Goal: Task Accomplishment & Management: Use online tool/utility

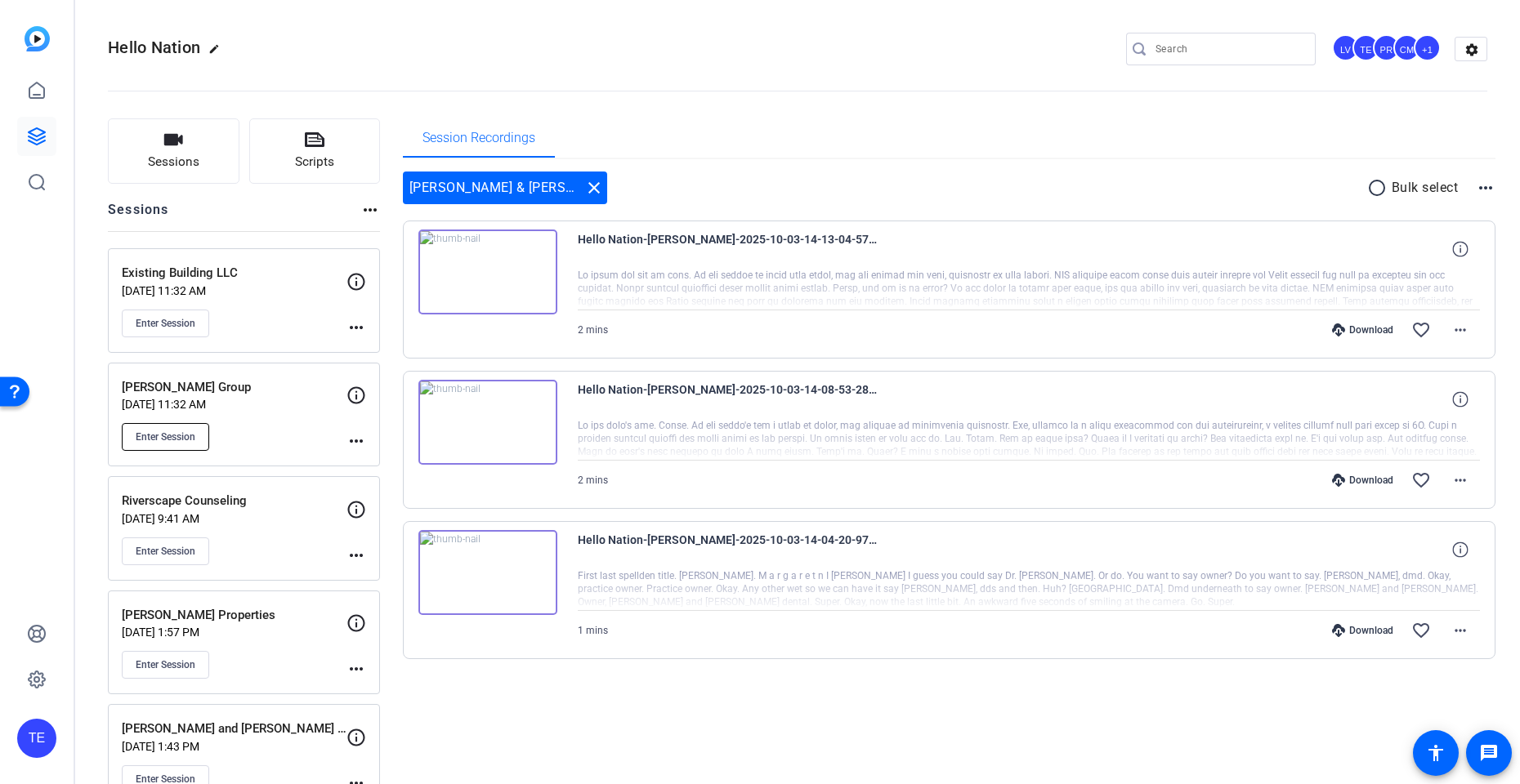
scroll to position [128, 0]
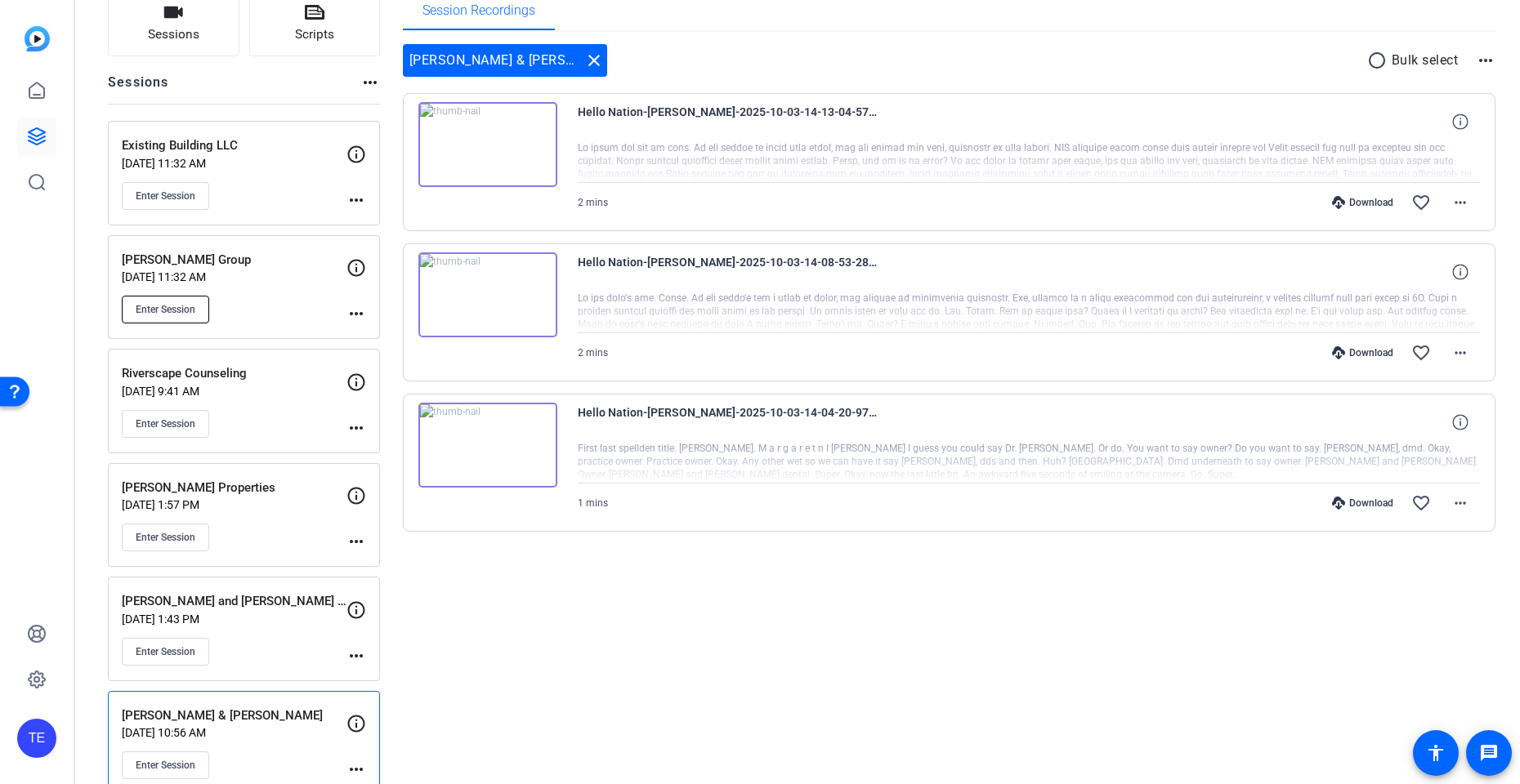
click at [186, 301] on button "Enter Session" at bounding box center [165, 309] width 88 height 28
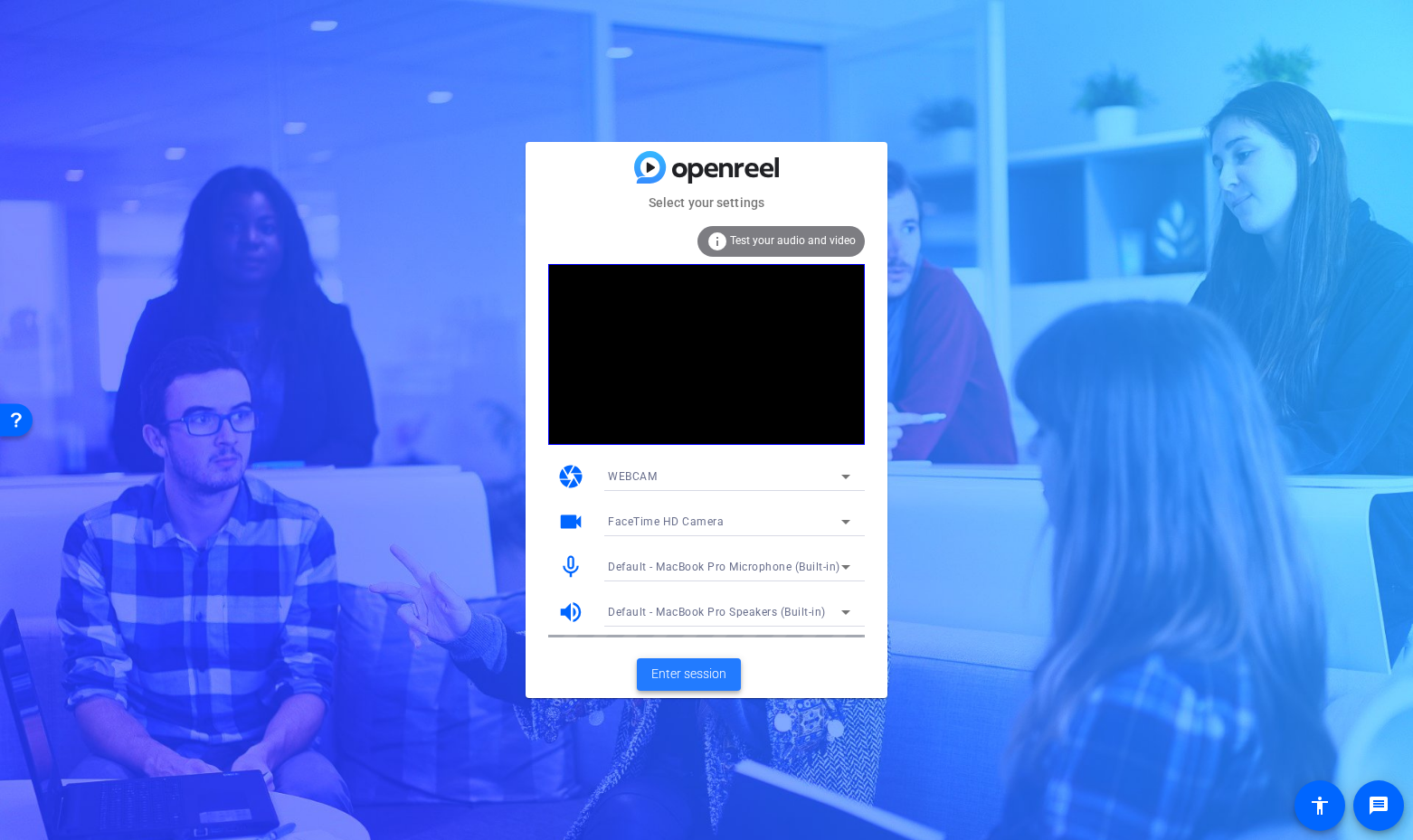
click at [683, 678] on span "Enter session" at bounding box center [689, 674] width 75 height 19
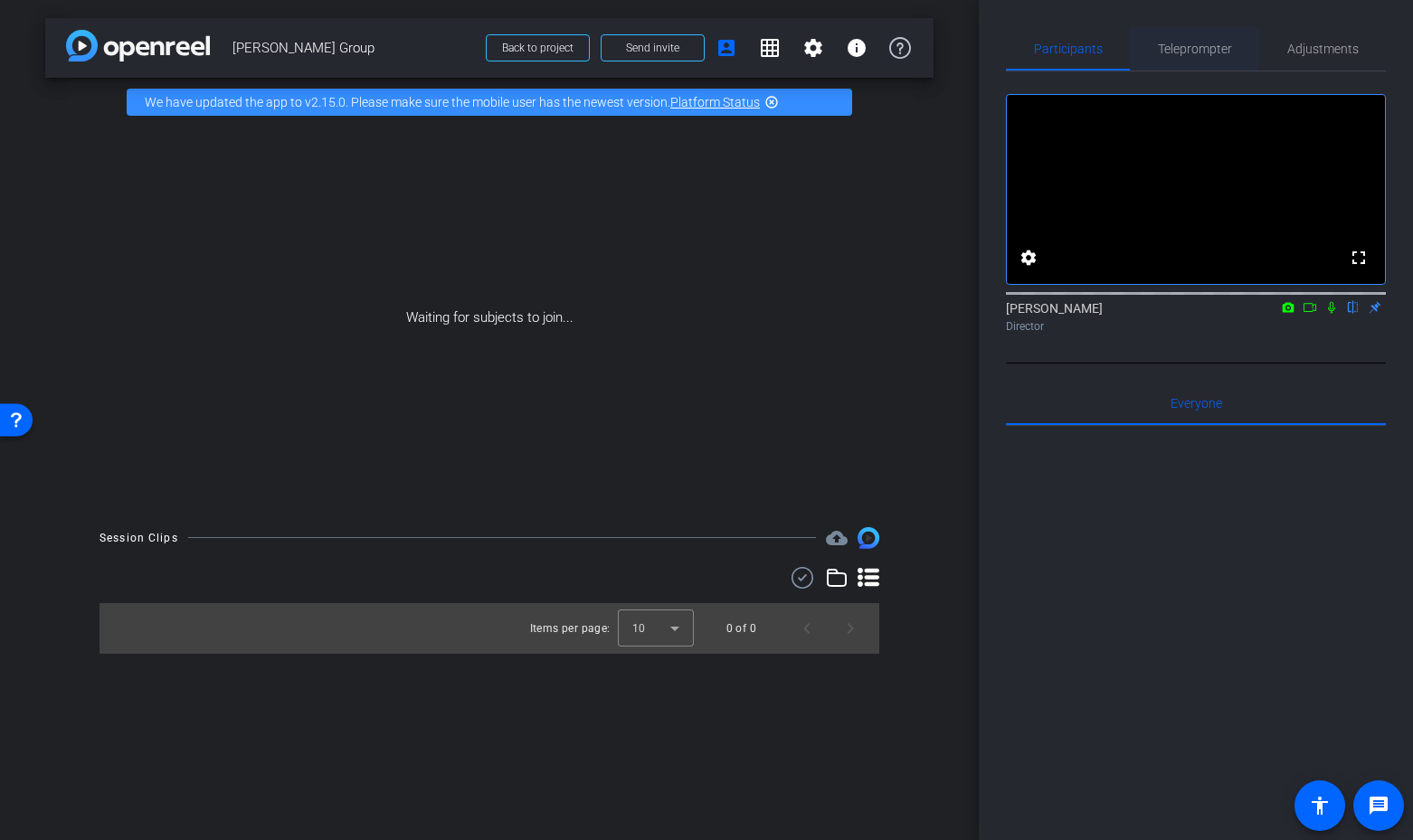
click at [1174, 44] on span "Teleprompter" at bounding box center [1194, 48] width 74 height 13
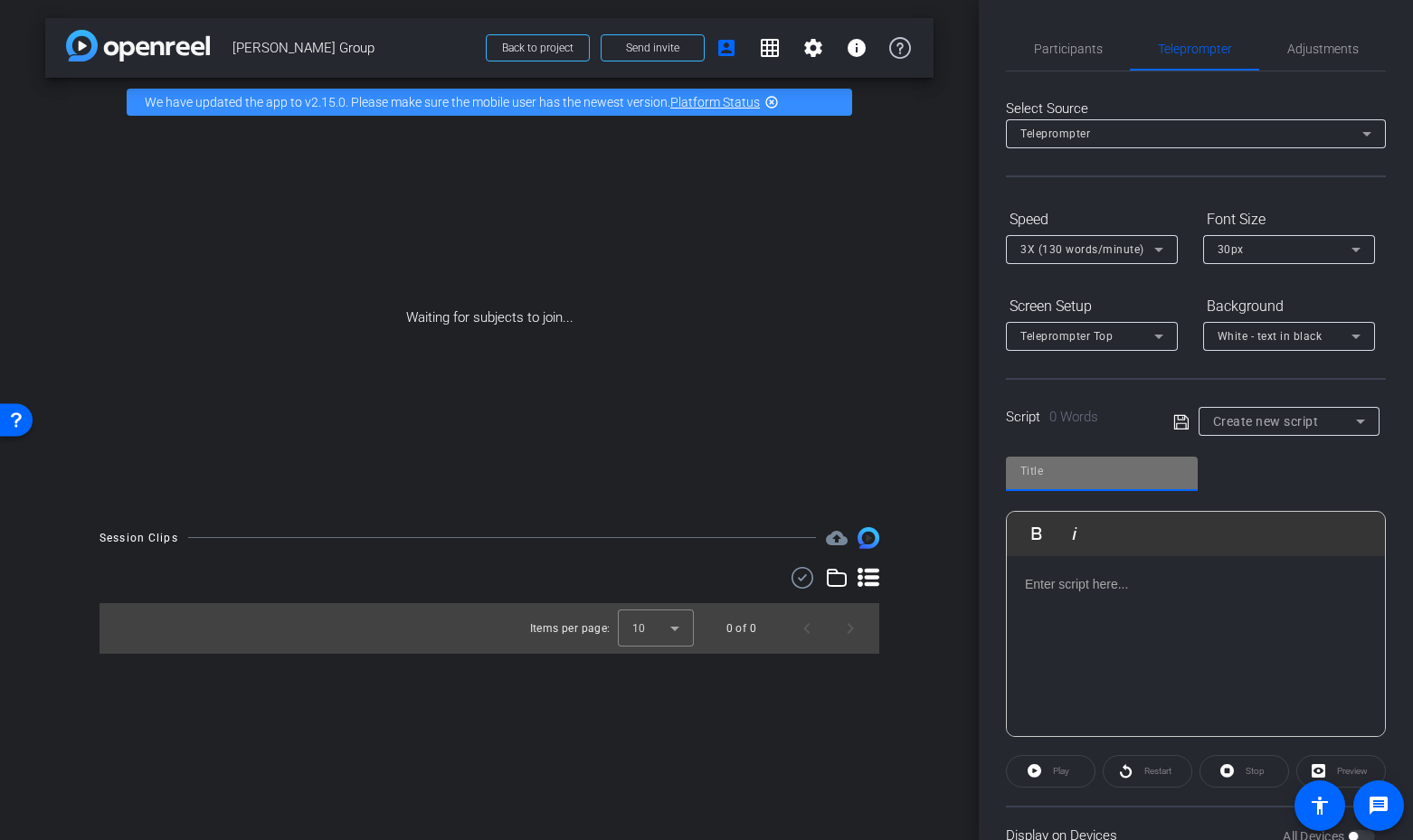
click at [1091, 479] on input "text" at bounding box center [1102, 471] width 163 height 22
type input "jackie"
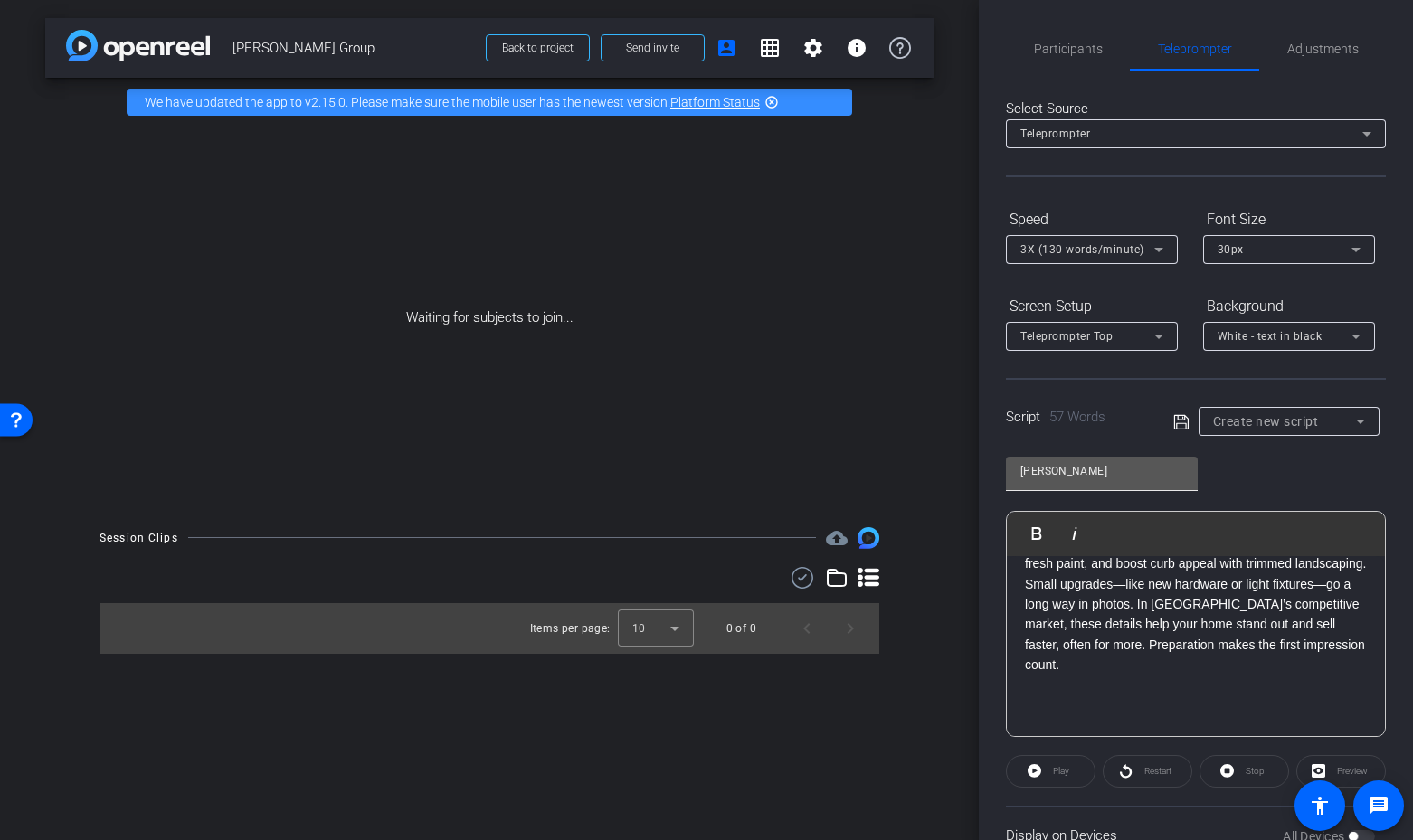
scroll to position [182, 0]
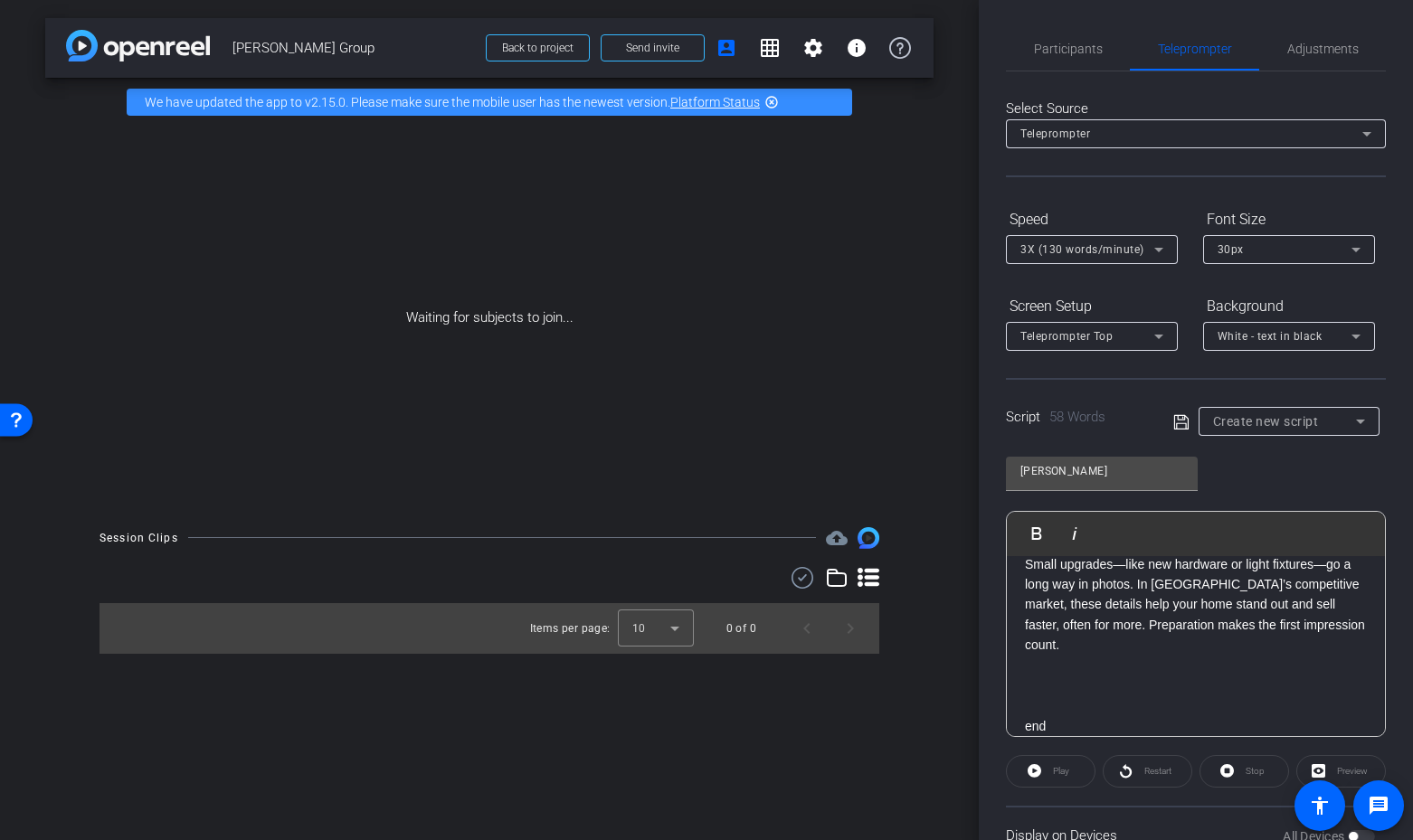
click at [1190, 430] on div "Create new script" at bounding box center [1281, 421] width 214 height 29
click at [1185, 426] on icon at bounding box center [1182, 422] width 16 height 22
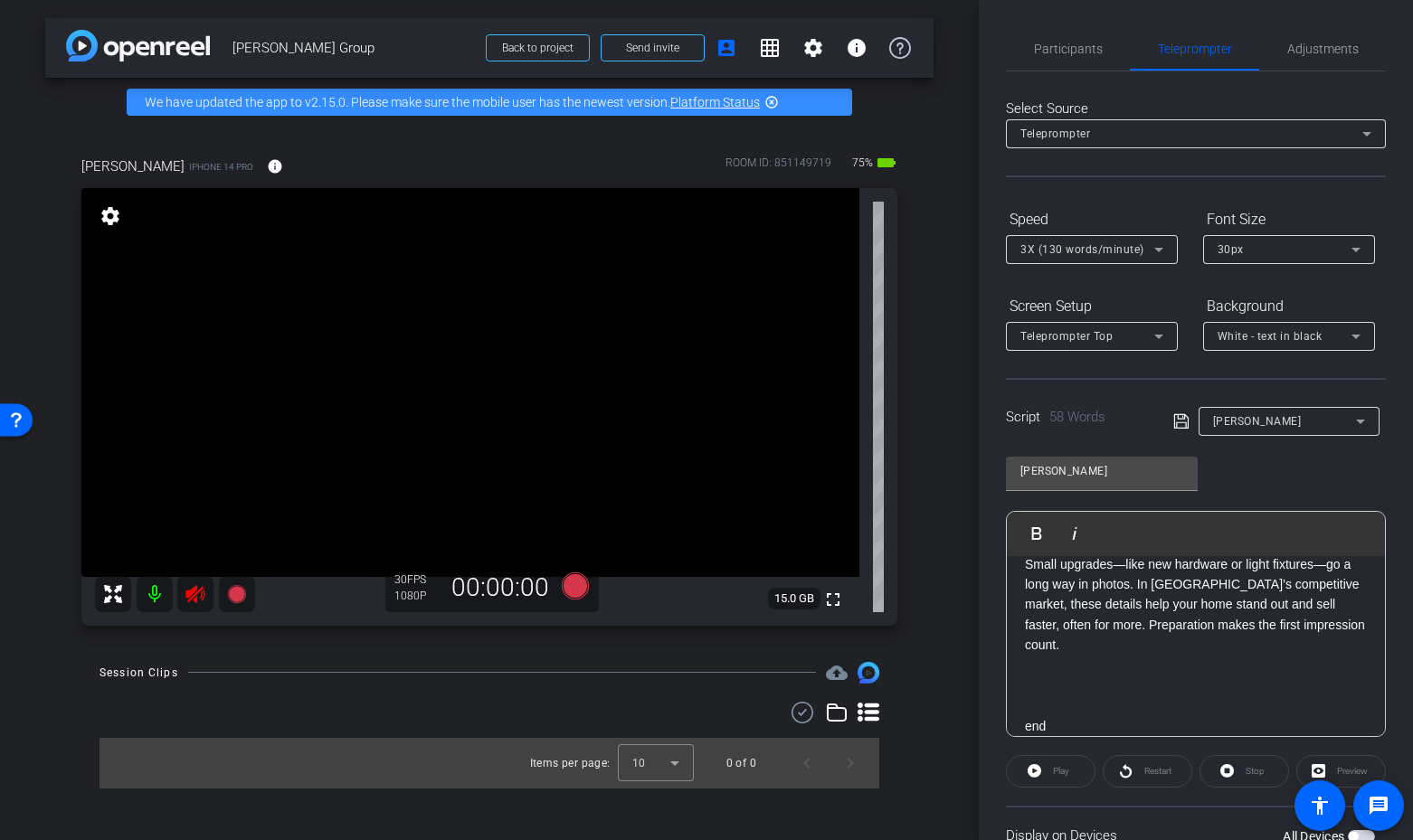
click at [197, 597] on icon at bounding box center [195, 594] width 19 height 18
click at [267, 165] on mat-icon "info" at bounding box center [275, 166] width 16 height 16
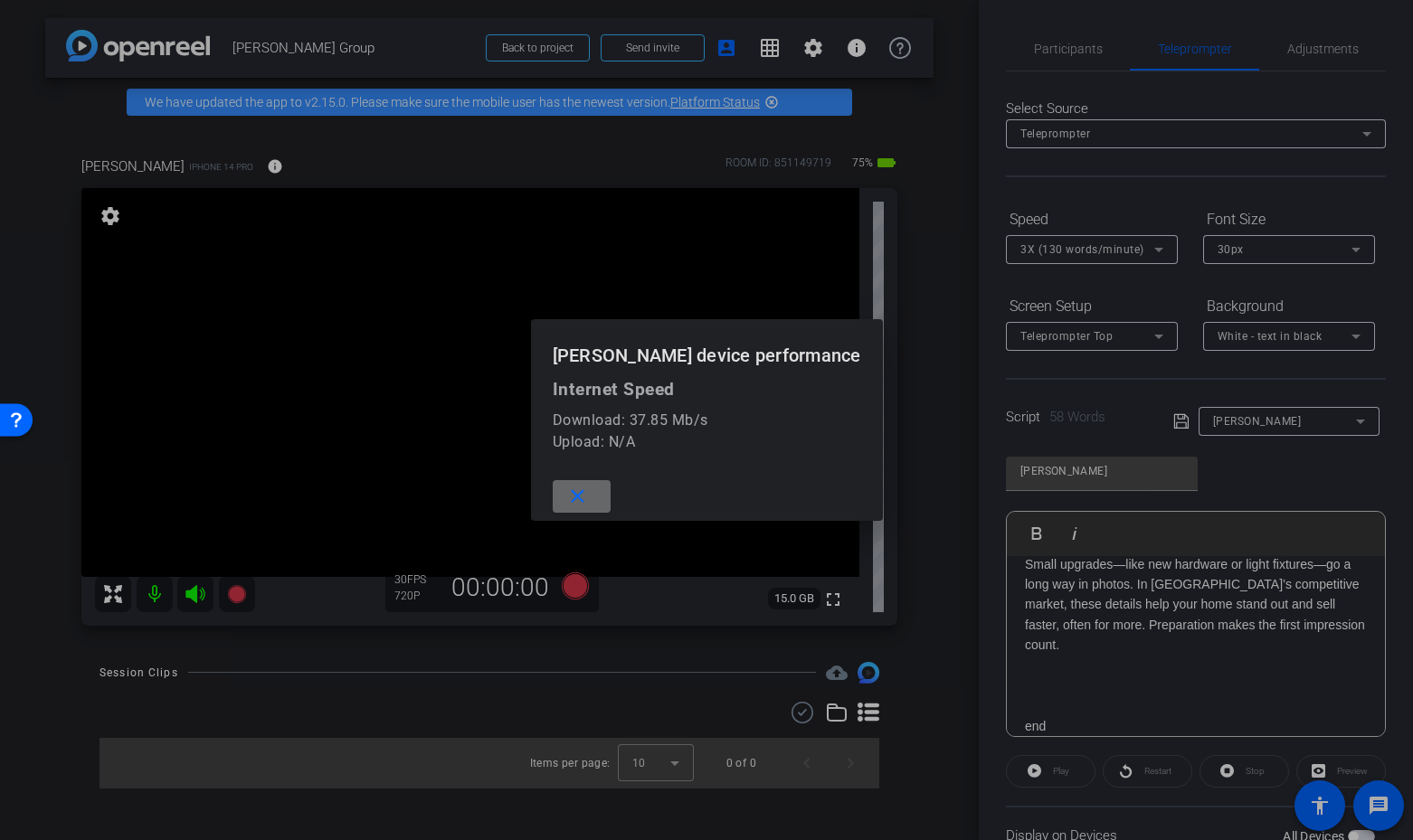
drag, startPoint x: 584, startPoint y: 495, endPoint x: 613, endPoint y: 498, distance: 29.2
click at [589, 495] on button "close" at bounding box center [581, 496] width 58 height 33
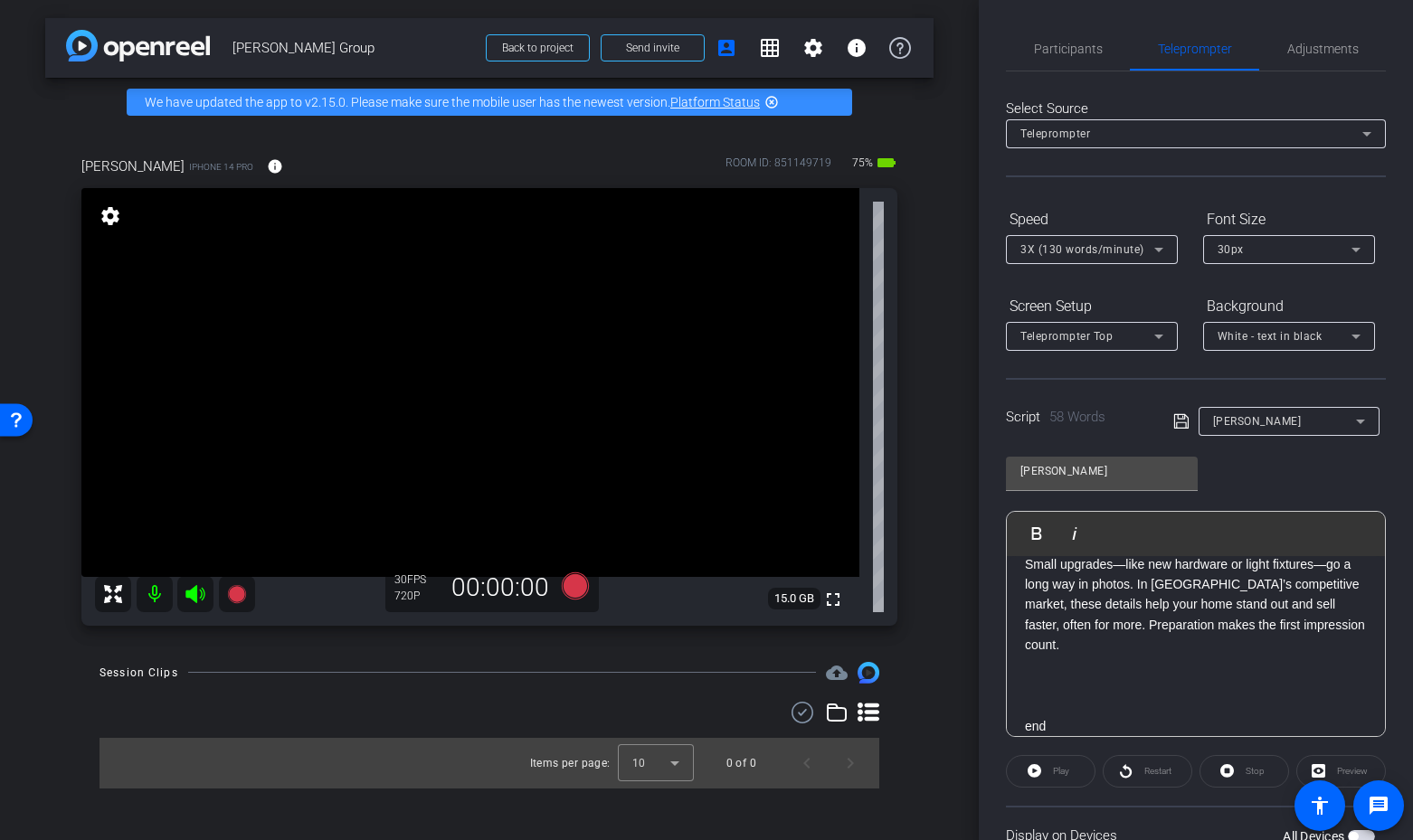
drag, startPoint x: 1325, startPoint y: 79, endPoint x: 1325, endPoint y: 66, distance: 13.0
click at [1326, 76] on div "Select Source Teleprompter Speed 3X (130 words/minute) Font Size 30px Screen Se…" at bounding box center [1196, 516] width 380 height 889
click at [1326, 57] on span "Adjustments" at bounding box center [1323, 48] width 71 height 43
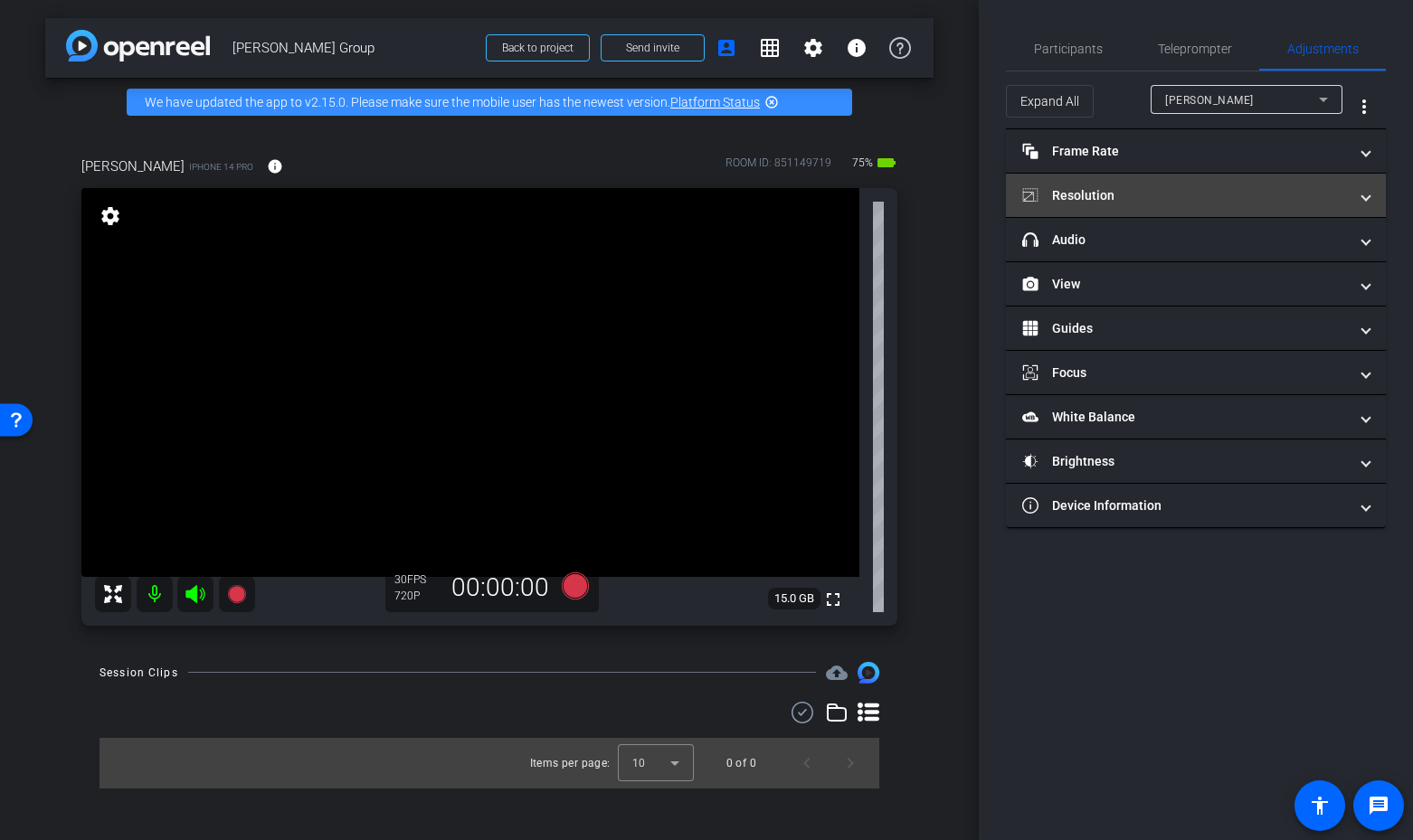
click at [1279, 211] on mat-expansion-panel-header "Resolution" at bounding box center [1196, 196] width 380 height 43
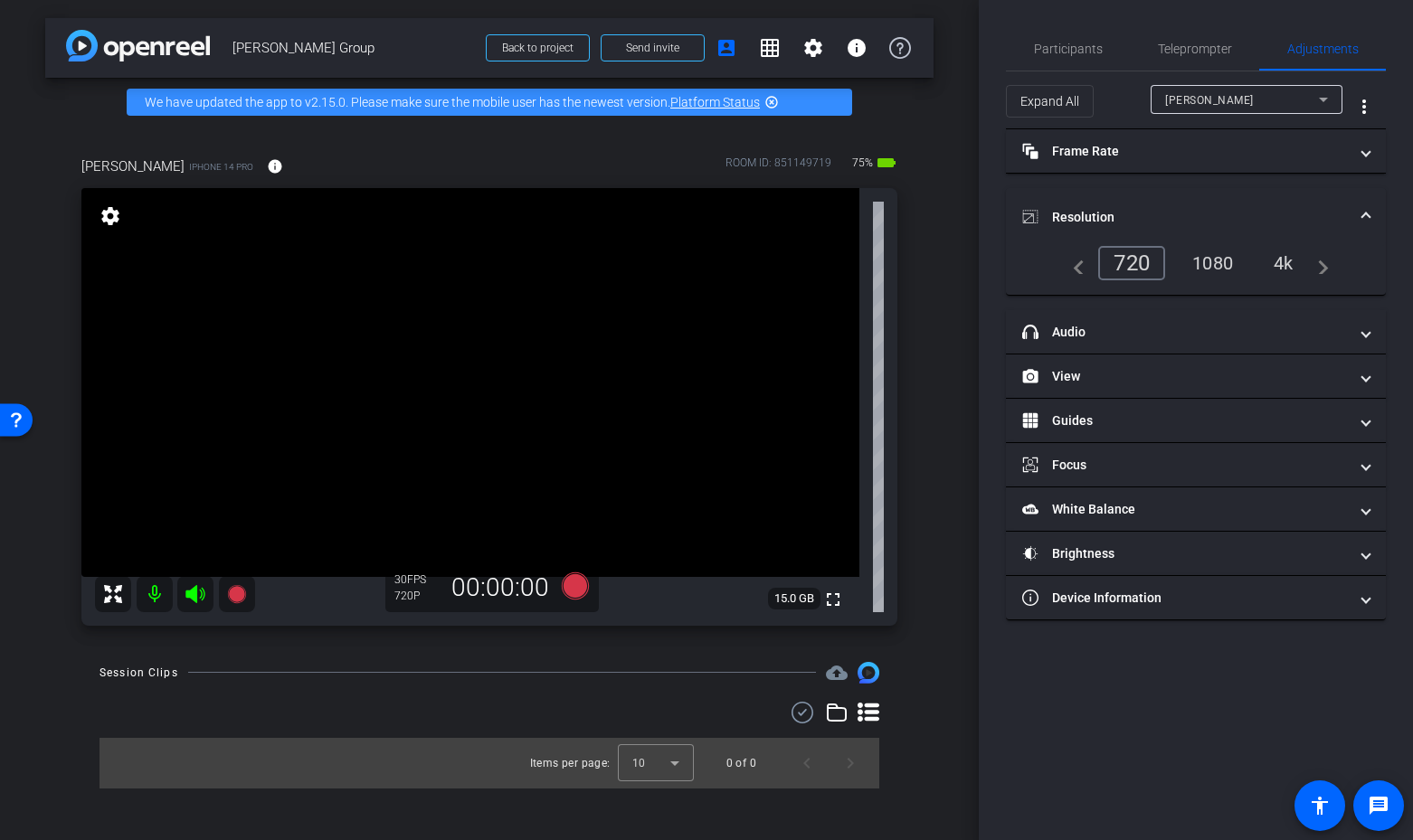
click at [1280, 266] on div "4k" at bounding box center [1284, 263] width 47 height 31
click at [1208, 48] on span "Teleprompter" at bounding box center [1194, 48] width 74 height 13
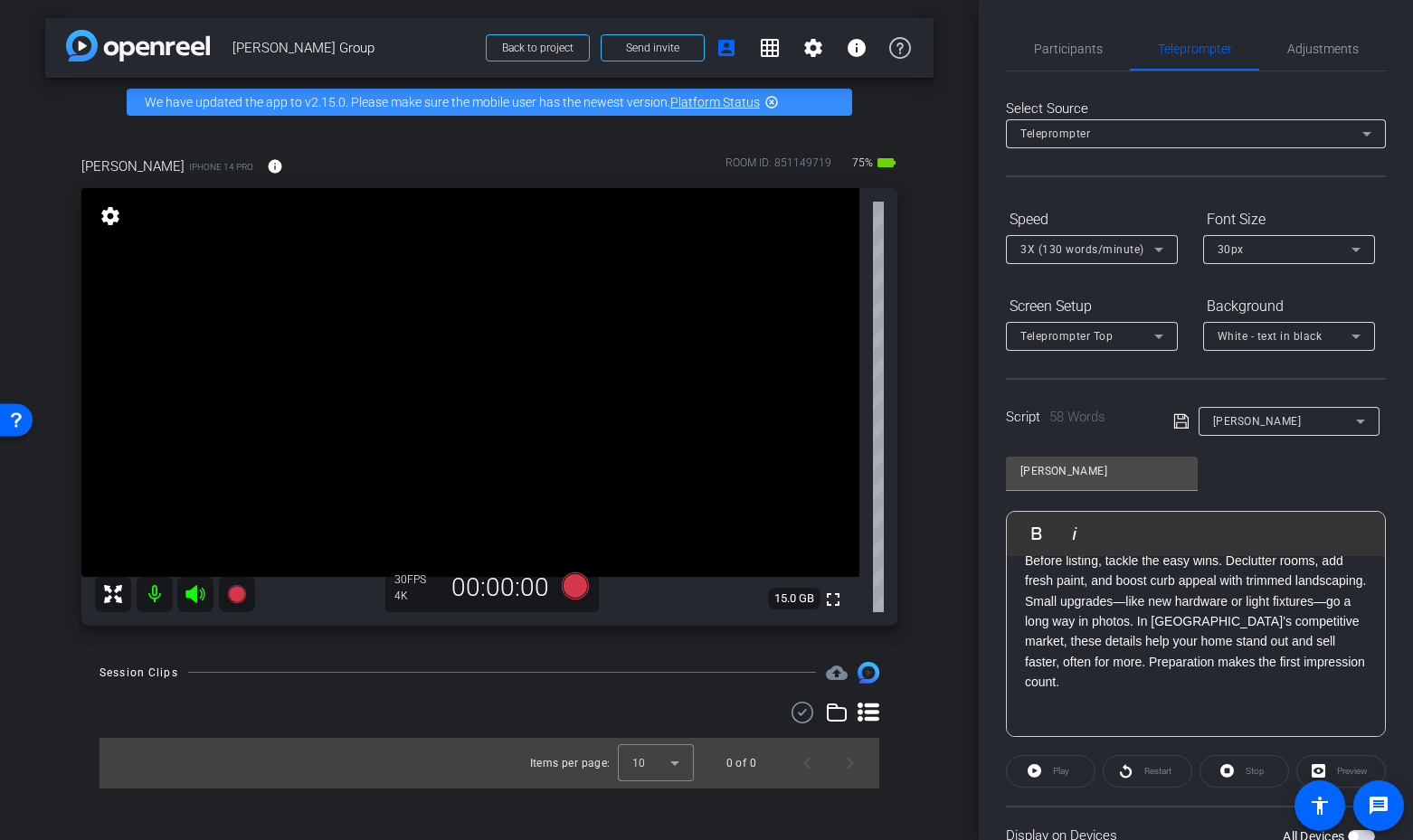
scroll to position [122, 0]
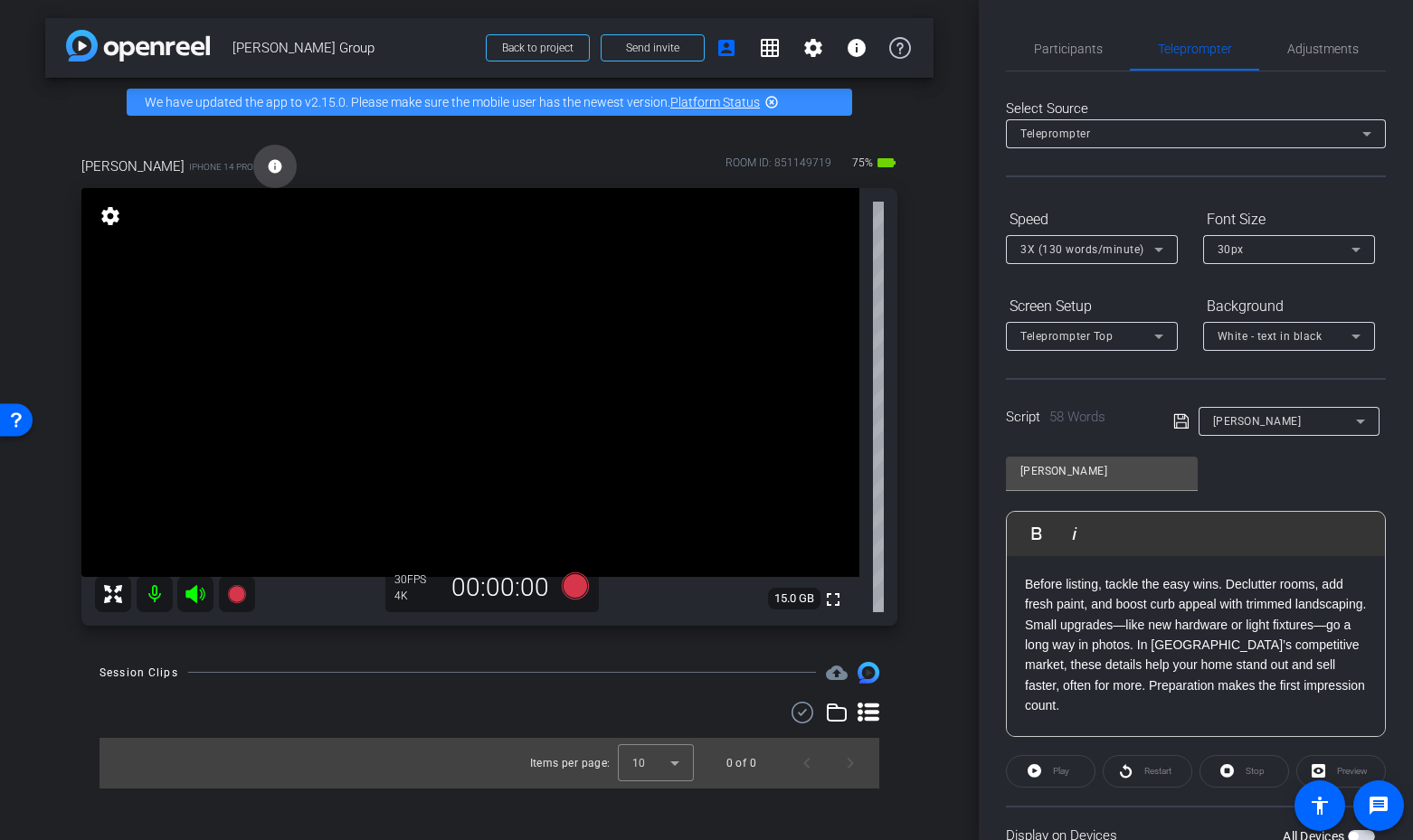
click at [267, 167] on mat-icon "info" at bounding box center [275, 166] width 16 height 16
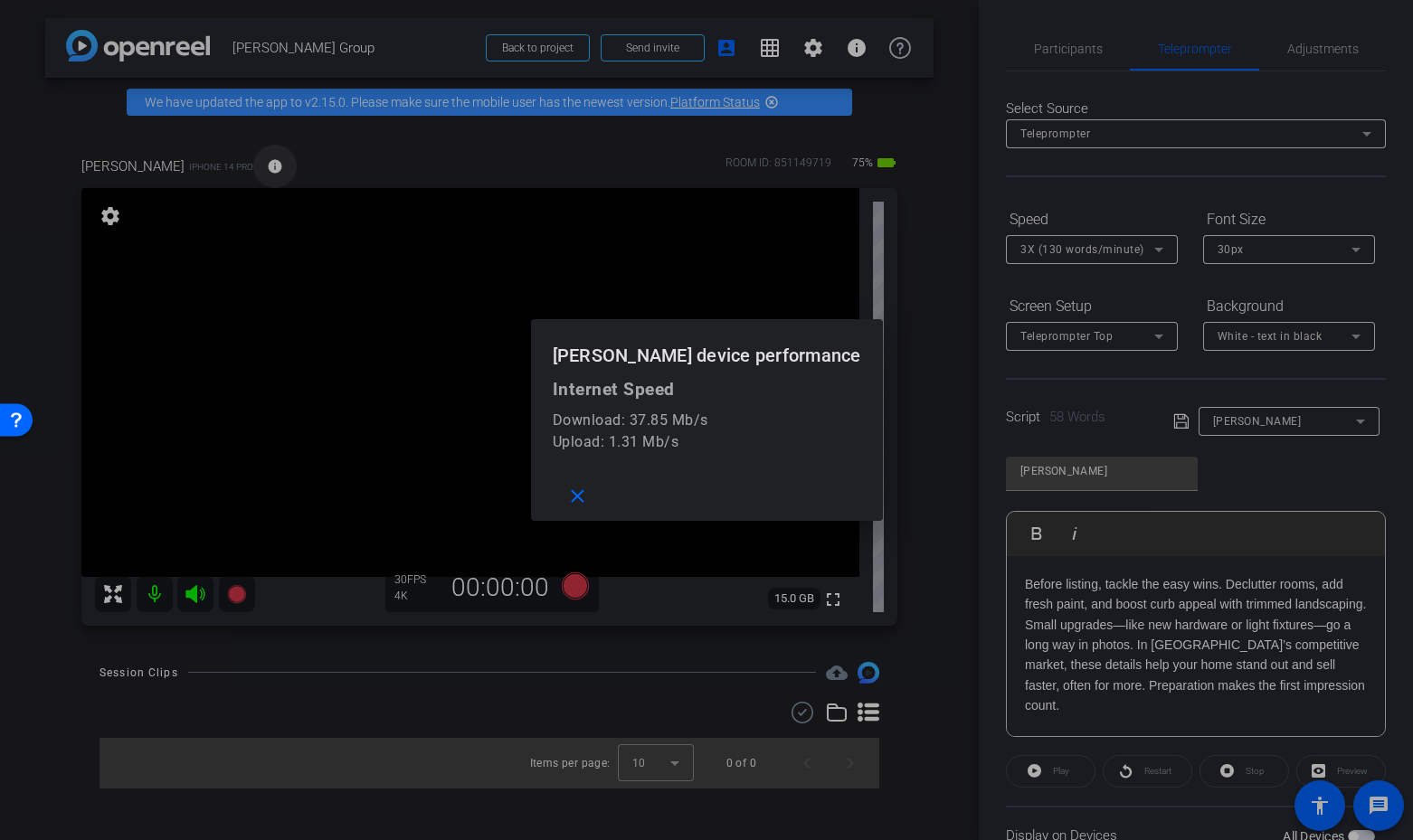
click at [243, 167] on div at bounding box center [706, 420] width 1413 height 840
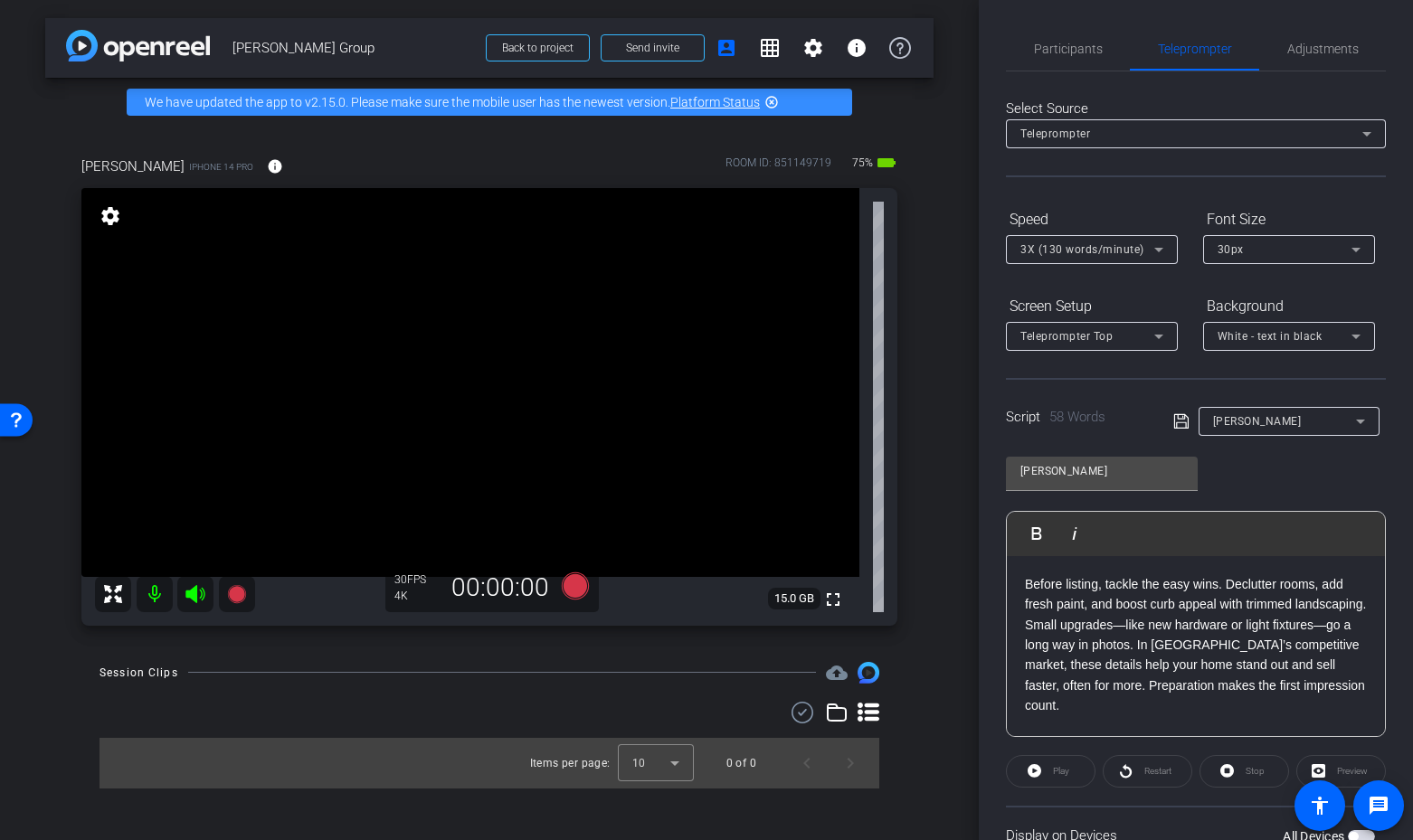
click at [268, 165] on div "Jackie Kelly iPhone 14 Pro info ROOM ID: 851149719 75% battery_std" at bounding box center [488, 166] width 816 height 43
click at [253, 157] on span at bounding box center [275, 166] width 44 height 43
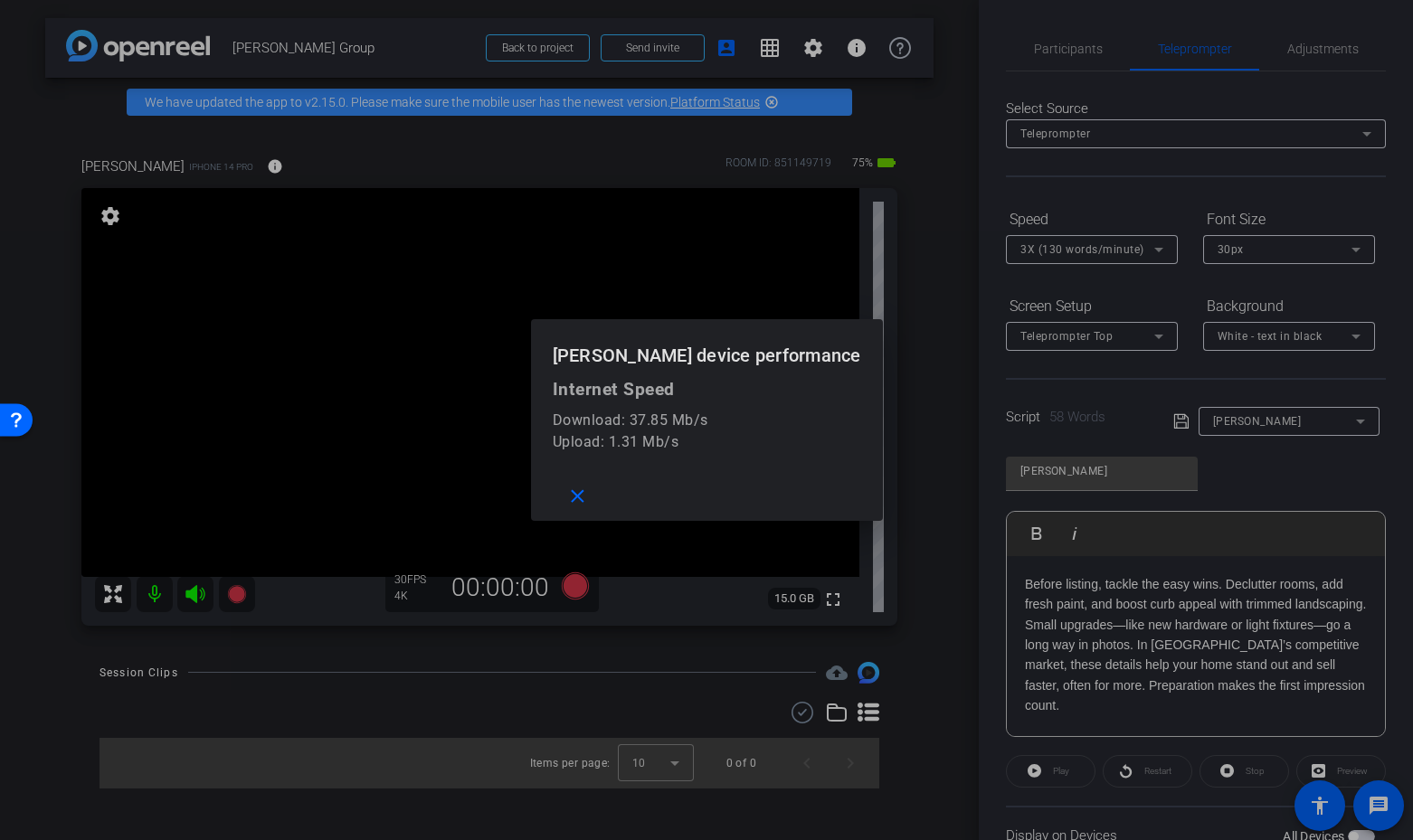
click at [306, 165] on div at bounding box center [706, 420] width 1413 height 840
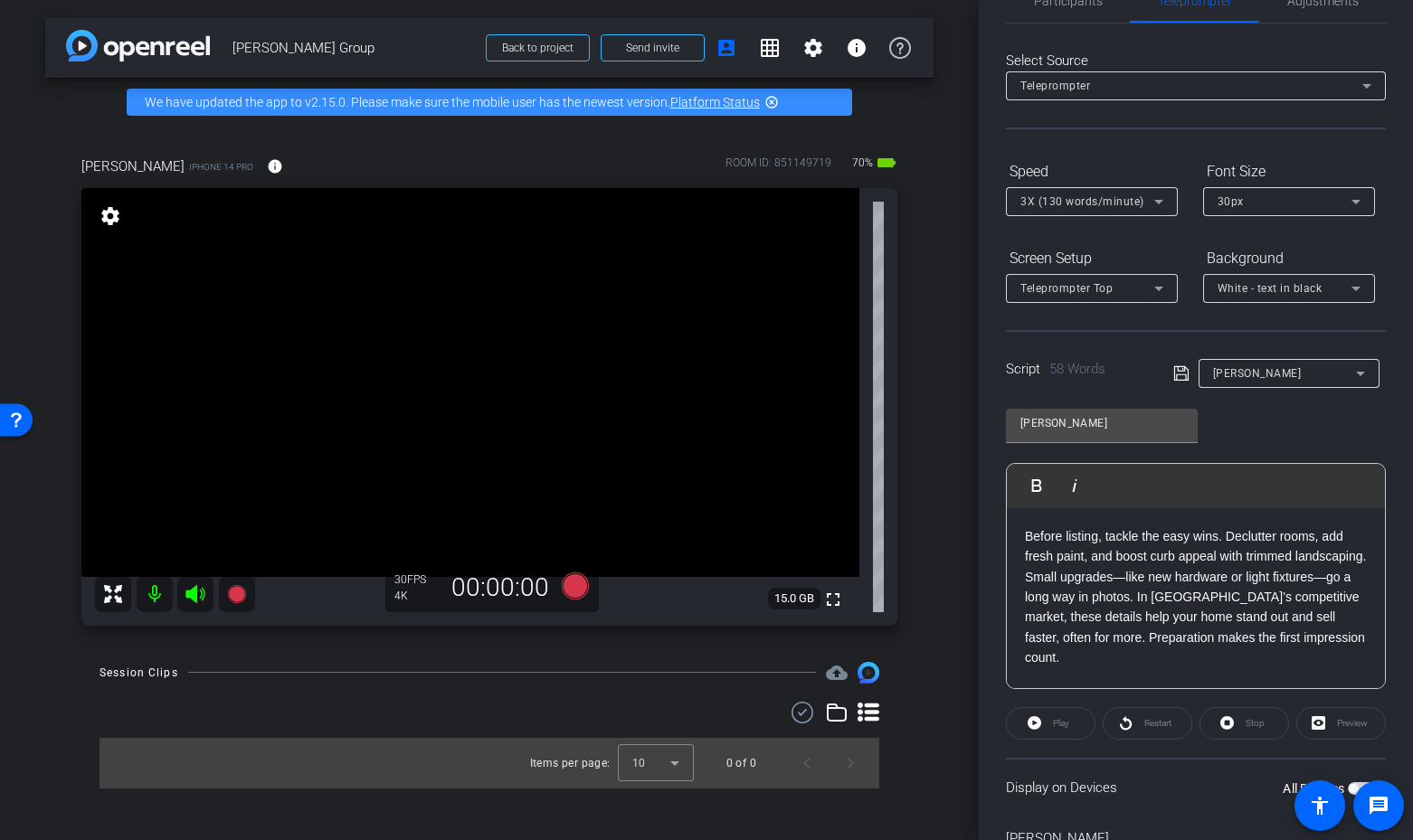
scroll to position [148, 0]
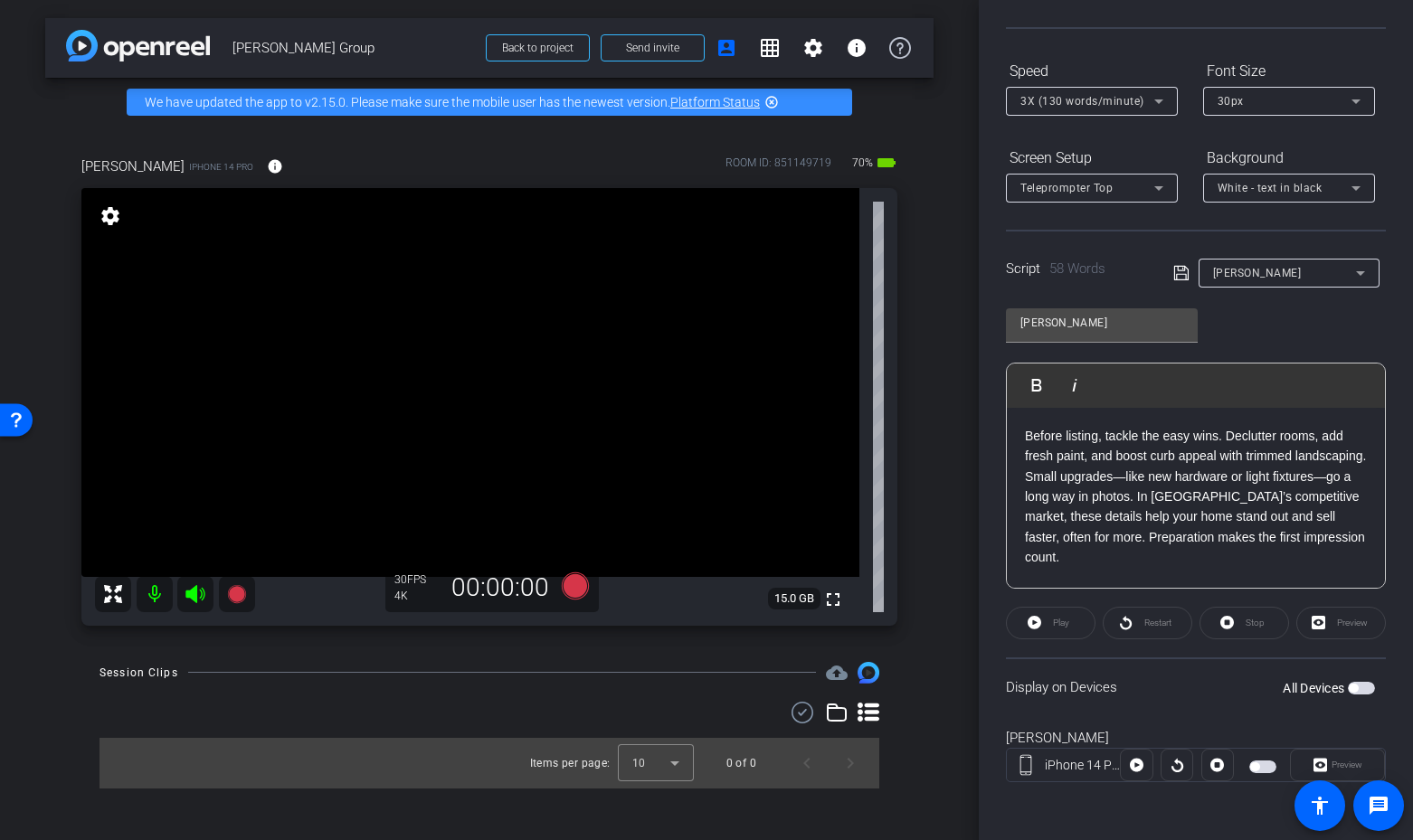
click at [1042, 108] on div "3X (130 words/minute)" at bounding box center [1087, 101] width 133 height 23
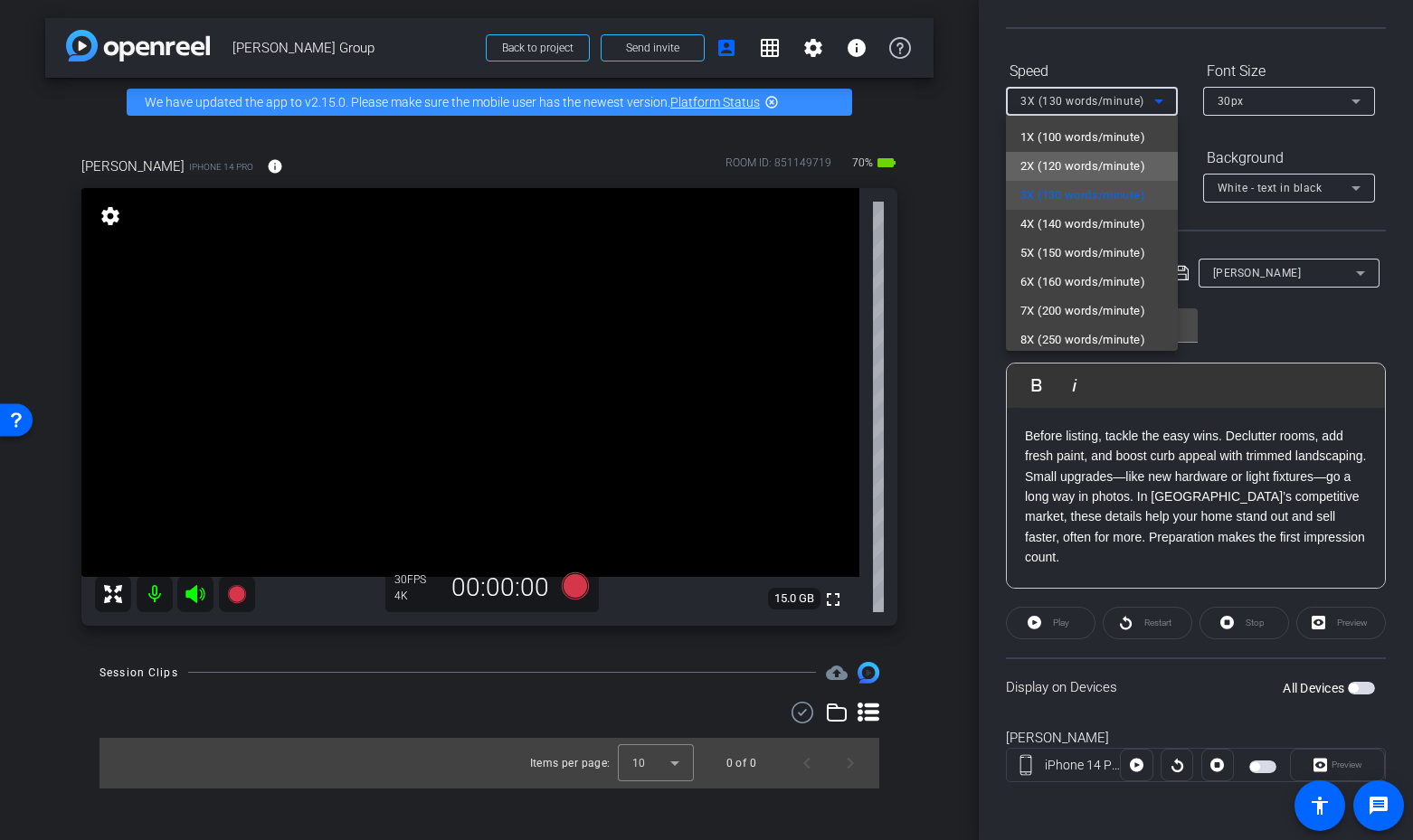
click at [1059, 168] on span "2X (120 words/minute)" at bounding box center [1083, 166] width 125 height 22
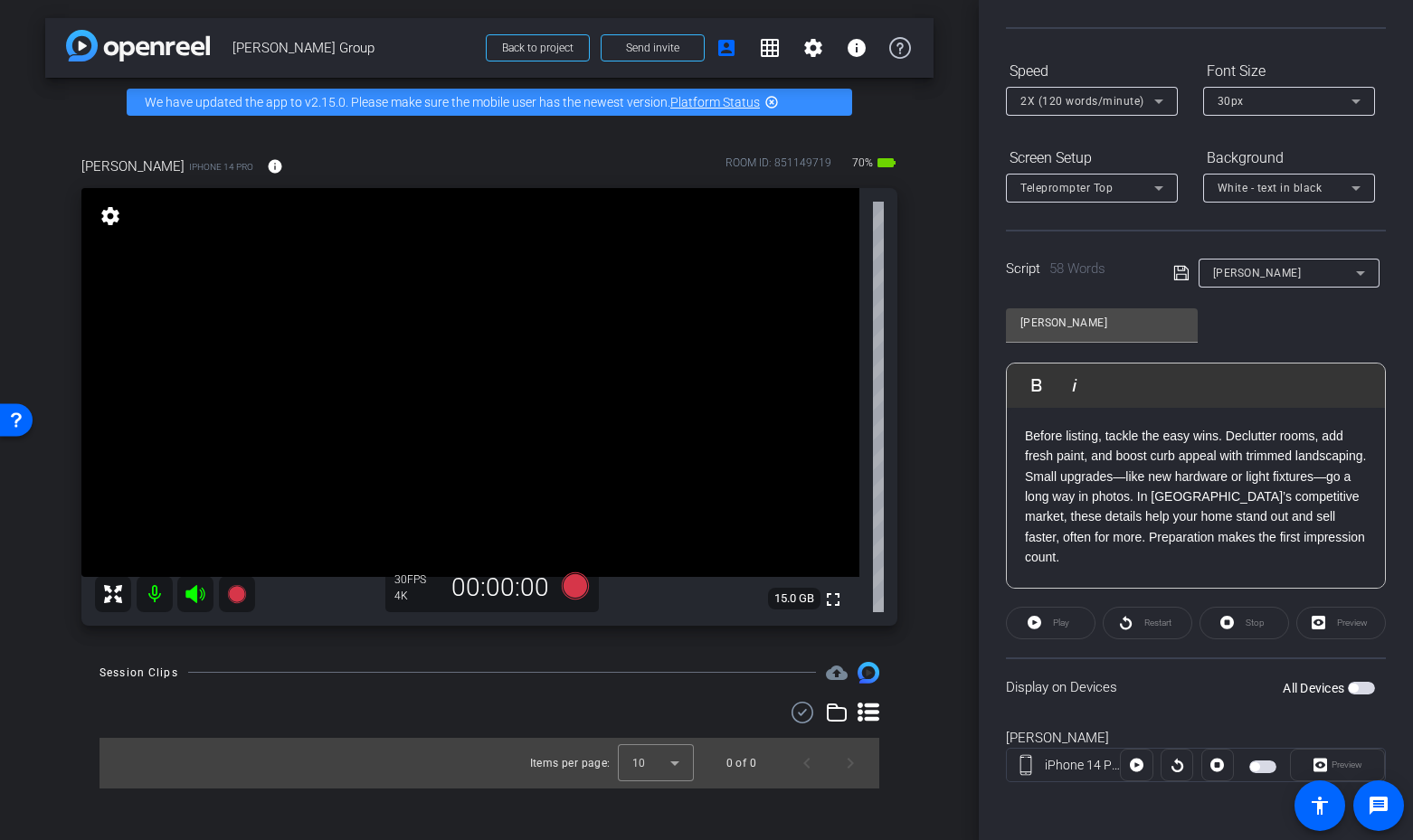
click at [1364, 684] on span "button" at bounding box center [1361, 688] width 27 height 13
click at [1051, 625] on span "Play" at bounding box center [1059, 624] width 21 height 26
click at [1362, 687] on span "button" at bounding box center [1366, 688] width 9 height 9
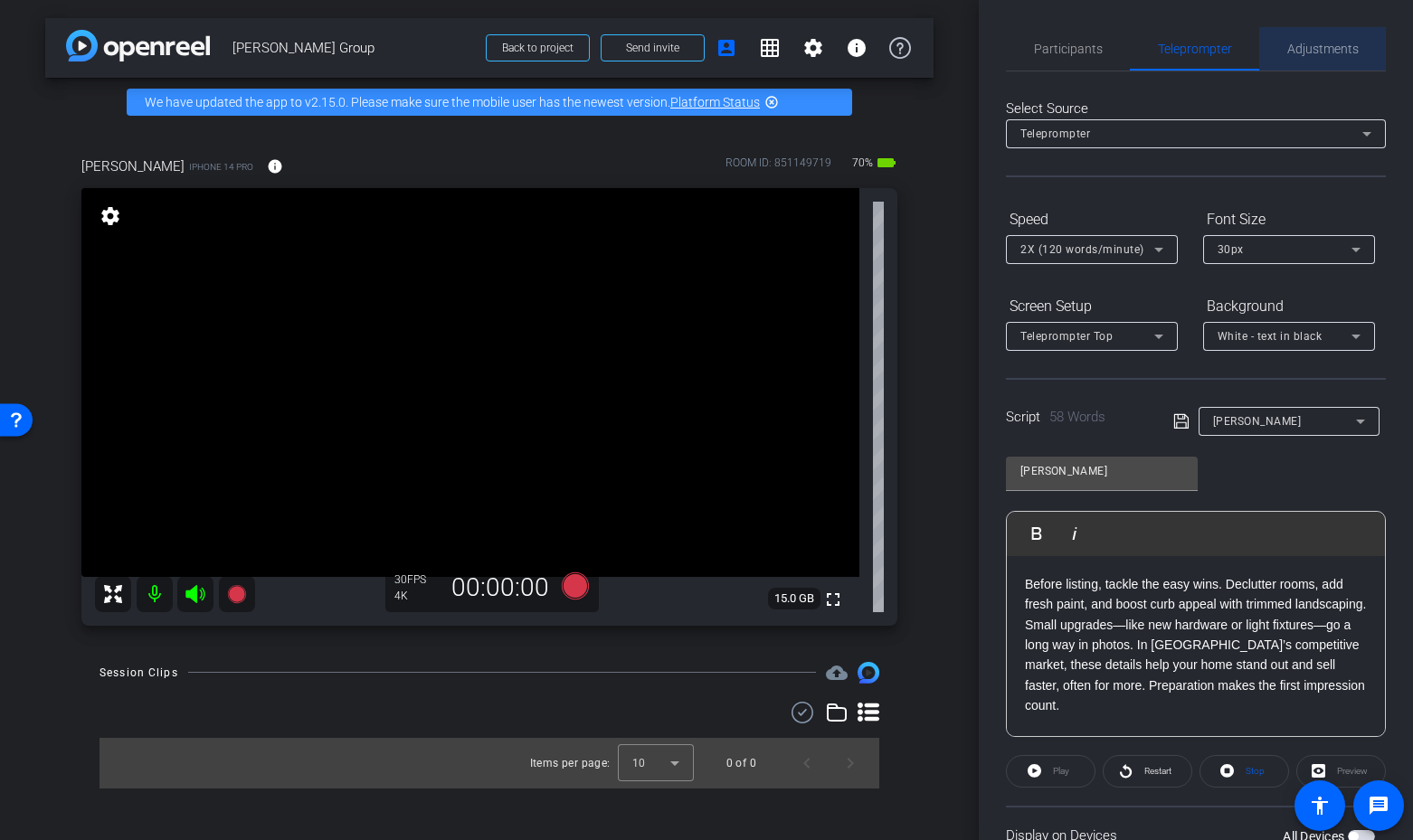
click at [1314, 42] on span "Adjustments" at bounding box center [1323, 48] width 71 height 13
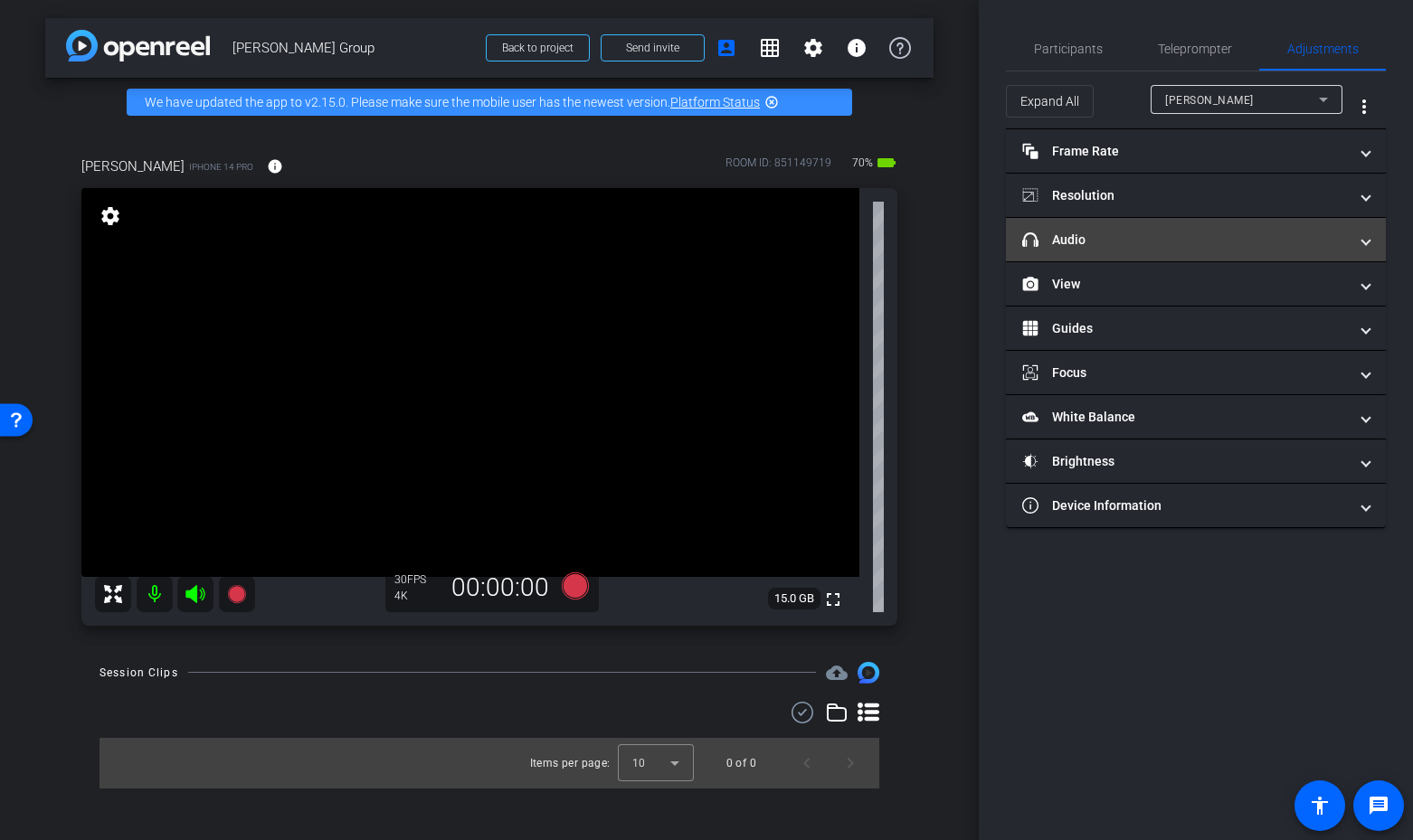
click at [1147, 230] on mat-panel-title "headphone icon Audio" at bounding box center [1185, 239] width 325 height 19
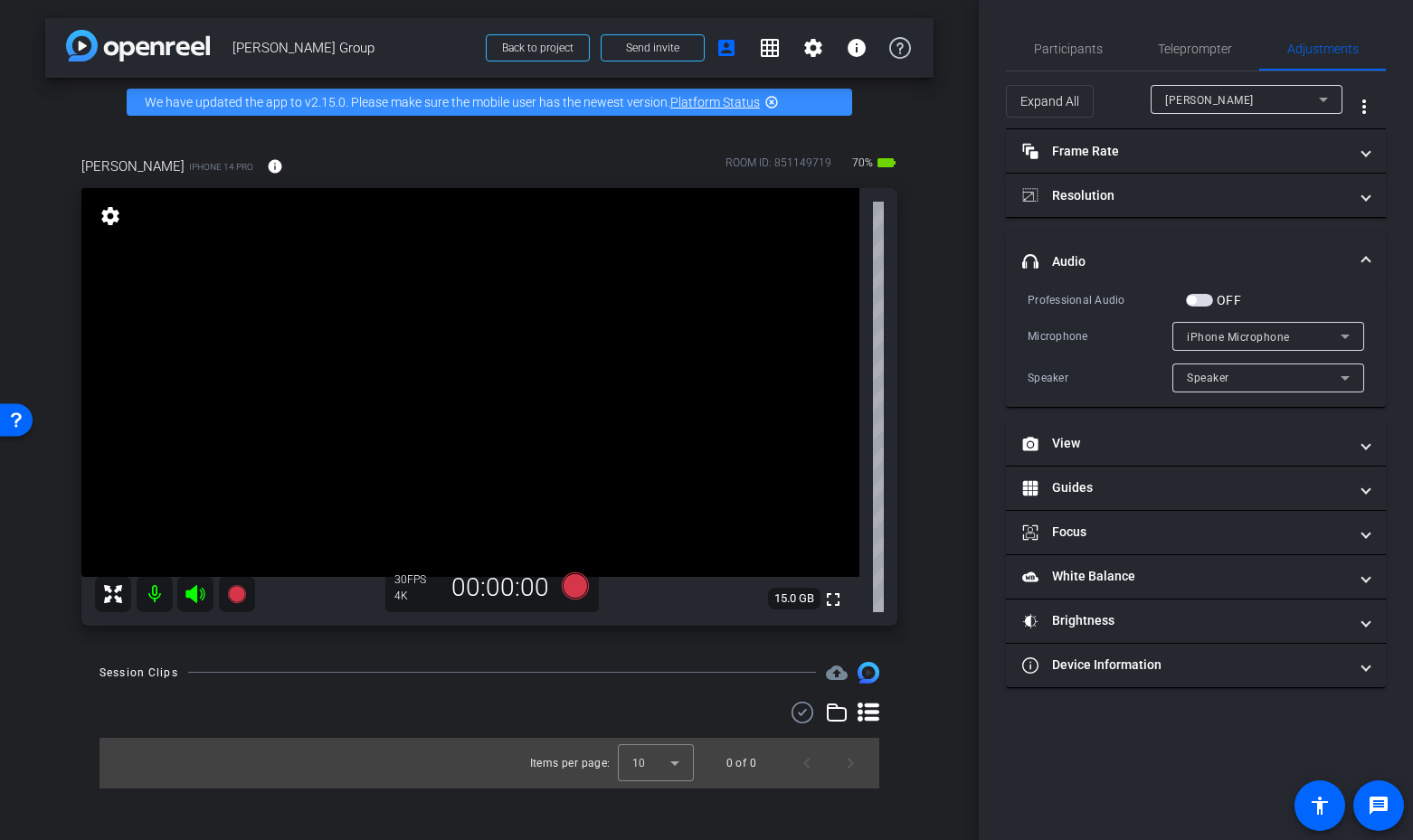
click at [1203, 299] on span "button" at bounding box center [1199, 299] width 27 height 13
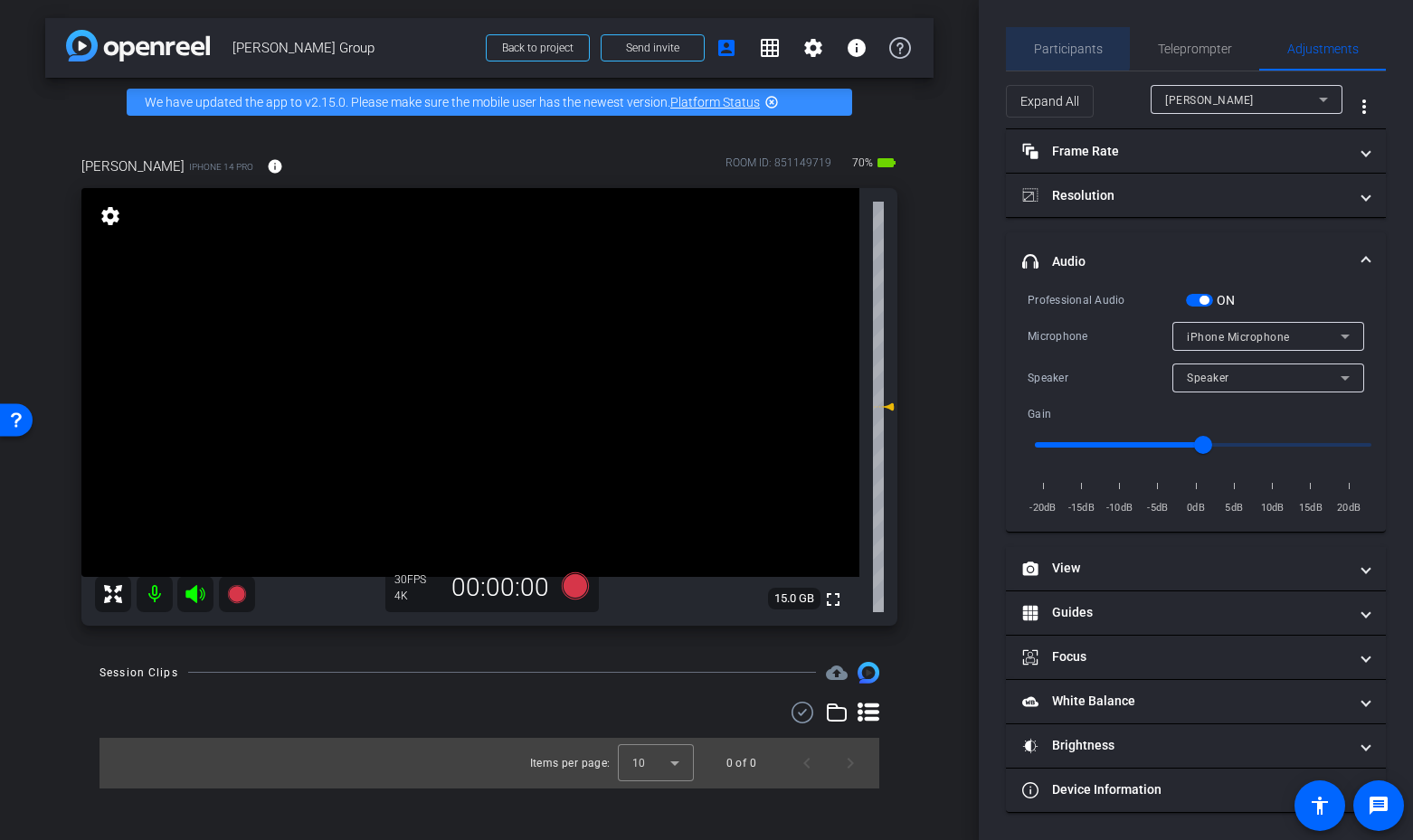
click at [1050, 43] on span "Participants" at bounding box center [1069, 48] width 69 height 13
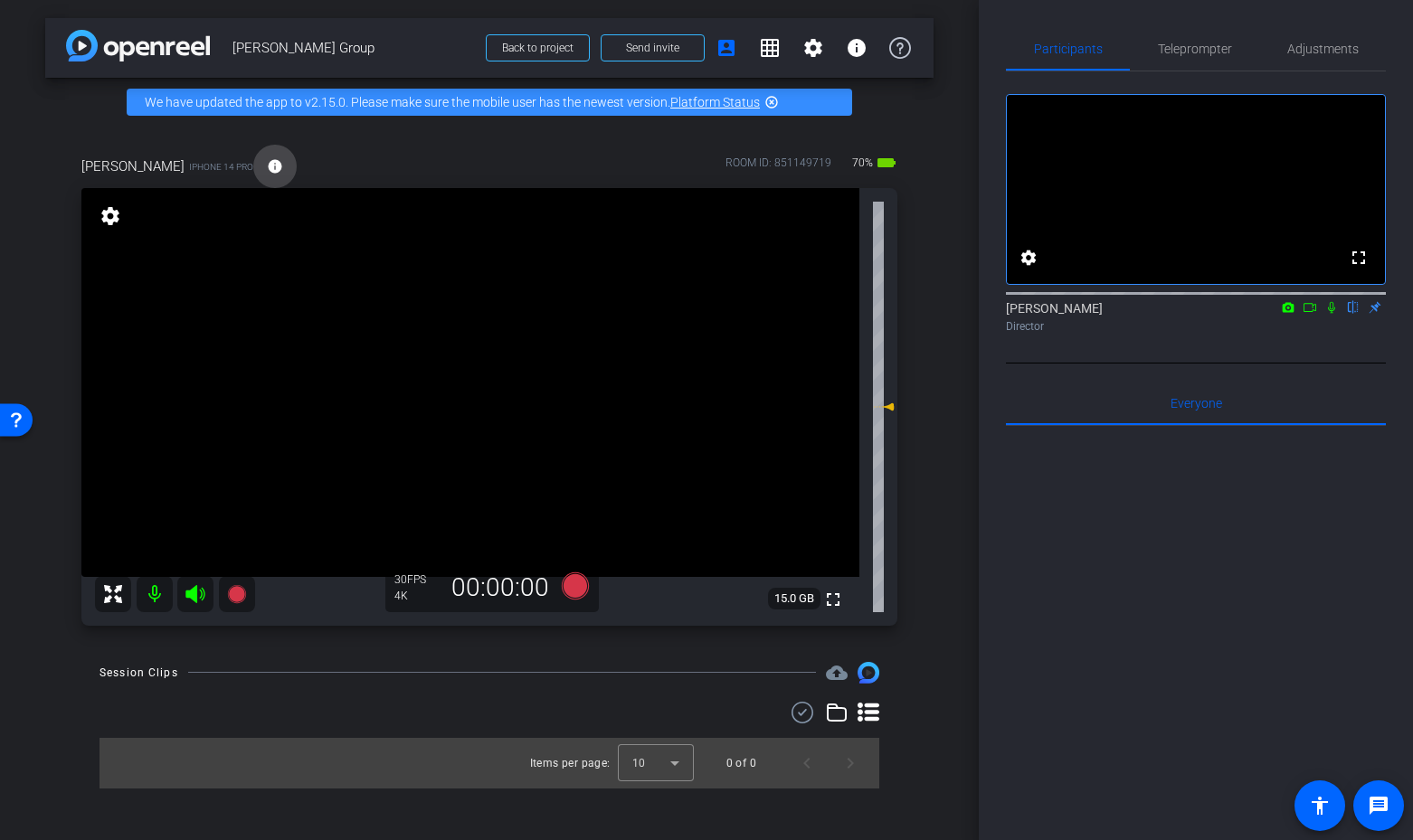
click at [267, 167] on mat-icon "info" at bounding box center [275, 166] width 16 height 16
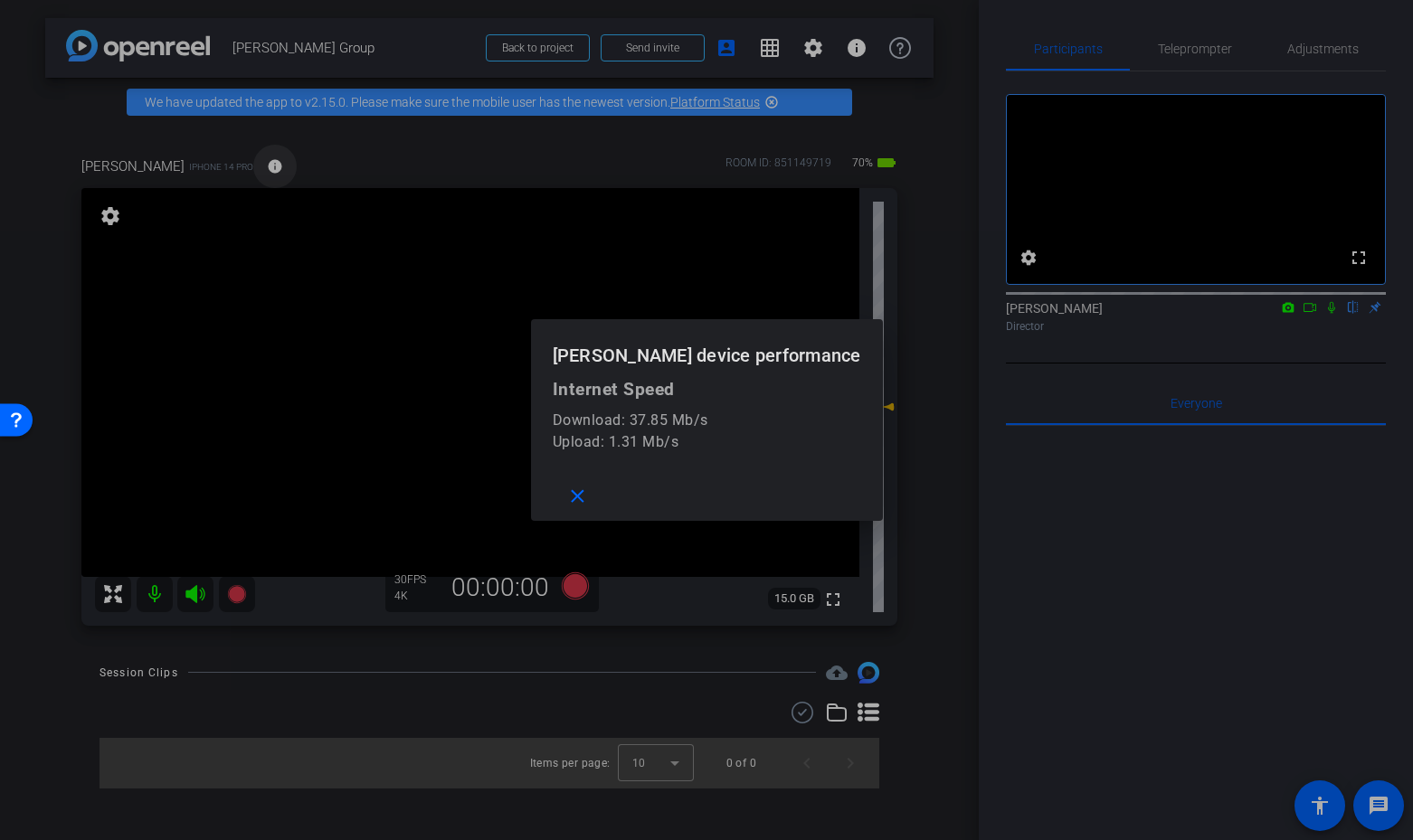
click at [245, 167] on div at bounding box center [706, 420] width 1413 height 840
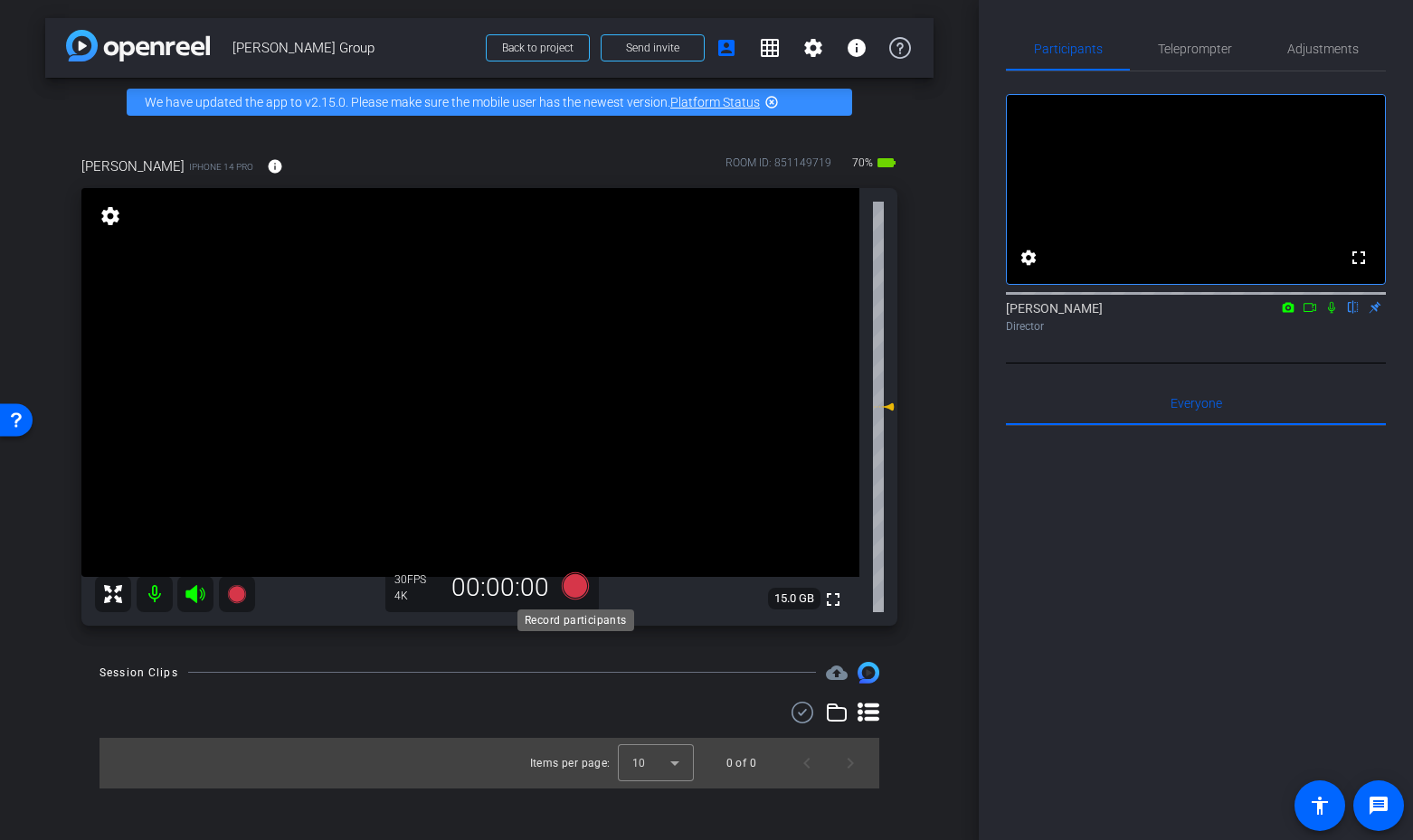
click at [574, 586] on icon at bounding box center [574, 585] width 27 height 27
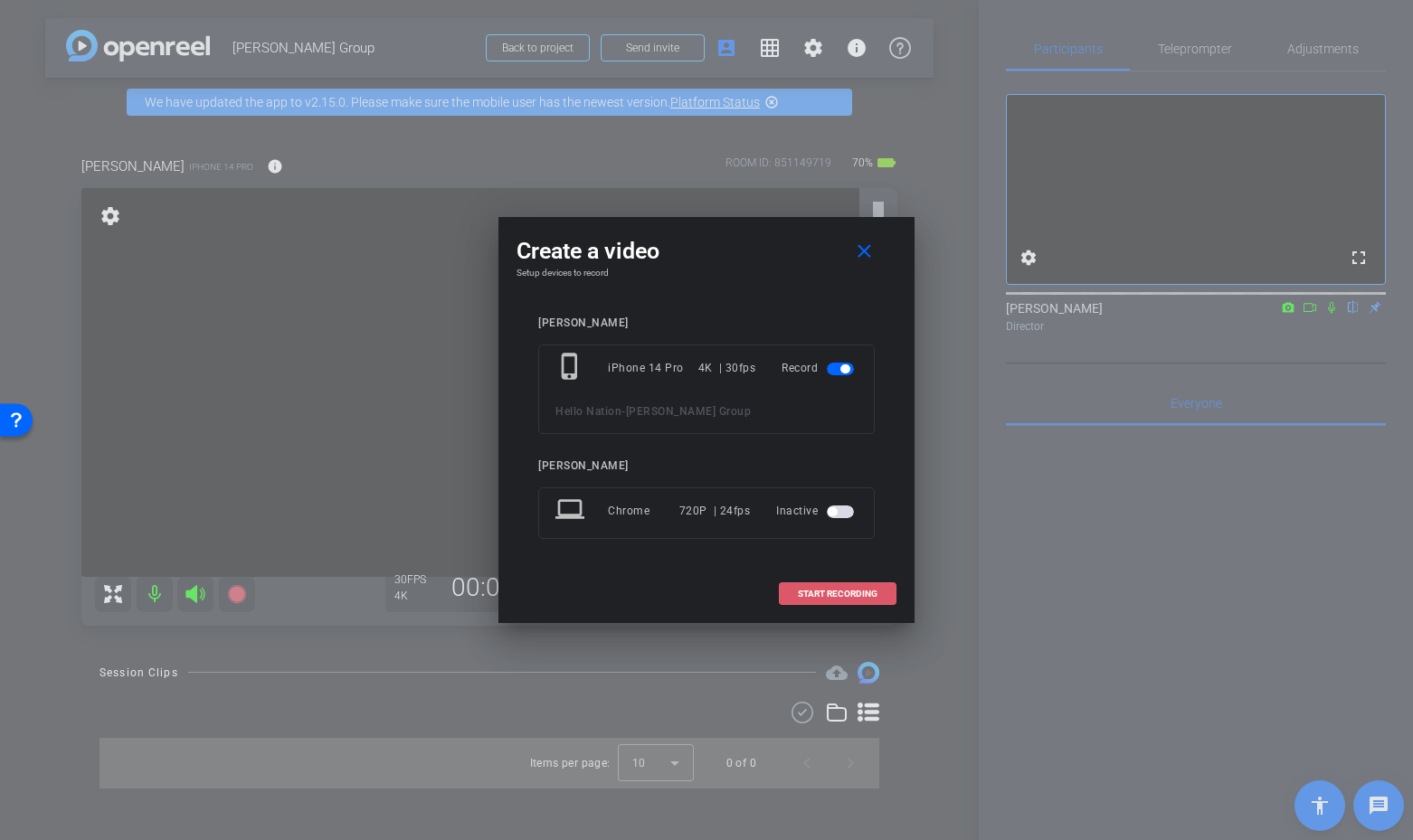
click at [836, 594] on span "START RECORDING" at bounding box center [838, 594] width 80 height 9
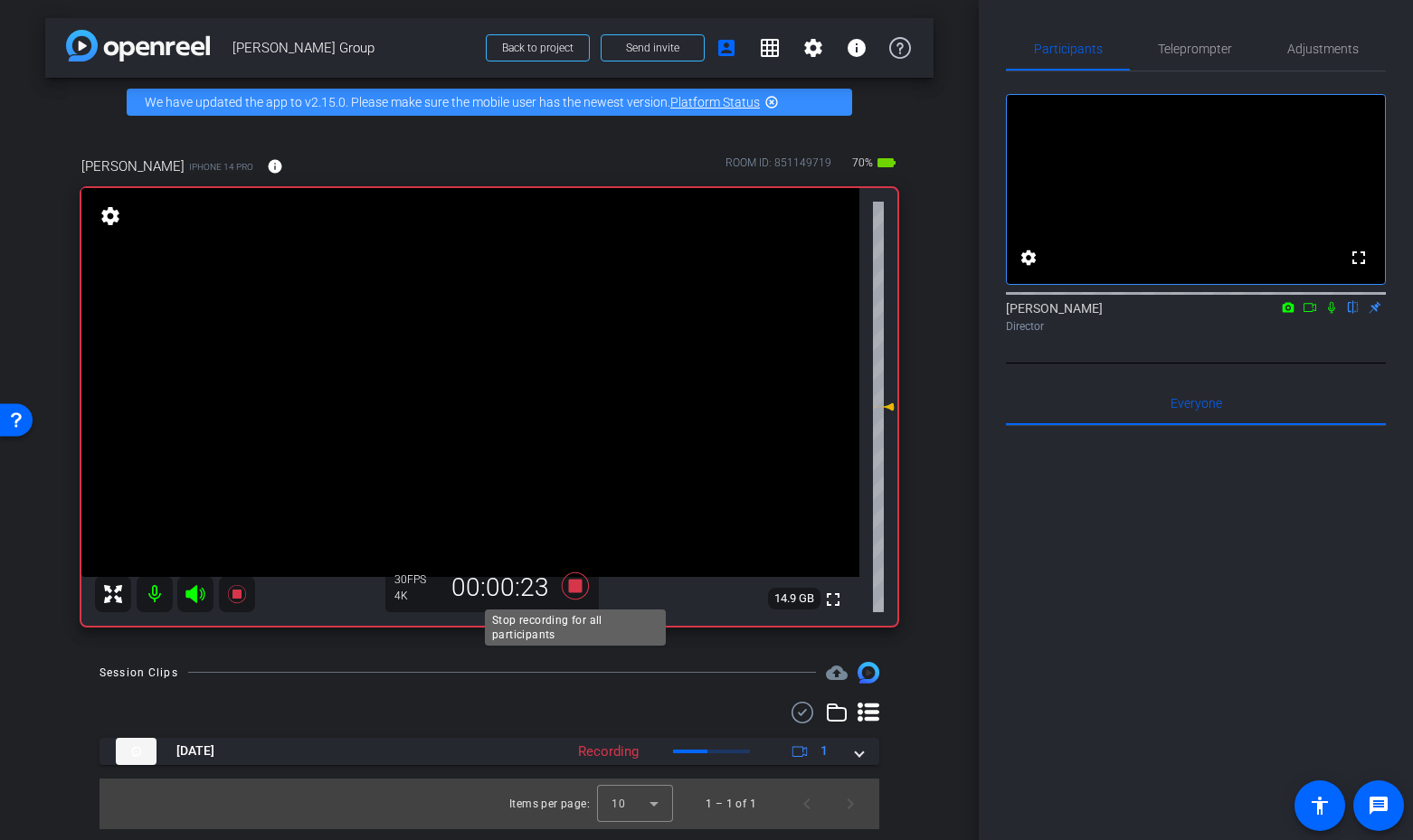
click at [574, 587] on icon at bounding box center [574, 585] width 27 height 27
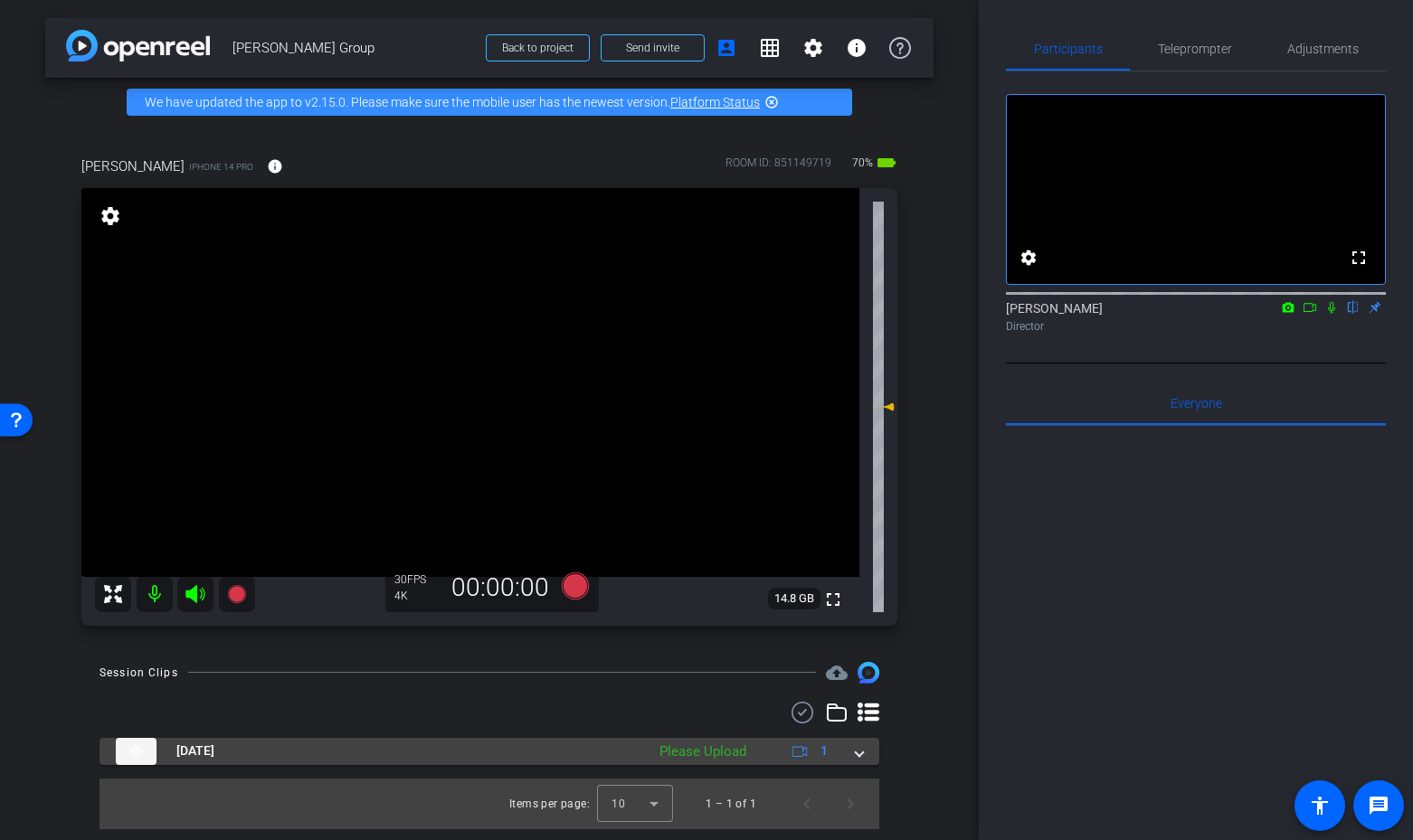
click at [849, 750] on div "Oct 7, 2025 Please Upload 1" at bounding box center [486, 751] width 740 height 27
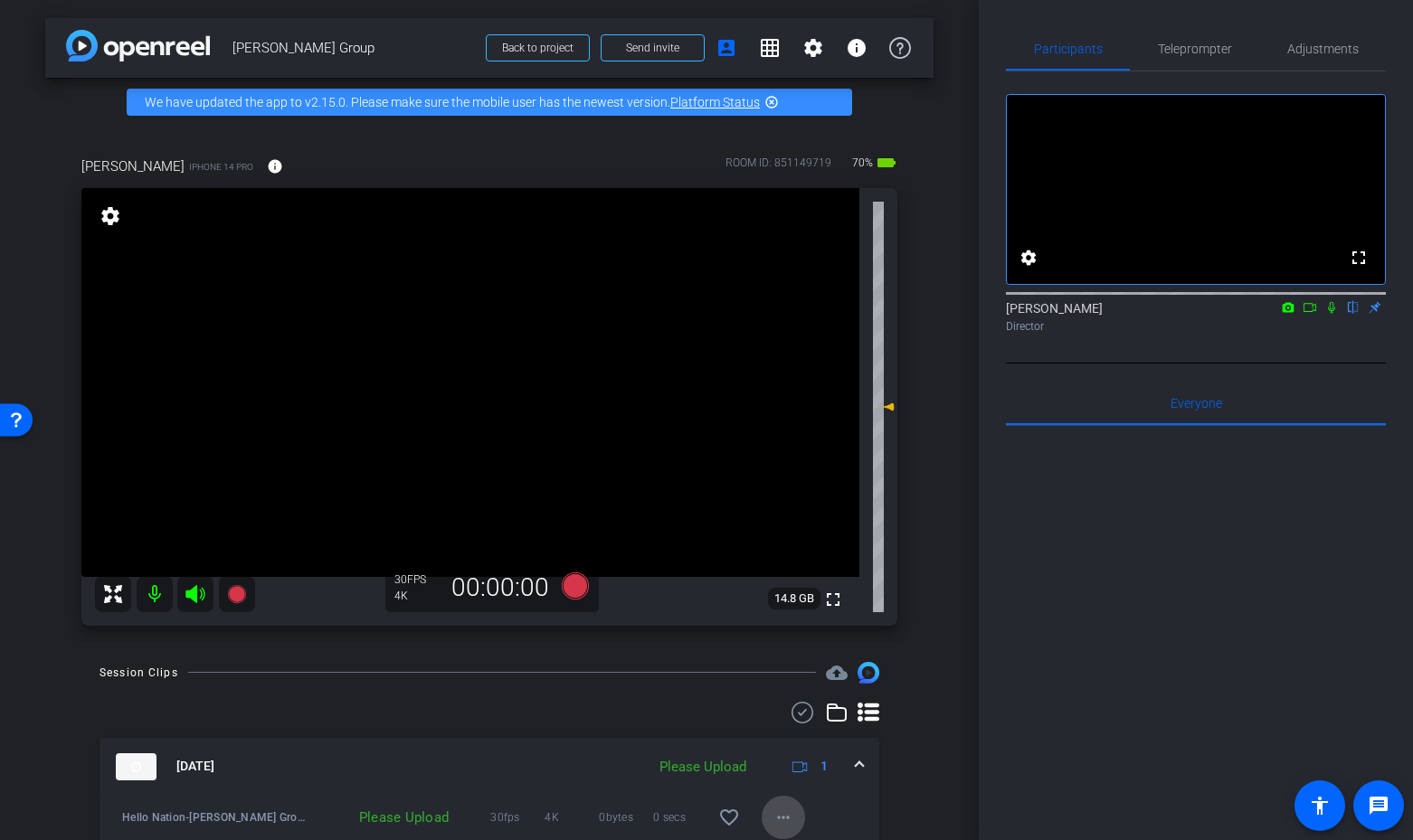
click at [772, 811] on span at bounding box center [783, 817] width 44 height 43
click at [794, 743] on span "Upload" at bounding box center [812, 735] width 72 height 22
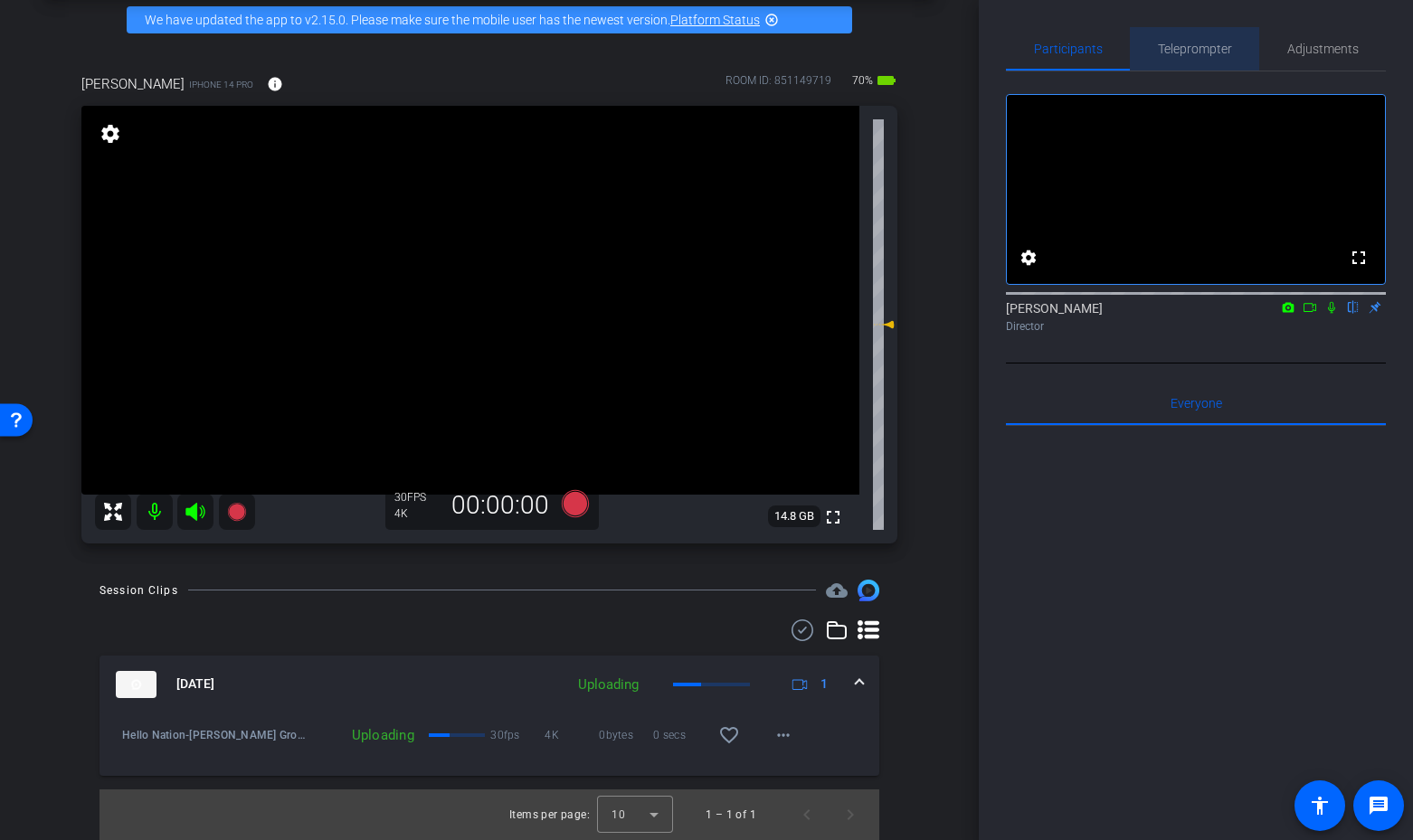
click at [1187, 47] on span "Teleprompter" at bounding box center [1194, 48] width 74 height 13
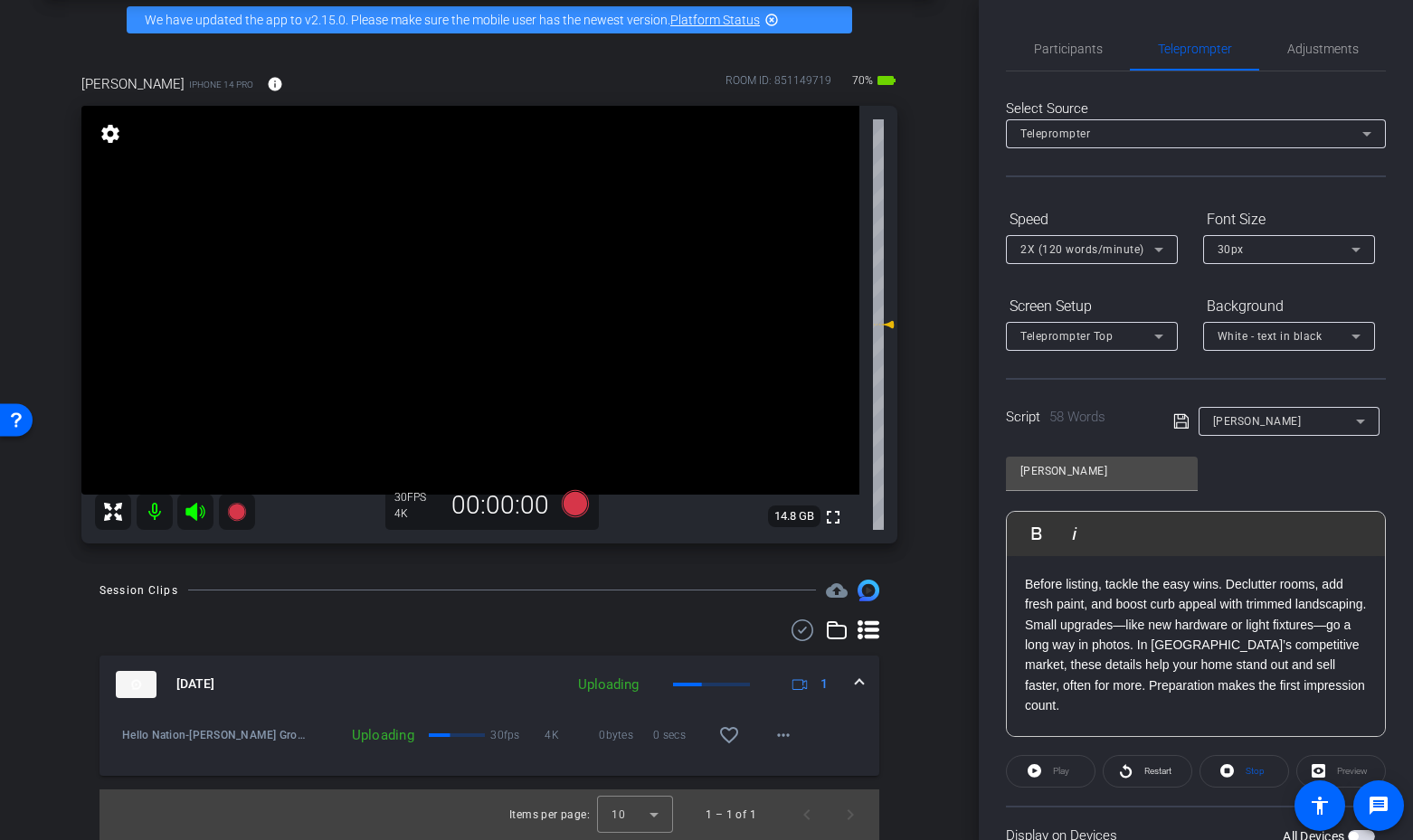
click at [196, 511] on icon at bounding box center [195, 512] width 19 height 18
click at [578, 503] on icon at bounding box center [574, 503] width 27 height 27
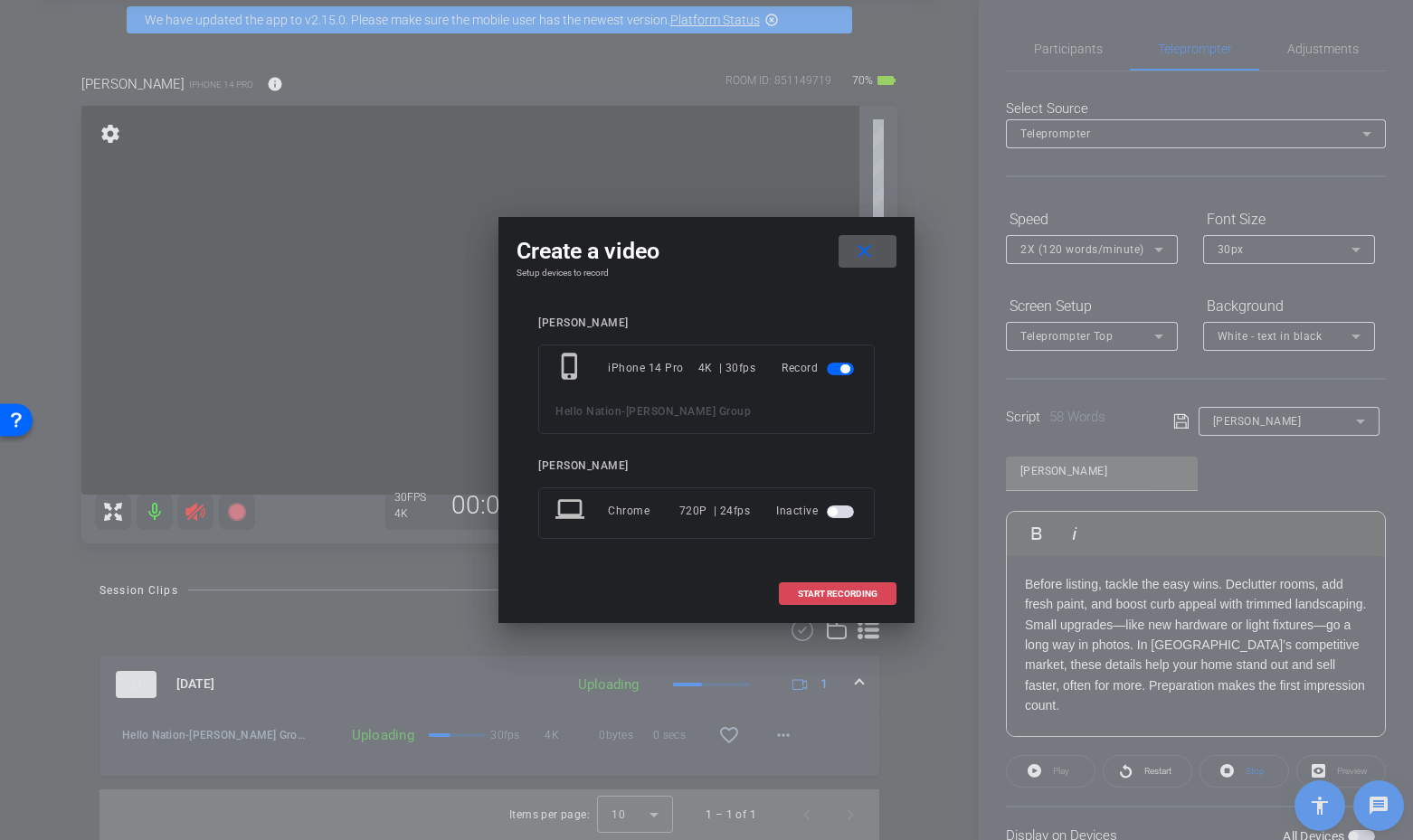
click at [839, 590] on span "START RECORDING" at bounding box center [838, 594] width 80 height 9
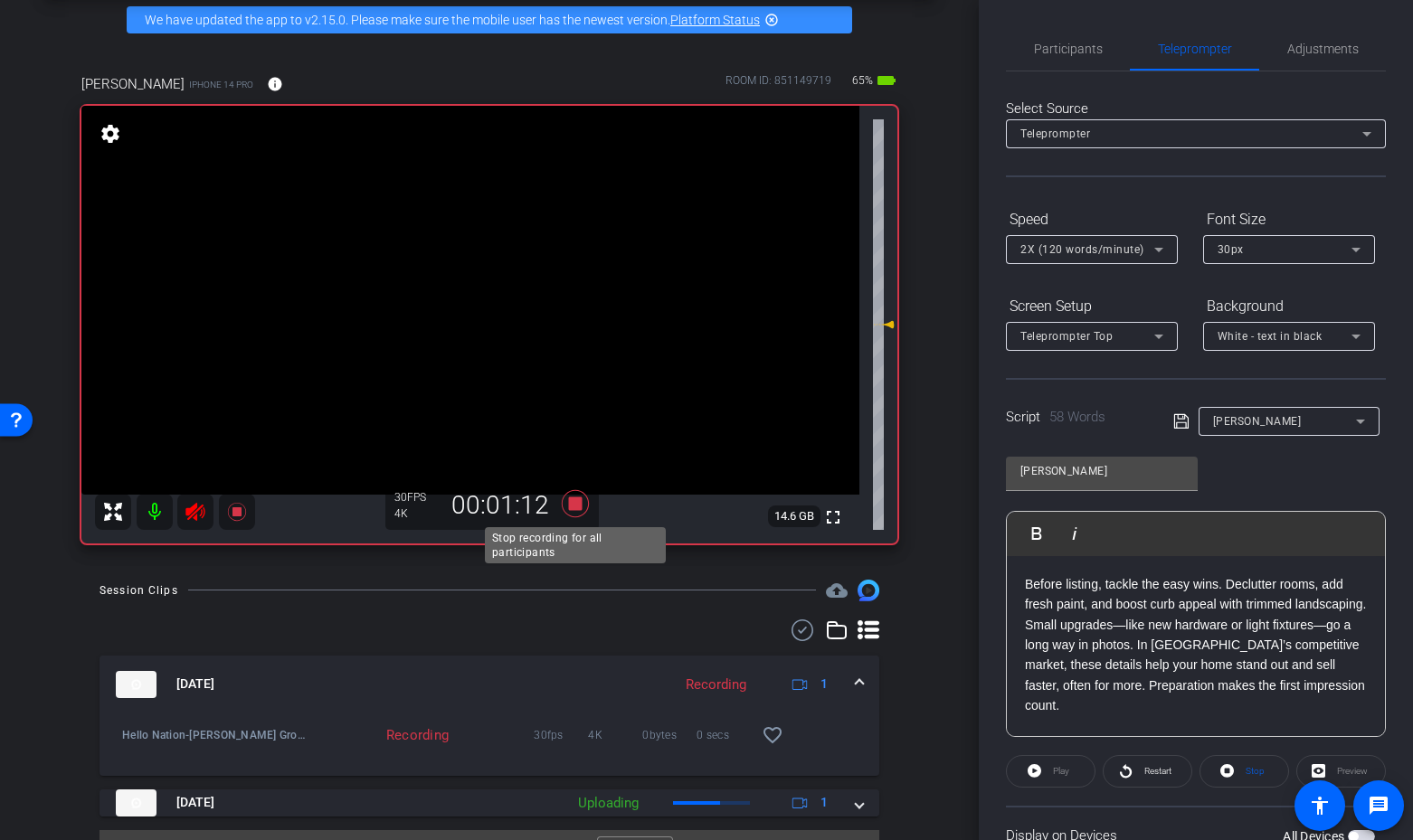
click at [575, 496] on icon at bounding box center [574, 503] width 27 height 27
click at [188, 507] on icon at bounding box center [195, 512] width 19 height 18
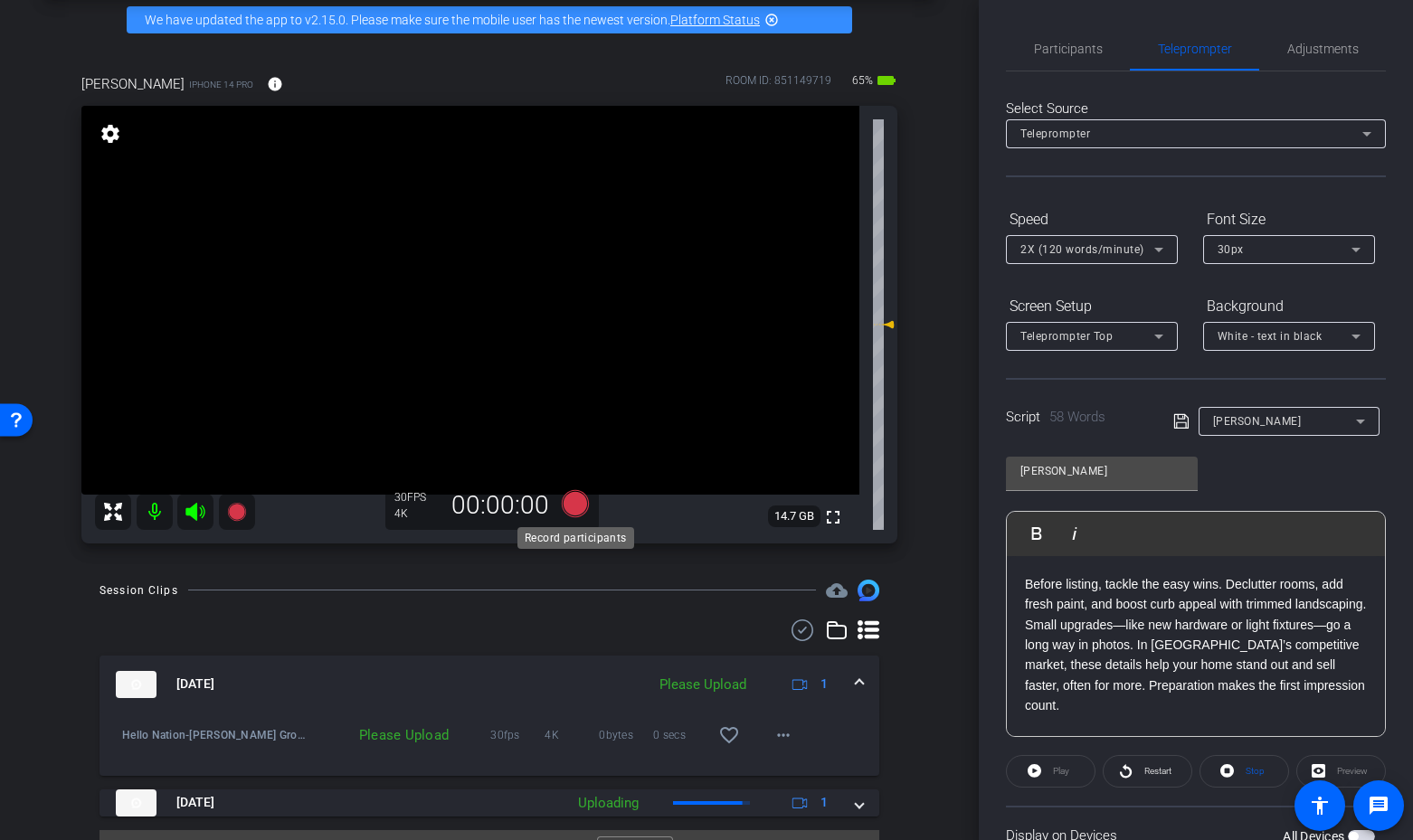
click at [574, 503] on icon at bounding box center [574, 503] width 27 height 27
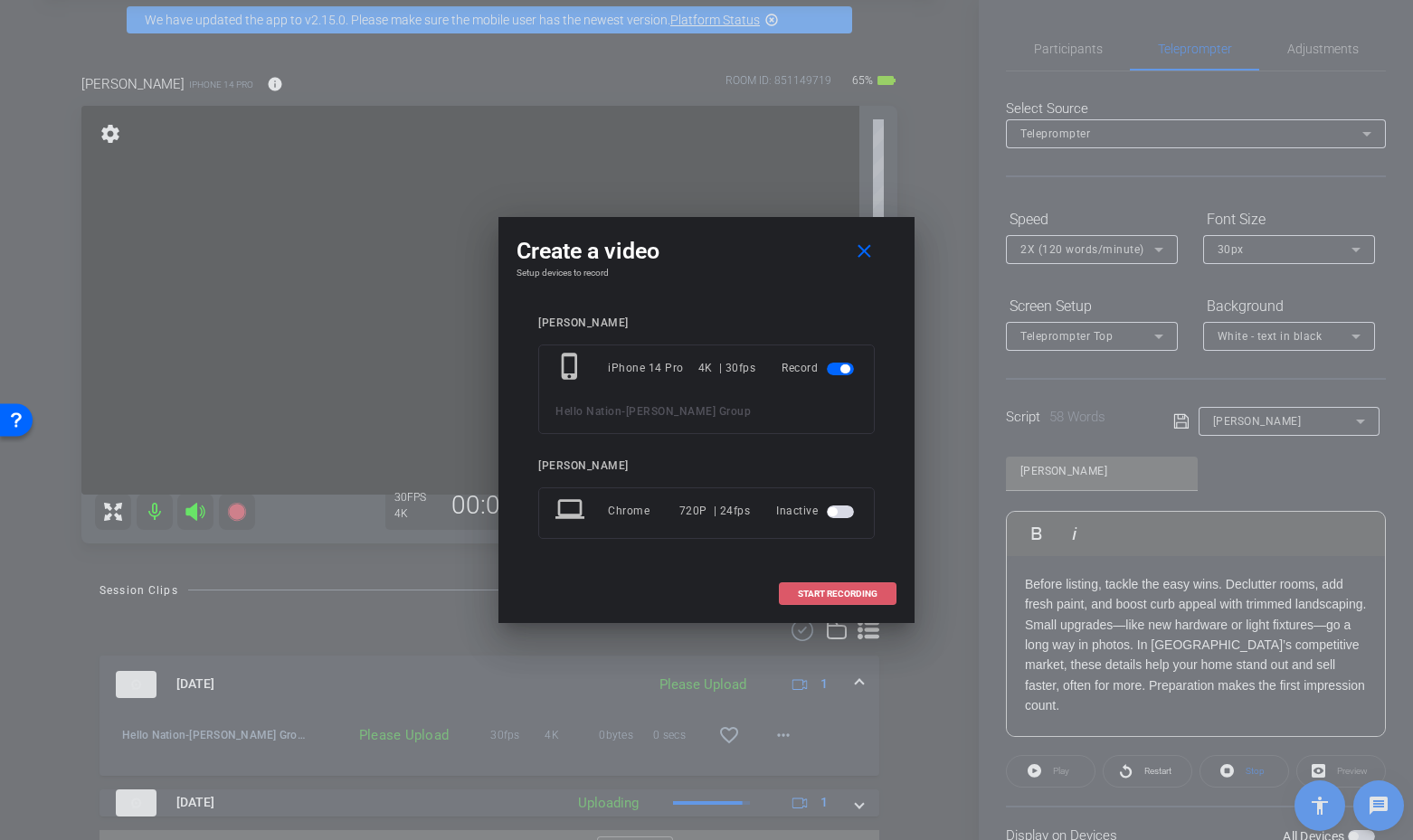
click at [826, 591] on span "START RECORDING" at bounding box center [838, 594] width 80 height 9
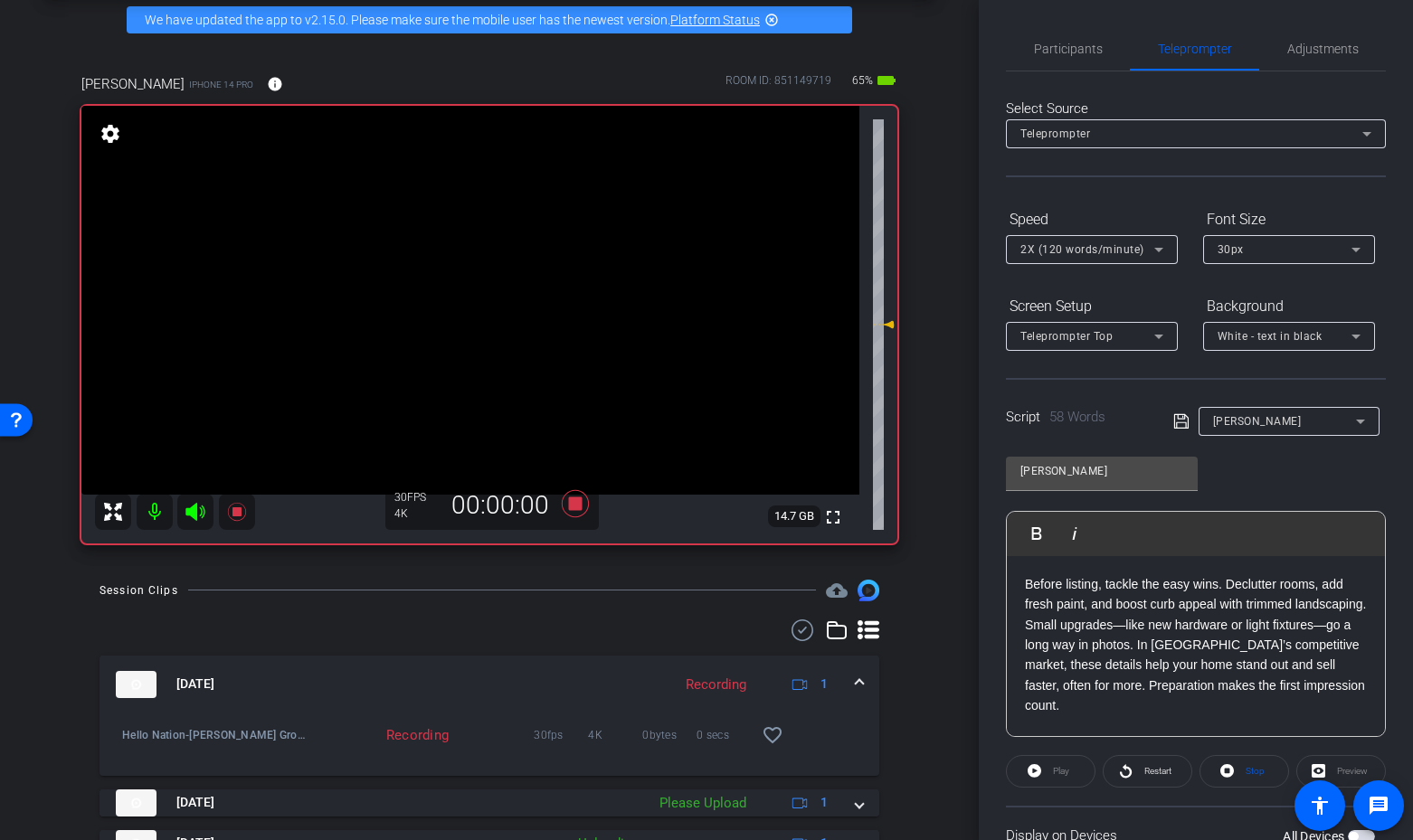
click at [194, 510] on icon at bounding box center [195, 512] width 19 height 18
click at [570, 503] on icon at bounding box center [574, 503] width 27 height 27
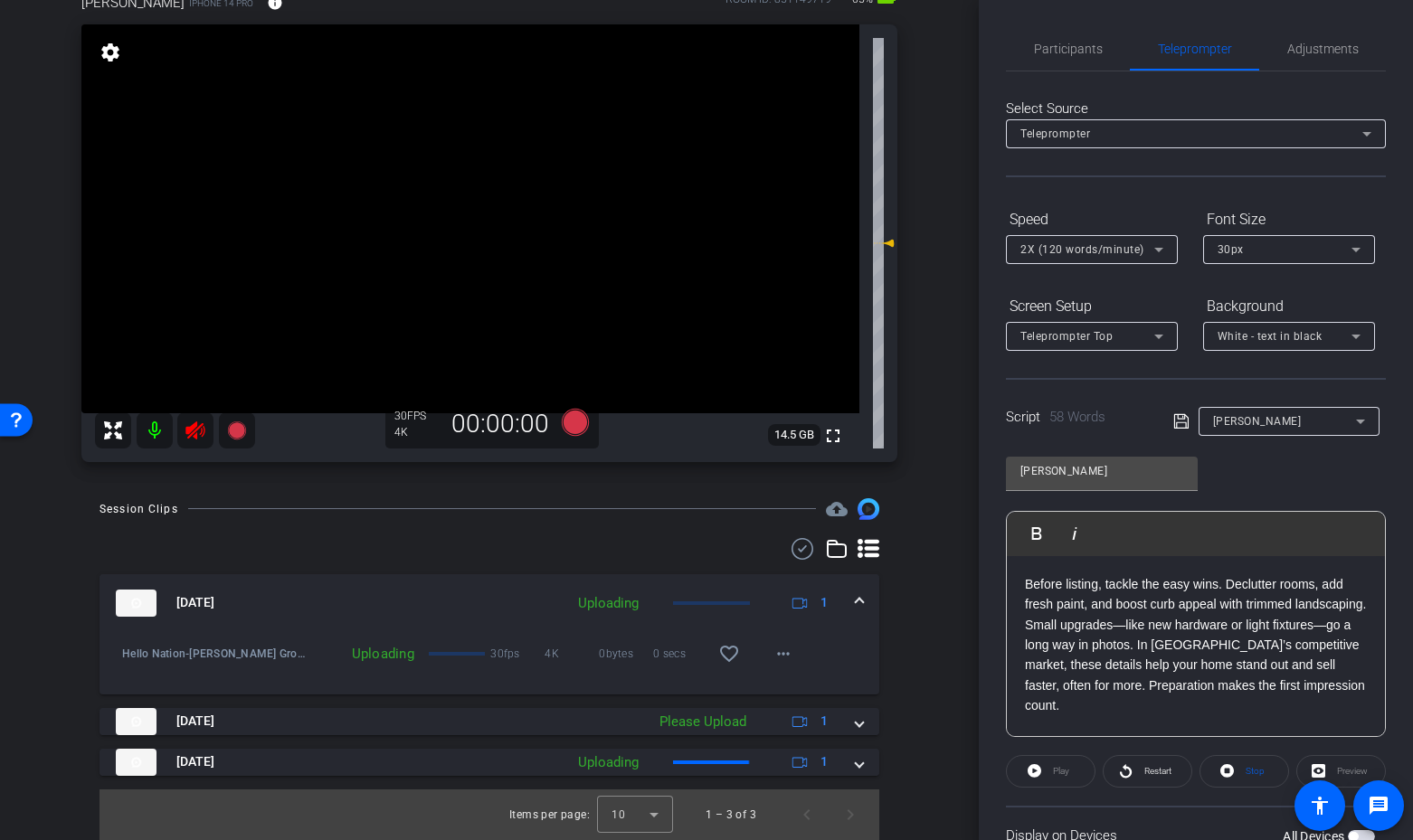
click at [198, 436] on icon at bounding box center [196, 431] width 22 height 22
click at [194, 434] on div at bounding box center [175, 430] width 160 height 37
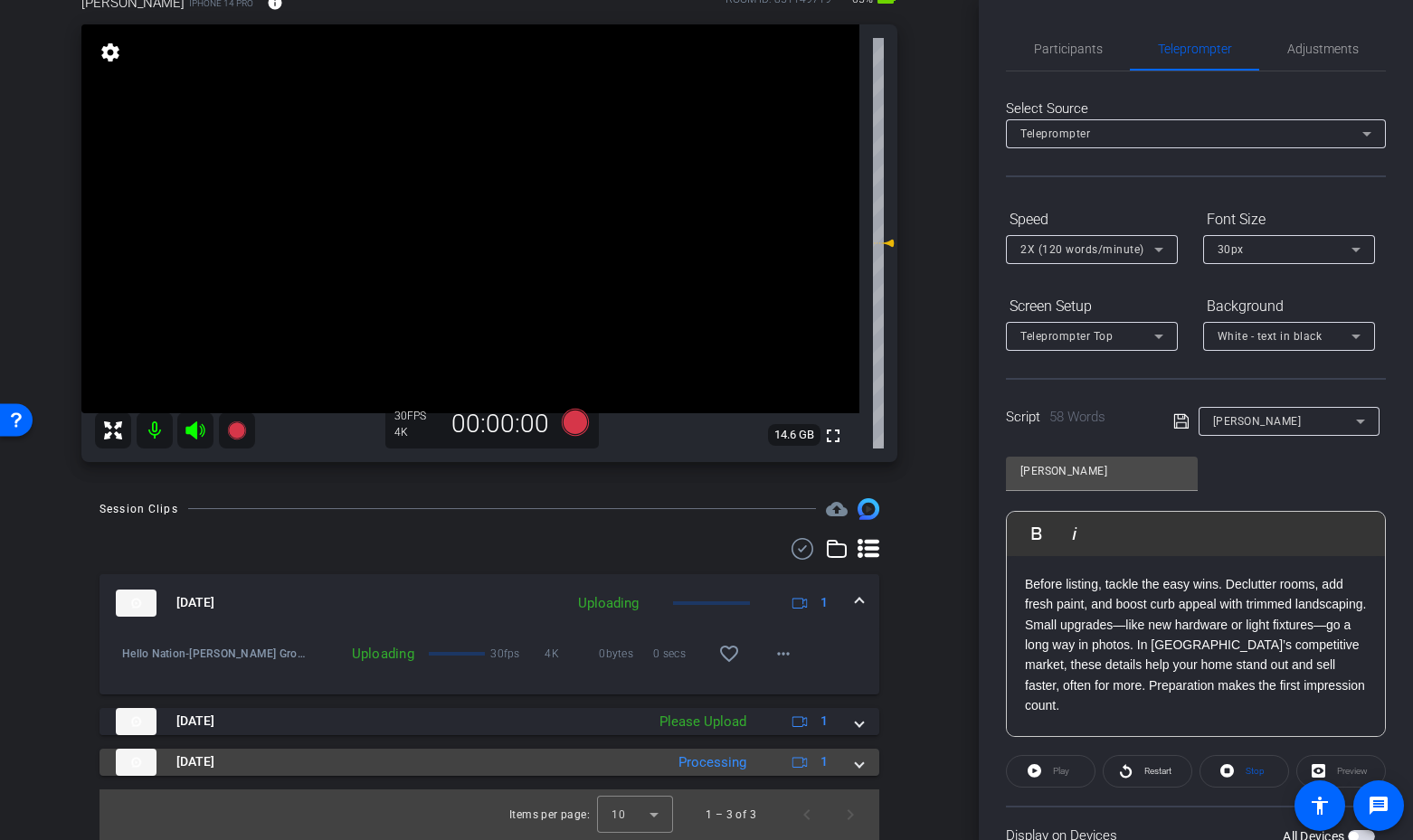
click at [853, 758] on div "Oct 7, 2025 Processing 1" at bounding box center [486, 762] width 740 height 27
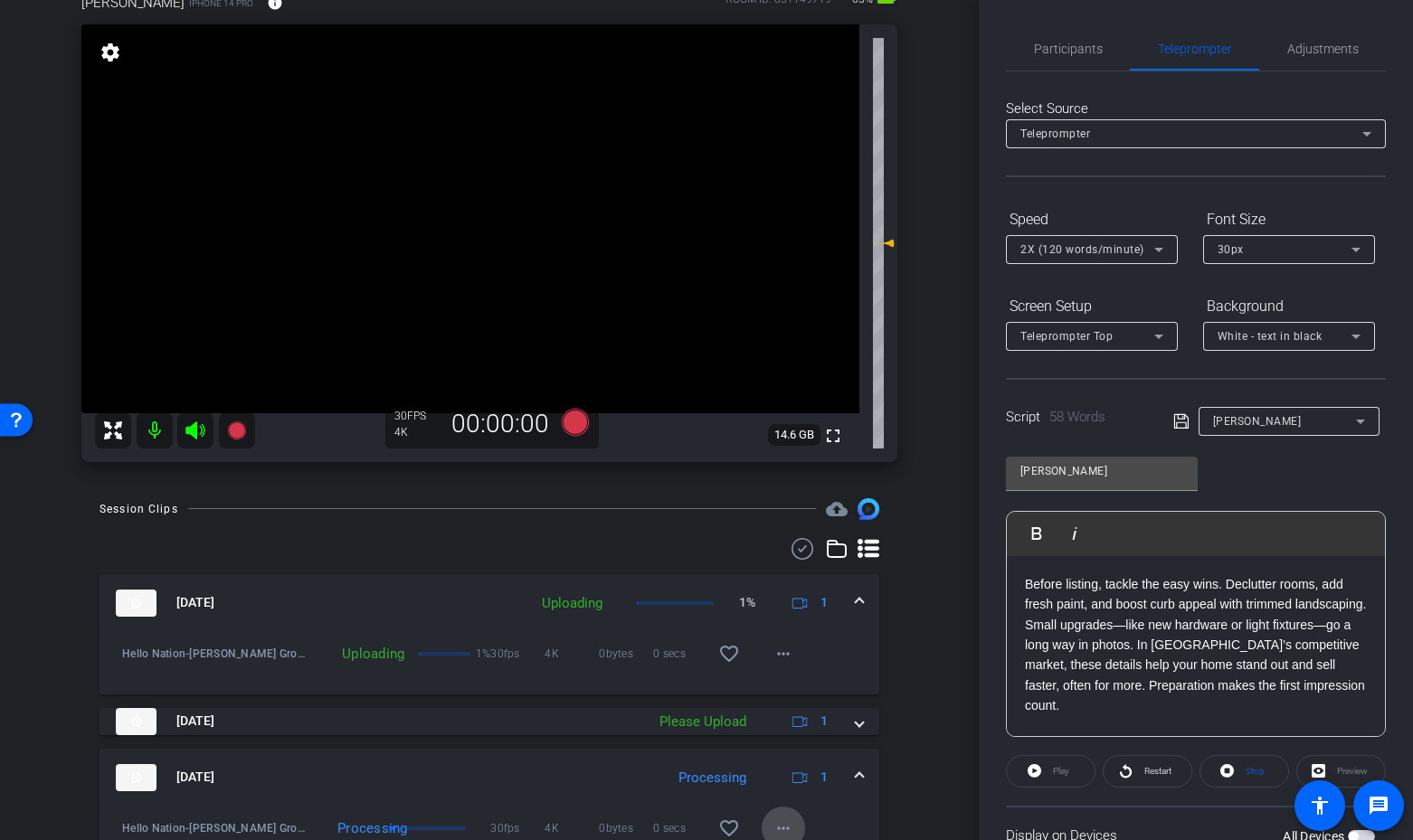
click at [787, 824] on mat-icon "more_horiz" at bounding box center [783, 828] width 22 height 22
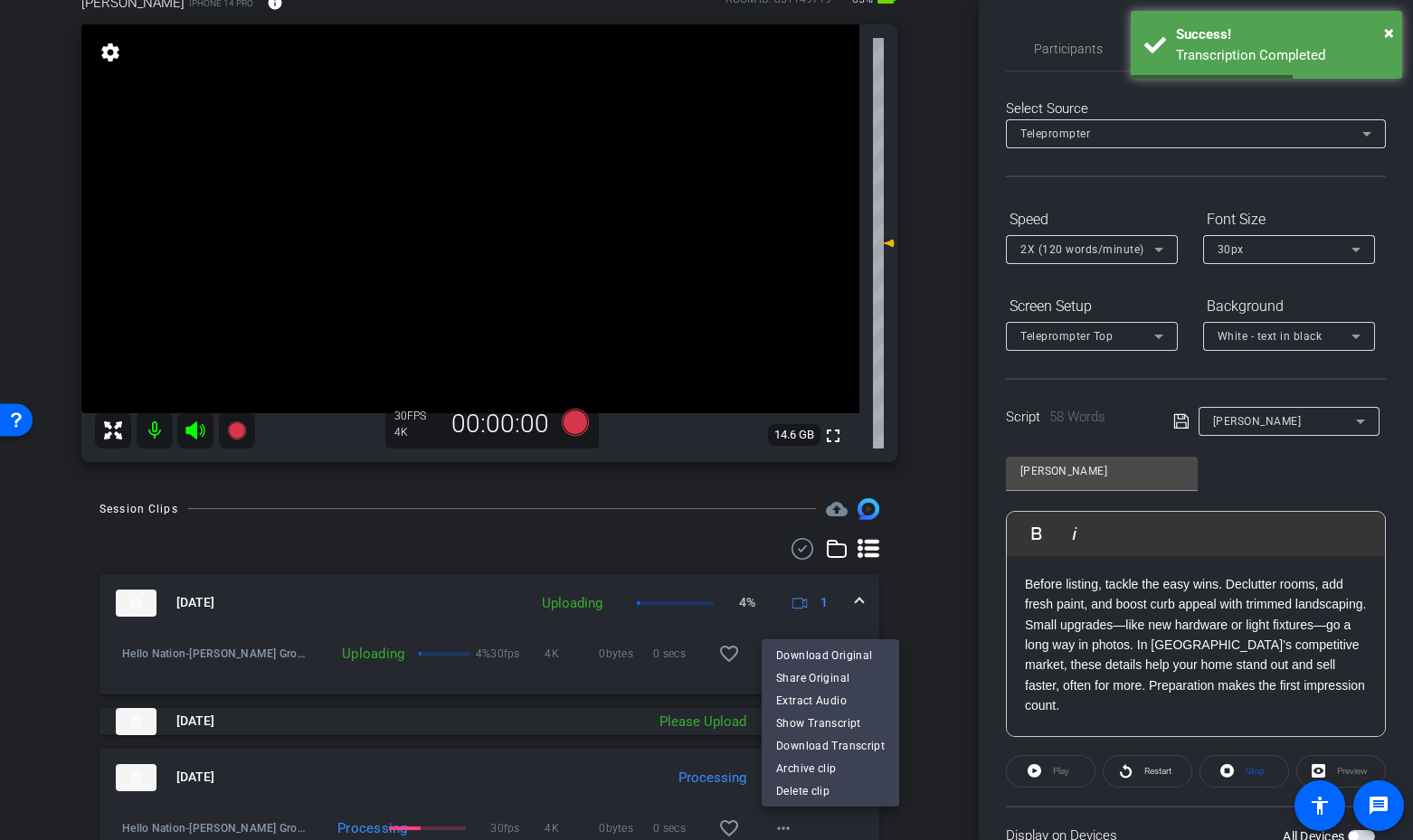
click at [935, 555] on div at bounding box center [706, 420] width 1413 height 840
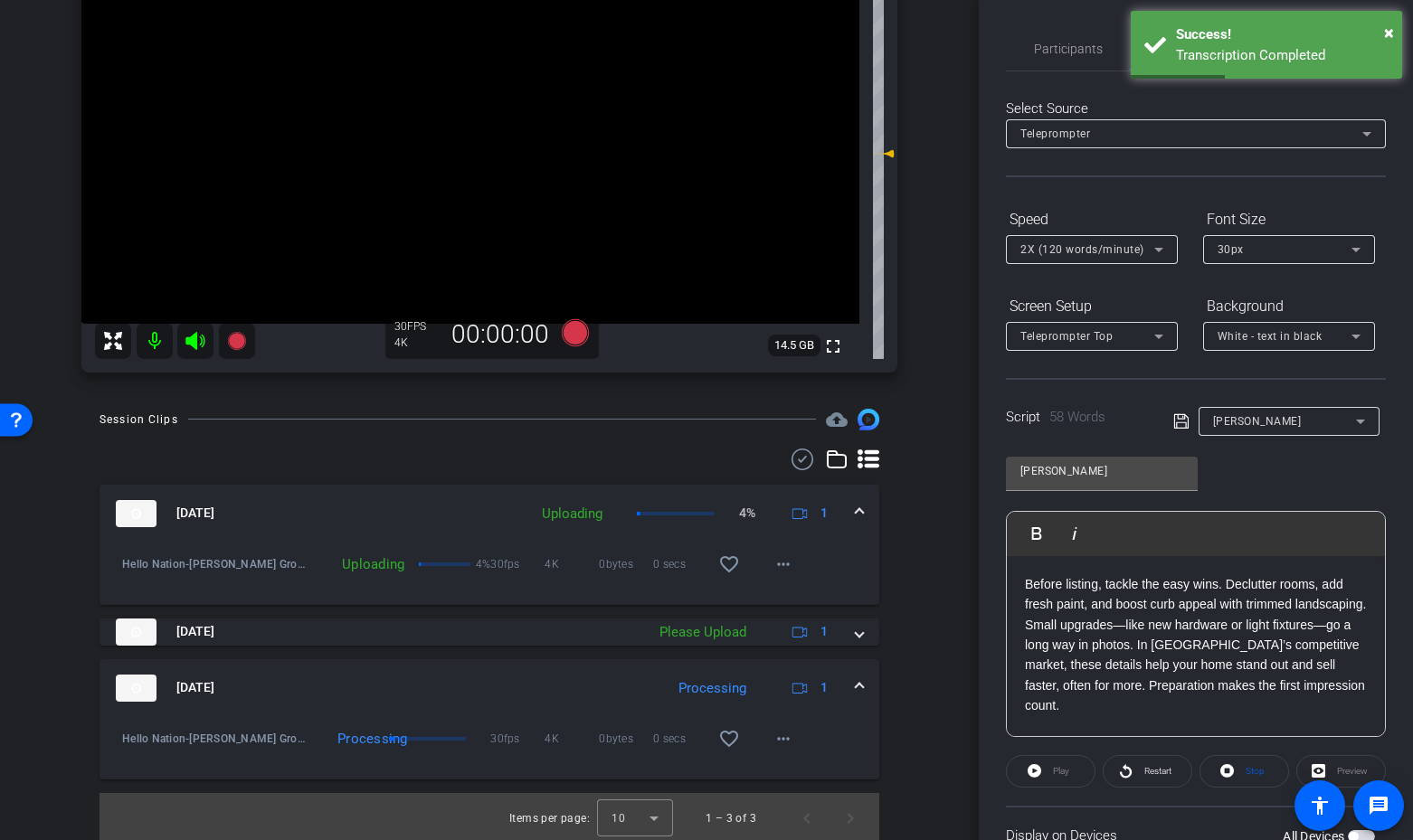
scroll to position [257, 0]
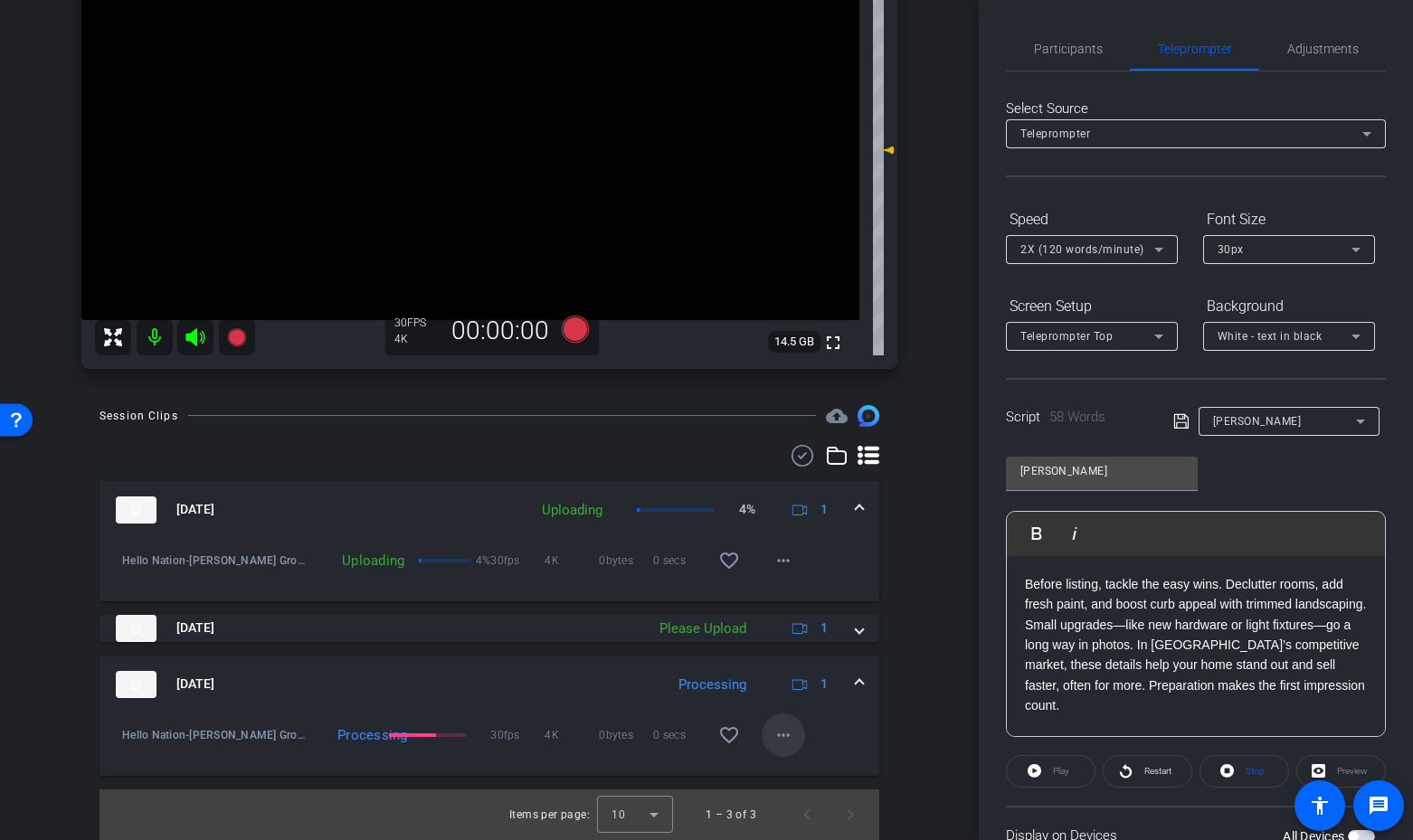
click at [792, 732] on mat-icon "more_horiz" at bounding box center [783, 735] width 22 height 22
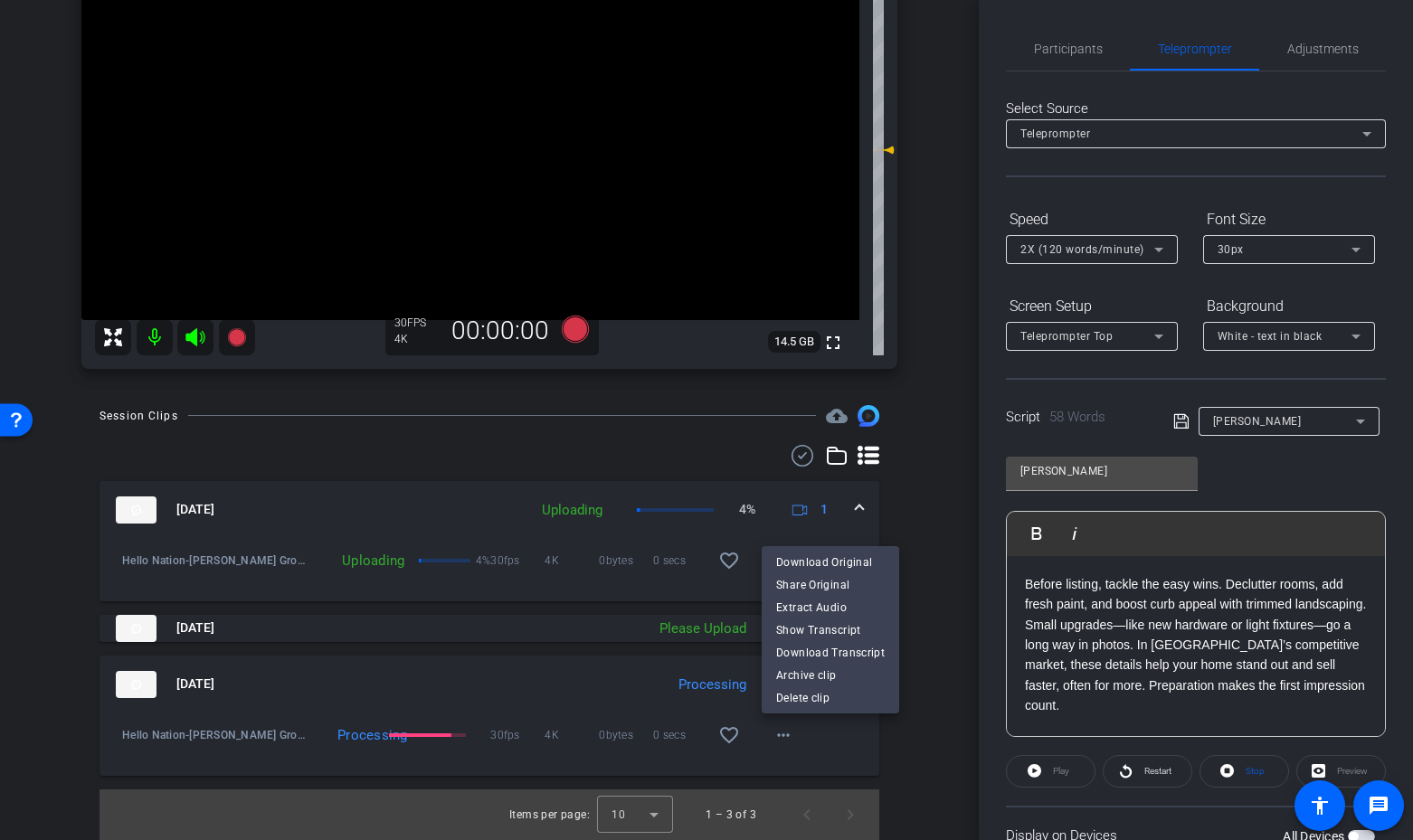
click at [927, 511] on div at bounding box center [706, 420] width 1413 height 840
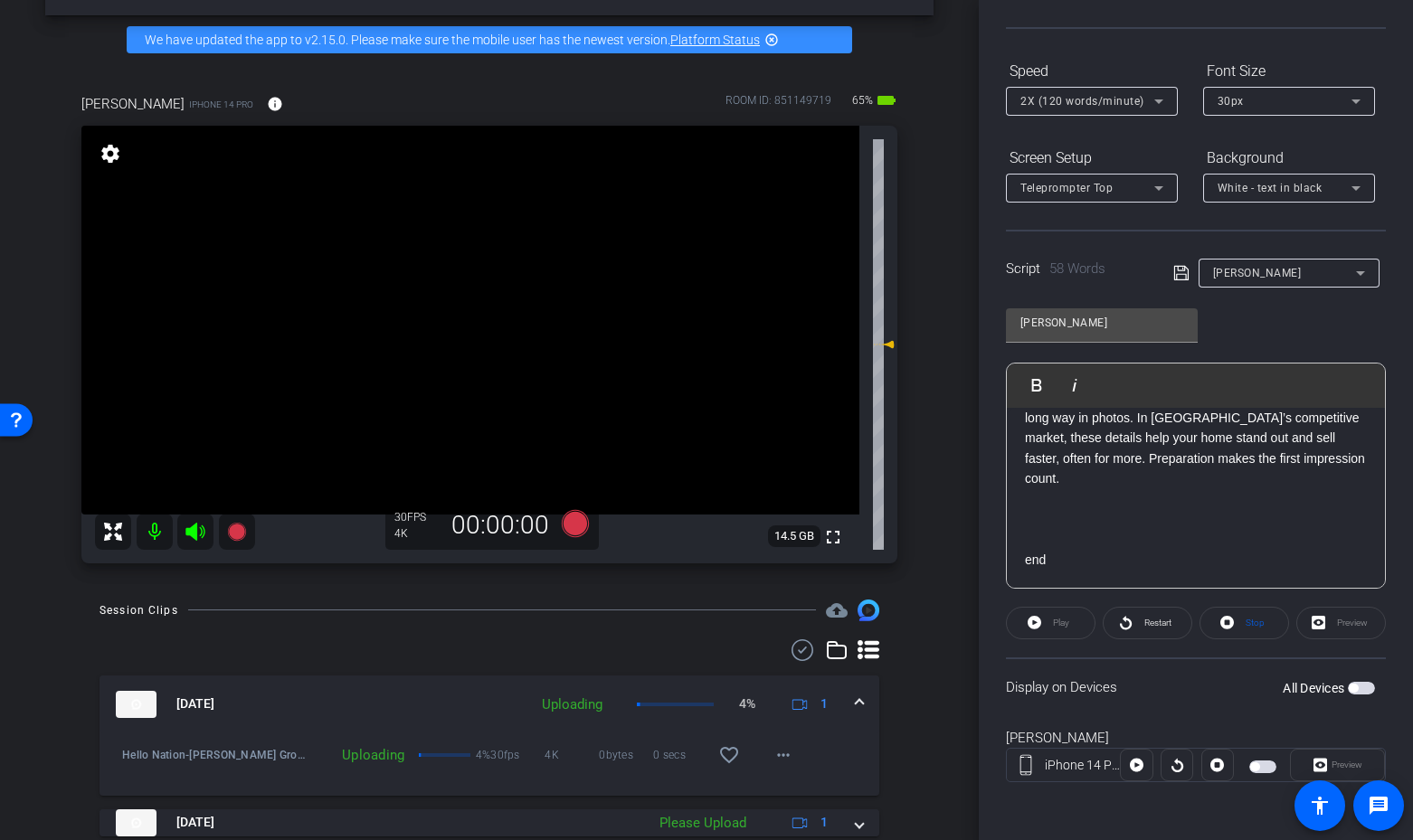
scroll to position [0, 0]
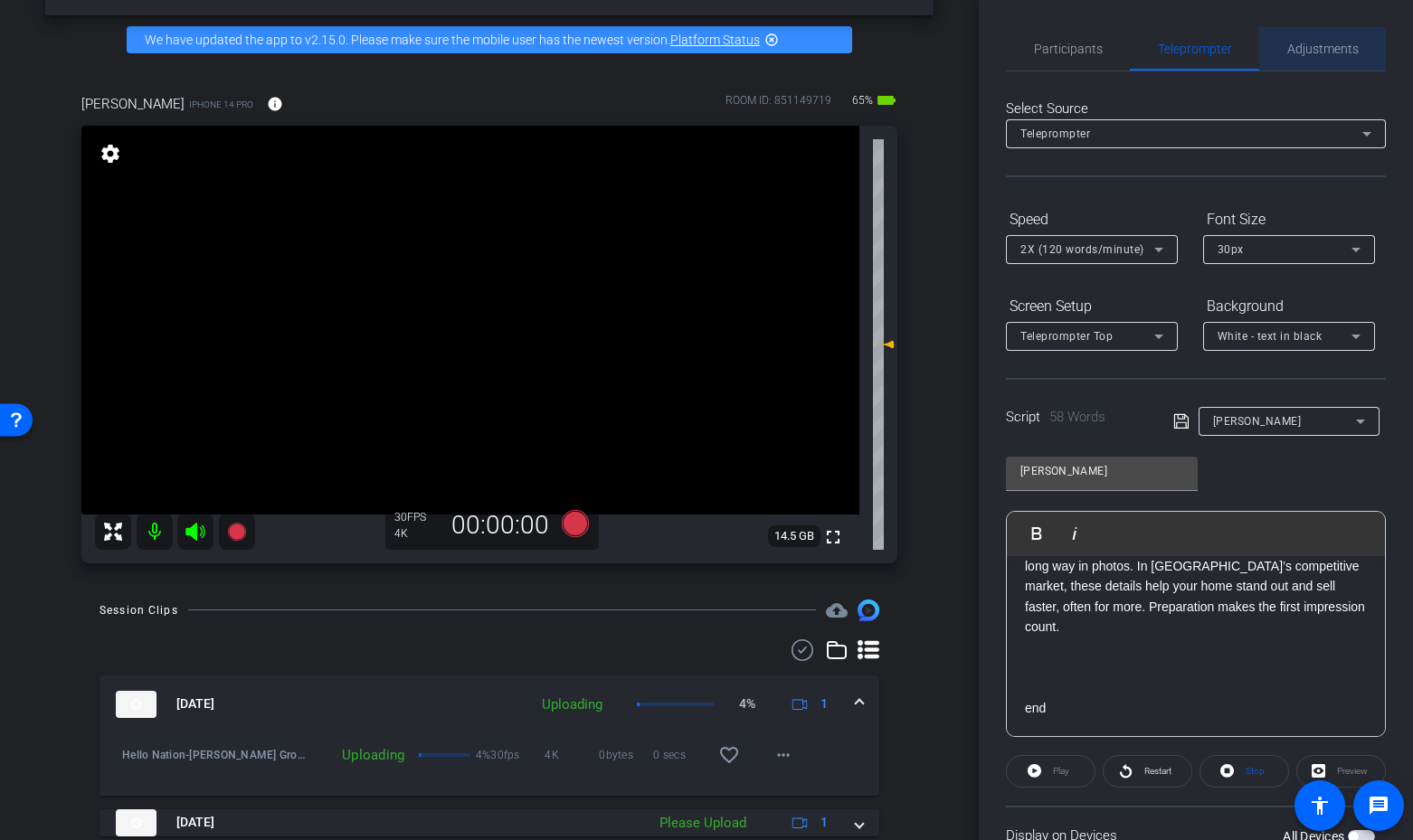
click at [1312, 45] on span "Adjustments" at bounding box center [1323, 48] width 71 height 13
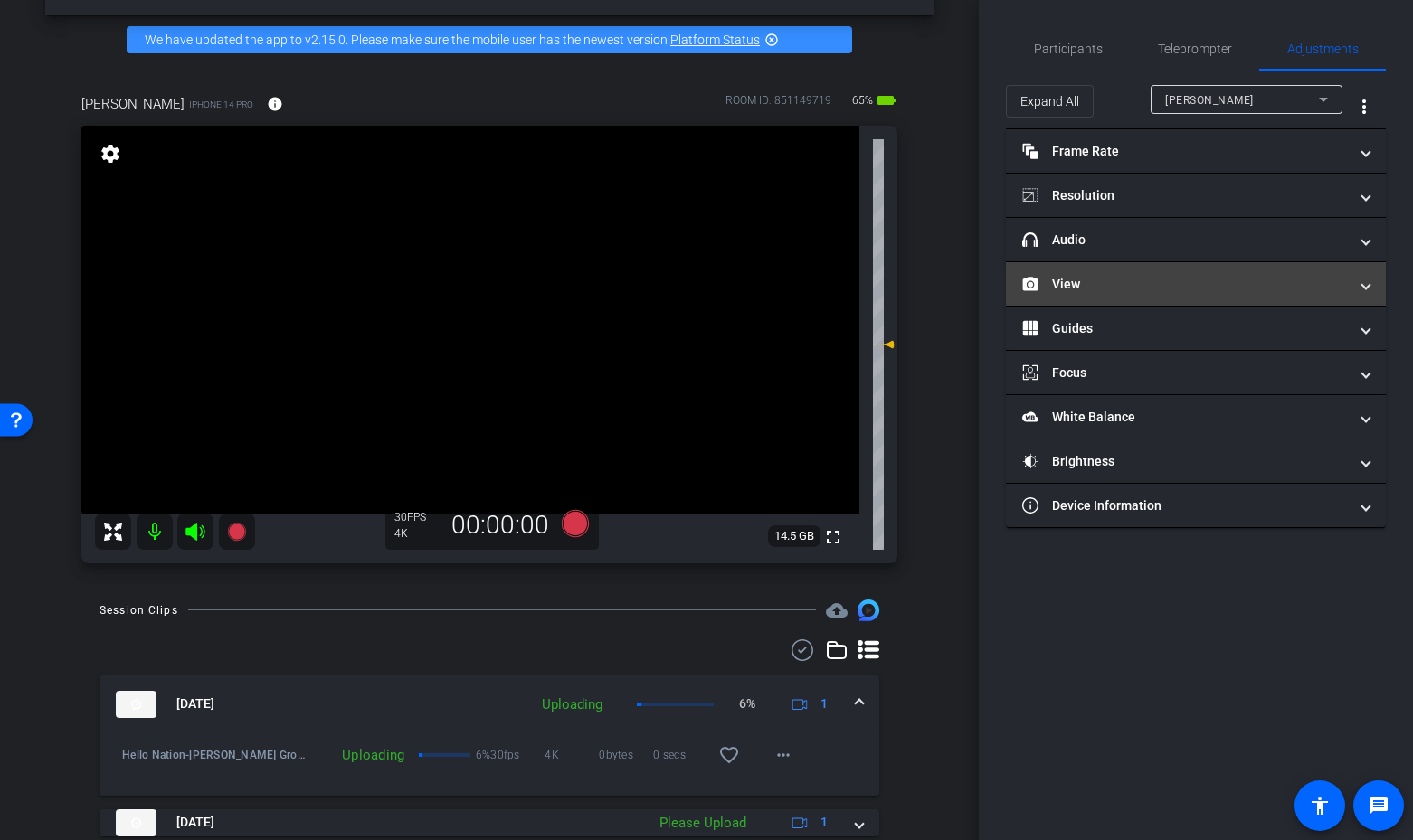
click at [1239, 298] on mat-expansion-panel-header "View" at bounding box center [1196, 284] width 380 height 43
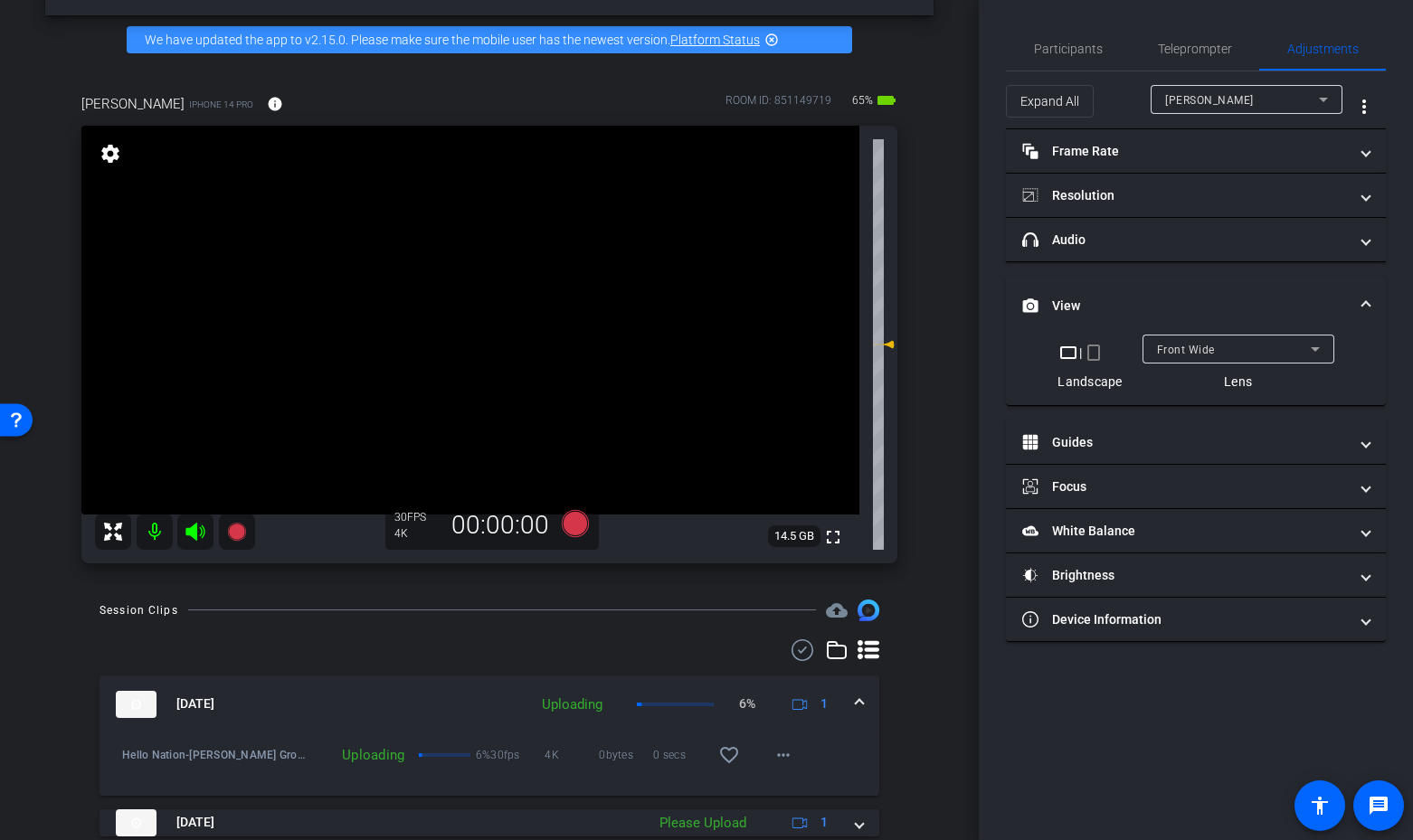
click at [1237, 347] on div "Front Wide" at bounding box center [1234, 349] width 154 height 23
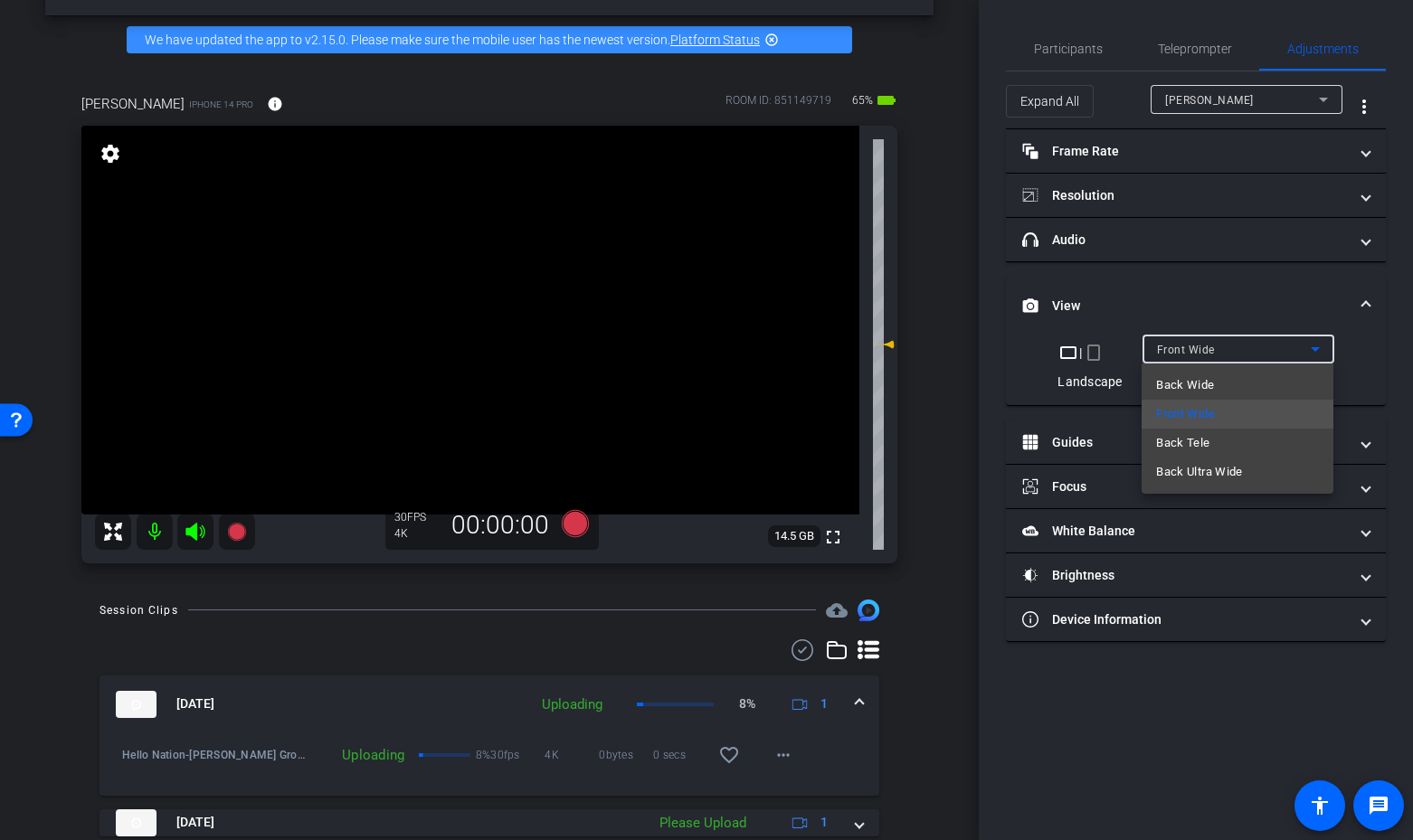
click at [985, 337] on div at bounding box center [706, 420] width 1413 height 840
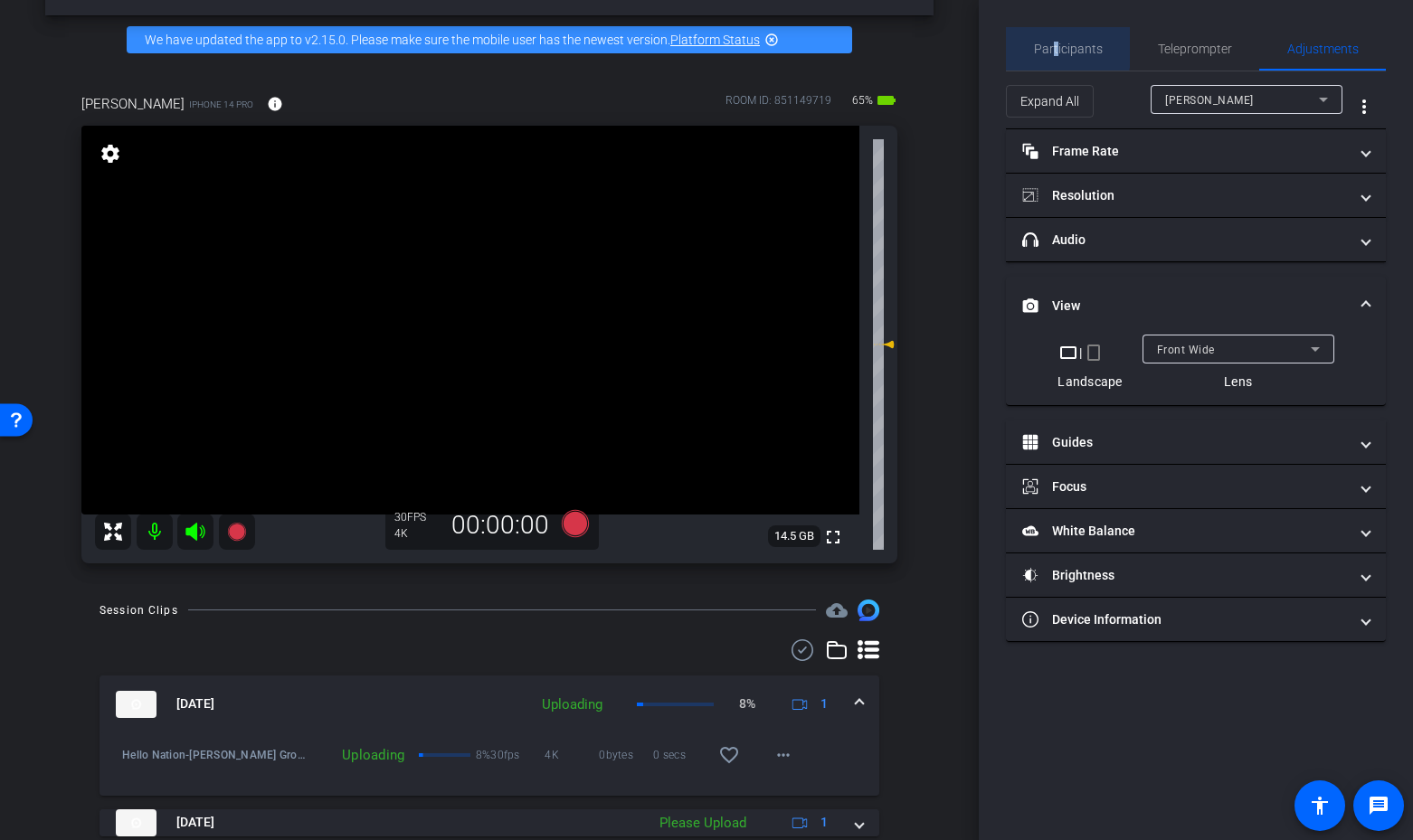
click at [1059, 49] on span "Participants" at bounding box center [1069, 48] width 69 height 13
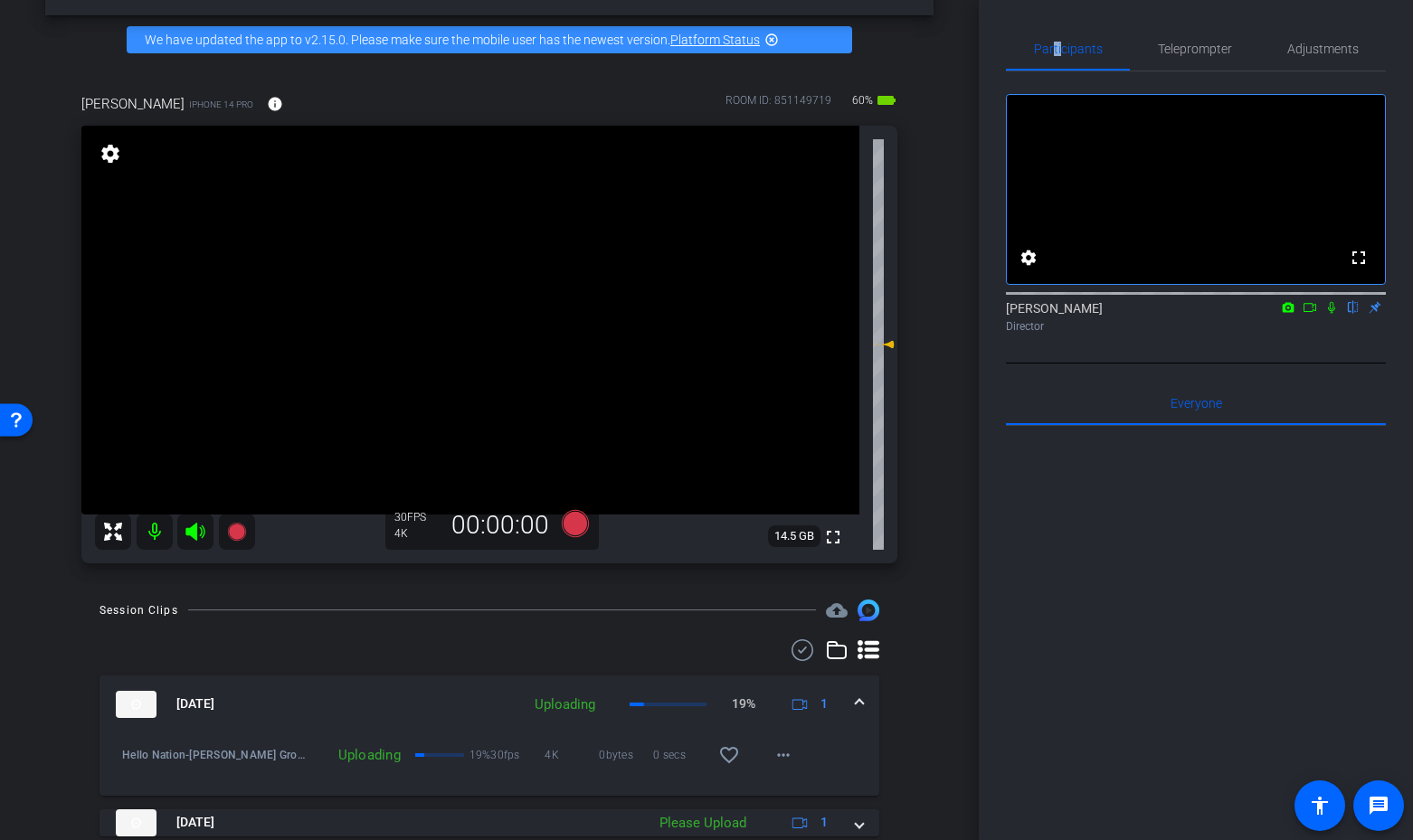
drag, startPoint x: 197, startPoint y: 533, endPoint x: 219, endPoint y: 525, distance: 23.4
click at [197, 533] on icon at bounding box center [195, 532] width 19 height 18
click at [580, 527] on icon at bounding box center [574, 523] width 27 height 27
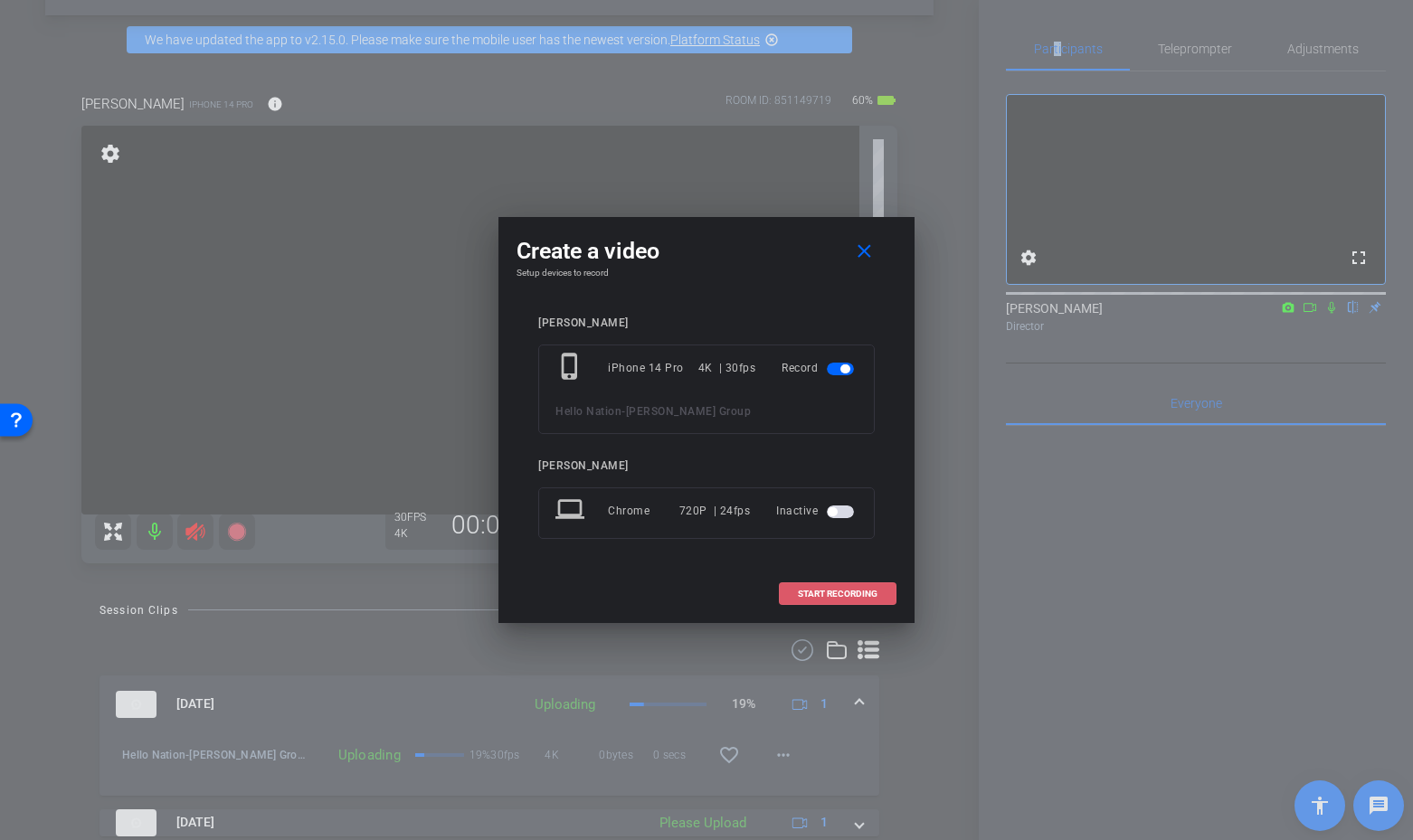
click at [838, 605] on span at bounding box center [838, 594] width 116 height 43
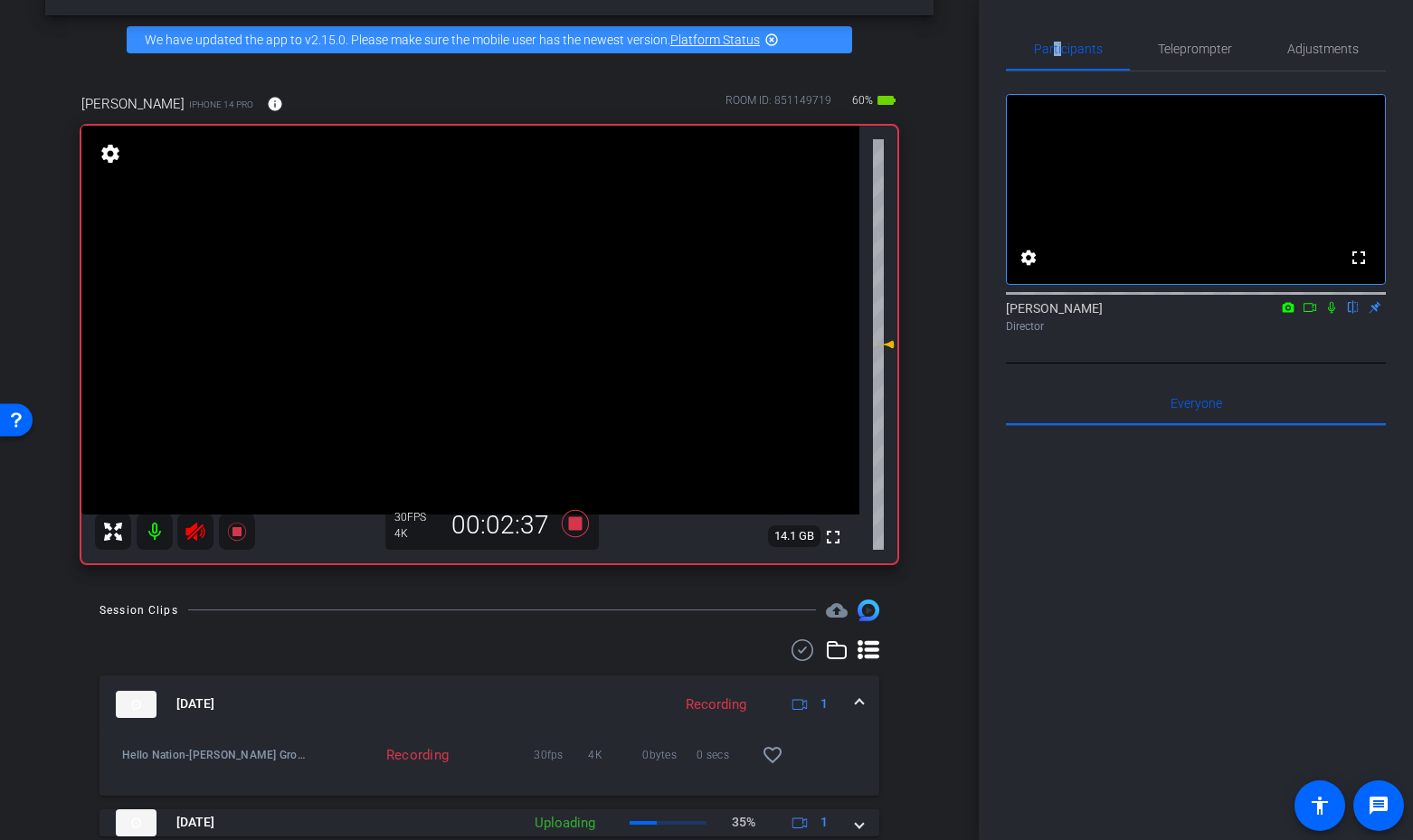
click at [207, 542] on mat-icon at bounding box center [195, 532] width 37 height 37
click at [233, 530] on icon at bounding box center [236, 532] width 18 height 18
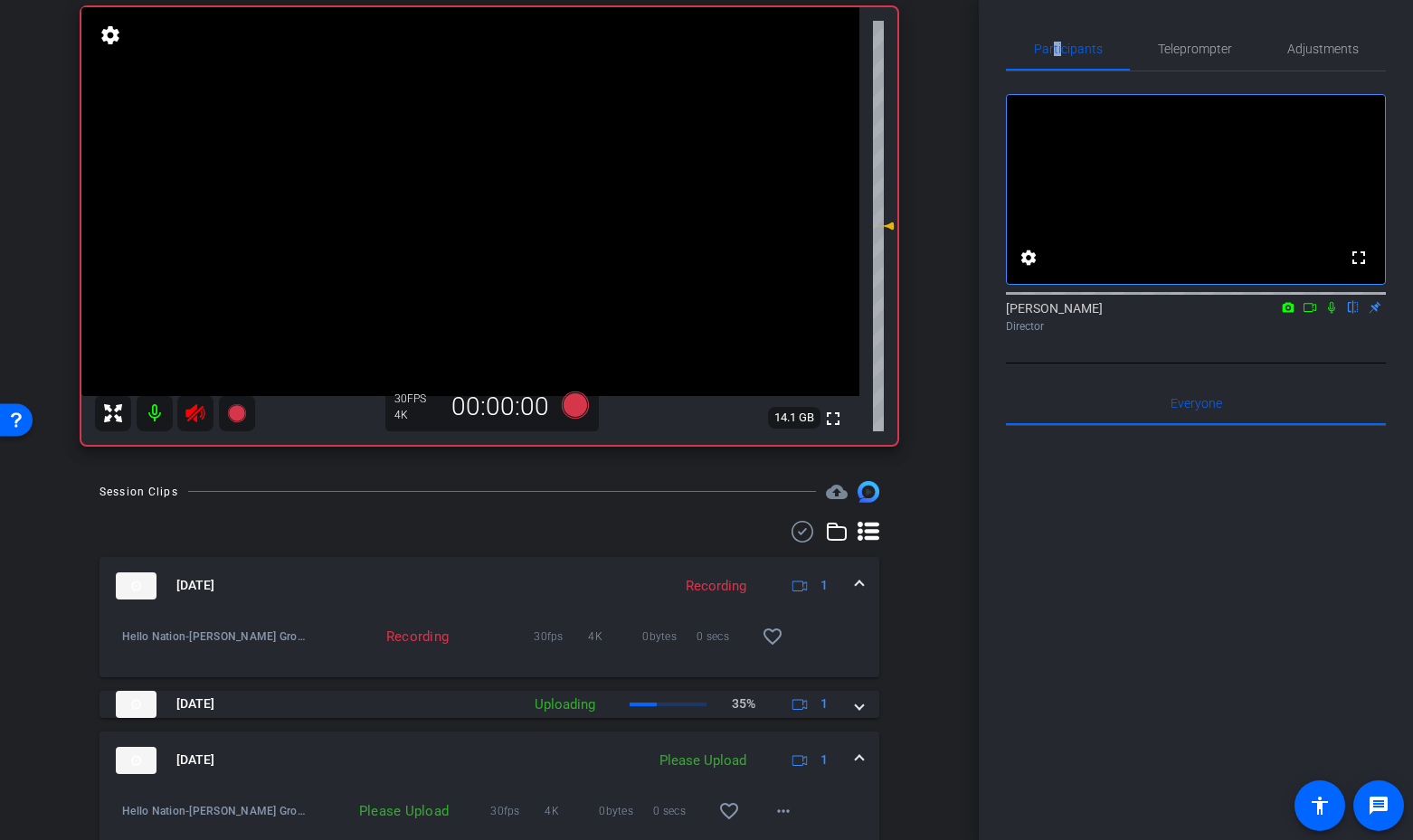
scroll to position [179, 0]
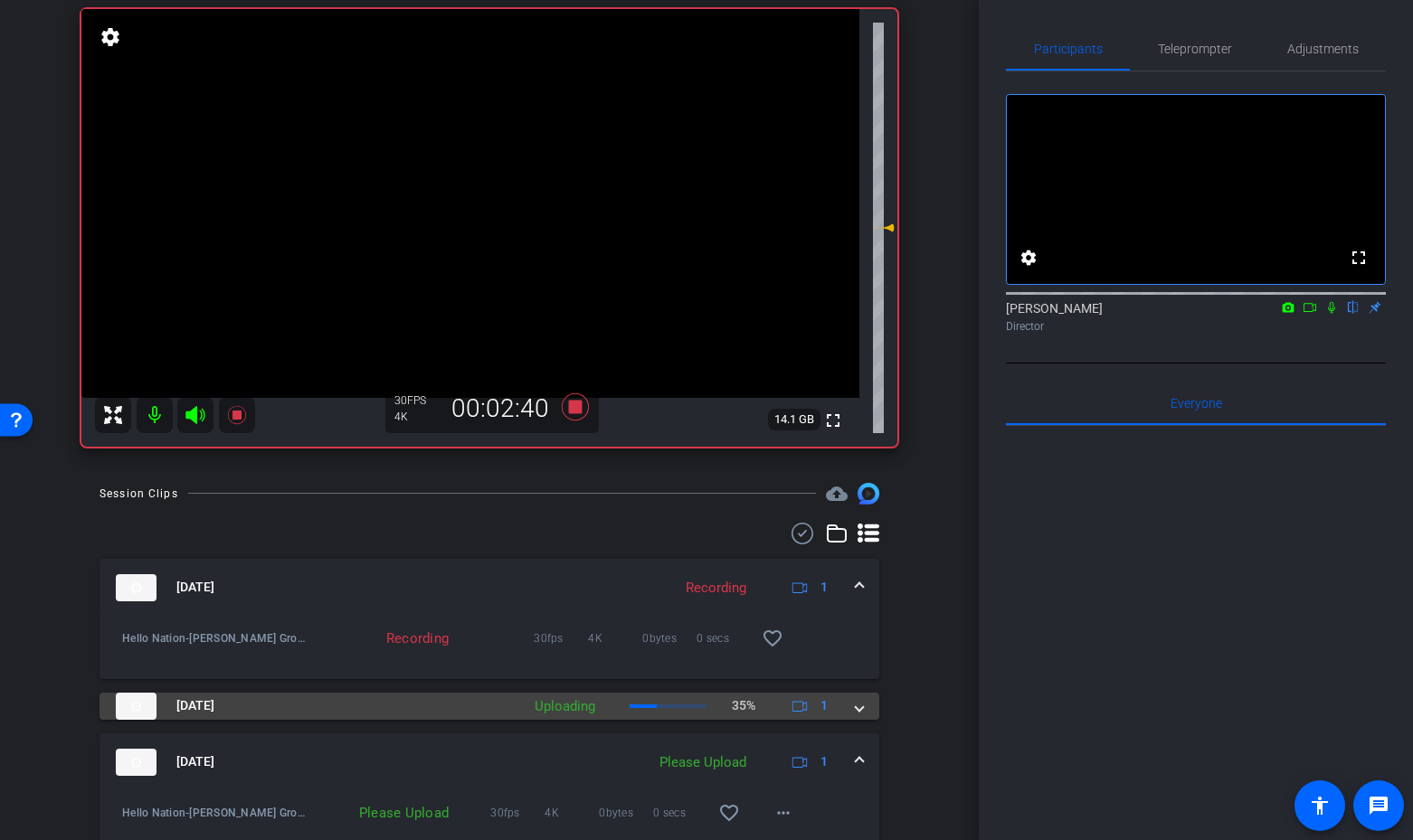
click at [863, 708] on mat-expansion-panel-header "Oct 7, 2025 Uploading 35% 1" at bounding box center [489, 706] width 780 height 27
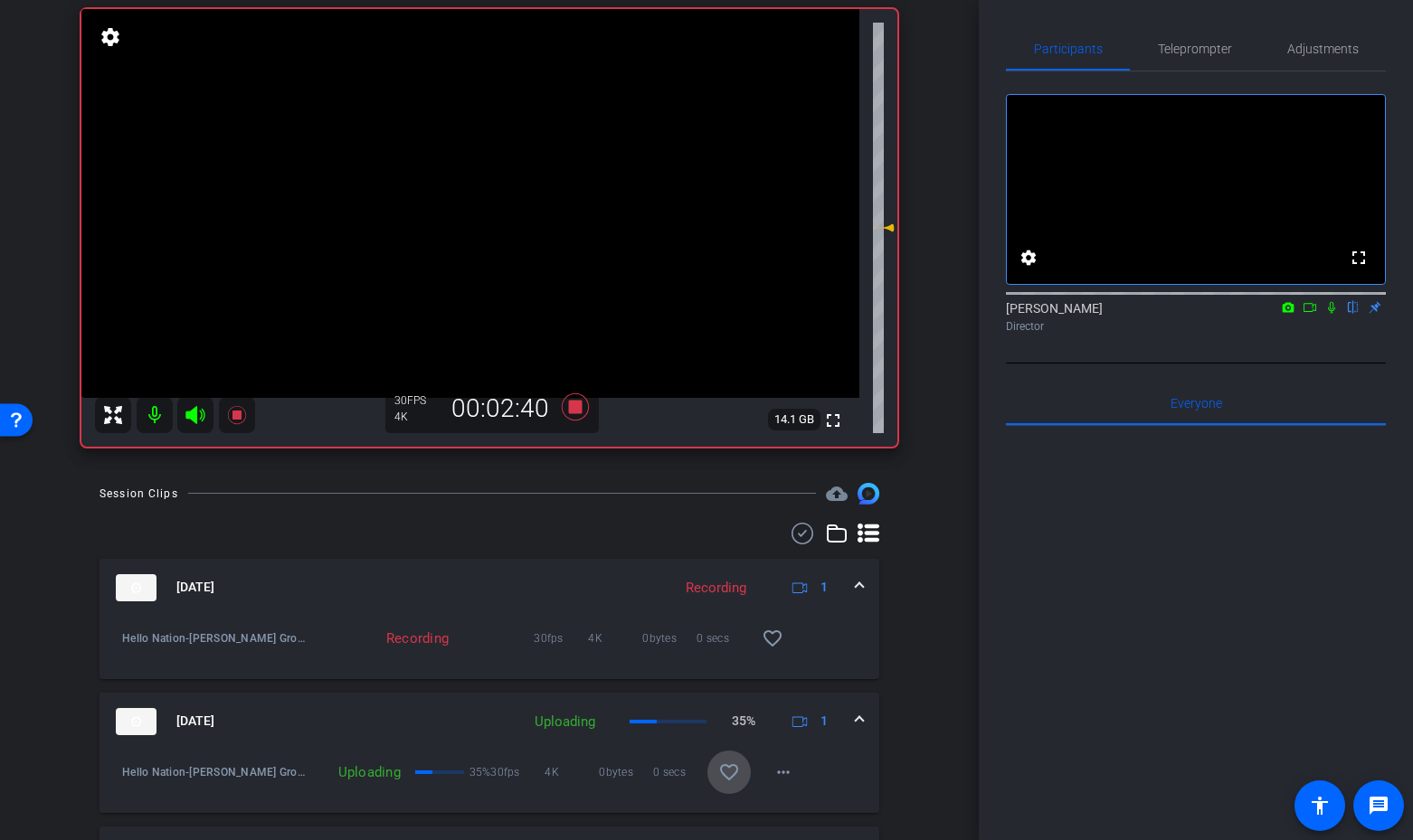
click at [730, 772] on mat-icon "favorite_border" at bounding box center [730, 772] width 22 height 22
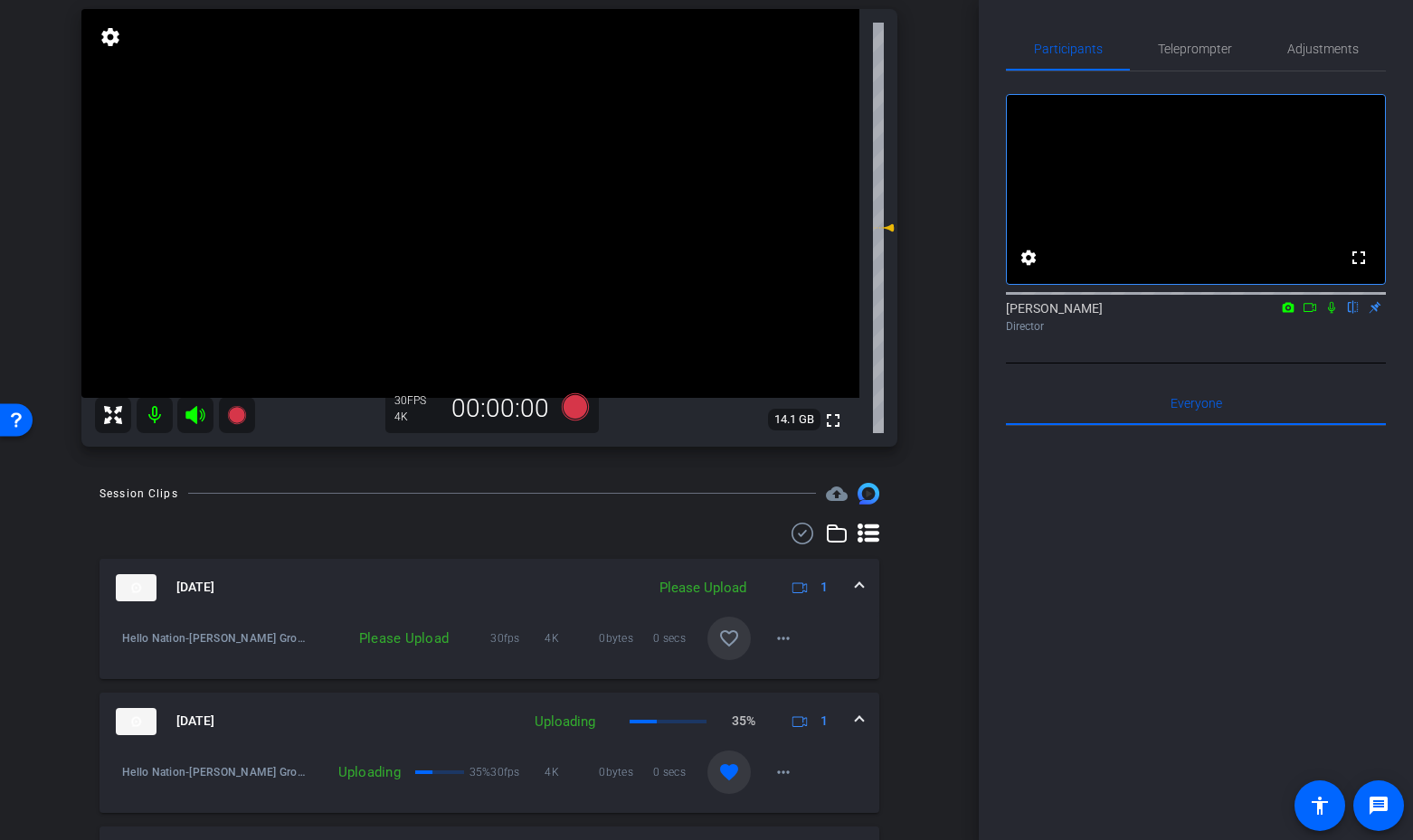
click at [729, 643] on mat-icon "favorite_border" at bounding box center [730, 638] width 22 height 22
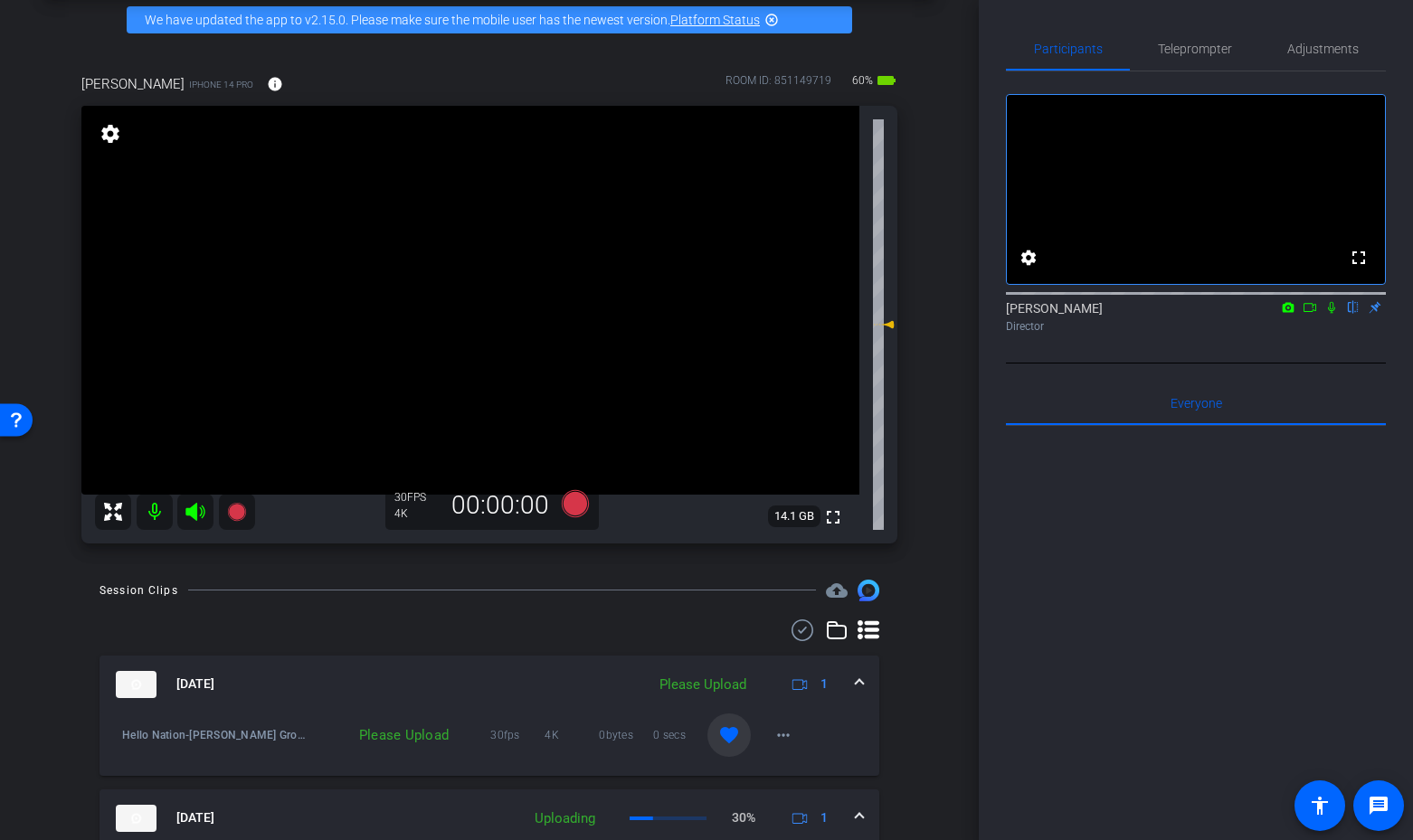
scroll to position [0, 0]
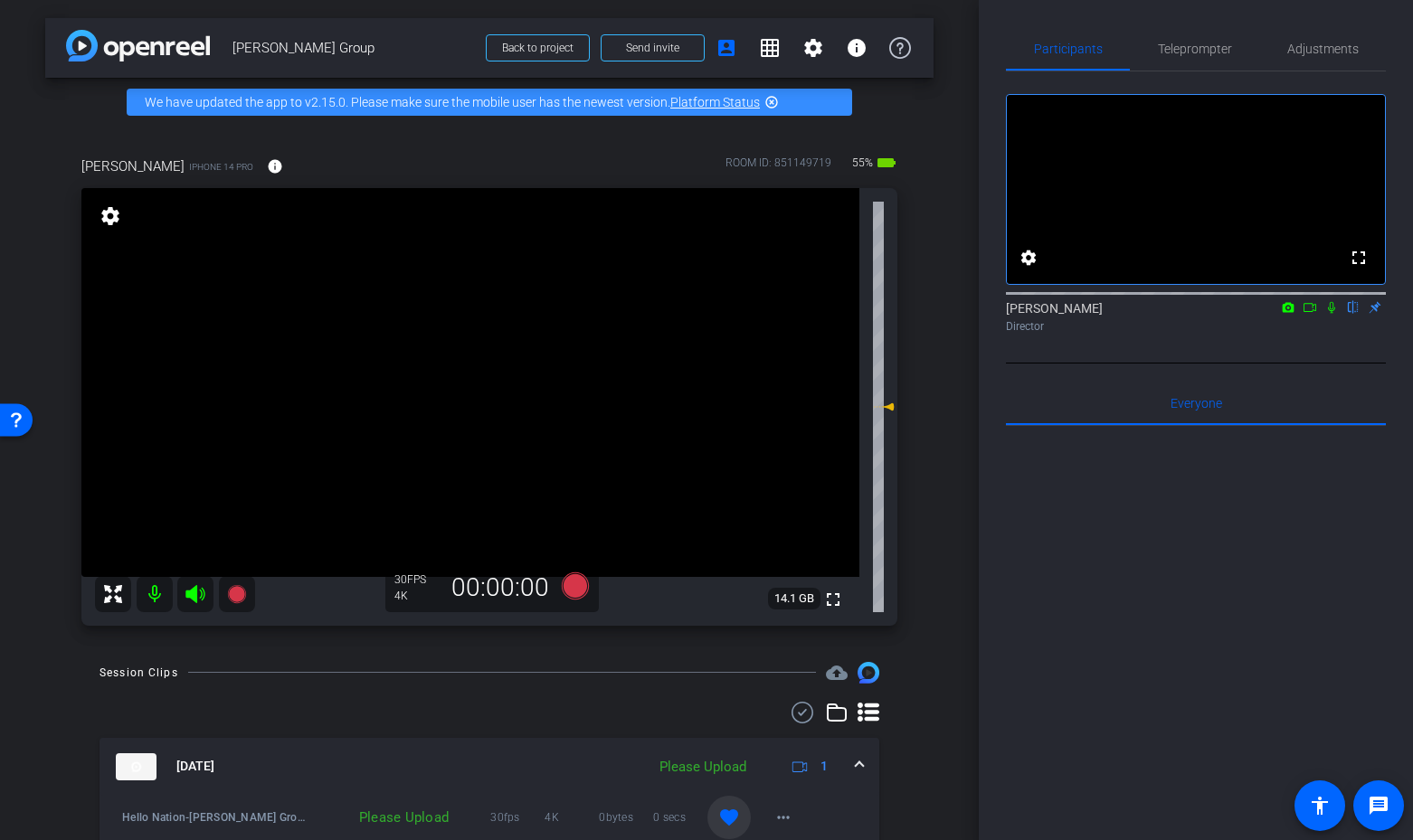
click at [193, 594] on icon at bounding box center [195, 594] width 19 height 18
click at [579, 588] on icon at bounding box center [574, 585] width 27 height 27
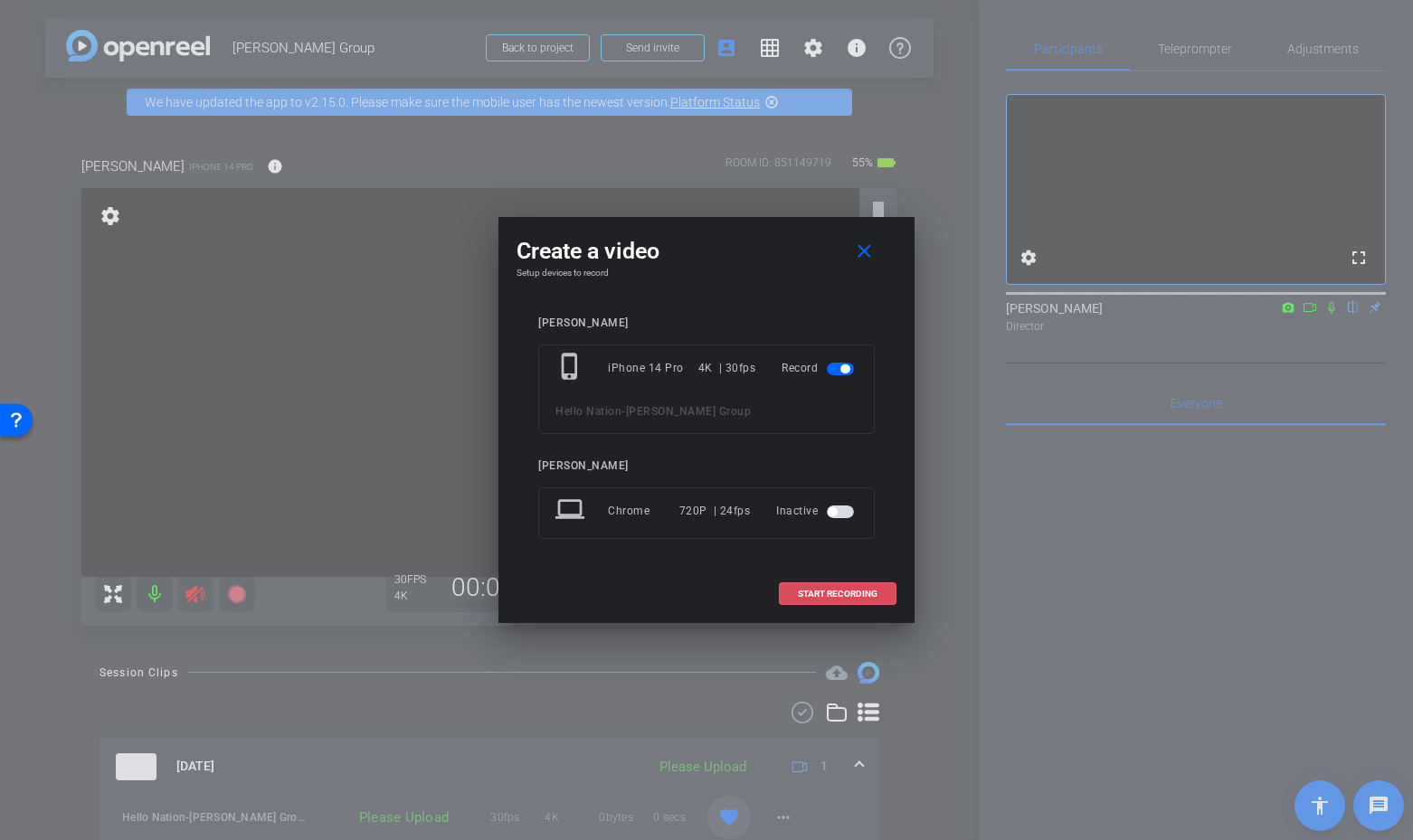
click at [812, 591] on span "START RECORDING" at bounding box center [838, 594] width 80 height 9
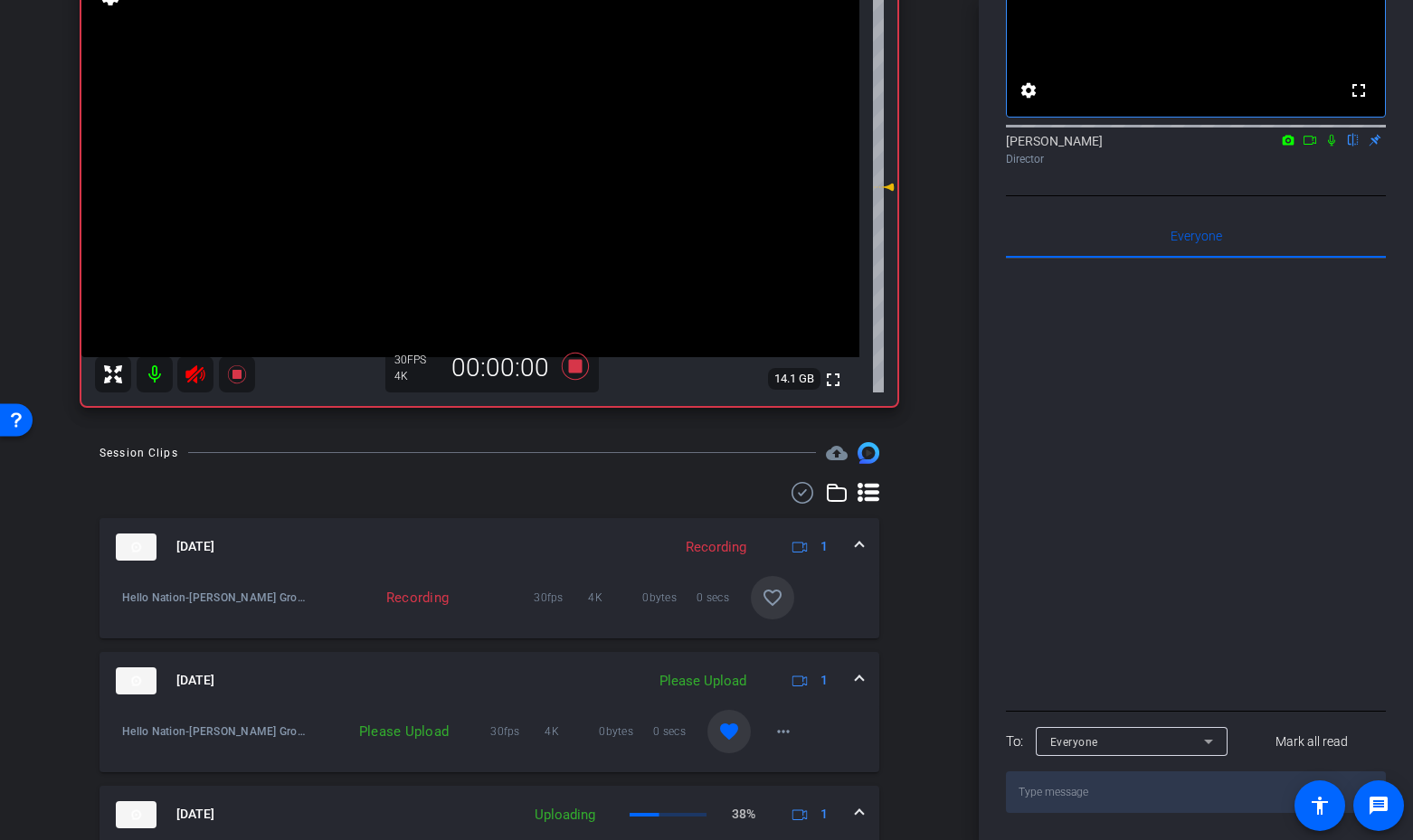
scroll to position [431, 0]
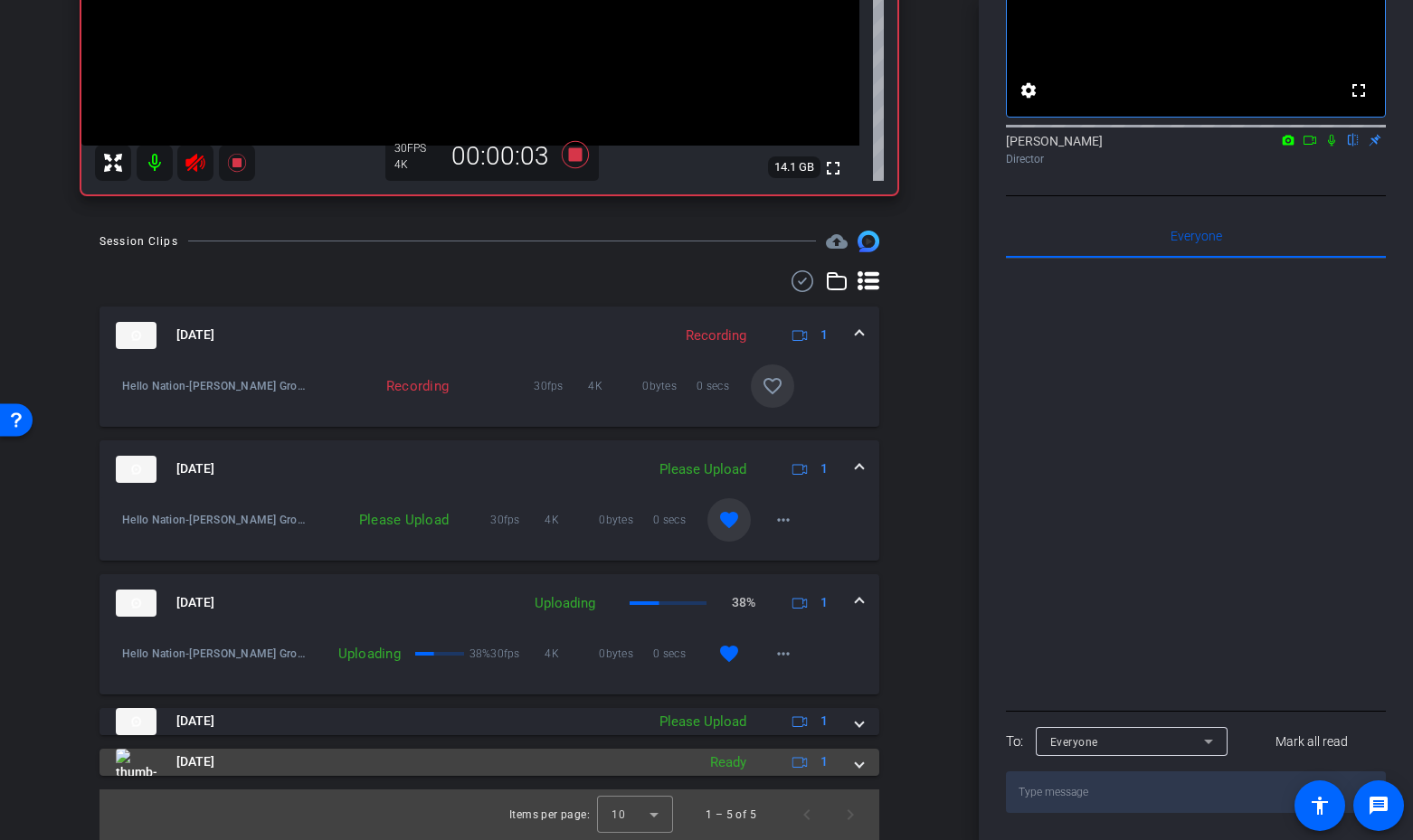
click at [867, 759] on mat-expansion-panel-header "Oct 7, 2025 Ready 1" at bounding box center [489, 762] width 780 height 27
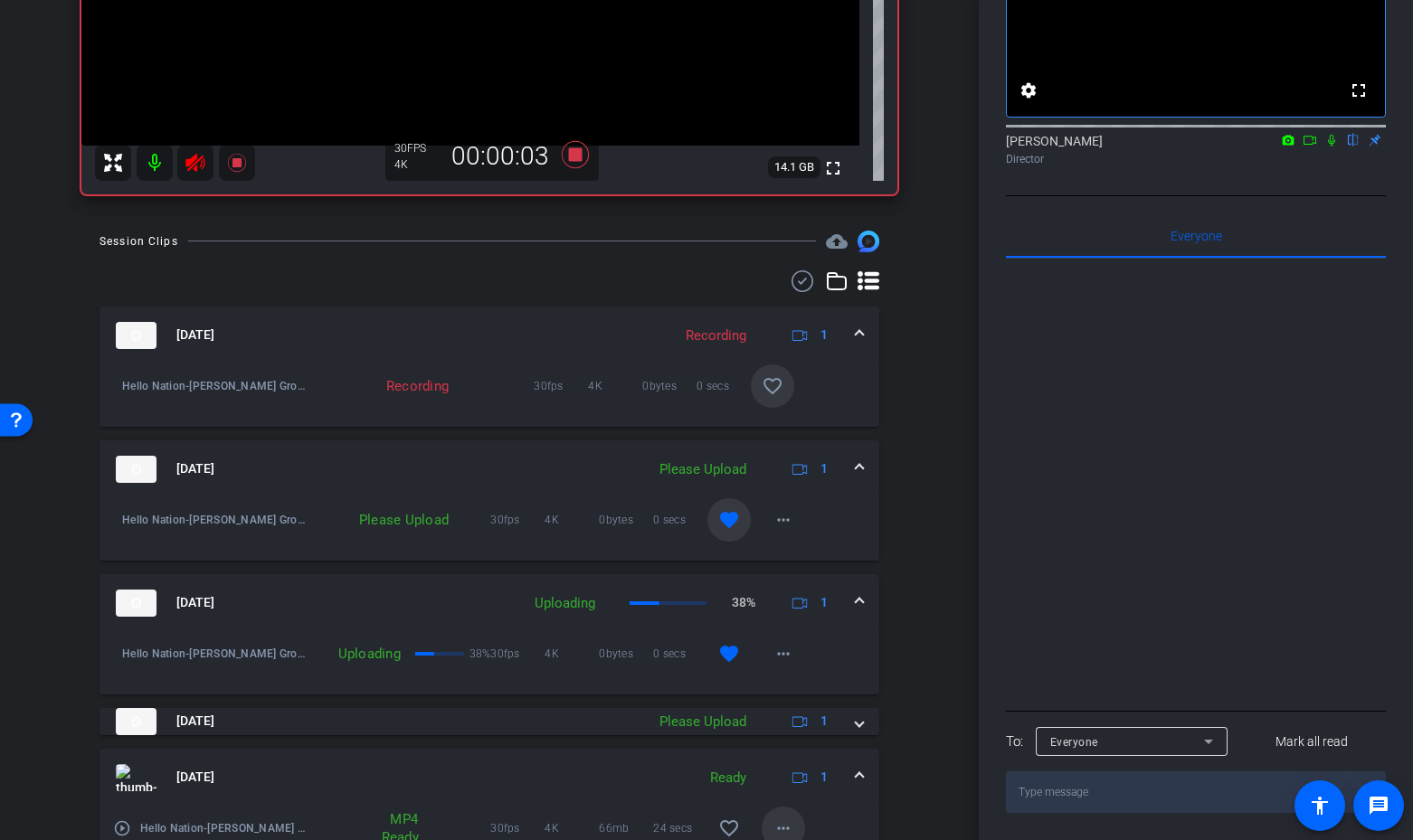
click at [785, 826] on mat-icon "more_horiz" at bounding box center [783, 828] width 22 height 22
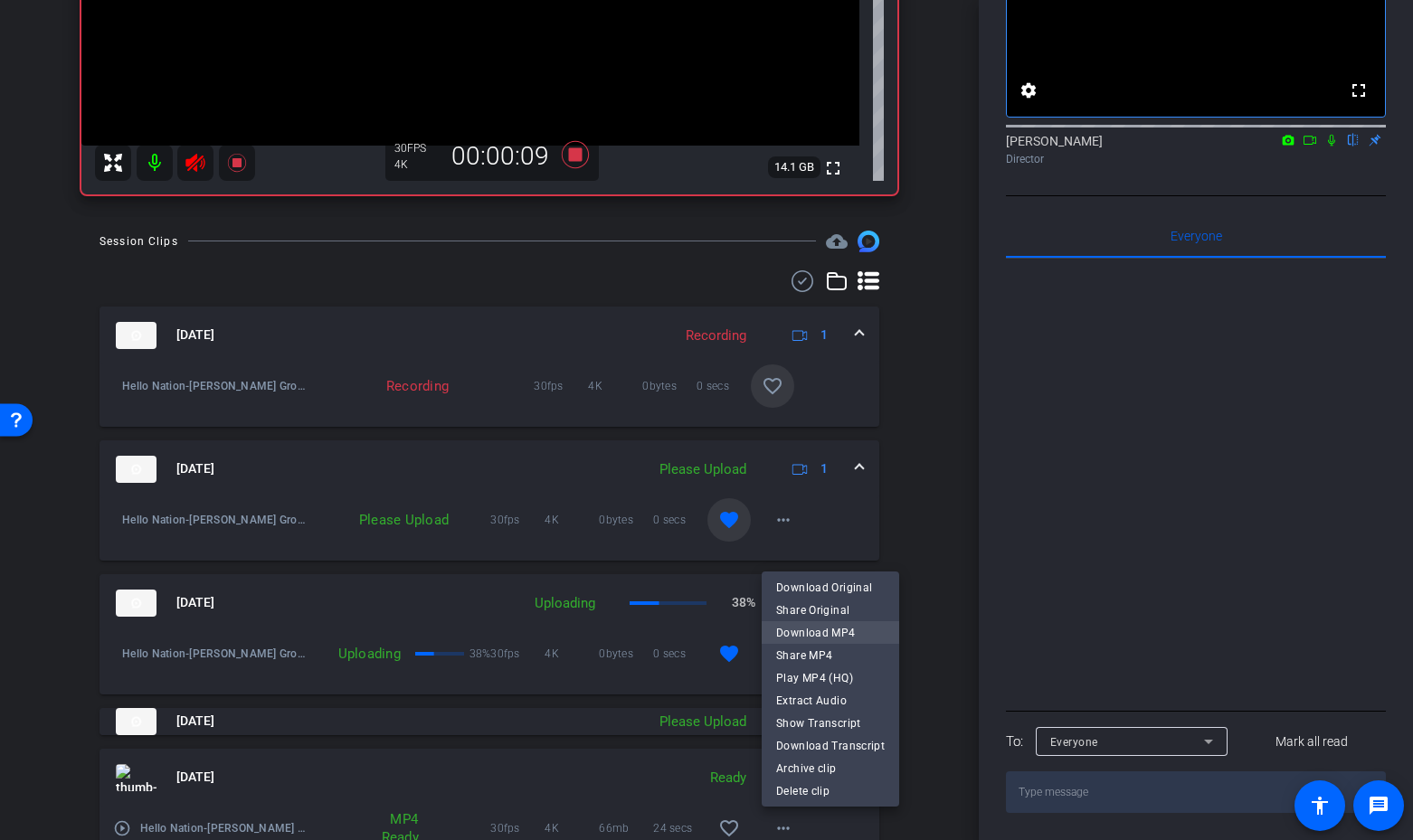
click at [840, 635] on span "Download MP4" at bounding box center [831, 632] width 109 height 22
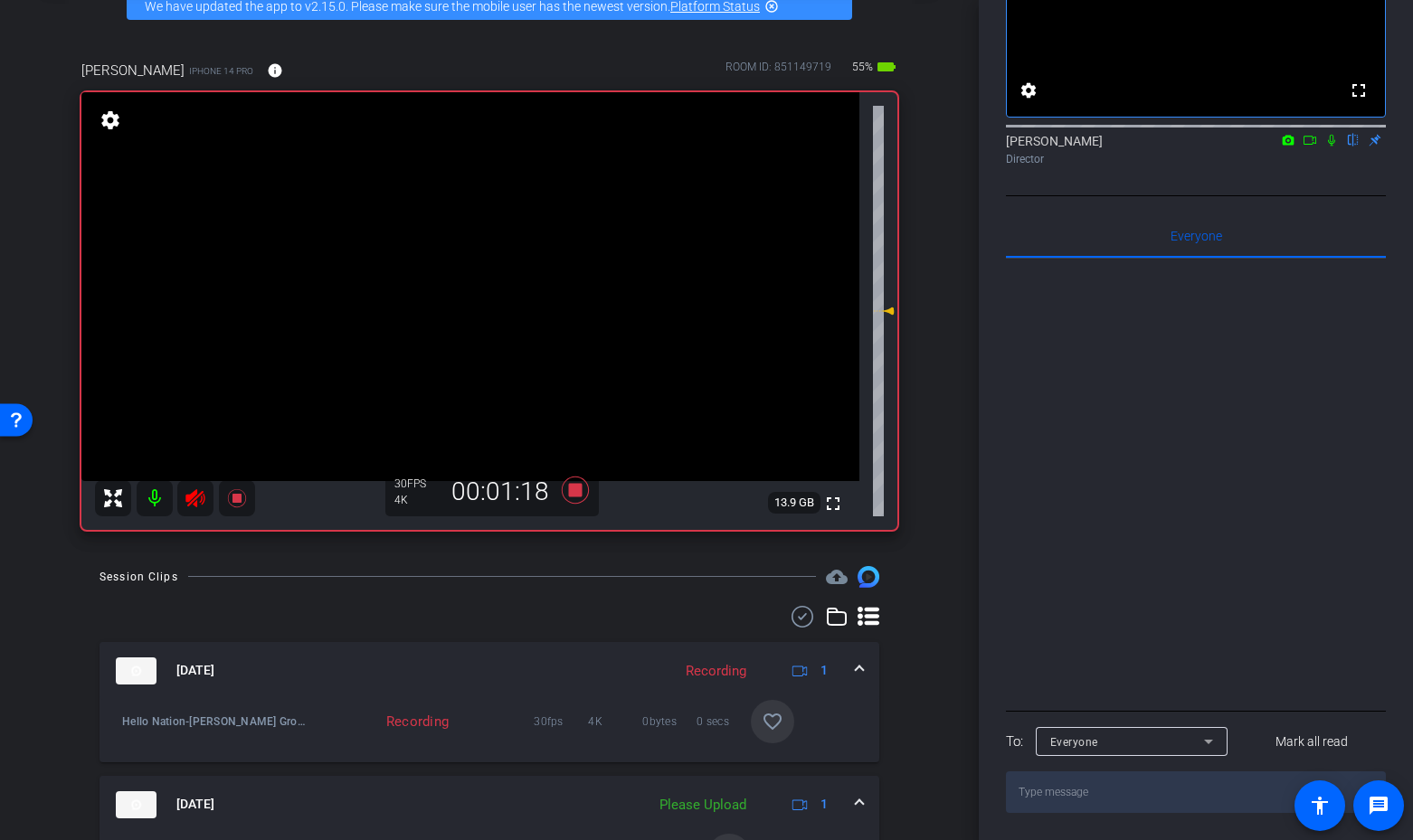
scroll to position [101, 0]
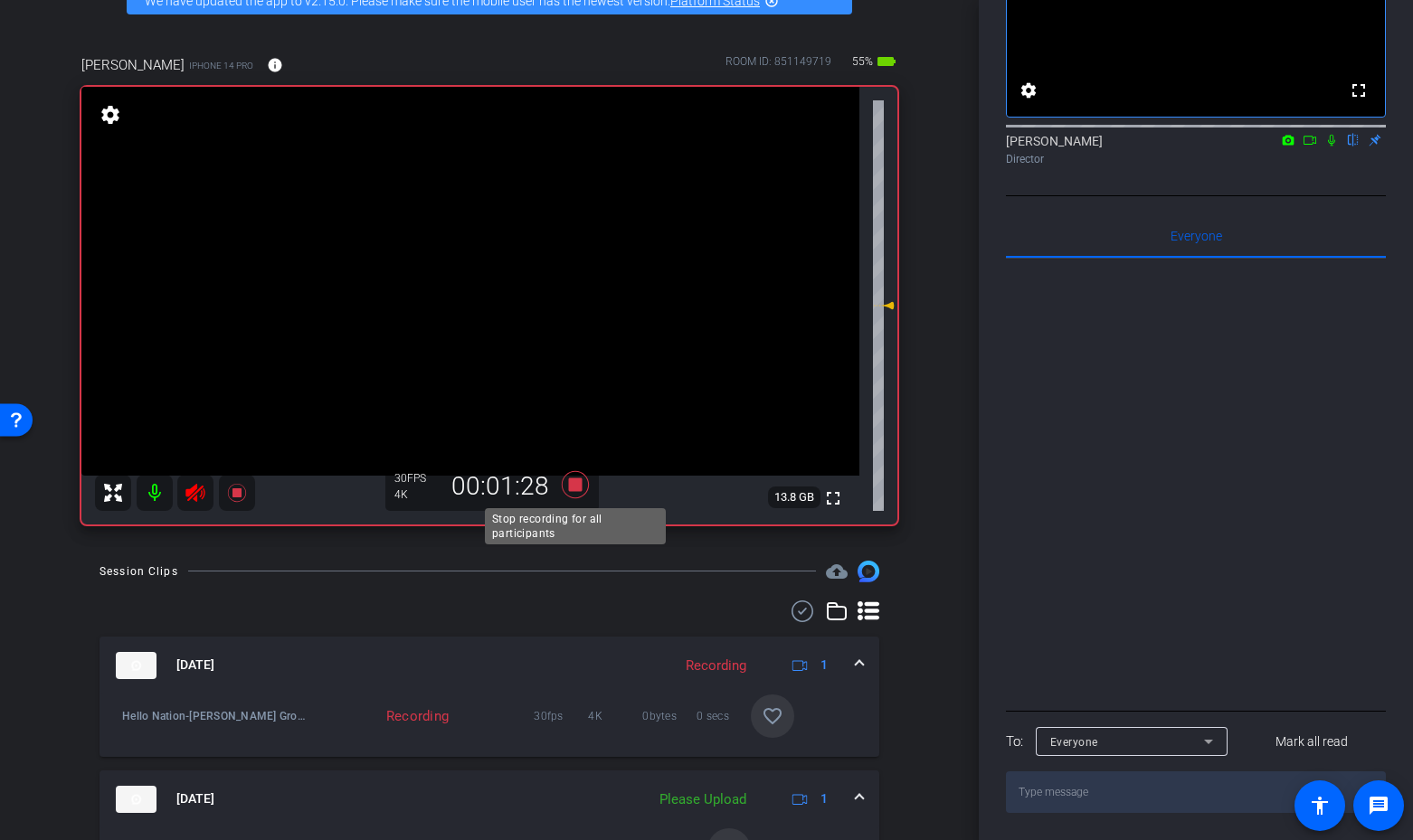
drag, startPoint x: 576, startPoint y: 484, endPoint x: 342, endPoint y: 484, distance: 234.0
click at [574, 484] on icon at bounding box center [574, 484] width 27 height 27
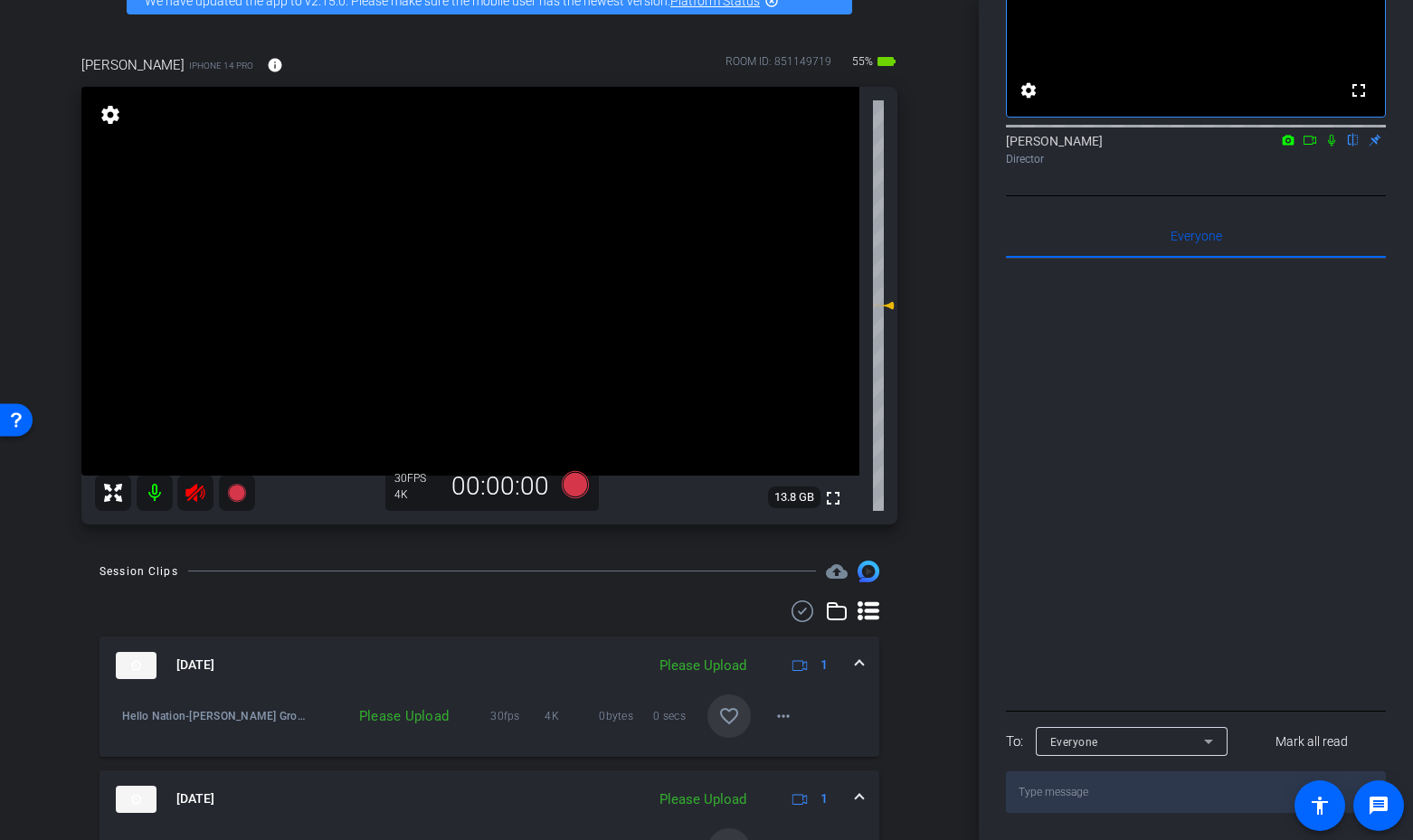
click at [205, 486] on icon at bounding box center [196, 493] width 22 height 22
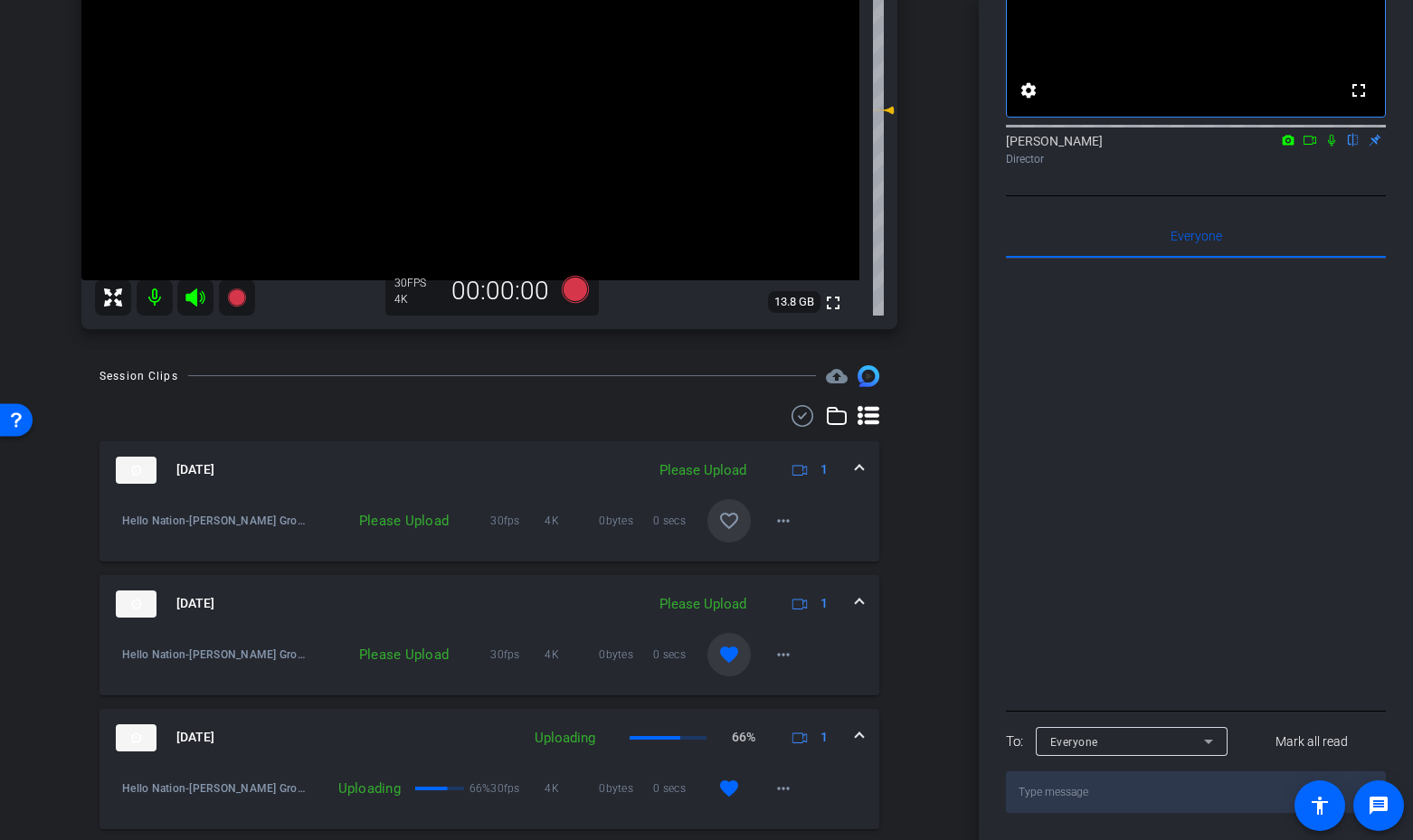
scroll to position [324, 0]
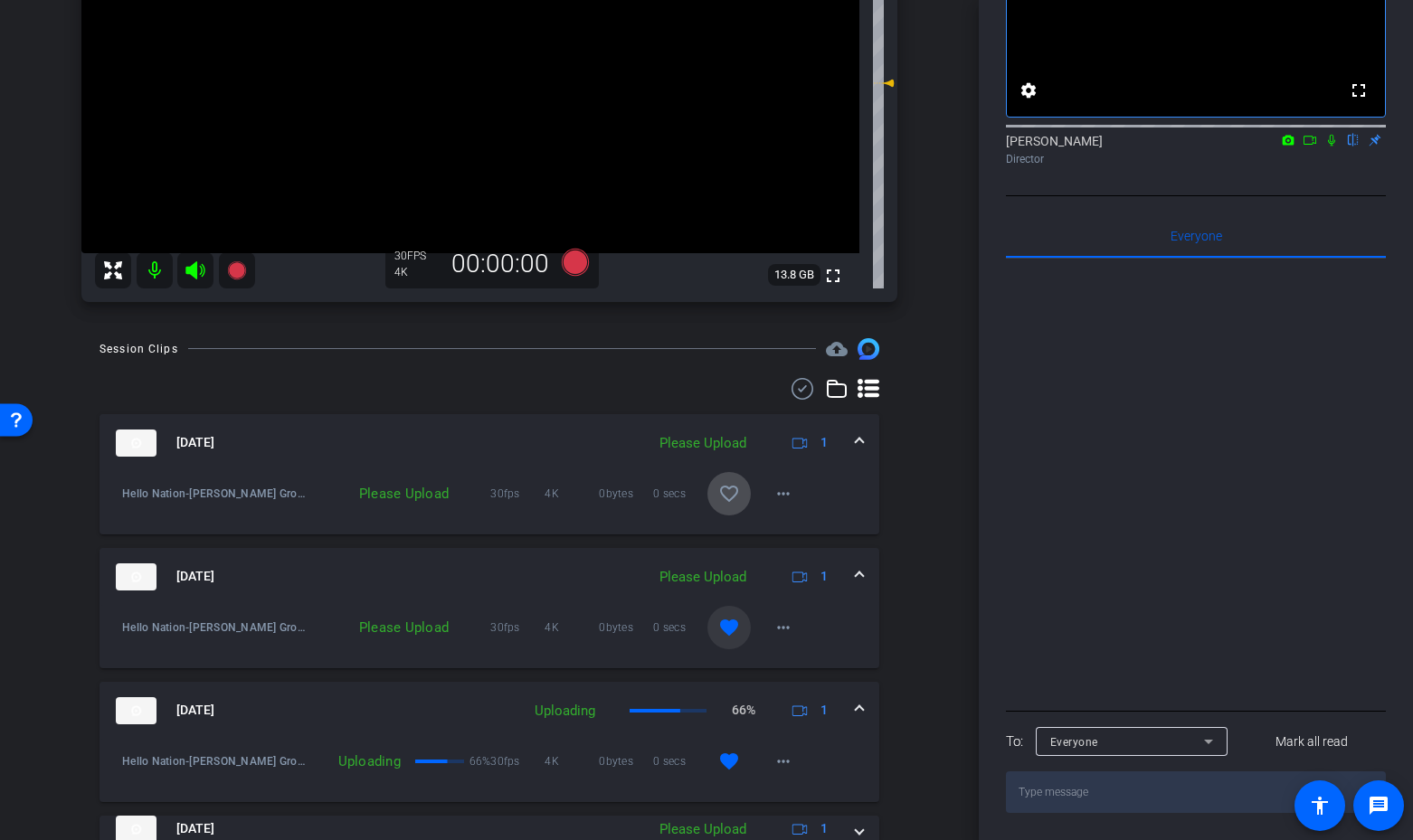
click at [730, 497] on mat-icon "favorite_border" at bounding box center [730, 494] width 22 height 22
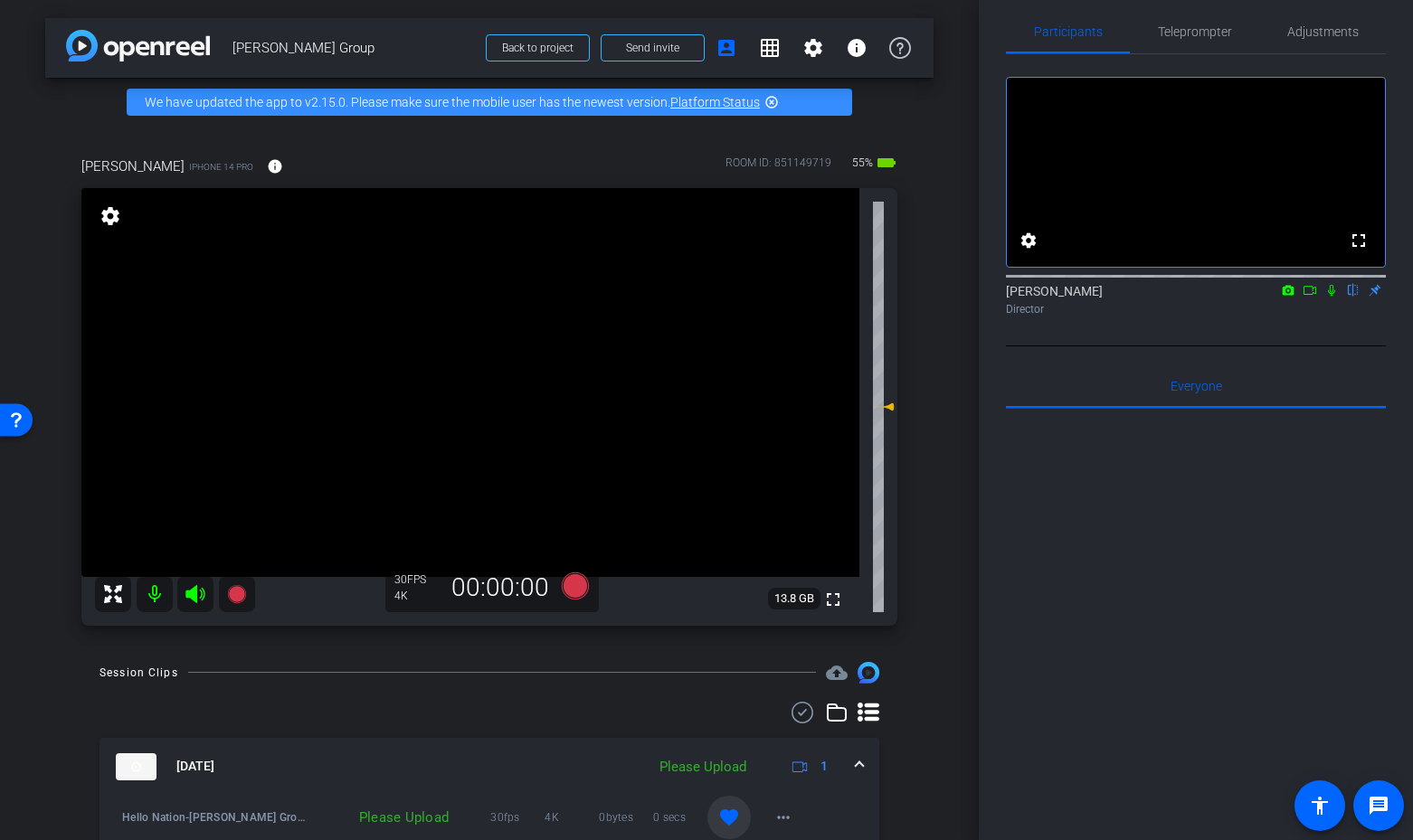
scroll to position [0, 0]
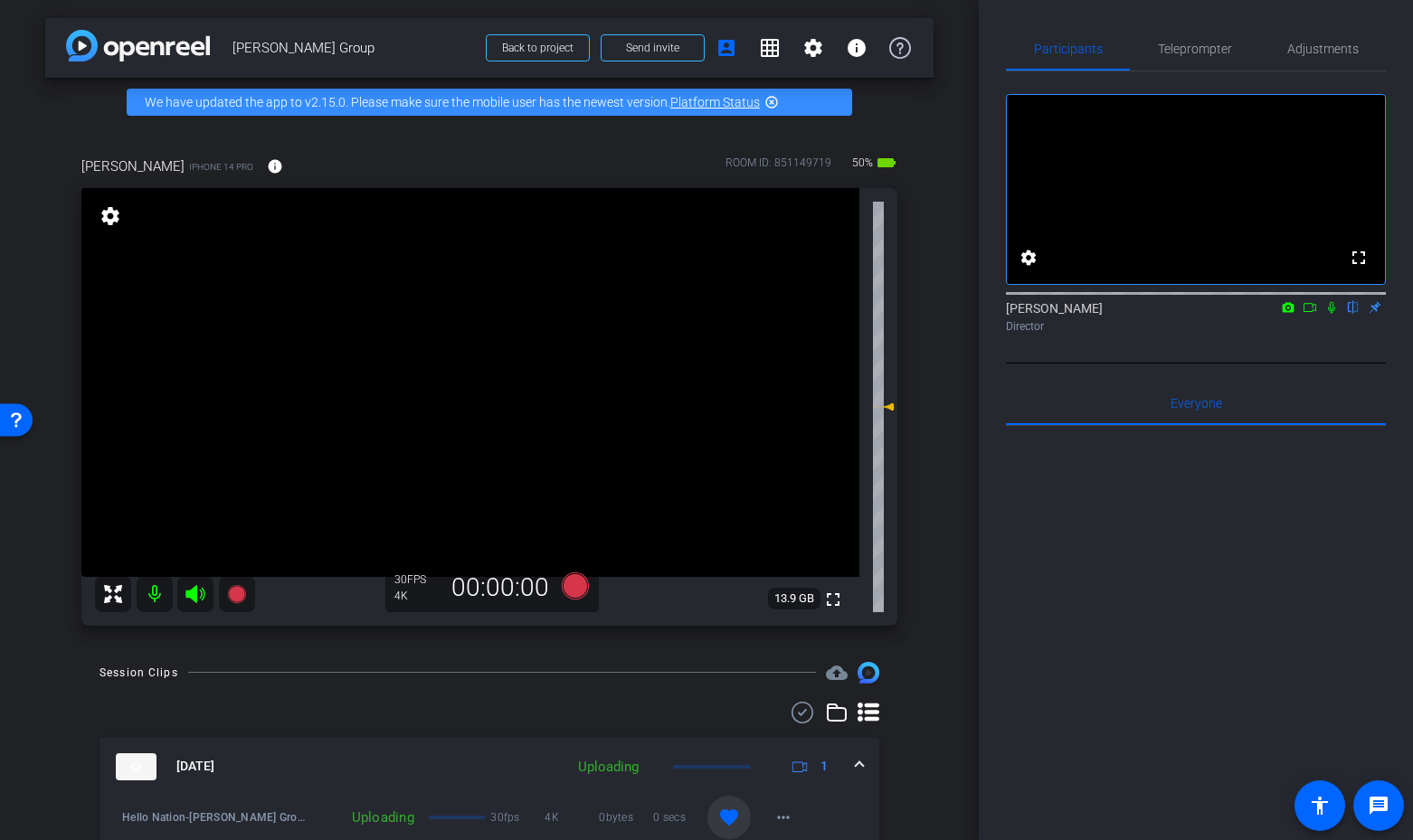
click at [198, 596] on icon at bounding box center [196, 594] width 22 height 22
click at [572, 590] on icon at bounding box center [574, 585] width 27 height 27
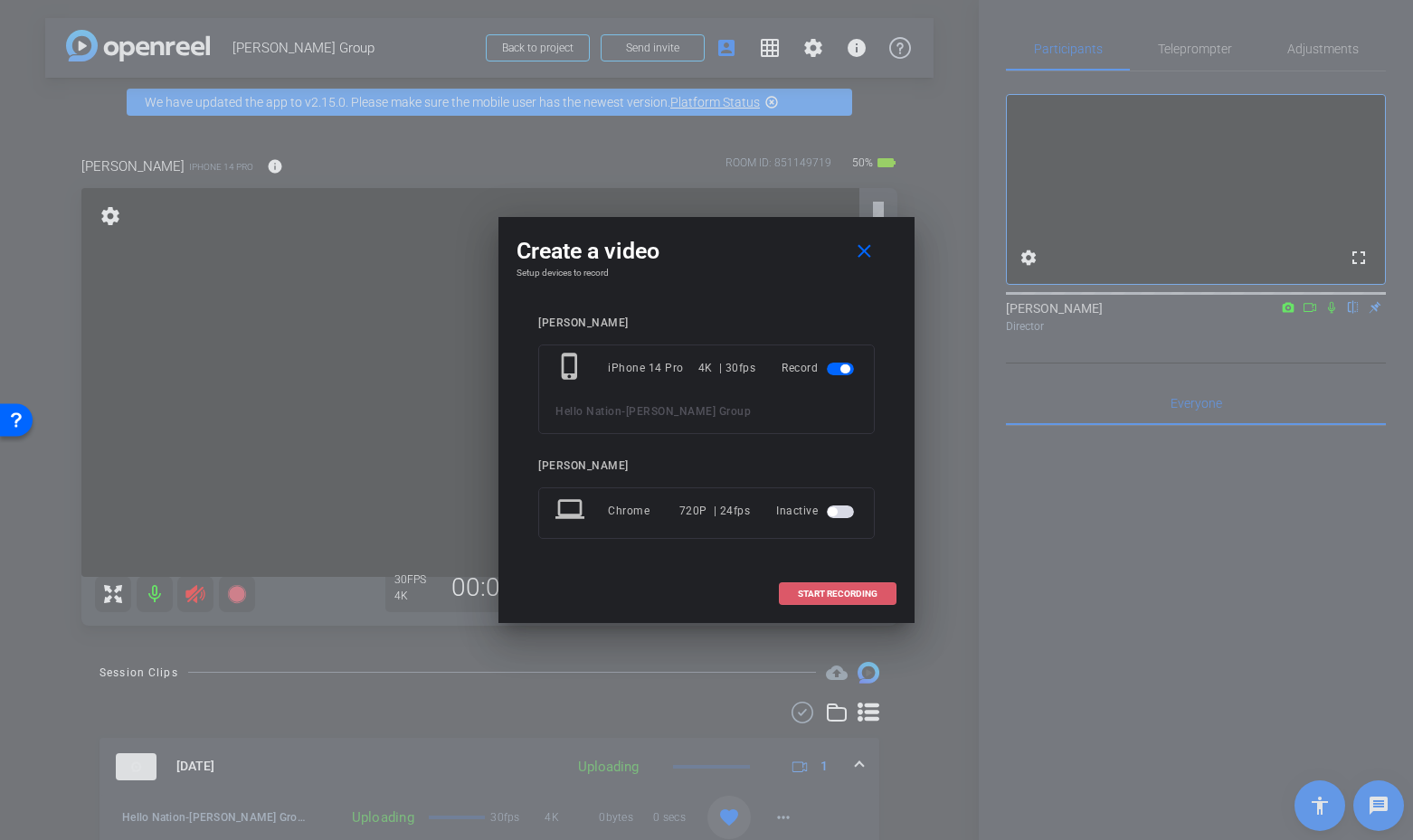
click at [833, 594] on span "START RECORDING" at bounding box center [838, 594] width 80 height 9
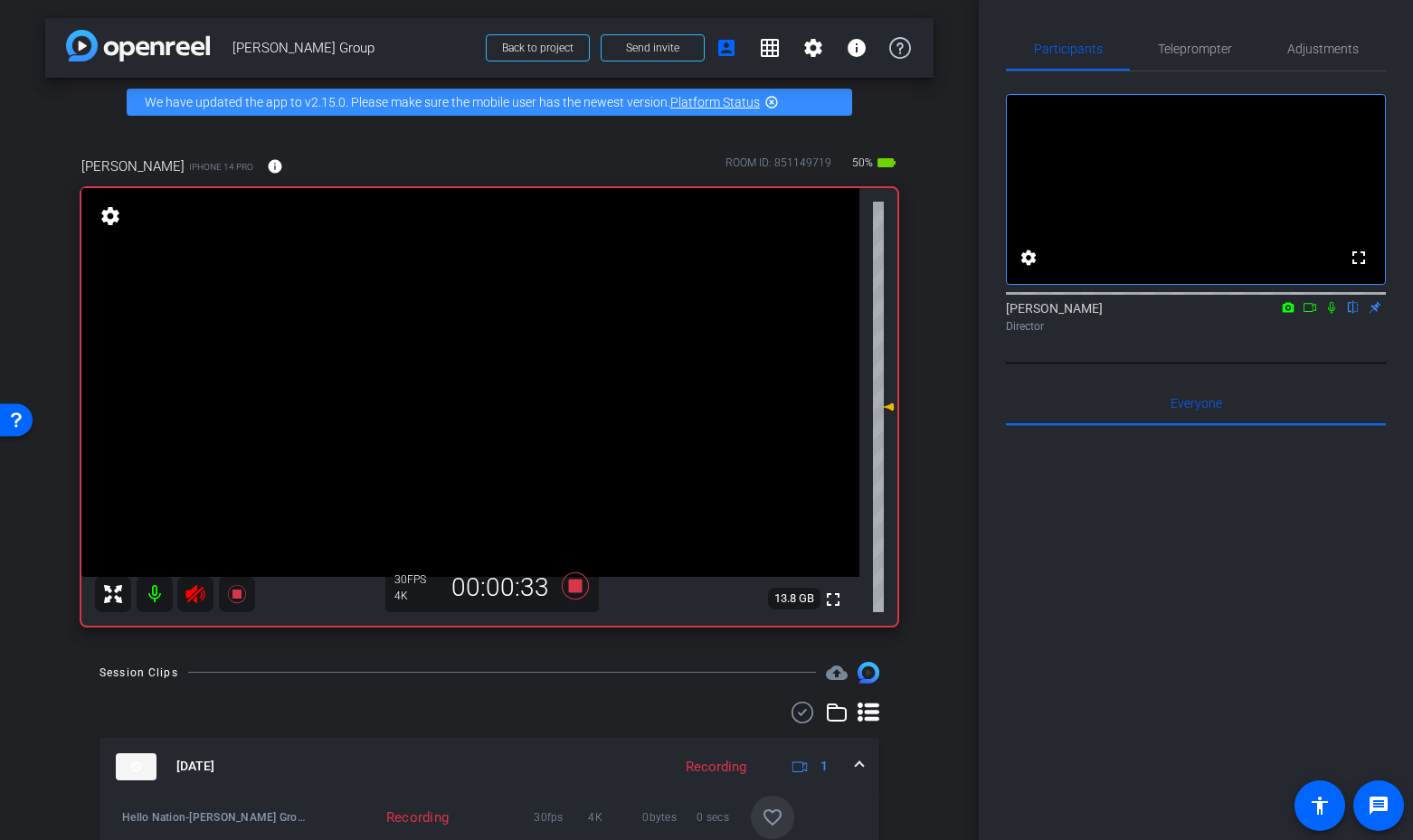
click at [201, 587] on icon at bounding box center [196, 594] width 22 height 22
click at [194, 597] on icon at bounding box center [195, 594] width 19 height 18
click at [186, 601] on icon at bounding box center [196, 594] width 22 height 22
click at [580, 582] on icon at bounding box center [574, 585] width 27 height 27
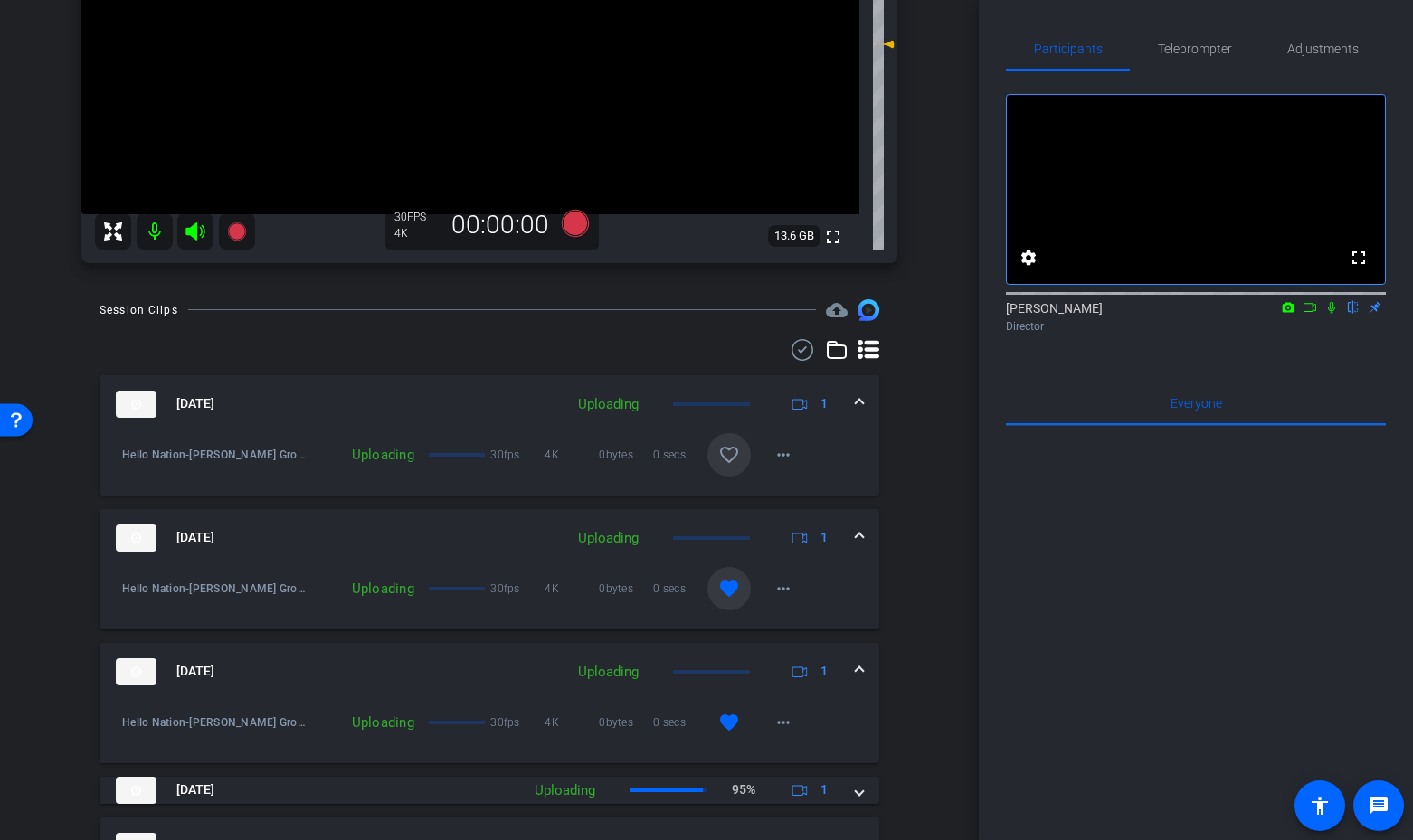
scroll to position [362, 0]
click at [724, 462] on mat-icon "favorite_border" at bounding box center [730, 456] width 22 height 22
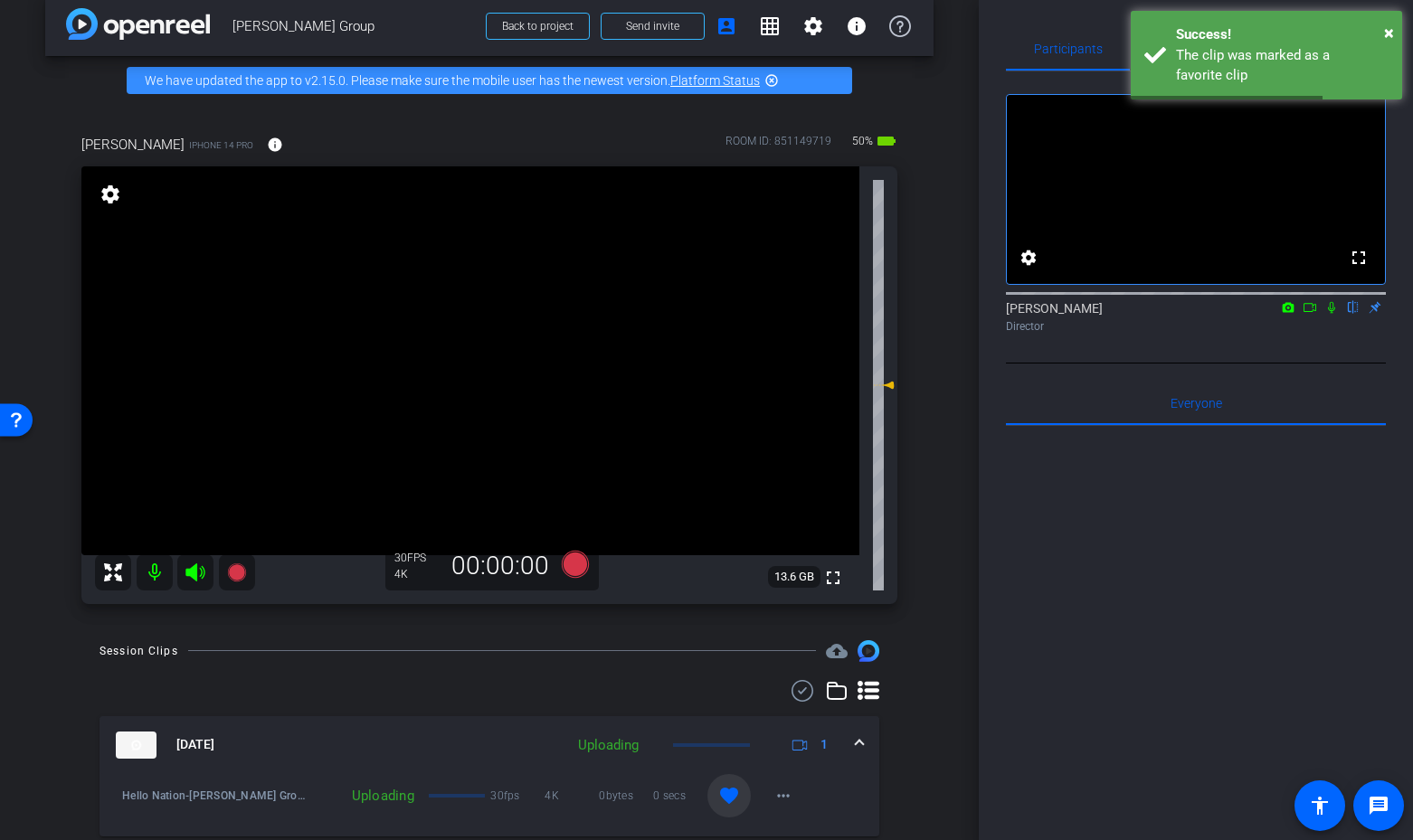
scroll to position [0, 0]
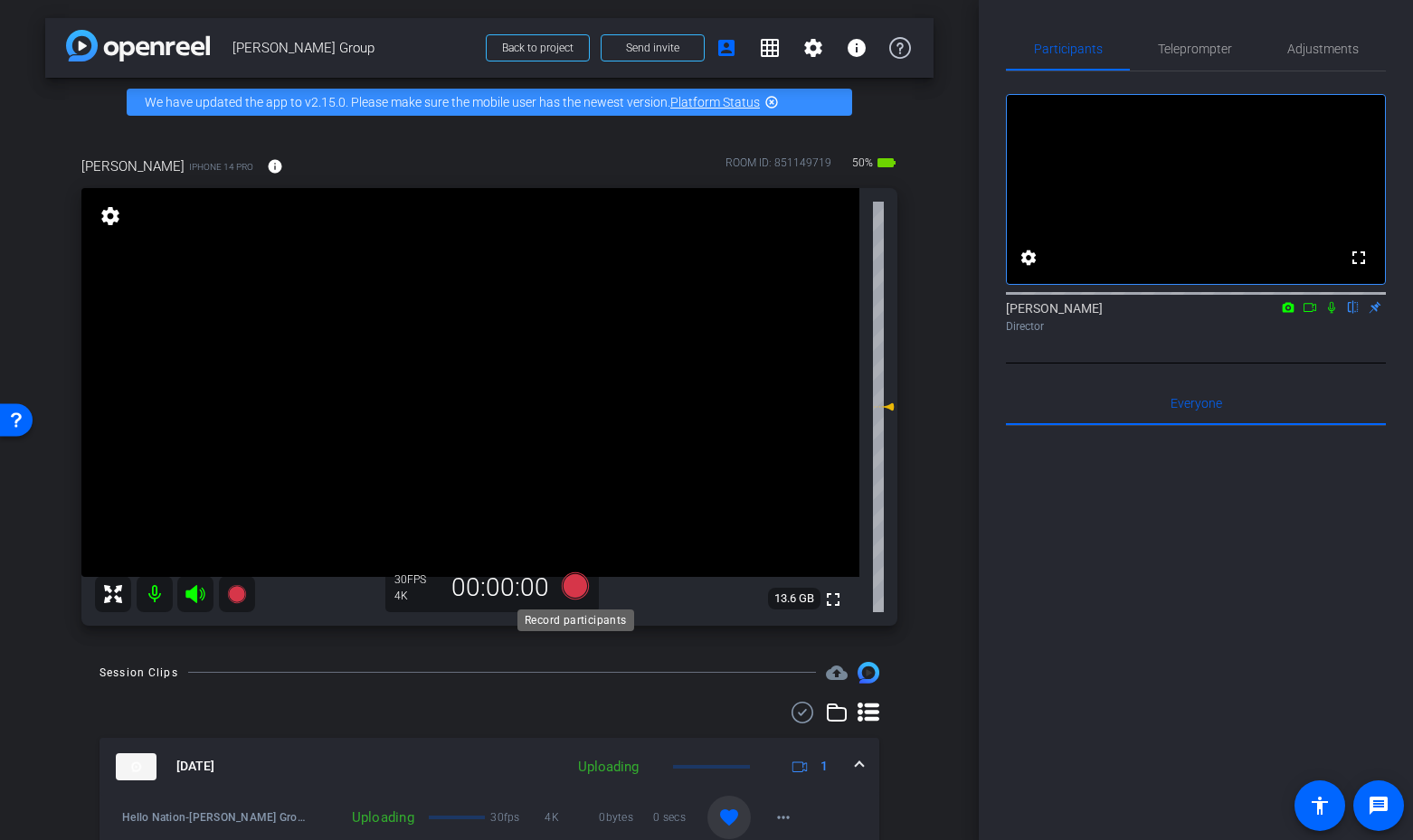
click at [570, 573] on icon at bounding box center [575, 585] width 44 height 33
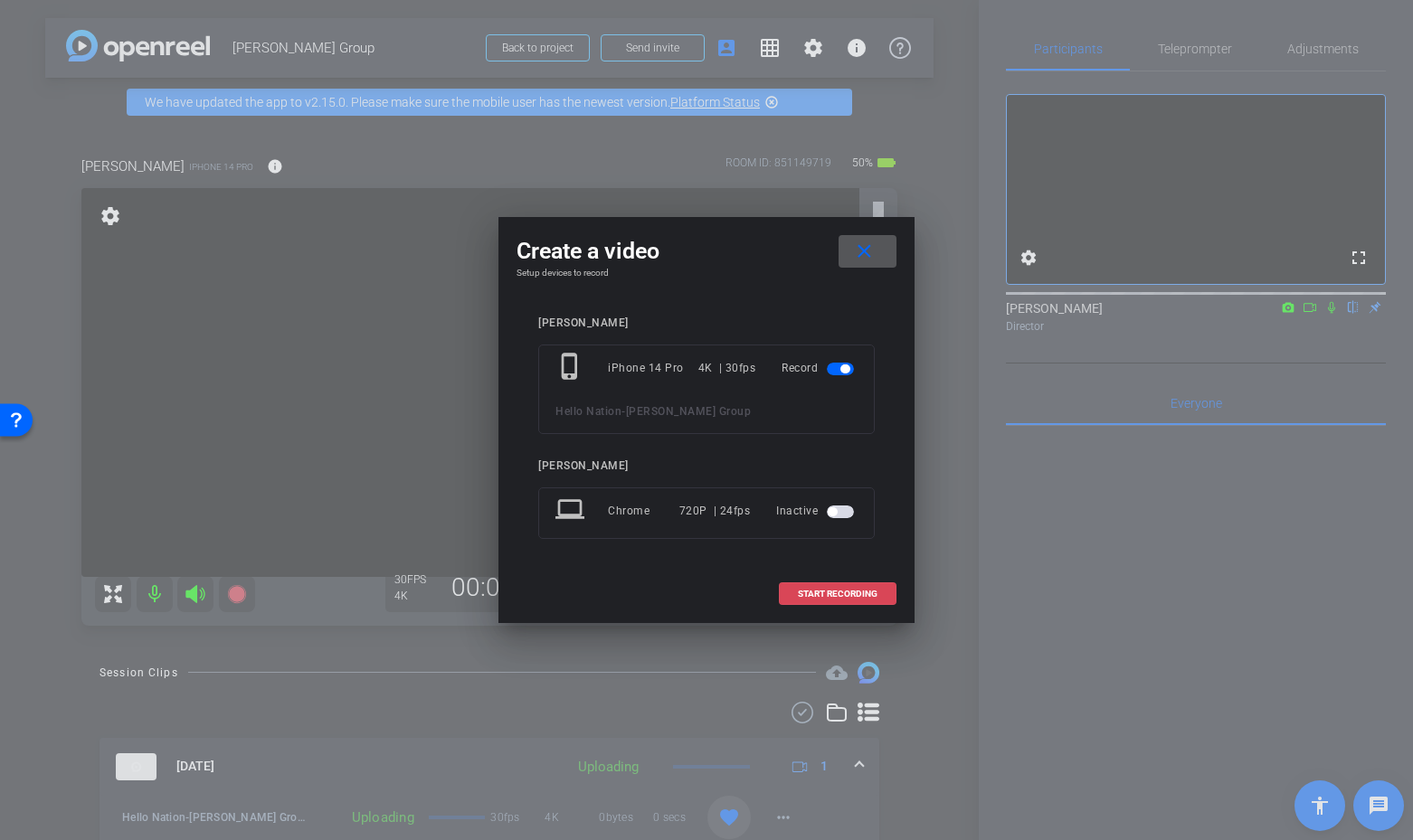
click at [825, 584] on span at bounding box center [838, 594] width 116 height 43
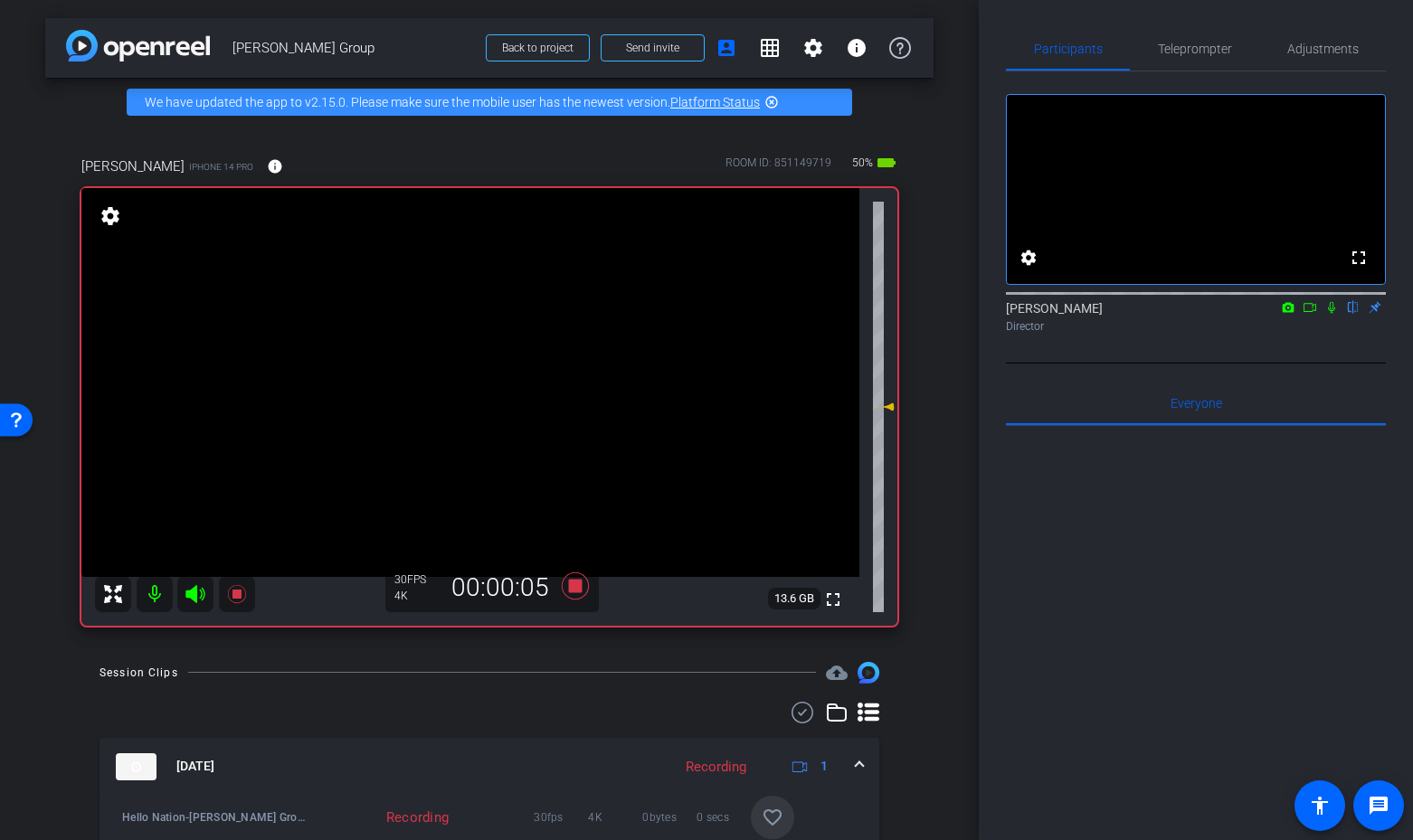
click at [184, 590] on mat-icon at bounding box center [195, 594] width 37 height 37
click at [185, 590] on mat-icon at bounding box center [195, 594] width 37 height 37
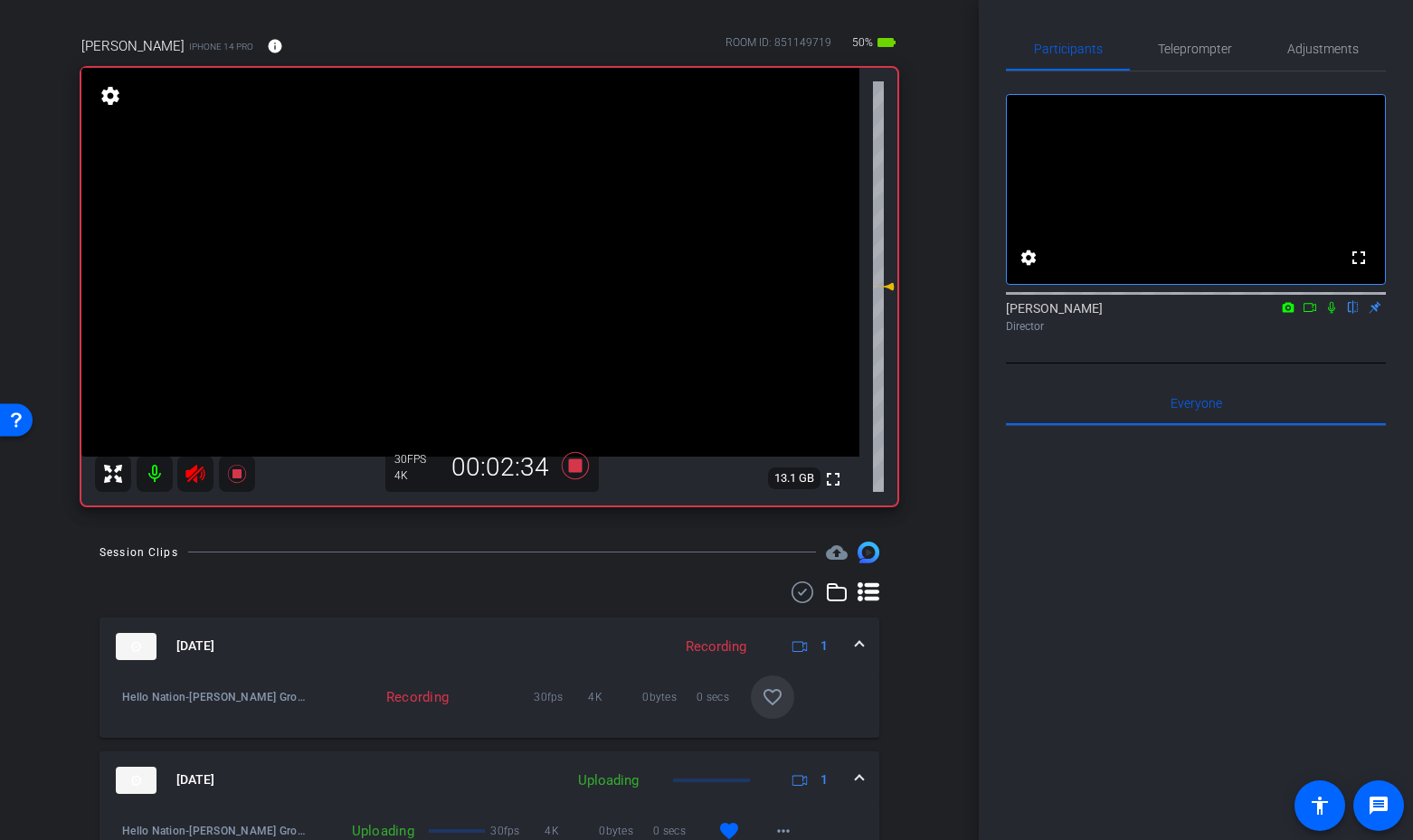
scroll to position [87, 0]
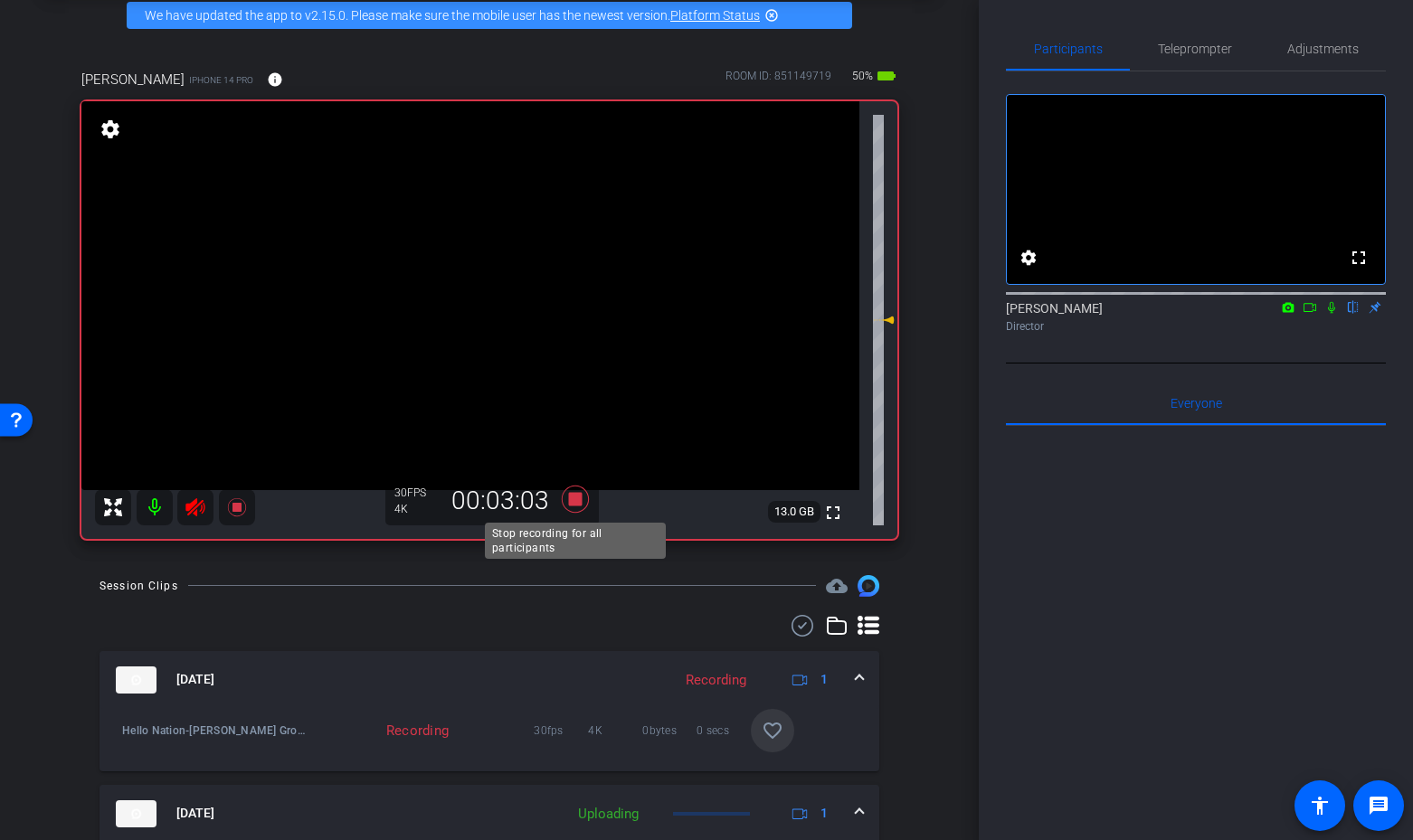
click at [574, 502] on icon at bounding box center [574, 498] width 27 height 27
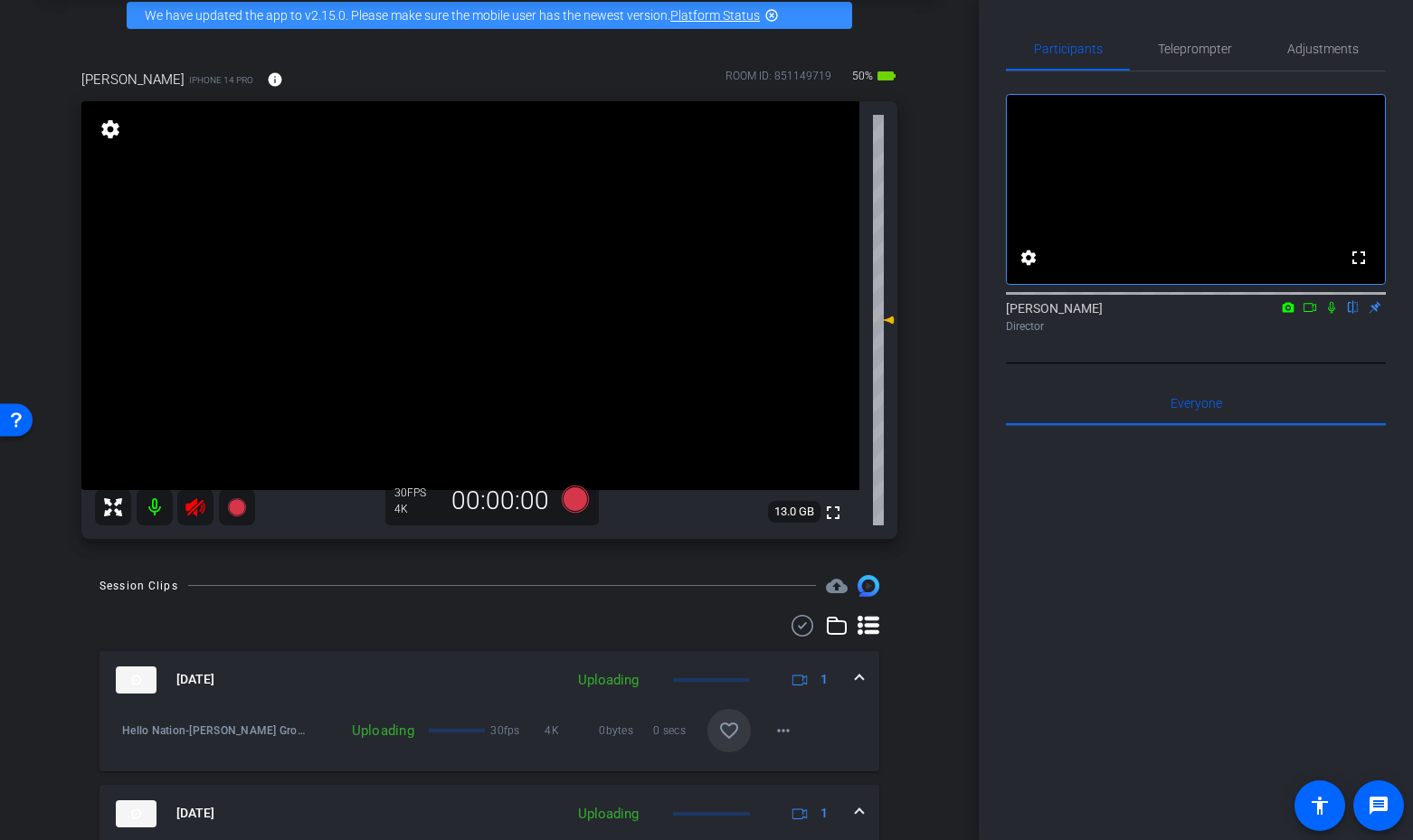
click at [203, 505] on icon at bounding box center [196, 507] width 22 height 22
click at [1355, 52] on span "Adjustments" at bounding box center [1323, 48] width 71 height 13
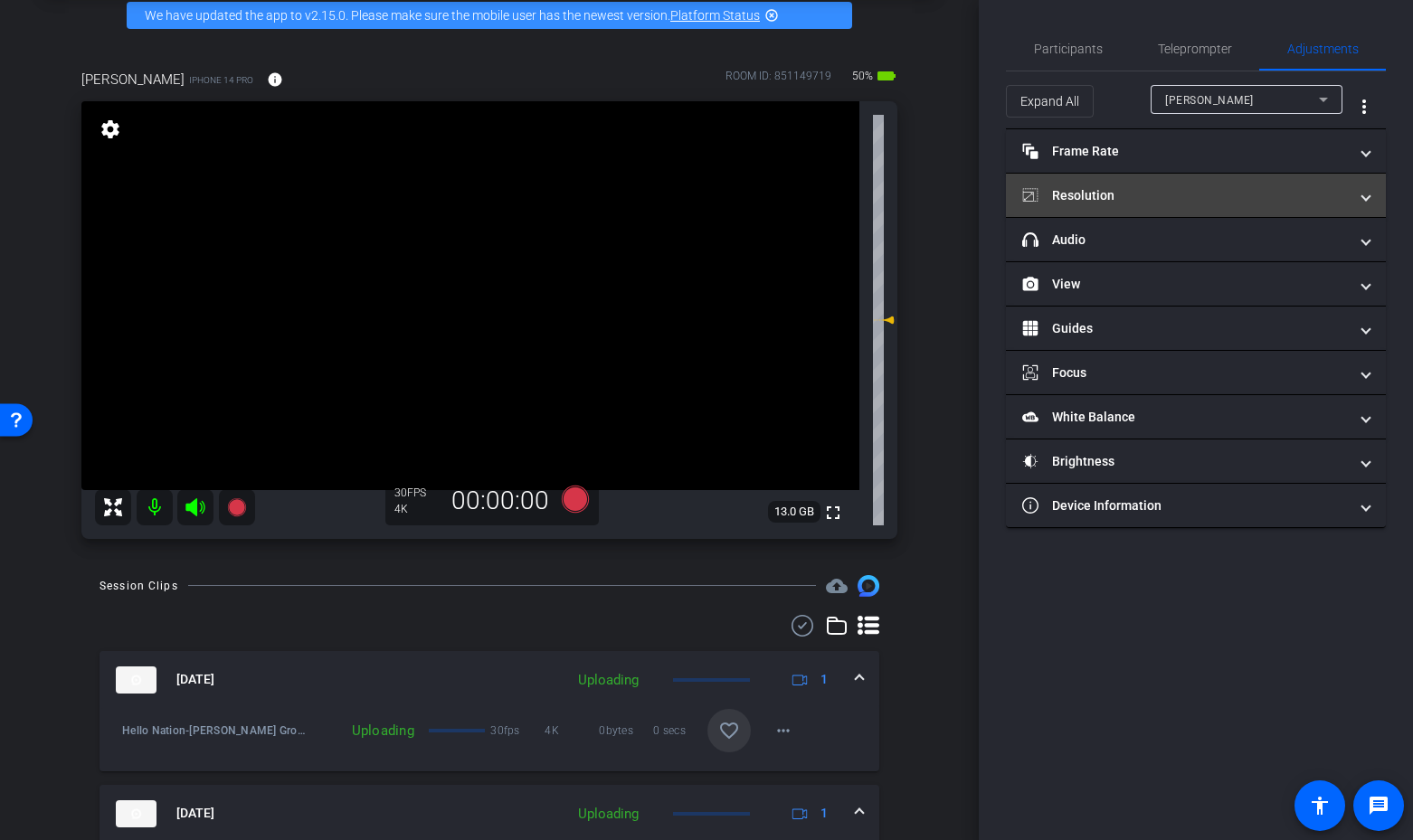
click at [1181, 202] on mat-panel-title "Resolution" at bounding box center [1185, 195] width 325 height 19
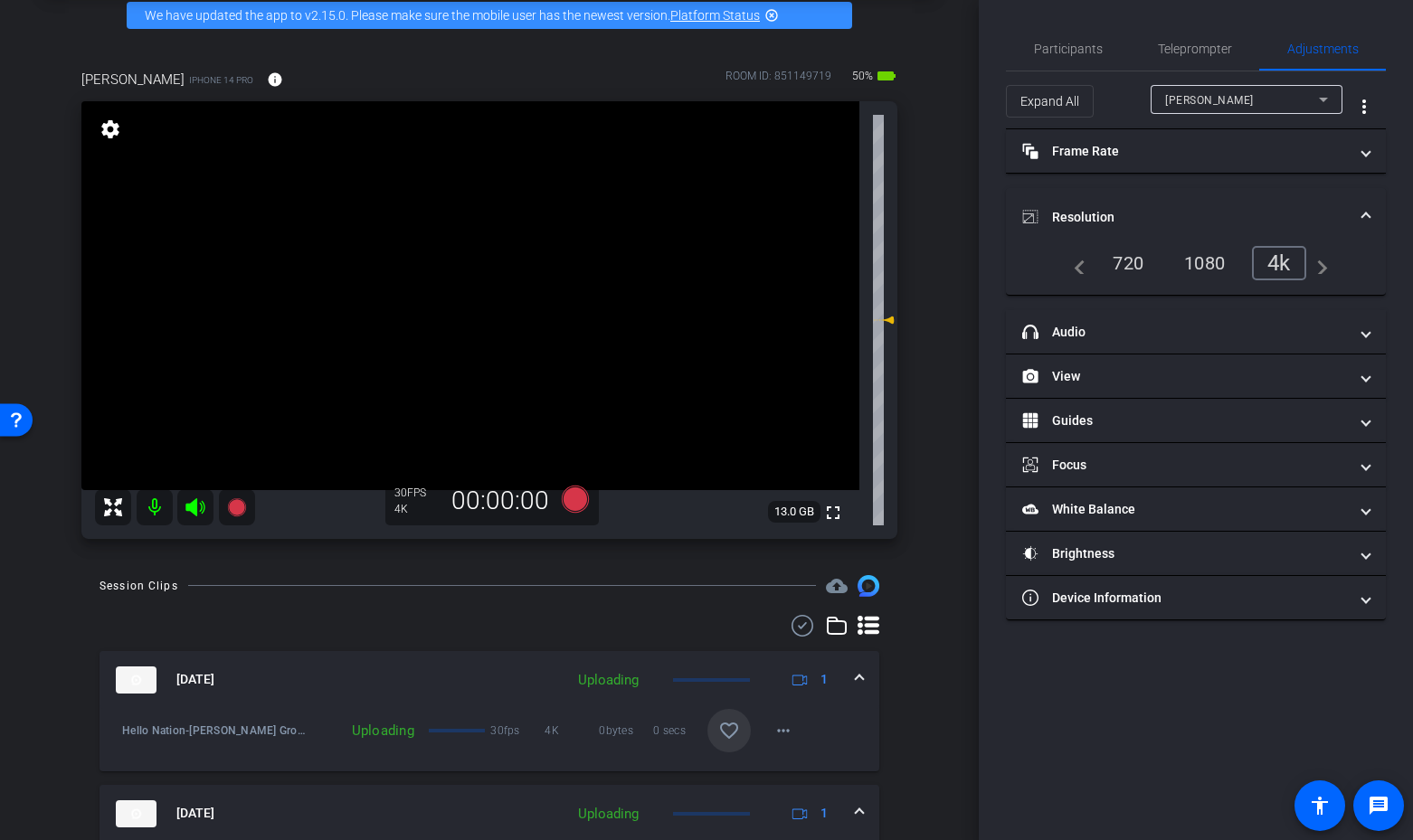
click at [1112, 263] on div "720" at bounding box center [1128, 263] width 58 height 31
click at [1074, 62] on span "Participants" at bounding box center [1069, 48] width 69 height 43
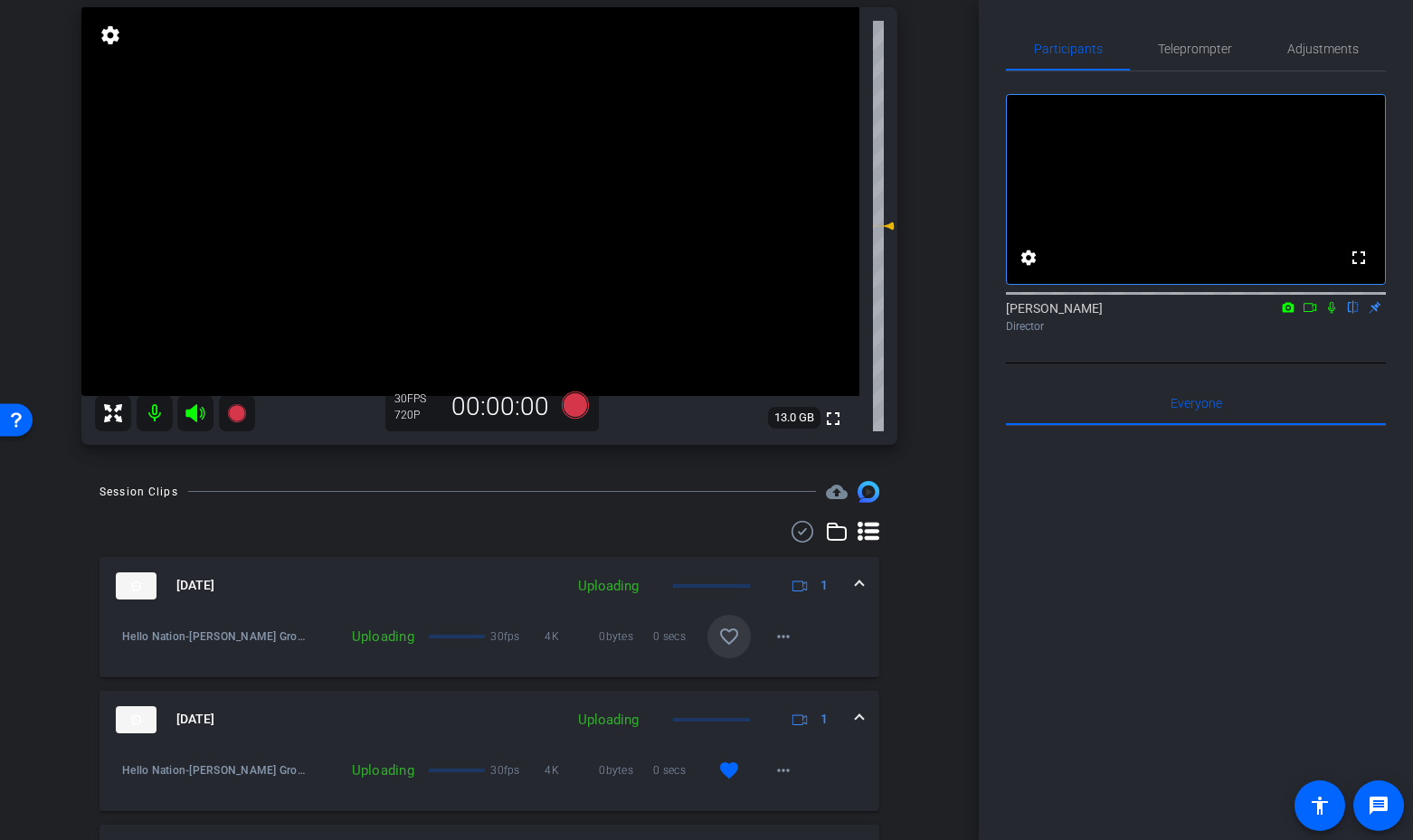
scroll to position [0, 0]
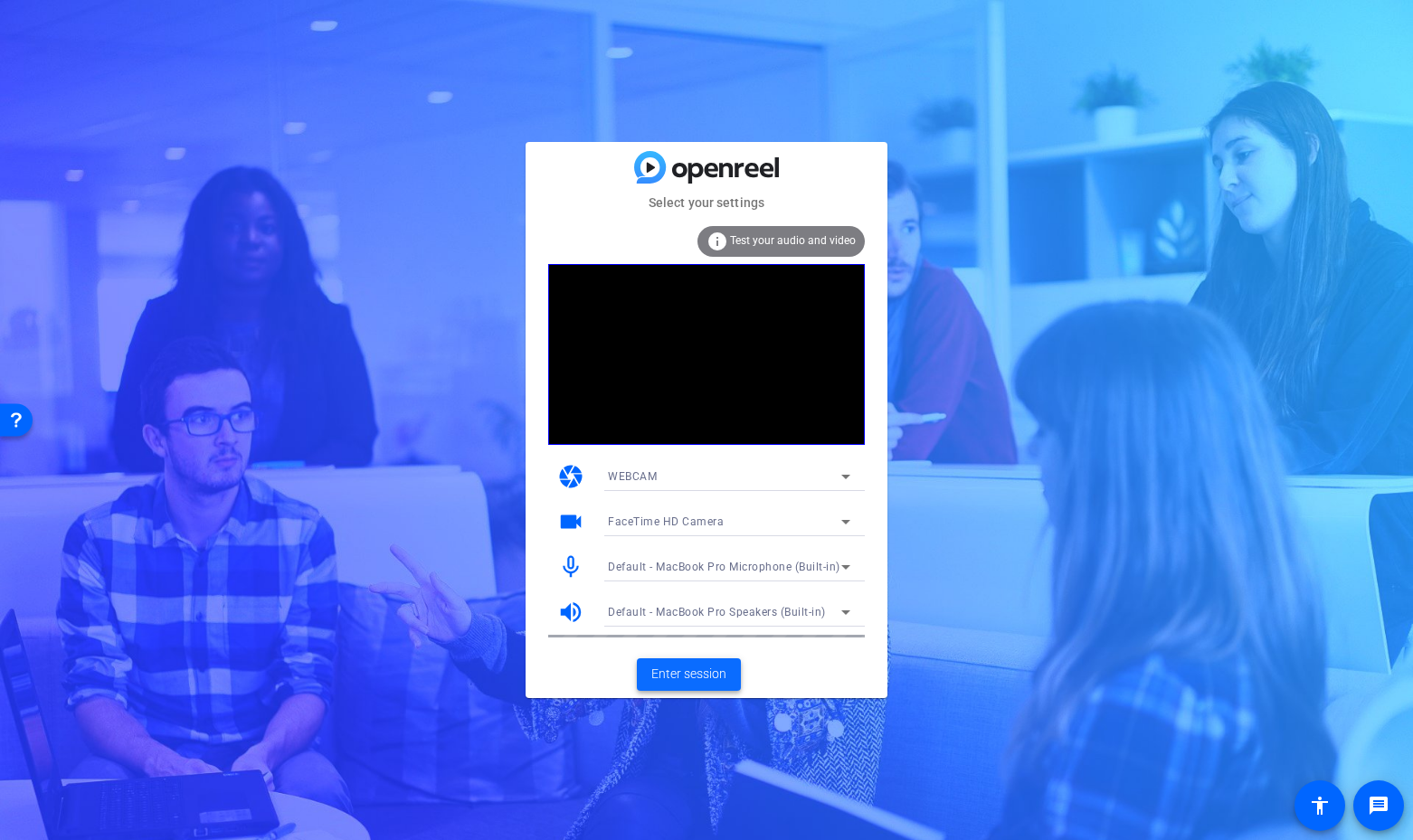
click at [677, 679] on span "Enter session" at bounding box center [689, 674] width 75 height 19
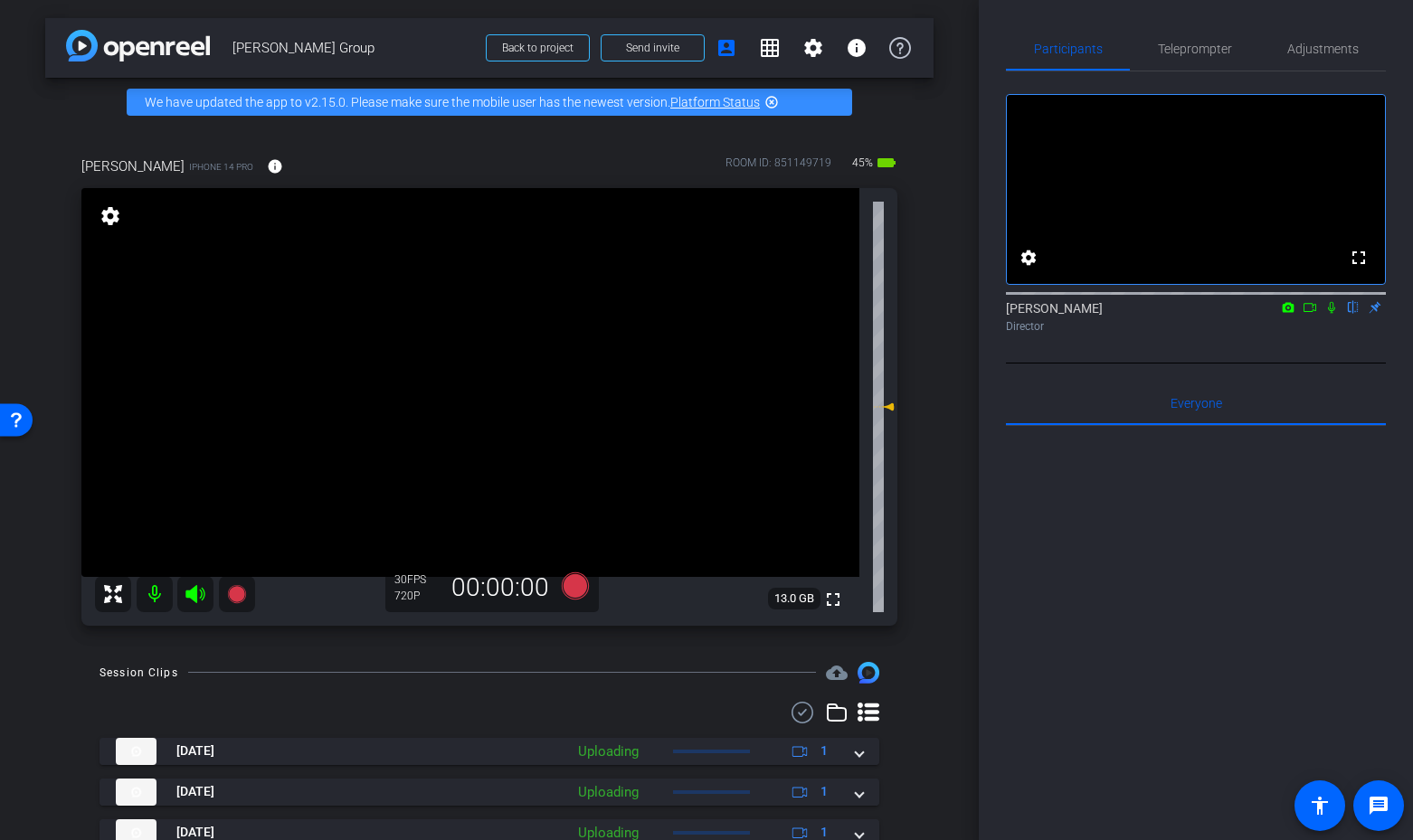
scroll to position [233, 0]
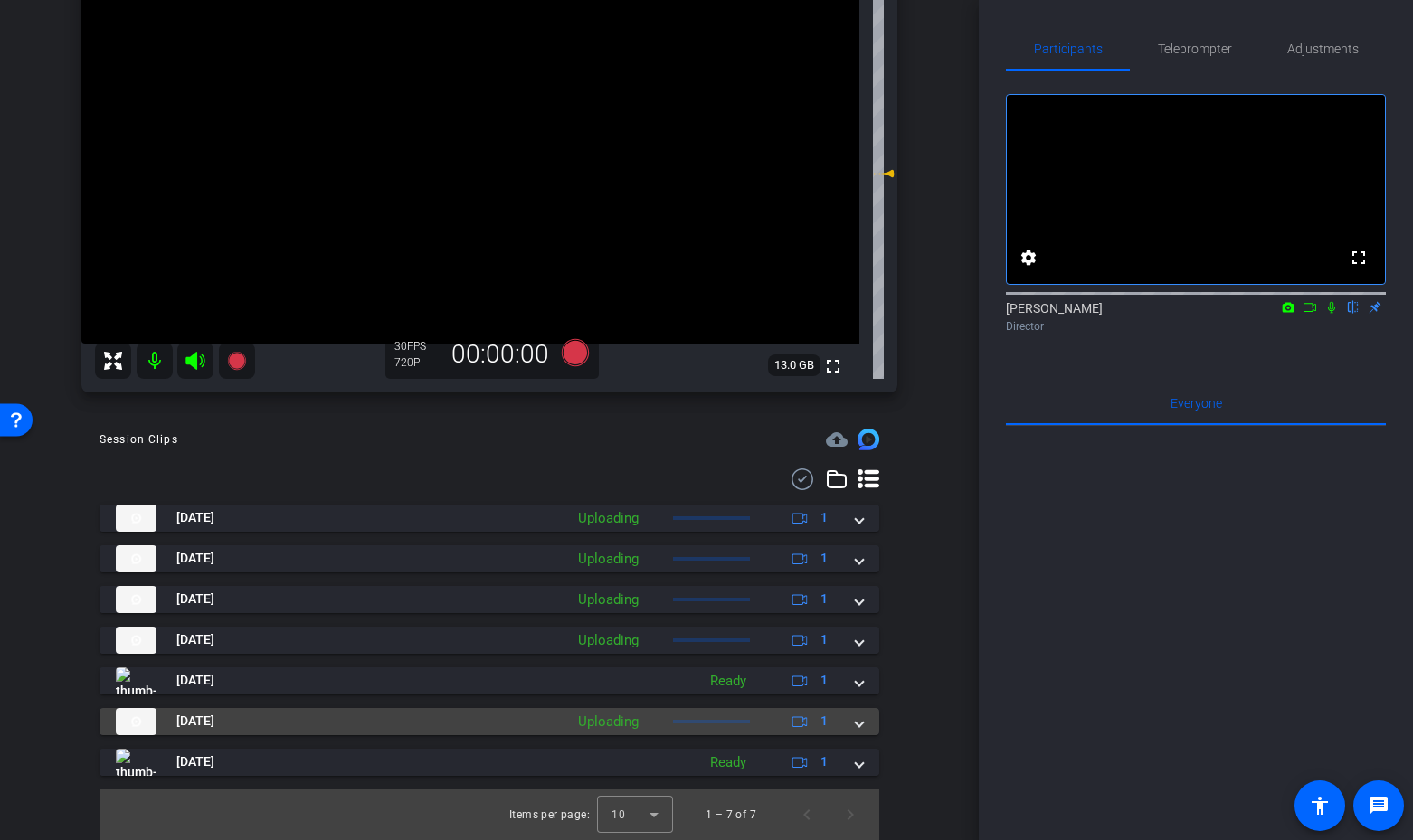
click at [861, 725] on span at bounding box center [859, 720] width 7 height 19
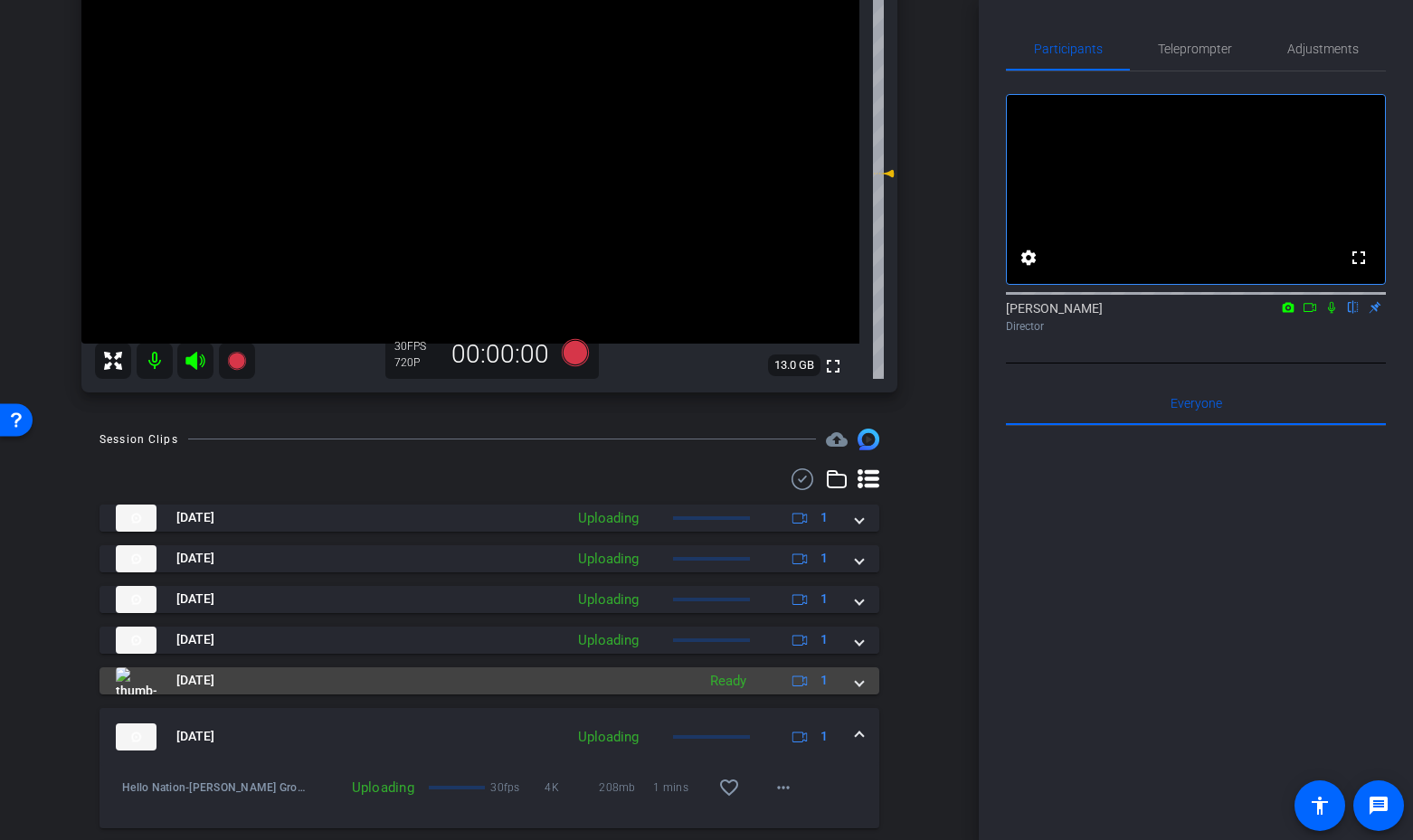
scroll to position [326, 0]
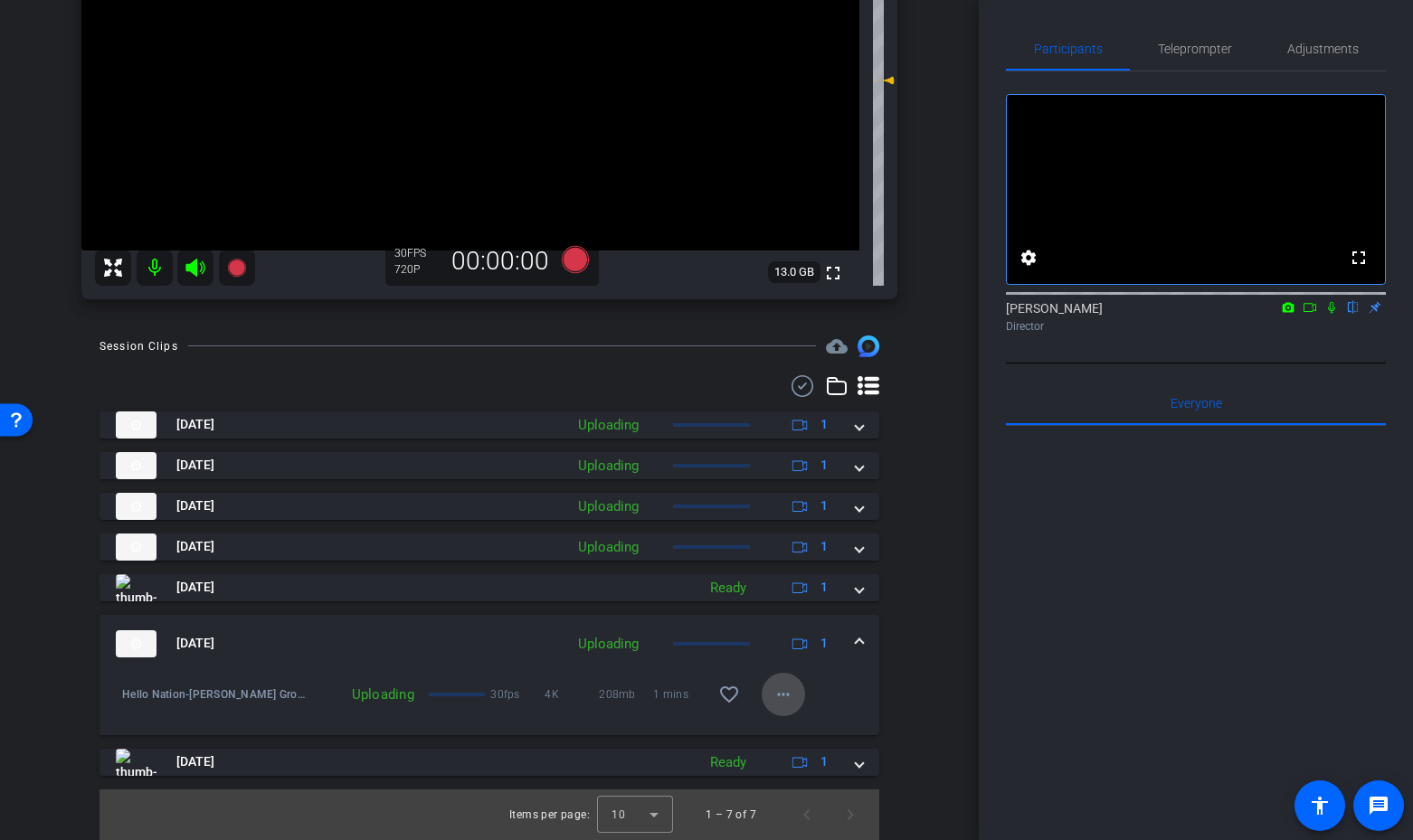
click at [789, 699] on mat-icon "more_horiz" at bounding box center [783, 695] width 22 height 22
click at [943, 619] on div at bounding box center [706, 420] width 1413 height 840
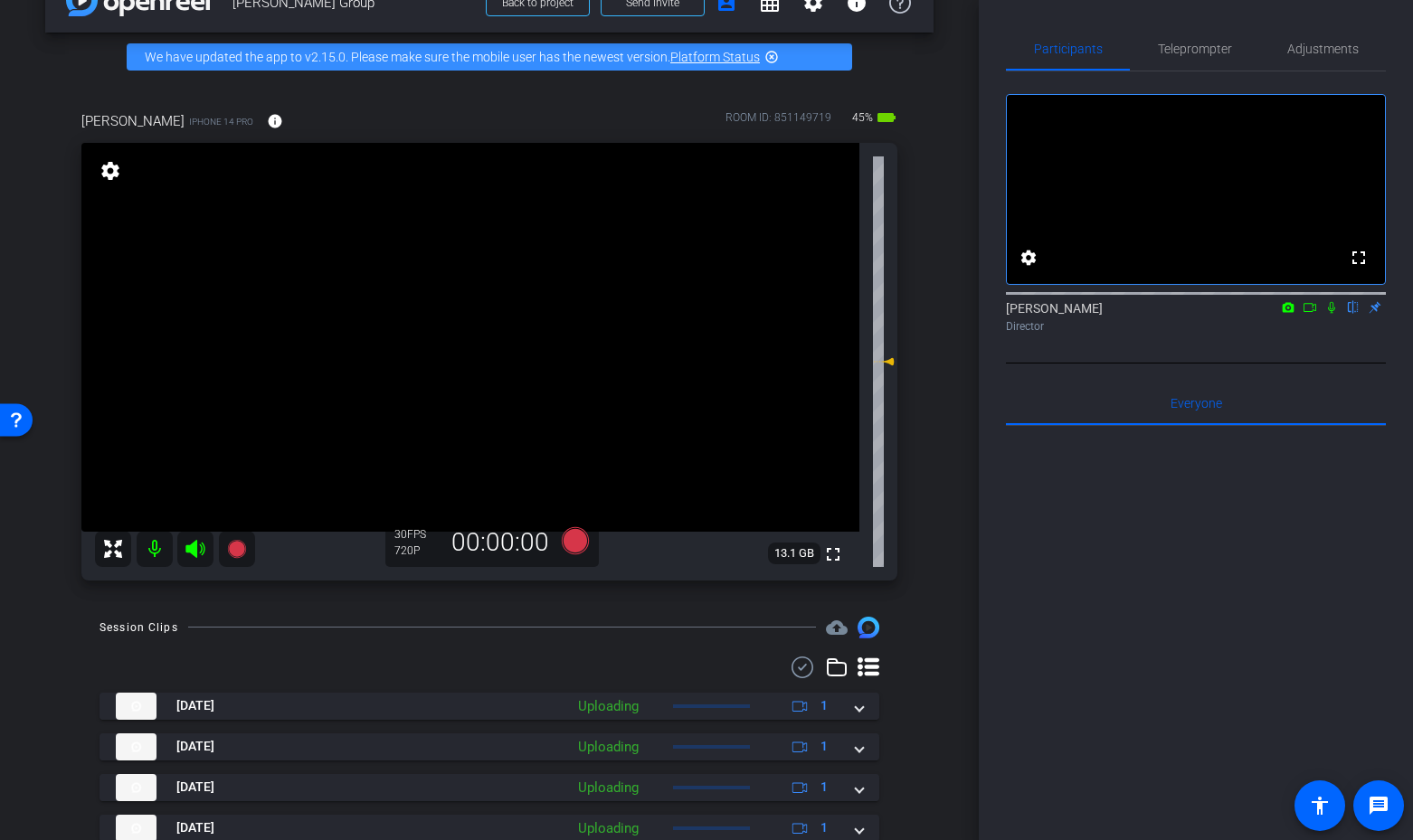
scroll to position [0, 0]
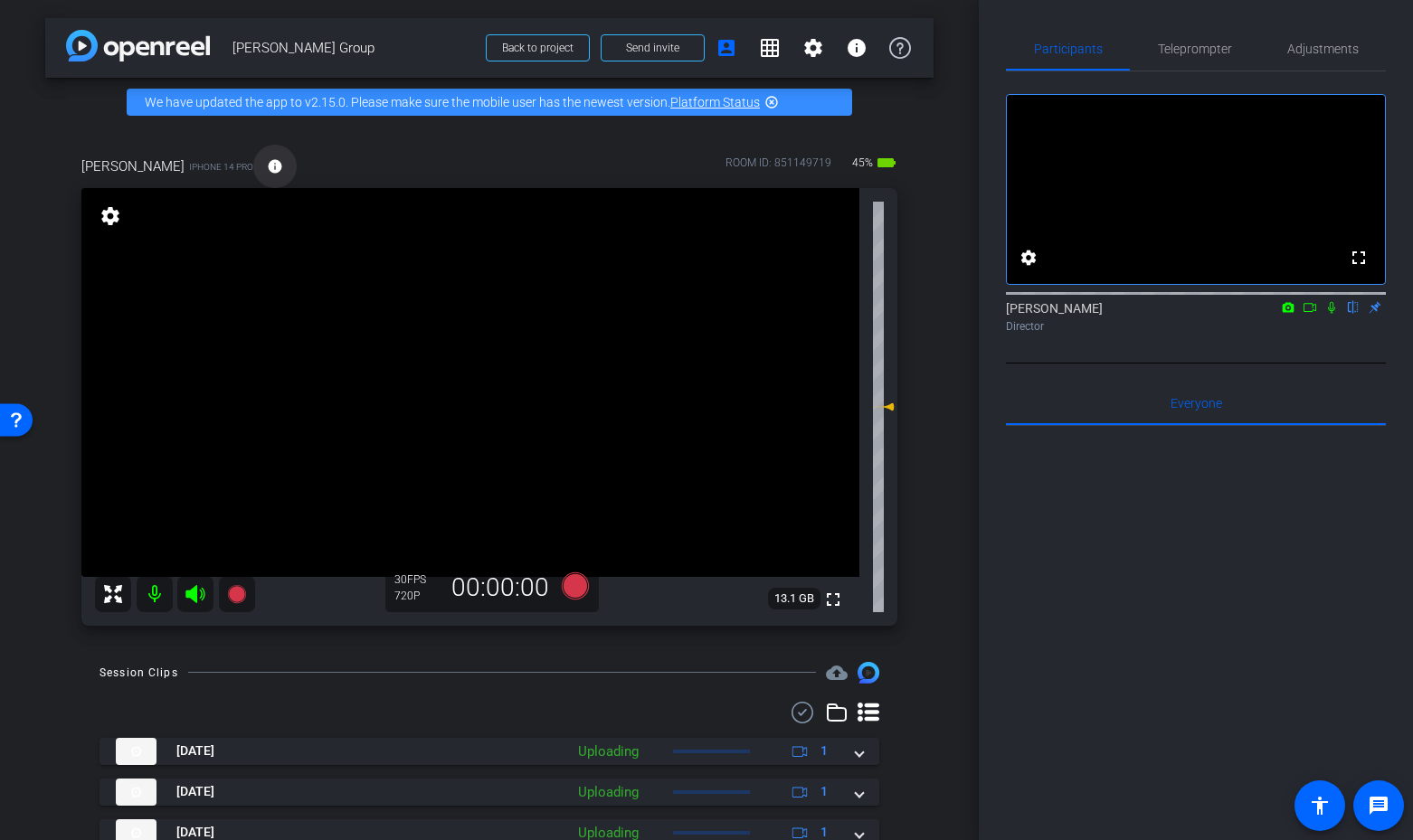
click at [267, 168] on mat-icon "info" at bounding box center [275, 166] width 16 height 16
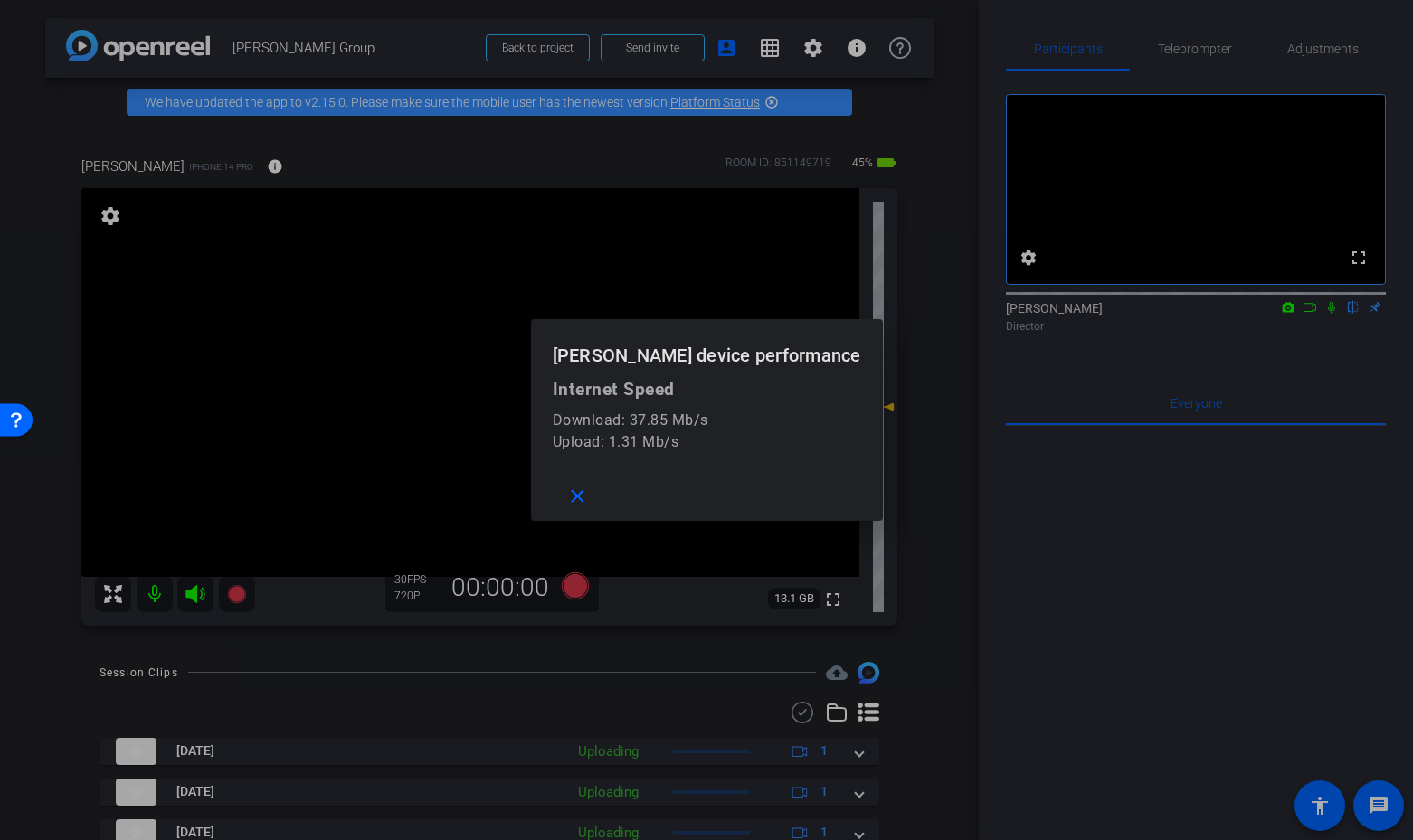
click at [240, 168] on div at bounding box center [706, 420] width 1413 height 840
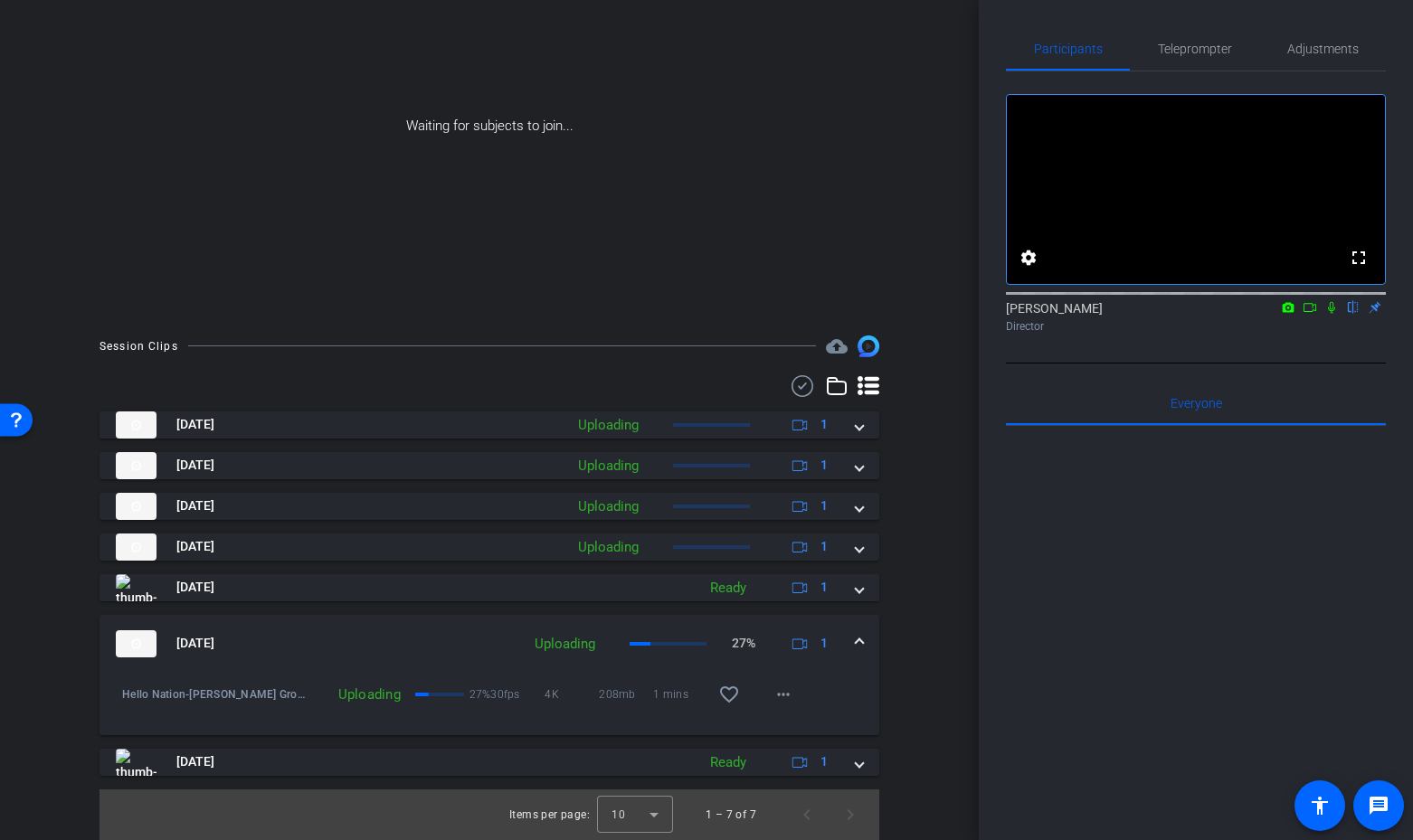
scroll to position [189, 0]
click at [1326, 314] on icon at bounding box center [1332, 307] width 15 height 13
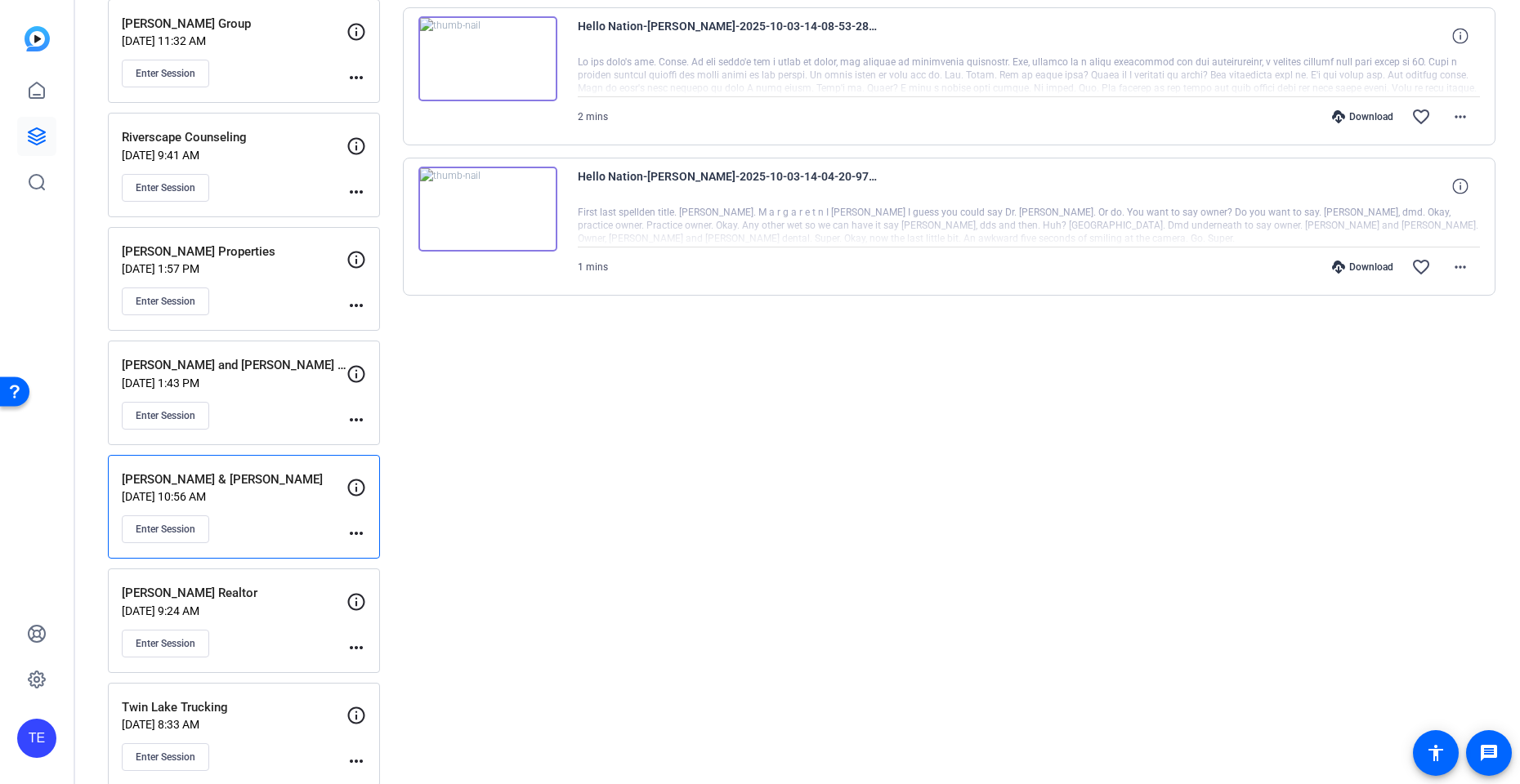
scroll to position [394, 0]
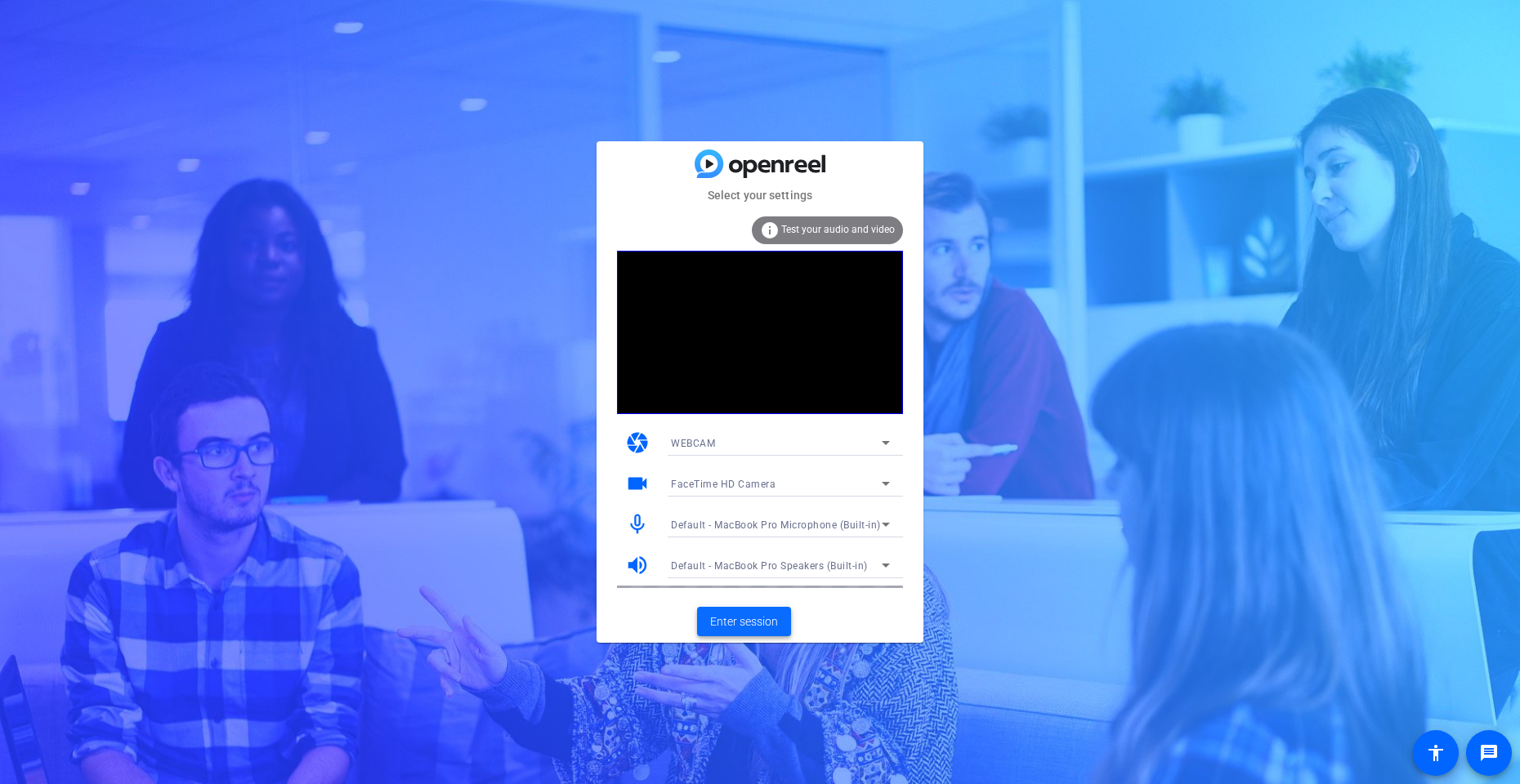
click at [756, 638] on mat-card-actions "Enter session" at bounding box center [760, 622] width 327 height 43
click at [756, 630] on span "Enter session" at bounding box center [744, 621] width 68 height 17
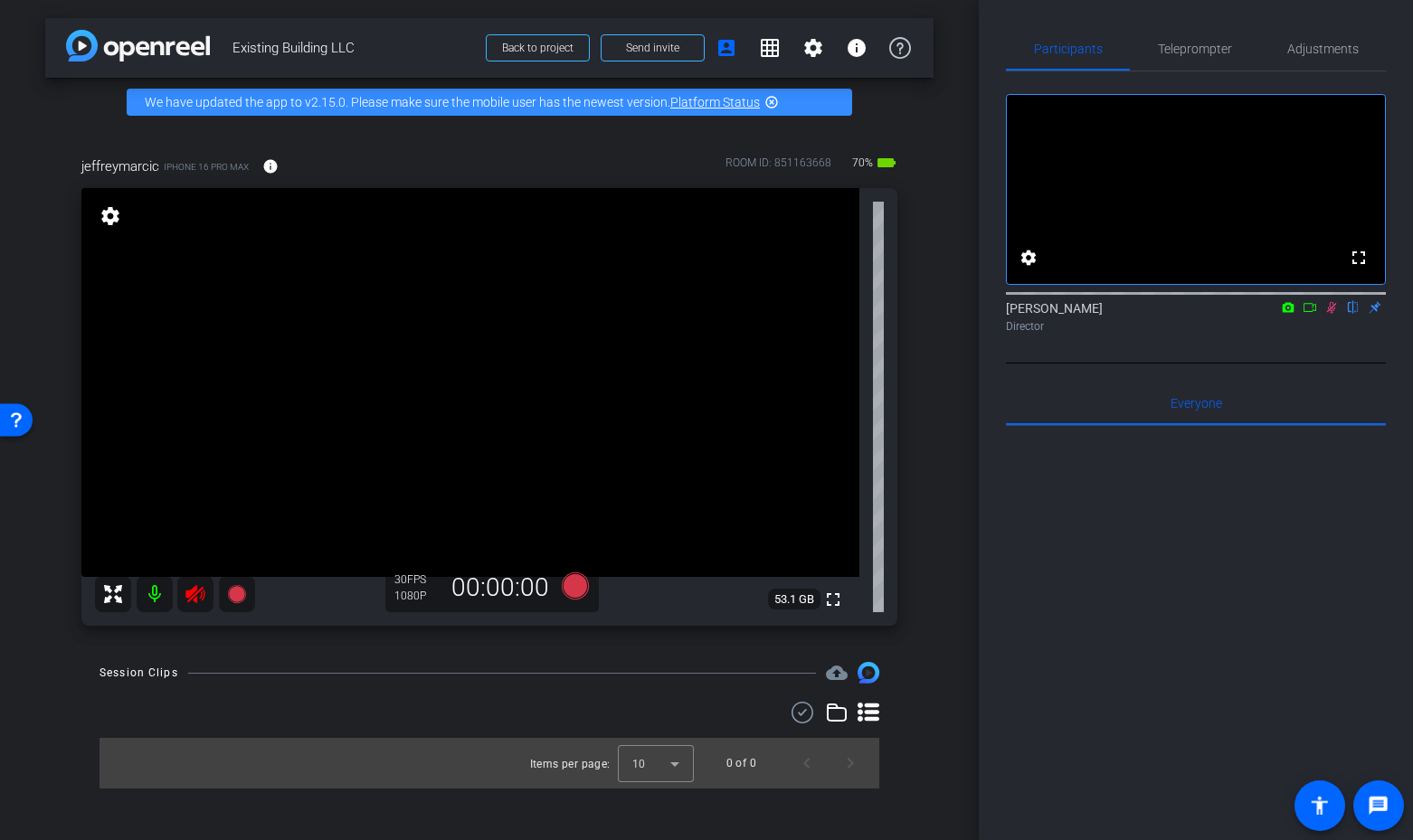
click at [198, 586] on icon at bounding box center [196, 594] width 22 height 22
drag, startPoint x: 1330, startPoint y: 327, endPoint x: 1336, endPoint y: 340, distance: 14.3
click at [1330, 314] on icon at bounding box center [1332, 308] width 10 height 12
click at [1191, 47] on span "Teleprompter" at bounding box center [1194, 48] width 74 height 13
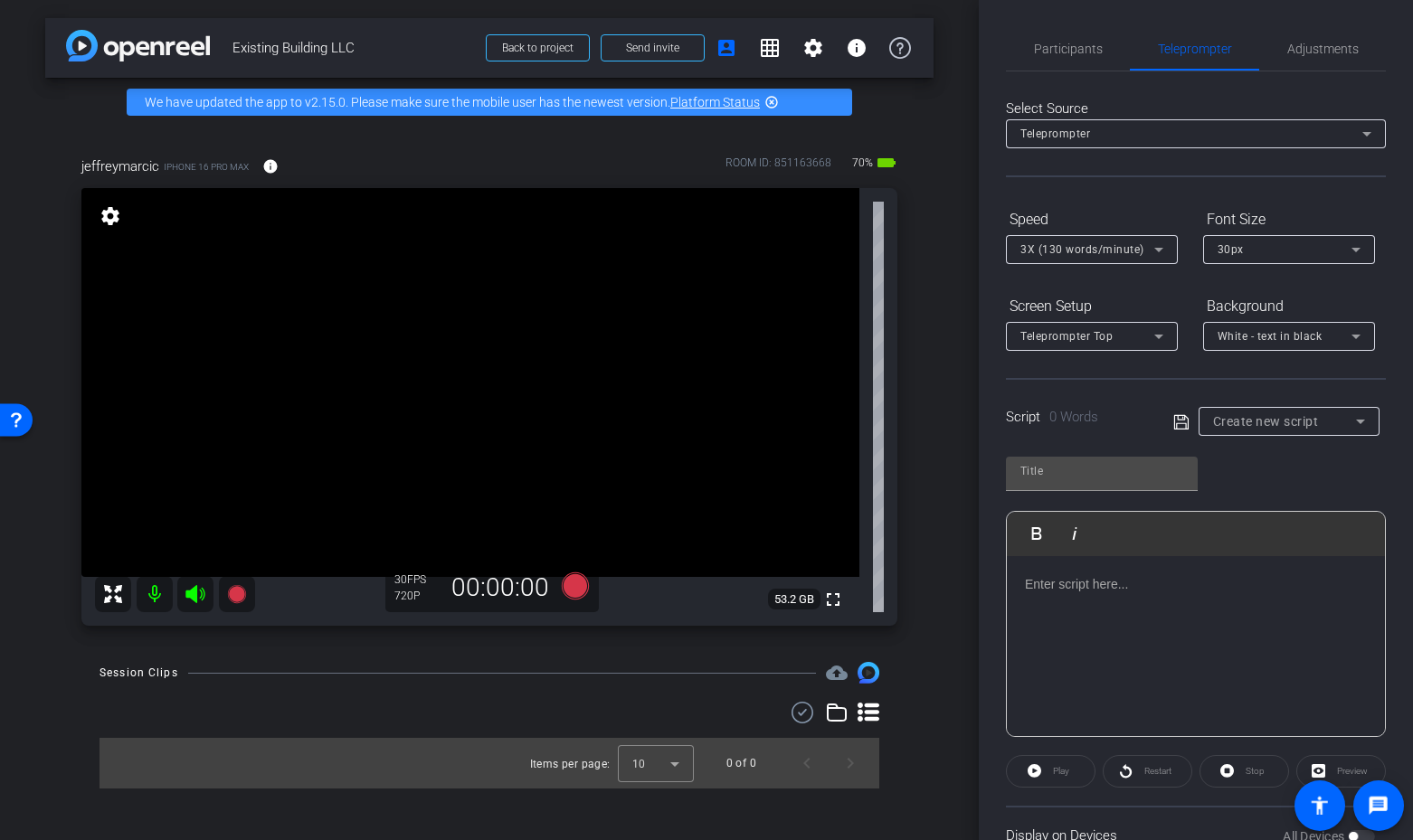
click at [1131, 604] on div at bounding box center [1195, 646] width 378 height 181
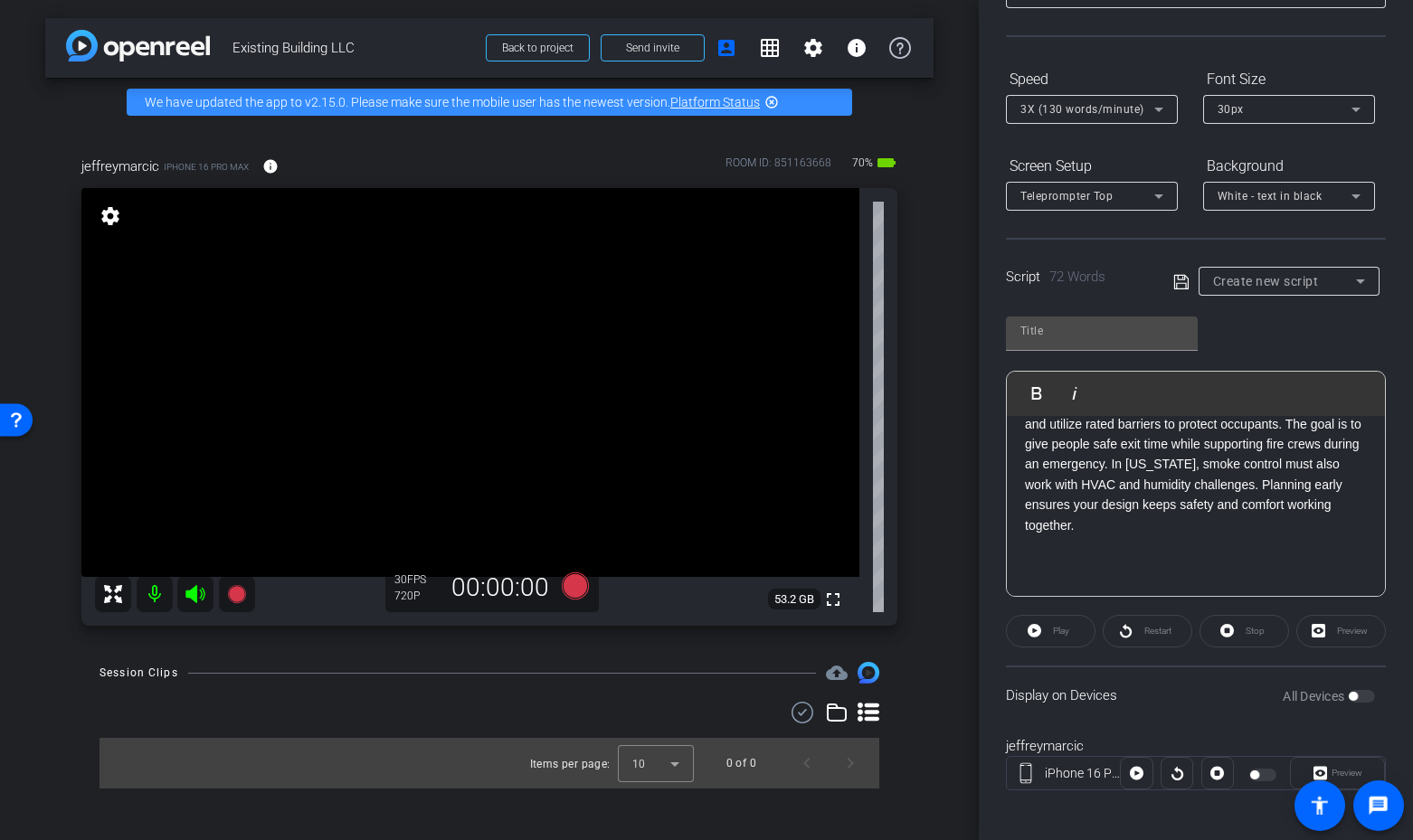
scroll to position [148, 0]
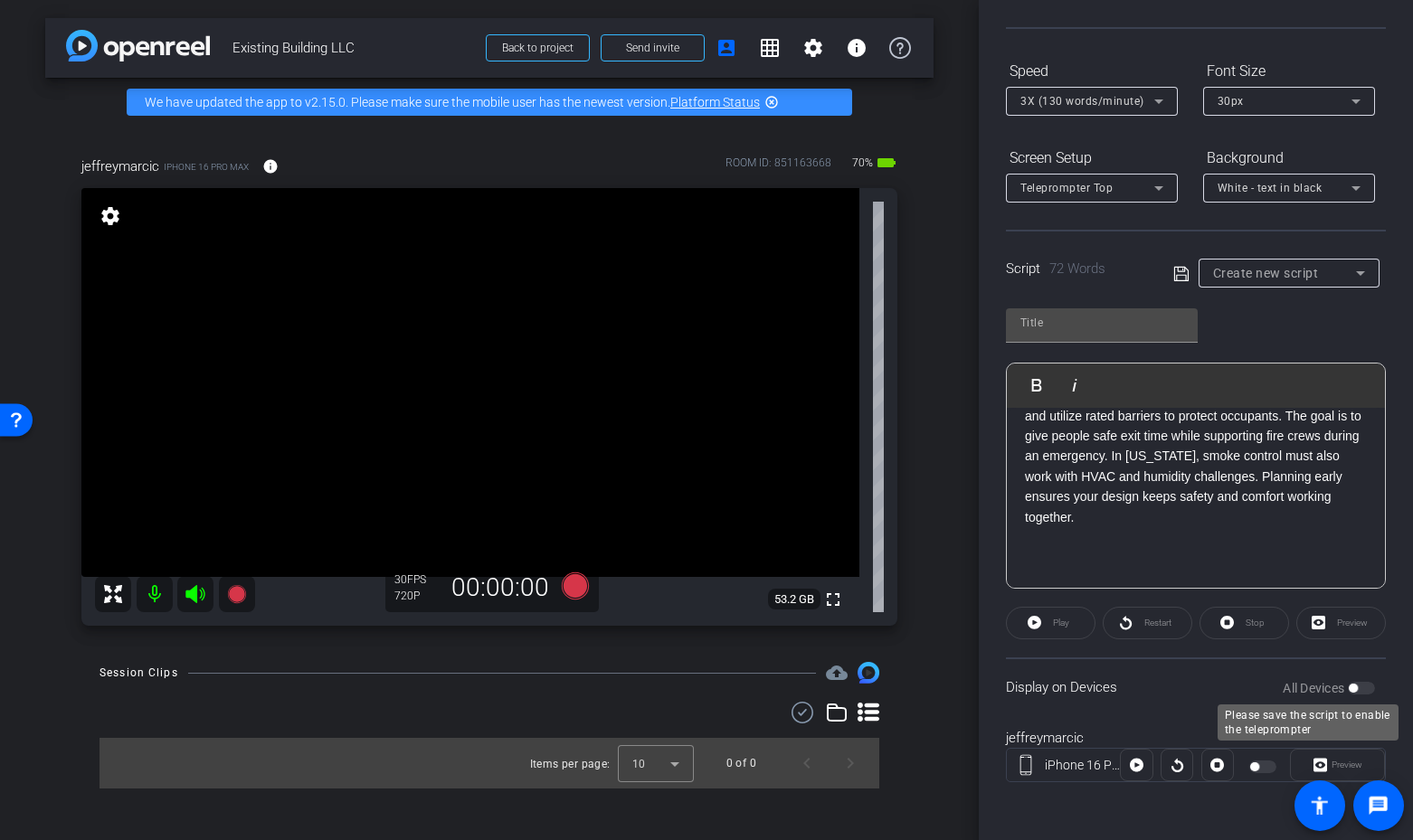
click at [1360, 686] on div "All Devices" at bounding box center [1328, 688] width 92 height 18
click at [1364, 691] on div "All Devices" at bounding box center [1328, 688] width 92 height 18
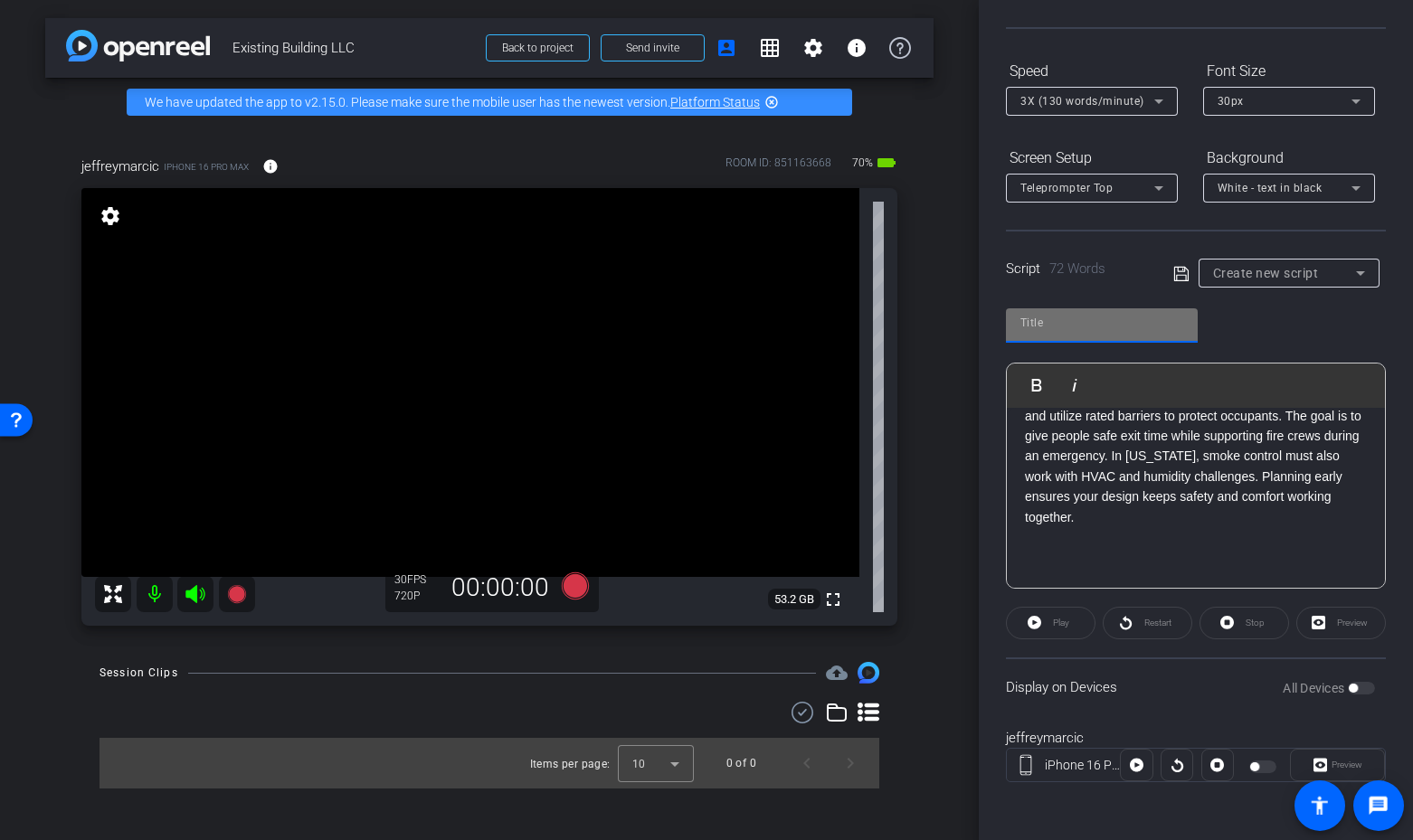
click at [1089, 314] on input "text" at bounding box center [1102, 323] width 163 height 22
type input "exisiting"
drag, startPoint x: 1179, startPoint y: 266, endPoint x: 1293, endPoint y: 441, distance: 208.9
click at [1180, 267] on icon at bounding box center [1181, 273] width 15 height 15
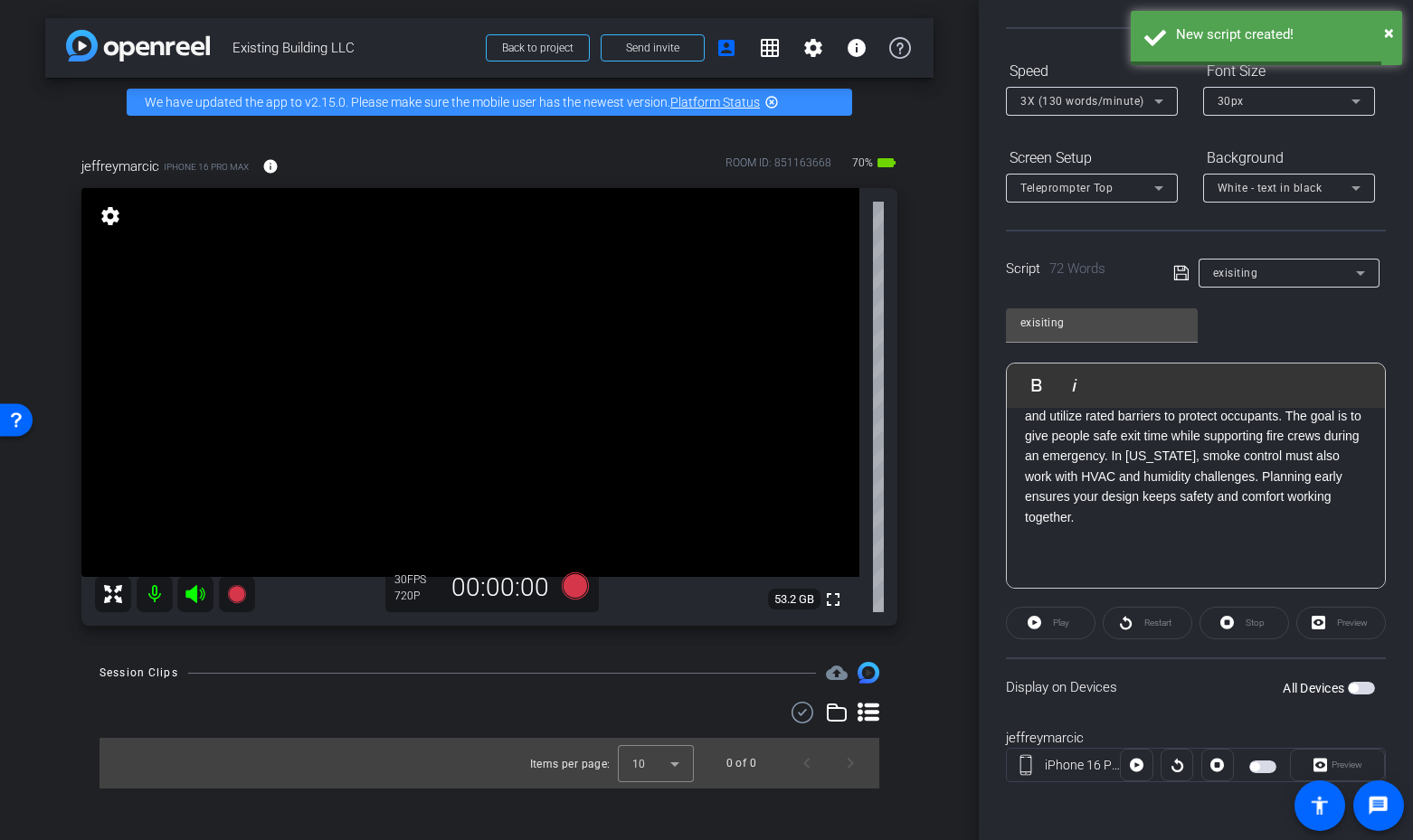
click at [1372, 690] on span "button" at bounding box center [1361, 688] width 27 height 13
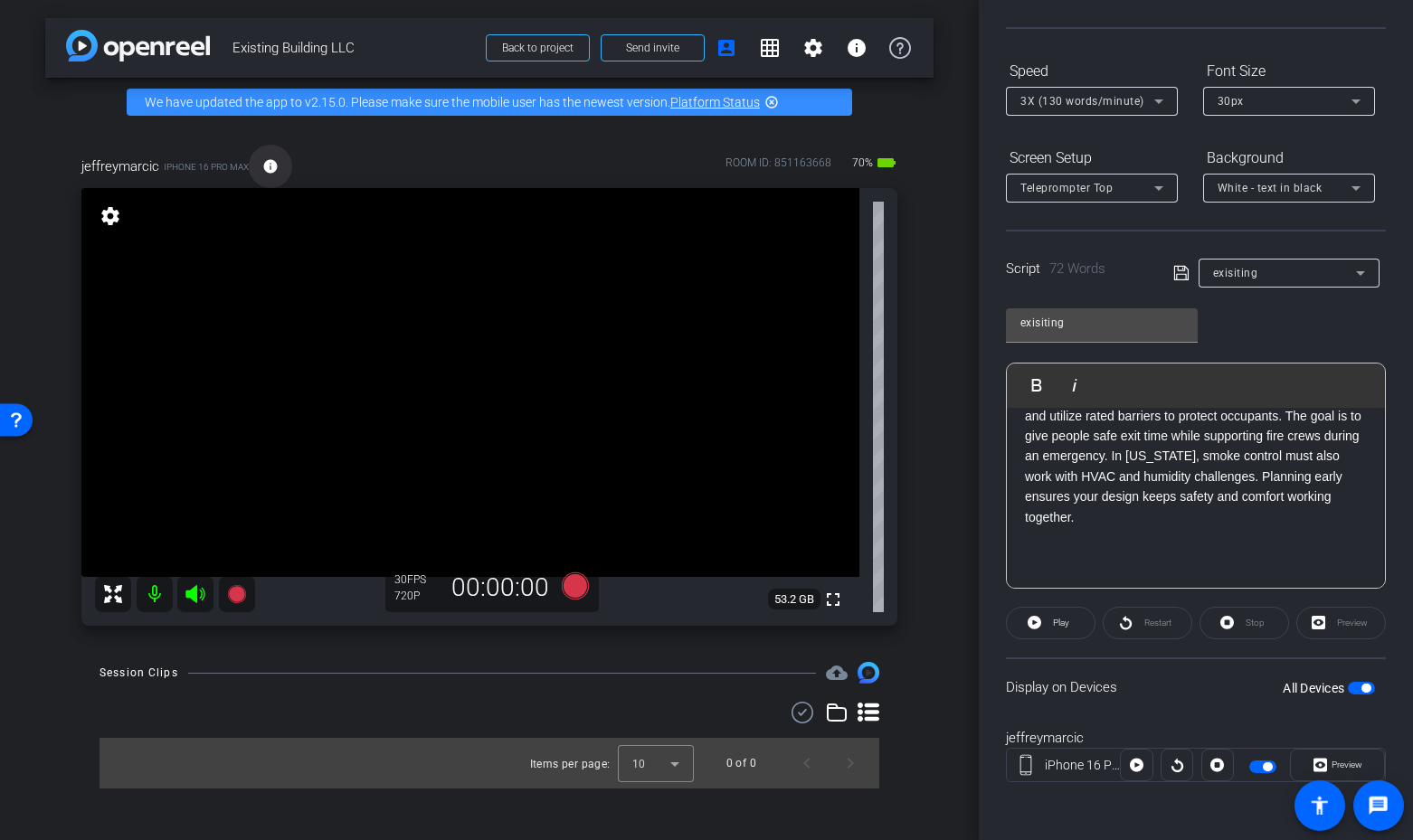
click at [264, 161] on mat-icon "info" at bounding box center [270, 166] width 16 height 16
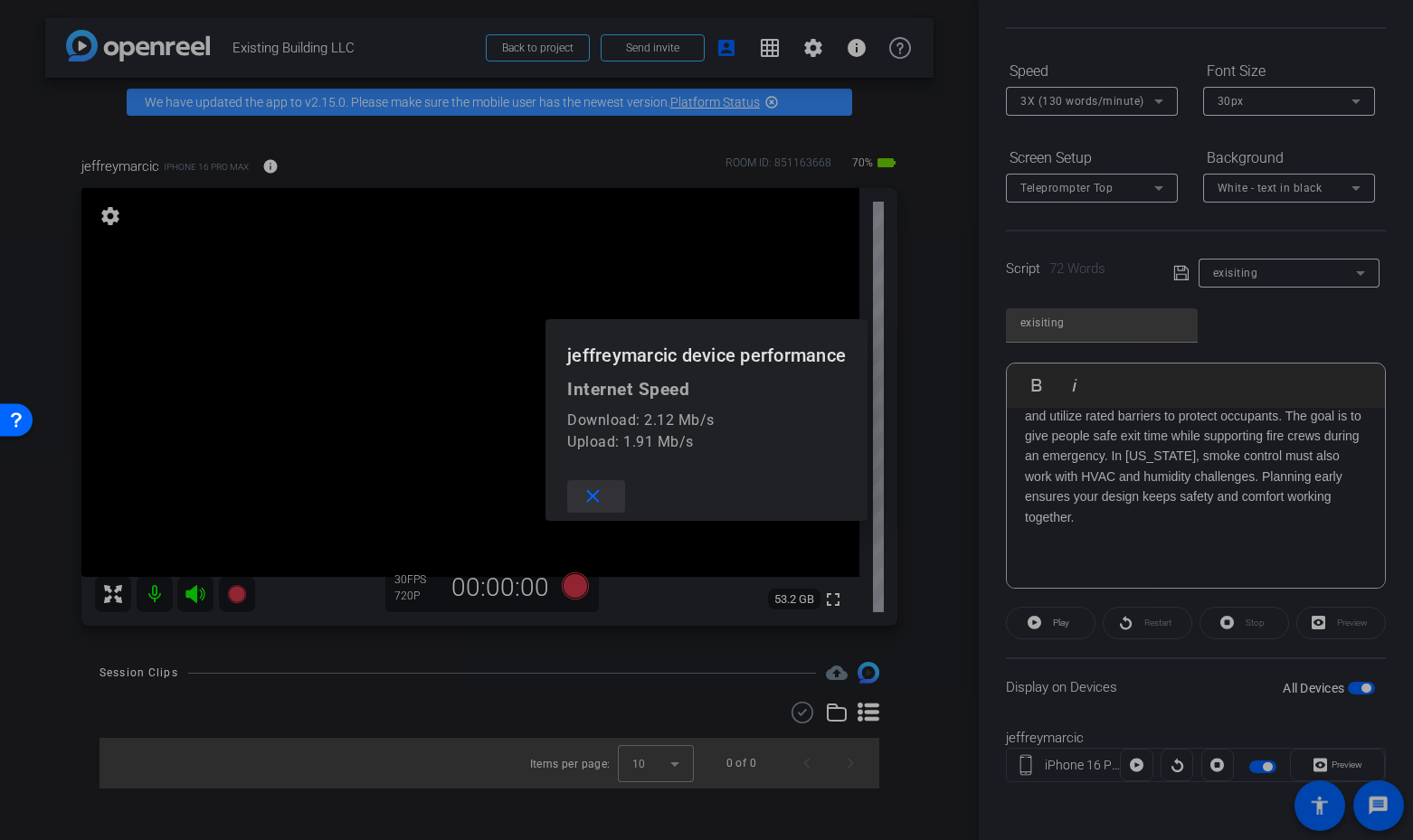
click at [564, 493] on div "close" at bounding box center [707, 496] width 322 height 49
click at [590, 498] on mat-icon "close" at bounding box center [592, 496] width 23 height 23
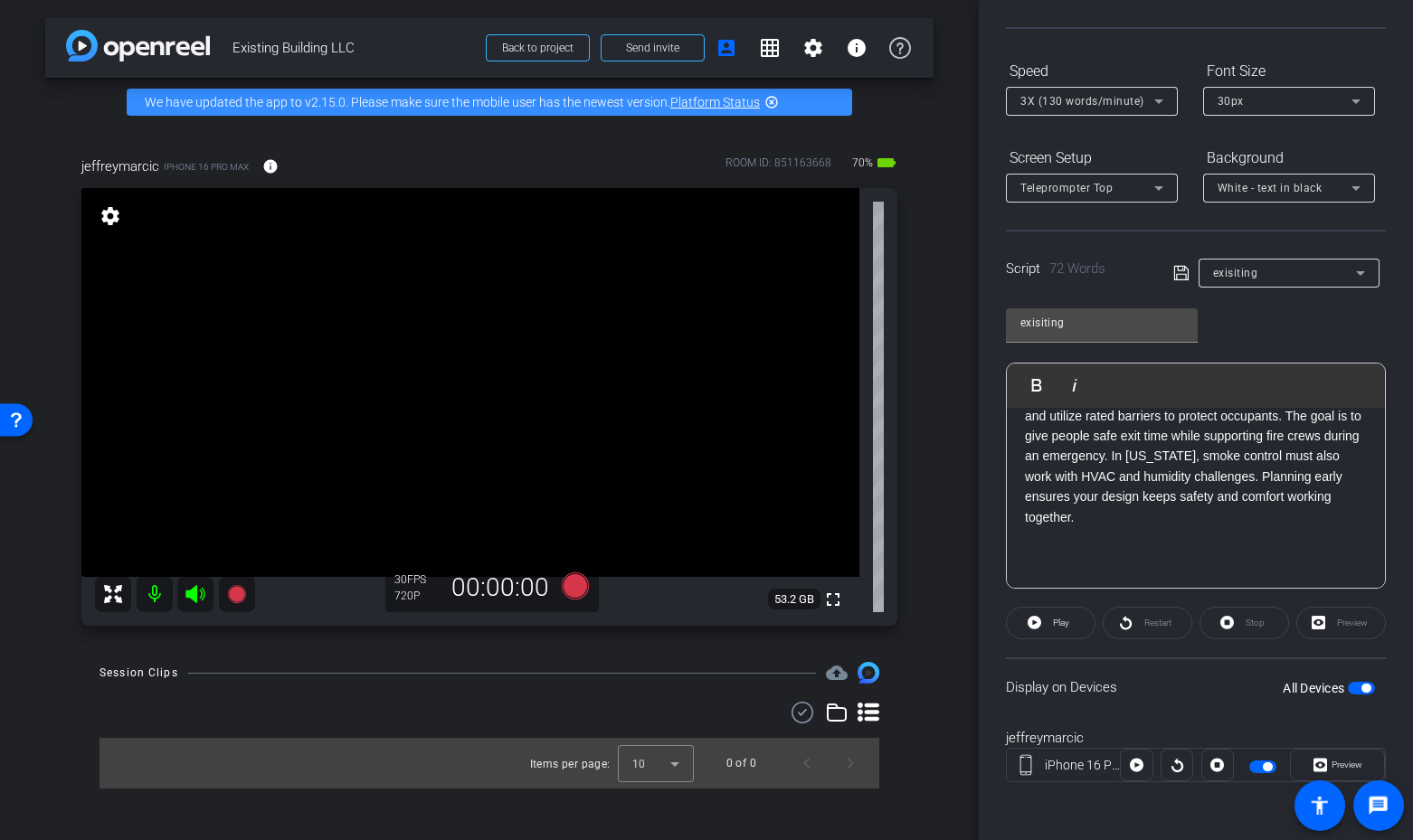
click at [1357, 686] on span "button" at bounding box center [1361, 688] width 27 height 13
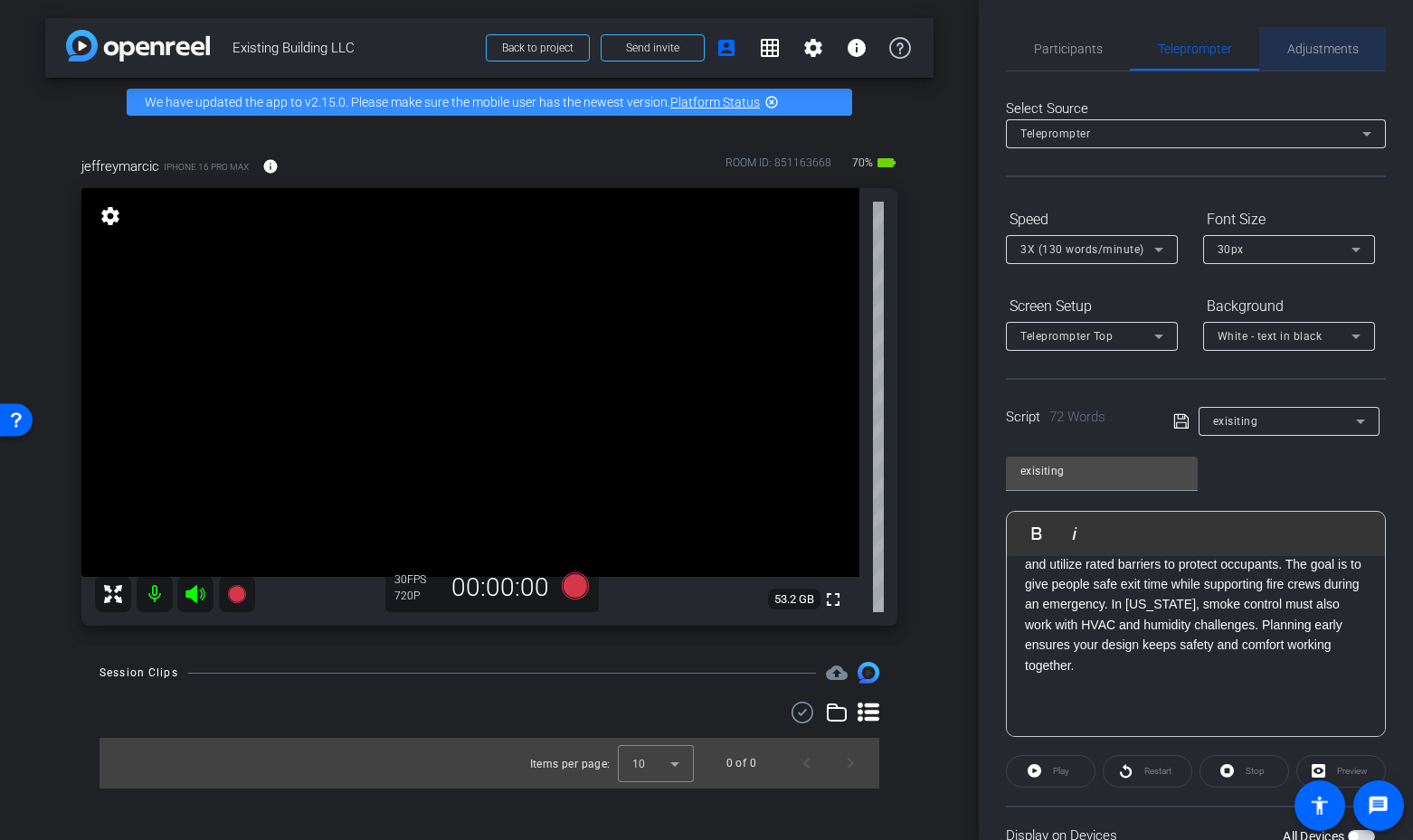
click at [1310, 46] on span "Adjustments" at bounding box center [1323, 48] width 71 height 13
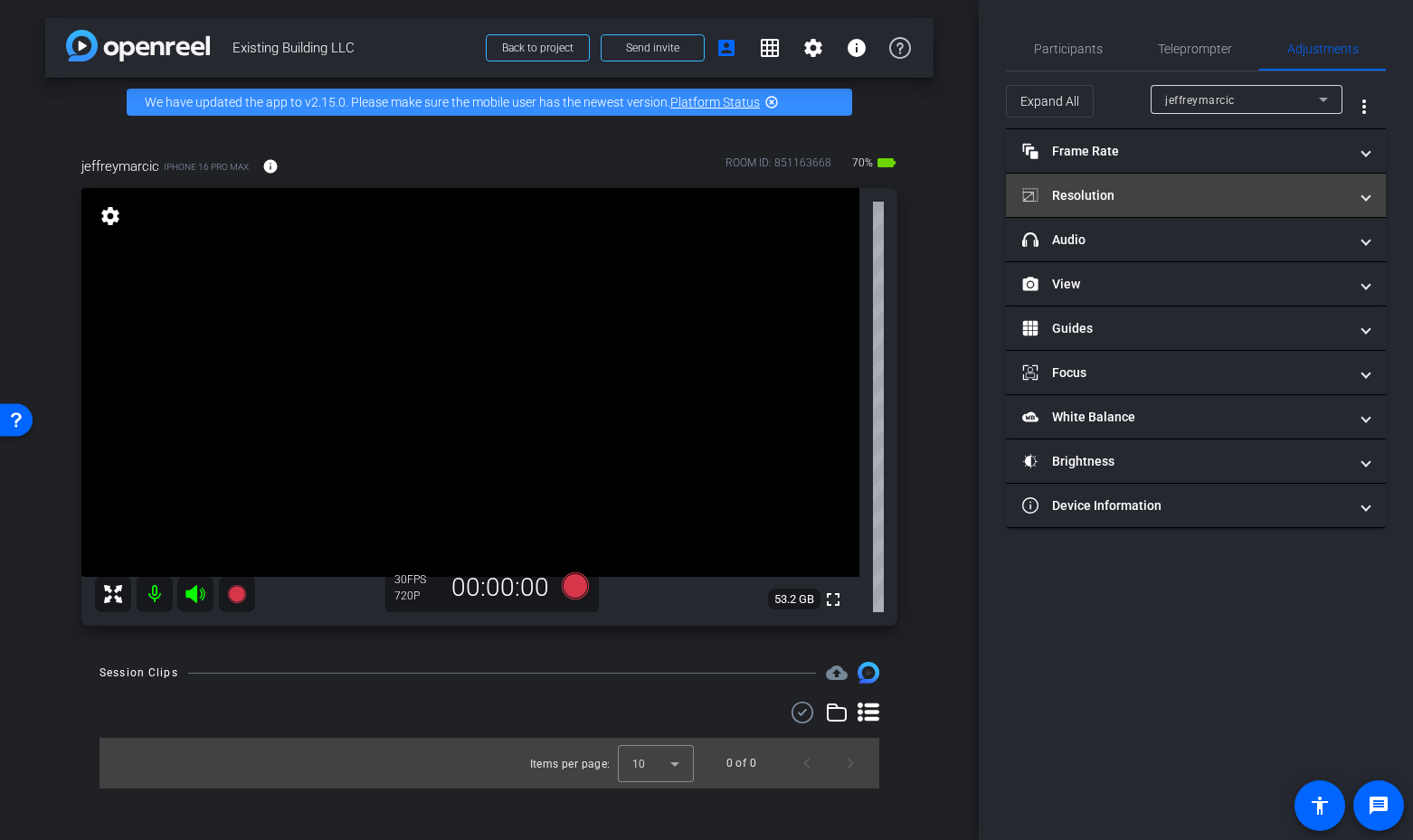
click at [1155, 197] on mat-panel-title "Resolution" at bounding box center [1185, 195] width 325 height 19
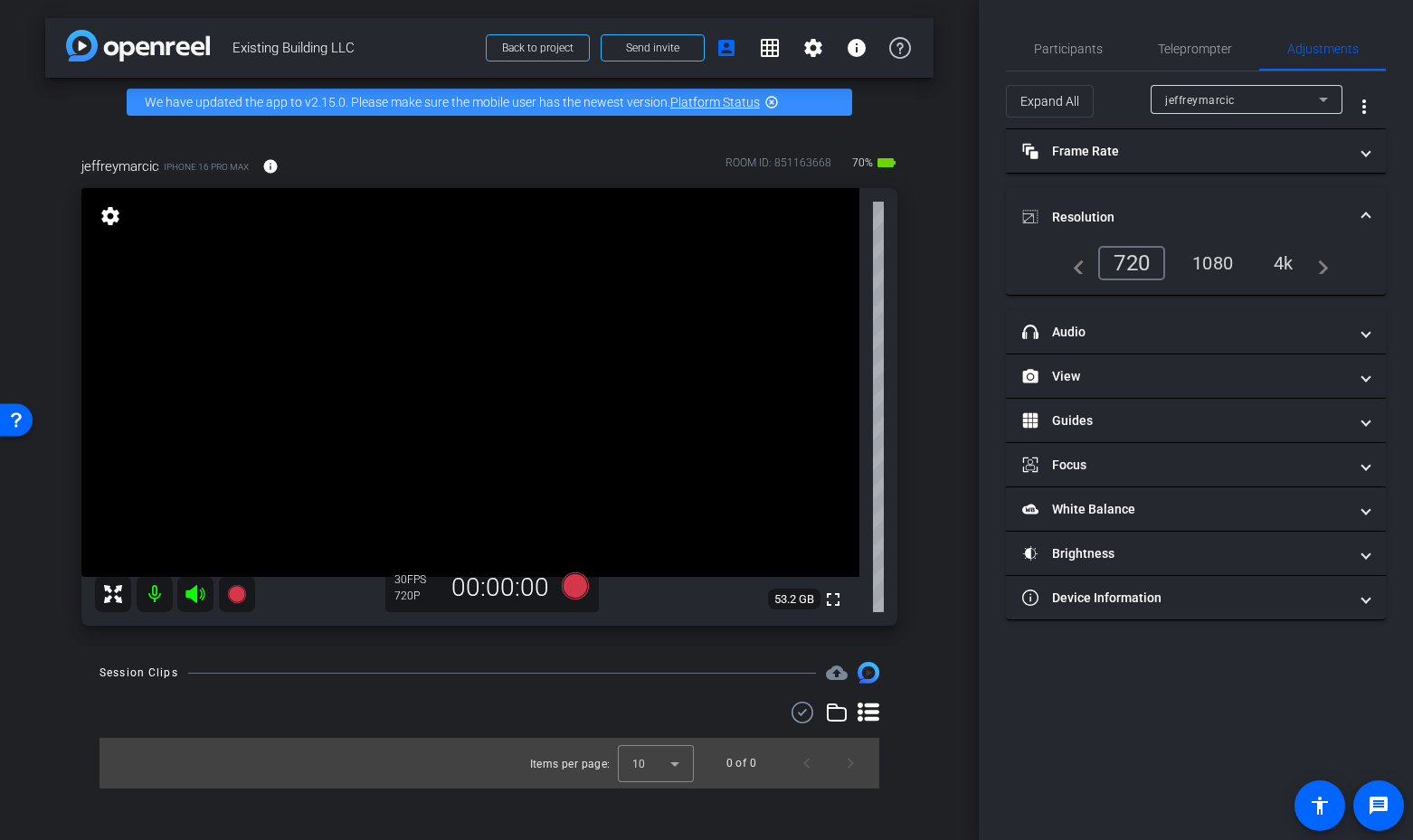
click at [1280, 265] on div "4k" at bounding box center [1284, 263] width 47 height 31
click at [1198, 330] on mat-panel-title "headphone icon Audio" at bounding box center [1185, 332] width 325 height 19
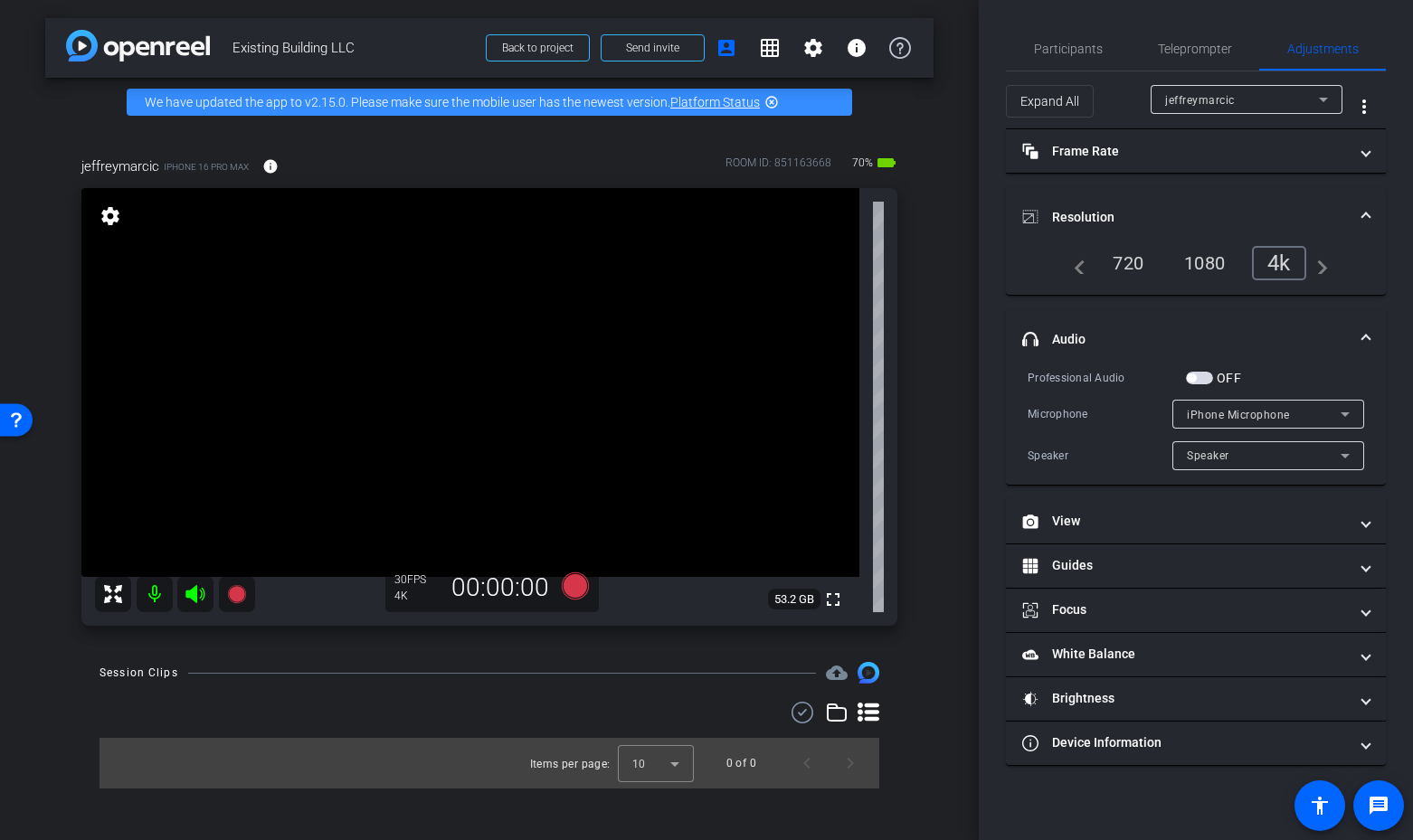
click at [1193, 377] on span "button" at bounding box center [1192, 378] width 9 height 9
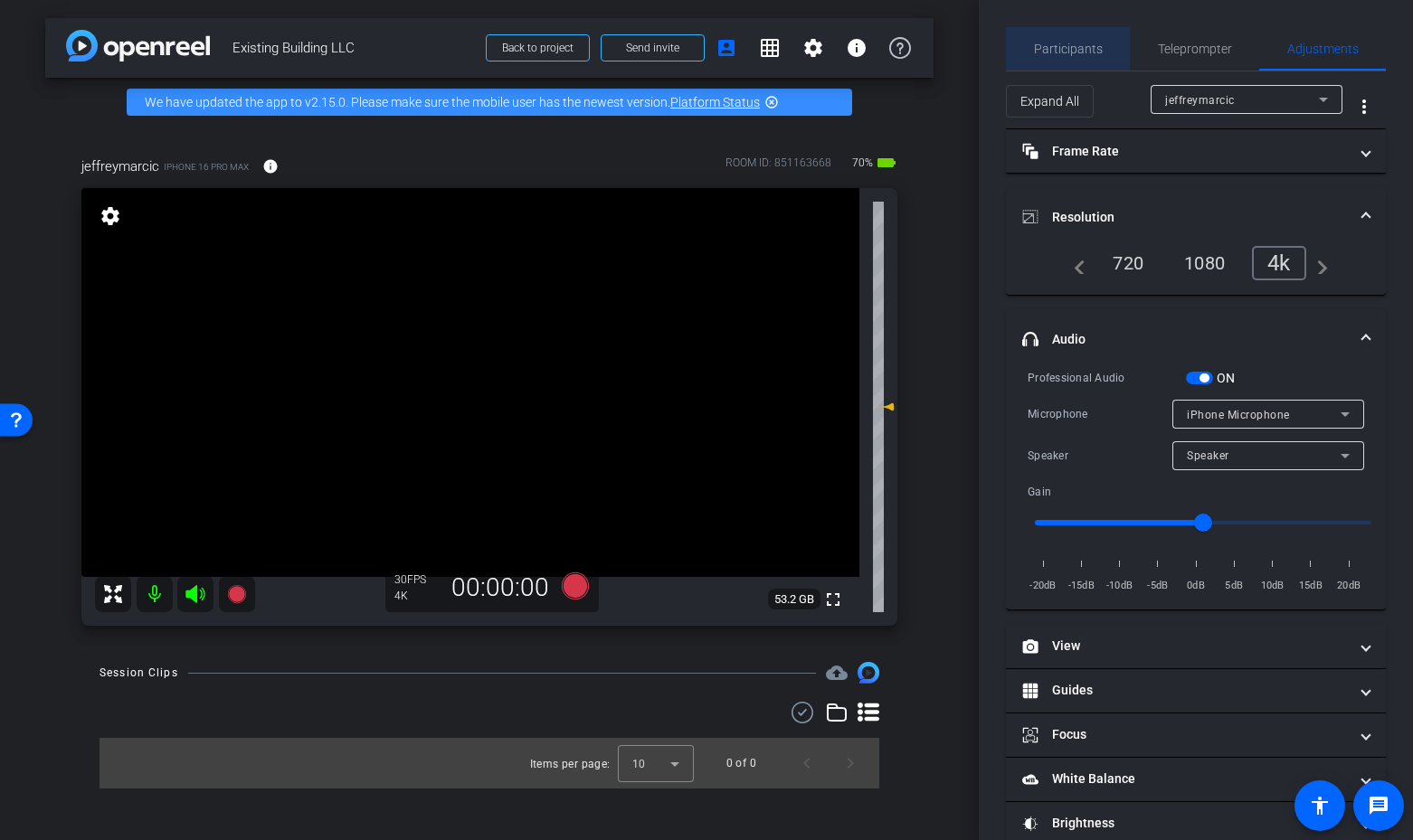
click at [1101, 57] on span "Participants" at bounding box center [1069, 48] width 69 height 43
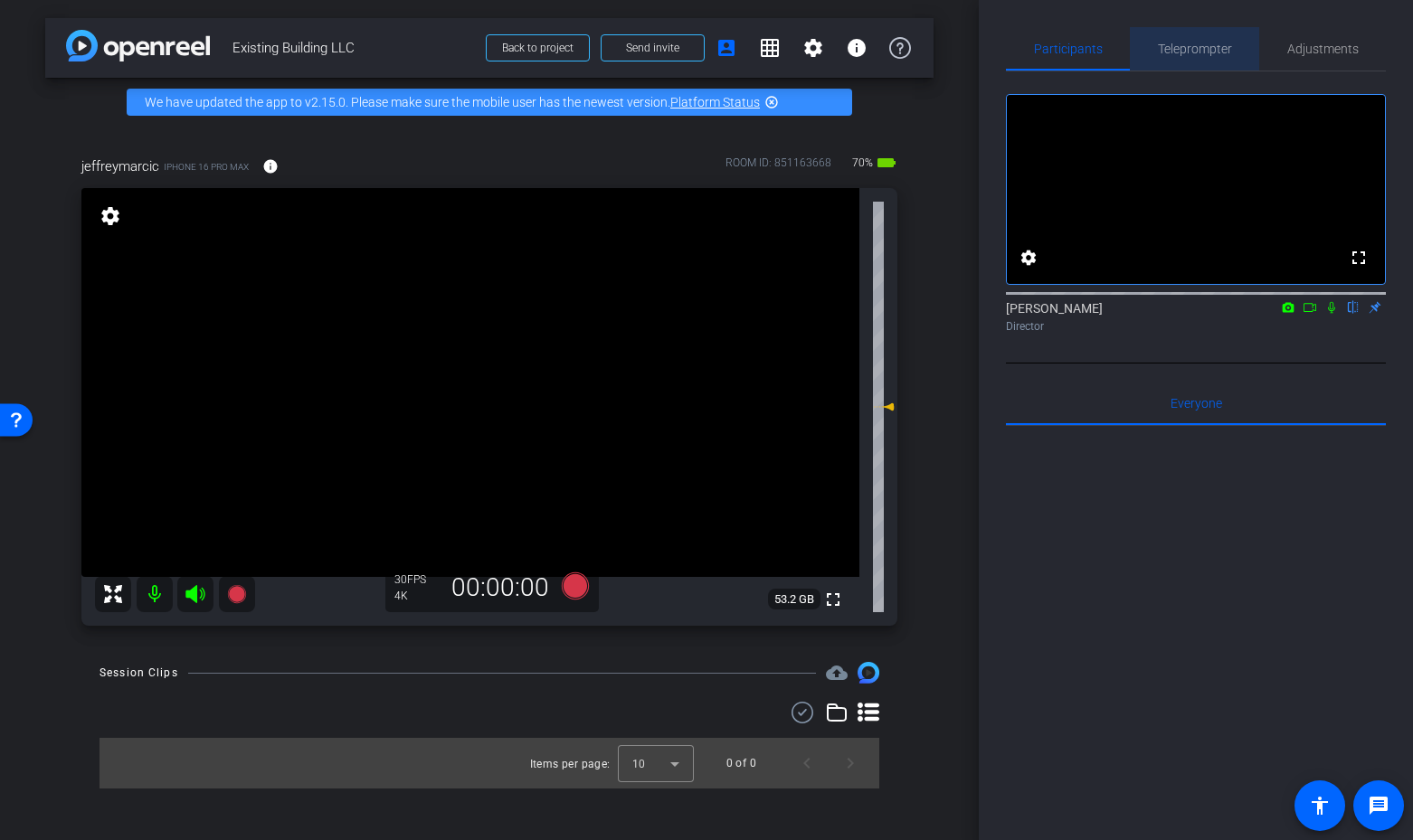
click at [1204, 58] on span "Teleprompter" at bounding box center [1194, 48] width 74 height 43
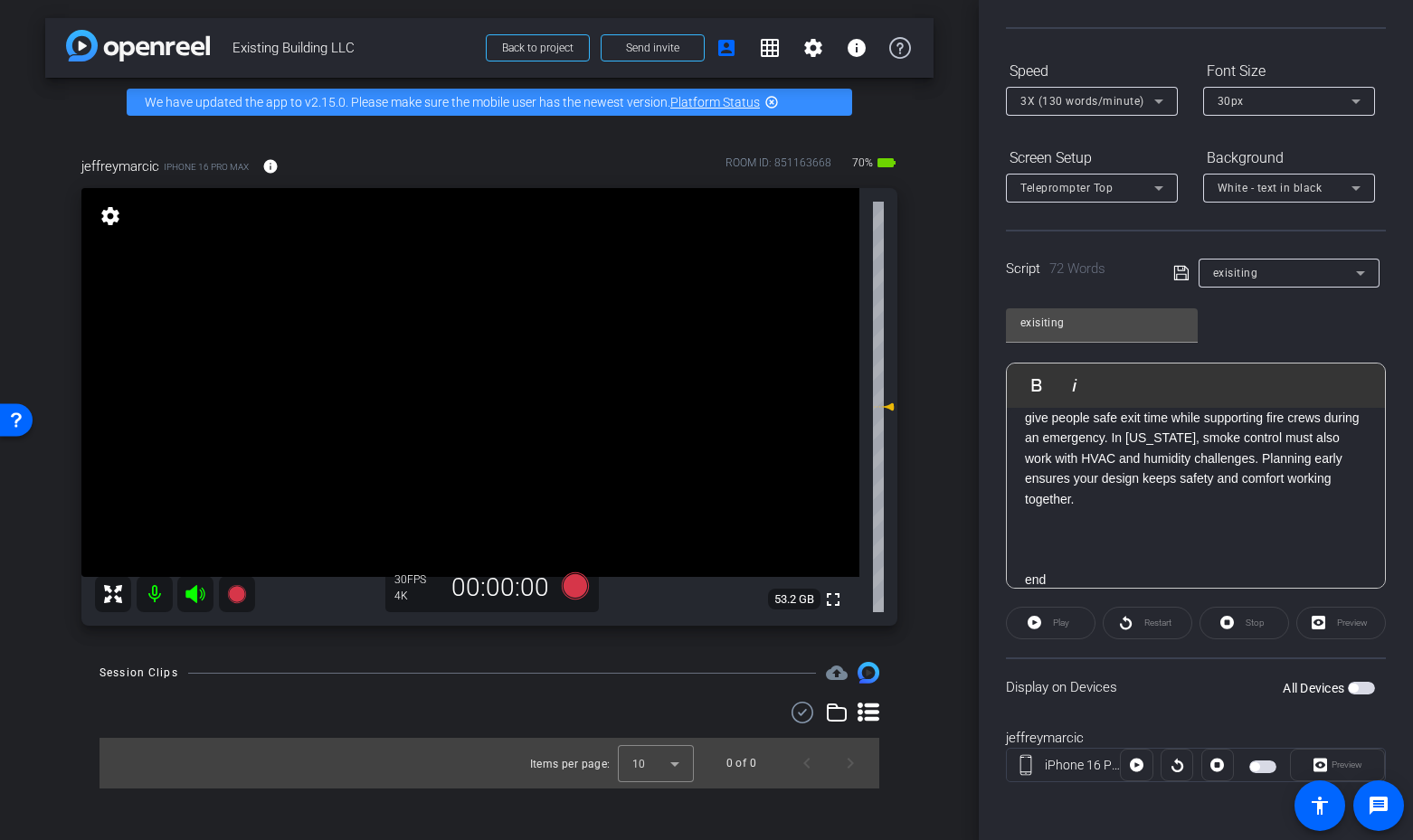
scroll to position [143, 0]
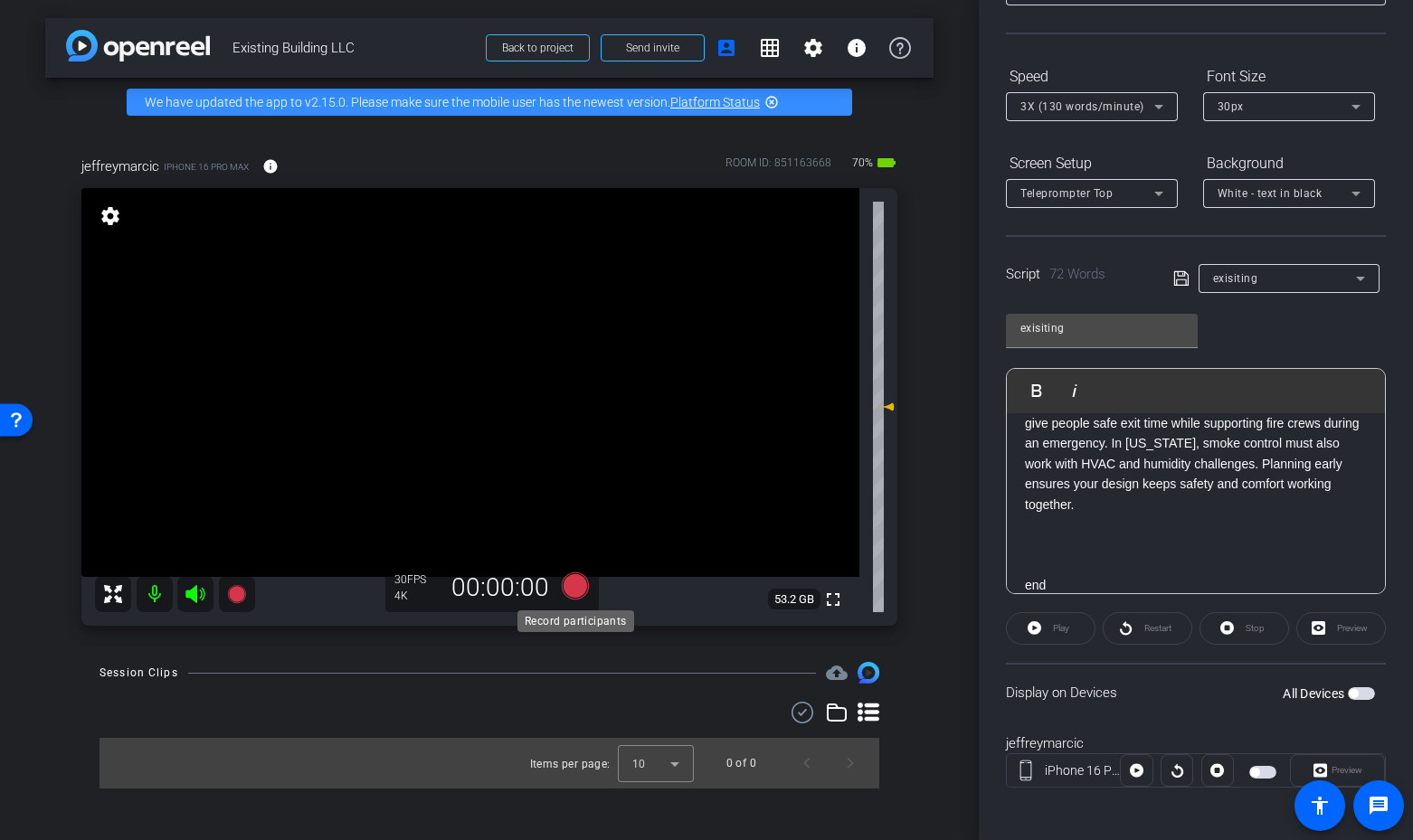
click at [576, 589] on icon at bounding box center [574, 585] width 27 height 27
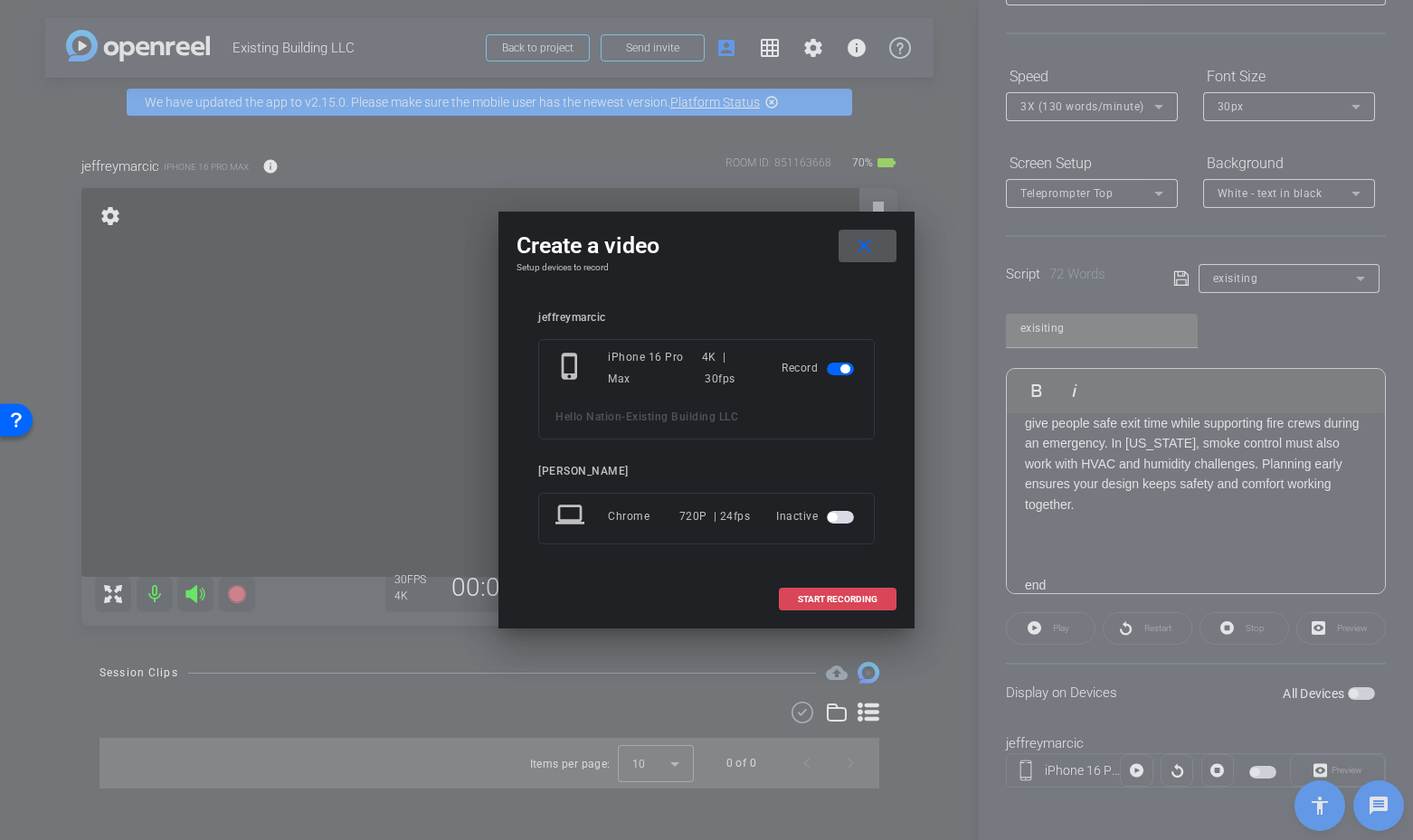
click at [881, 601] on span at bounding box center [838, 600] width 116 height 43
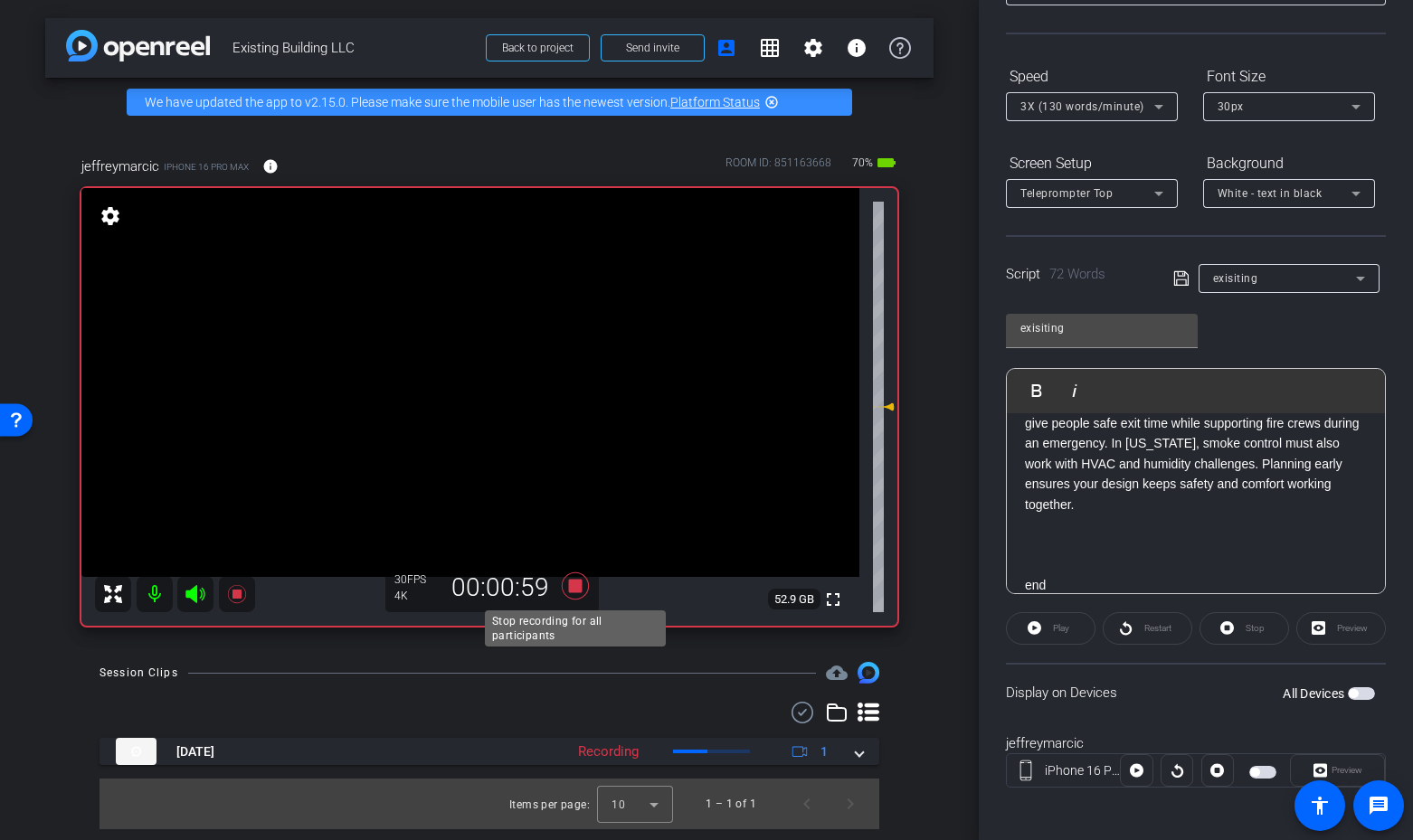
click at [578, 582] on icon at bounding box center [574, 585] width 27 height 27
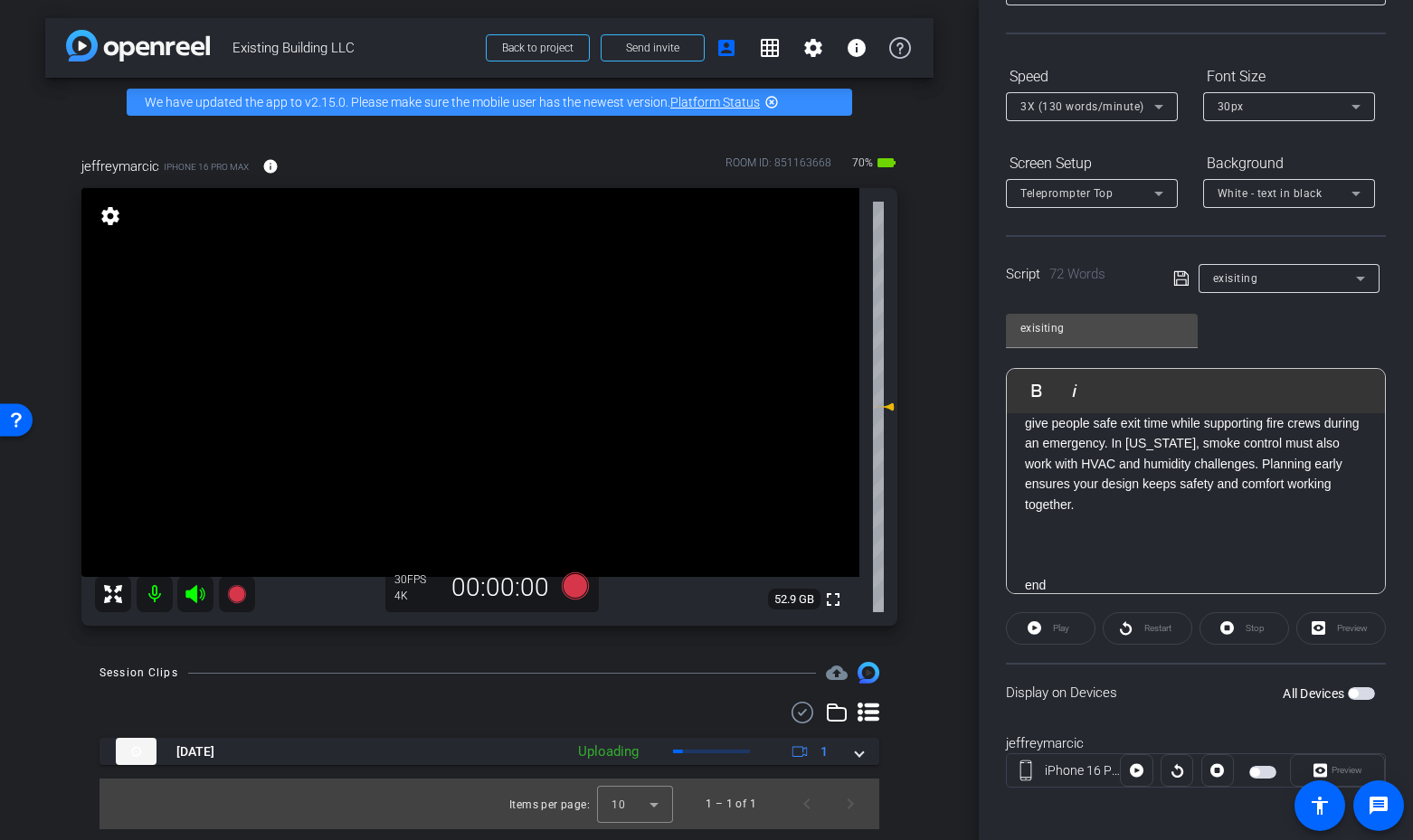
click at [1357, 689] on span "button" at bounding box center [1353, 693] width 9 height 9
click at [1064, 109] on span "3X (130 words/minute)" at bounding box center [1082, 107] width 124 height 13
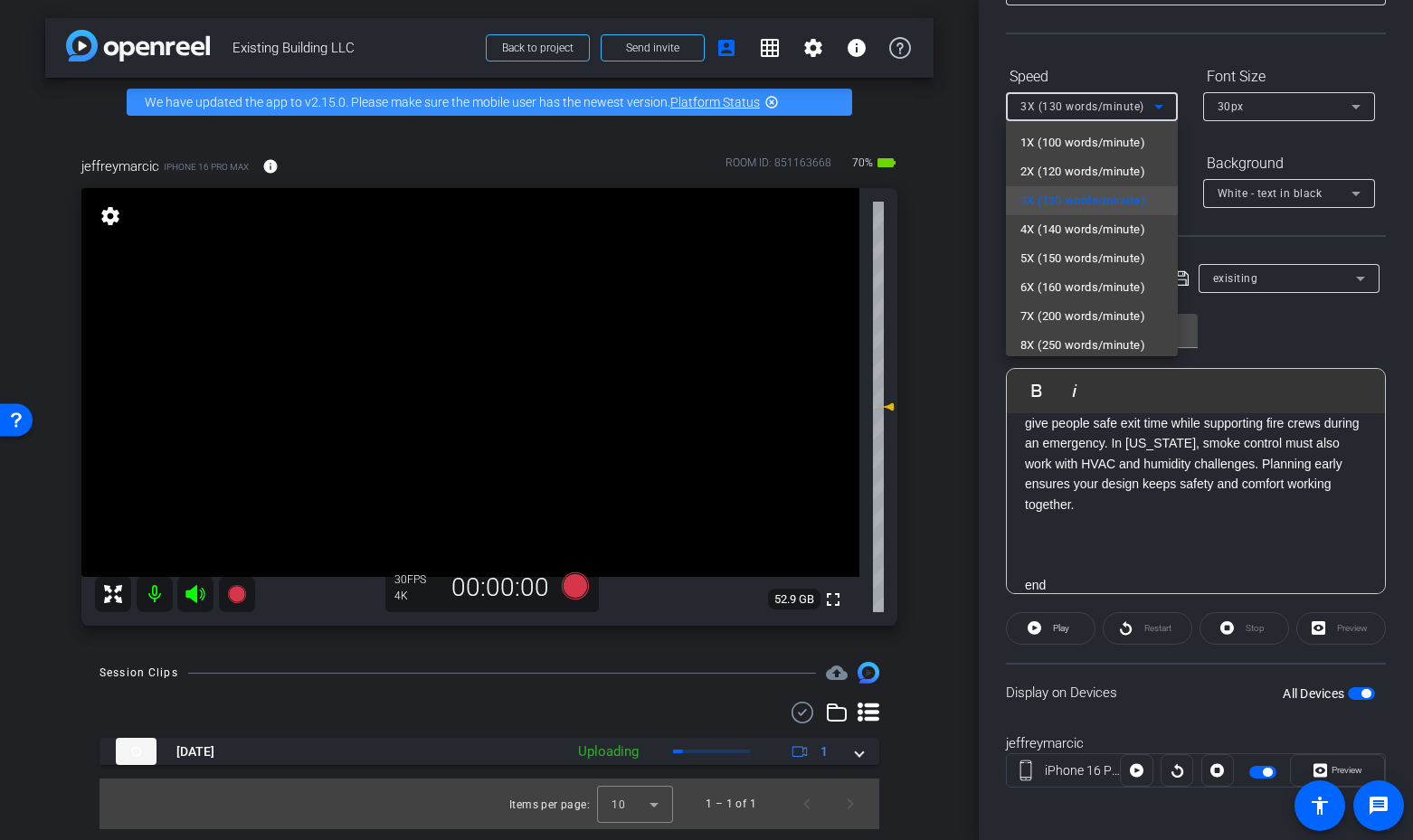
click at [1037, 168] on span "2X (120 words/minute)" at bounding box center [1083, 172] width 125 height 22
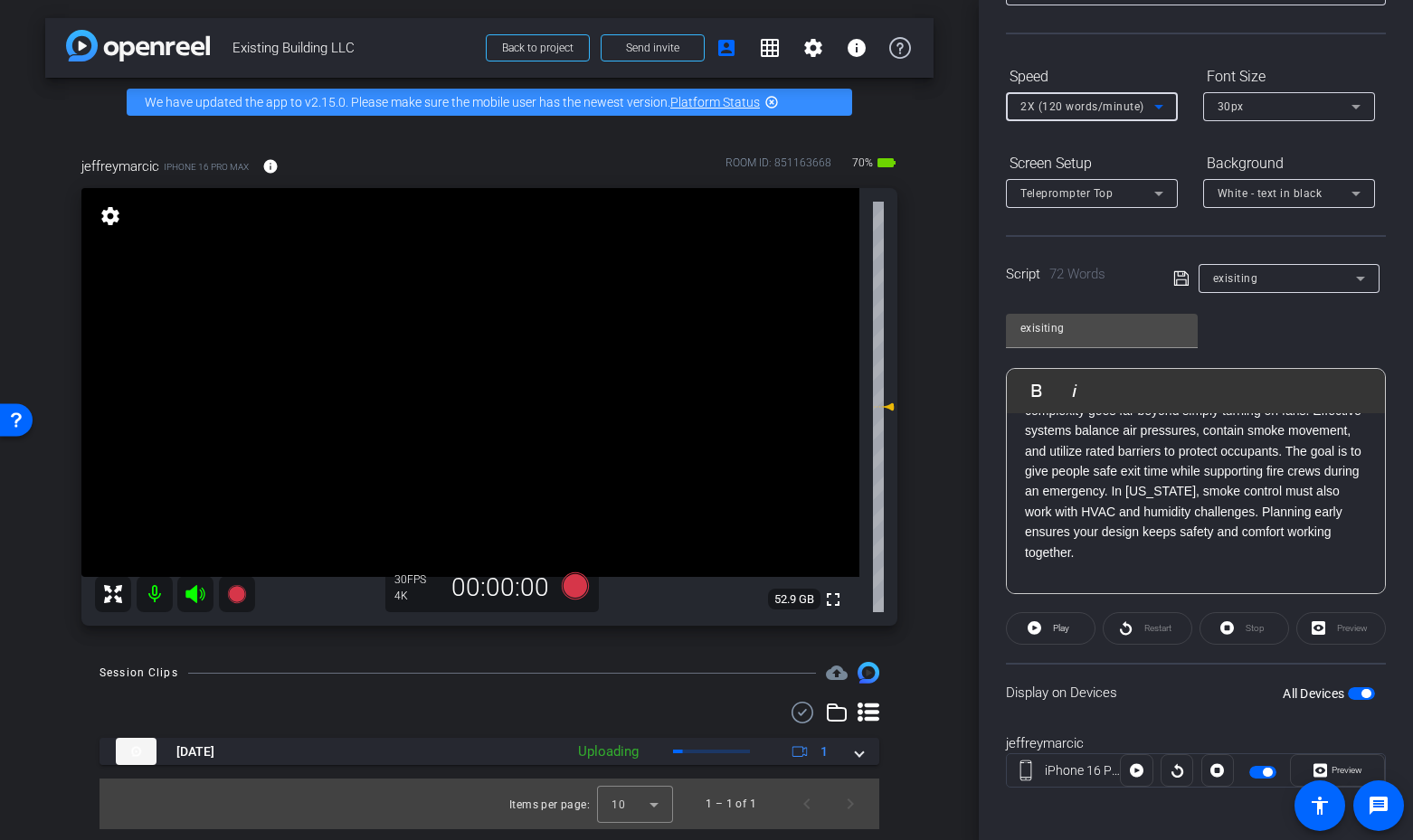
scroll to position [139, 0]
click at [1360, 695] on span "button" at bounding box center [1361, 693] width 27 height 13
drag, startPoint x: 1360, startPoint y: 695, endPoint x: 1324, endPoint y: 664, distance: 47.5
click at [1359, 693] on span "button" at bounding box center [1361, 693] width 27 height 13
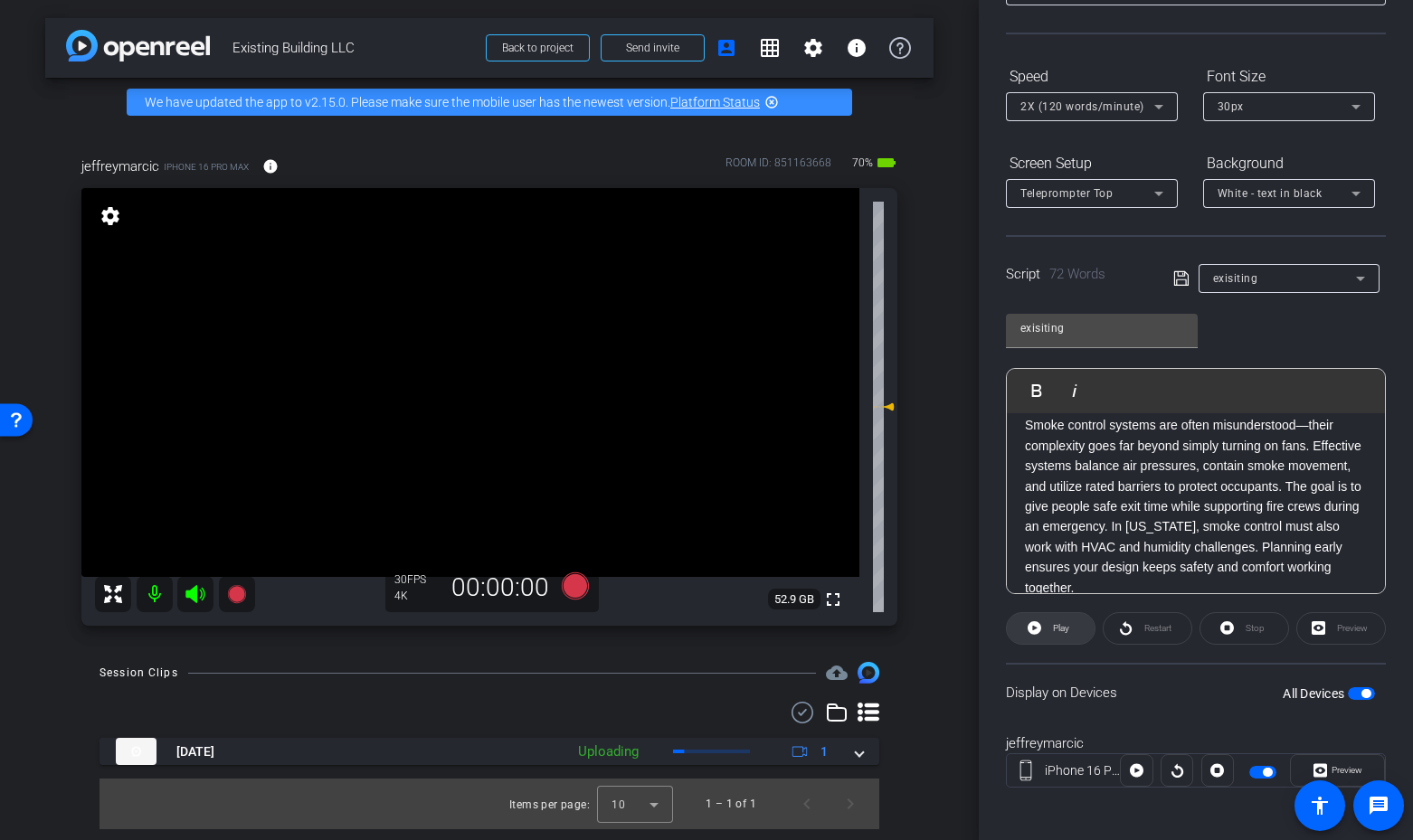
click at [1027, 630] on span at bounding box center [1050, 629] width 88 height 43
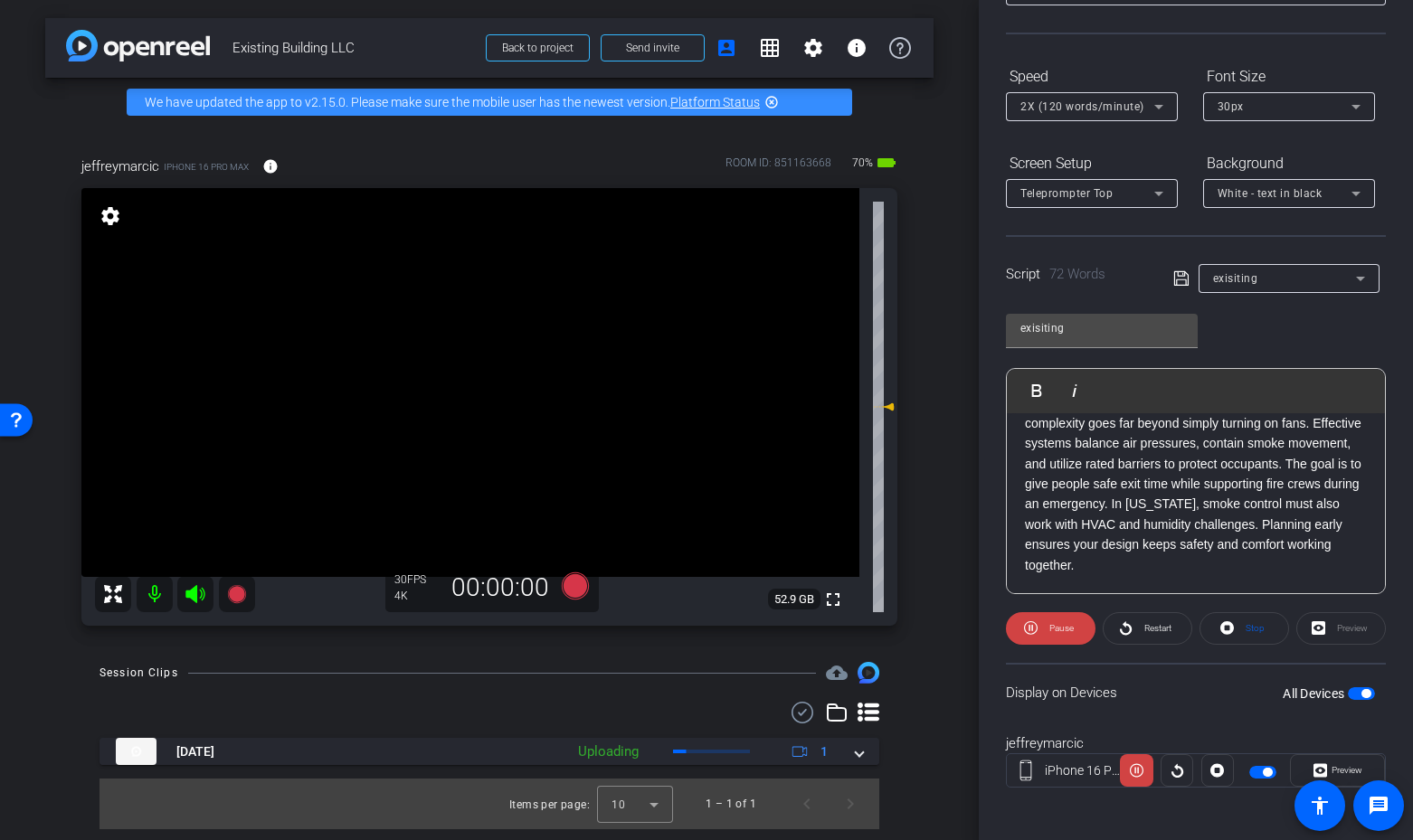
scroll to position [180, 0]
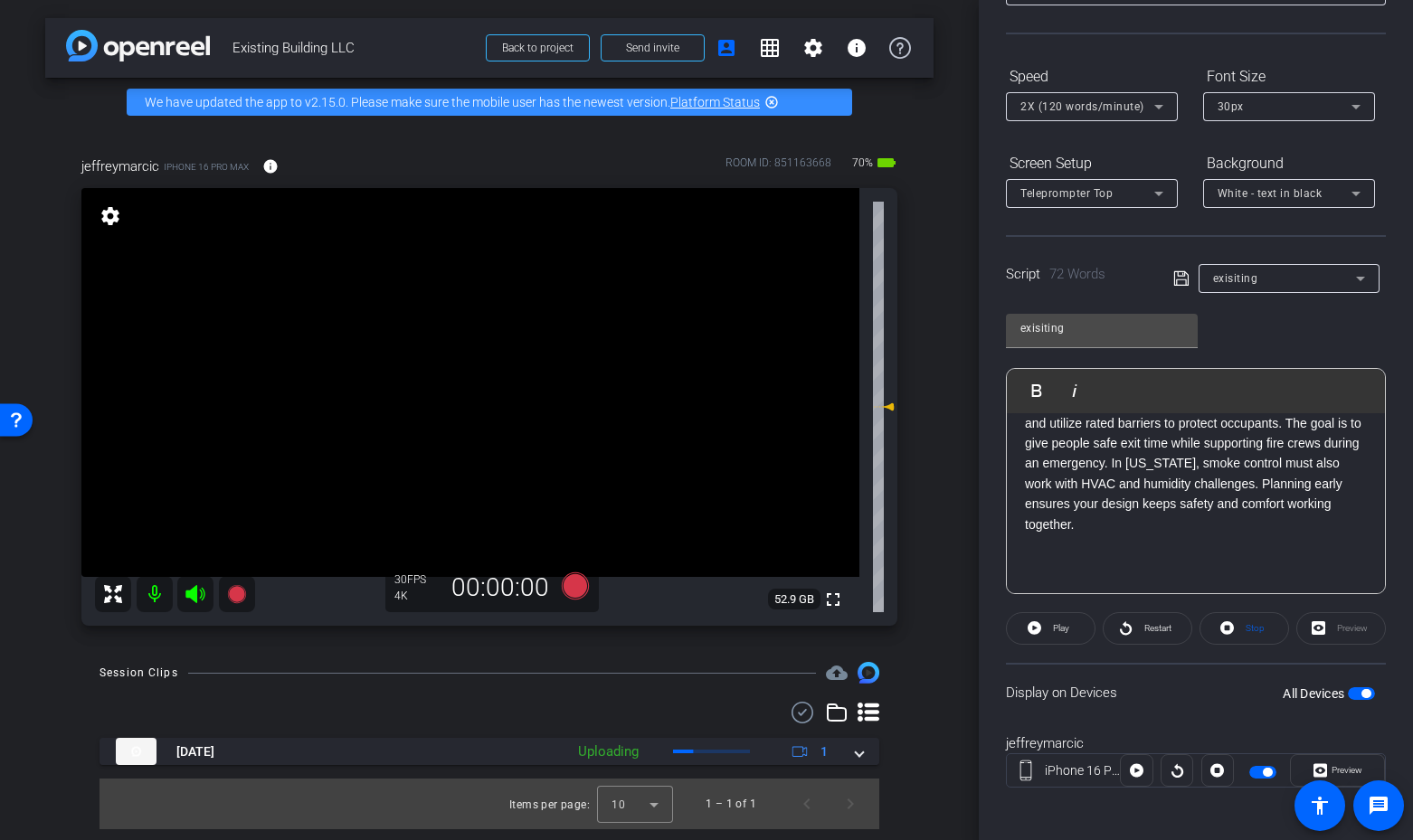
click at [193, 593] on icon at bounding box center [195, 594] width 19 height 18
click at [571, 580] on icon at bounding box center [574, 585] width 27 height 27
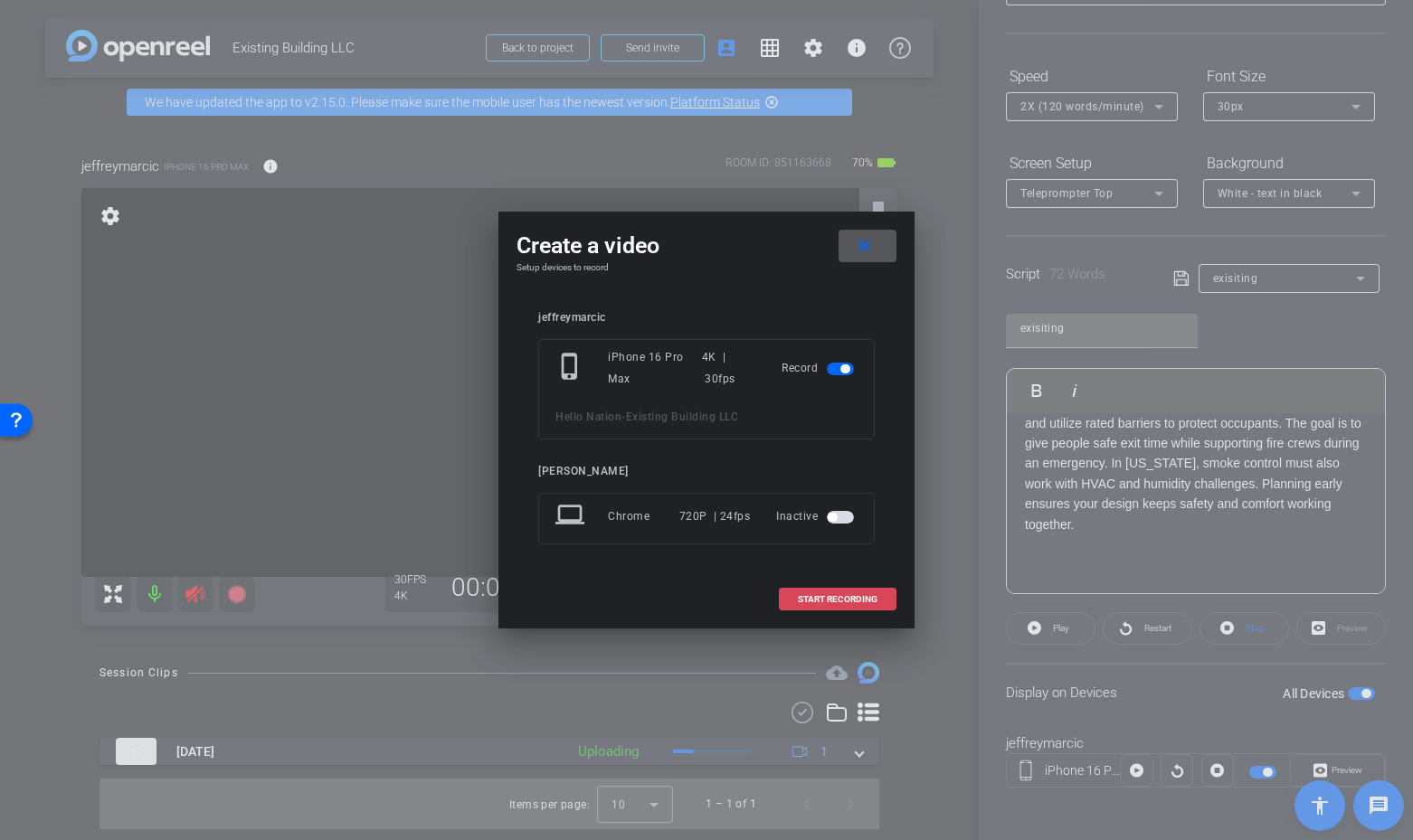
click at [843, 596] on span "START RECORDING" at bounding box center [838, 599] width 80 height 9
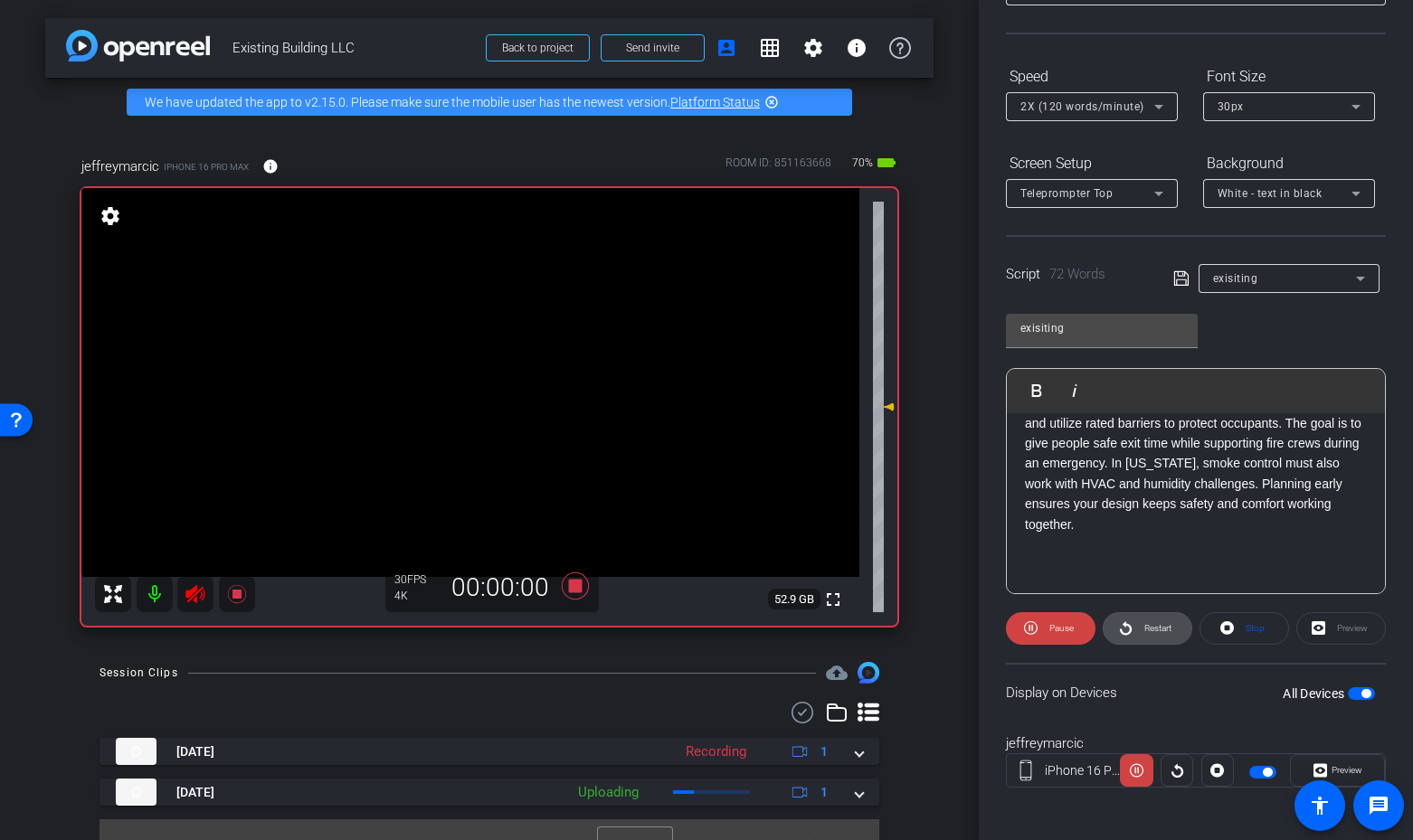
click at [1152, 627] on span "Restart" at bounding box center [1157, 628] width 27 height 10
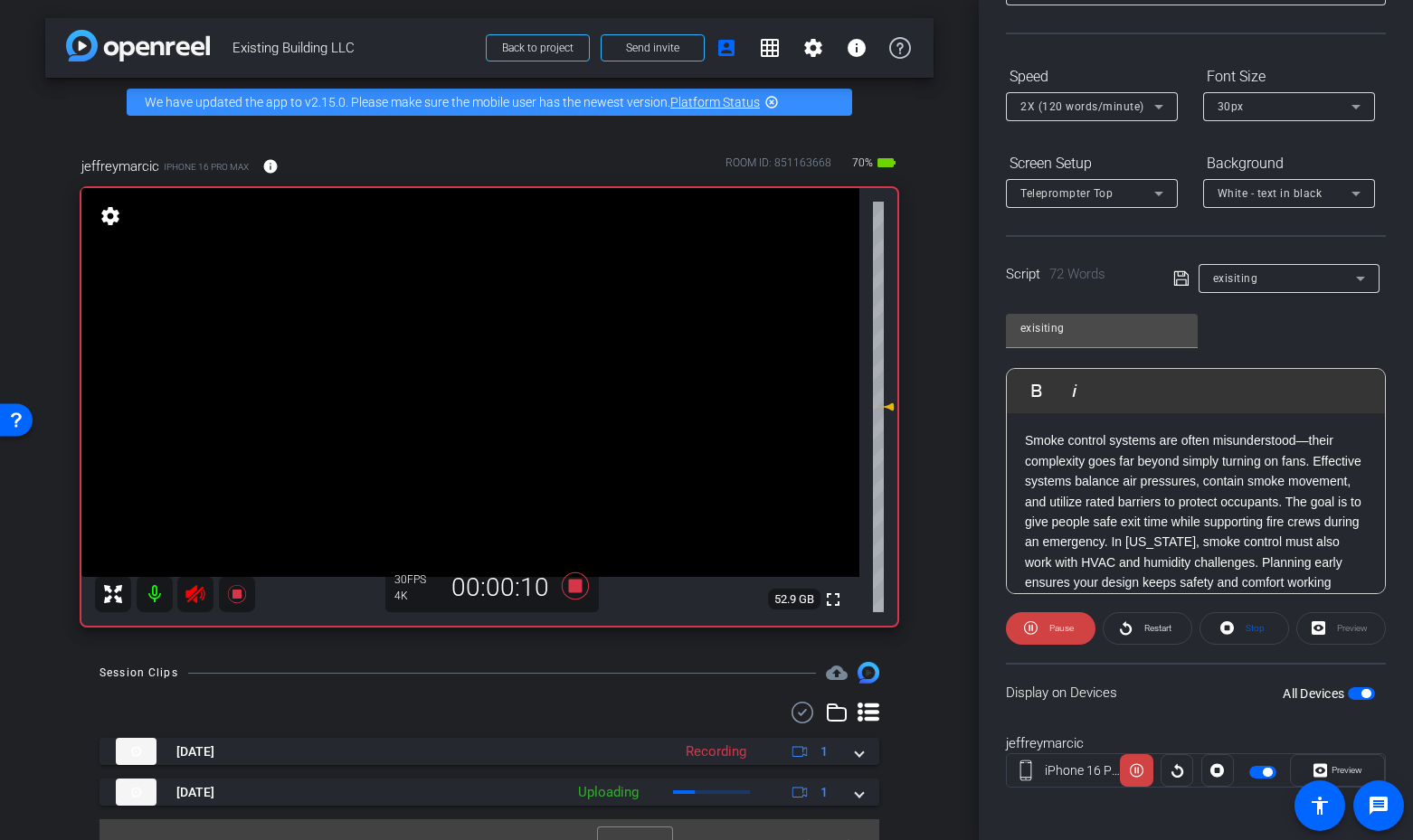
scroll to position [101, 0]
click at [574, 584] on icon at bounding box center [574, 585] width 27 height 27
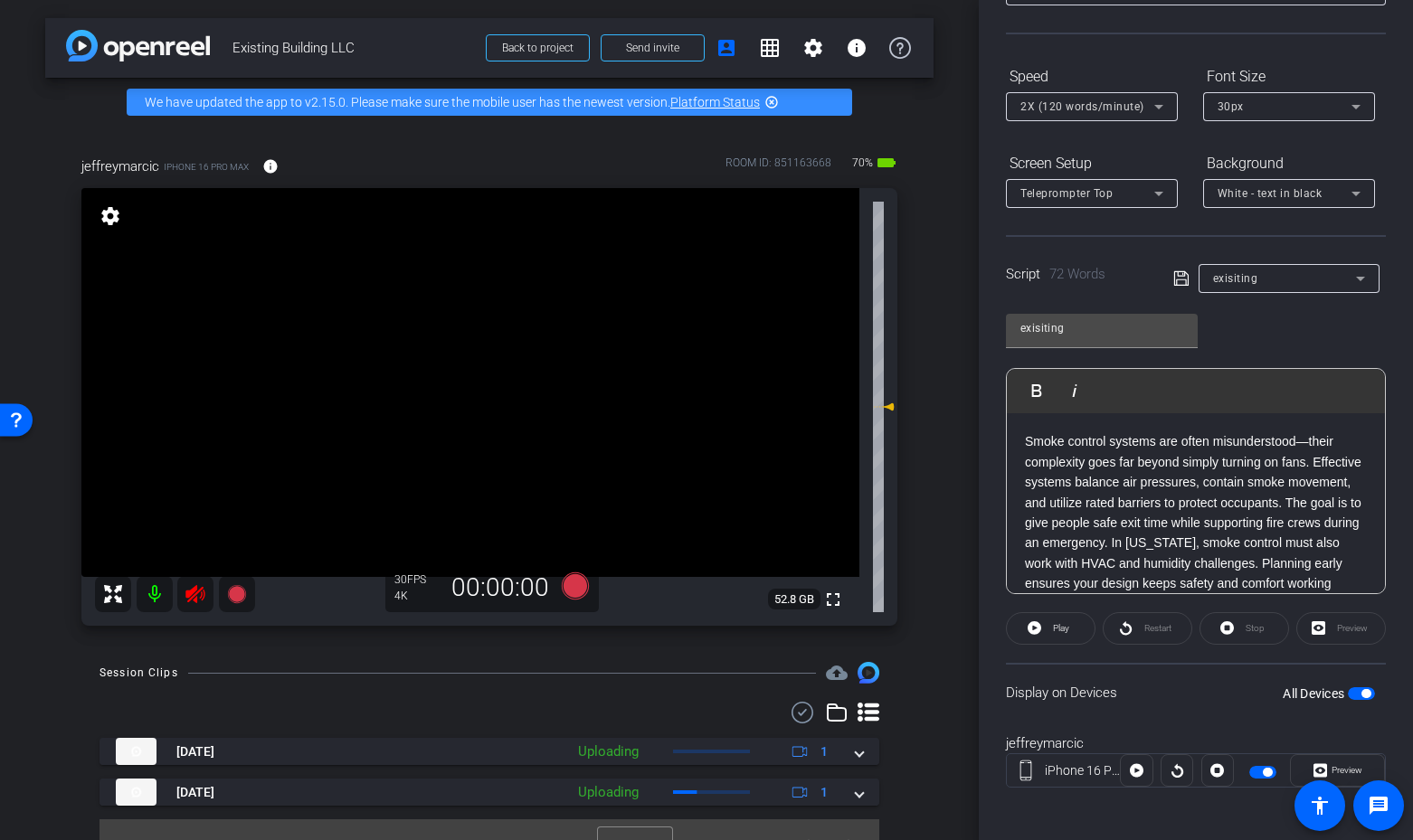
click at [201, 597] on icon at bounding box center [195, 594] width 19 height 18
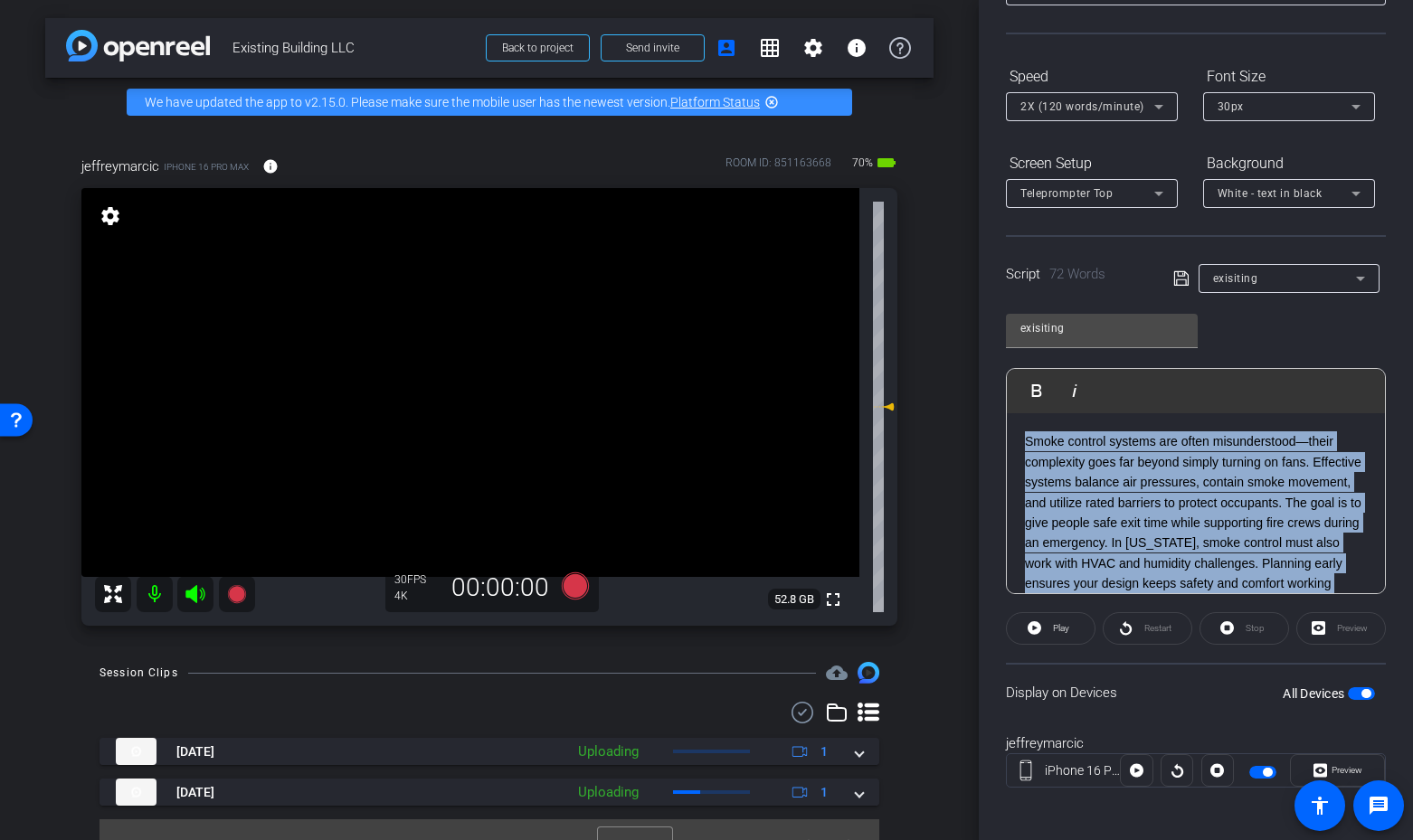
drag, startPoint x: 1024, startPoint y: 440, endPoint x: 1342, endPoint y: 580, distance: 347.5
click at [1344, 580] on p "Smoke control systems are often misunderstood—their complexity goes far beyond …" at bounding box center [1196, 522] width 342 height 183
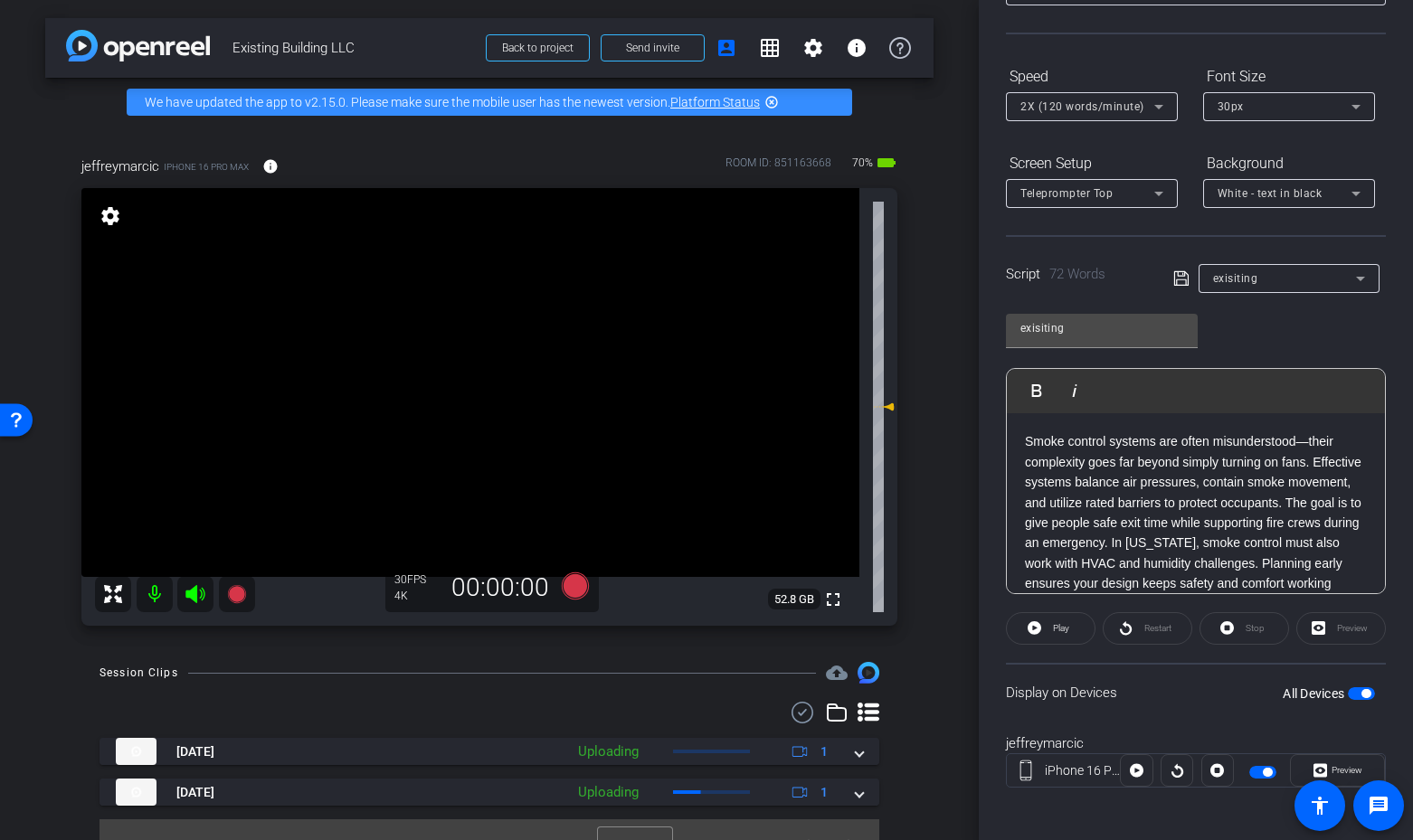
scroll to position [148, 0]
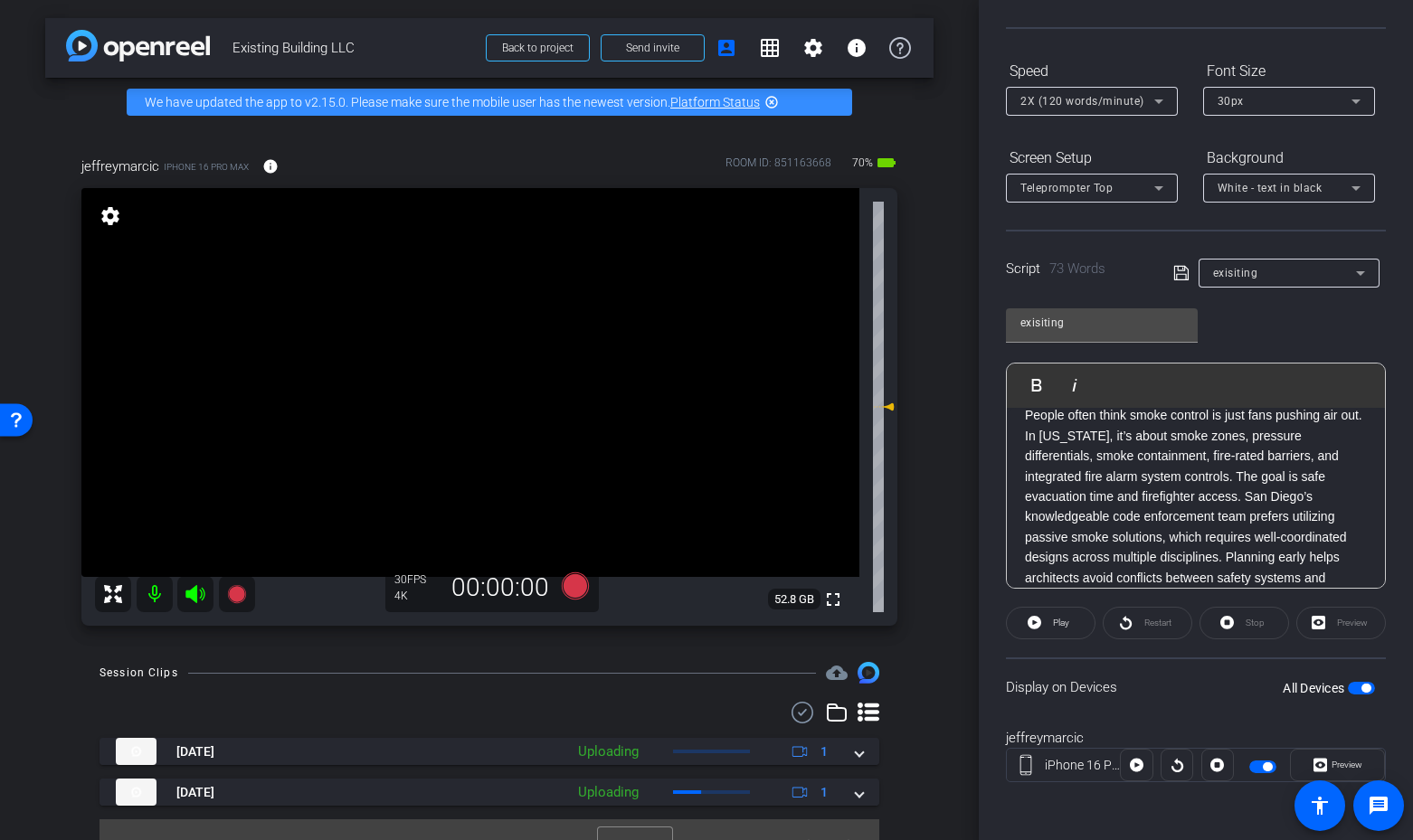
click at [1360, 685] on span "button" at bounding box center [1361, 688] width 27 height 13
click at [188, 595] on icon at bounding box center [195, 594] width 19 height 18
click at [575, 584] on icon at bounding box center [574, 585] width 27 height 27
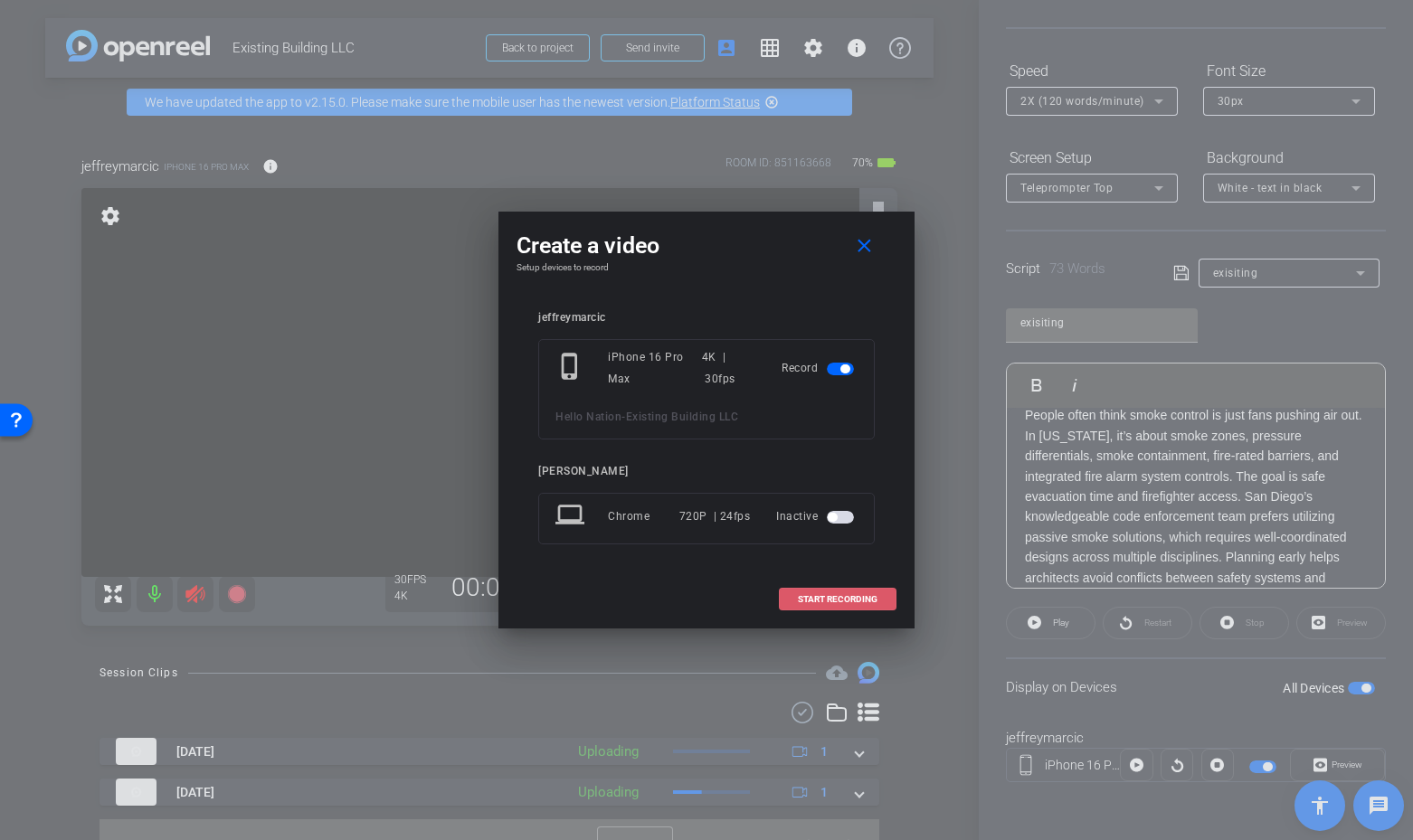
drag, startPoint x: 872, startPoint y: 600, endPoint x: 855, endPoint y: 599, distance: 17.0
click at [869, 599] on span "START RECORDING" at bounding box center [838, 599] width 80 height 9
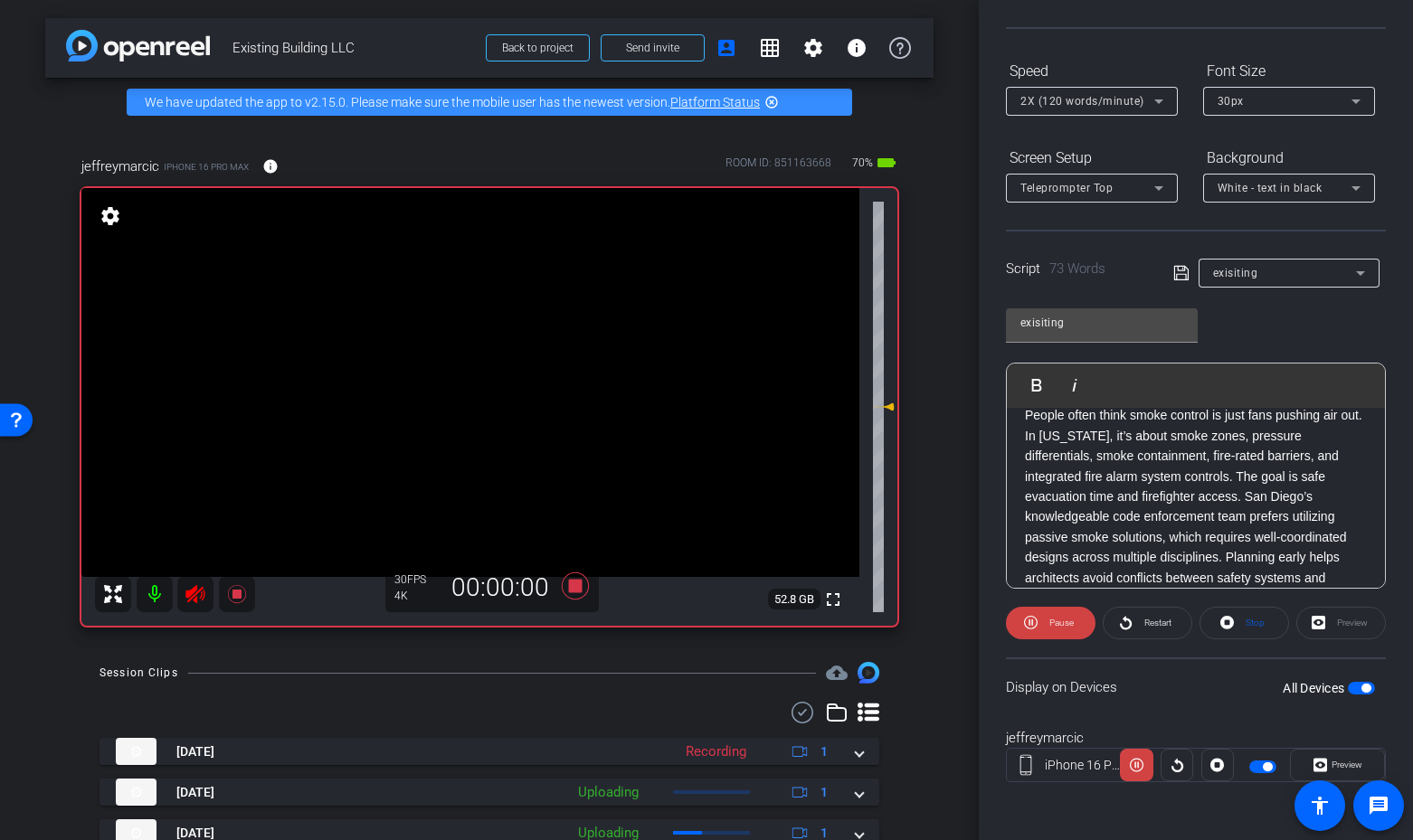
click at [1151, 623] on span "Restart" at bounding box center [1157, 623] width 27 height 10
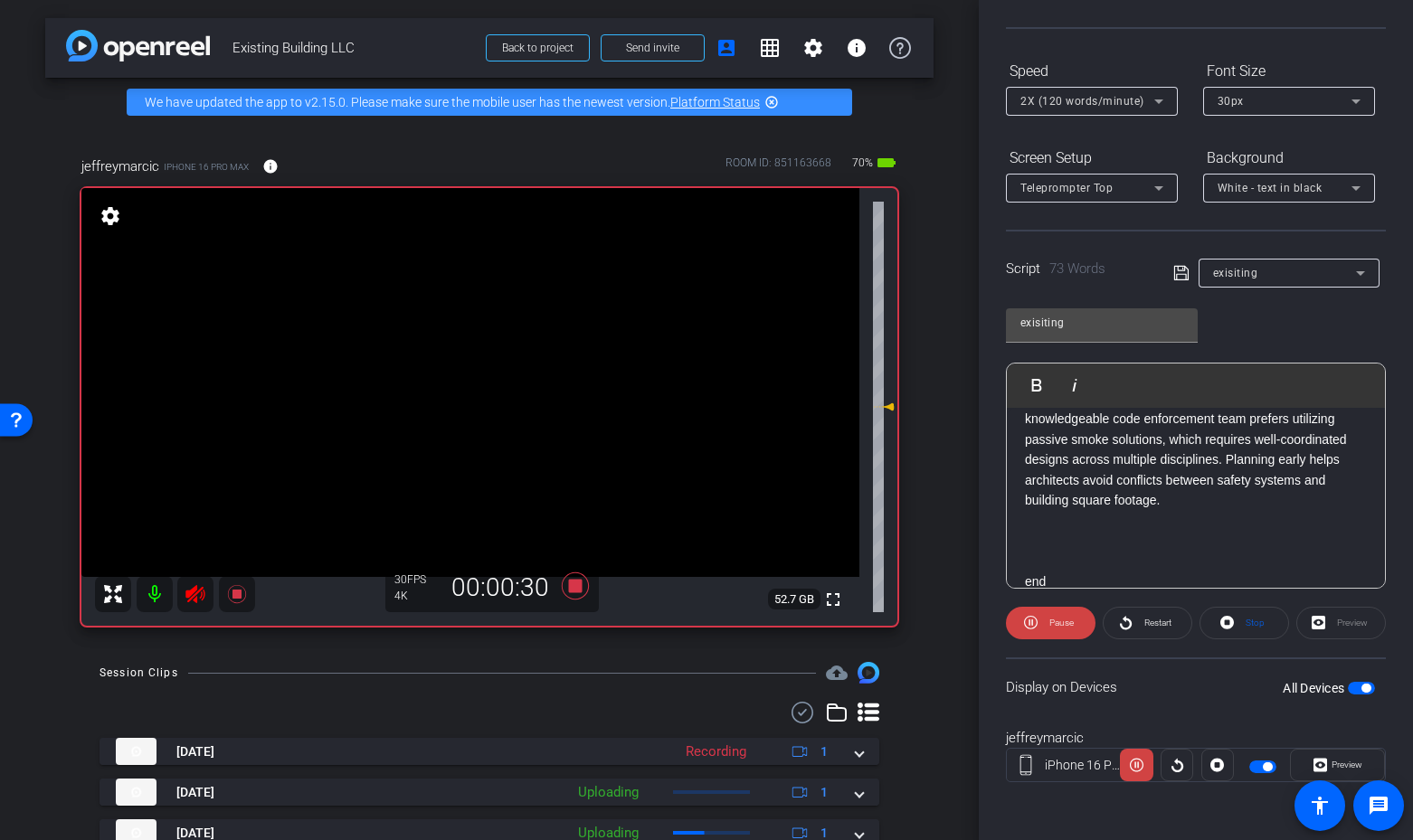
scroll to position [193, 0]
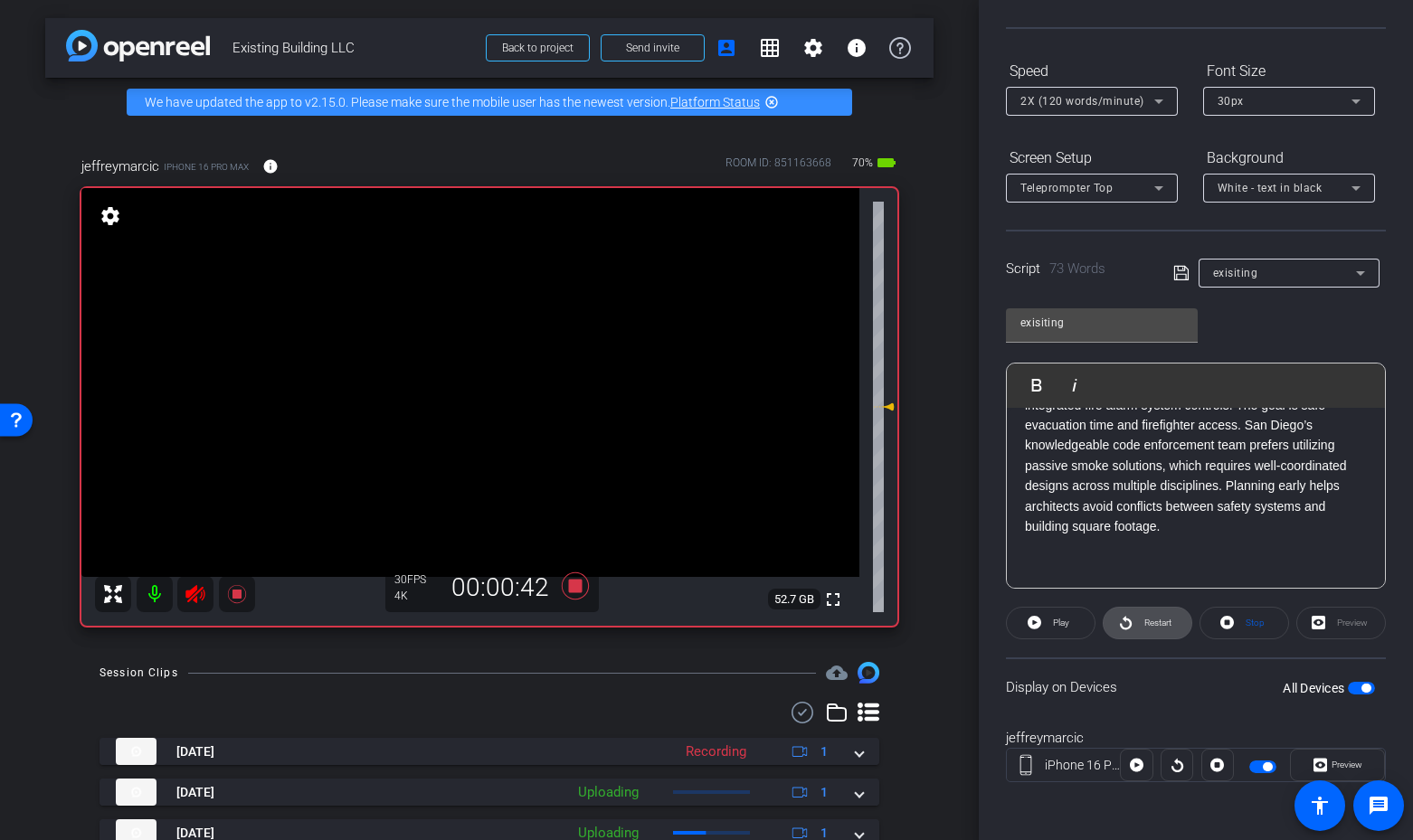
click at [1145, 623] on span "Restart" at bounding box center [1157, 623] width 27 height 10
click at [575, 586] on icon at bounding box center [574, 585] width 27 height 27
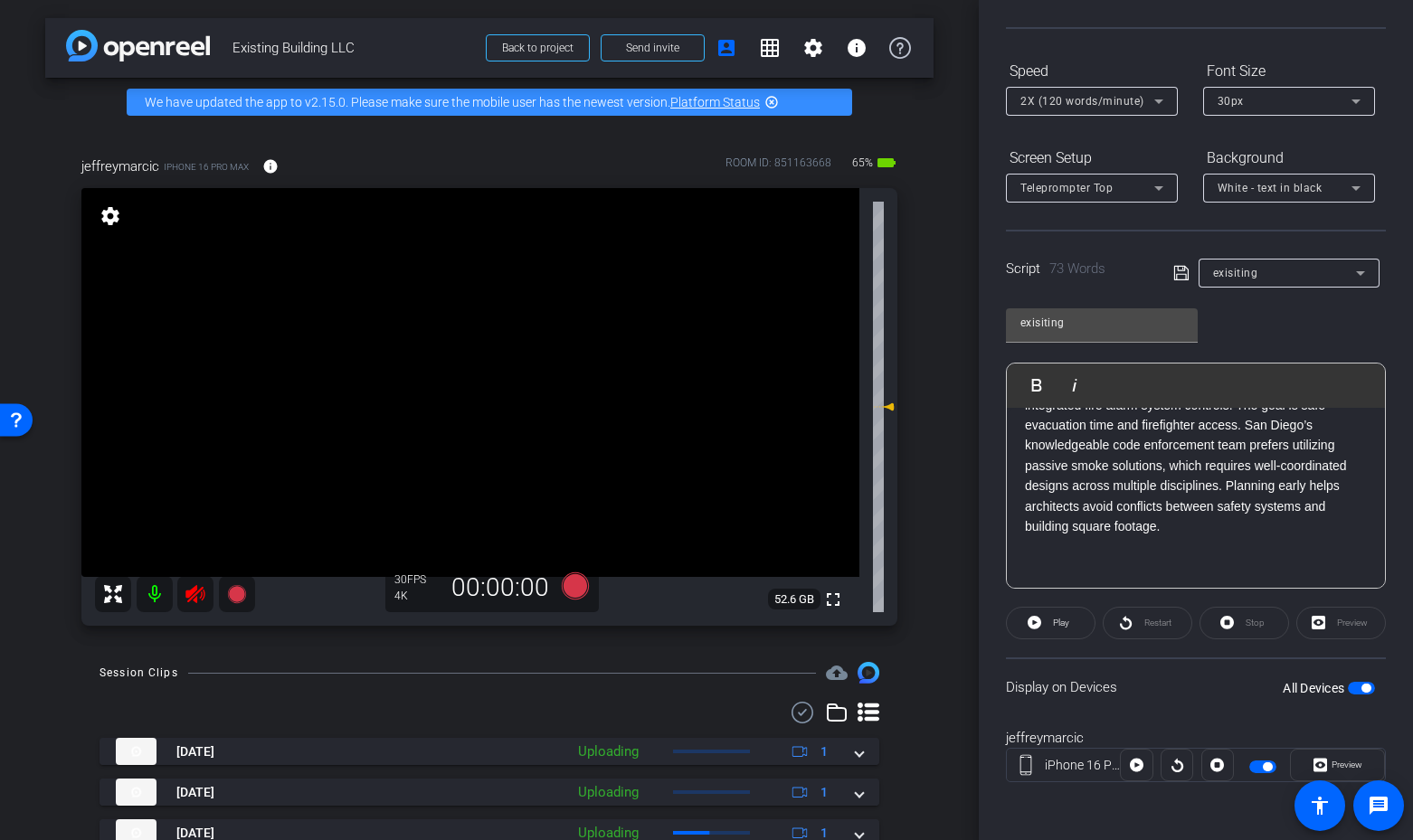
click at [188, 595] on icon at bounding box center [195, 594] width 19 height 18
drag, startPoint x: 1242, startPoint y: 536, endPoint x: 1284, endPoint y: 515, distance: 47.0
click at [1242, 537] on p at bounding box center [1196, 546] width 342 height 20
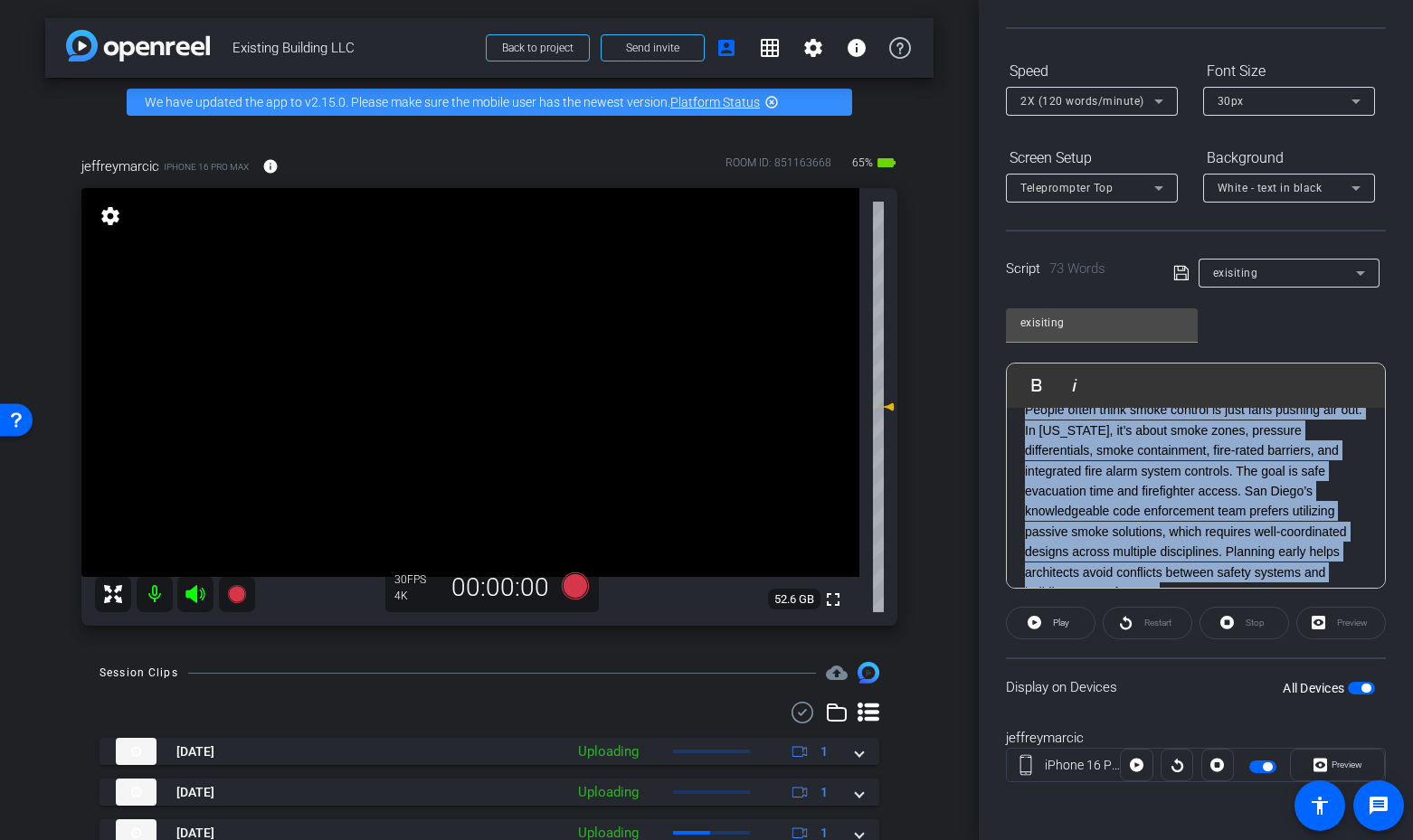
scroll to position [0, 0]
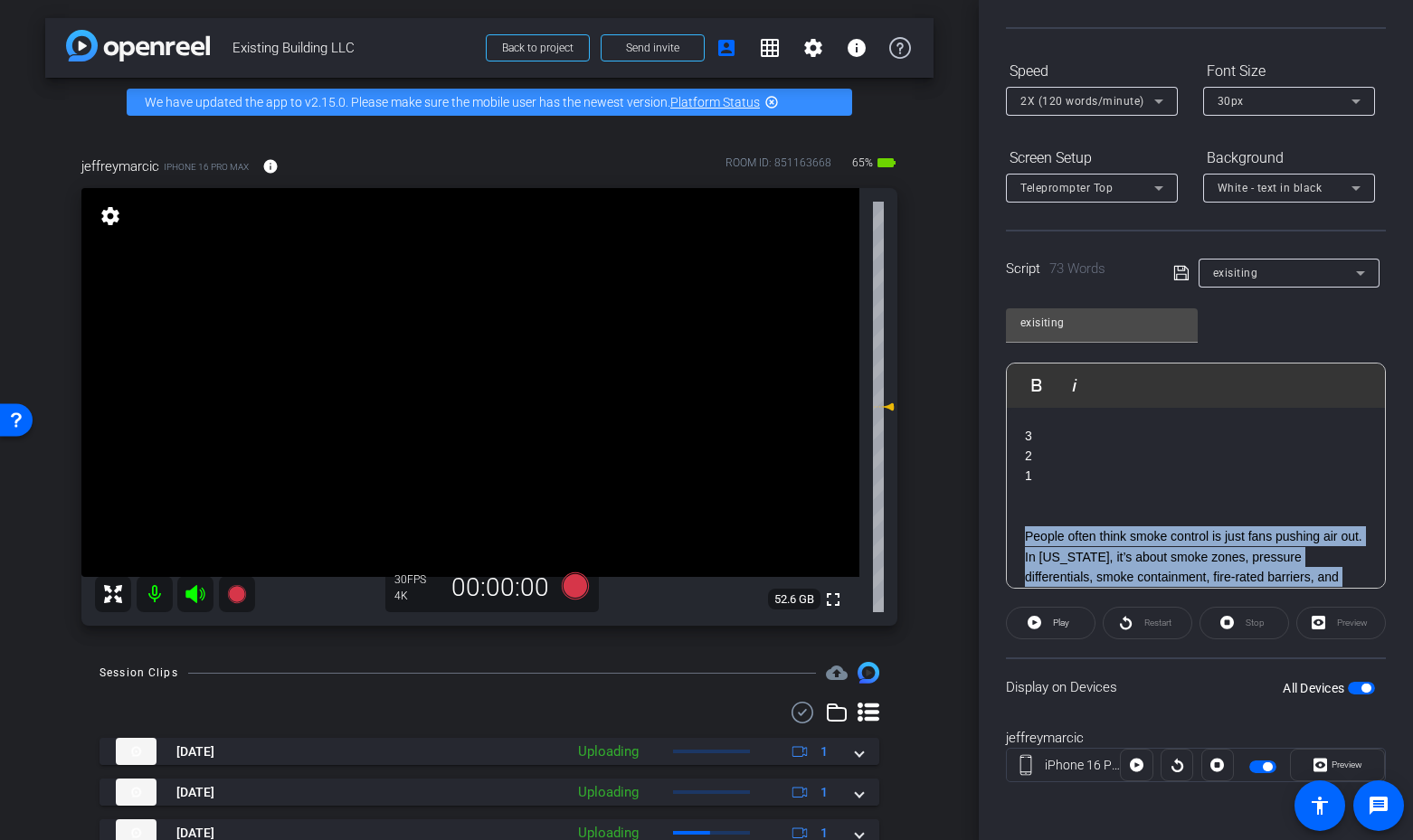
drag, startPoint x: 1343, startPoint y: 511, endPoint x: 1021, endPoint y: 528, distance: 322.4
click at [1021, 528] on div "3 2 1 People often think smoke control is just fans pushing air out. In Califor…" at bounding box center [1195, 618] width 378 height 420
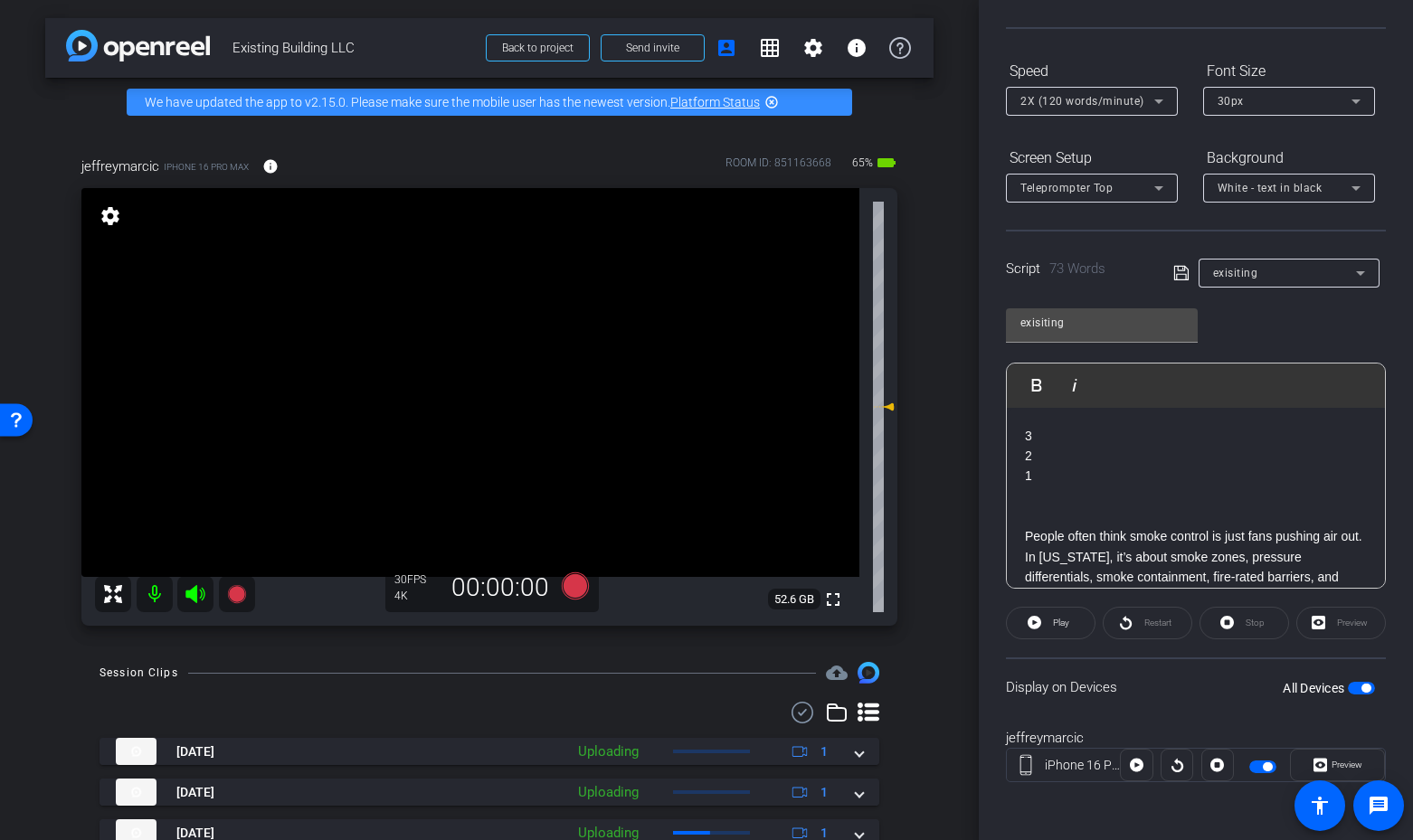
scroll to position [101, 0]
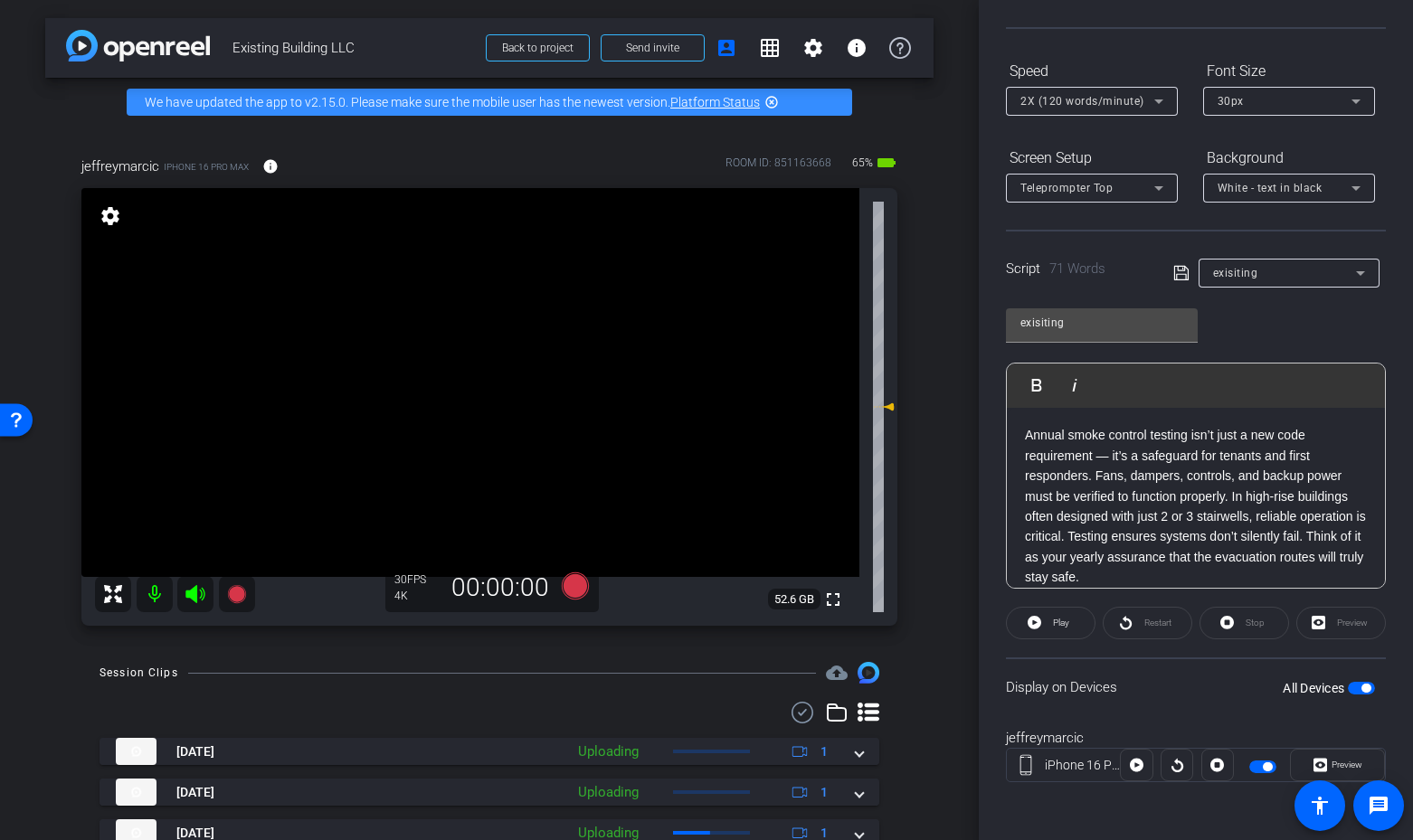
click at [1353, 682] on span "button" at bounding box center [1361, 688] width 27 height 13
click at [1360, 686] on span "button" at bounding box center [1361, 688] width 27 height 13
click at [196, 591] on icon at bounding box center [195, 594] width 19 height 18
click at [579, 592] on icon at bounding box center [574, 585] width 27 height 27
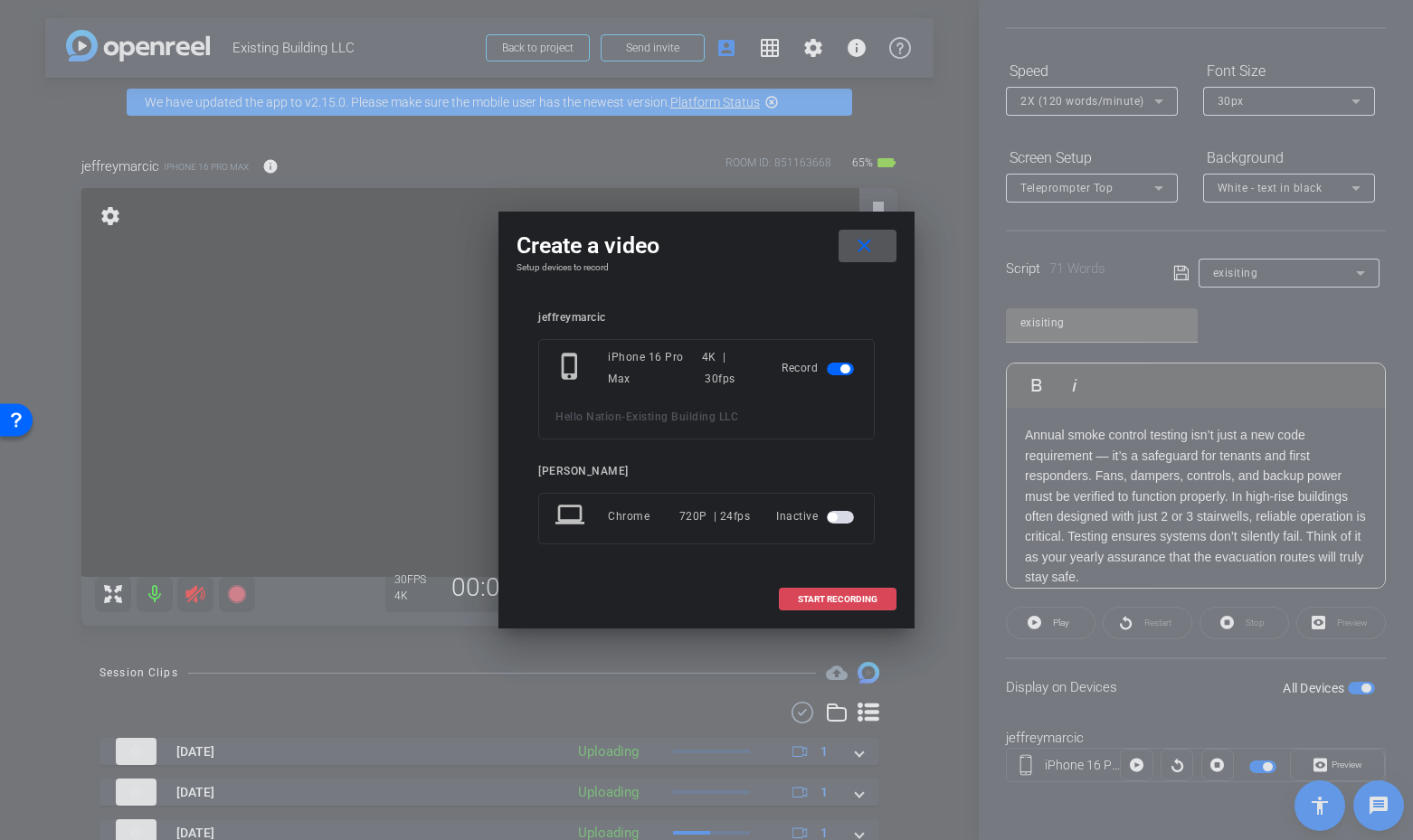
click at [835, 602] on span "START RECORDING" at bounding box center [838, 599] width 80 height 9
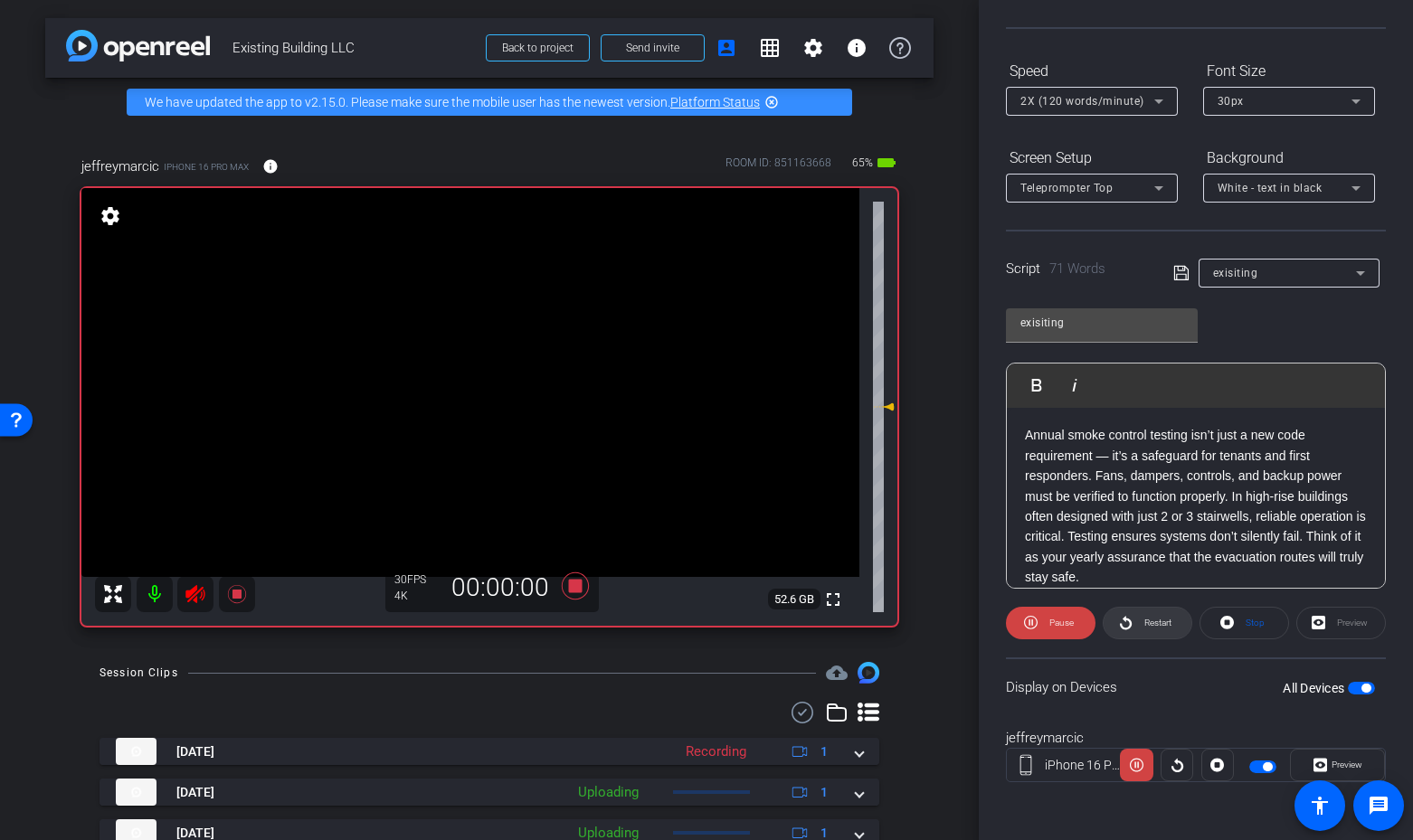
click at [1131, 626] on icon at bounding box center [1126, 623] width 14 height 23
click at [224, 593] on mat-icon at bounding box center [236, 594] width 37 height 37
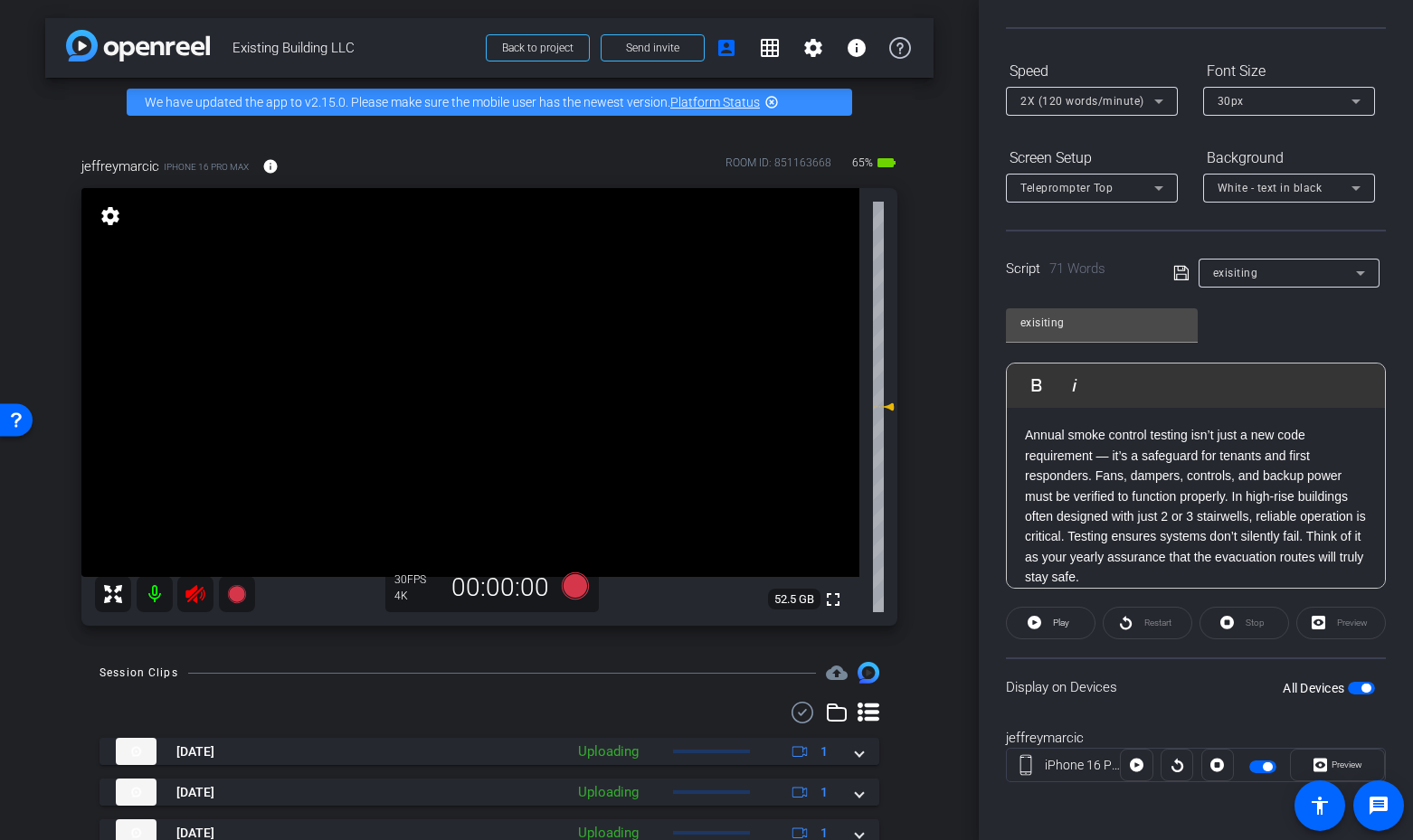
click at [196, 596] on icon at bounding box center [196, 594] width 22 height 22
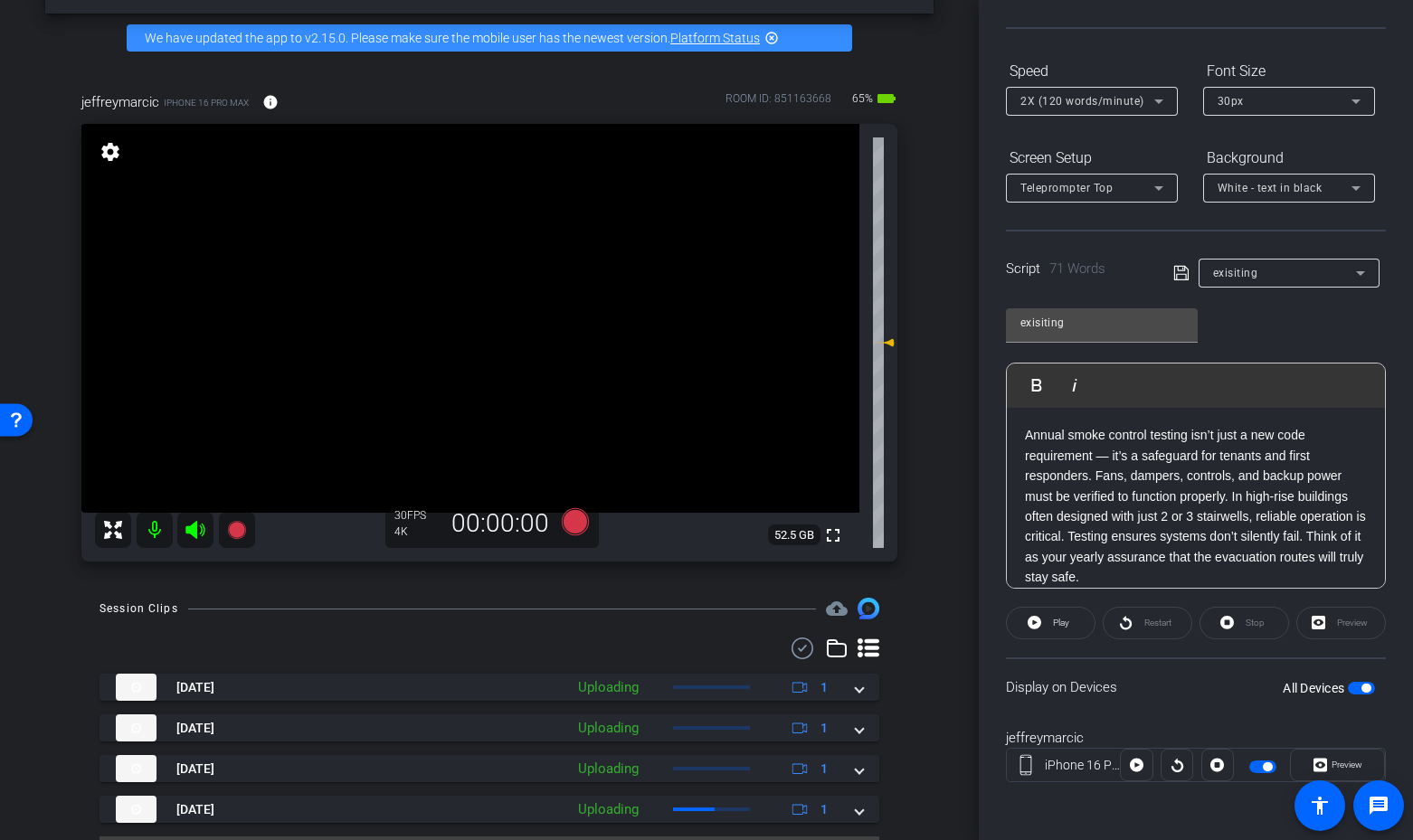
scroll to position [54, 0]
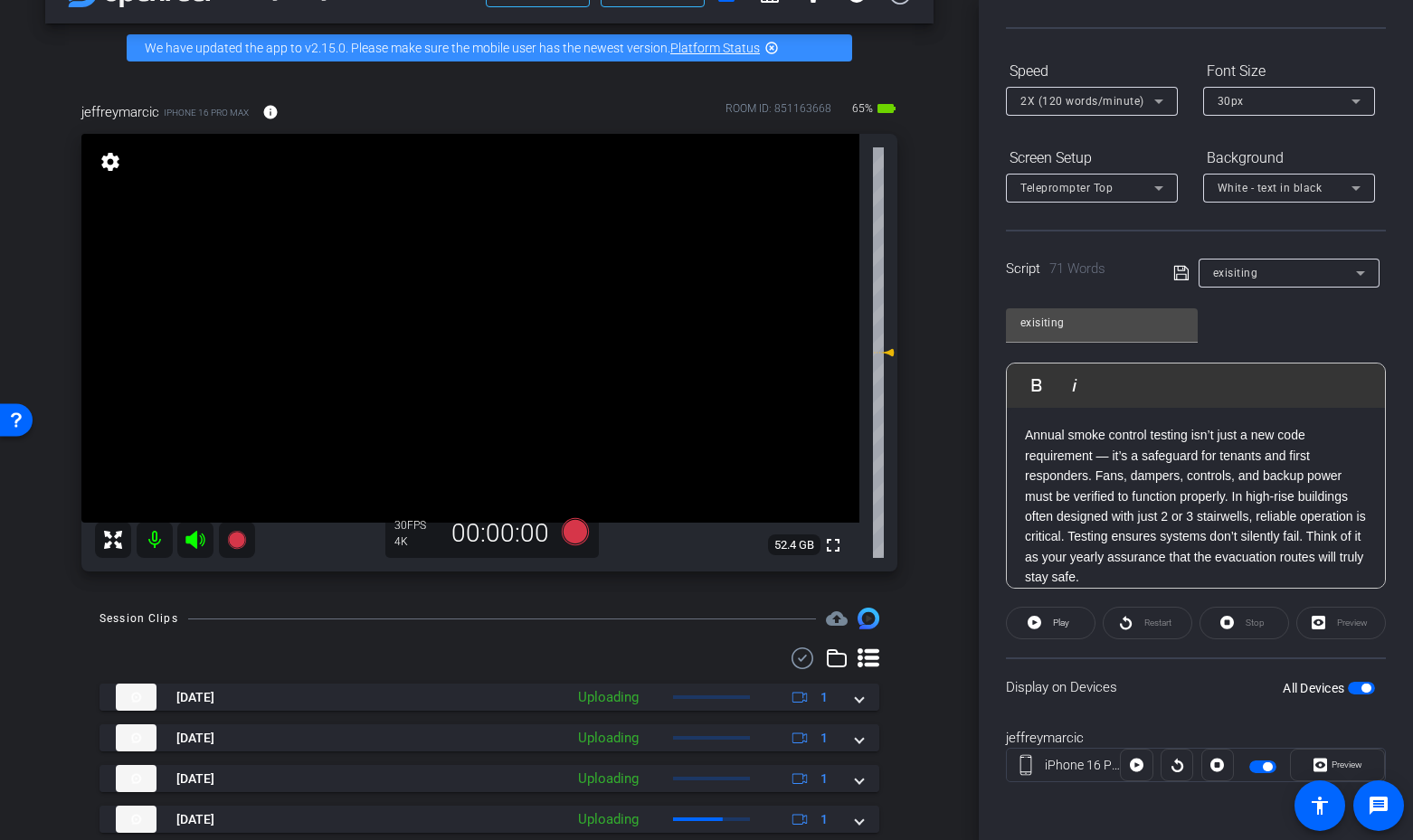
click at [186, 535] on icon at bounding box center [196, 540] width 22 height 22
click at [584, 535] on icon at bounding box center [574, 531] width 27 height 27
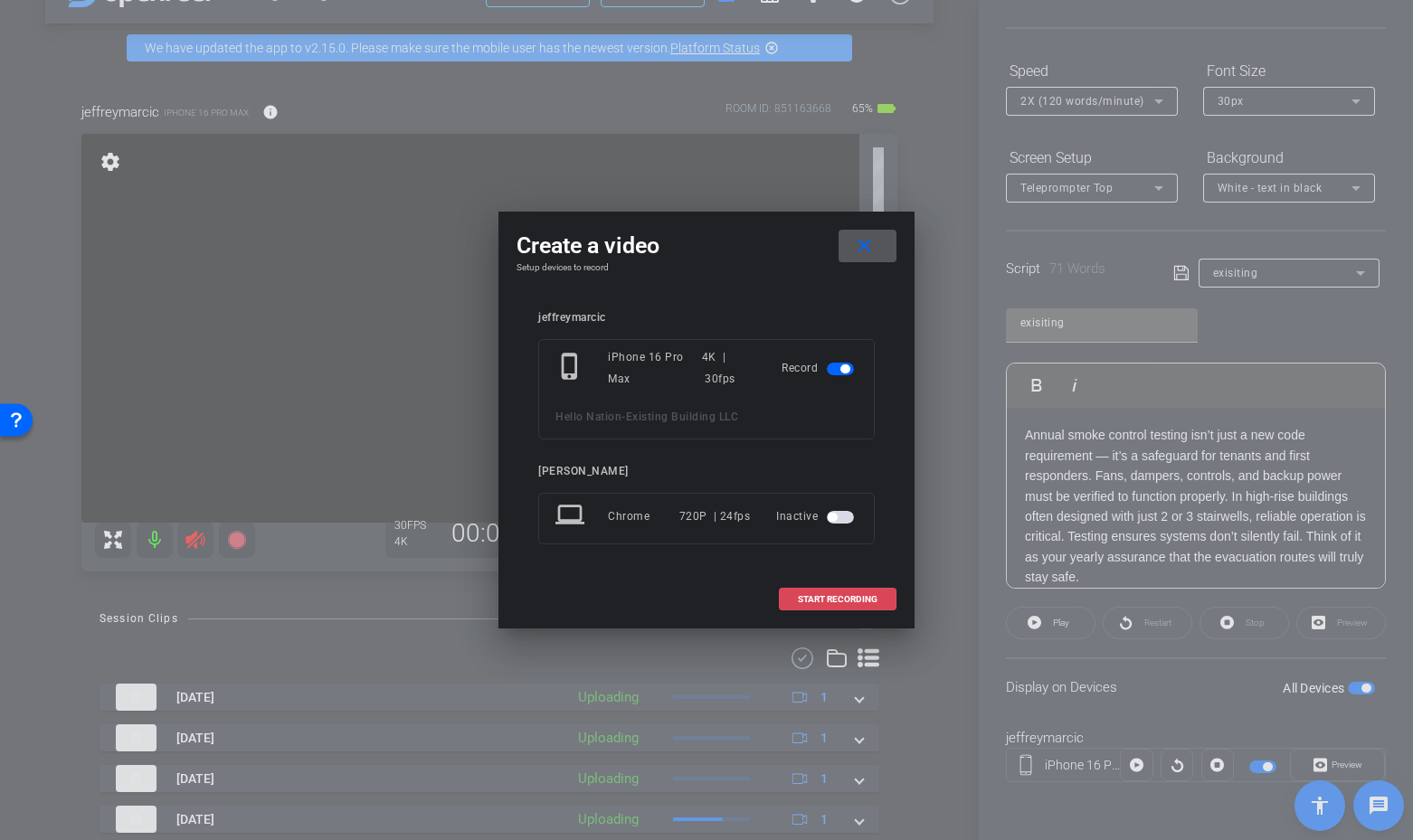
click at [822, 597] on span "START RECORDING" at bounding box center [838, 599] width 80 height 9
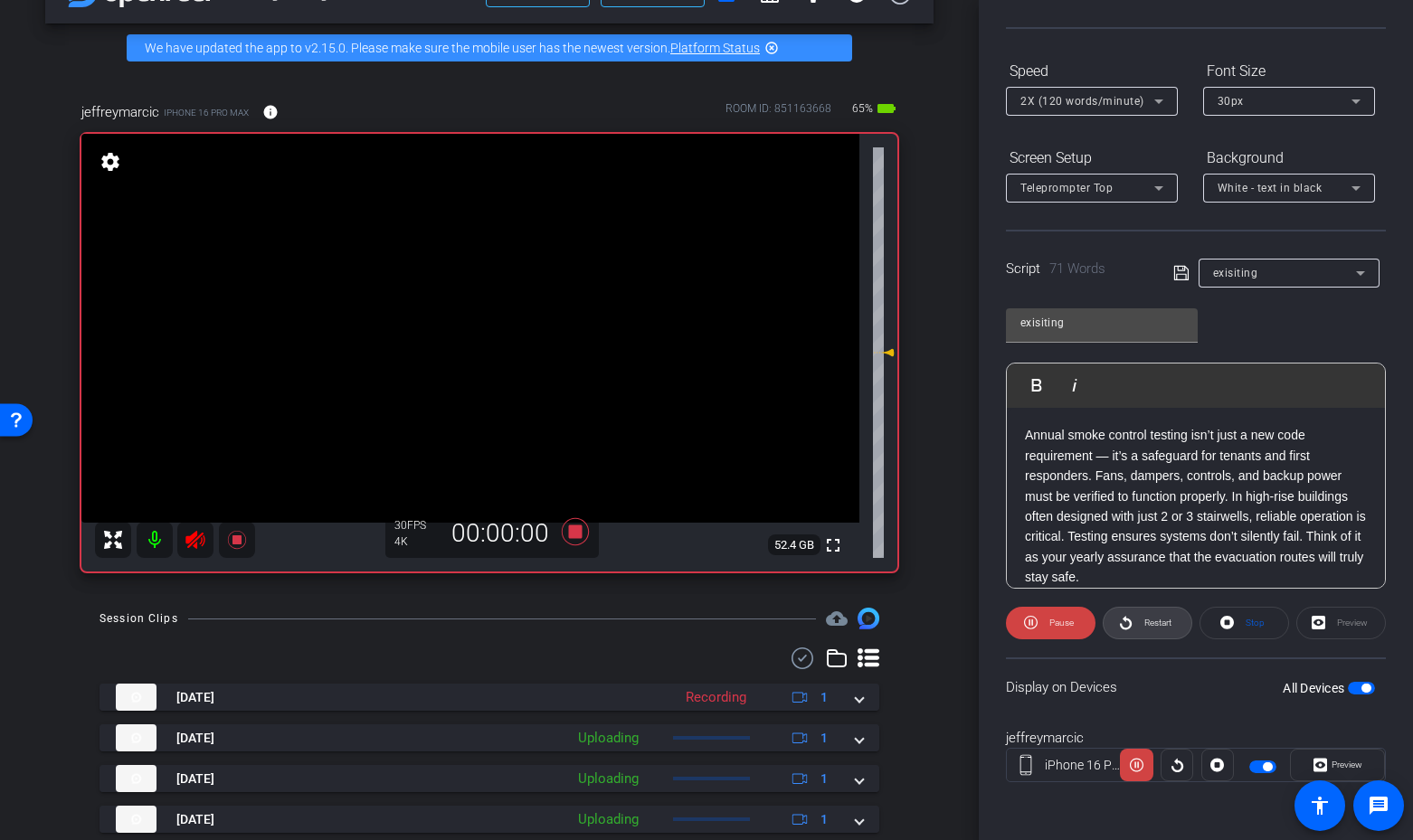
click at [1149, 626] on span "Restart" at bounding box center [1157, 623] width 27 height 10
click at [571, 528] on icon at bounding box center [574, 531] width 27 height 27
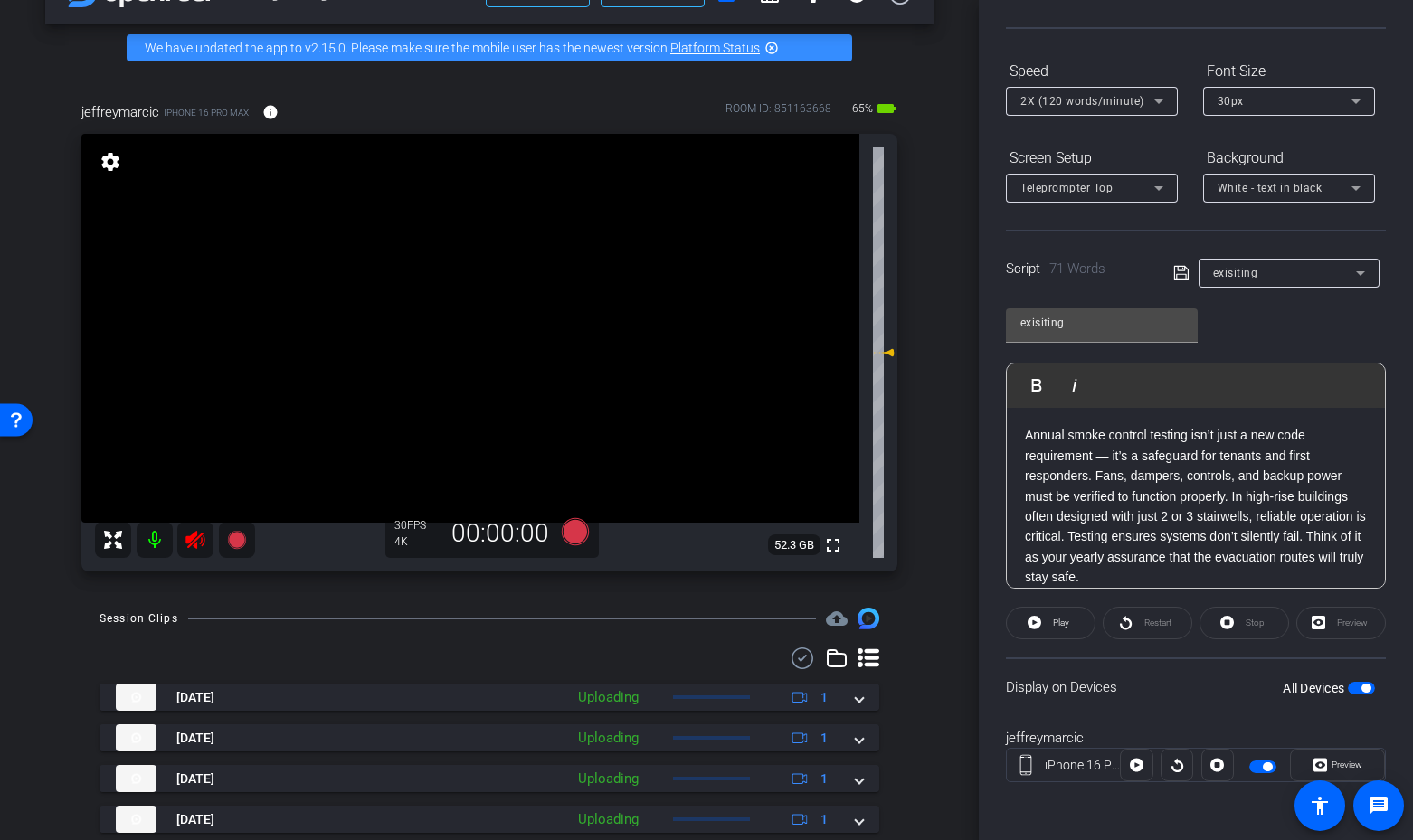
click at [209, 546] on mat-icon at bounding box center [195, 540] width 37 height 37
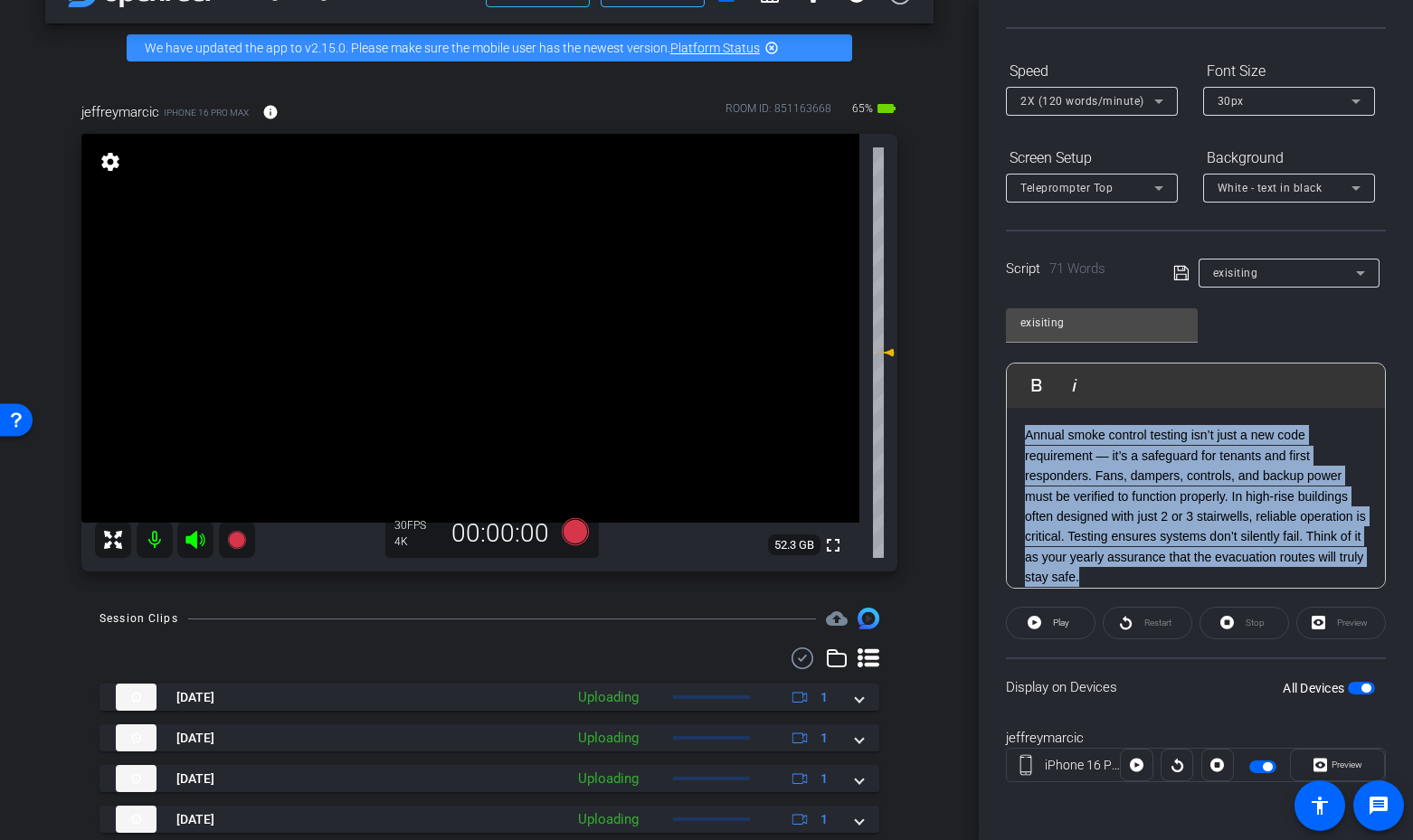
drag, startPoint x: 1116, startPoint y: 575, endPoint x: 1023, endPoint y: 433, distance: 169.7
click at [1023, 433] on div "3 2 1 Annual smoke control testing isn’t just a new code requirement — it’s a s…" at bounding box center [1195, 496] width 378 height 380
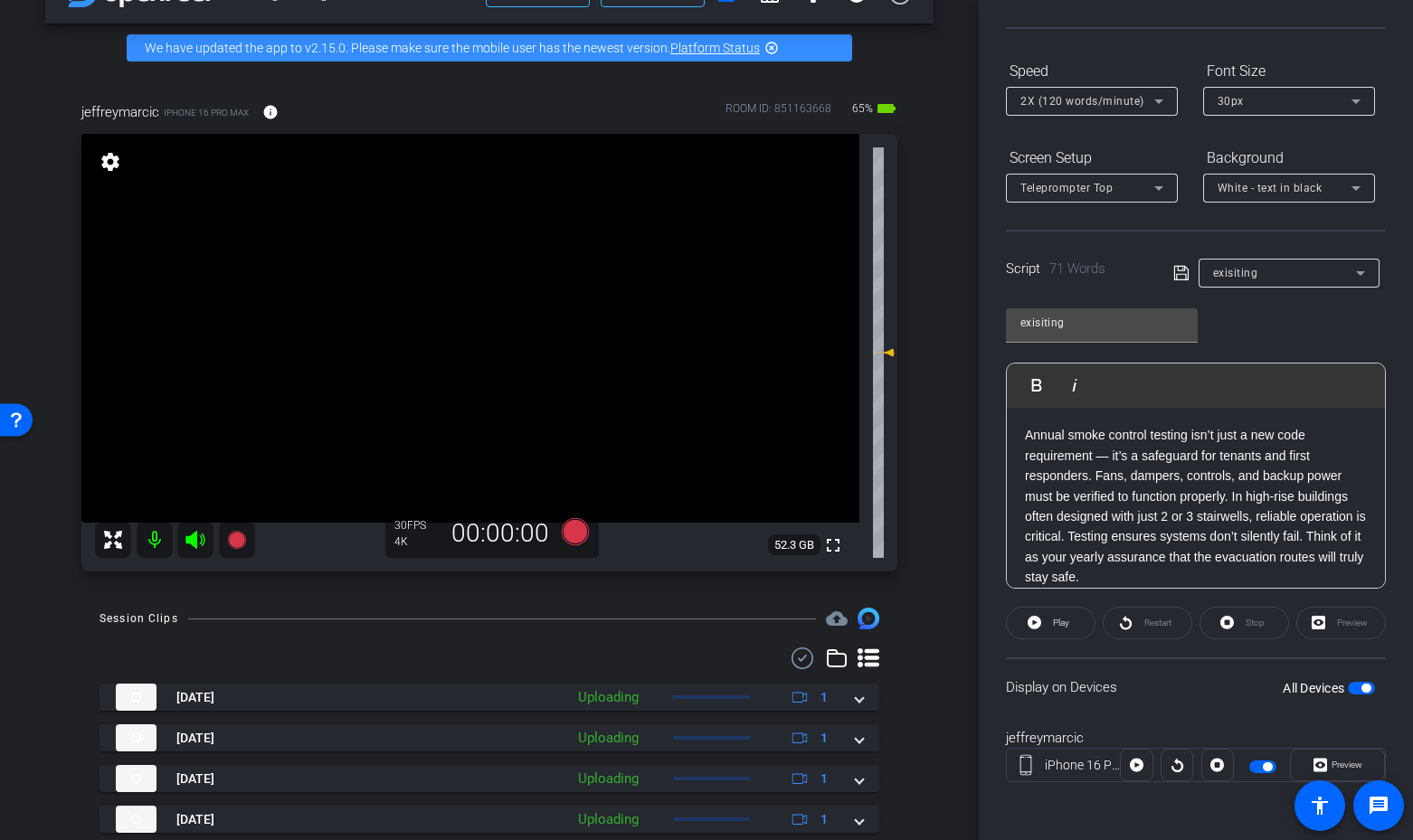
scroll to position [122, 0]
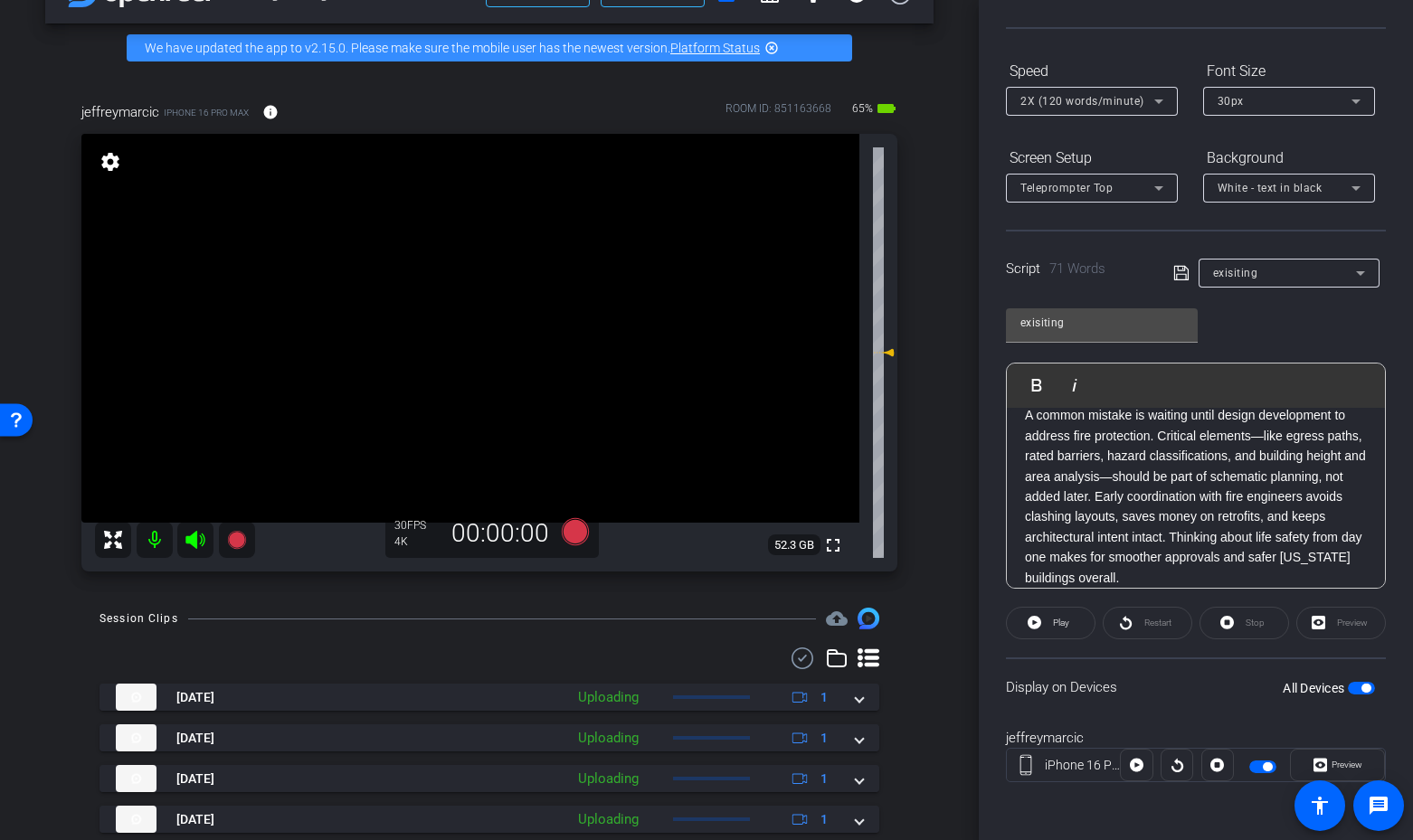
click at [1361, 686] on span "button" at bounding box center [1361, 688] width 27 height 13
click at [1363, 686] on span "button" at bounding box center [1361, 688] width 27 height 13
click at [193, 538] on icon at bounding box center [195, 540] width 19 height 18
click at [574, 538] on icon at bounding box center [574, 531] width 27 height 27
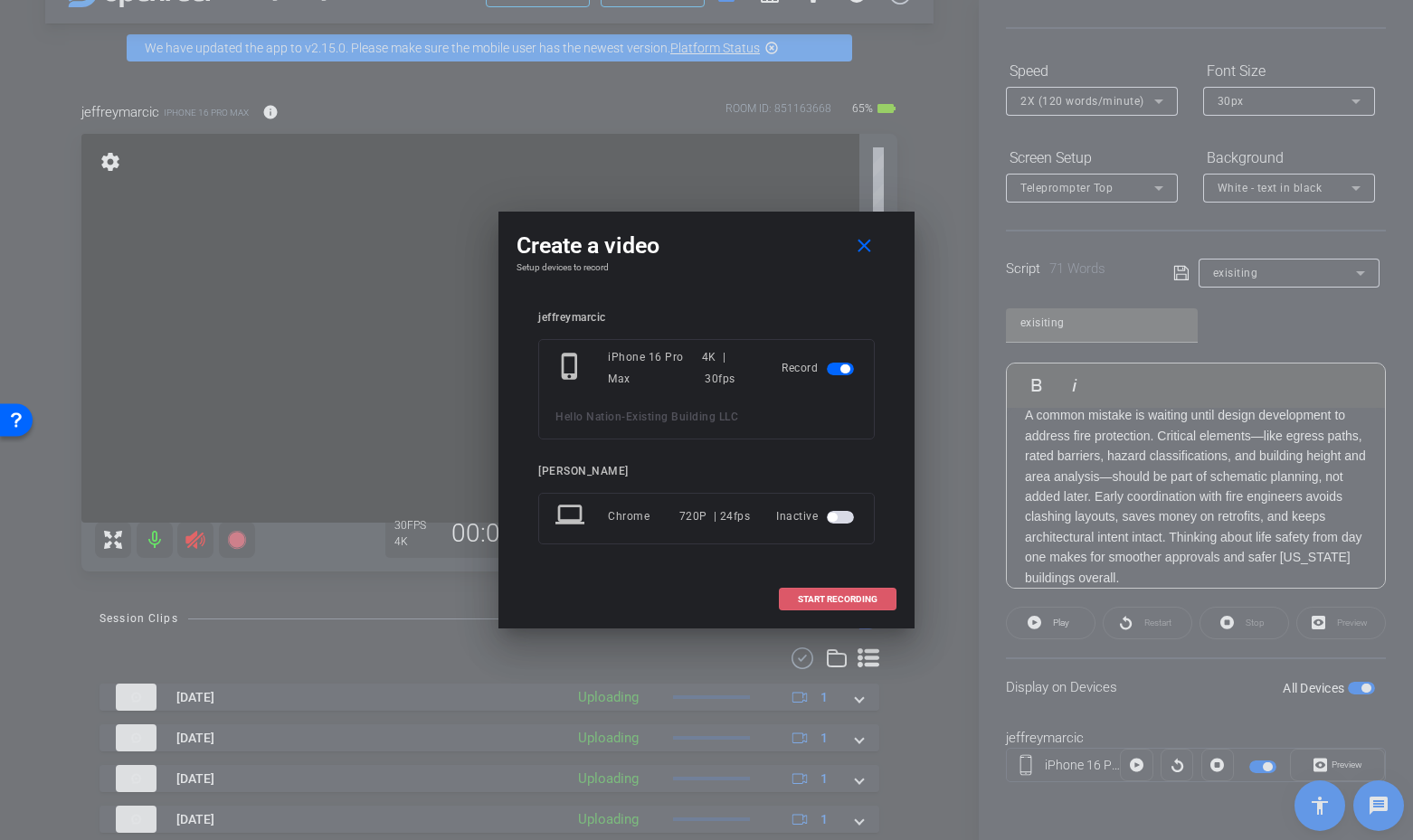
click at [834, 580] on span at bounding box center [838, 600] width 116 height 43
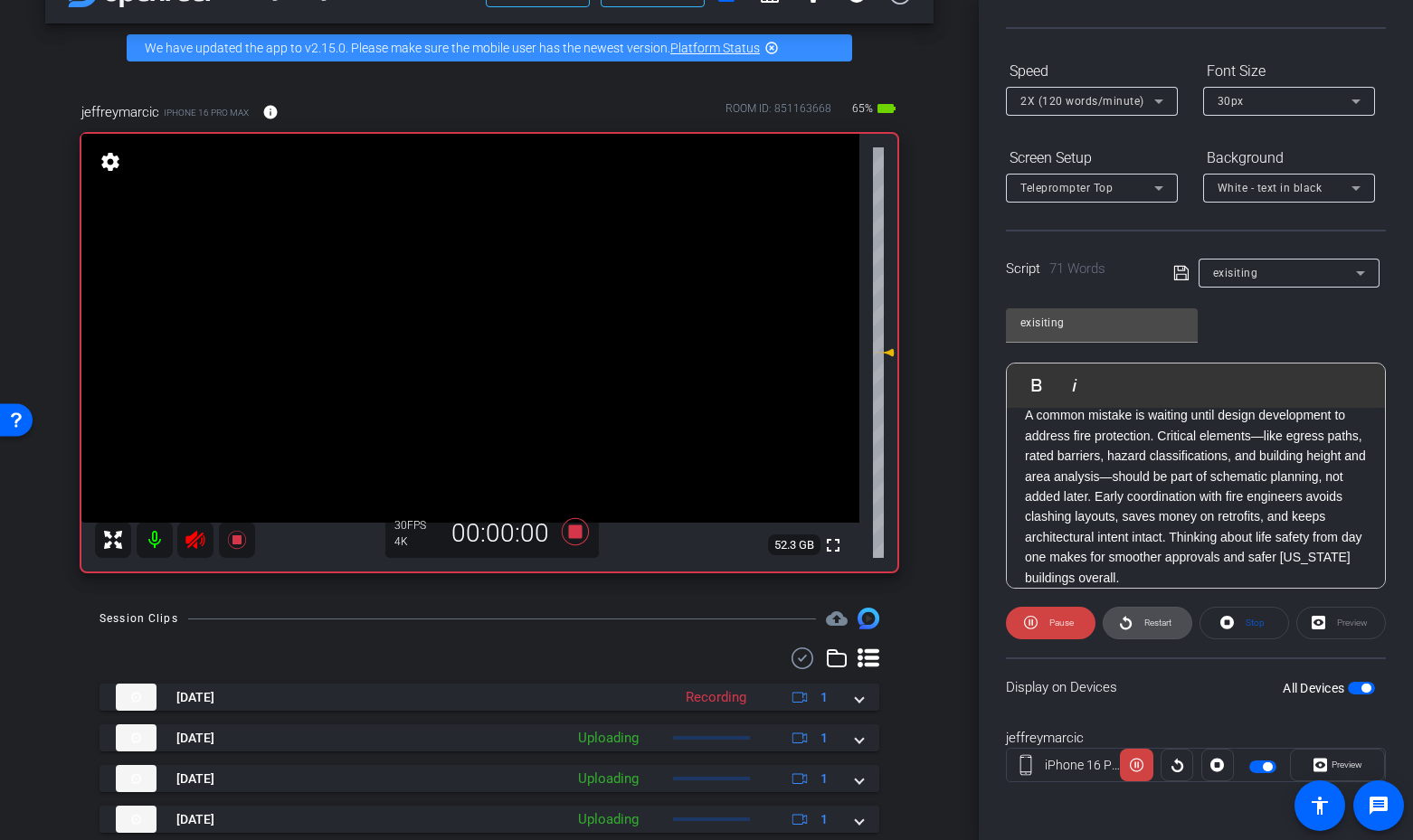
click at [1159, 624] on span "Restart" at bounding box center [1157, 623] width 27 height 10
click at [192, 533] on icon at bounding box center [196, 540] width 22 height 22
click at [1134, 624] on span at bounding box center [1147, 623] width 88 height 43
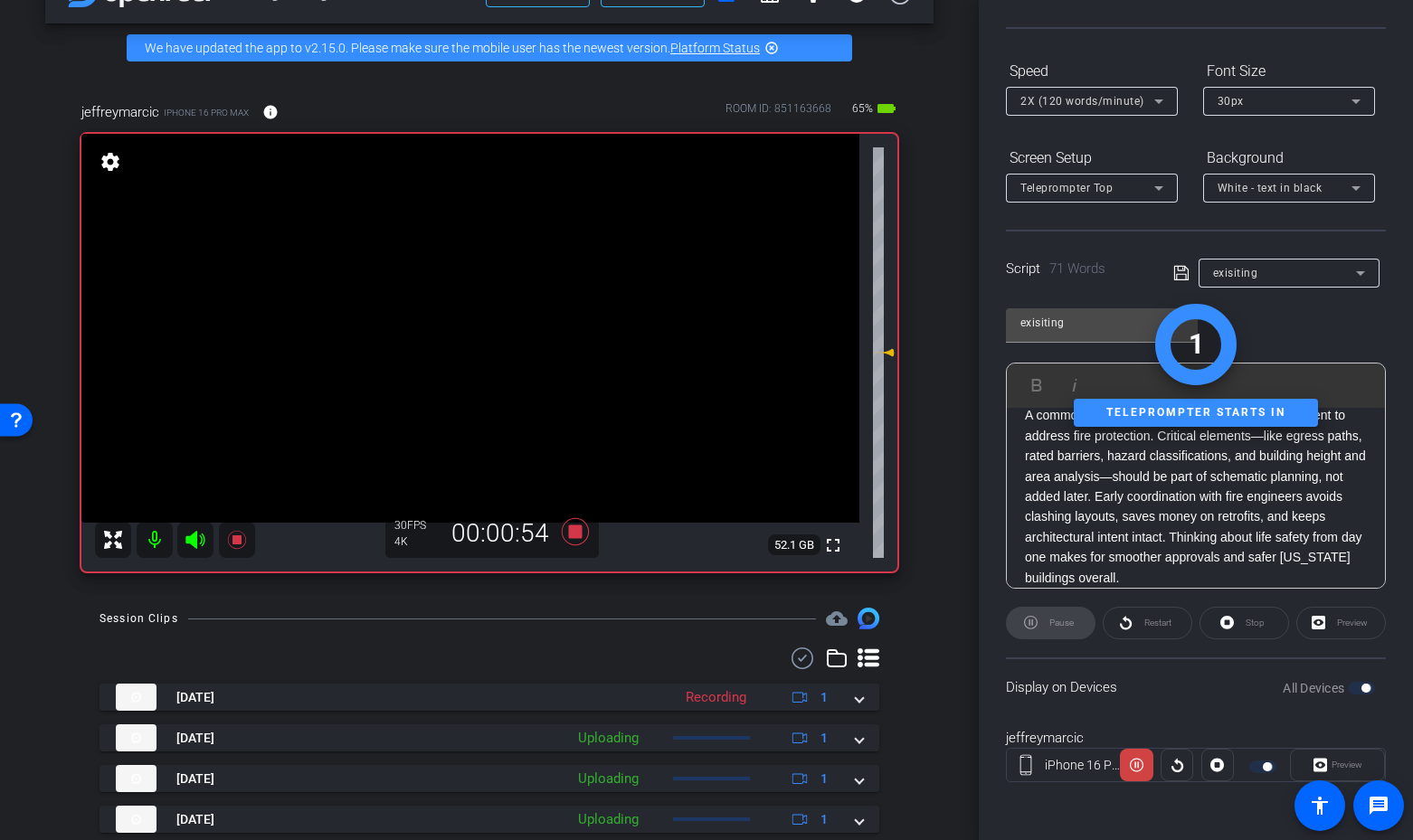
click at [196, 544] on icon at bounding box center [195, 540] width 19 height 18
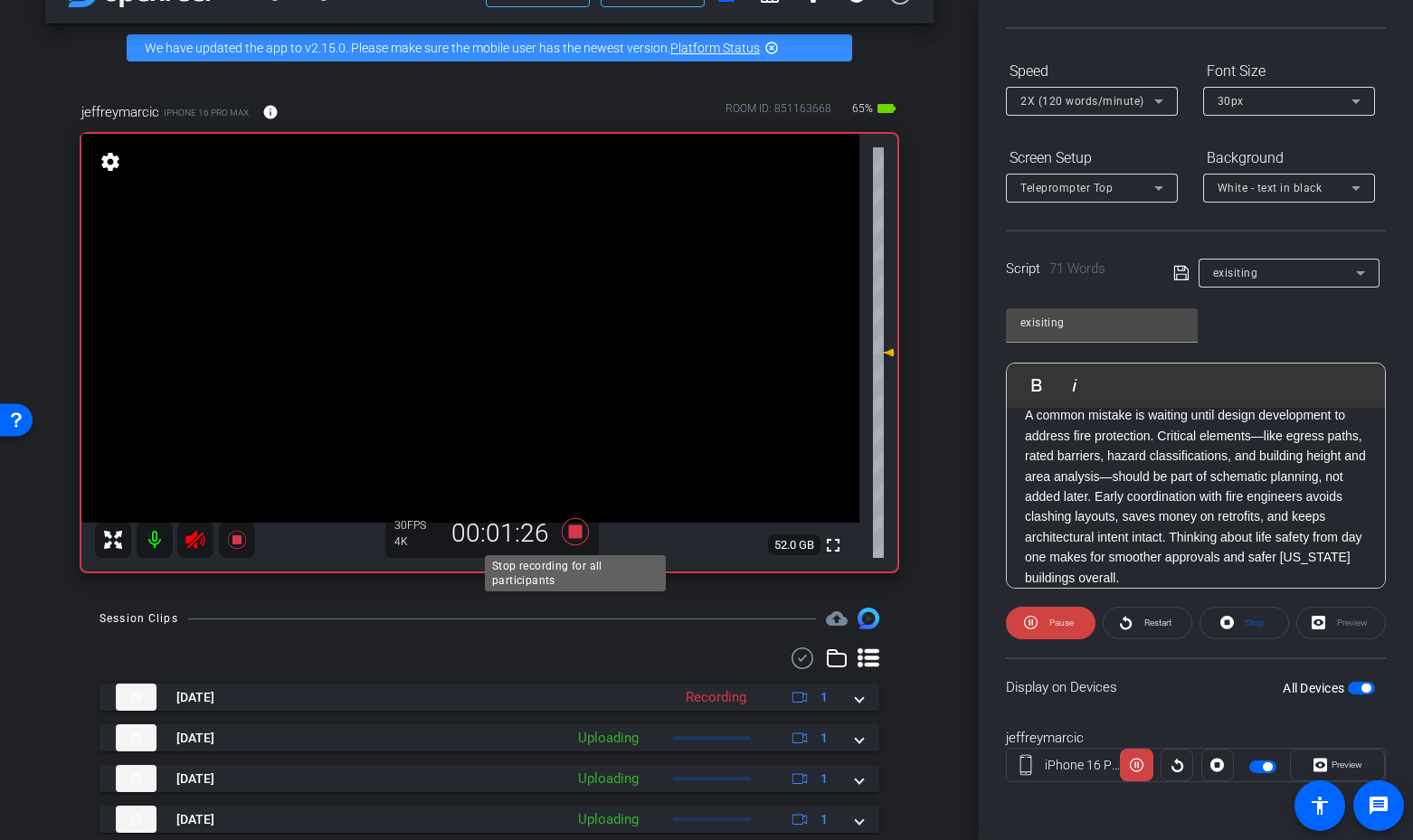
click at [575, 533] on icon at bounding box center [574, 531] width 27 height 27
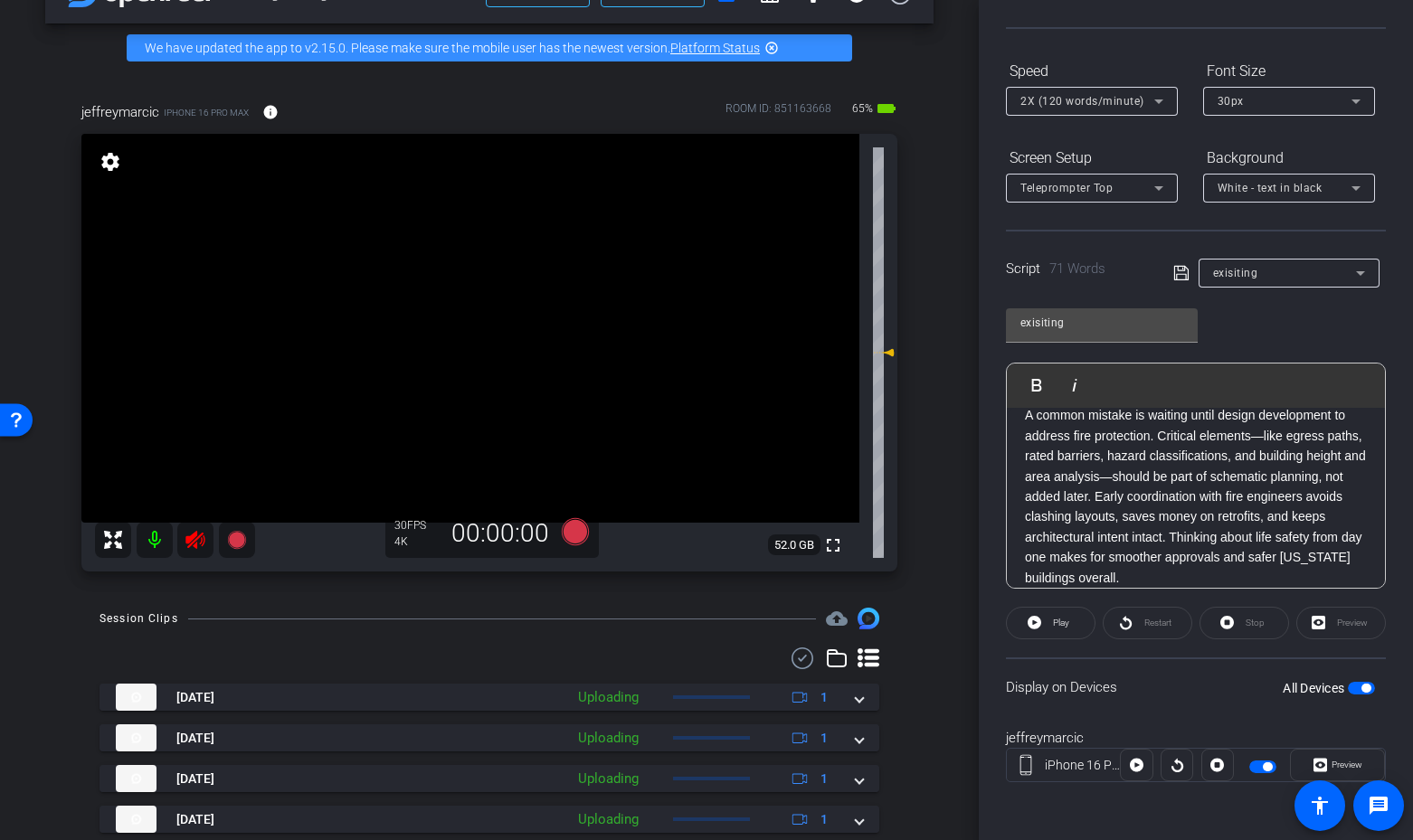
click at [189, 545] on icon at bounding box center [195, 540] width 19 height 18
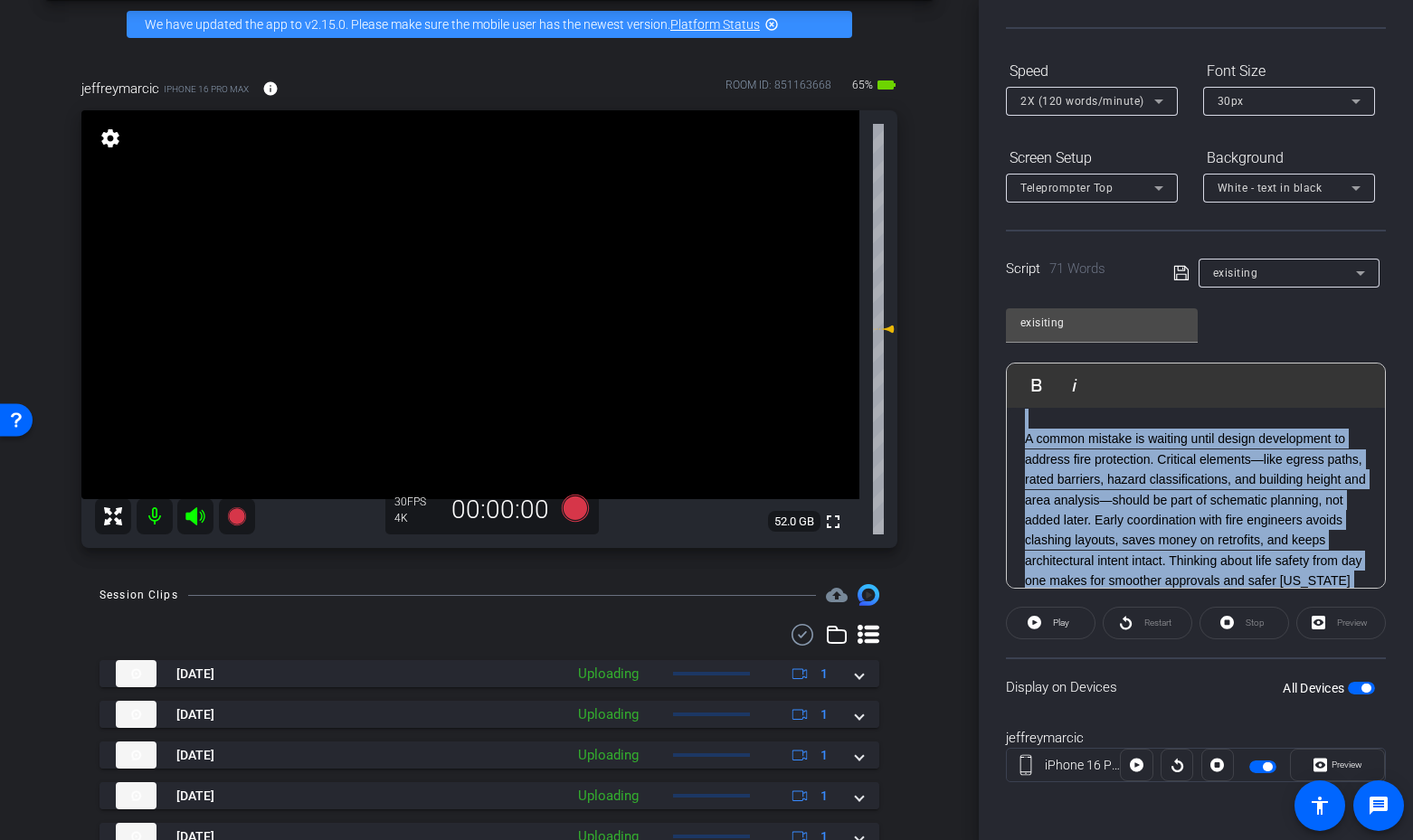
scroll to position [82, 0]
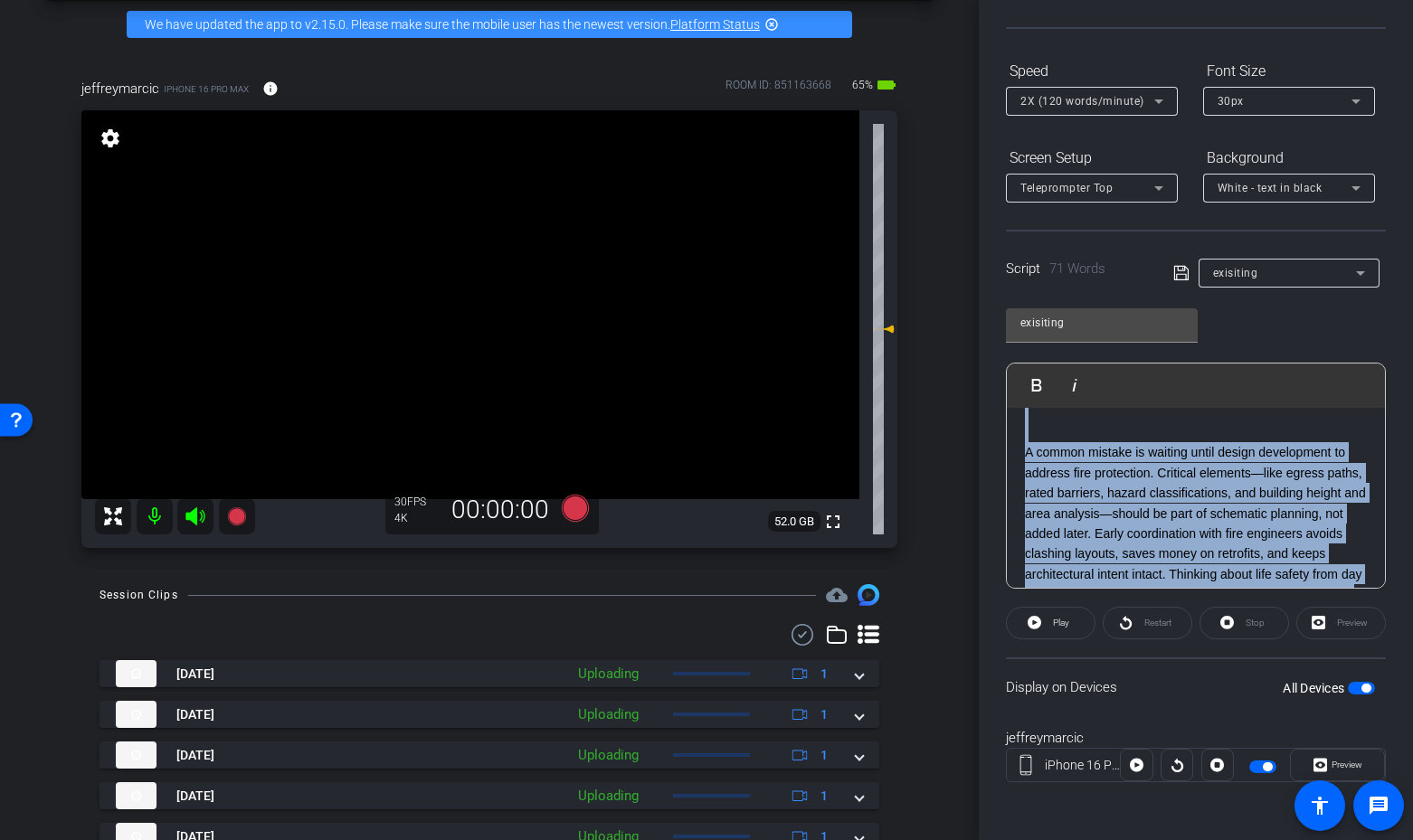
drag, startPoint x: 1141, startPoint y: 575, endPoint x: 1019, endPoint y: 426, distance: 192.6
click at [1014, 415] on div "3 2 1 A common mistake is waiting until design development to address fire prot…" at bounding box center [1195, 524] width 378 height 400
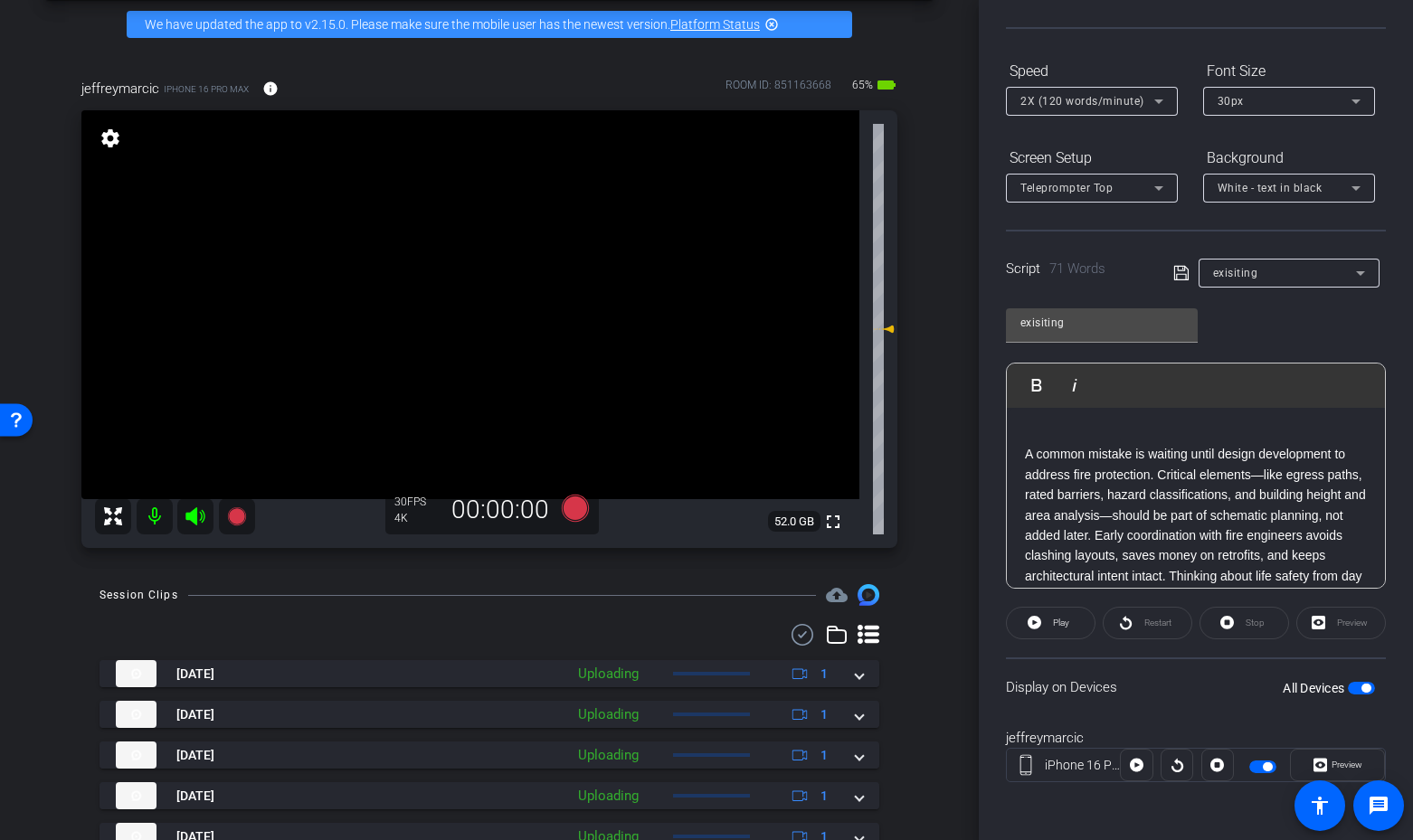
click at [1034, 459] on p "A common mistake is waiting until design development to address fire protection…" at bounding box center [1196, 535] width 342 height 183
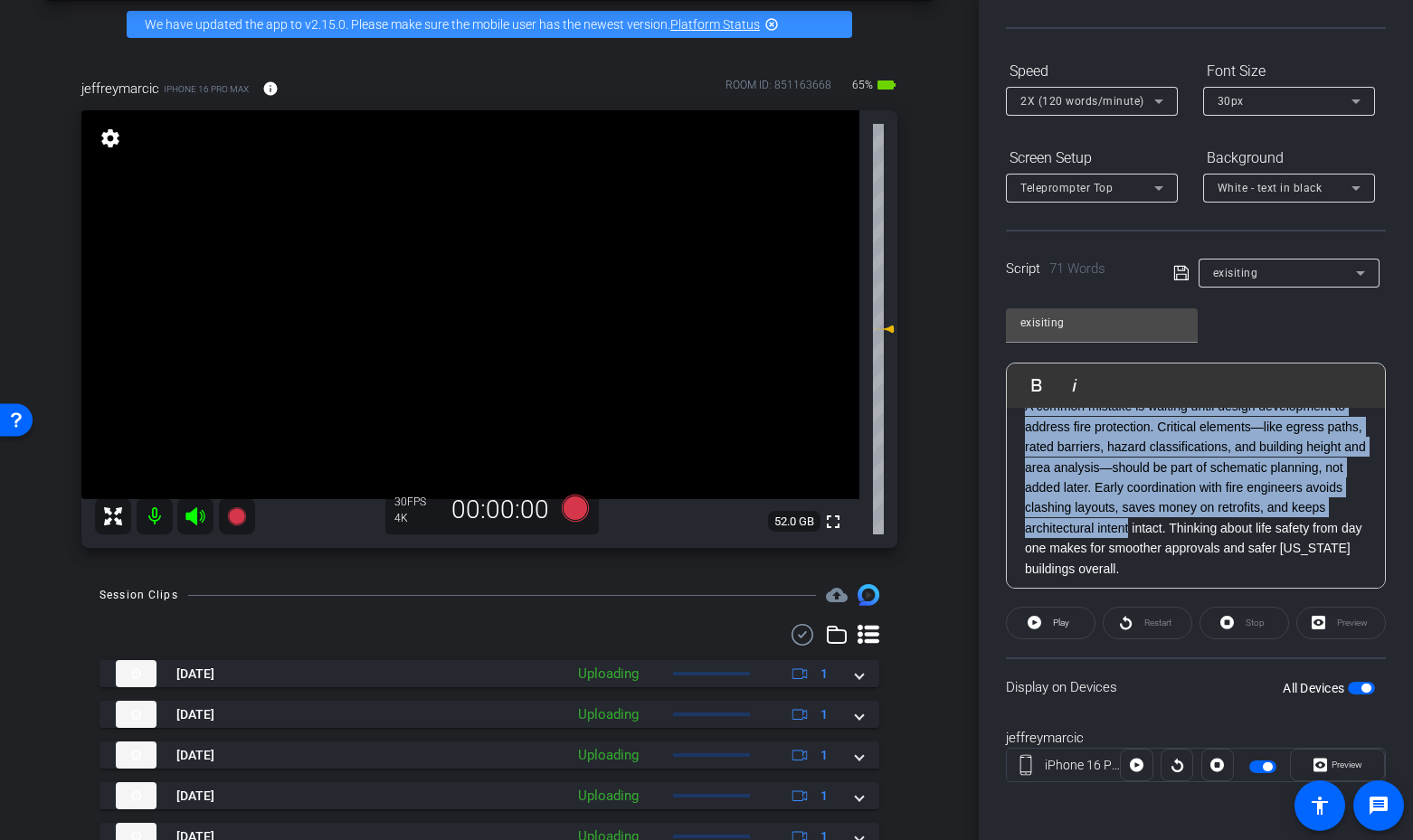
scroll to position [142, 0]
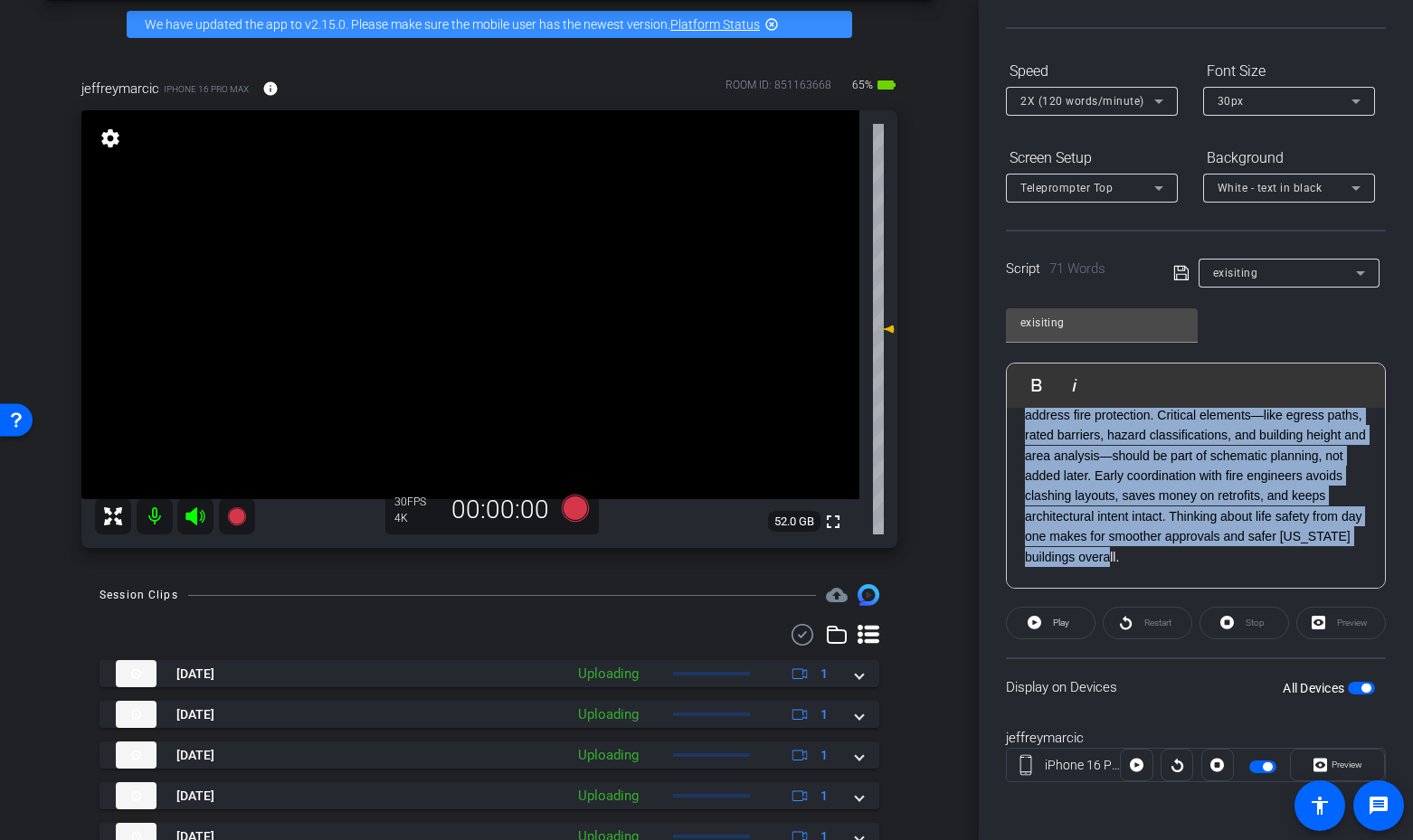
drag, startPoint x: 1027, startPoint y: 453, endPoint x: 1125, endPoint y: 550, distance: 137.9
click at [1125, 550] on p "A common mistake is waiting until design development to address fire protection…" at bounding box center [1196, 475] width 342 height 183
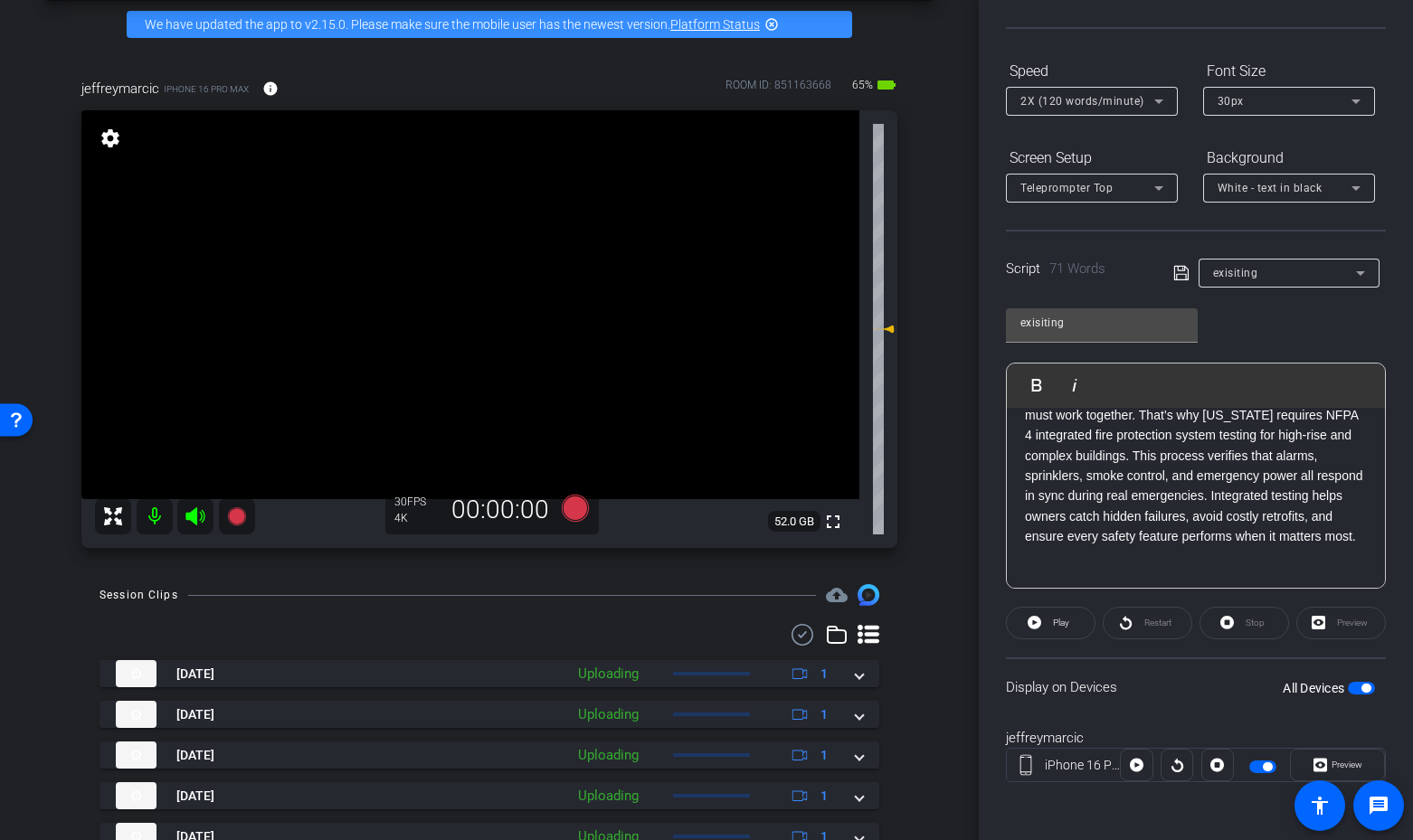
click at [1367, 689] on span "button" at bounding box center [1366, 688] width 9 height 9
click at [1367, 689] on span "button" at bounding box center [1361, 688] width 27 height 13
drag, startPoint x: 184, startPoint y: 516, endPoint x: 193, endPoint y: 515, distance: 9.1
click at [186, 516] on icon at bounding box center [196, 516] width 22 height 22
click at [584, 508] on icon at bounding box center [574, 508] width 27 height 27
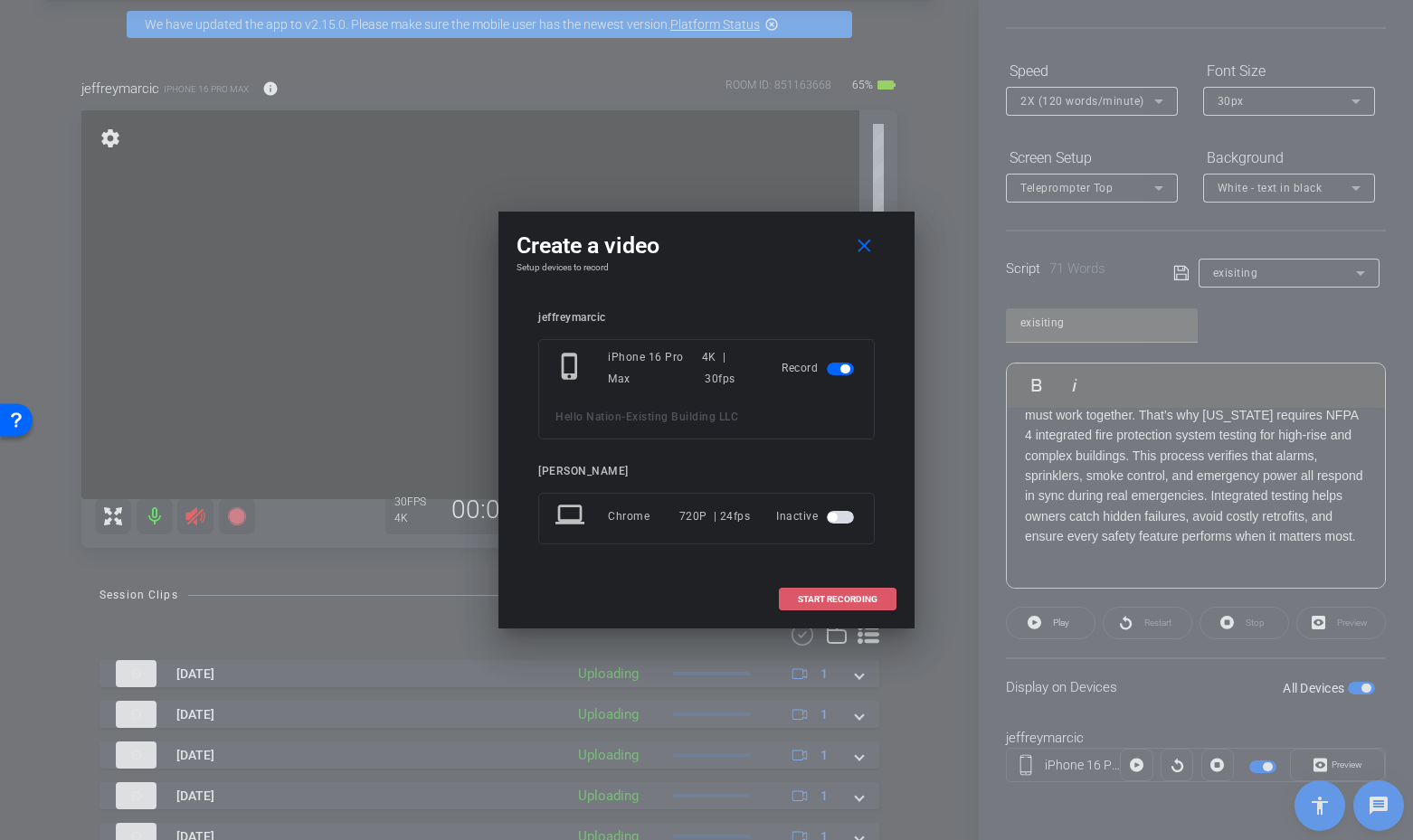
drag, startPoint x: 831, startPoint y: 592, endPoint x: 837, endPoint y: 585, distance: 9.2
click at [836, 588] on span at bounding box center [838, 600] width 116 height 43
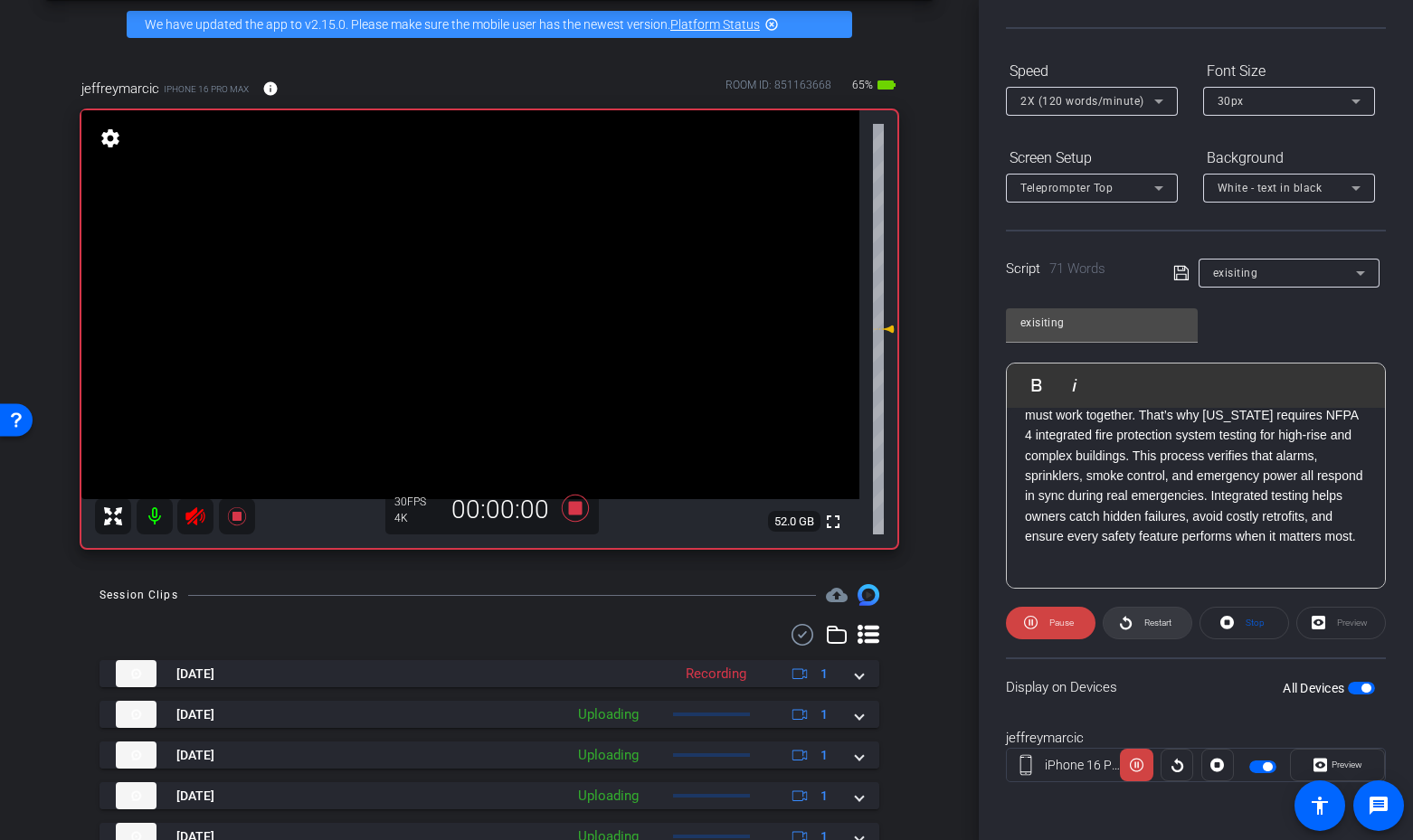
click at [1148, 626] on span "Restart" at bounding box center [1157, 623] width 27 height 10
click at [1164, 619] on span "Restart" at bounding box center [1157, 623] width 27 height 10
click at [579, 507] on icon at bounding box center [574, 508] width 27 height 27
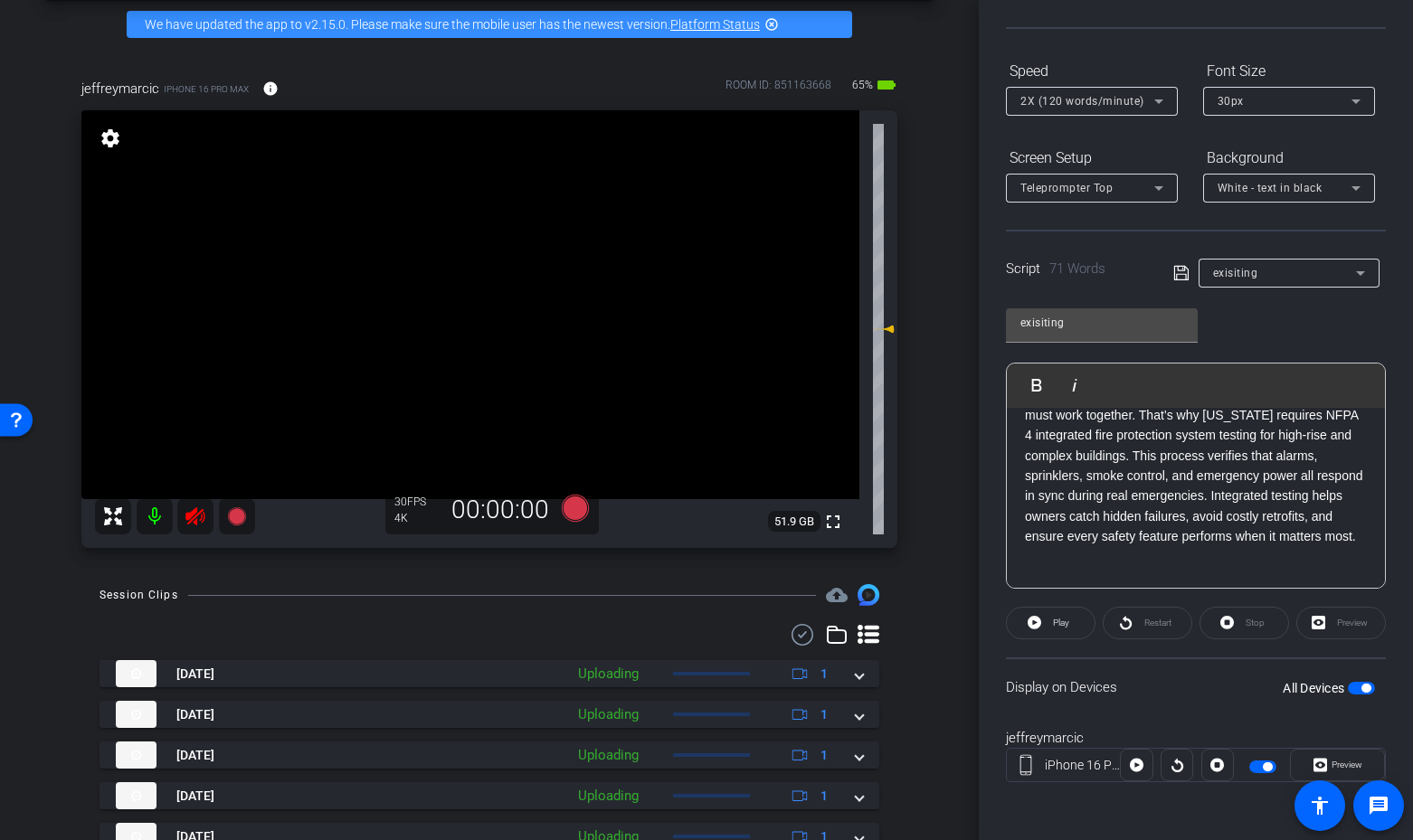
click at [184, 517] on mat-icon at bounding box center [195, 516] width 37 height 37
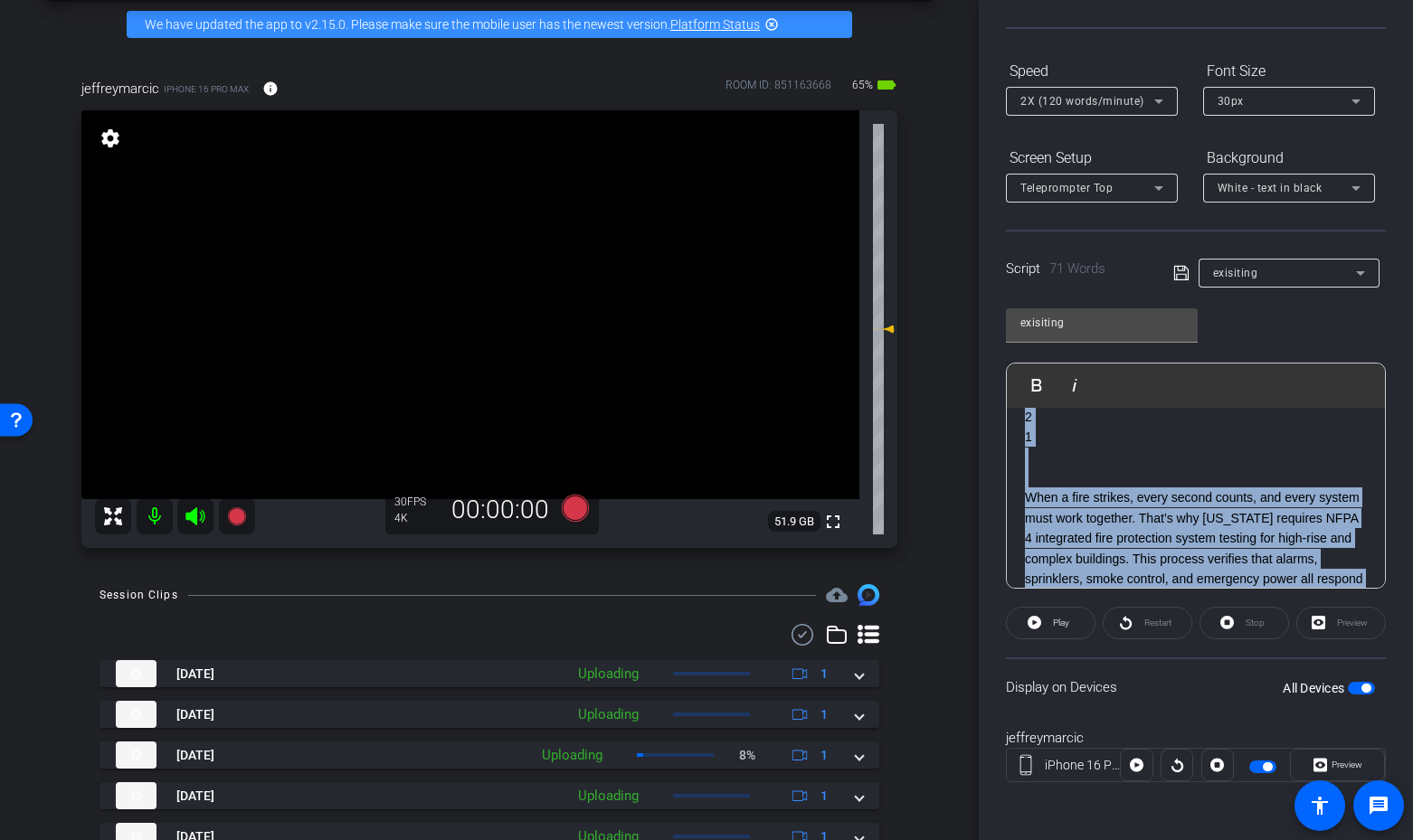
scroll to position [0, 0]
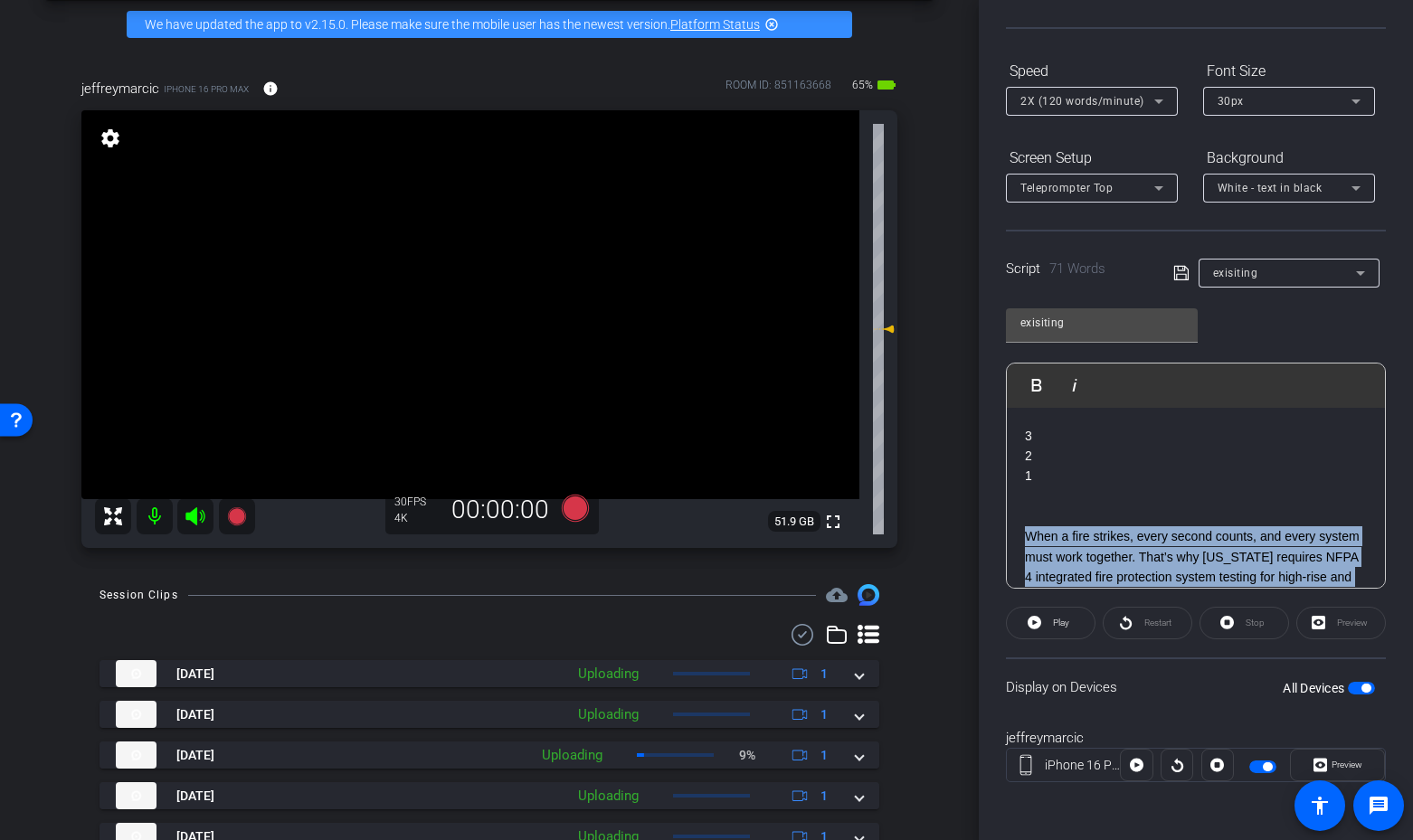
drag, startPoint x: 1070, startPoint y: 558, endPoint x: 1030, endPoint y: 544, distance: 42.4
click at [1030, 544] on p "When a fire strikes, every second counts, and every system must work together. …" at bounding box center [1196, 608] width 342 height 162
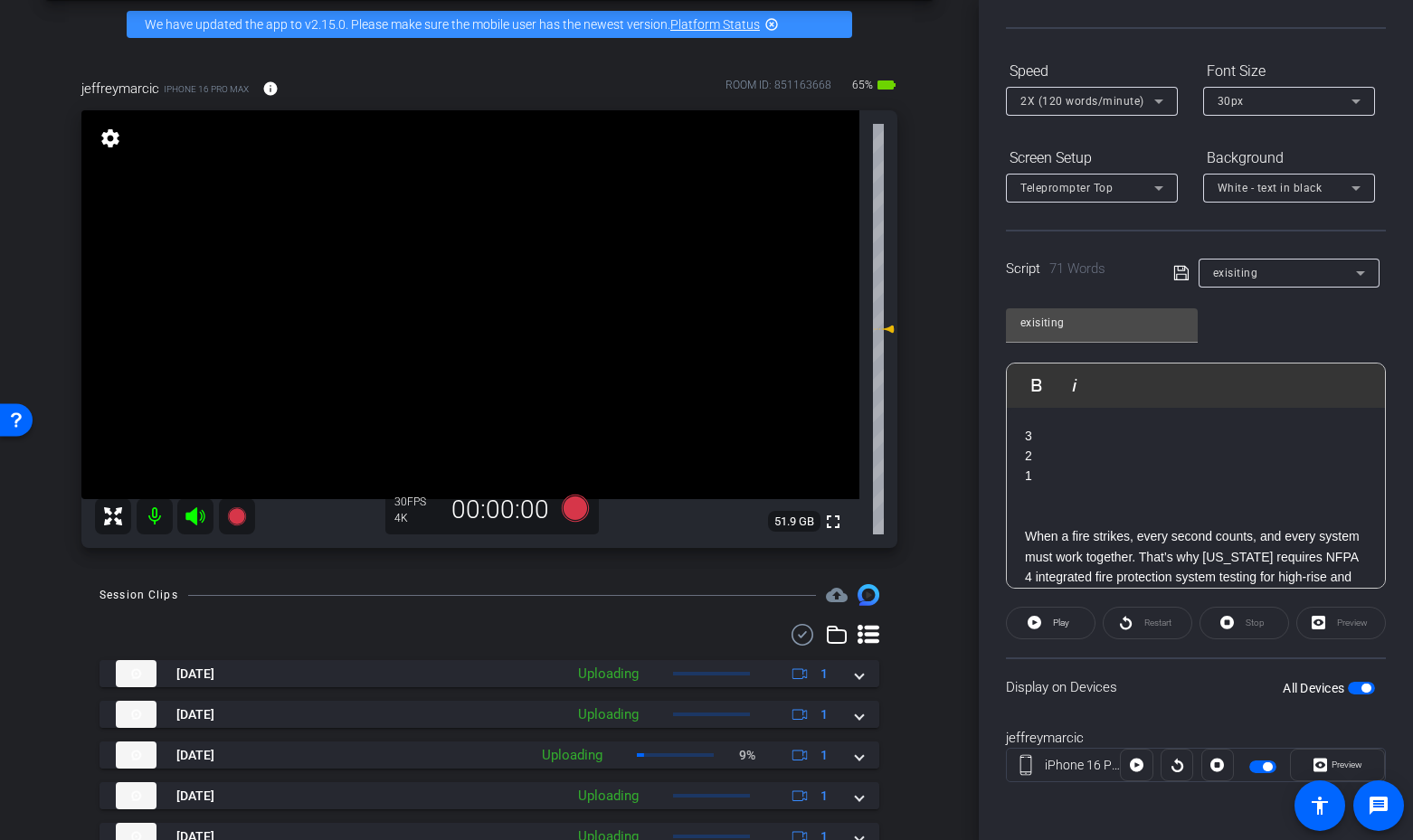
scroll to position [101, 0]
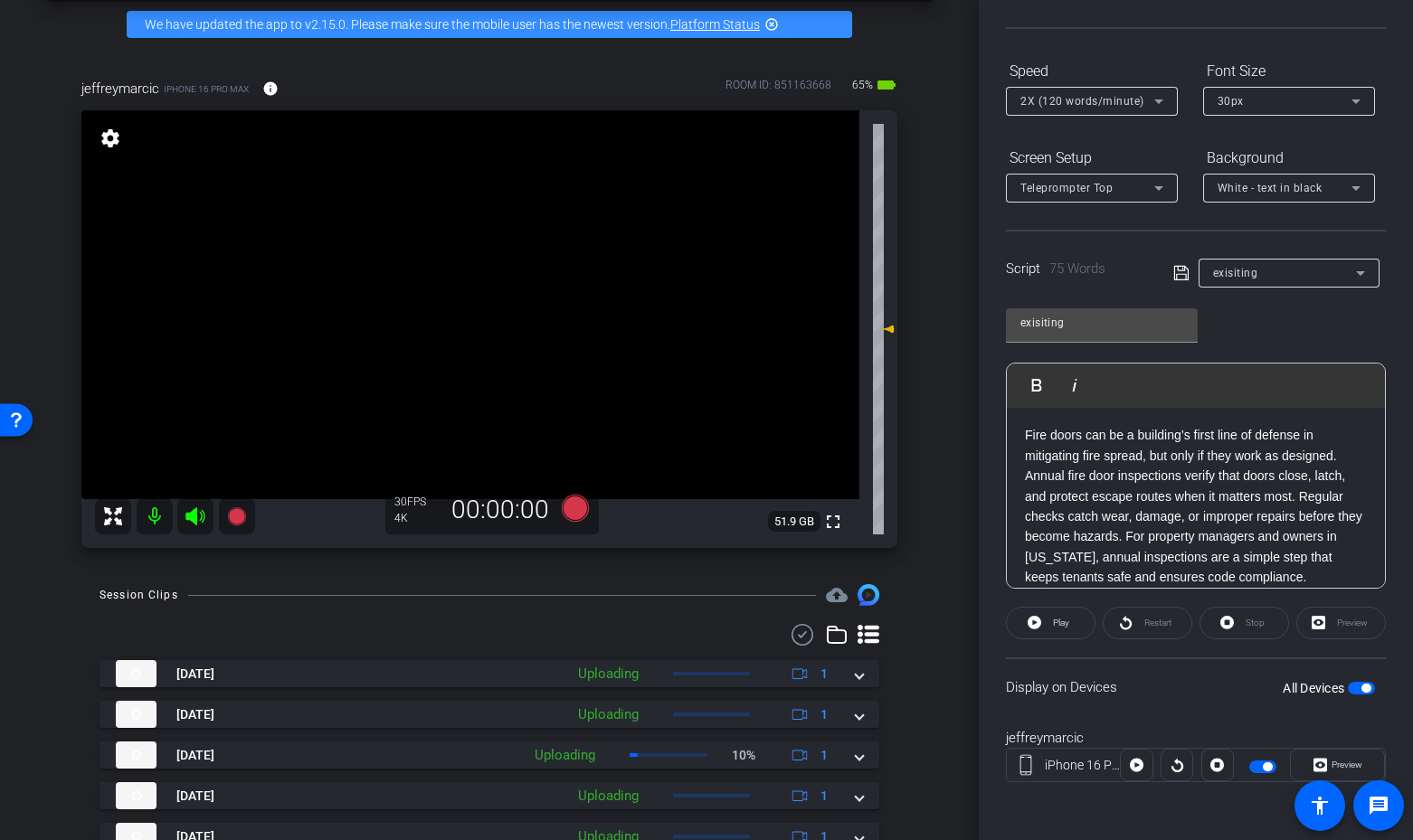
click at [1359, 690] on span "button" at bounding box center [1361, 688] width 27 height 13
click at [193, 515] on icon at bounding box center [195, 516] width 19 height 18
click at [572, 507] on icon at bounding box center [574, 508] width 27 height 27
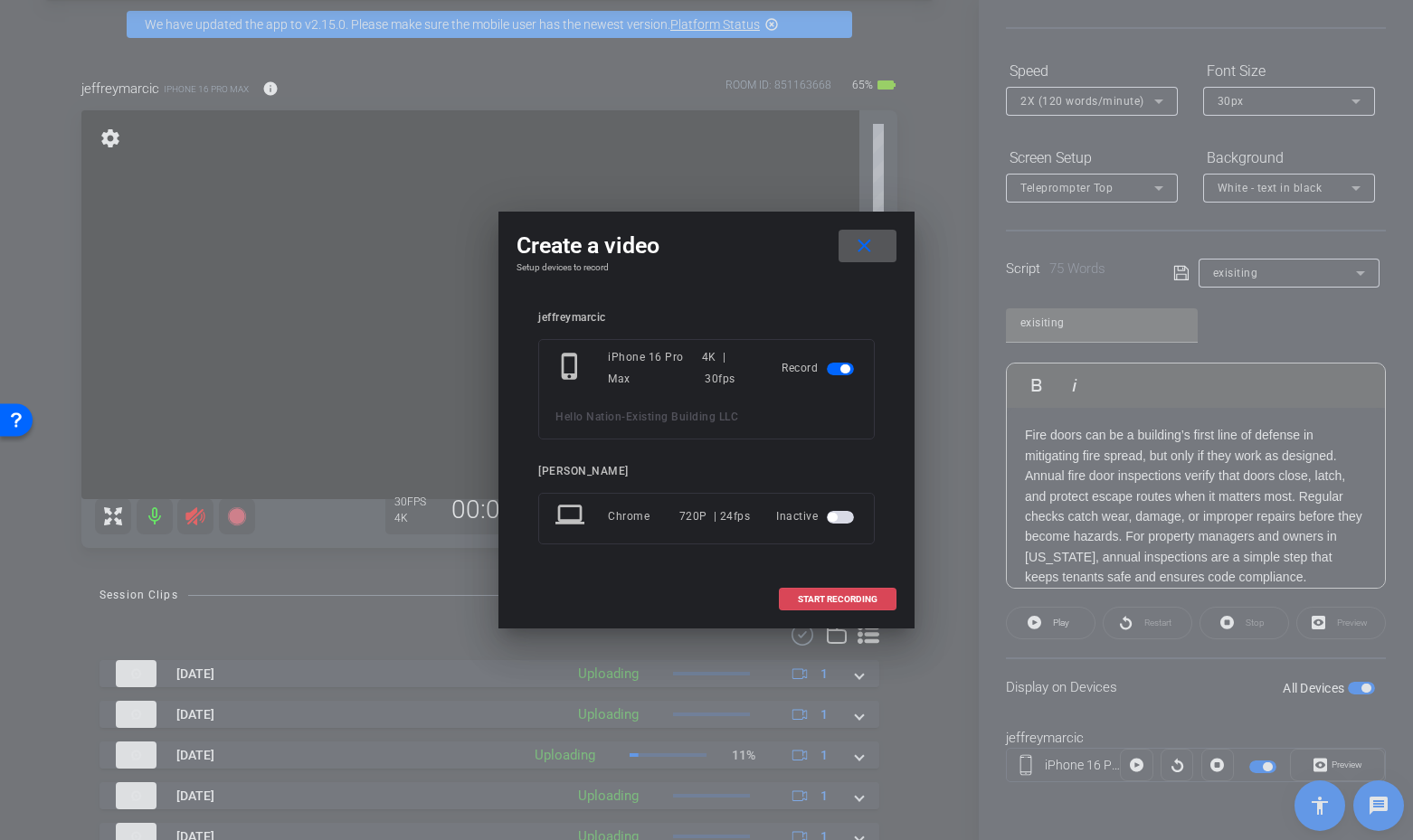
click at [828, 586] on span at bounding box center [838, 600] width 116 height 43
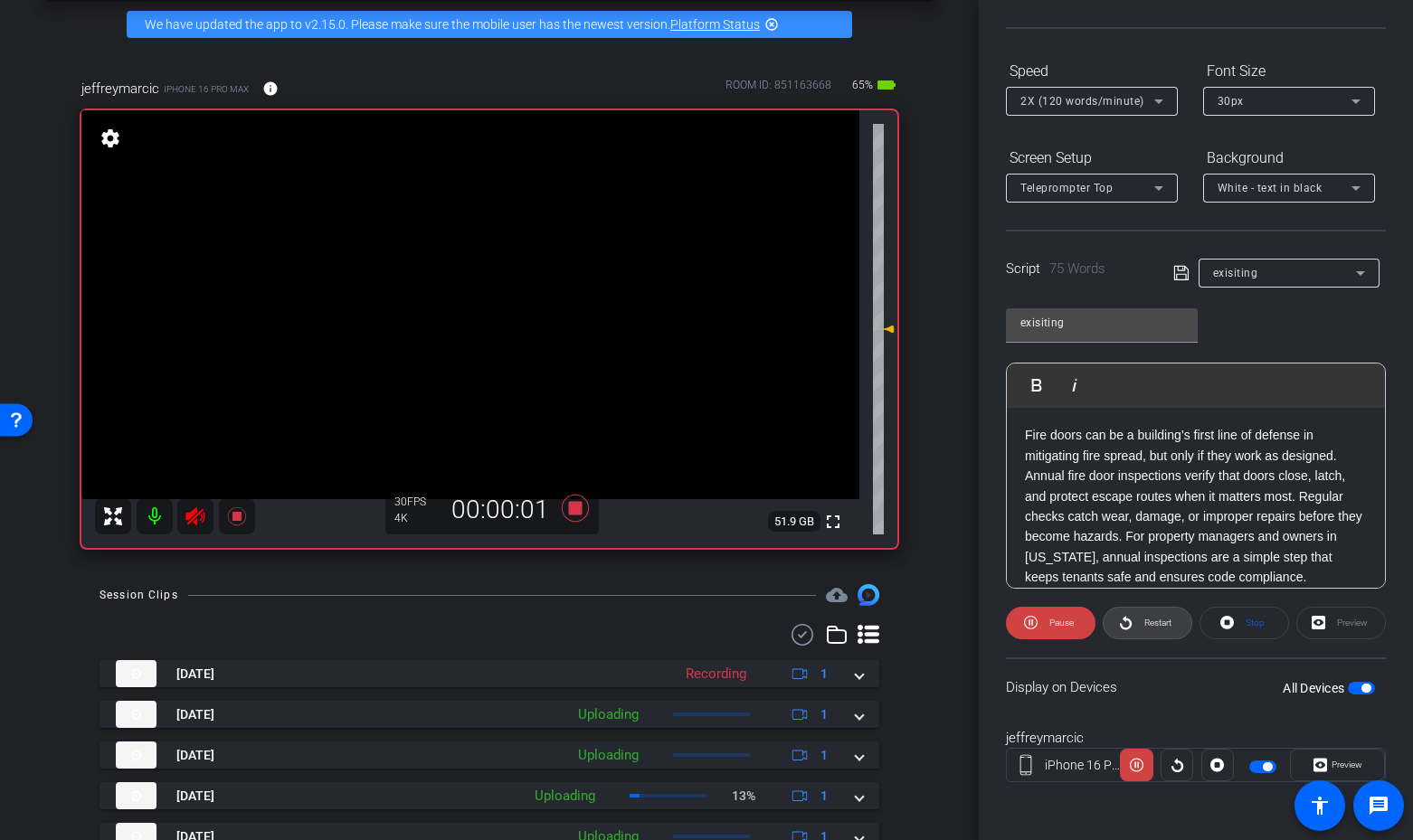
click at [1150, 618] on span "Restart" at bounding box center [1157, 623] width 27 height 10
click at [1135, 623] on span at bounding box center [1147, 623] width 88 height 43
click at [574, 511] on icon at bounding box center [574, 508] width 27 height 27
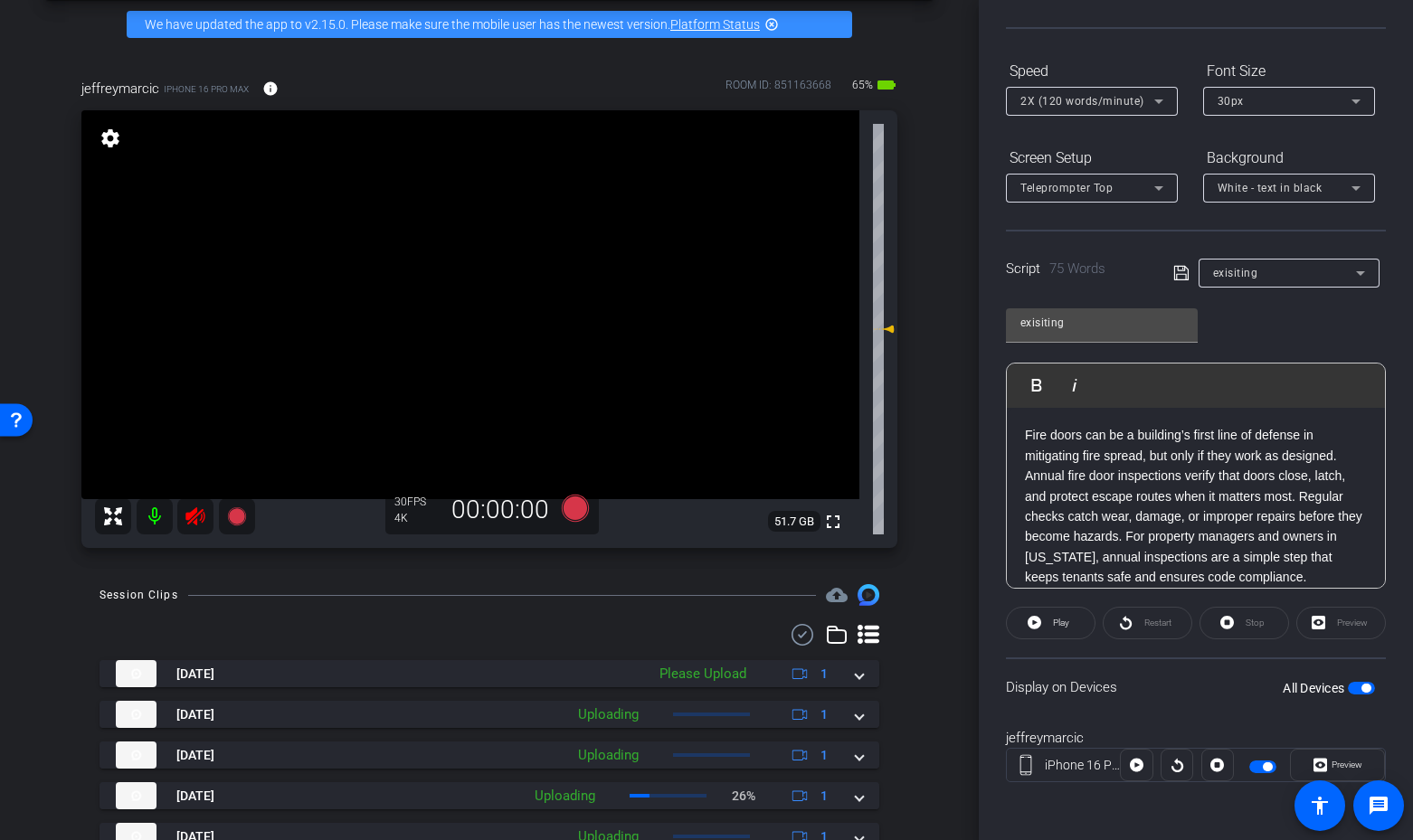
click at [197, 516] on icon at bounding box center [196, 516] width 22 height 22
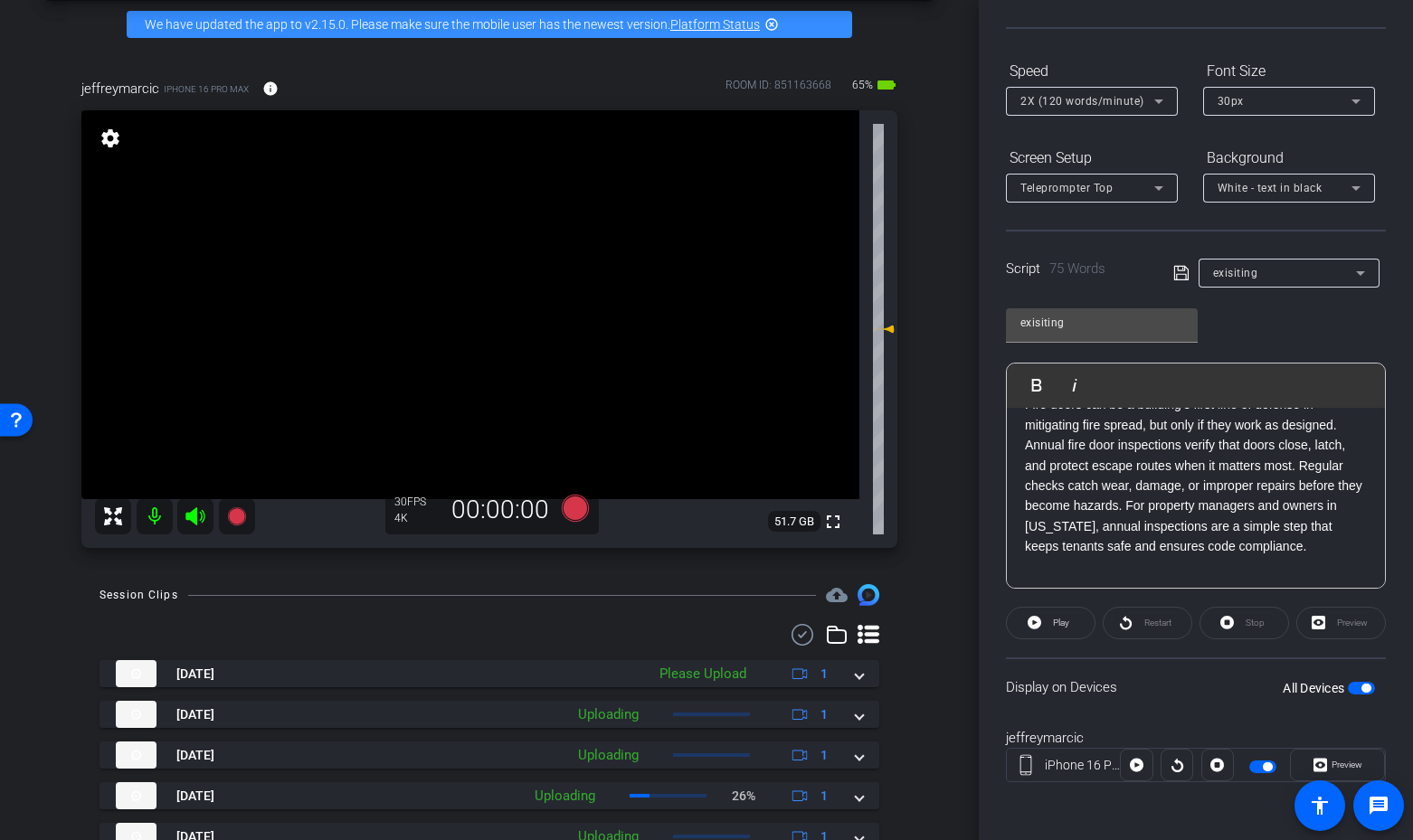
scroll to position [143, 0]
click at [1270, 544] on p "Fire doors can be a building’s first line of defense in mitigating fire spread,…" at bounding box center [1196, 464] width 342 height 162
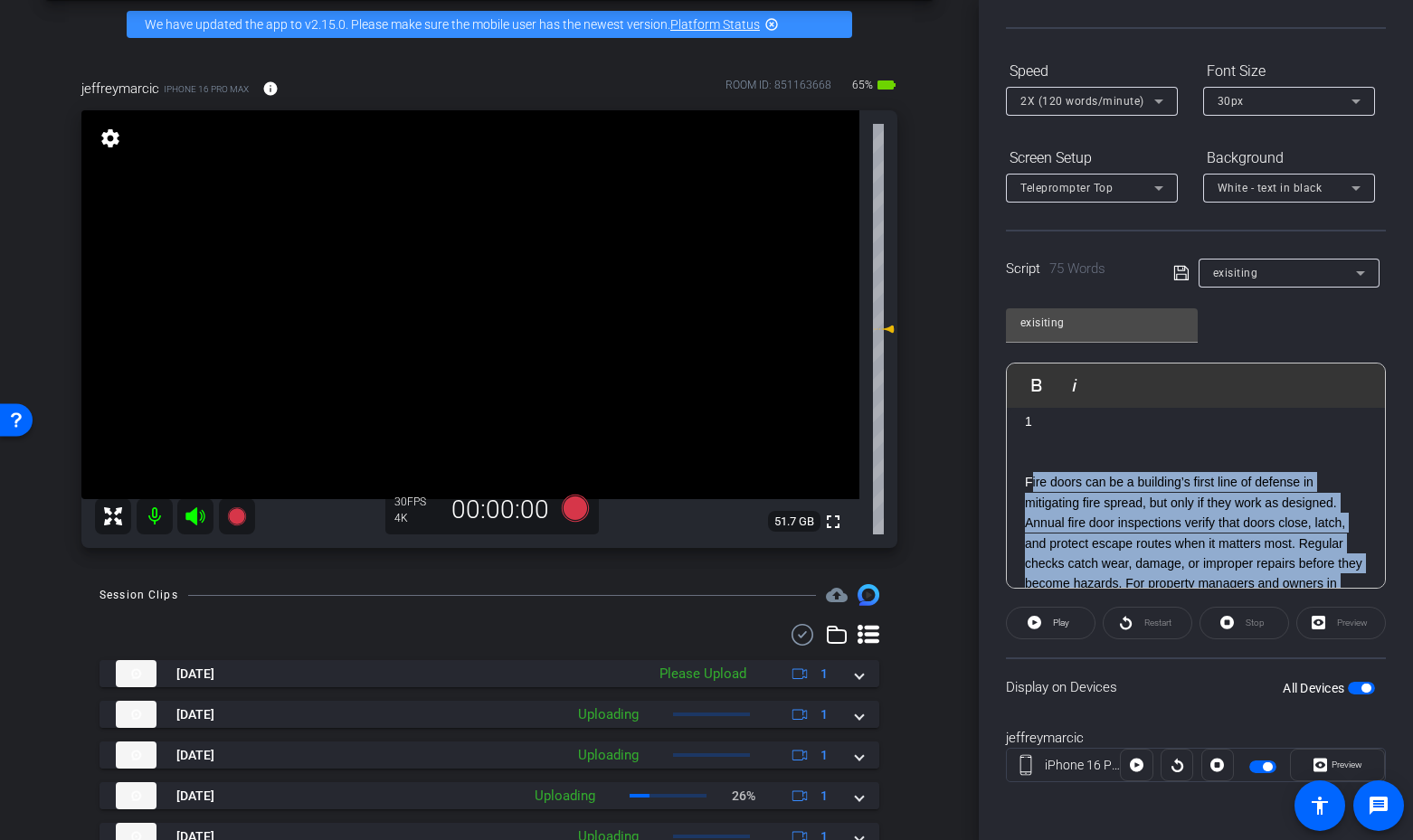
scroll to position [58, 0]
drag, startPoint x: 1315, startPoint y: 538, endPoint x: 1027, endPoint y: 479, distance: 294.0
click at [1027, 479] on p "Fire doors can be a building’s first line of defense in mitigating fire spread,…" at bounding box center [1196, 548] width 342 height 162
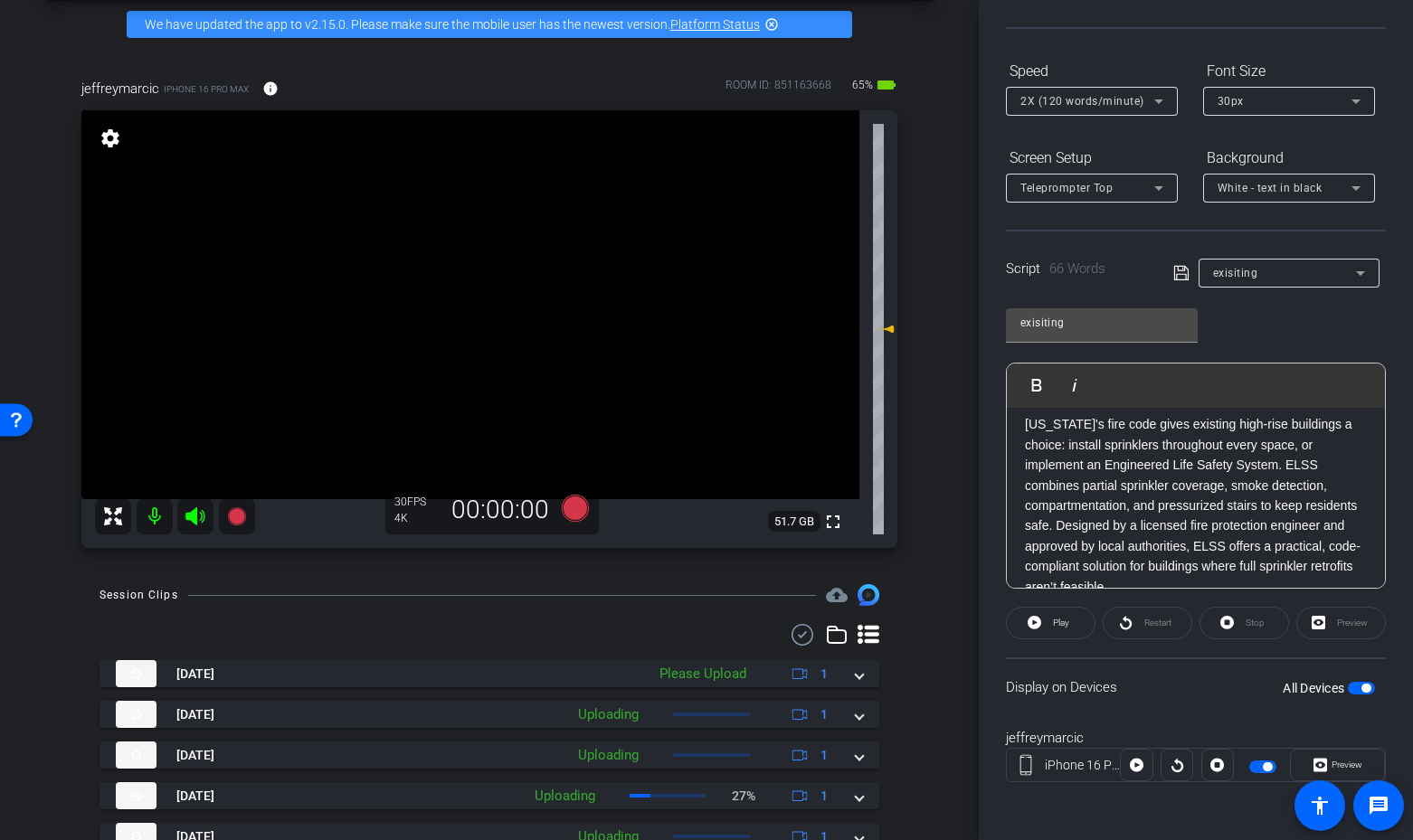
scroll to position [100, 0]
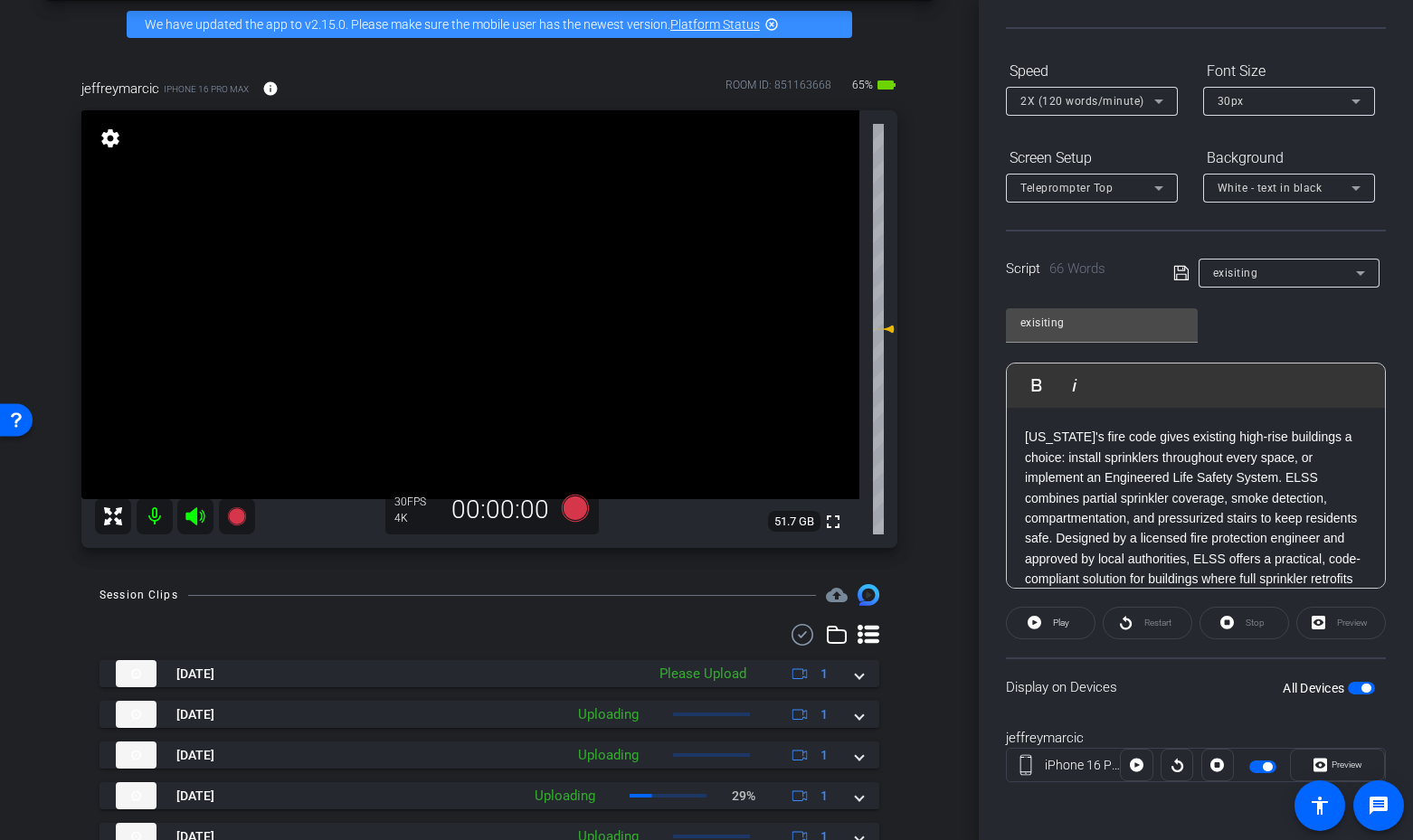
click at [1367, 692] on span "button" at bounding box center [1366, 688] width 9 height 9
click at [1360, 690] on span "button" at bounding box center [1361, 688] width 27 height 13
click at [197, 517] on icon at bounding box center [196, 516] width 22 height 22
click at [581, 510] on icon at bounding box center [574, 508] width 27 height 27
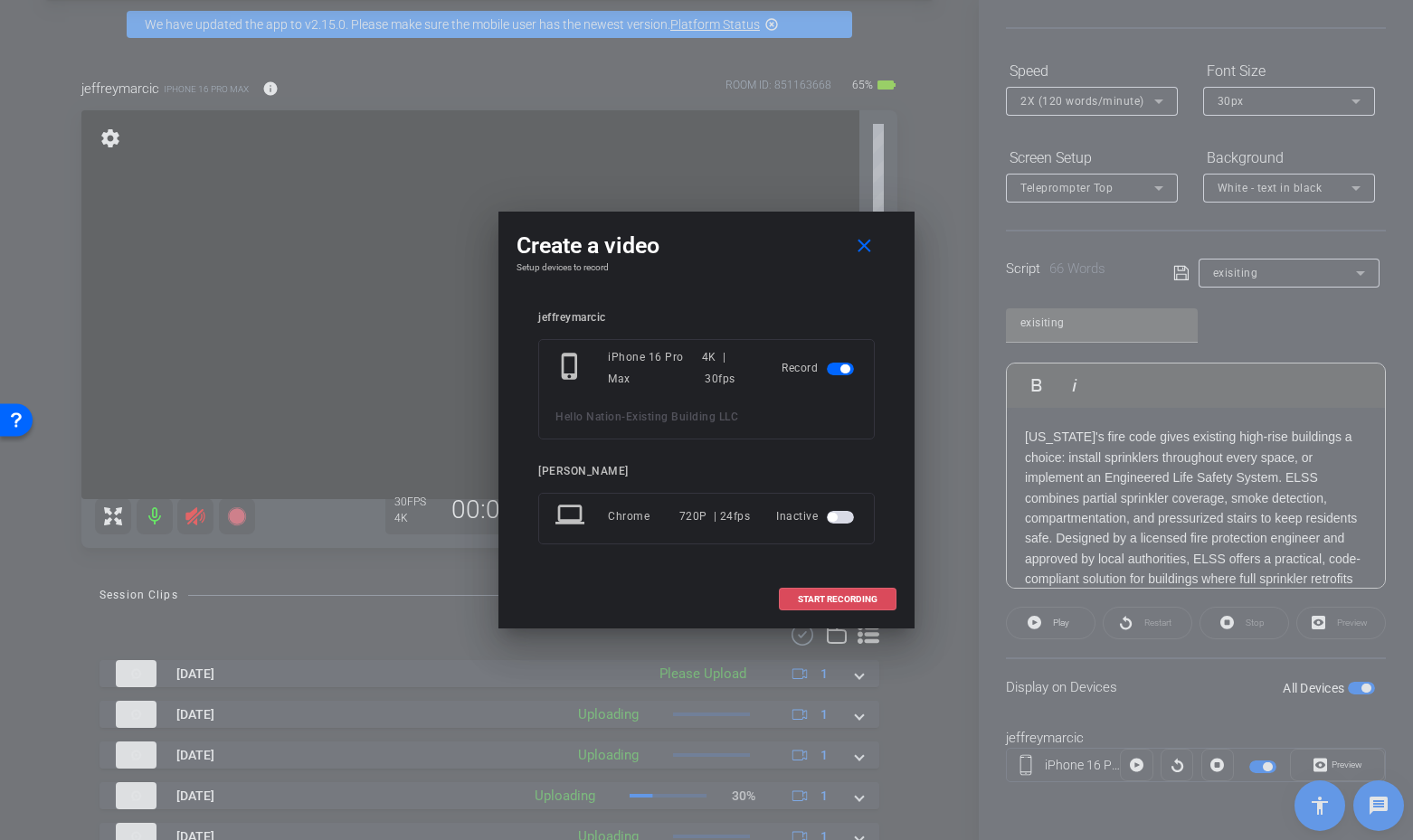
drag, startPoint x: 841, startPoint y: 597, endPoint x: 880, endPoint y: 597, distance: 39.0
click at [845, 595] on span "START RECORDING" at bounding box center [838, 599] width 80 height 9
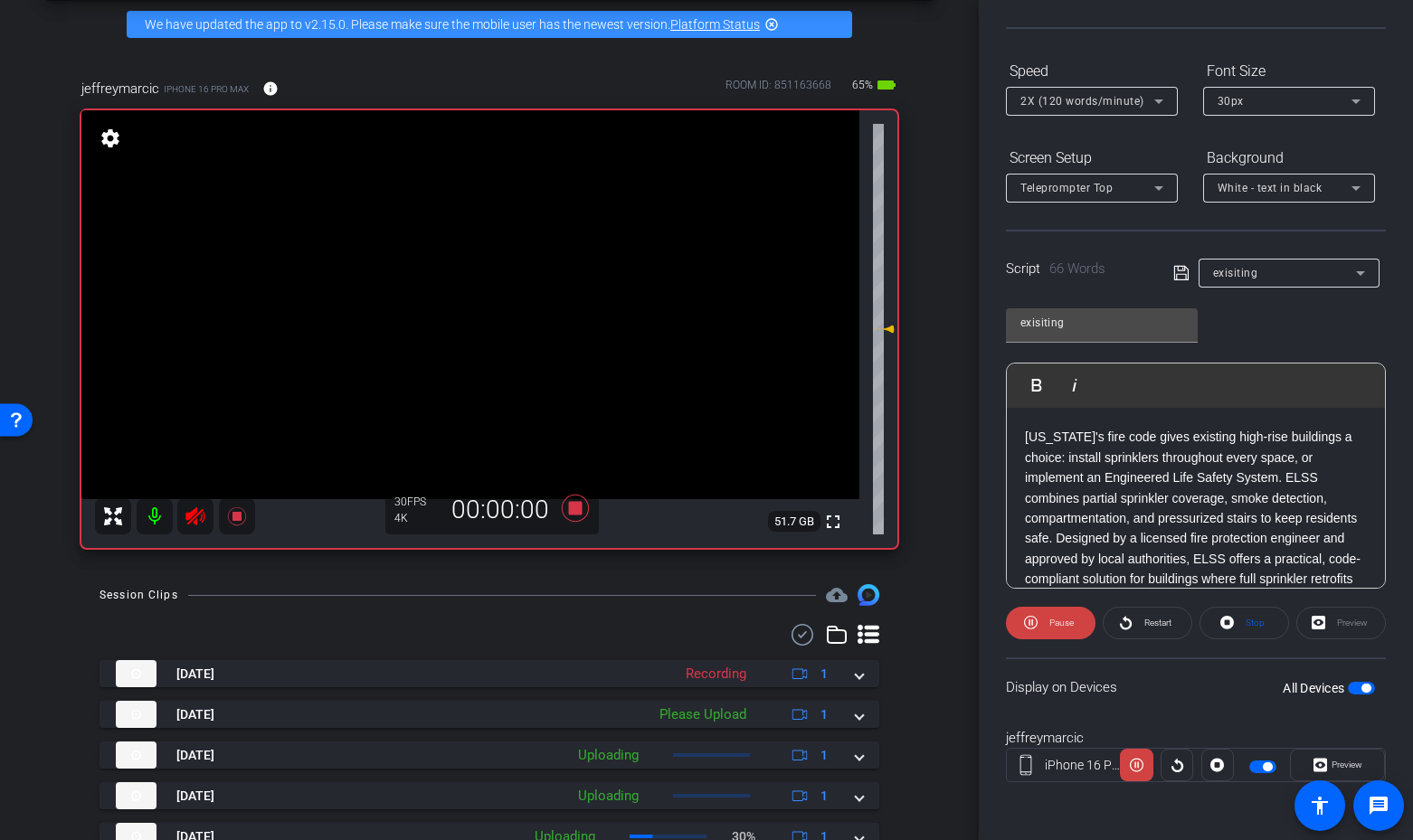
click at [1144, 625] on span "Restart" at bounding box center [1157, 623] width 27 height 10
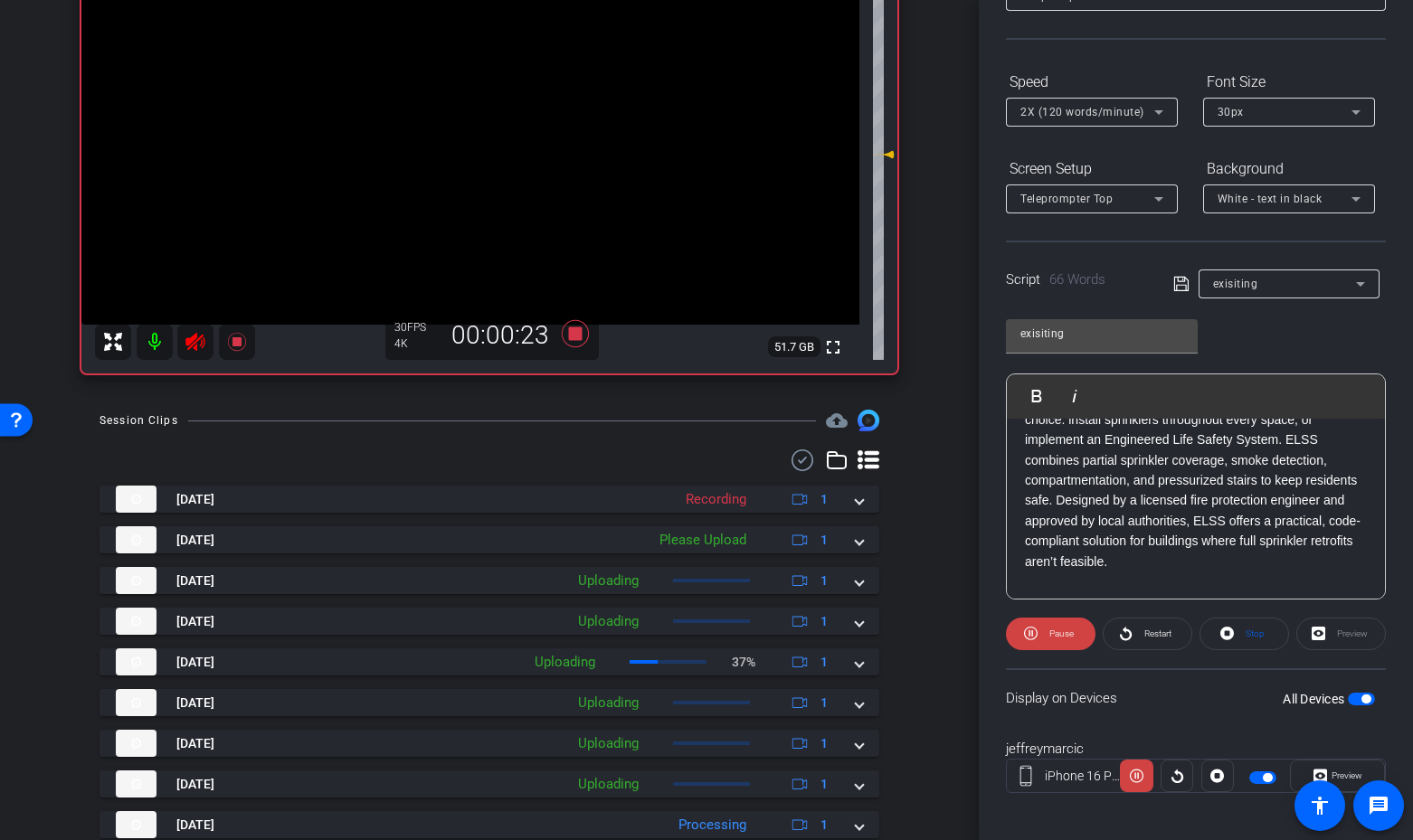
scroll to position [146, 0]
click at [1154, 626] on span "Restart" at bounding box center [1156, 634] width 32 height 26
click at [575, 334] on icon at bounding box center [574, 333] width 27 height 27
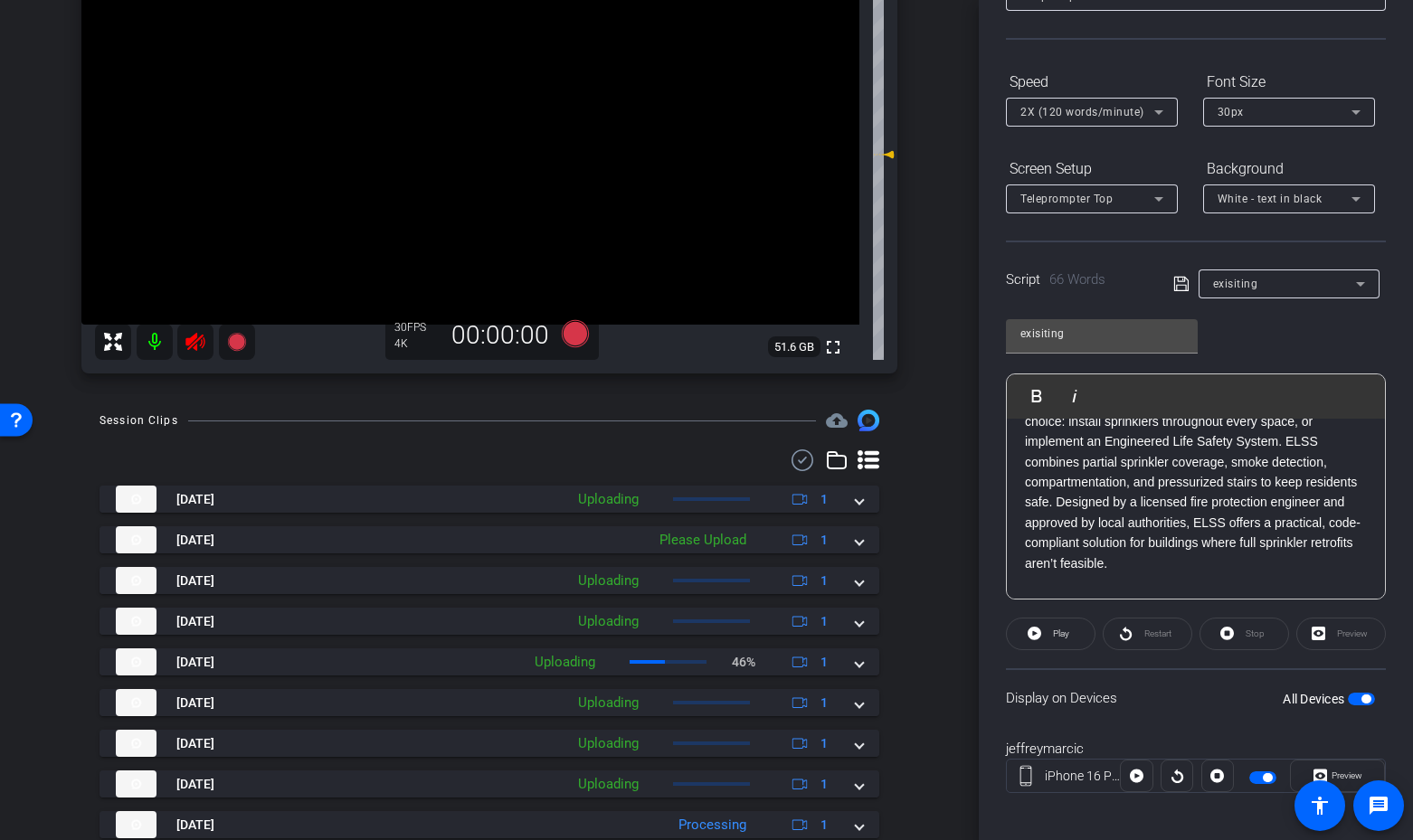
click at [200, 341] on icon at bounding box center [196, 342] width 22 height 22
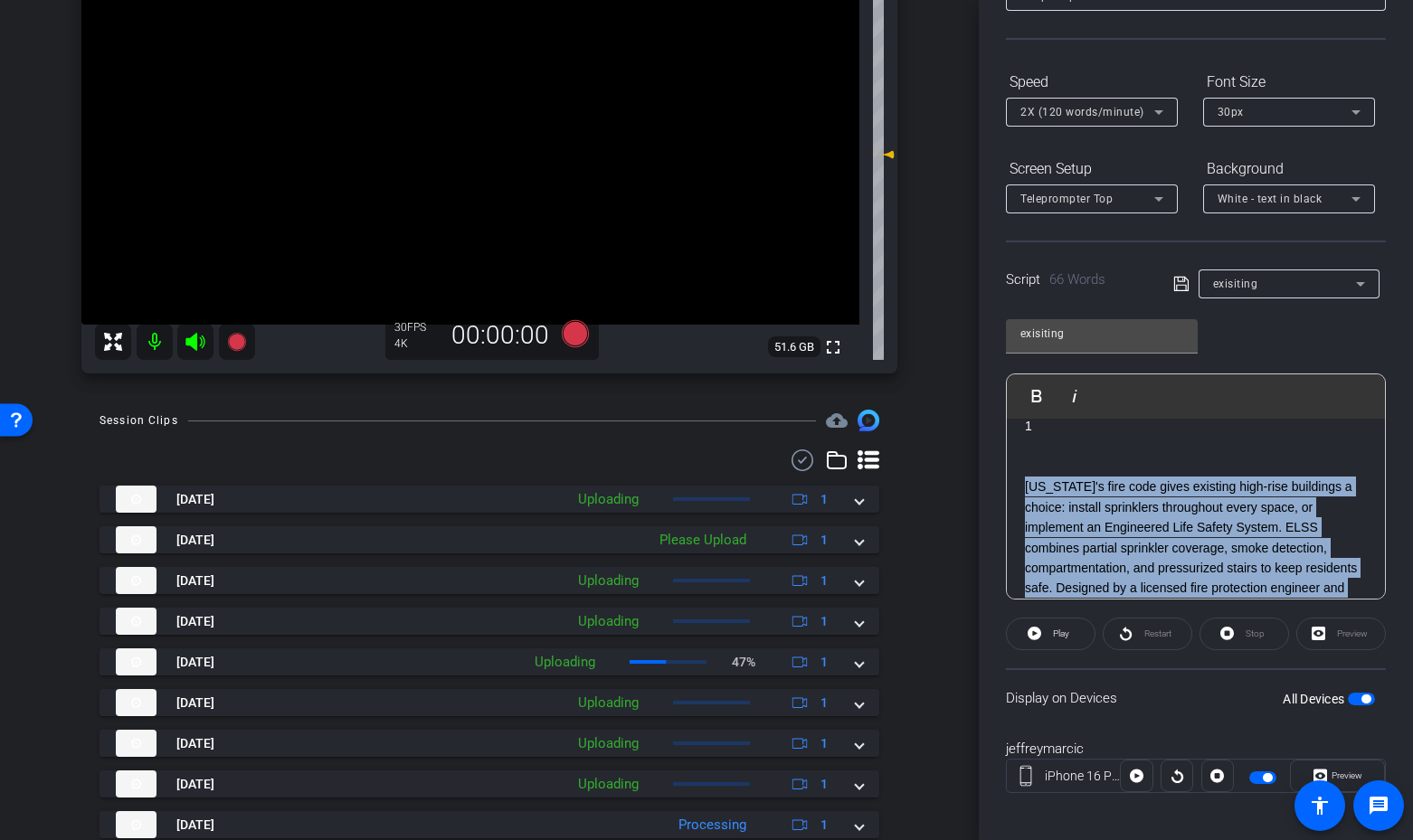
drag, startPoint x: 1139, startPoint y: 565, endPoint x: 1027, endPoint y: 484, distance: 138.2
click at [1027, 484] on p "Florida's fire code gives existing high-rise buildings a choice: install sprink…" at bounding box center [1196, 567] width 342 height 183
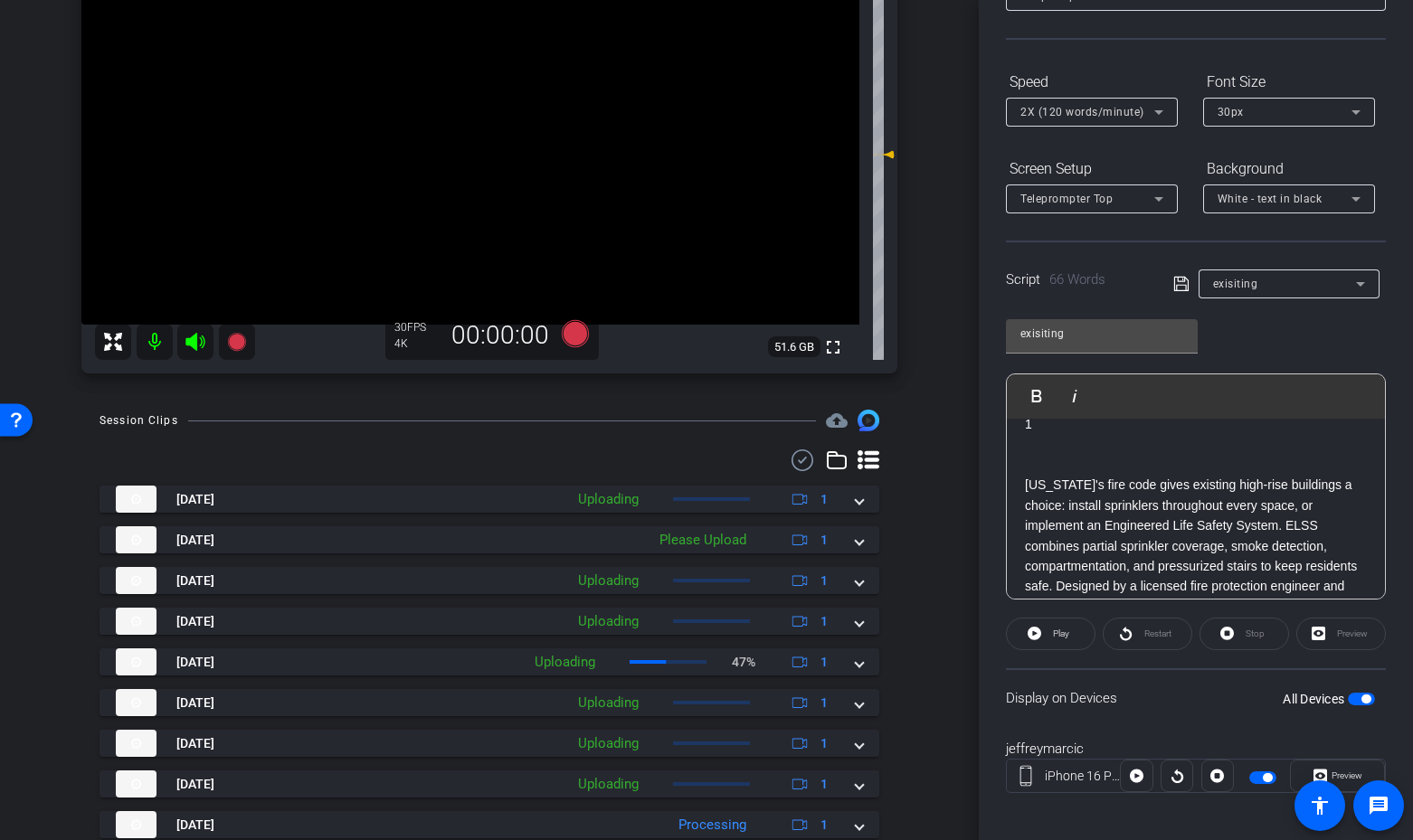
scroll to position [142, 0]
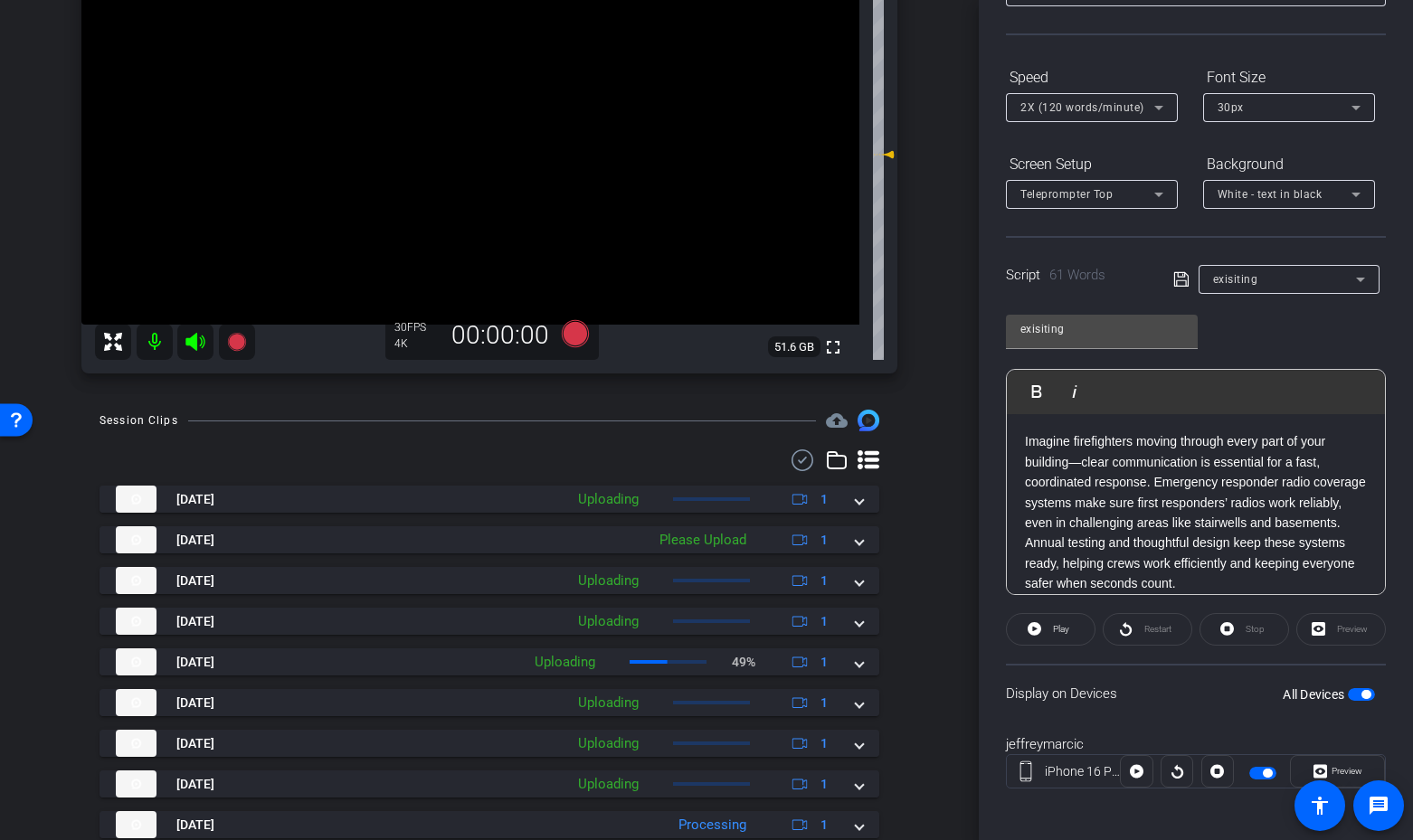
click at [1355, 693] on span "button" at bounding box center [1361, 694] width 27 height 13
click at [1354, 693] on span "button" at bounding box center [1353, 694] width 9 height 9
click at [196, 335] on icon at bounding box center [195, 342] width 19 height 18
click at [574, 331] on icon at bounding box center [574, 333] width 27 height 27
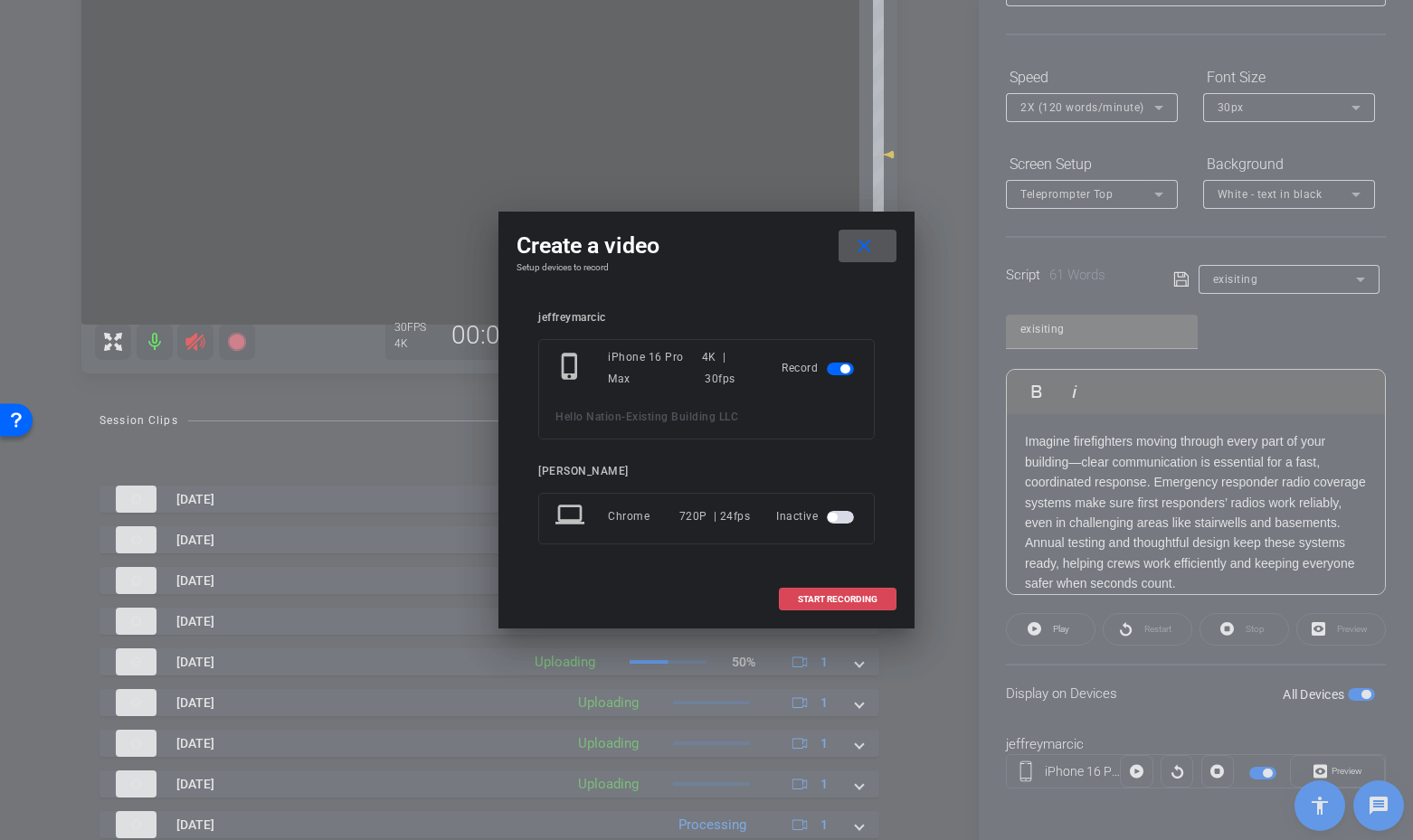
click at [866, 604] on span "START RECORDING" at bounding box center [838, 599] width 80 height 9
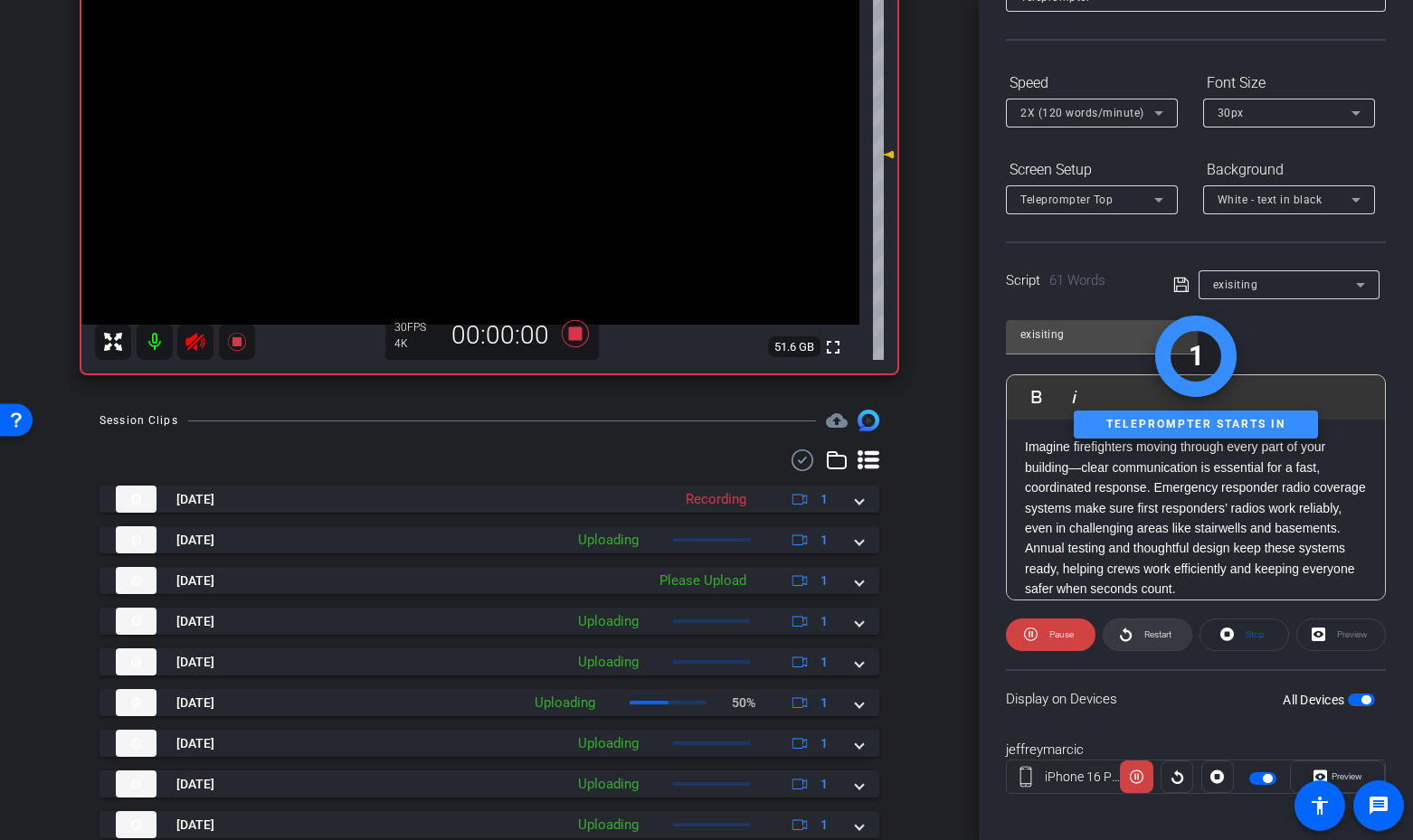
scroll to position [140, 0]
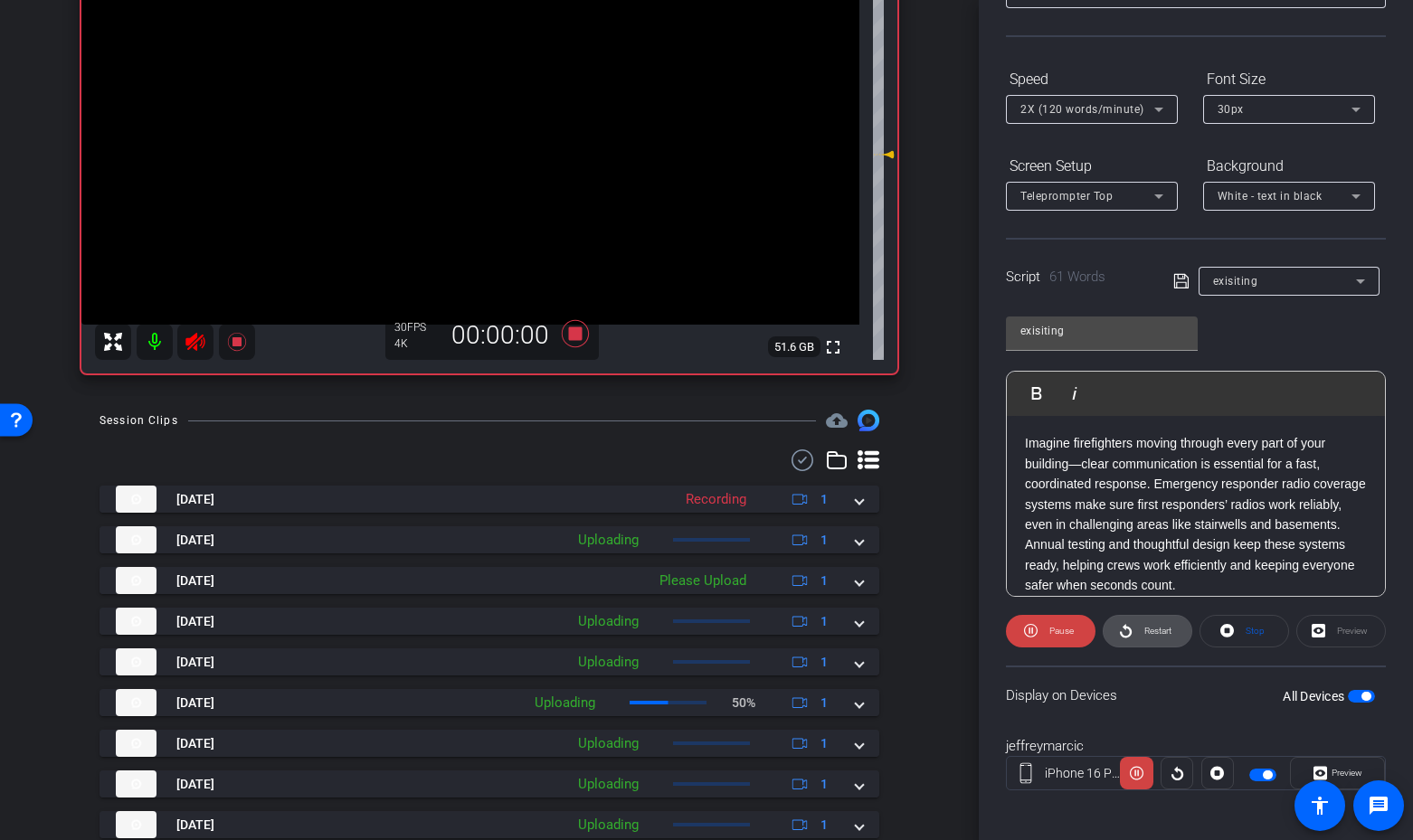
click at [1146, 632] on span "Restart" at bounding box center [1157, 630] width 27 height 10
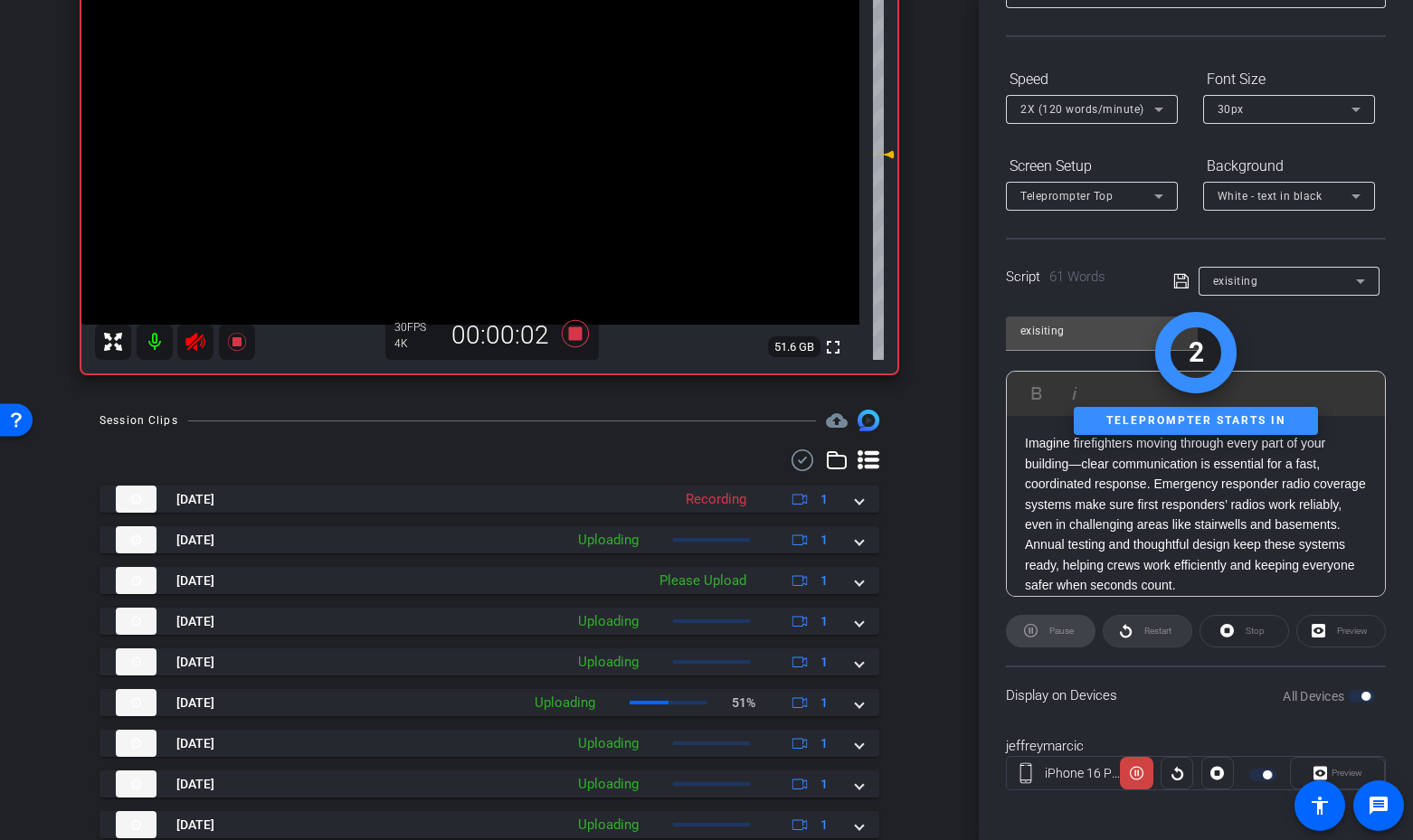
scroll to position [148, 0]
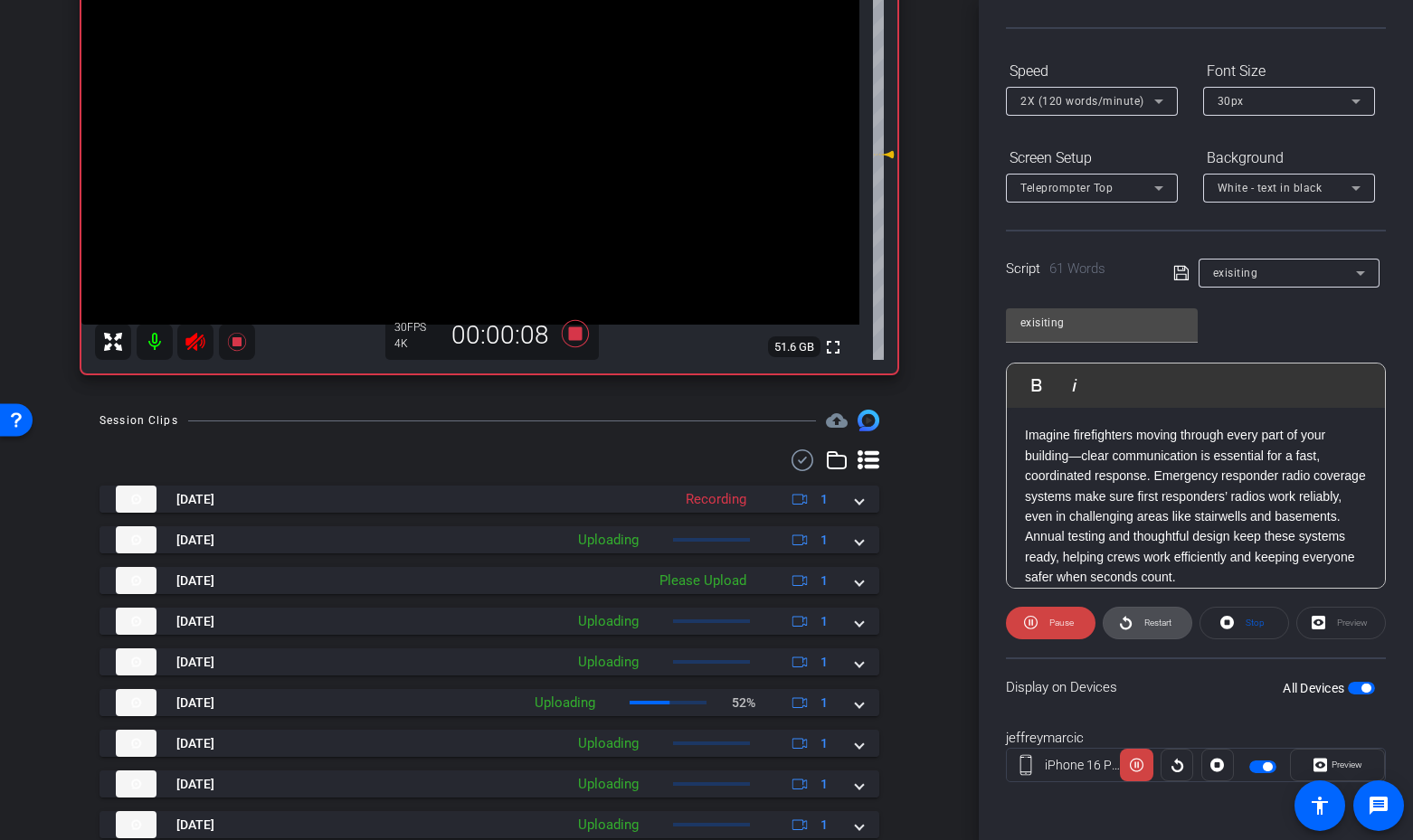
click at [1146, 632] on span "Restart" at bounding box center [1156, 624] width 32 height 26
click at [1135, 623] on span at bounding box center [1147, 623] width 88 height 43
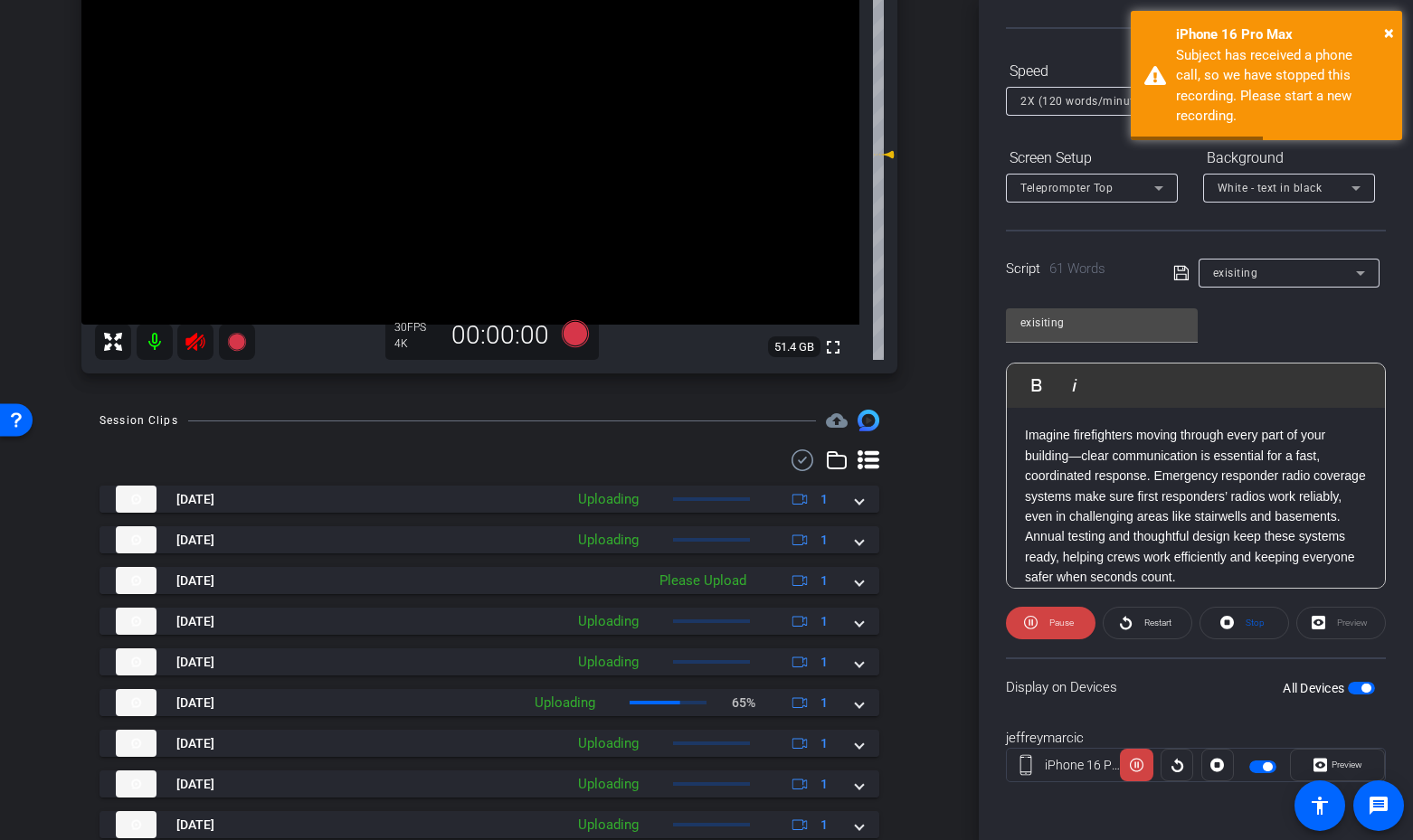
click at [194, 351] on icon at bounding box center [196, 342] width 22 height 22
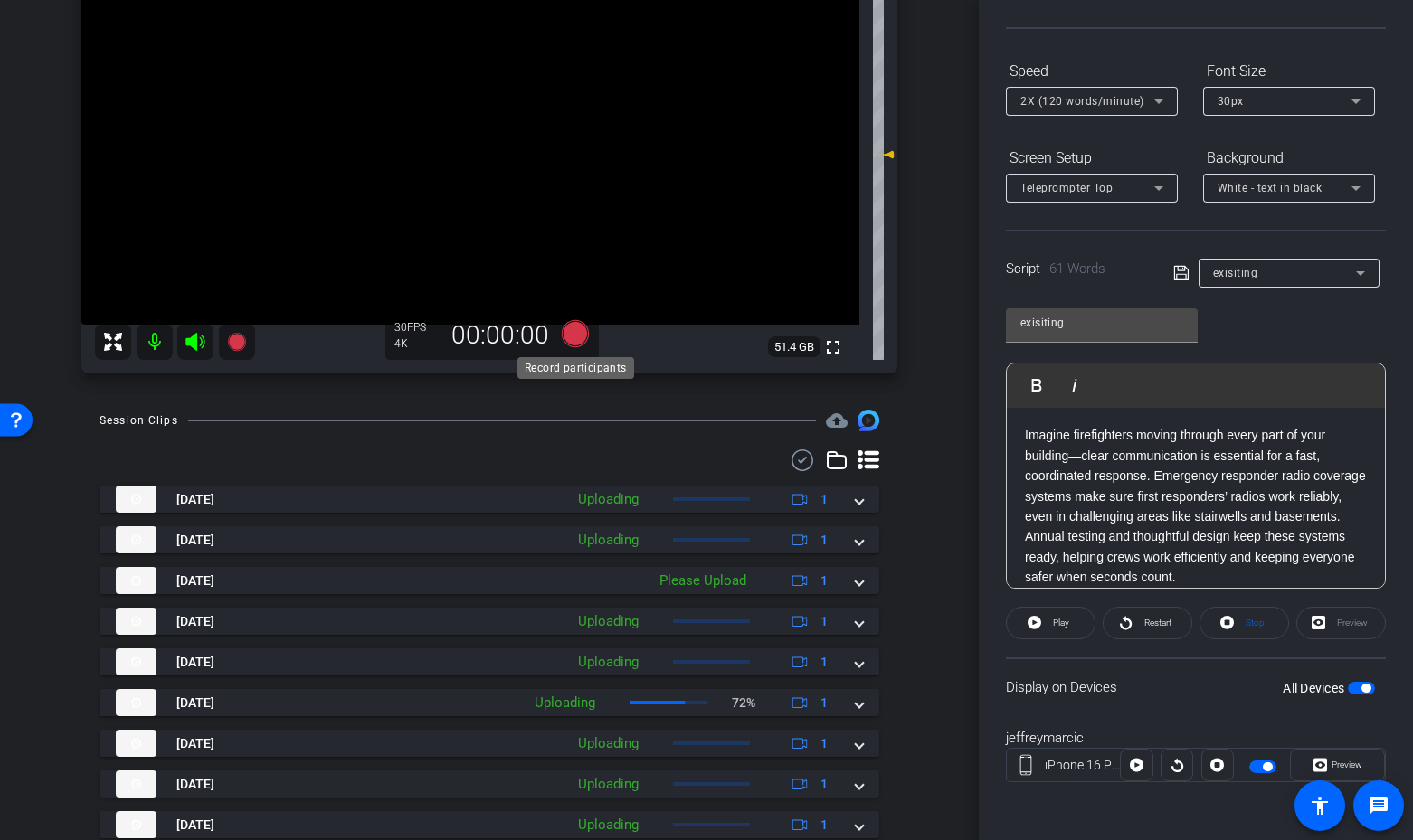
click at [568, 329] on icon at bounding box center [574, 333] width 27 height 27
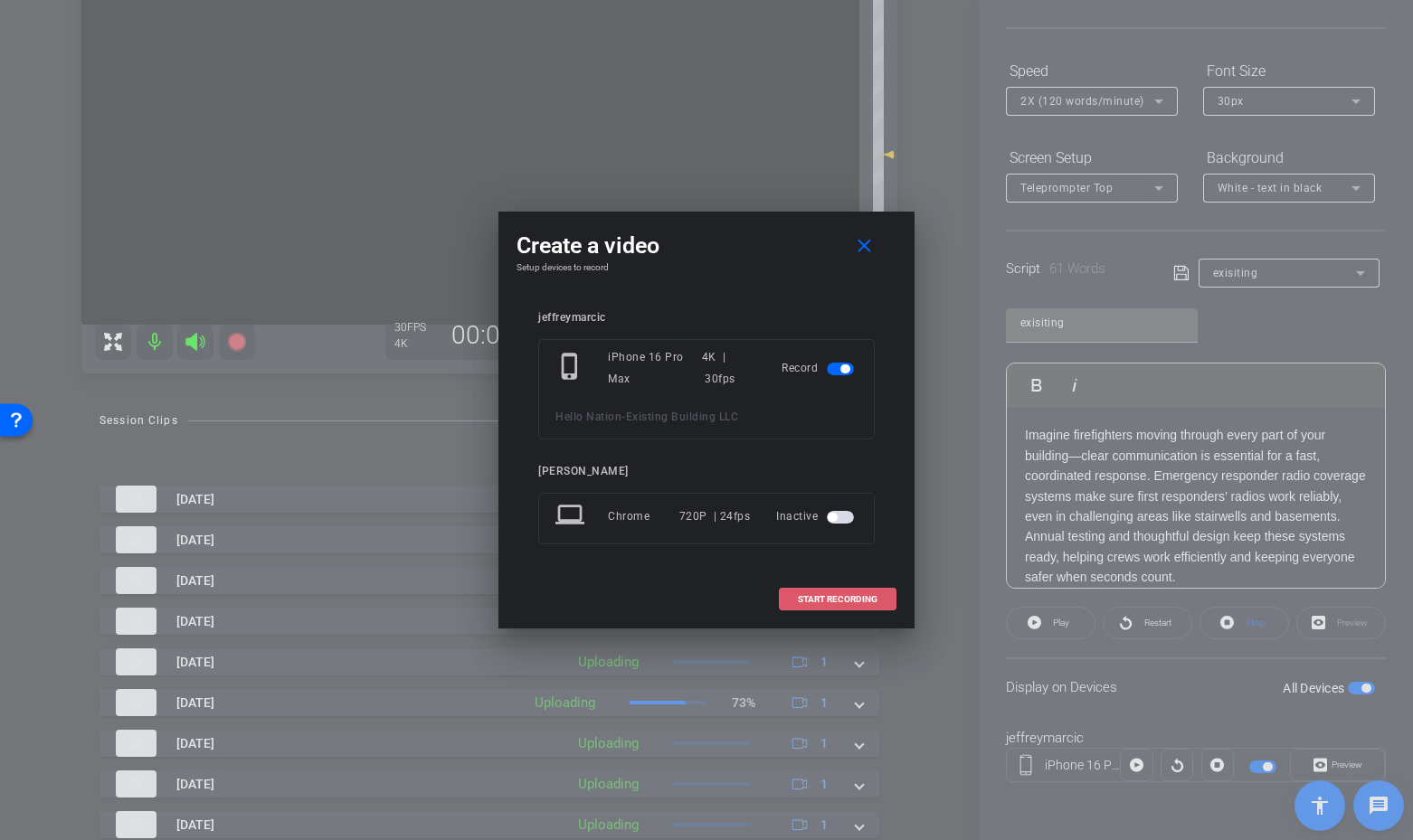
click at [846, 607] on span at bounding box center [838, 600] width 116 height 43
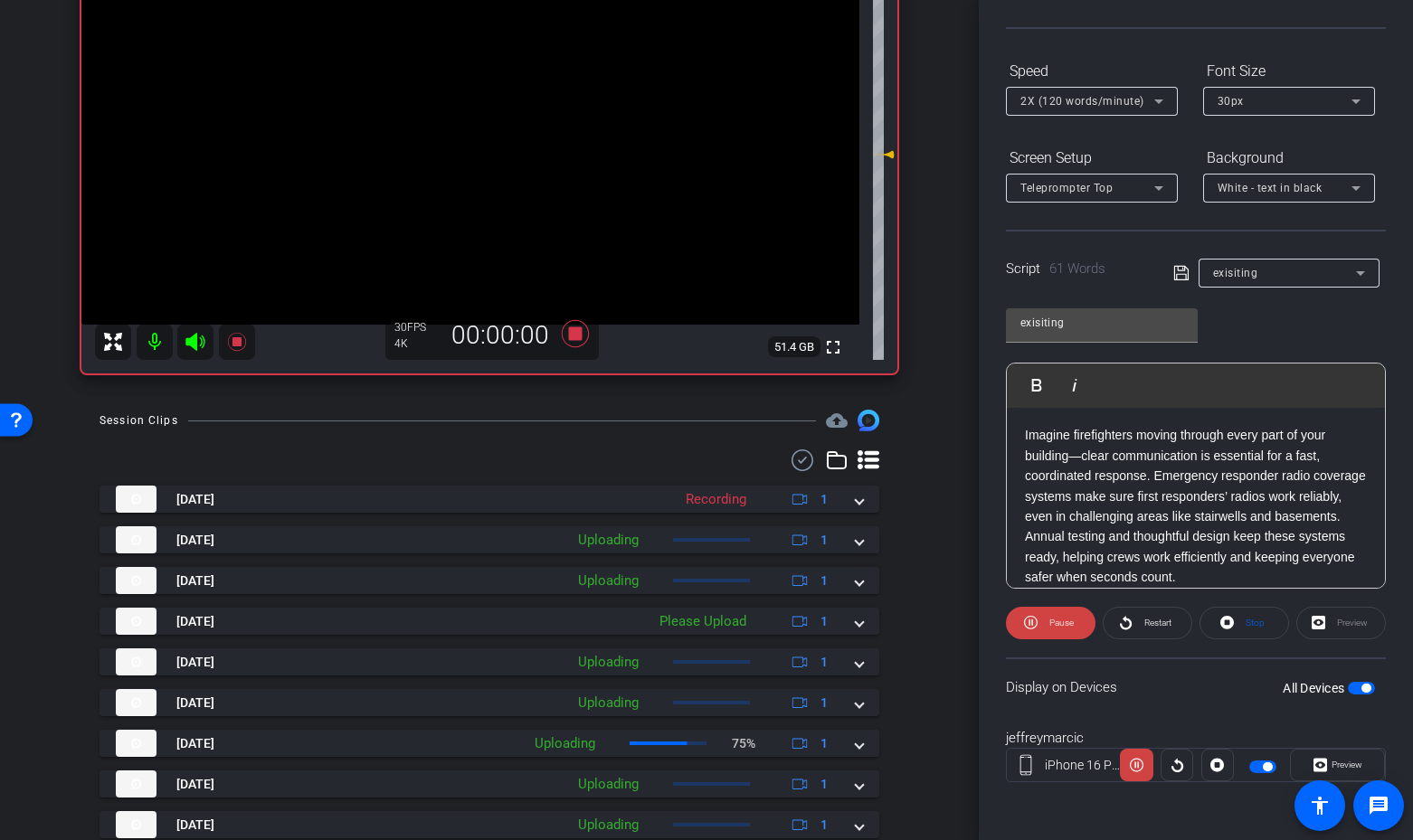
click at [193, 345] on icon at bounding box center [195, 342] width 19 height 18
click at [1140, 624] on span "Restart" at bounding box center [1156, 624] width 32 height 26
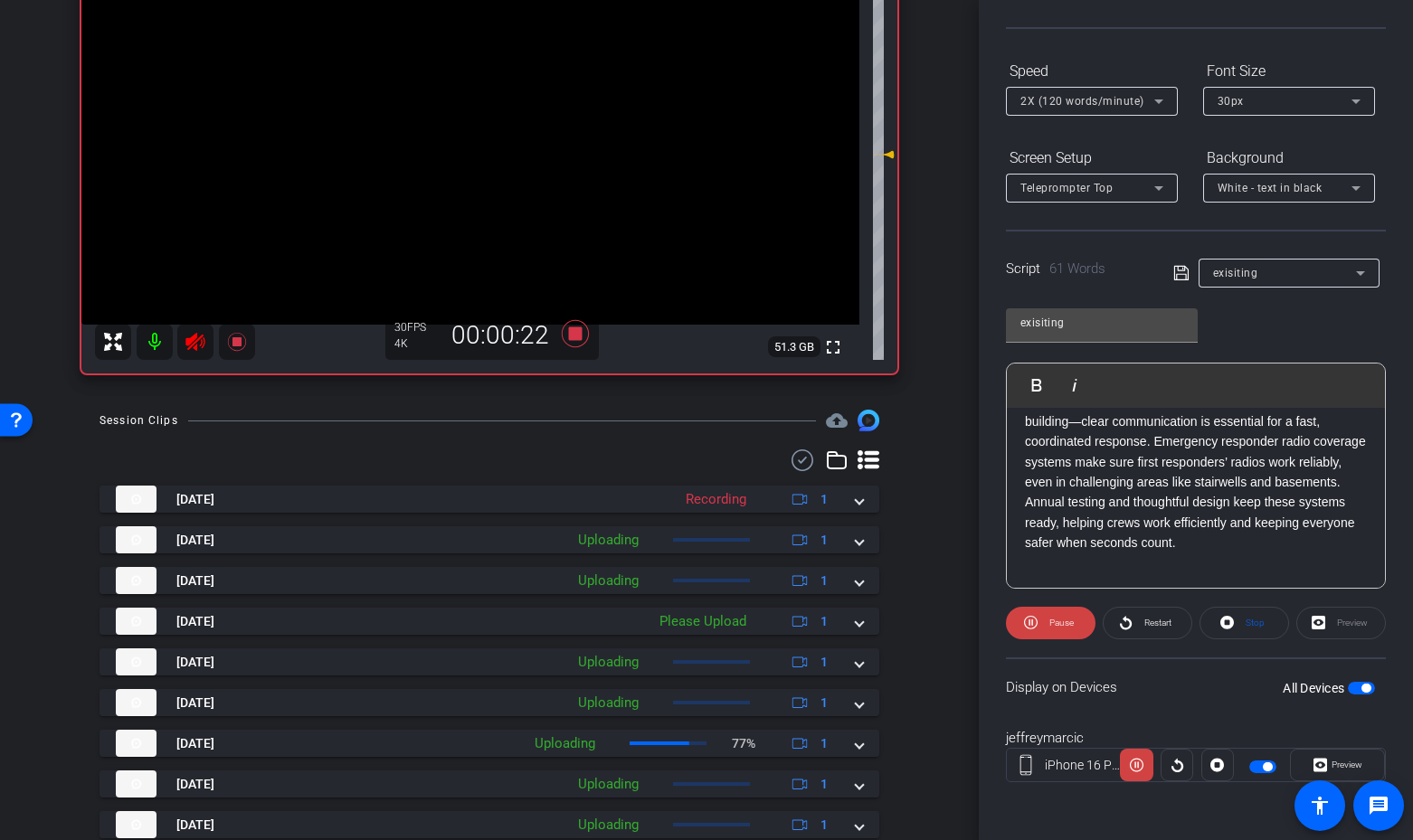
scroll to position [152, 0]
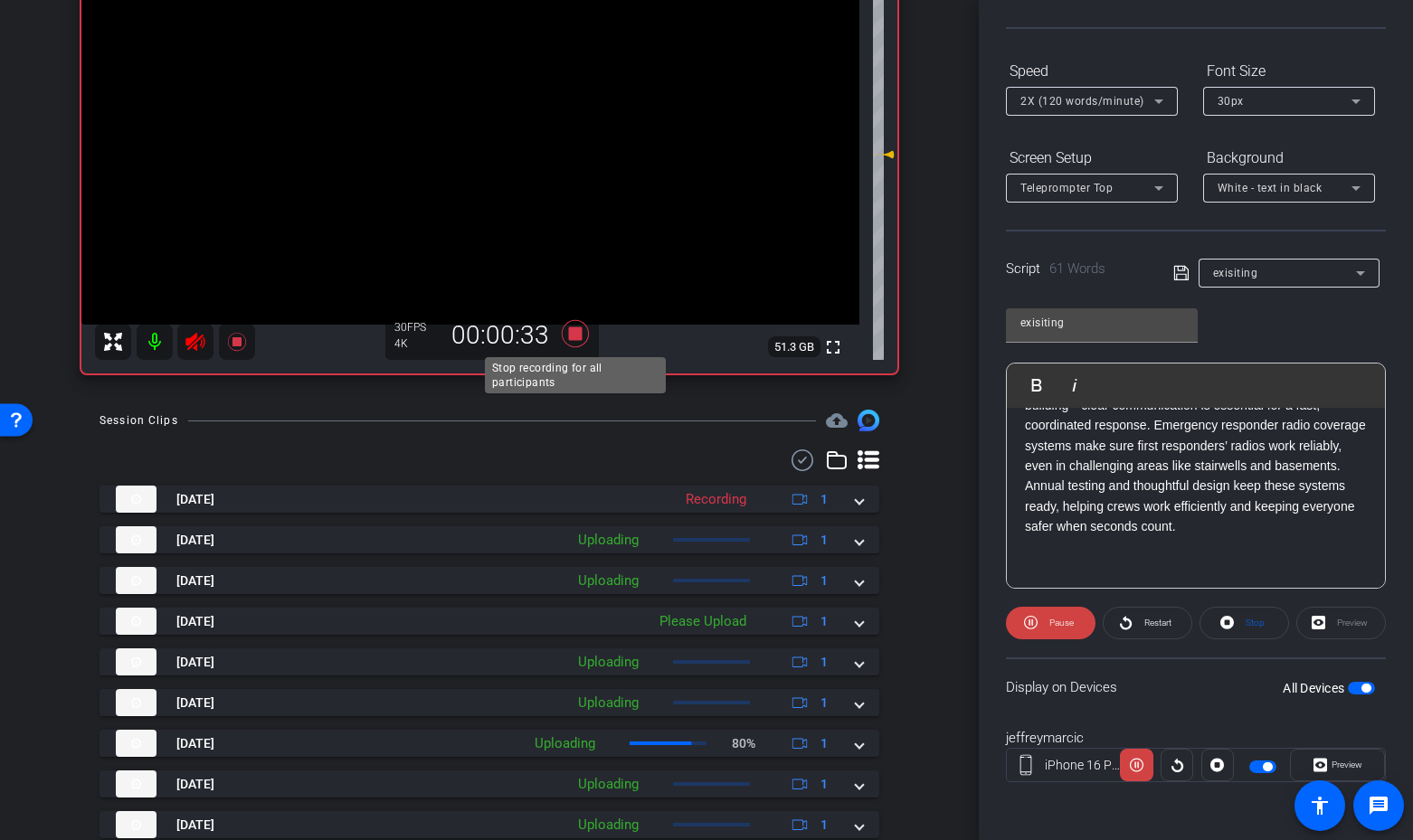
click at [577, 334] on icon at bounding box center [574, 333] width 27 height 27
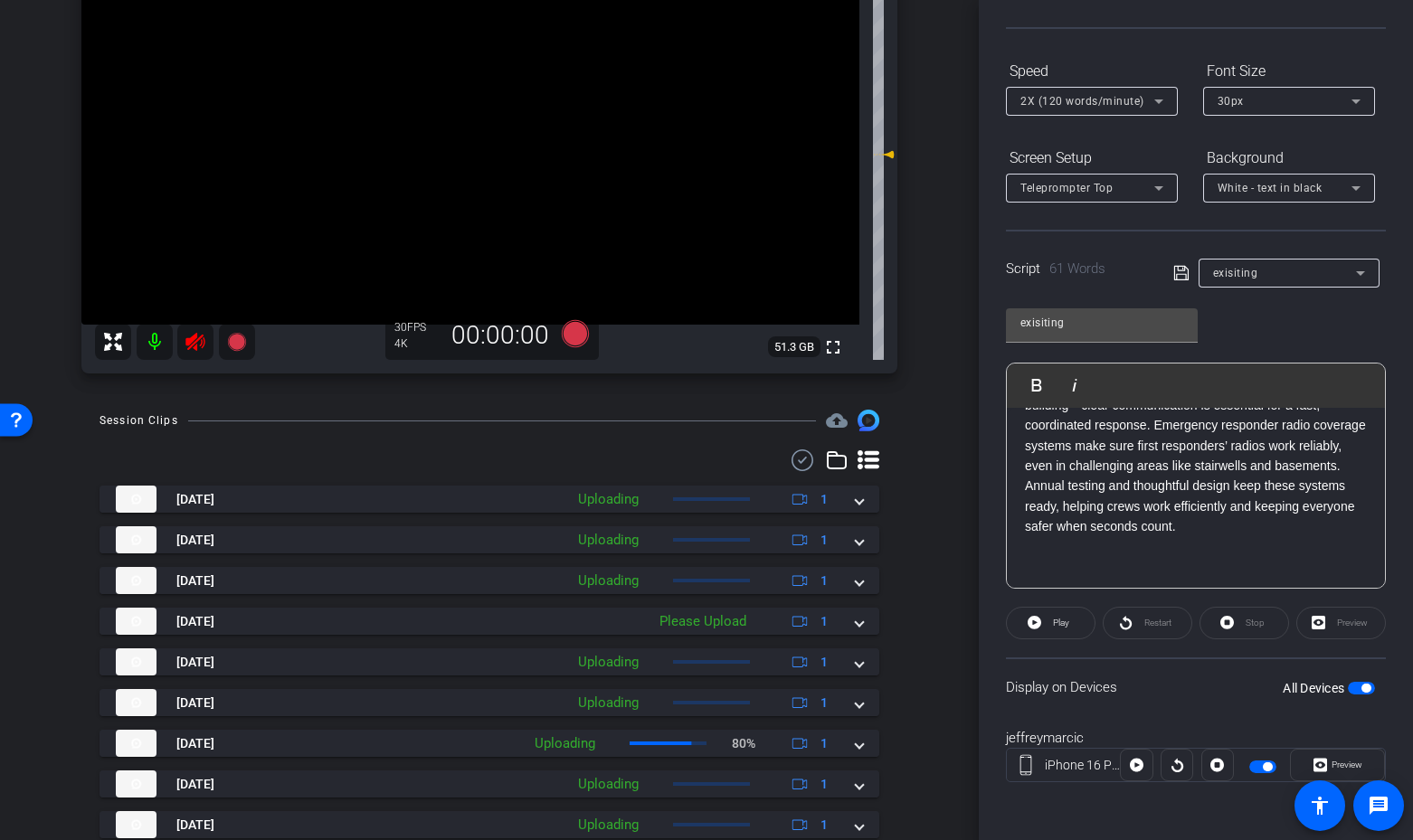
click at [190, 335] on icon at bounding box center [196, 342] width 22 height 22
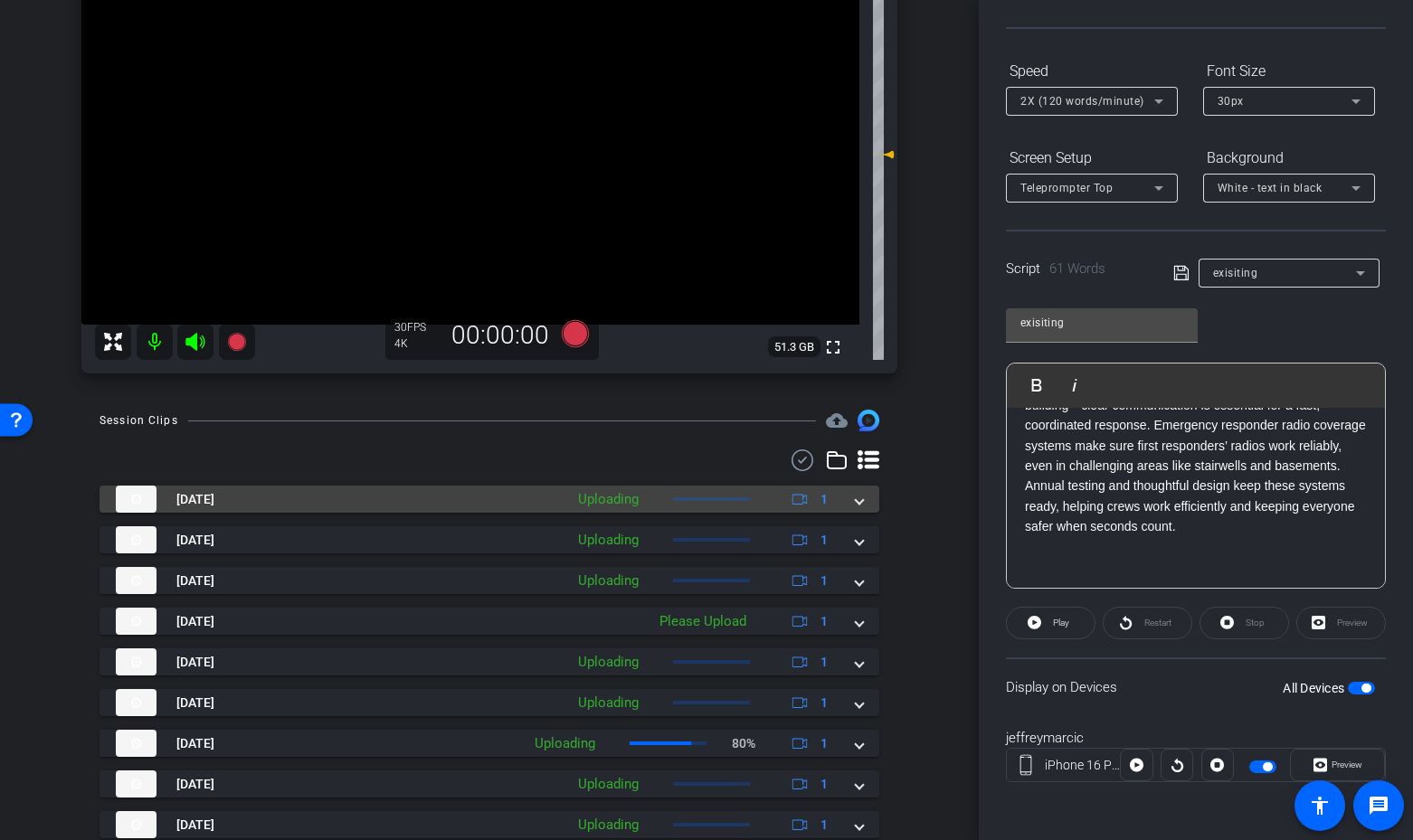
click at [857, 505] on span at bounding box center [859, 499] width 7 height 19
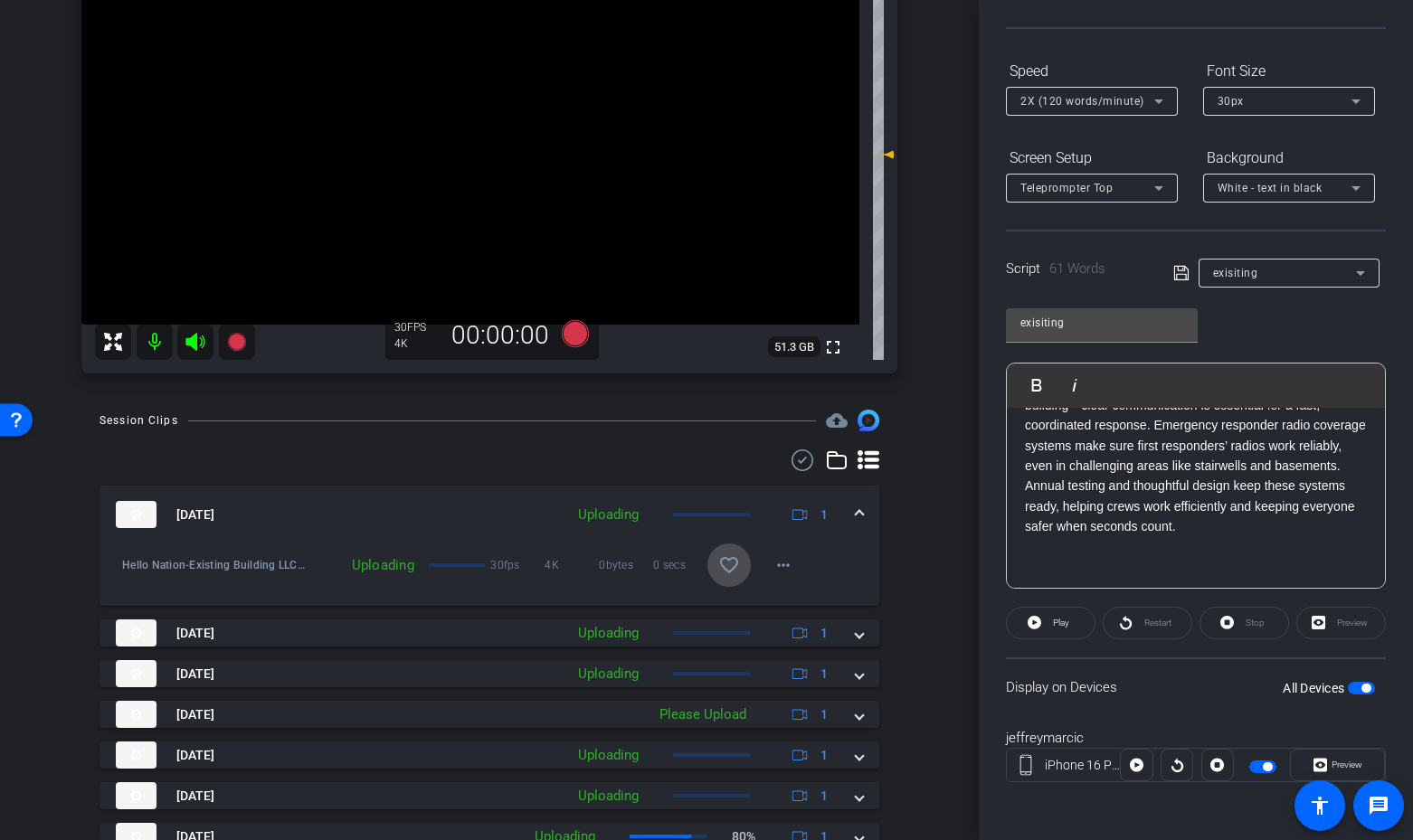
click at [735, 569] on mat-icon "favorite_border" at bounding box center [730, 565] width 22 height 22
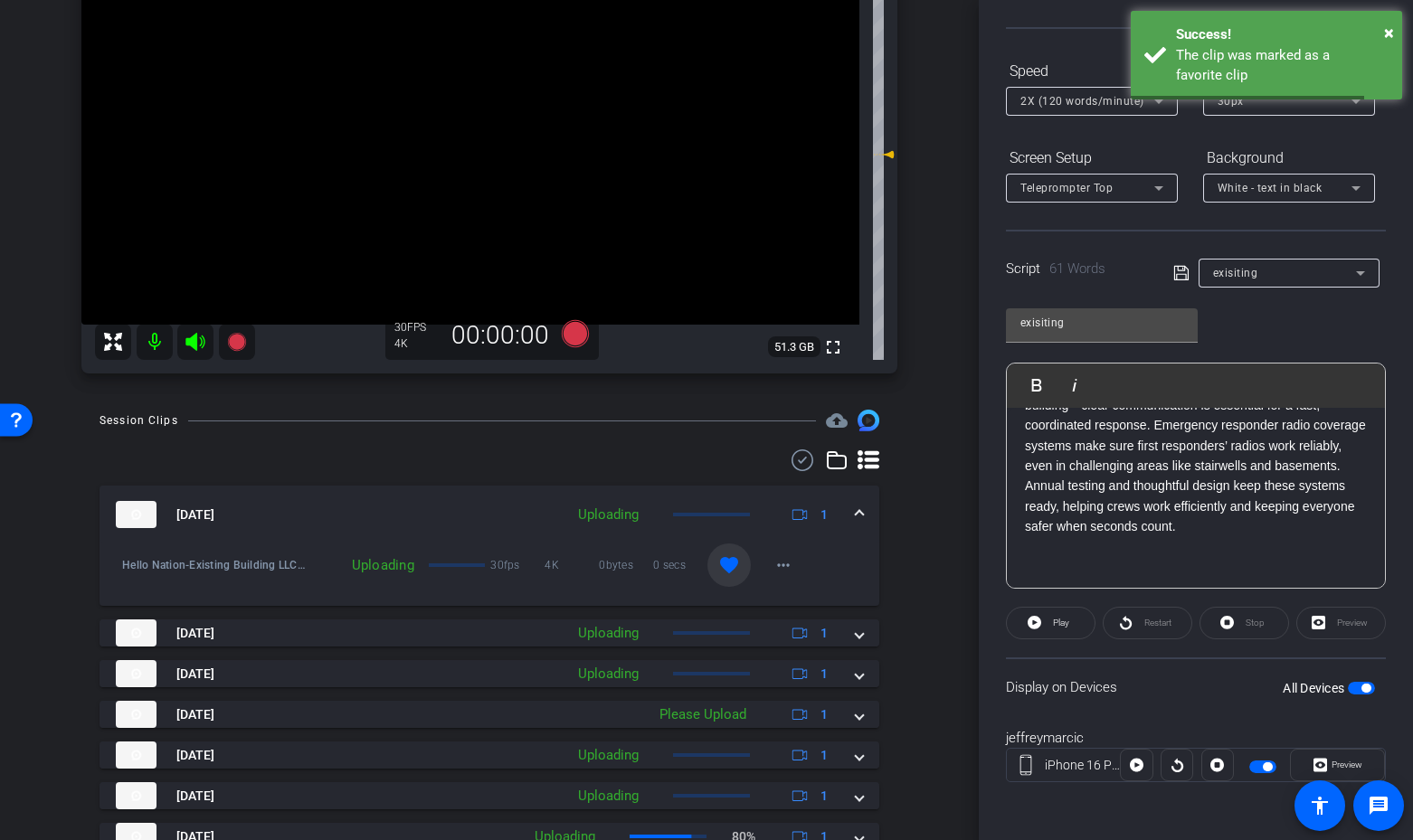
click at [939, 494] on div "arrow_back Existing Building LLC Back to project Send invite account_box grid_o…" at bounding box center [489, 168] width 979 height 840
click at [857, 517] on span at bounding box center [859, 514] width 7 height 19
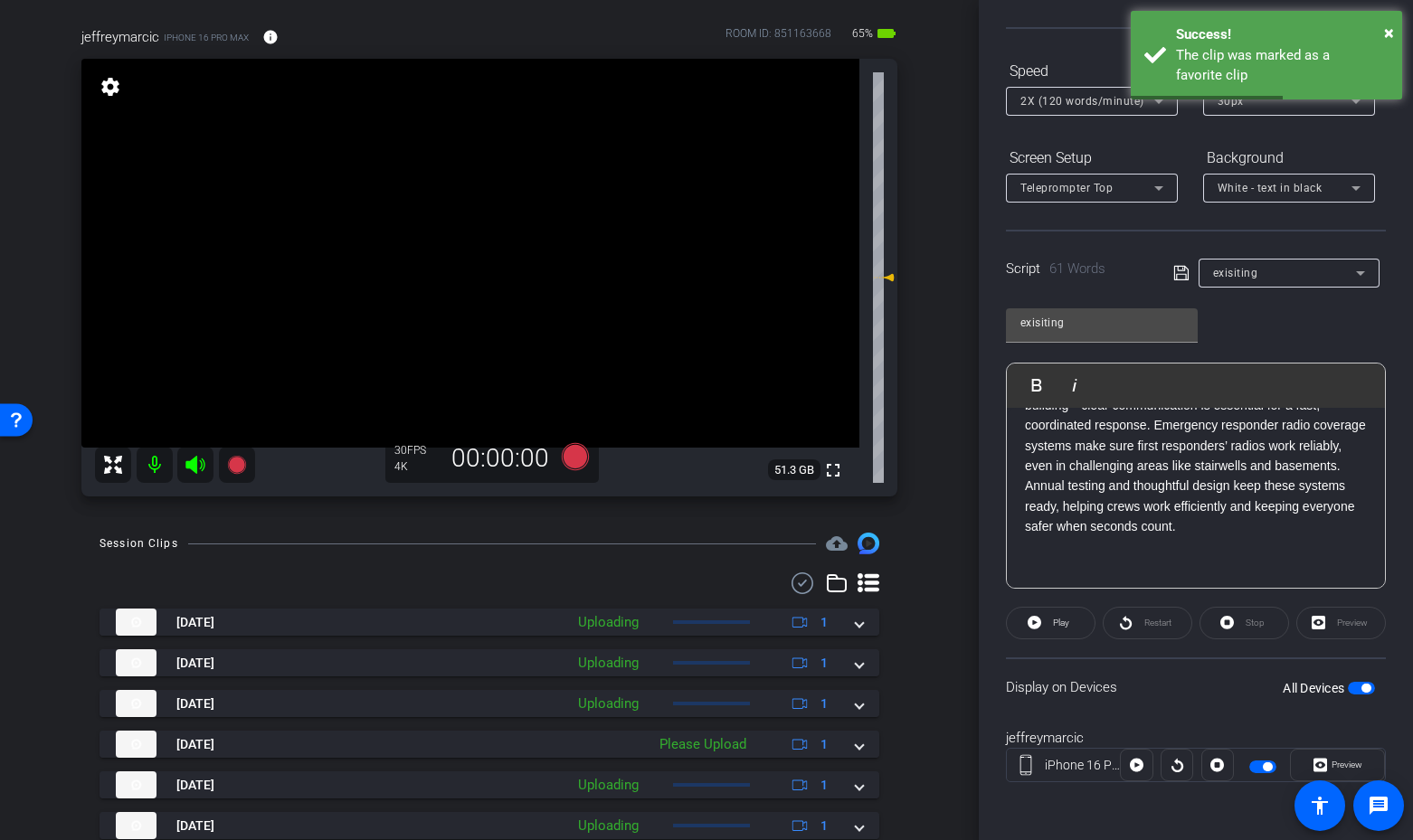
scroll to position [0, 0]
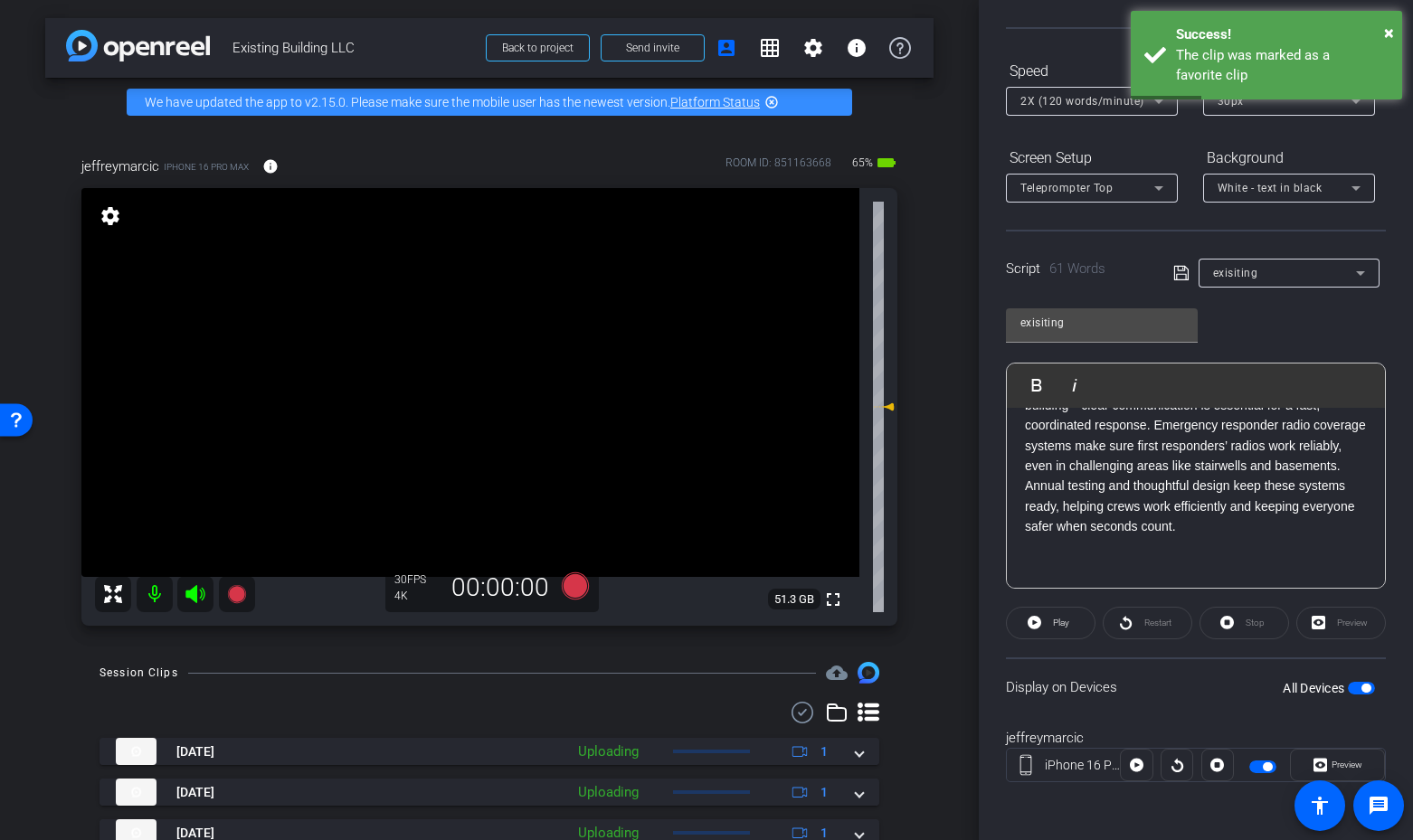
click at [1355, 677] on mat-slide-toggle "All Devices" at bounding box center [1328, 687] width 92 height 21
click at [1354, 684] on span "button" at bounding box center [1361, 688] width 27 height 13
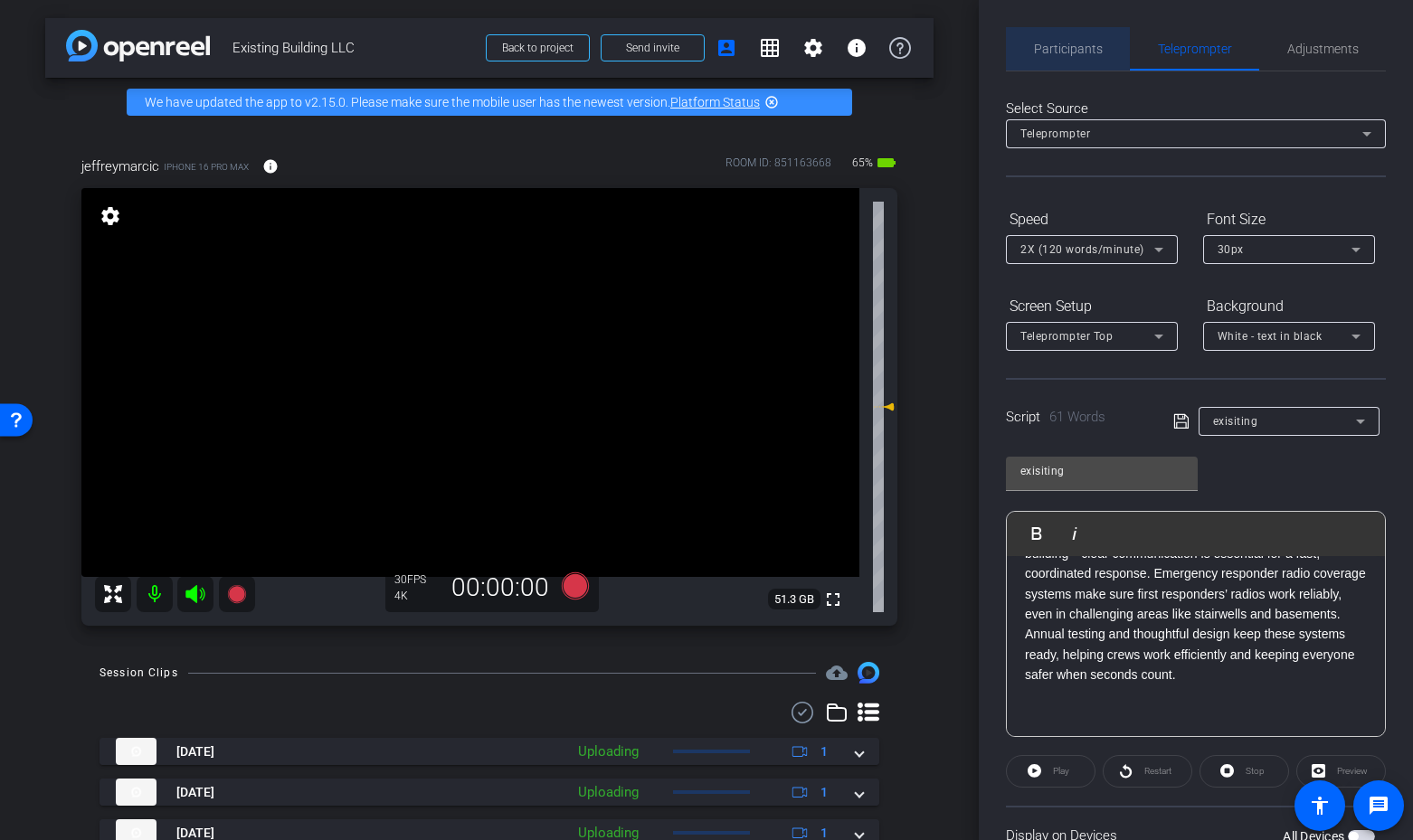
click at [1059, 45] on span "Participants" at bounding box center [1069, 48] width 69 height 13
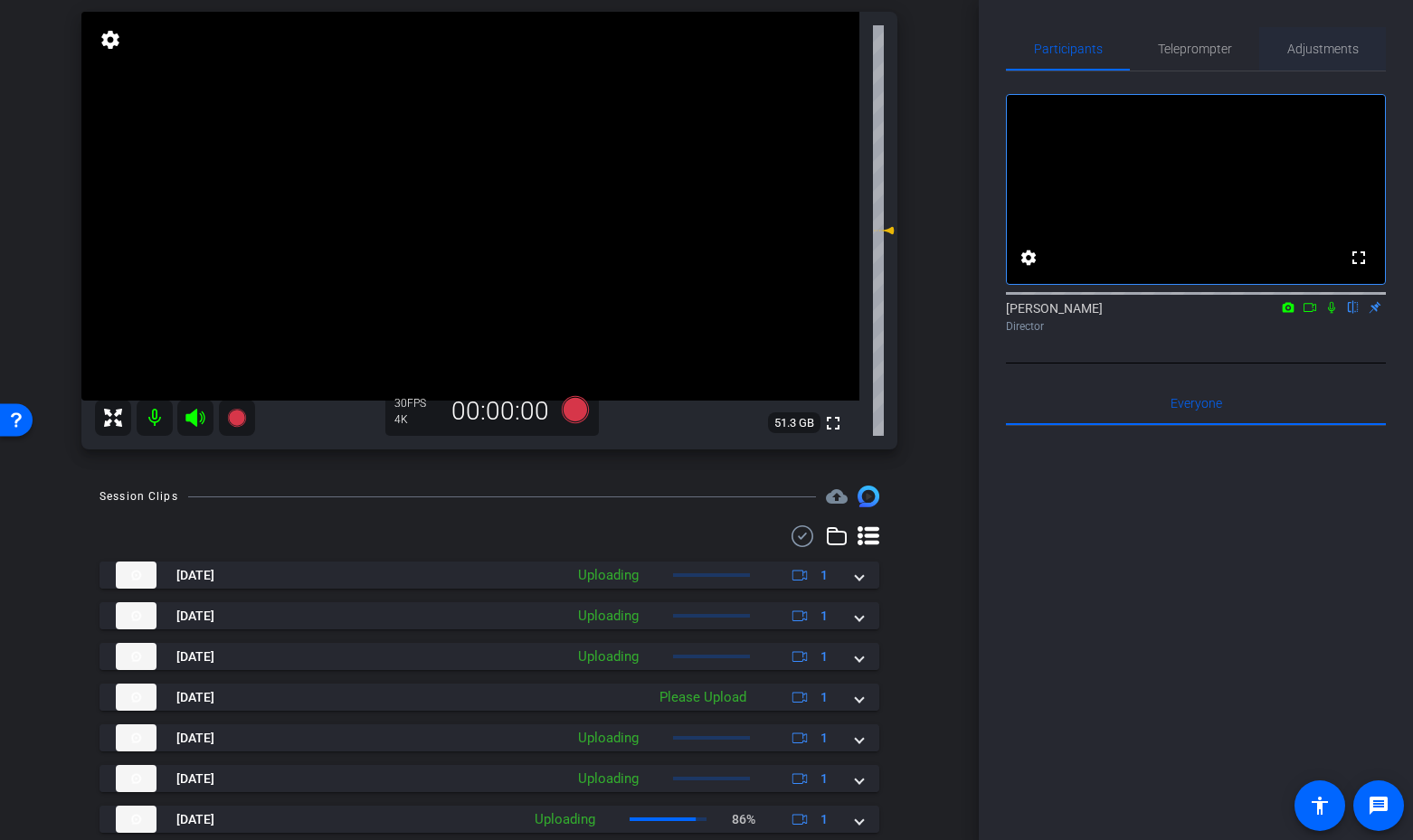
scroll to position [6, 0]
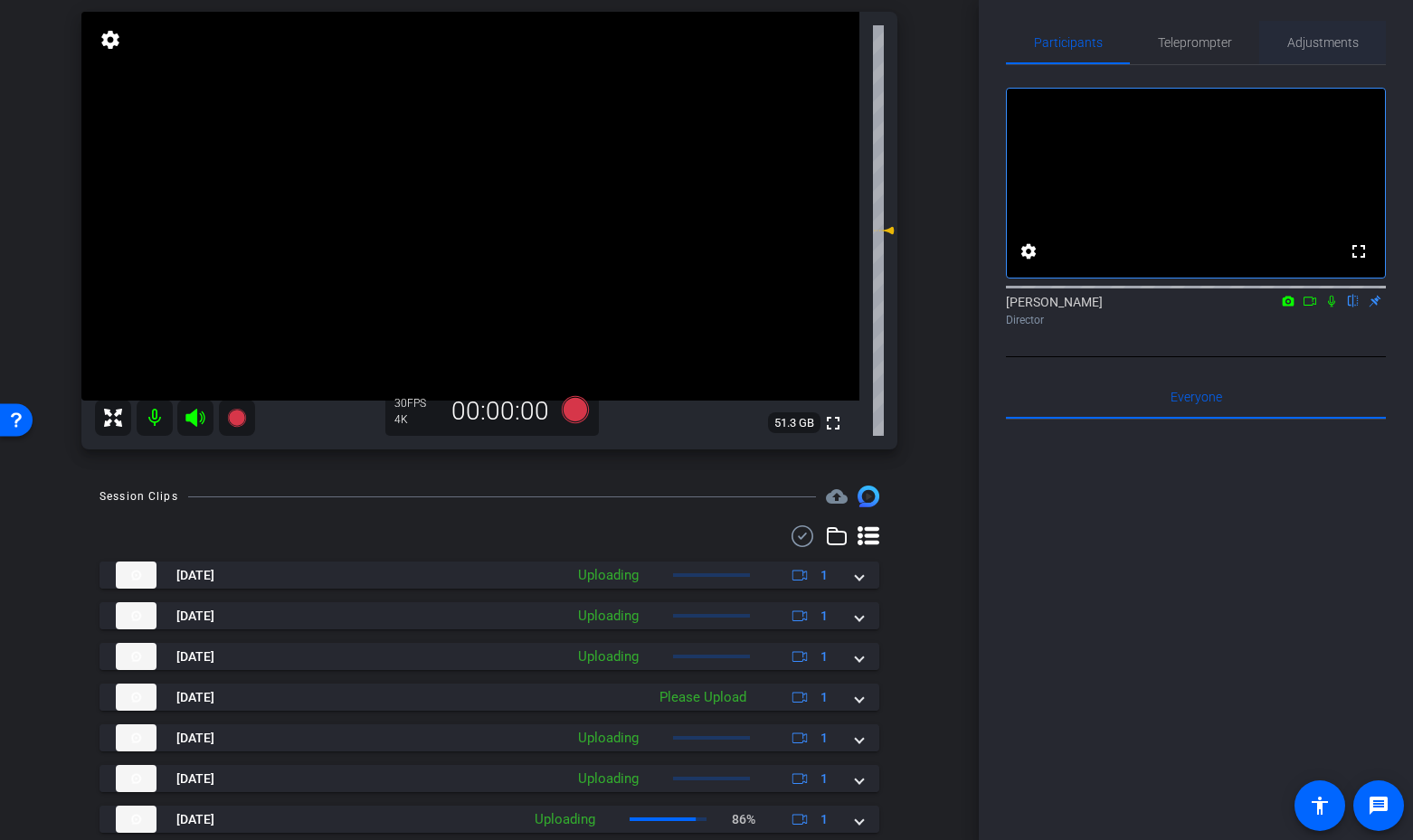
click at [1286, 49] on div "Adjustments" at bounding box center [1323, 42] width 127 height 43
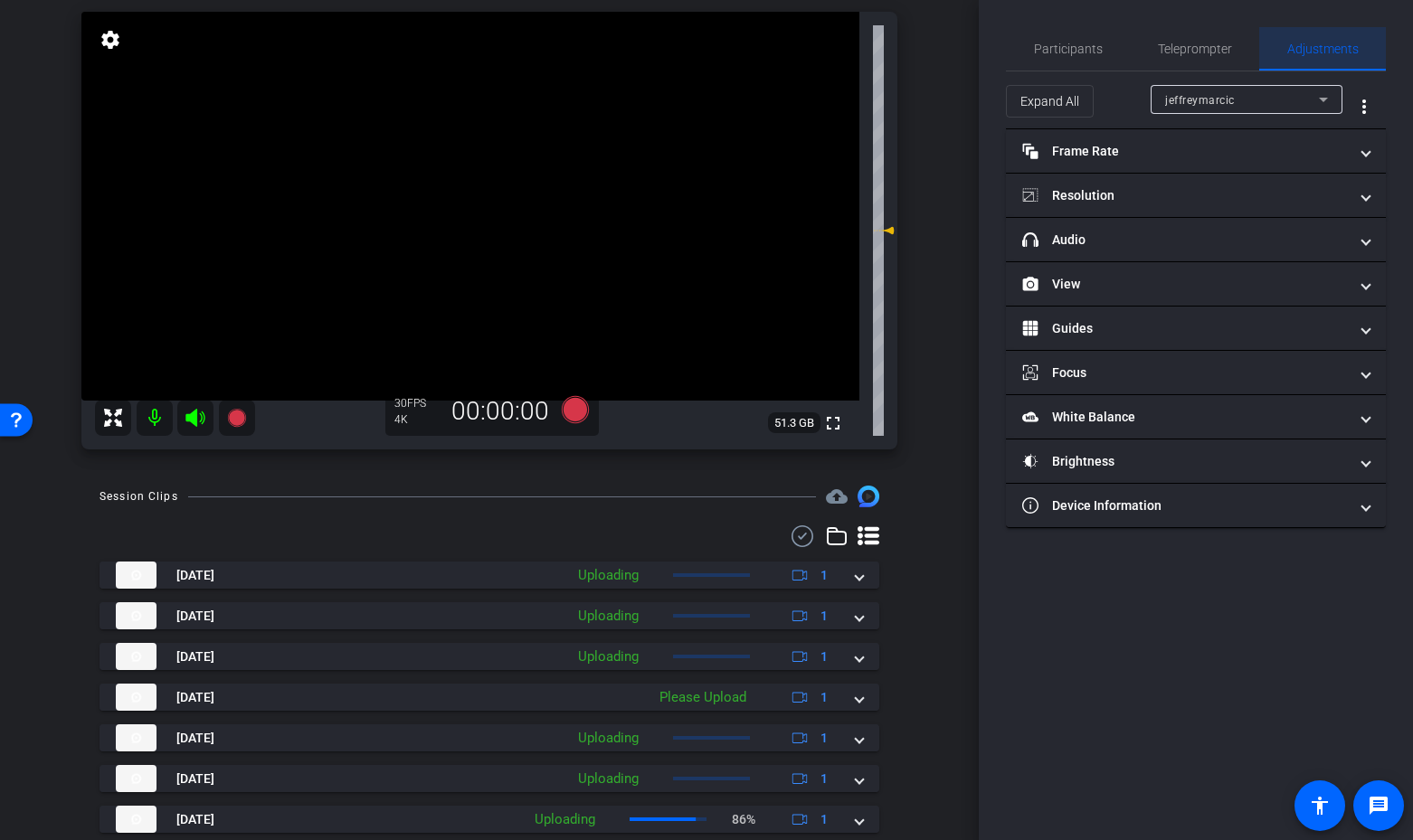
scroll to position [0, 0]
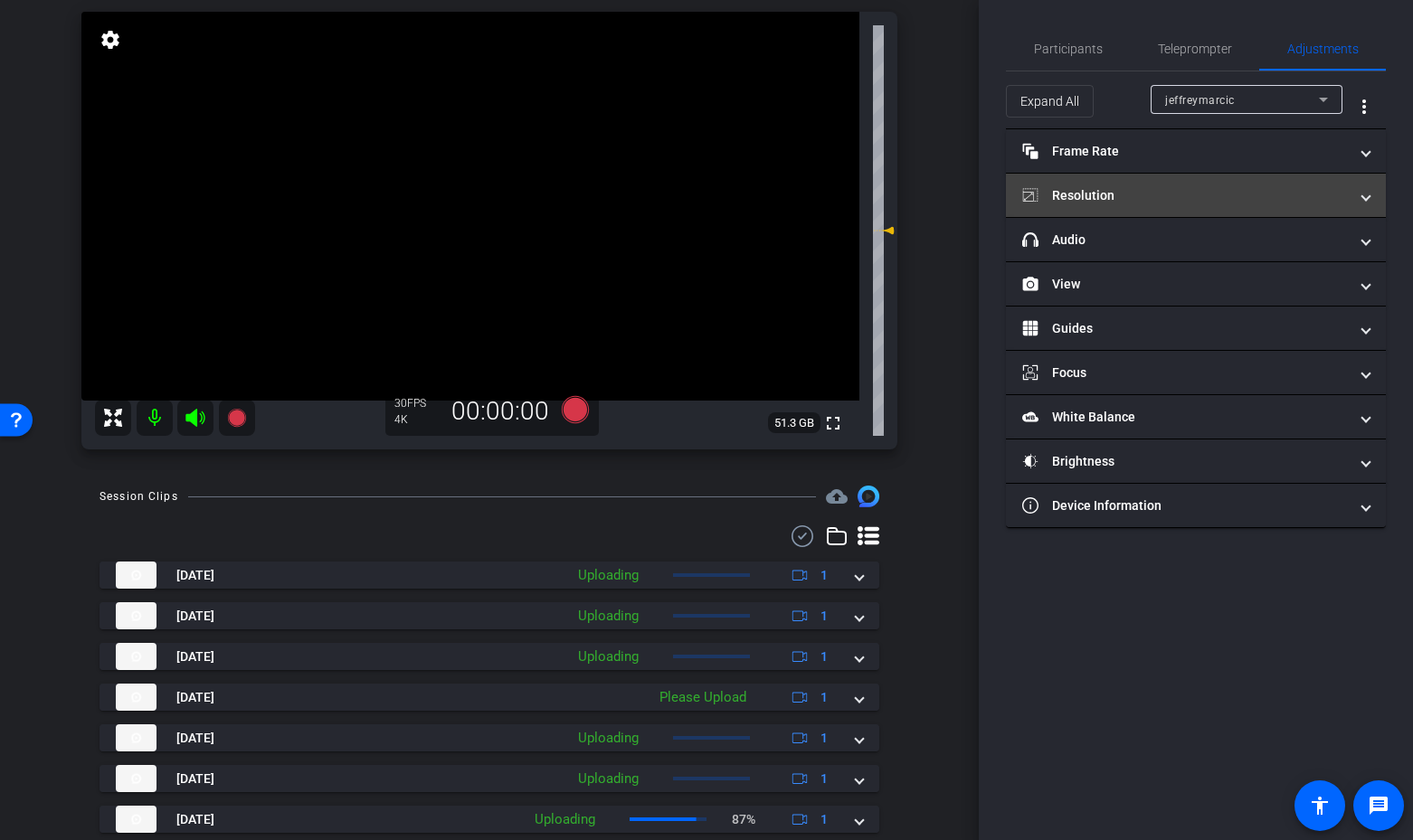
click at [1142, 186] on mat-panel-title "Resolution" at bounding box center [1185, 195] width 325 height 19
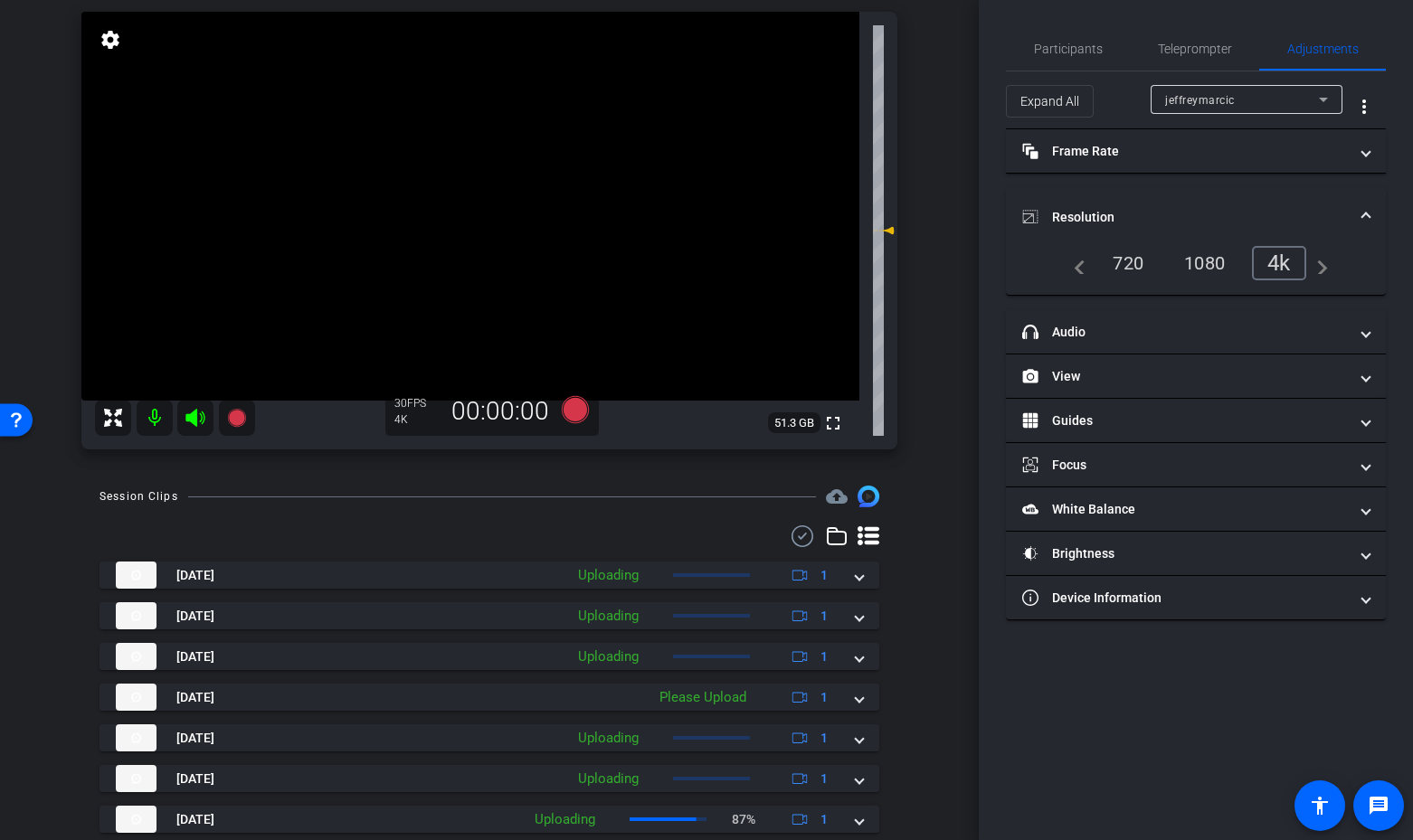
click at [1136, 256] on div "720" at bounding box center [1128, 263] width 58 height 31
click at [1045, 46] on span "Participants" at bounding box center [1069, 48] width 69 height 13
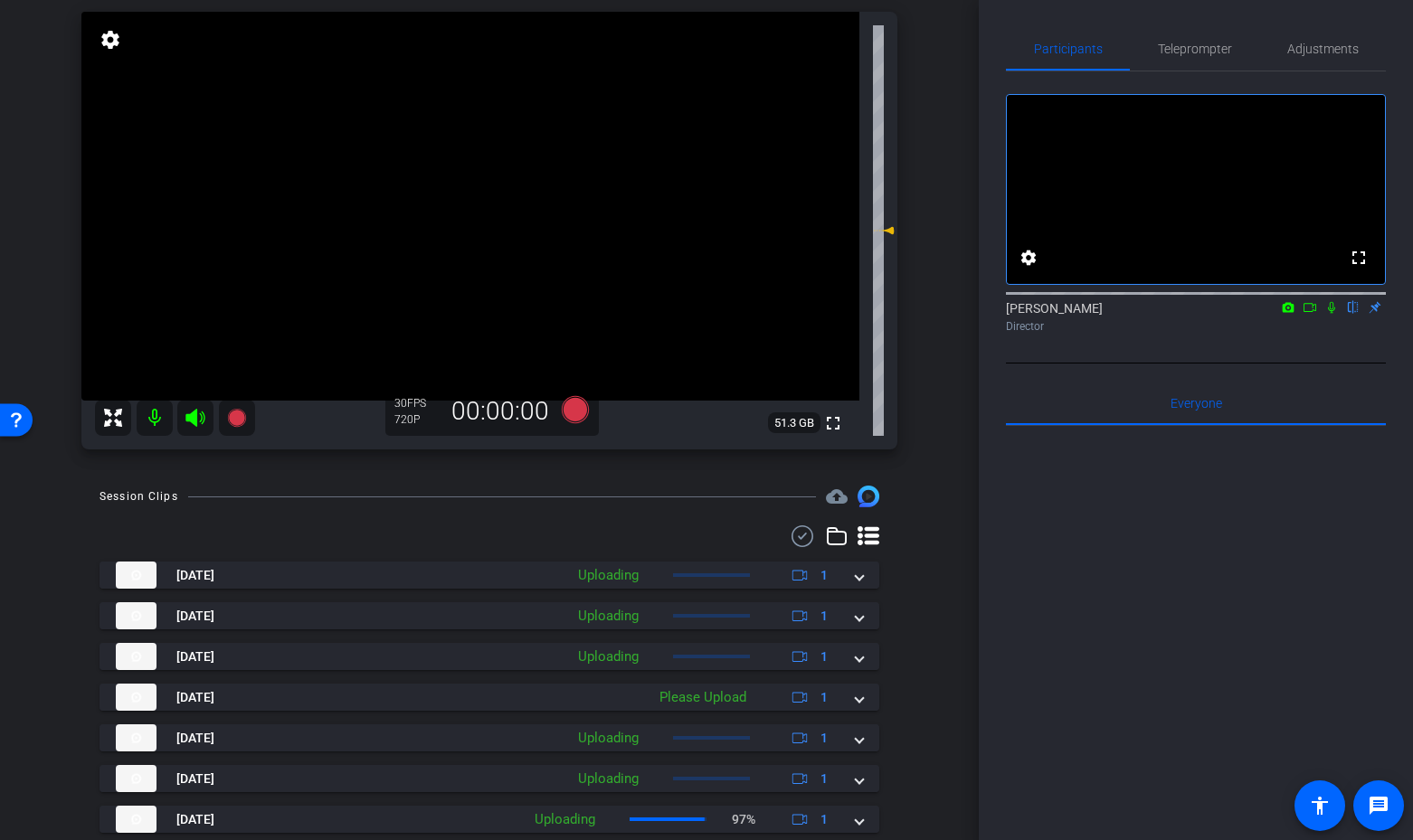
scroll to position [176, 0]
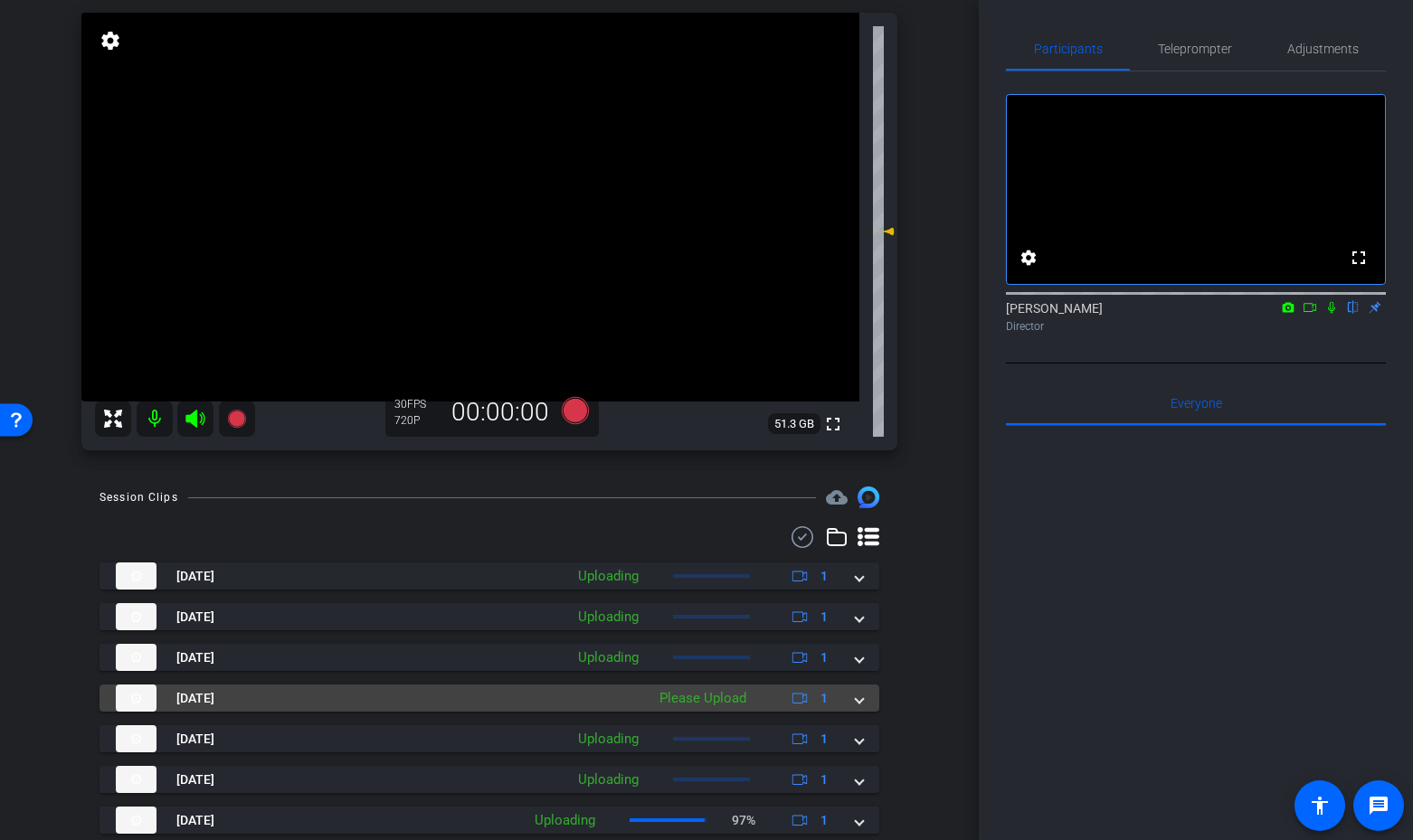
click at [863, 698] on span at bounding box center [859, 698] width 7 height 19
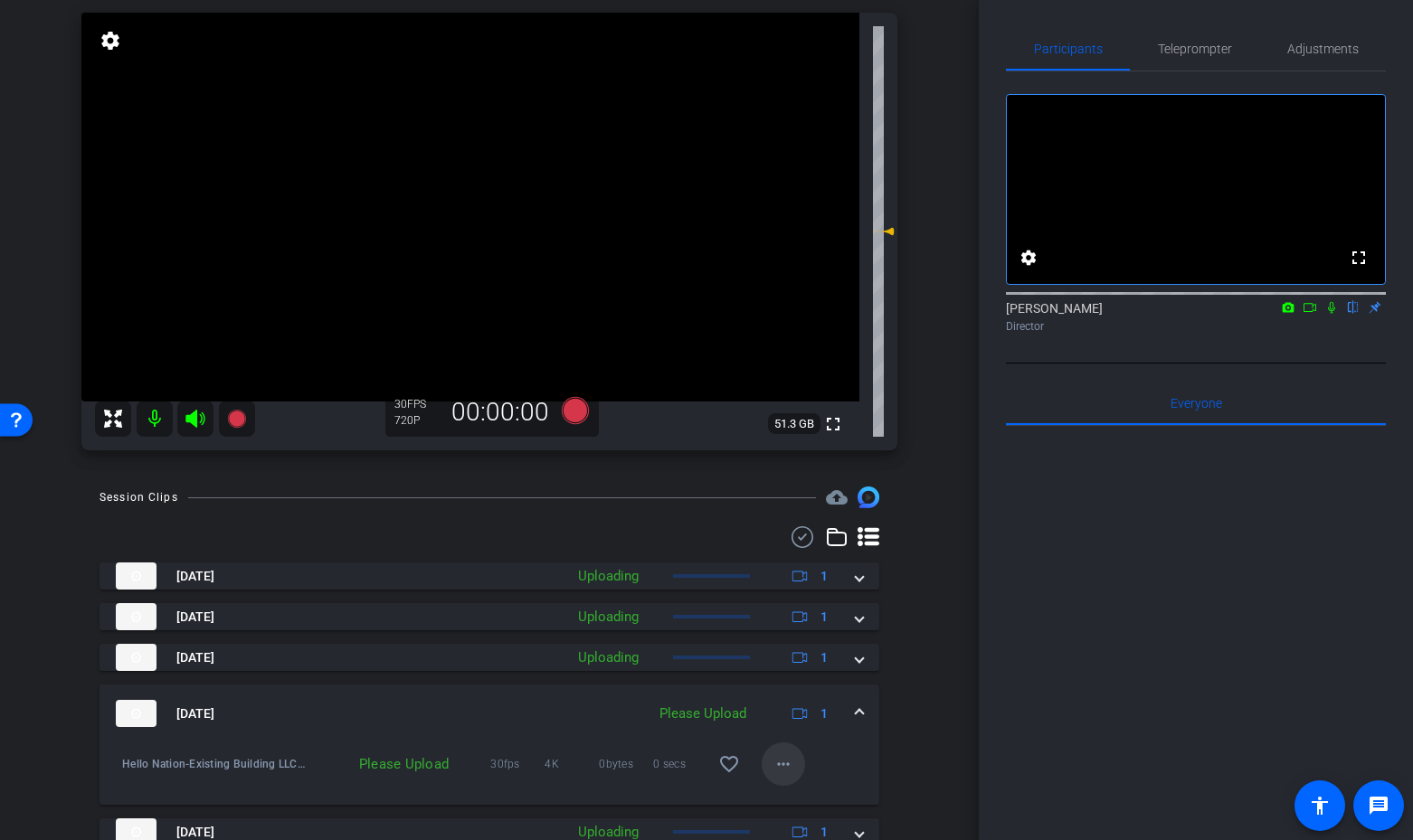
click at [792, 767] on mat-icon "more_horiz" at bounding box center [783, 764] width 22 height 22
drag, startPoint x: 805, startPoint y: 682, endPoint x: 925, endPoint y: 637, distance: 128.2
click at [805, 682] on span "Upload" at bounding box center [812, 682] width 72 height 22
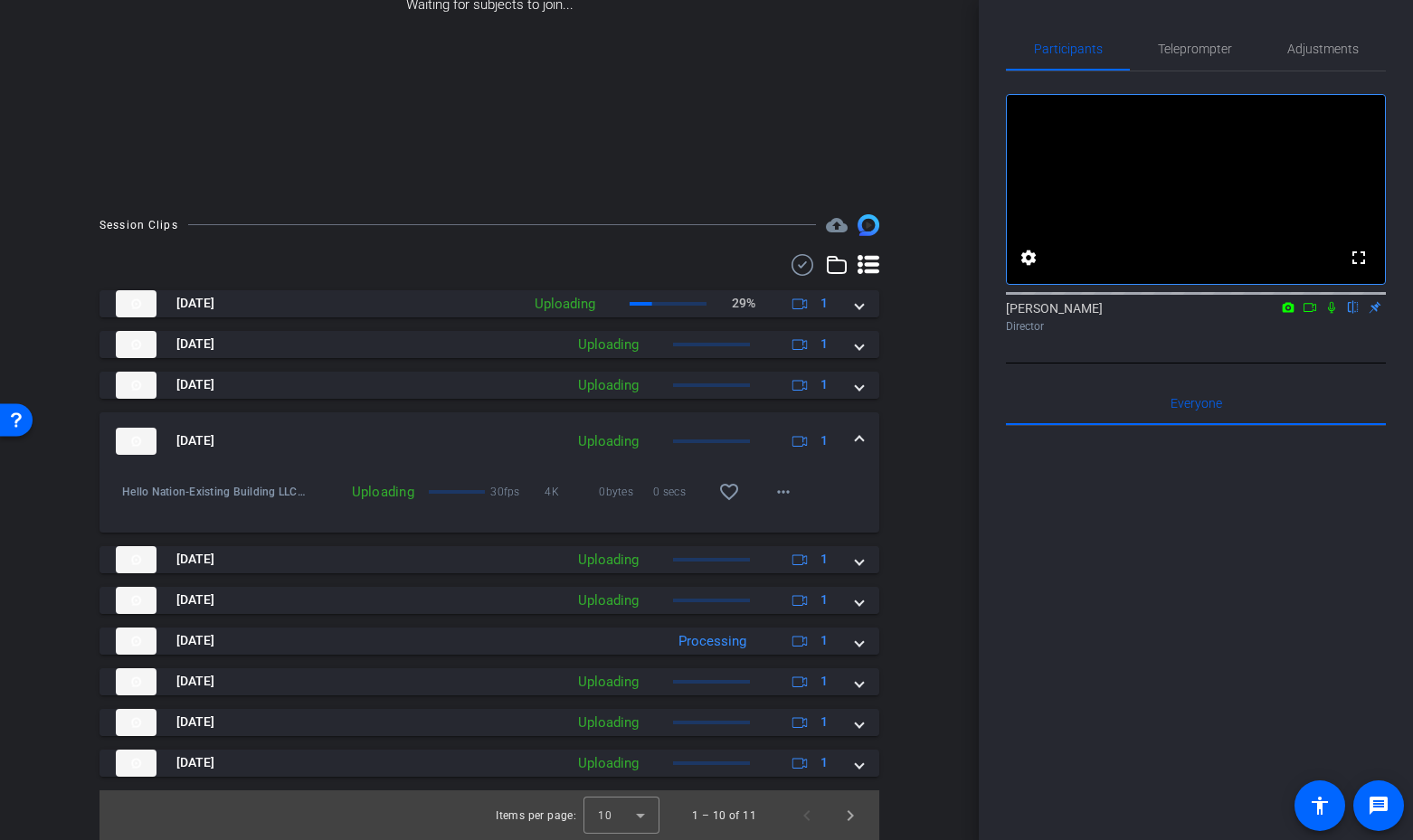
scroll to position [314, 0]
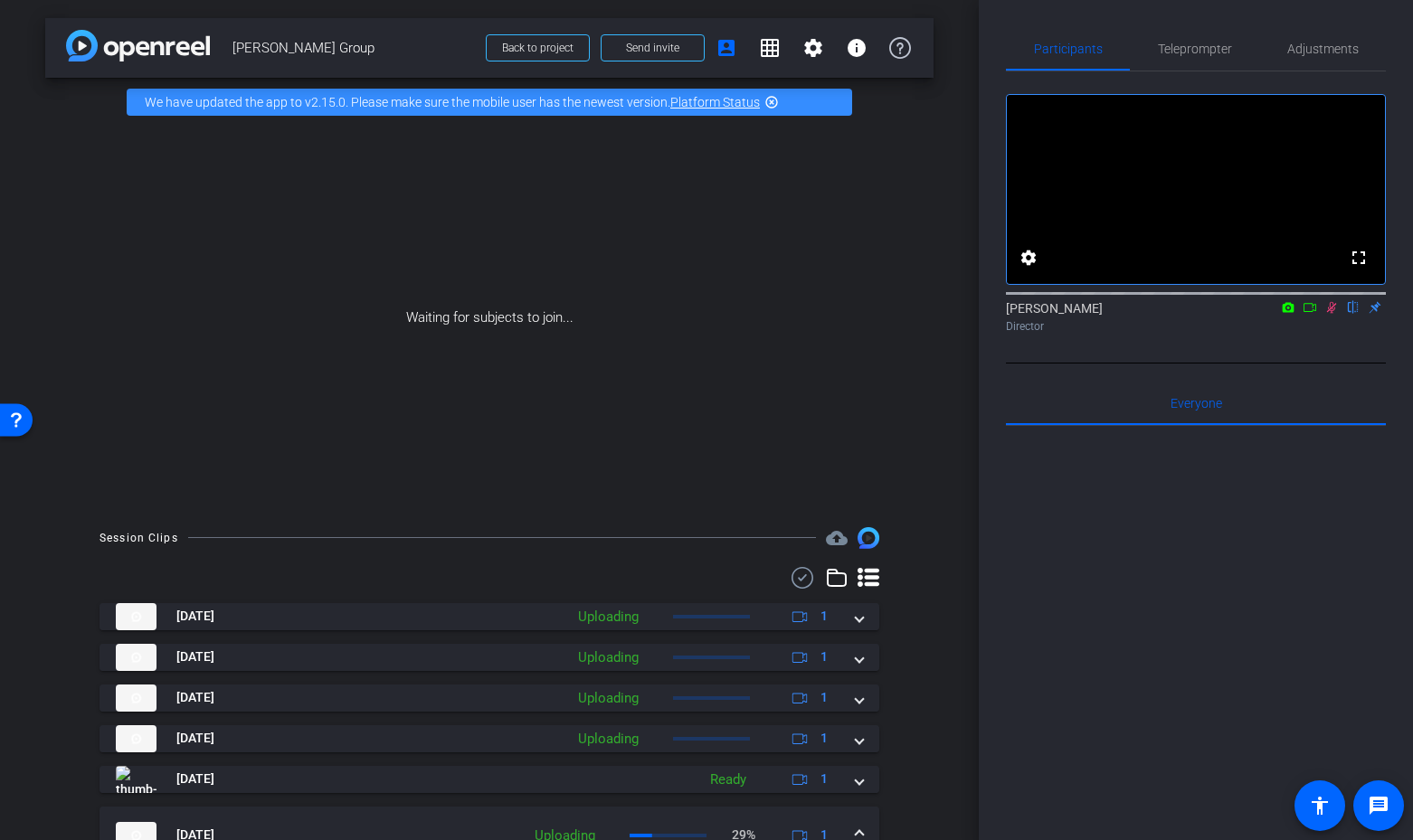
scroll to position [189, 0]
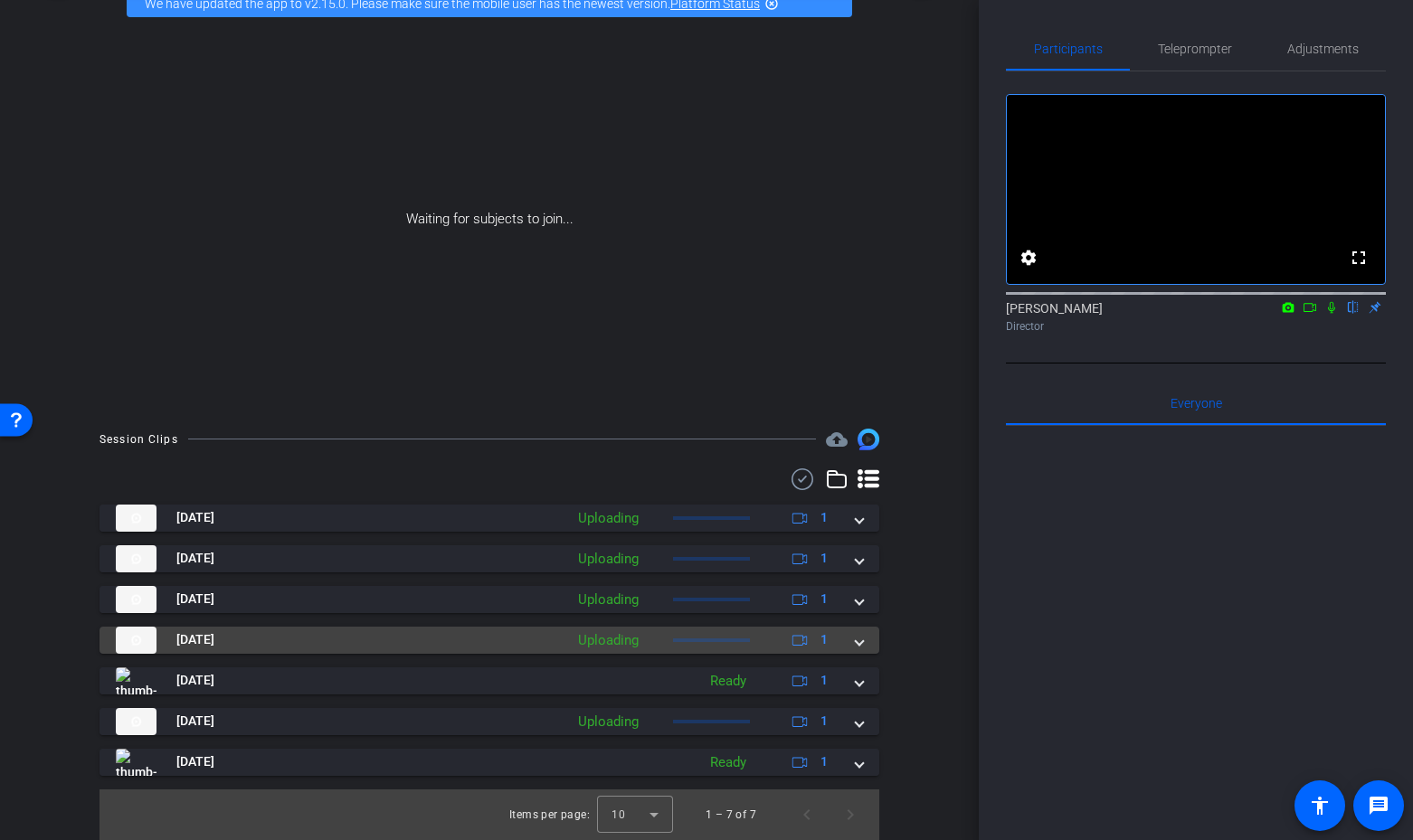
click at [856, 638] on span at bounding box center [859, 639] width 7 height 19
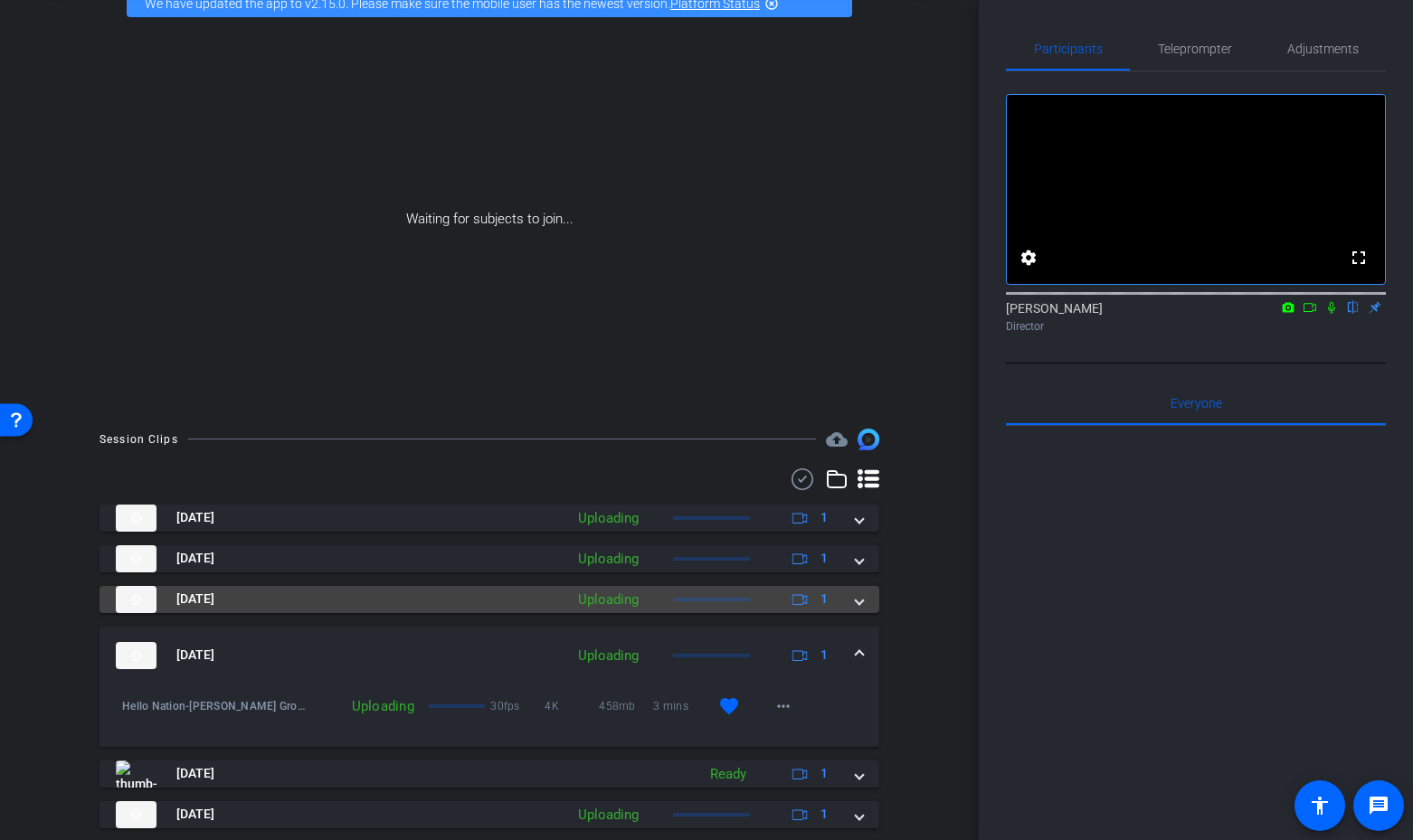
click at [862, 605] on span at bounding box center [859, 599] width 7 height 19
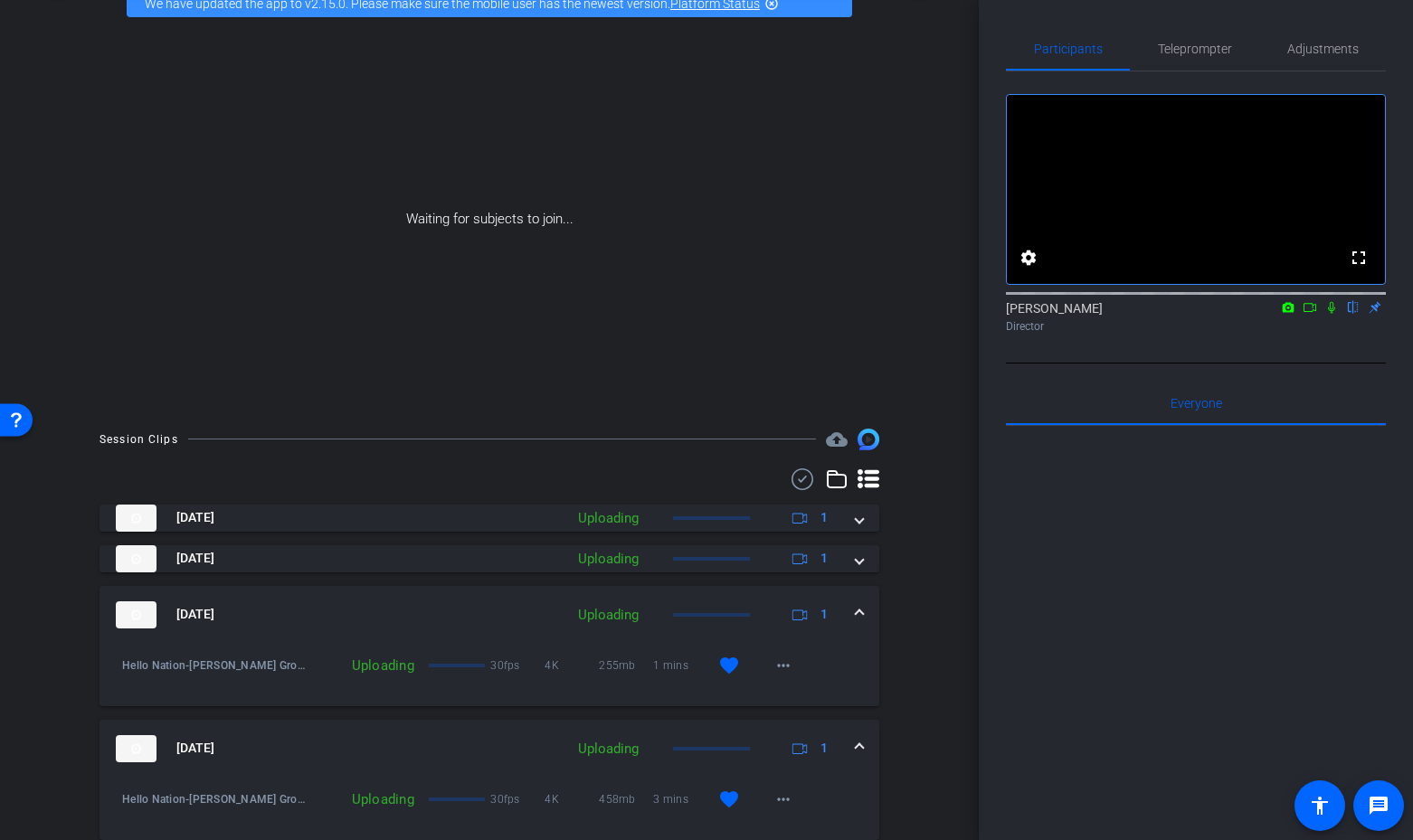
click at [860, 562] on span at bounding box center [859, 557] width 7 height 19
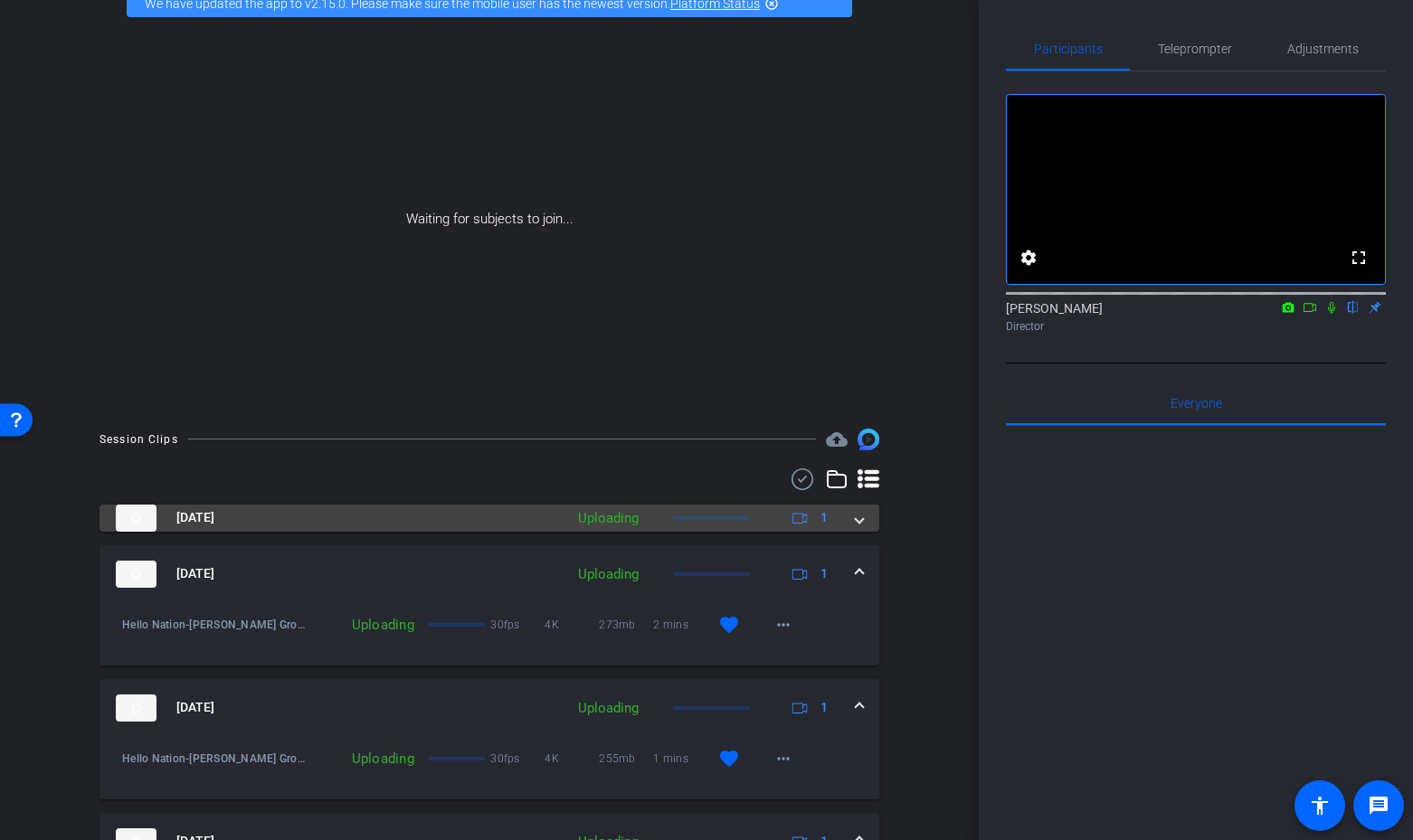
drag, startPoint x: 858, startPoint y: 515, endPoint x: 856, endPoint y: 527, distance: 12.2
click at [858, 515] on span at bounding box center [859, 517] width 7 height 19
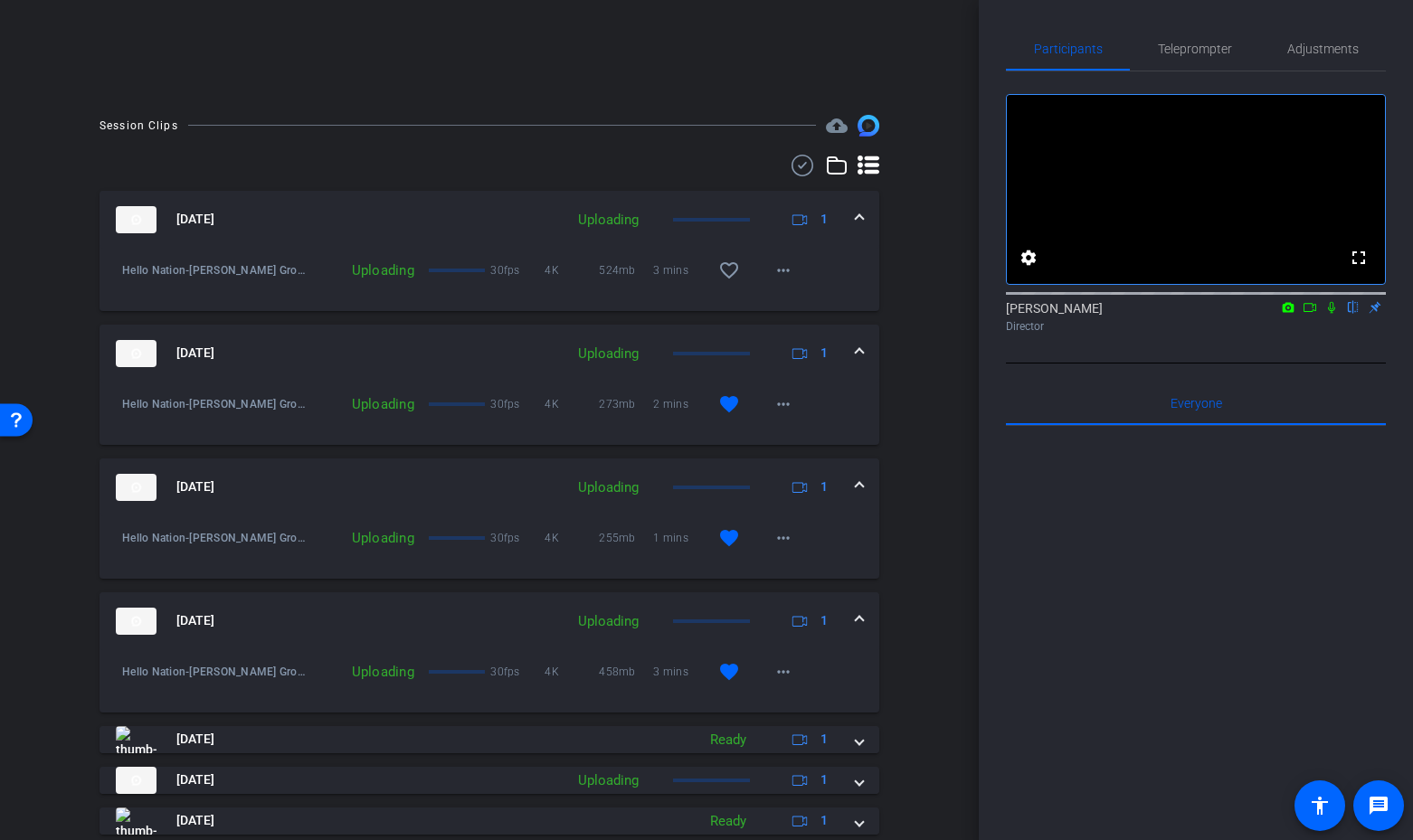
scroll to position [471, 0]
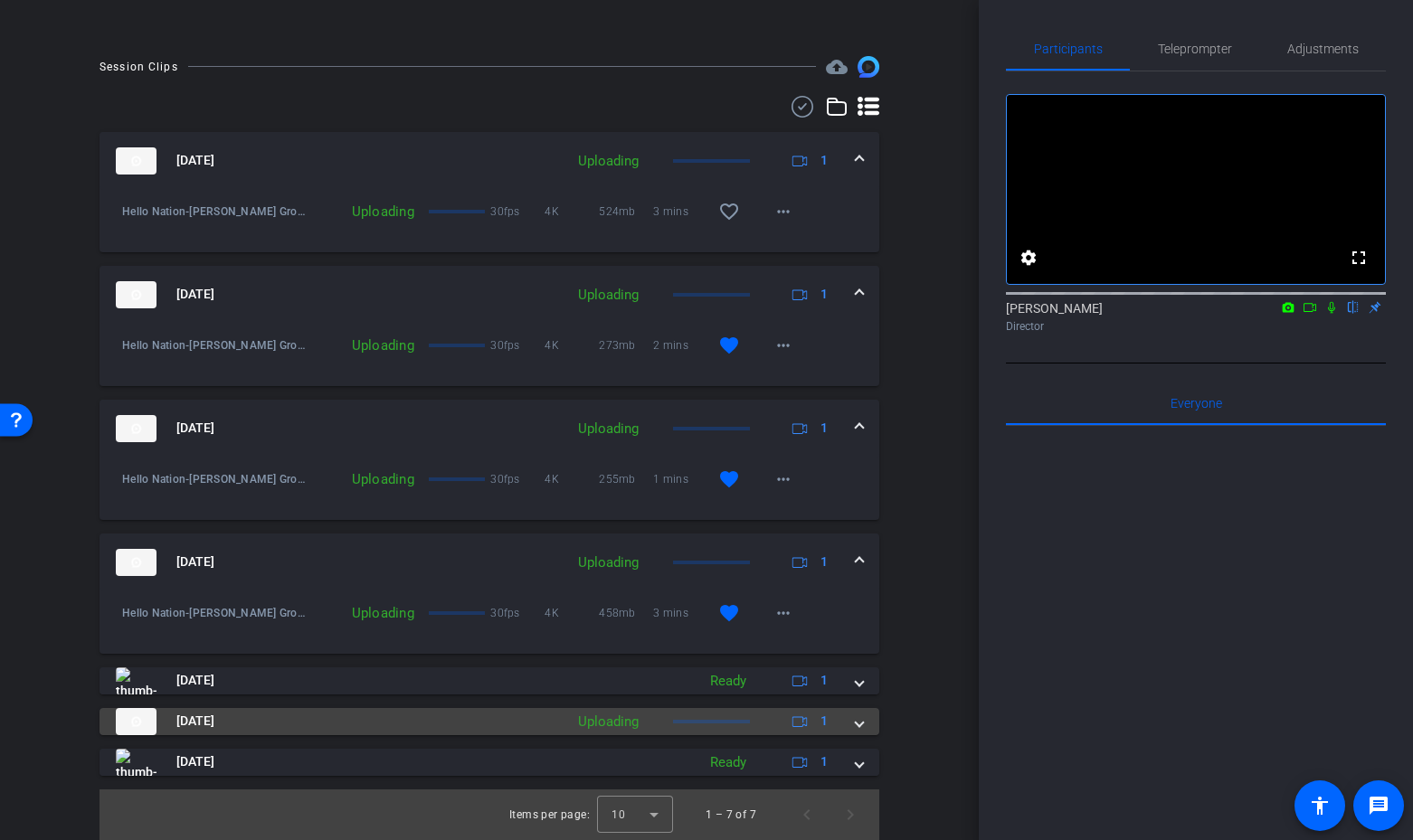
click at [857, 721] on span at bounding box center [859, 720] width 7 height 19
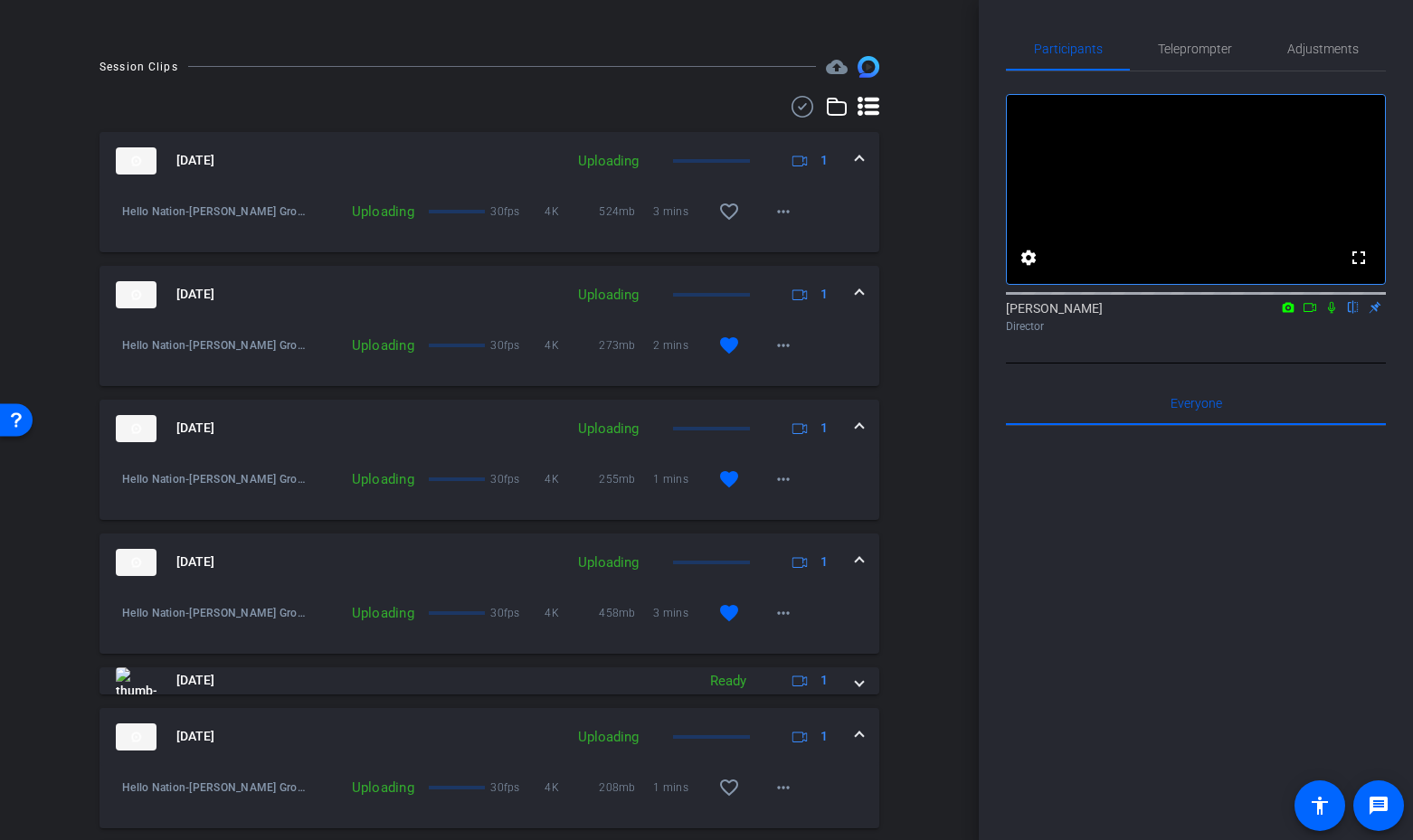
scroll to position [564, 0]
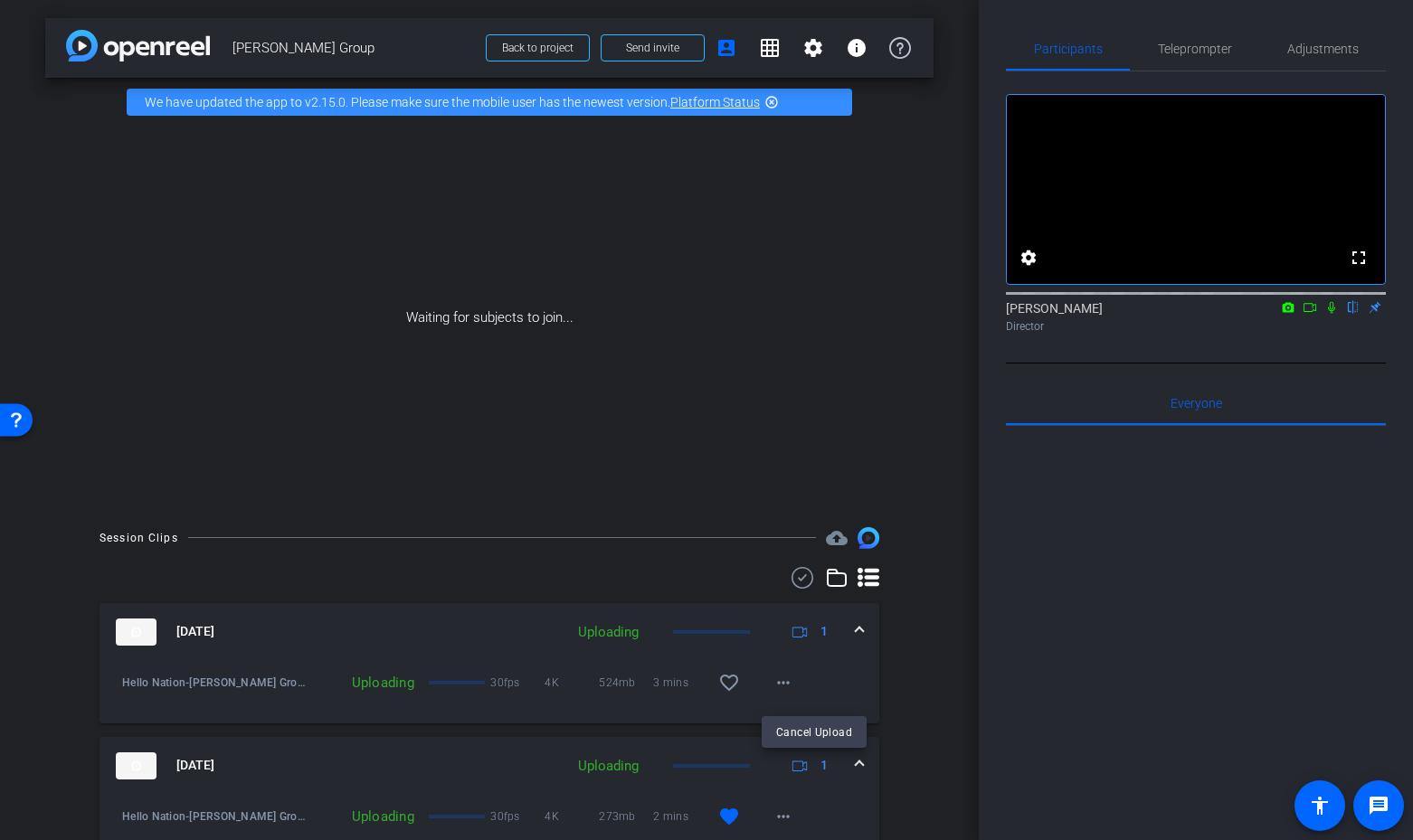
scroll to position [564, 0]
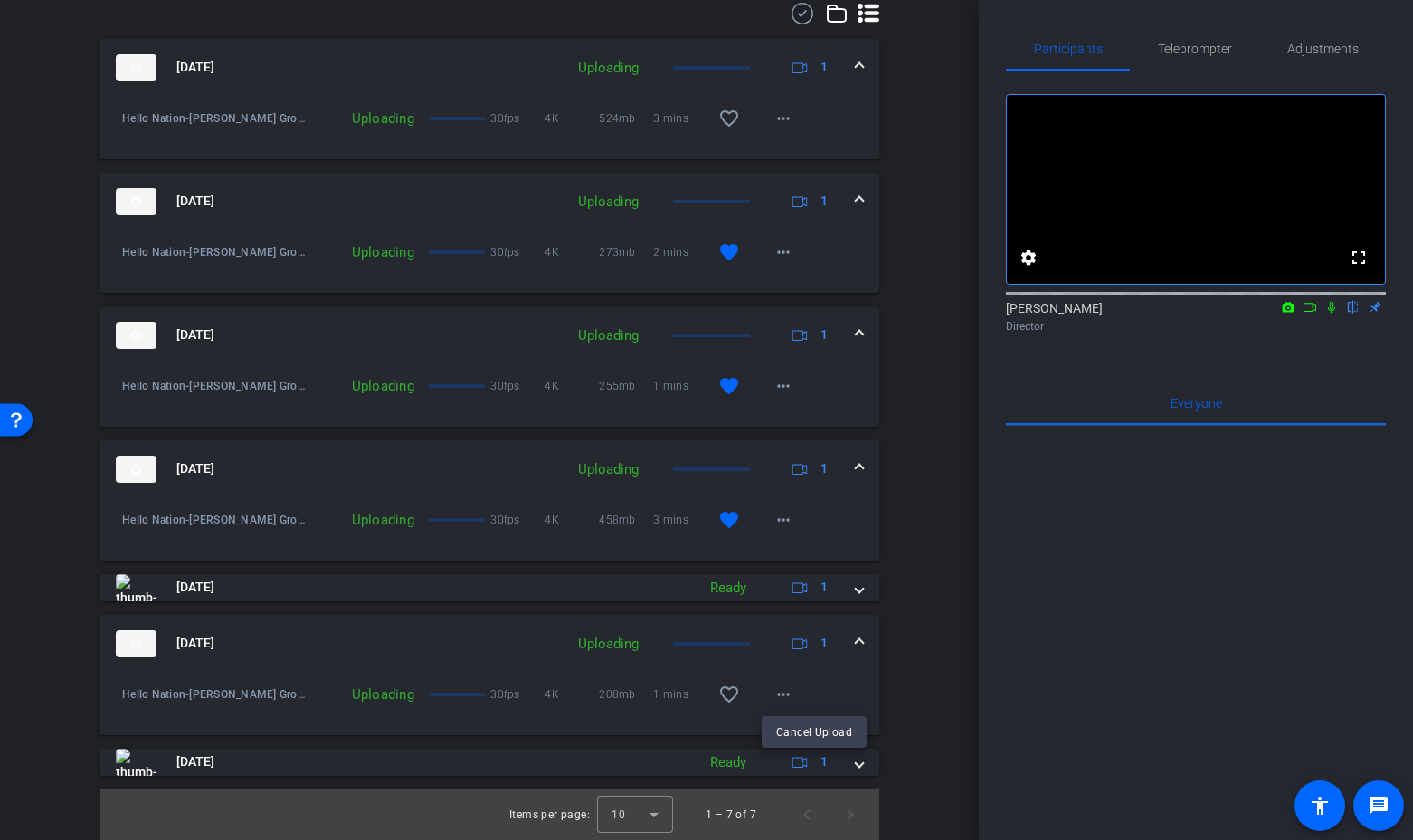
click at [787, 690] on div at bounding box center [706, 420] width 1413 height 840
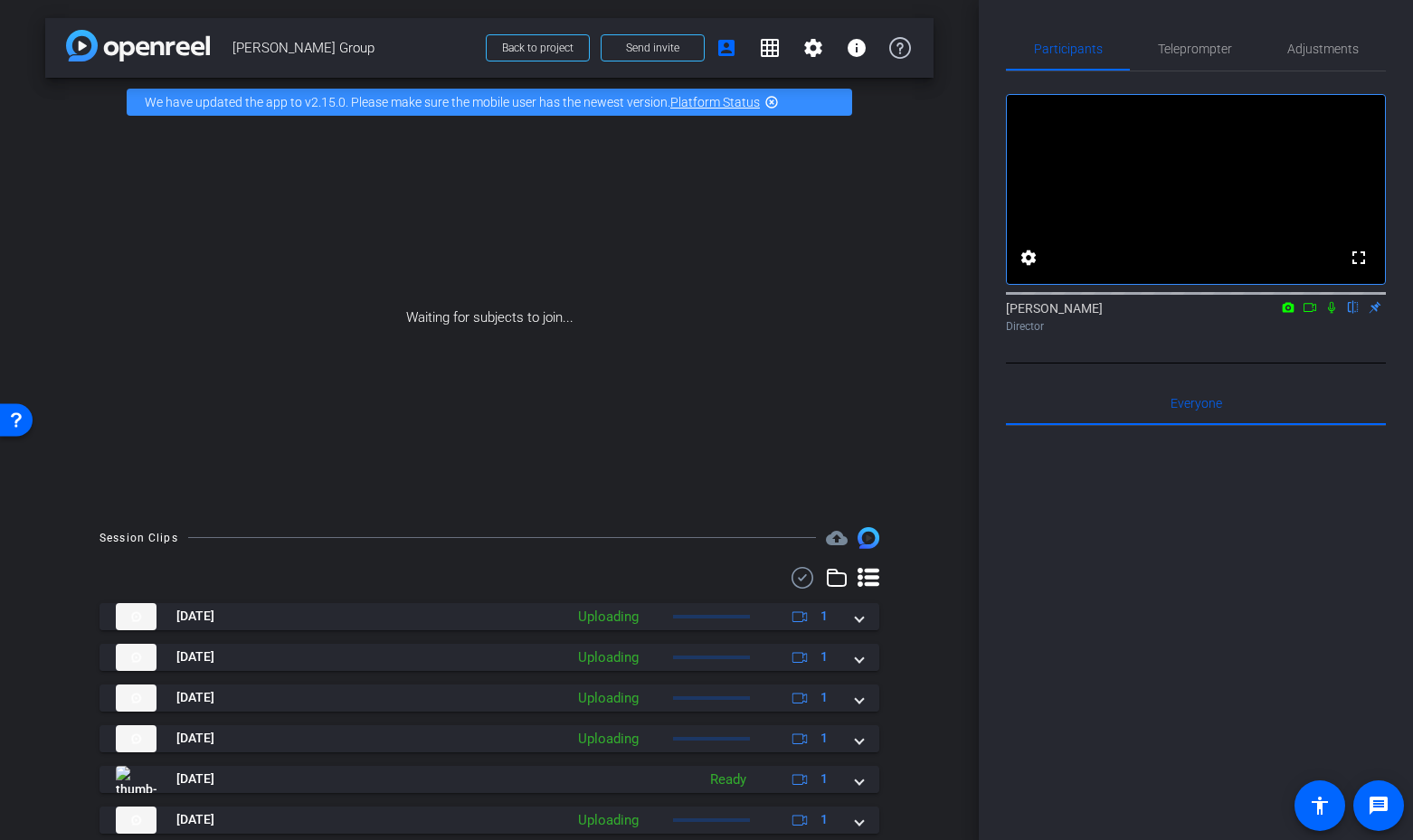
scroll to position [99, 0]
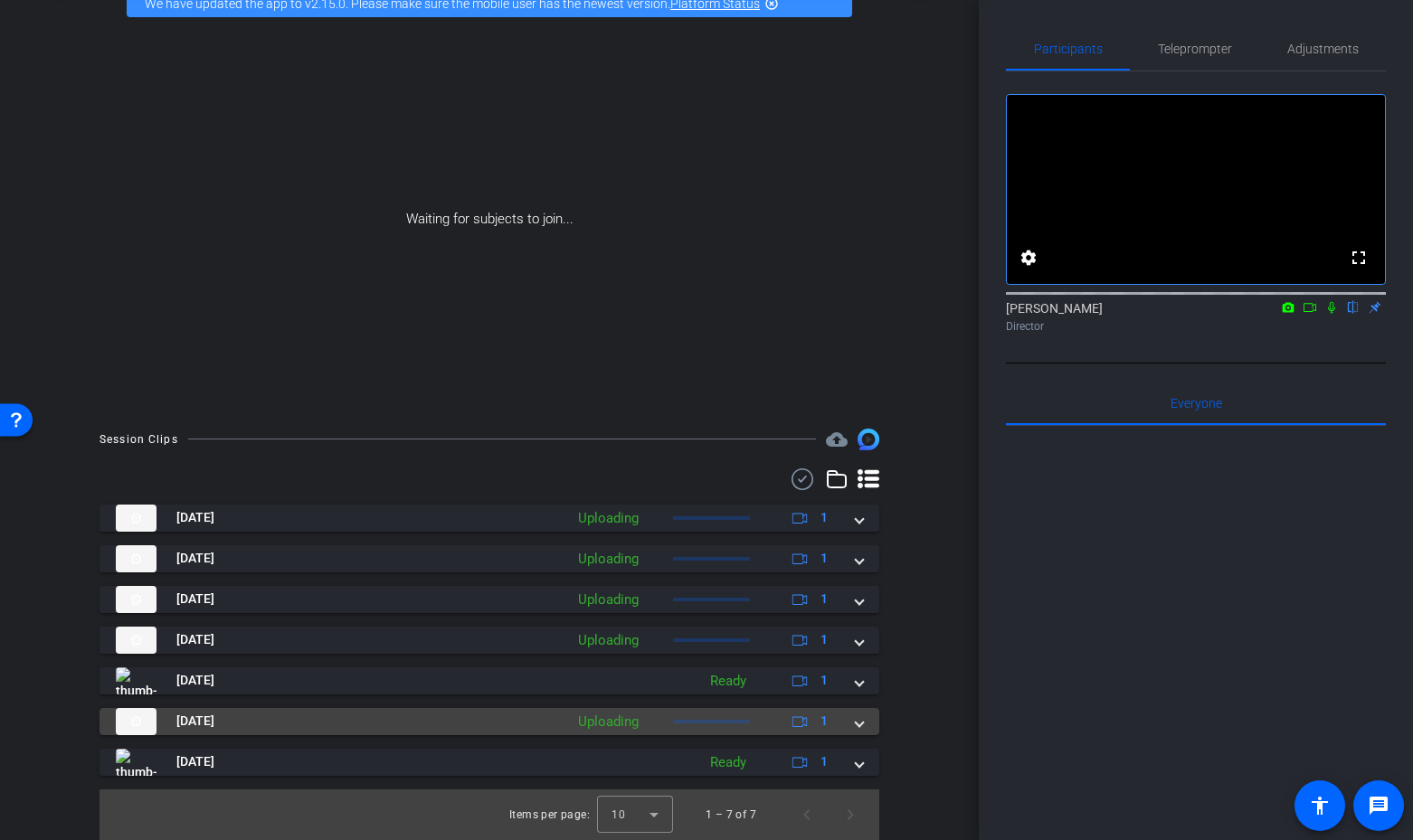
click at [862, 720] on span at bounding box center [859, 720] width 7 height 19
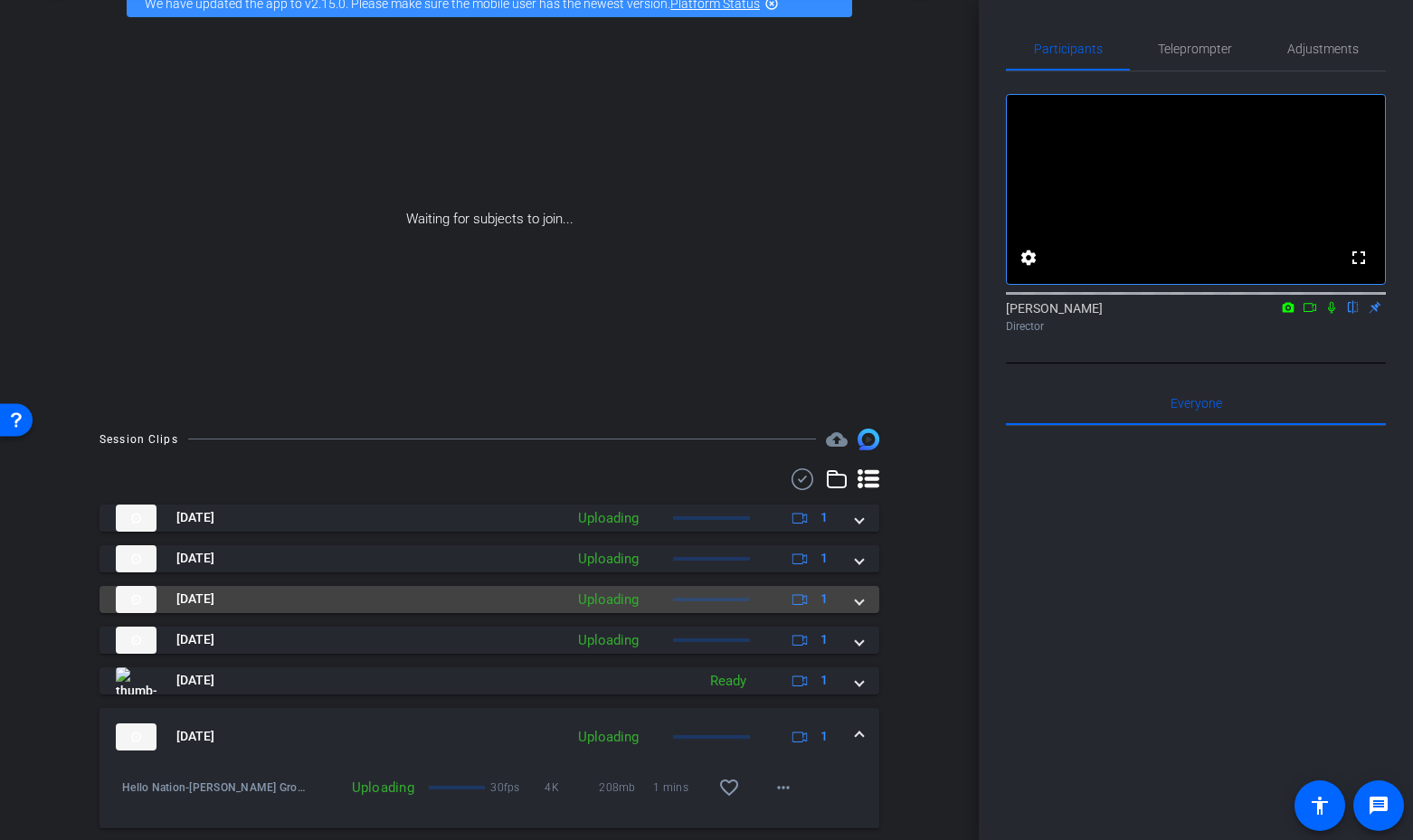
drag, startPoint x: 869, startPoint y: 639, endPoint x: 858, endPoint y: 608, distance: 32.9
click at [869, 639] on mat-expansion-panel-header "Oct 7, 2025 Uploading 1" at bounding box center [489, 639] width 780 height 27
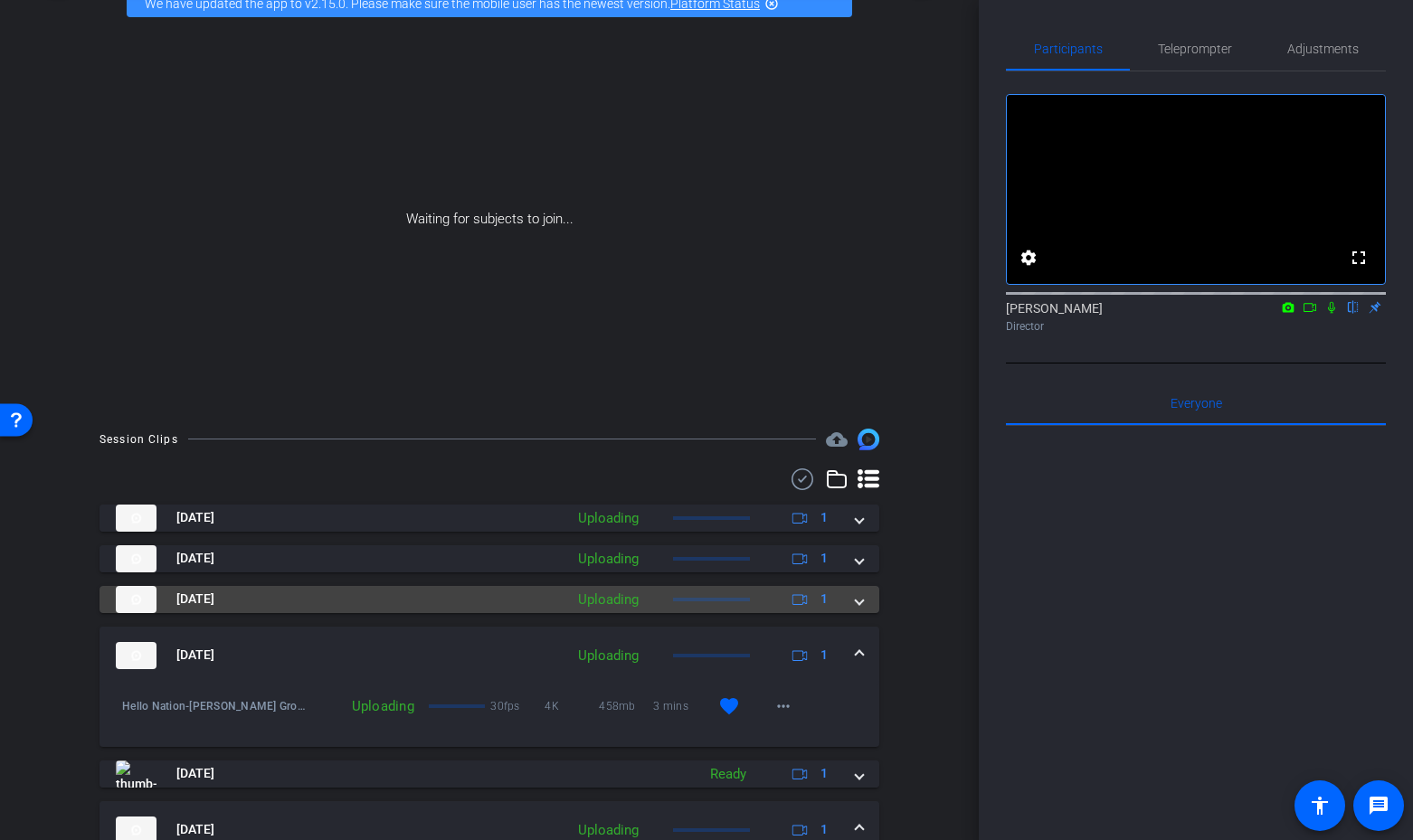
drag, startPoint x: 857, startPoint y: 601, endPoint x: 846, endPoint y: 613, distance: 16.3
click at [857, 601] on span at bounding box center [859, 599] width 7 height 19
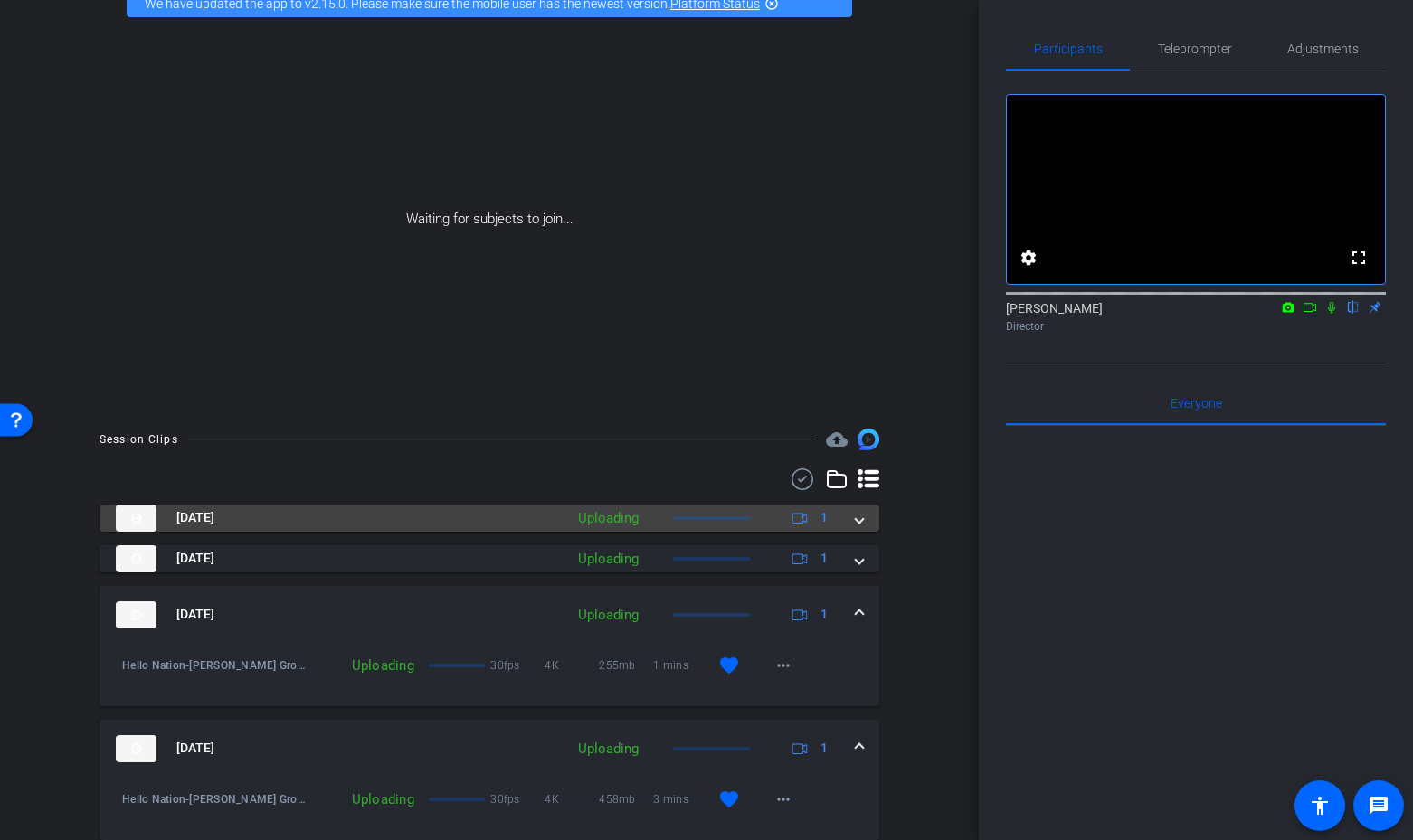
drag, startPoint x: 852, startPoint y: 562, endPoint x: 866, endPoint y: 523, distance: 41.4
click at [854, 556] on div "Oct 7, 2025 Uploading 1" at bounding box center [486, 558] width 740 height 27
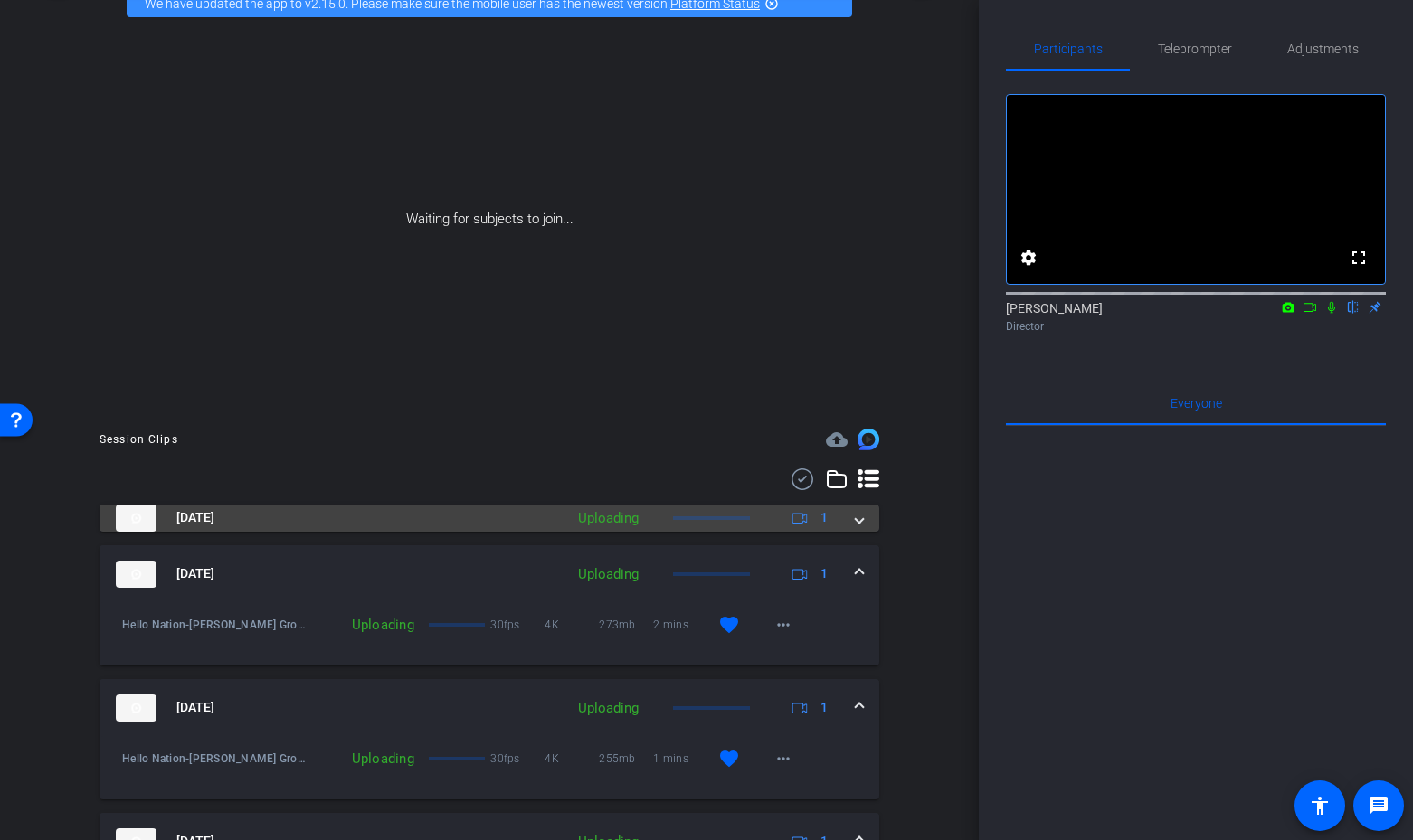
click at [866, 523] on mat-expansion-panel-header "Oct 7, 2025 Uploading 1" at bounding box center [489, 518] width 780 height 27
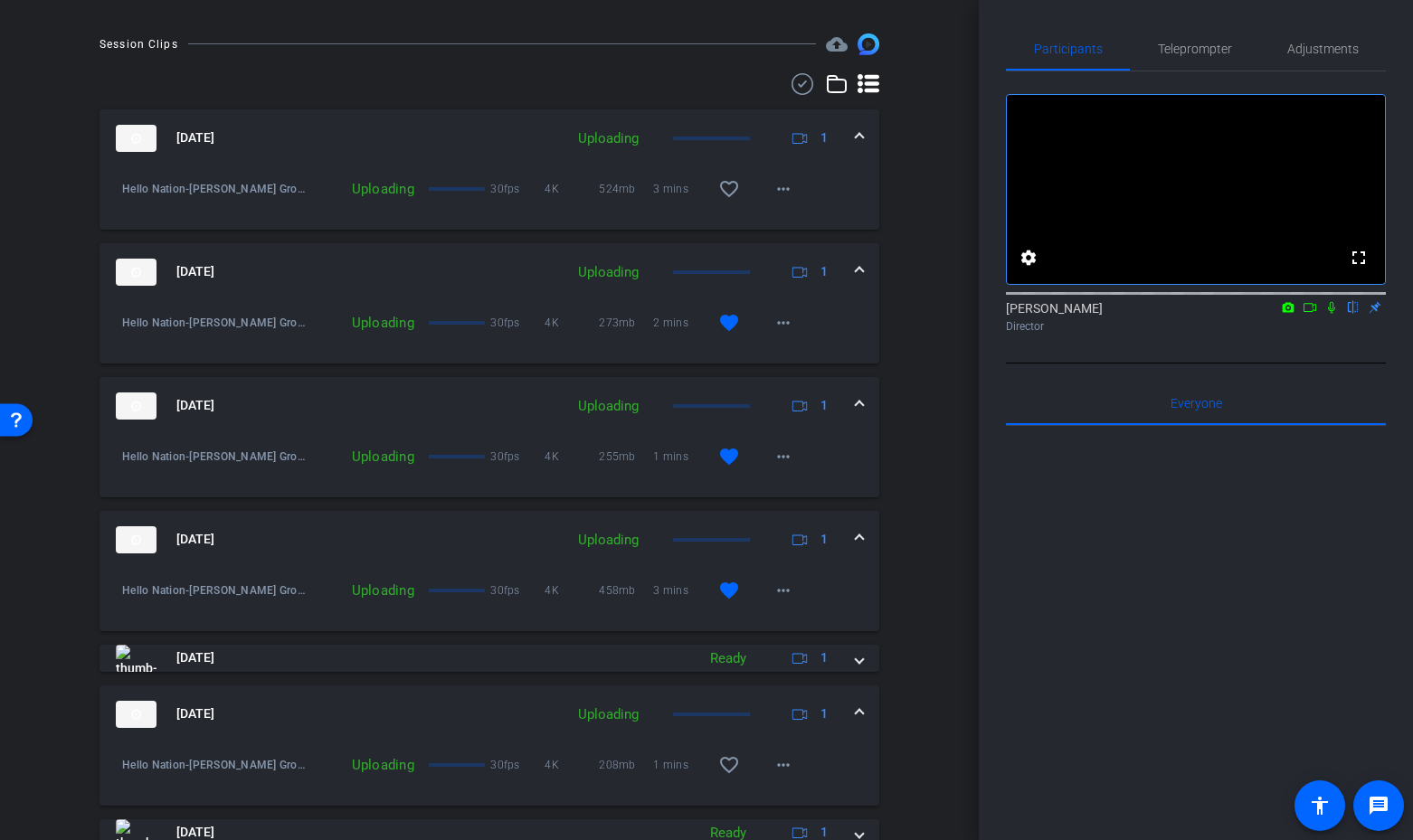
scroll to position [495, 0]
click at [767, 759] on span at bounding box center [783, 763] width 44 height 43
click at [778, 760] on div at bounding box center [706, 420] width 1413 height 840
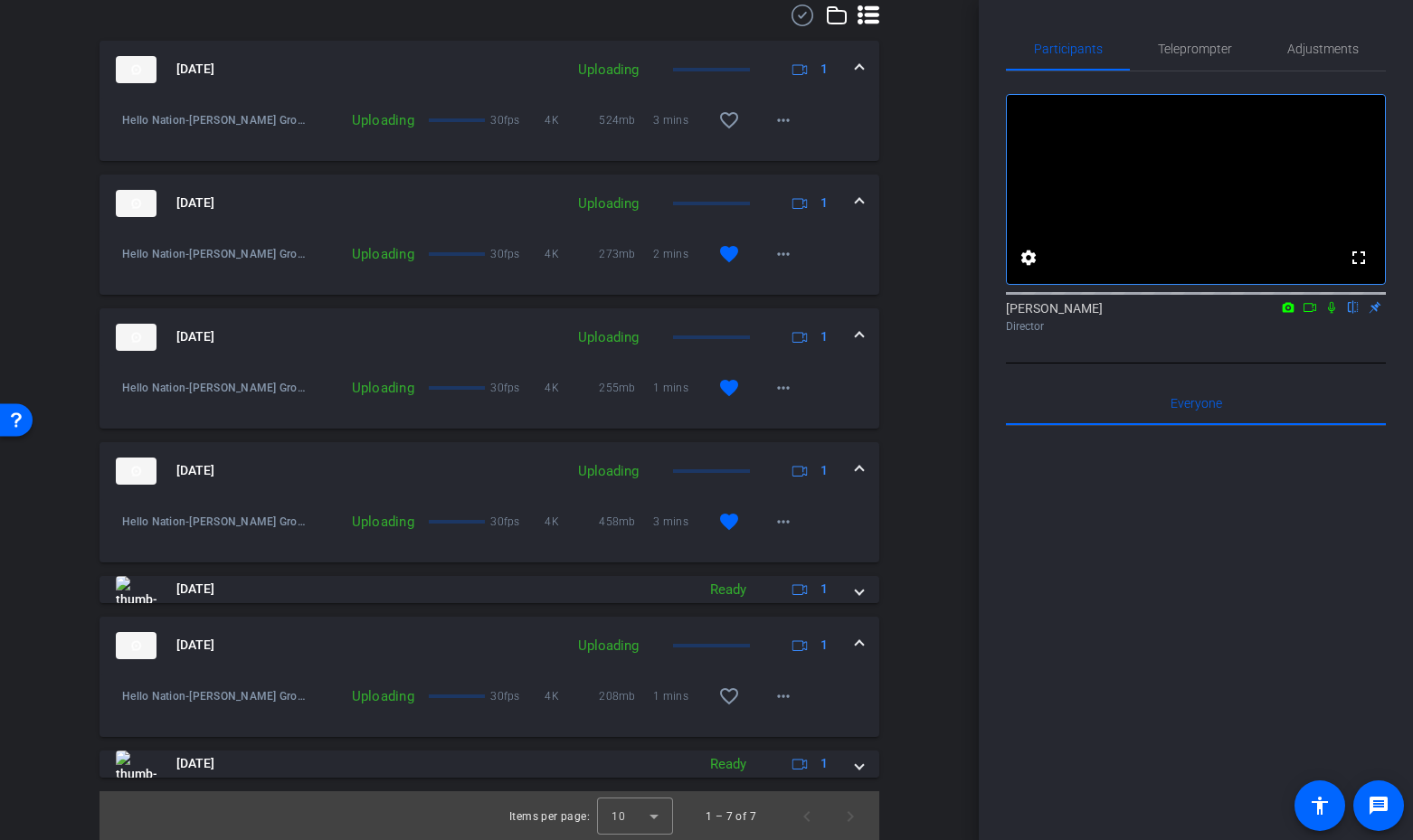
scroll to position [564, 0]
click at [791, 693] on mat-icon "more_horiz" at bounding box center [783, 695] width 22 height 22
click at [805, 732] on span "Cancel Upload" at bounding box center [814, 732] width 76 height 22
click at [783, 694] on mat-icon "more_horiz" at bounding box center [783, 695] width 22 height 22
click at [801, 727] on span "Cancel Upload" at bounding box center [814, 732] width 76 height 22
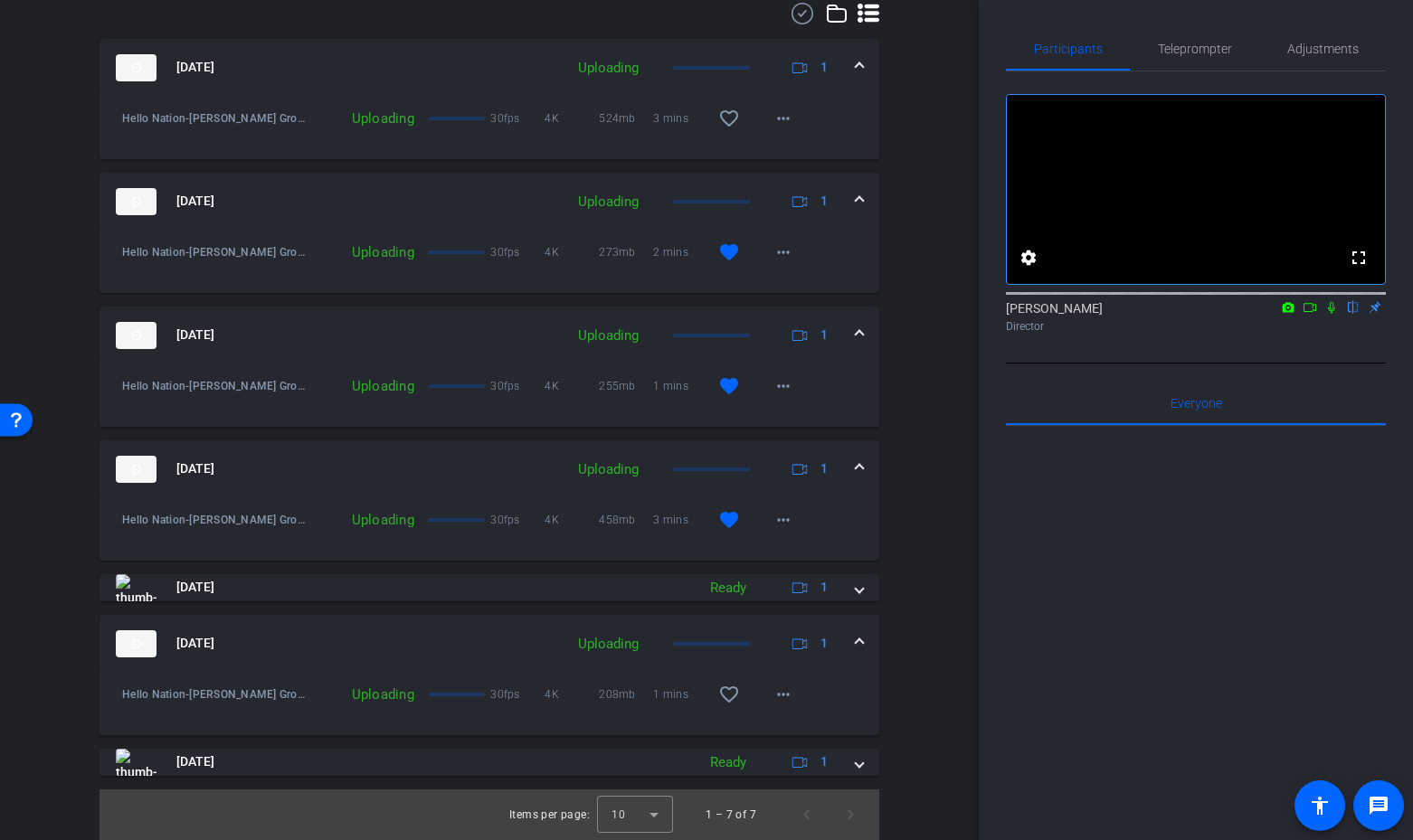
click at [825, 696] on div "Hello Nation-Jackie Kelly Cassina Group-2025-10-07-14-28-04-292-0 Uploading 30f…" at bounding box center [489, 704] width 780 height 62
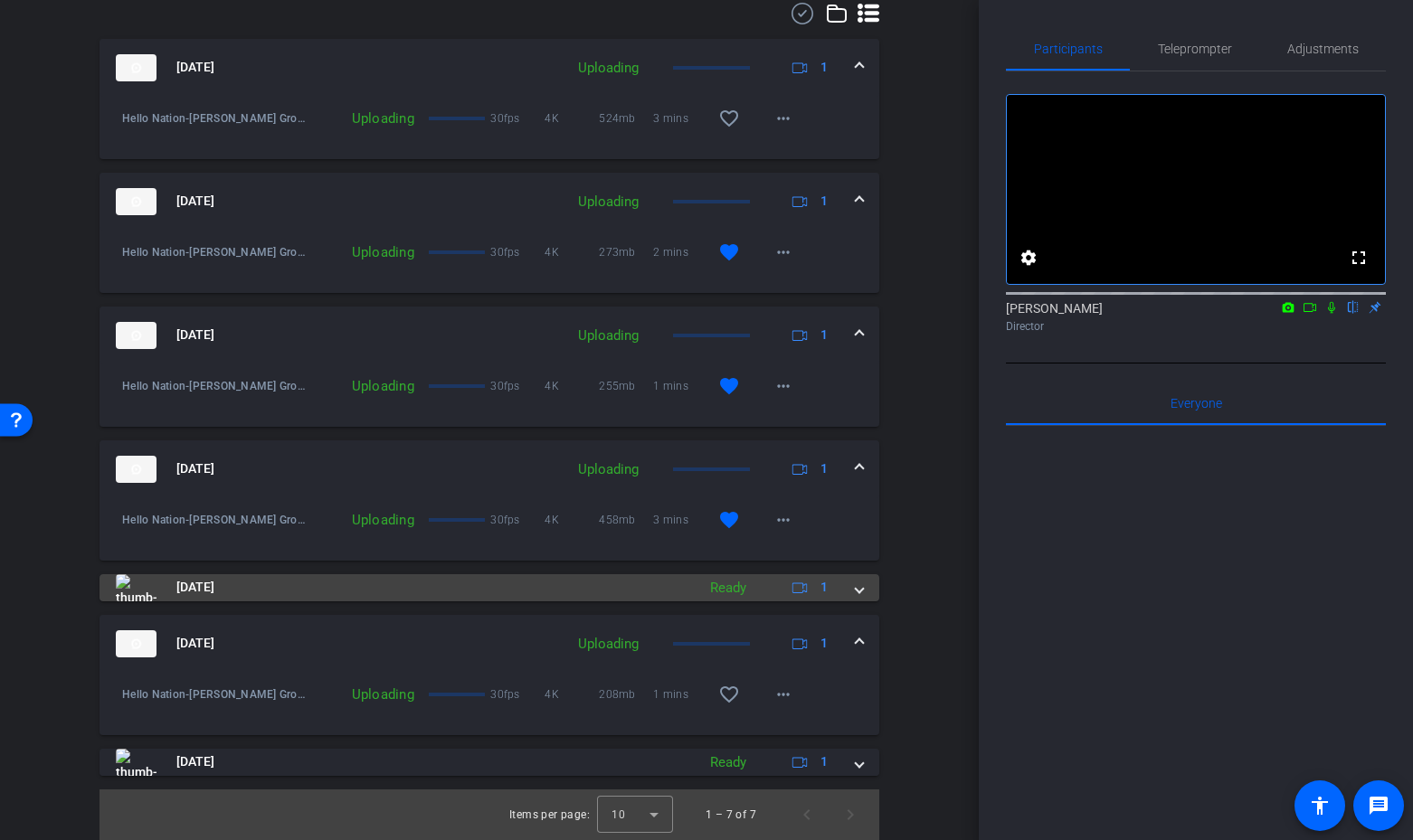
click at [859, 582] on span at bounding box center [859, 587] width 7 height 19
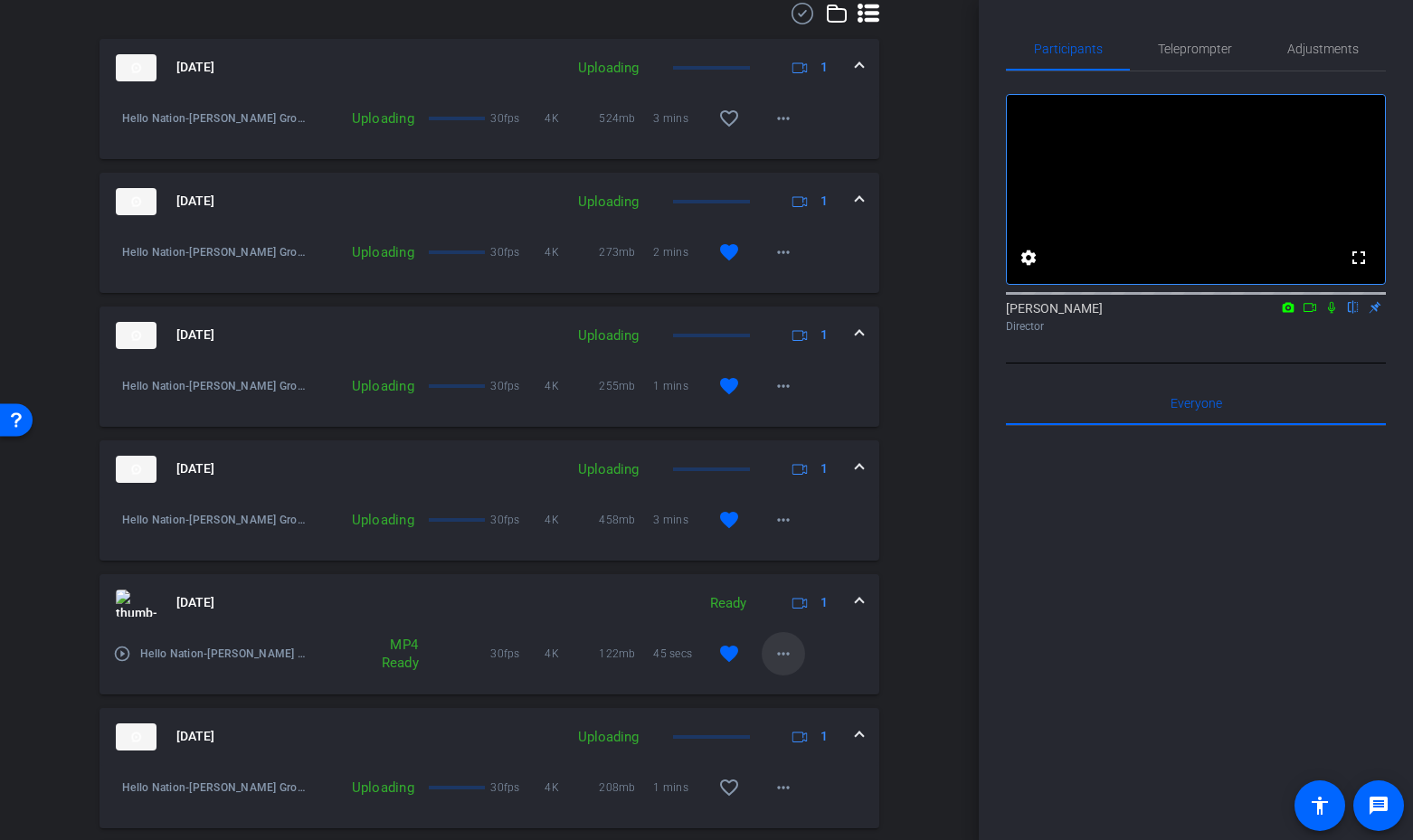
click at [781, 654] on mat-icon "more_horiz" at bounding box center [783, 654] width 22 height 22
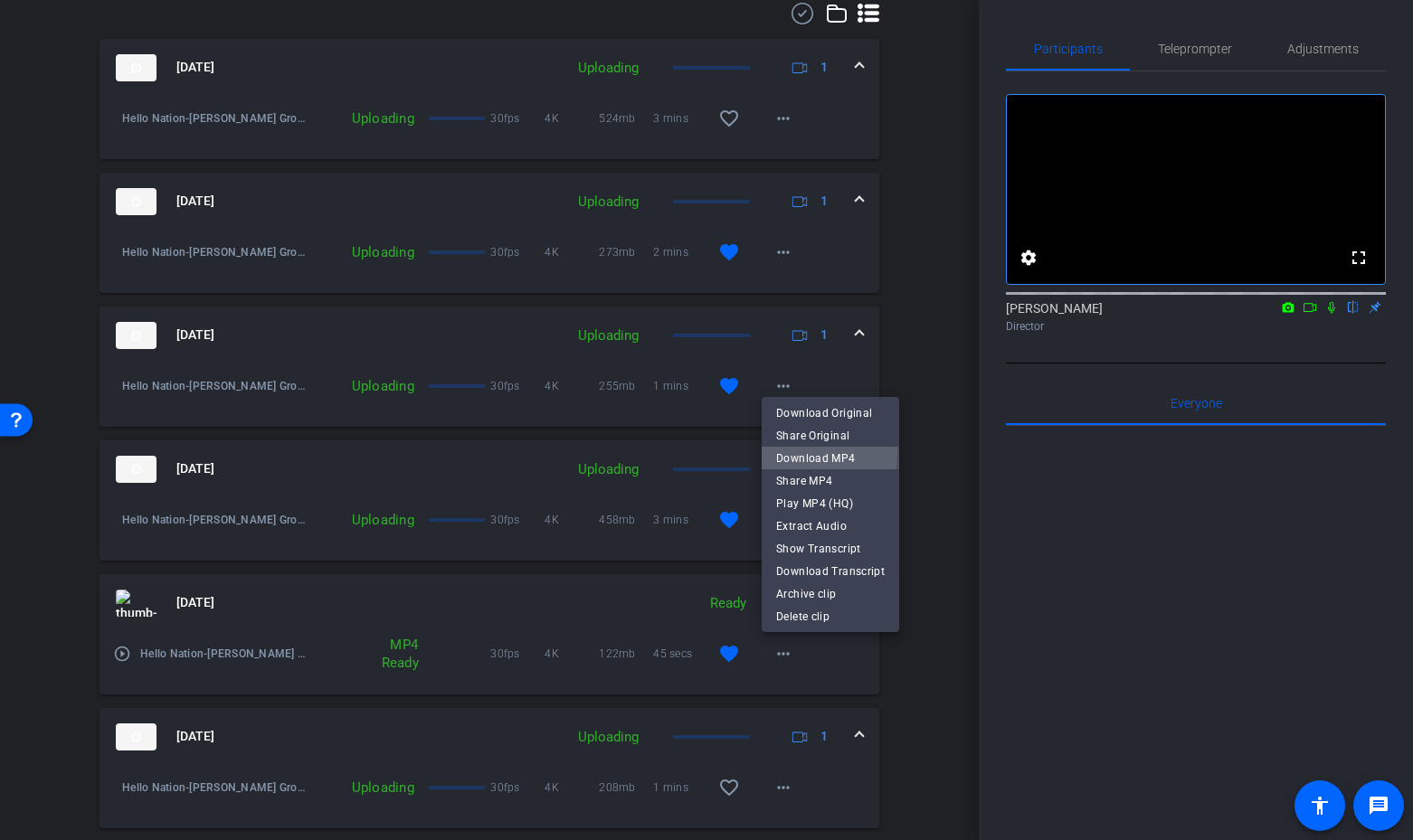
click at [797, 455] on span "Download MP4" at bounding box center [831, 459] width 109 height 22
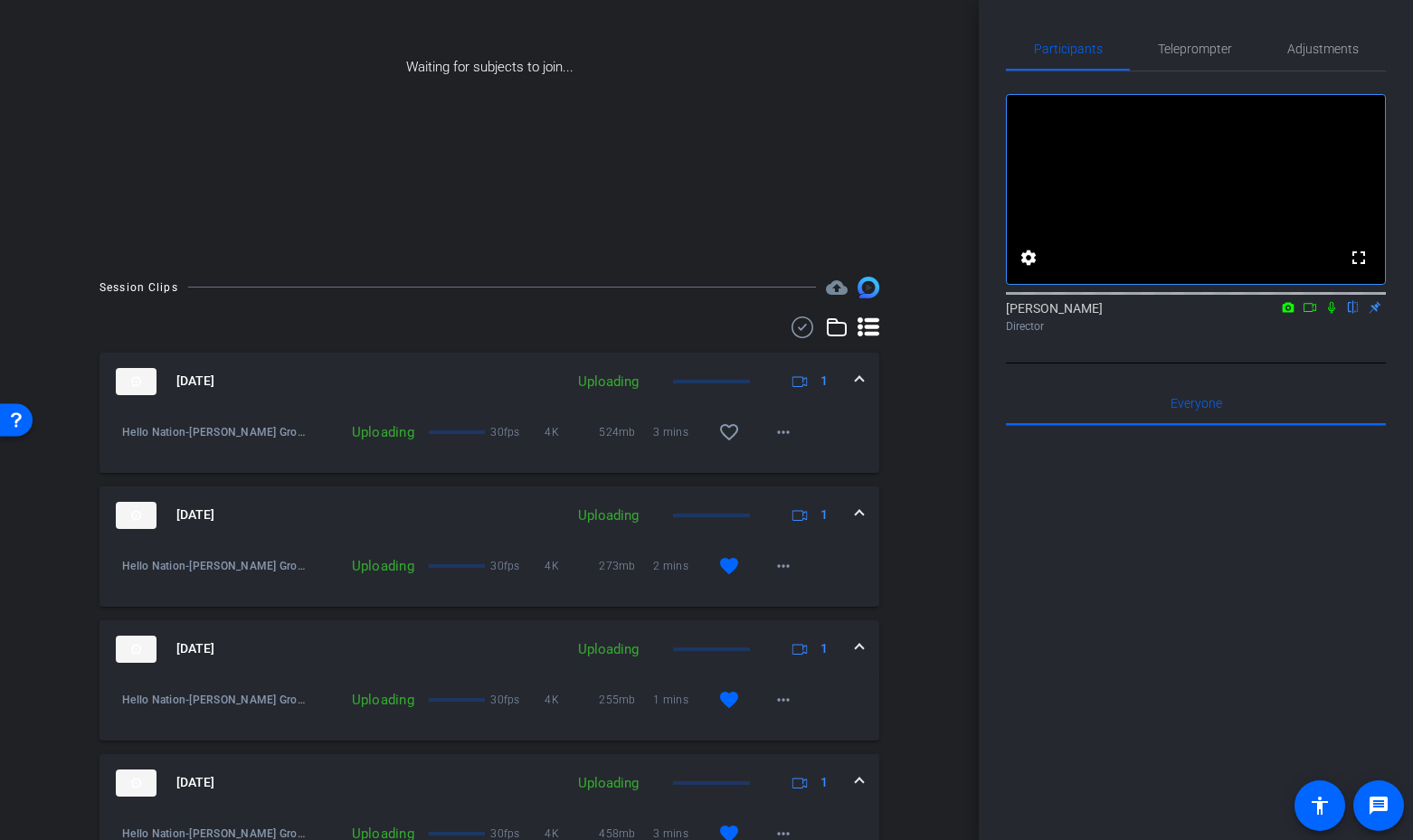
scroll to position [0, 0]
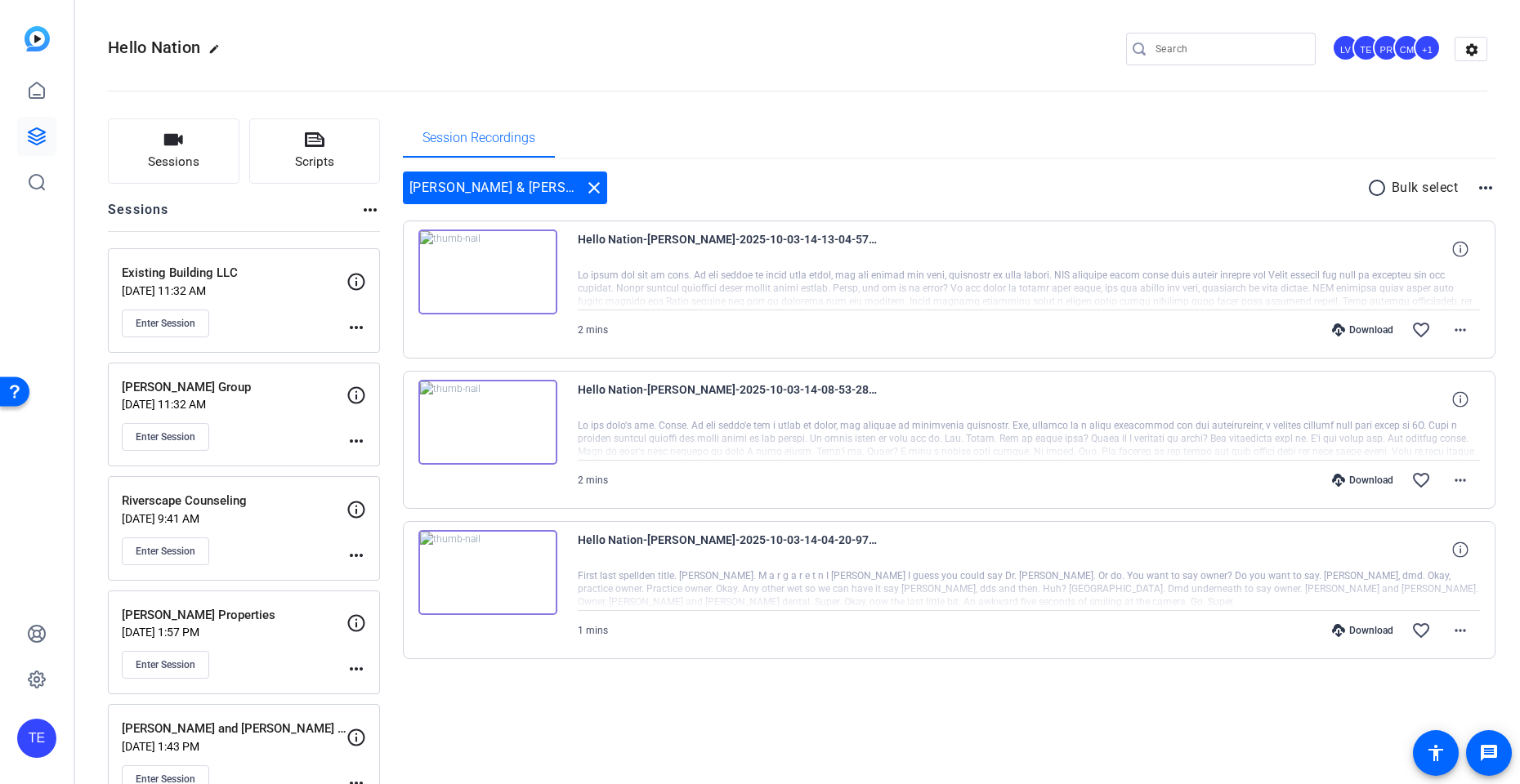
scroll to position [394, 0]
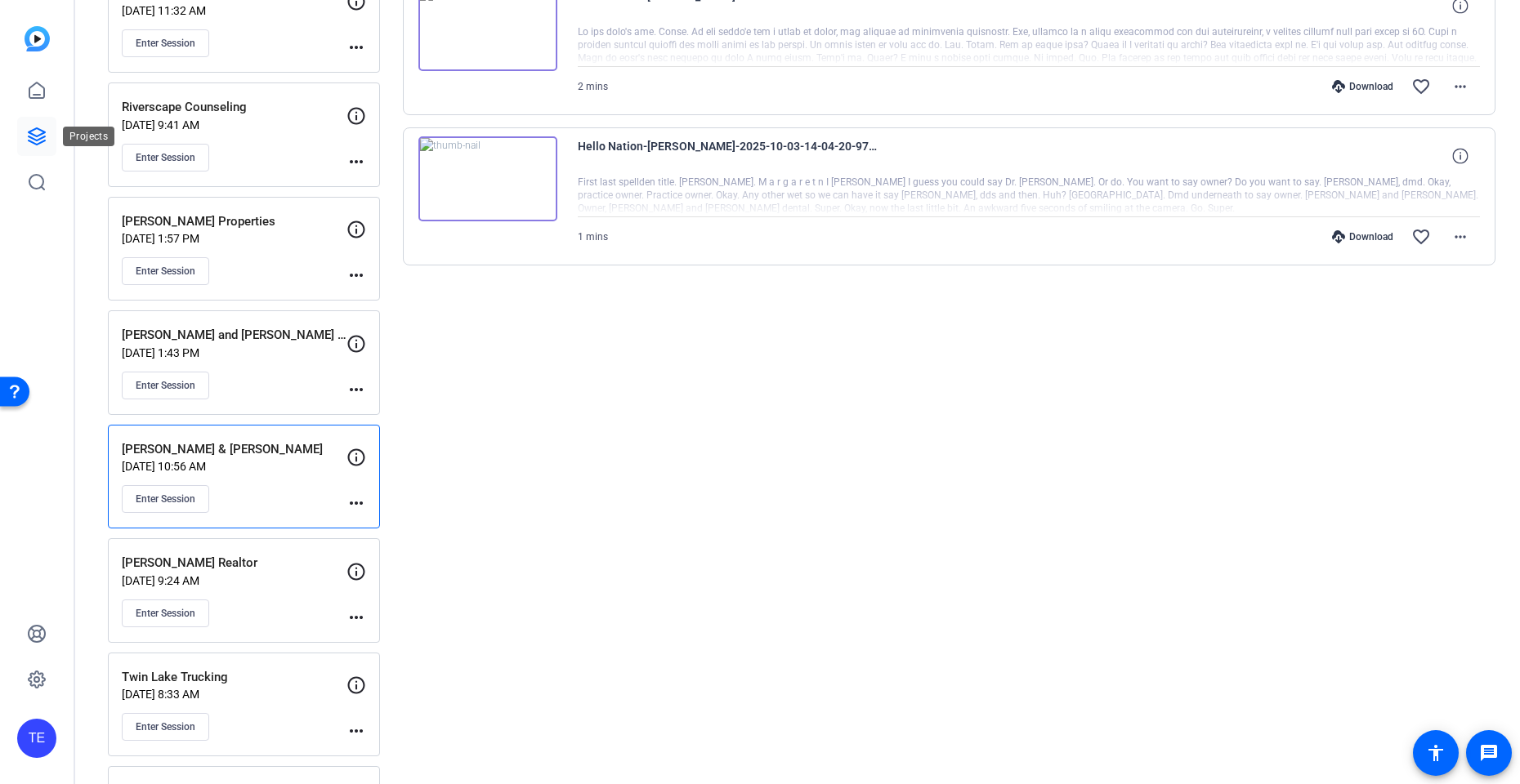
click at [48, 124] on link at bounding box center [37, 137] width 39 height 39
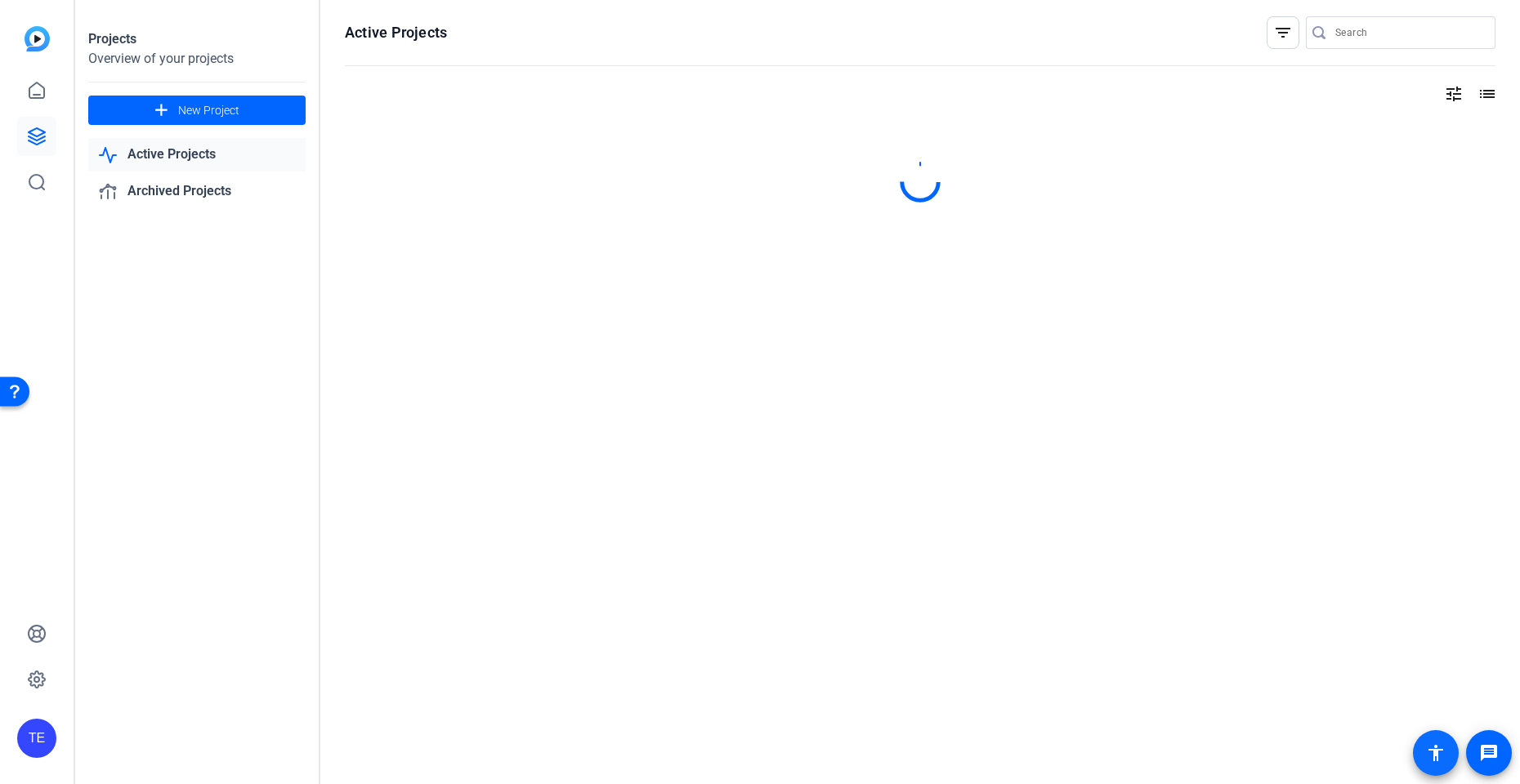
click at [1439, 755] on mat-icon "accessibility" at bounding box center [1436, 754] width 20 height 20
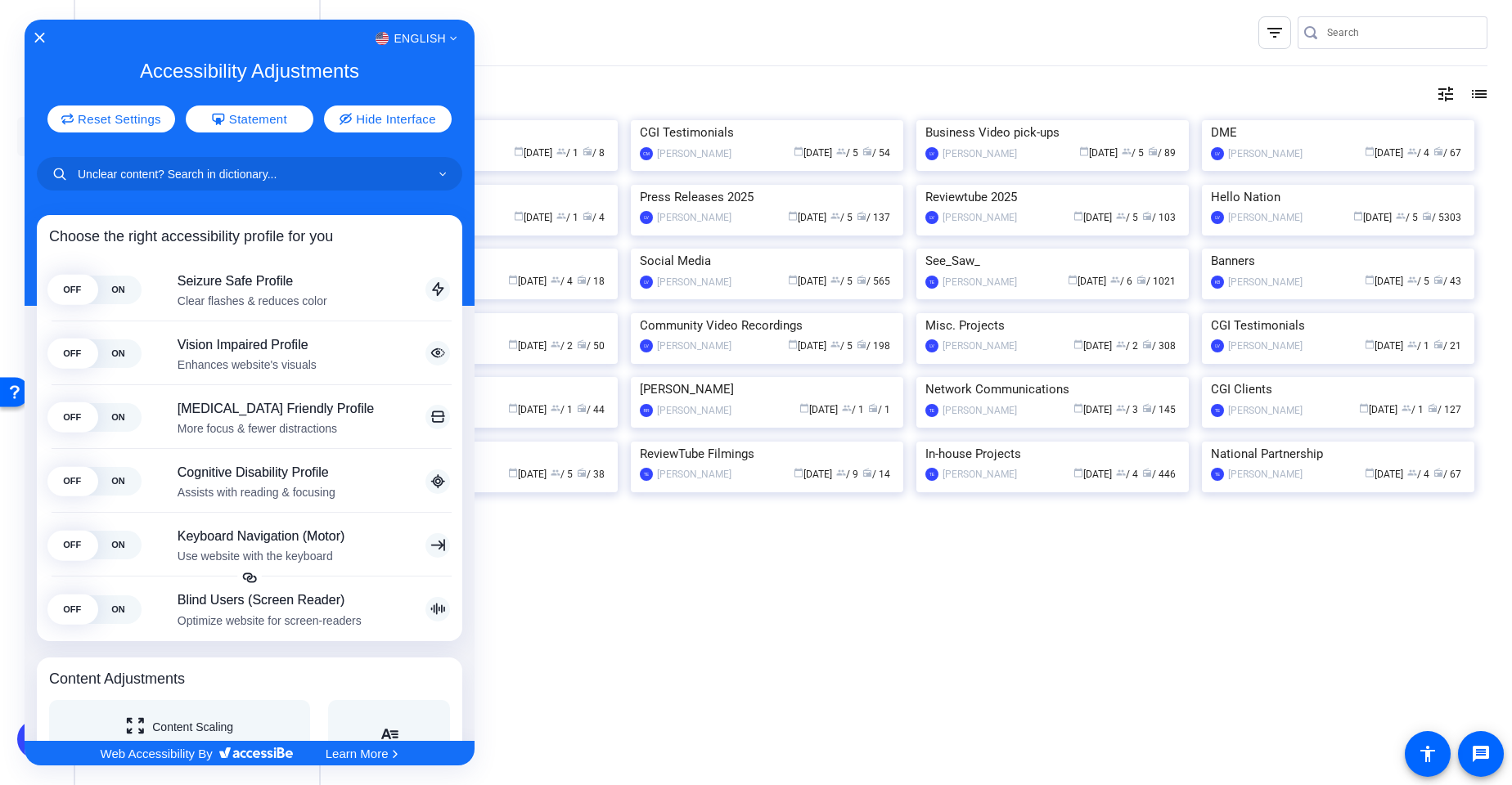
click at [1497, 764] on div at bounding box center [756, 392] width 1512 height 785
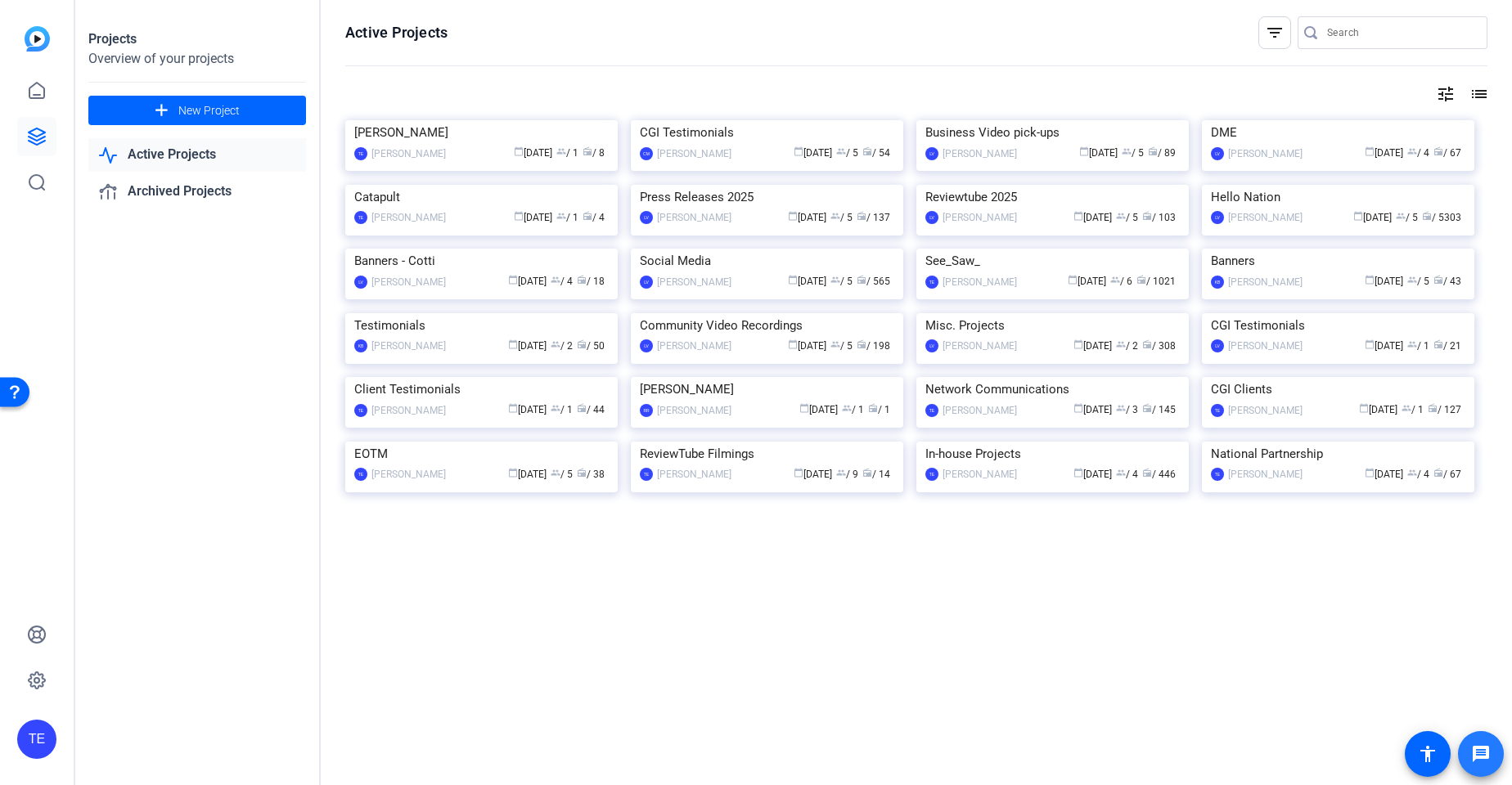
click at [1488, 755] on mat-icon "message" at bounding box center [1481, 755] width 20 height 20
click at [36, 138] on icon at bounding box center [37, 137] width 20 height 20
click at [1322, 185] on img at bounding box center [1338, 185] width 273 height 0
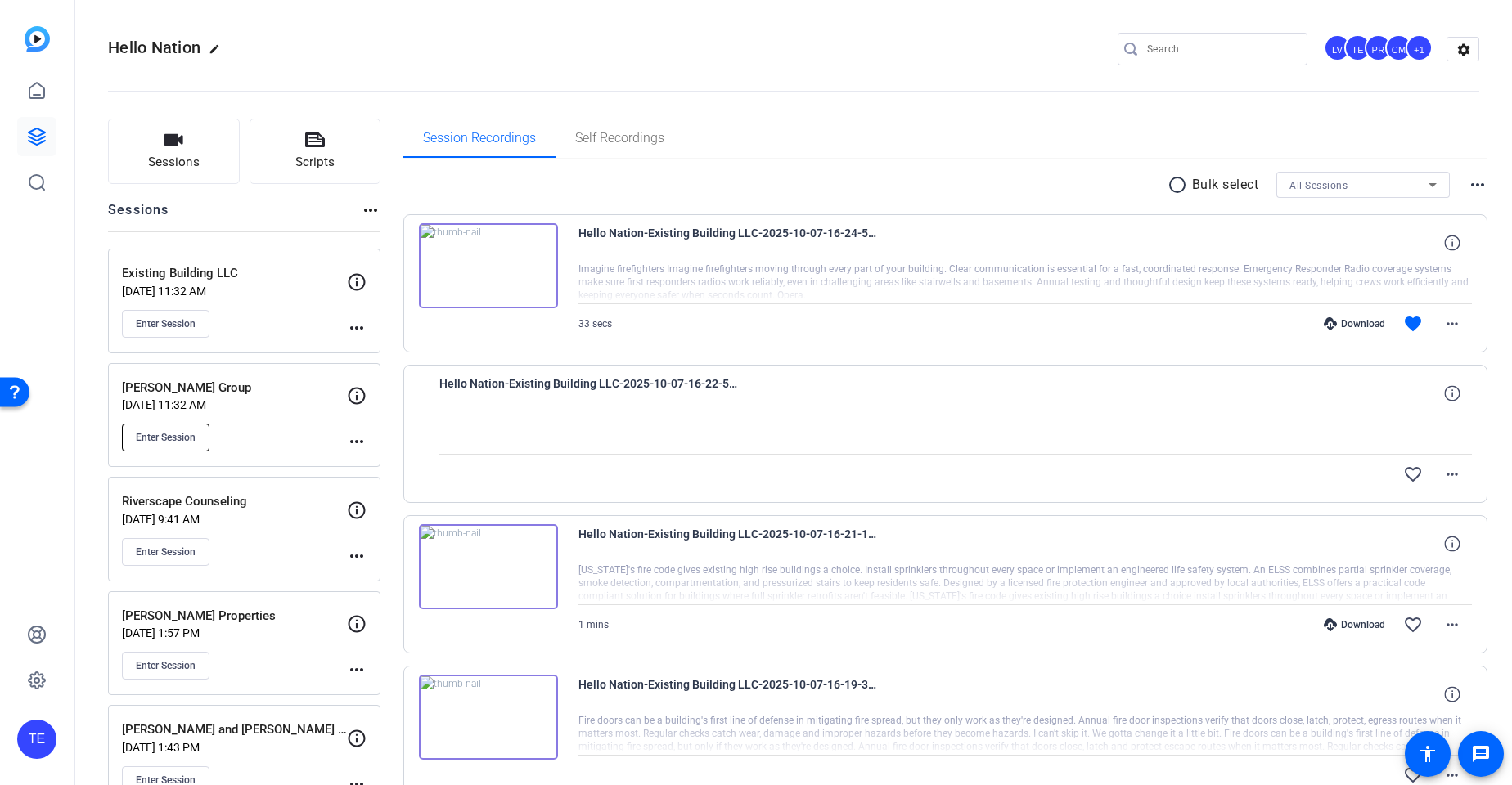
click at [164, 432] on span "Enter Session" at bounding box center [165, 437] width 60 height 13
click at [1483, 757] on mat-icon "message" at bounding box center [1481, 755] width 20 height 20
click at [255, 421] on div "Jackie Kelly Cassina Group Oct 07, 2025 @ 11:32 AM Enter Session" at bounding box center [234, 416] width 225 height 73
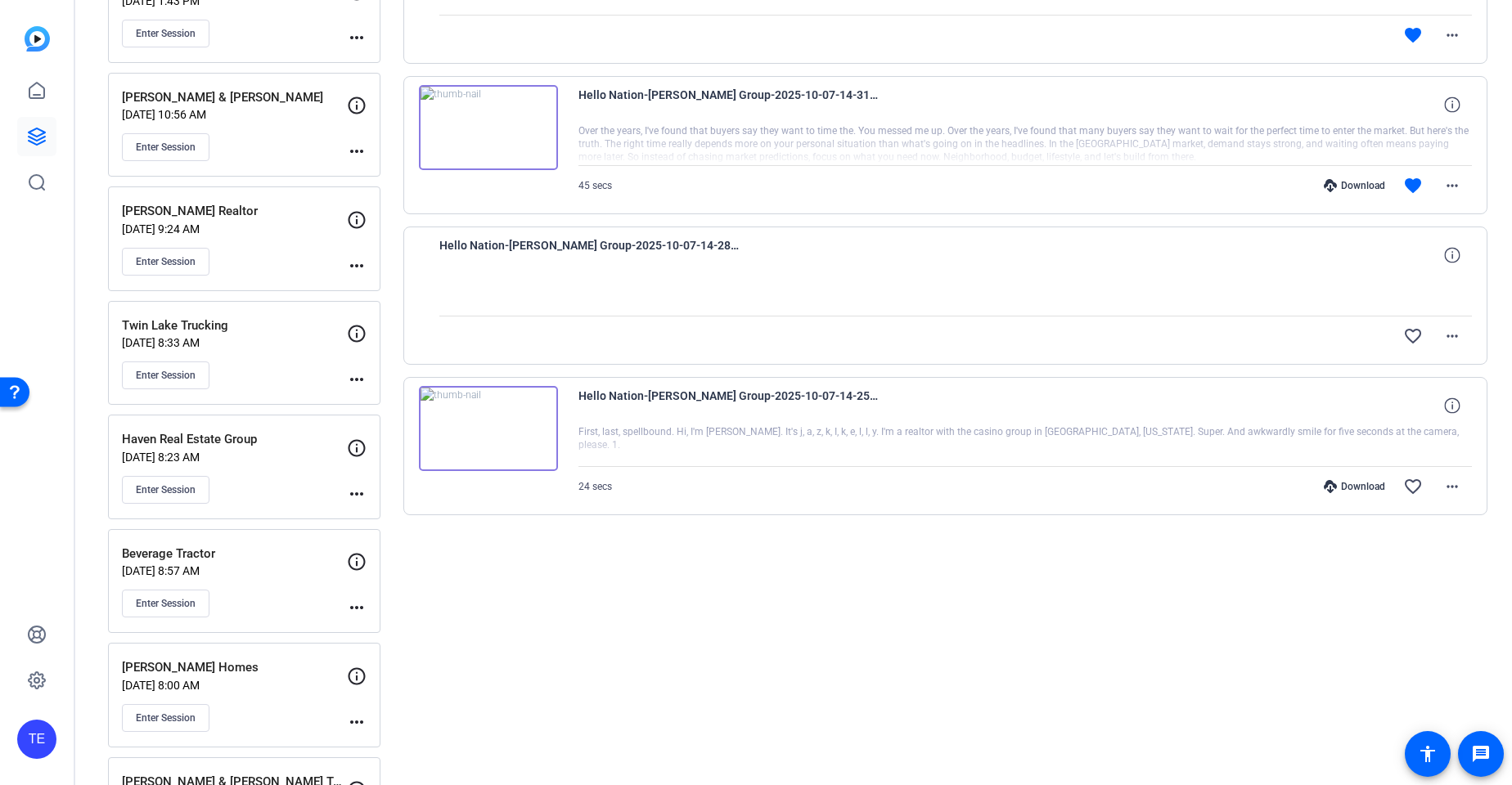
scroll to position [758, 0]
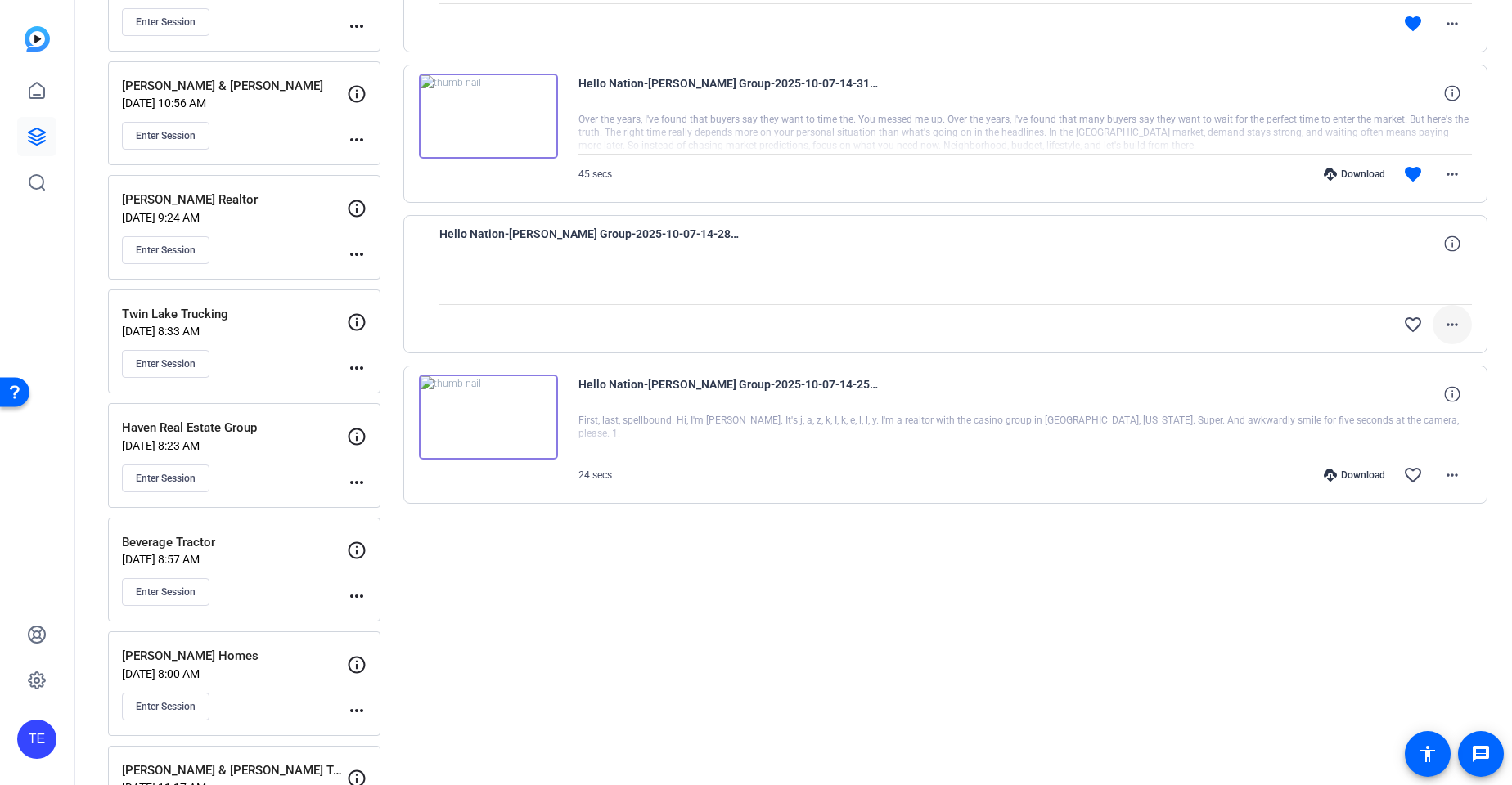
click at [1456, 330] on mat-icon "more_horiz" at bounding box center [1452, 325] width 20 height 20
click at [1487, 299] on div at bounding box center [756, 392] width 1512 height 785
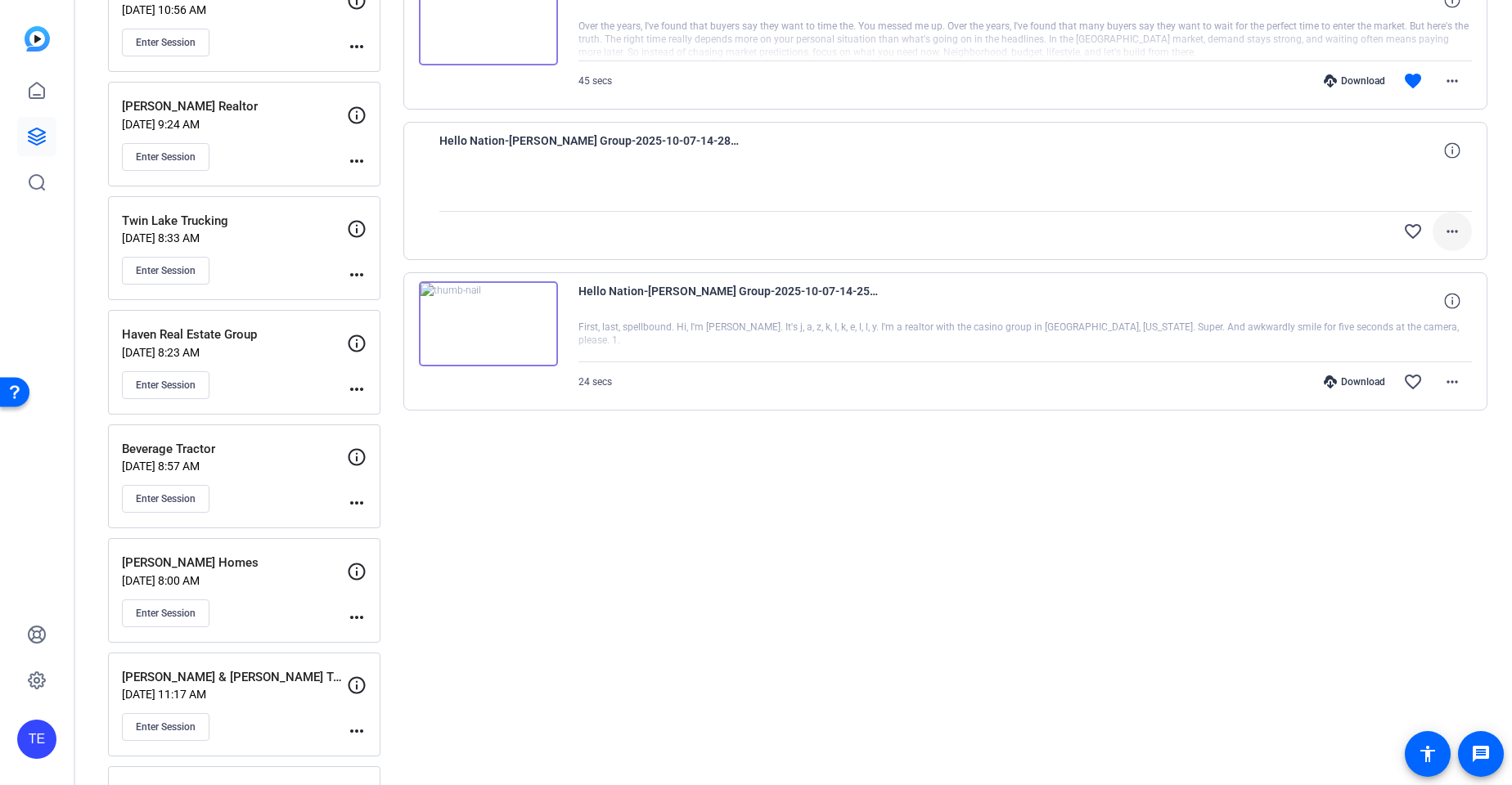
scroll to position [854, 0]
click at [1453, 227] on mat-icon "more_horiz" at bounding box center [1452, 229] width 20 height 20
click at [1415, 258] on span "Cancel Upload" at bounding box center [1424, 264] width 69 height 20
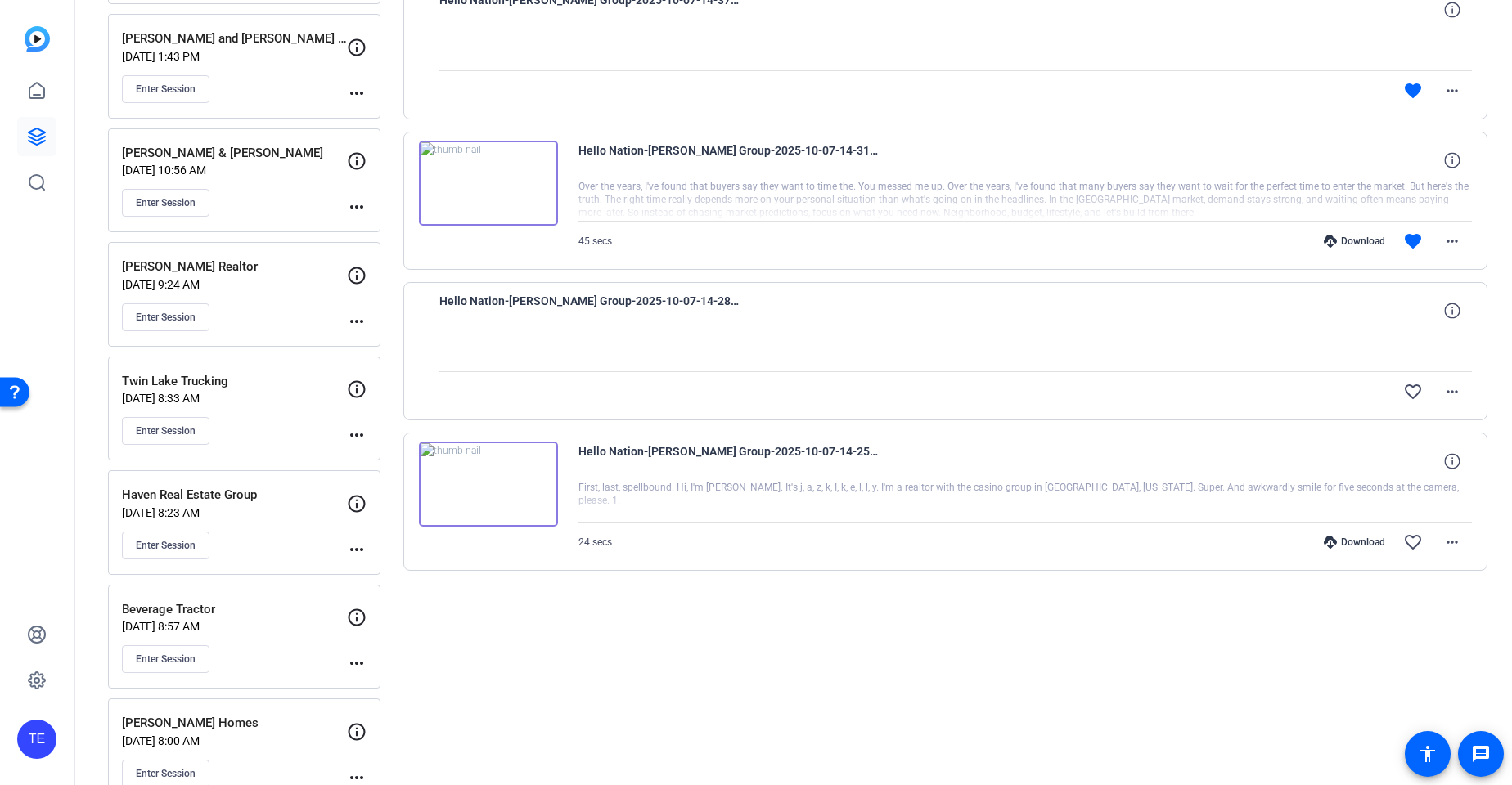
scroll to position [770, 0]
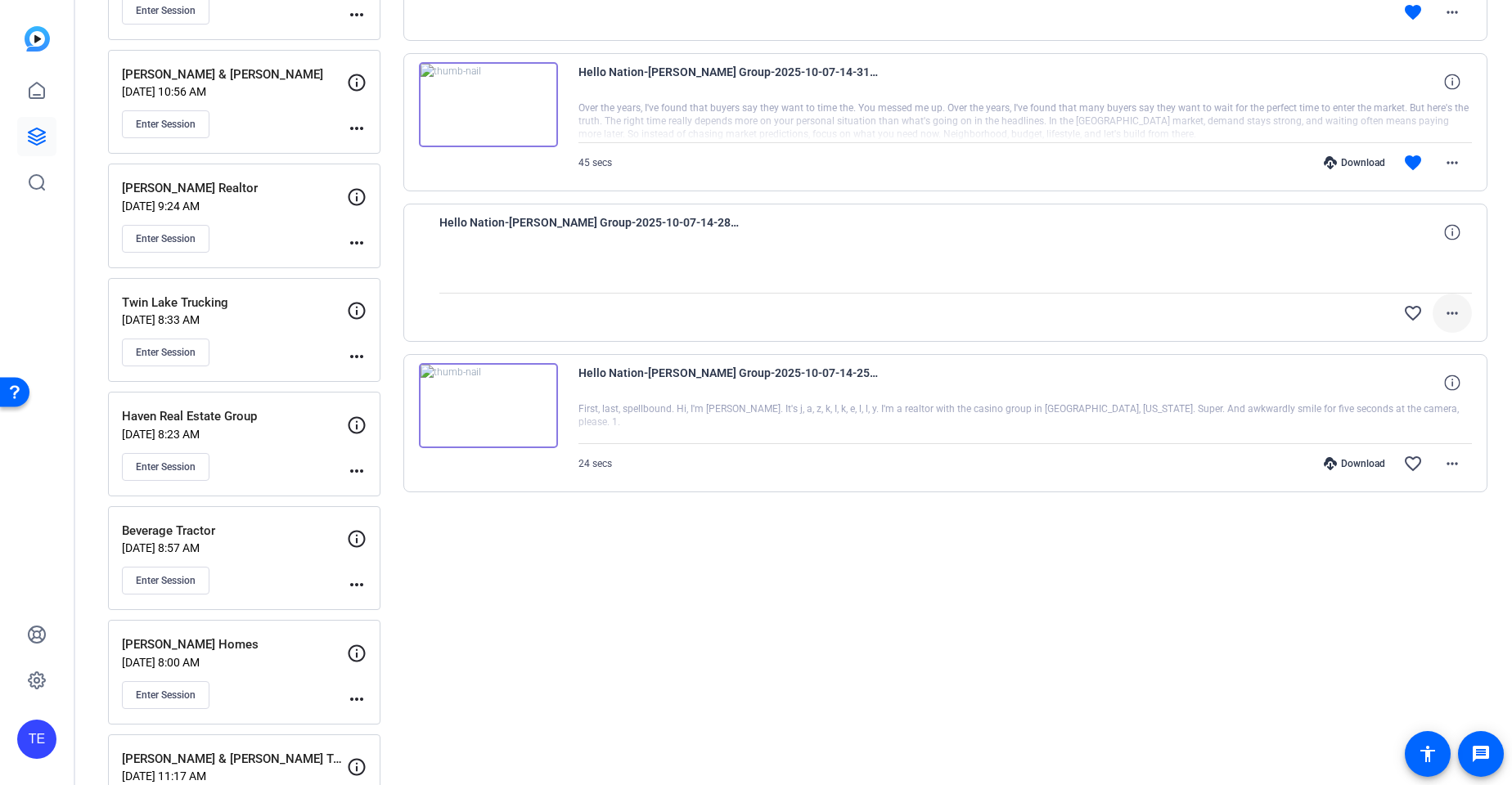
click at [1463, 309] on span at bounding box center [1452, 313] width 39 height 39
click at [1458, 309] on div at bounding box center [756, 392] width 1512 height 785
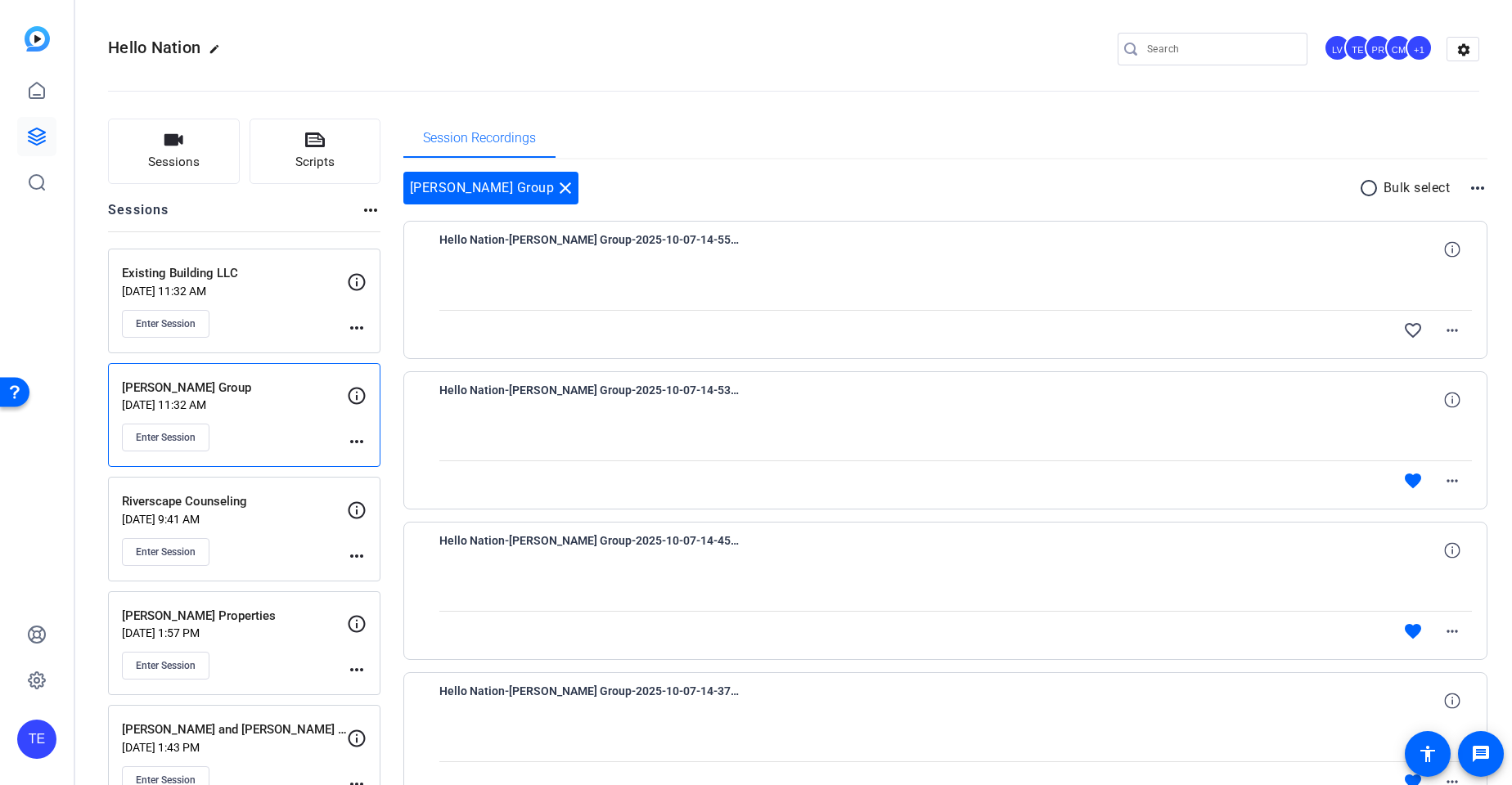
scroll to position [103, 0]
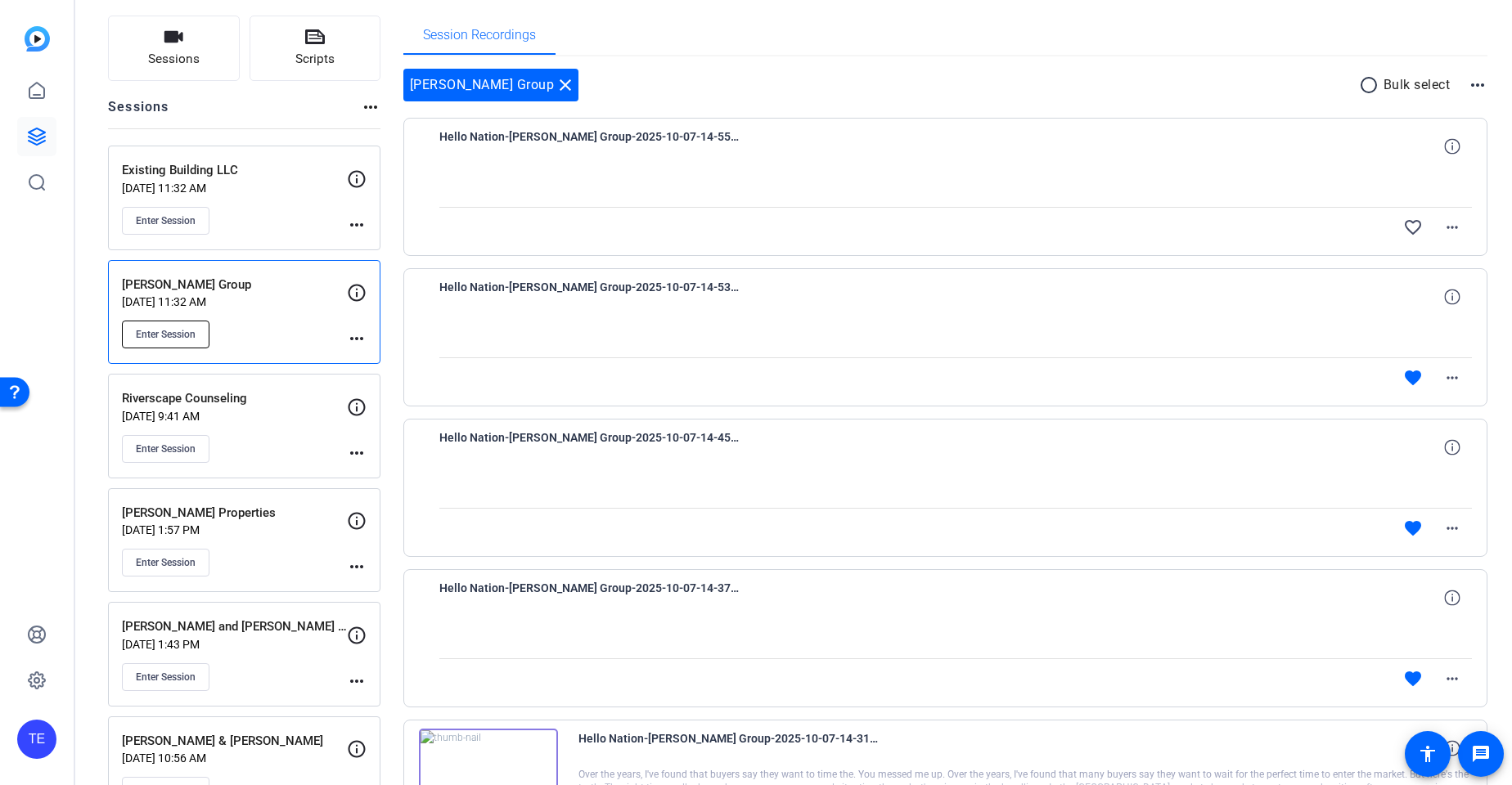
click at [174, 333] on span "Enter Session" at bounding box center [165, 334] width 60 height 13
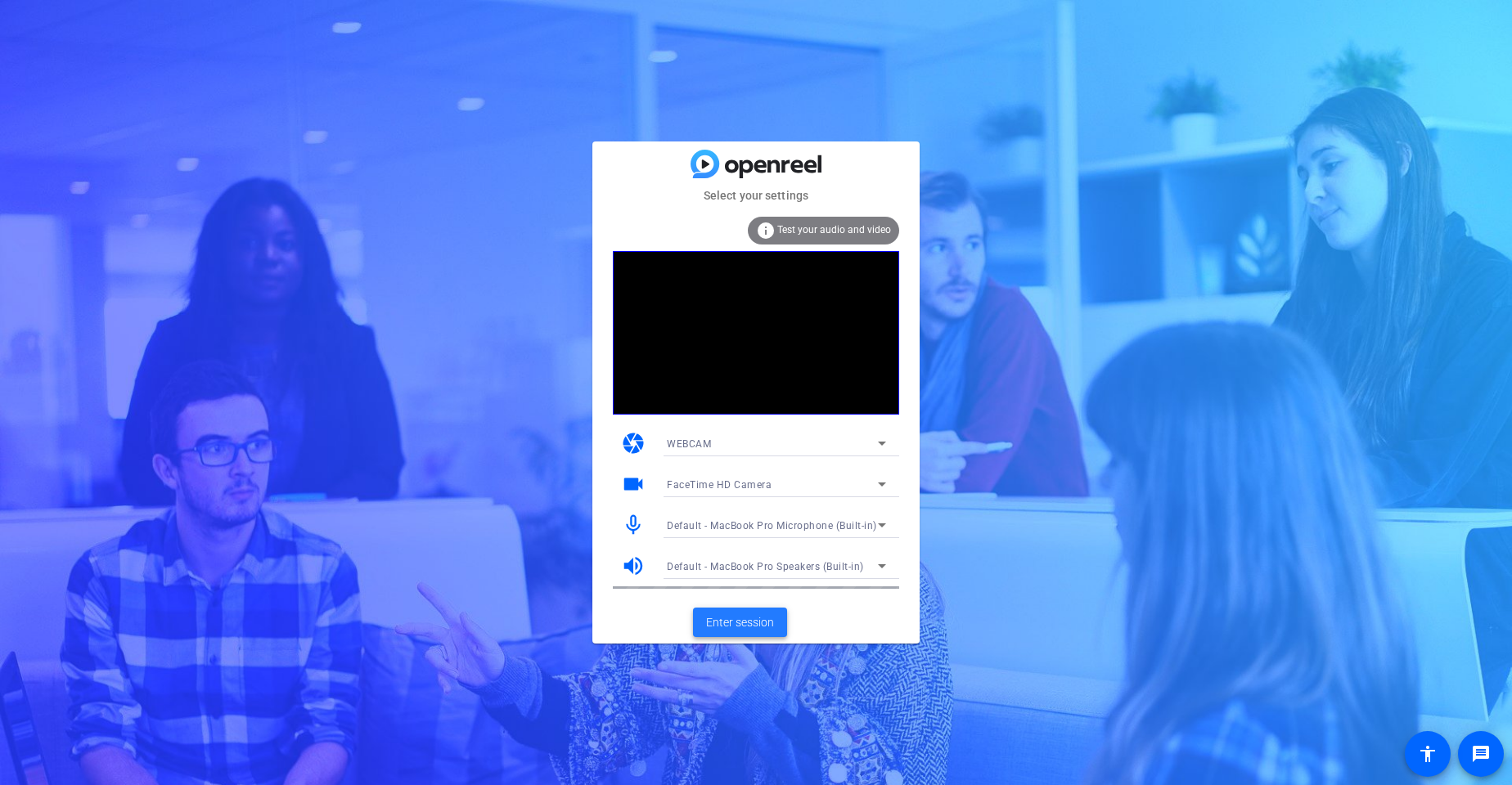
click at [749, 620] on span "Enter session" at bounding box center [740, 622] width 68 height 17
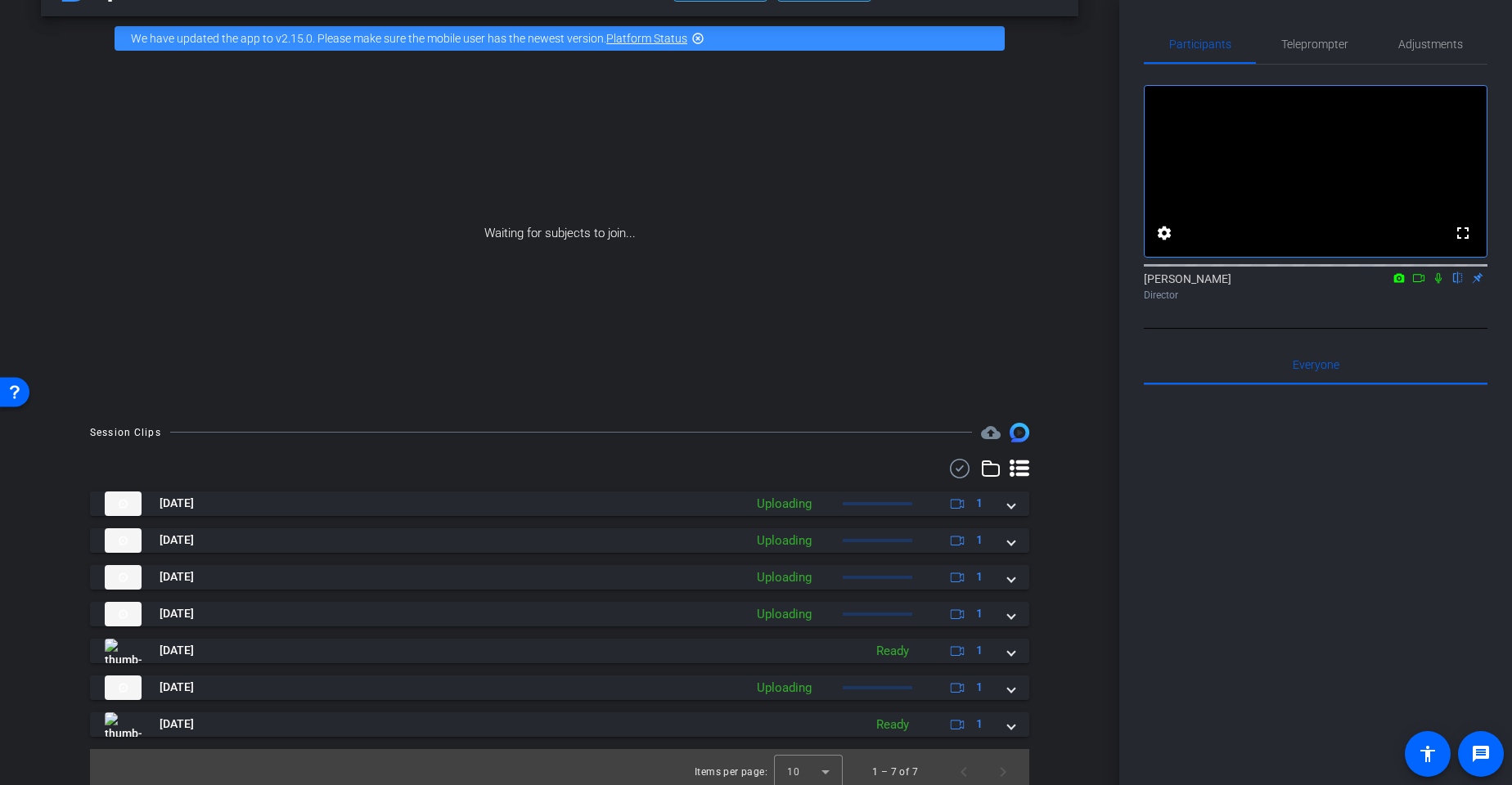
scroll to position [63, 0]
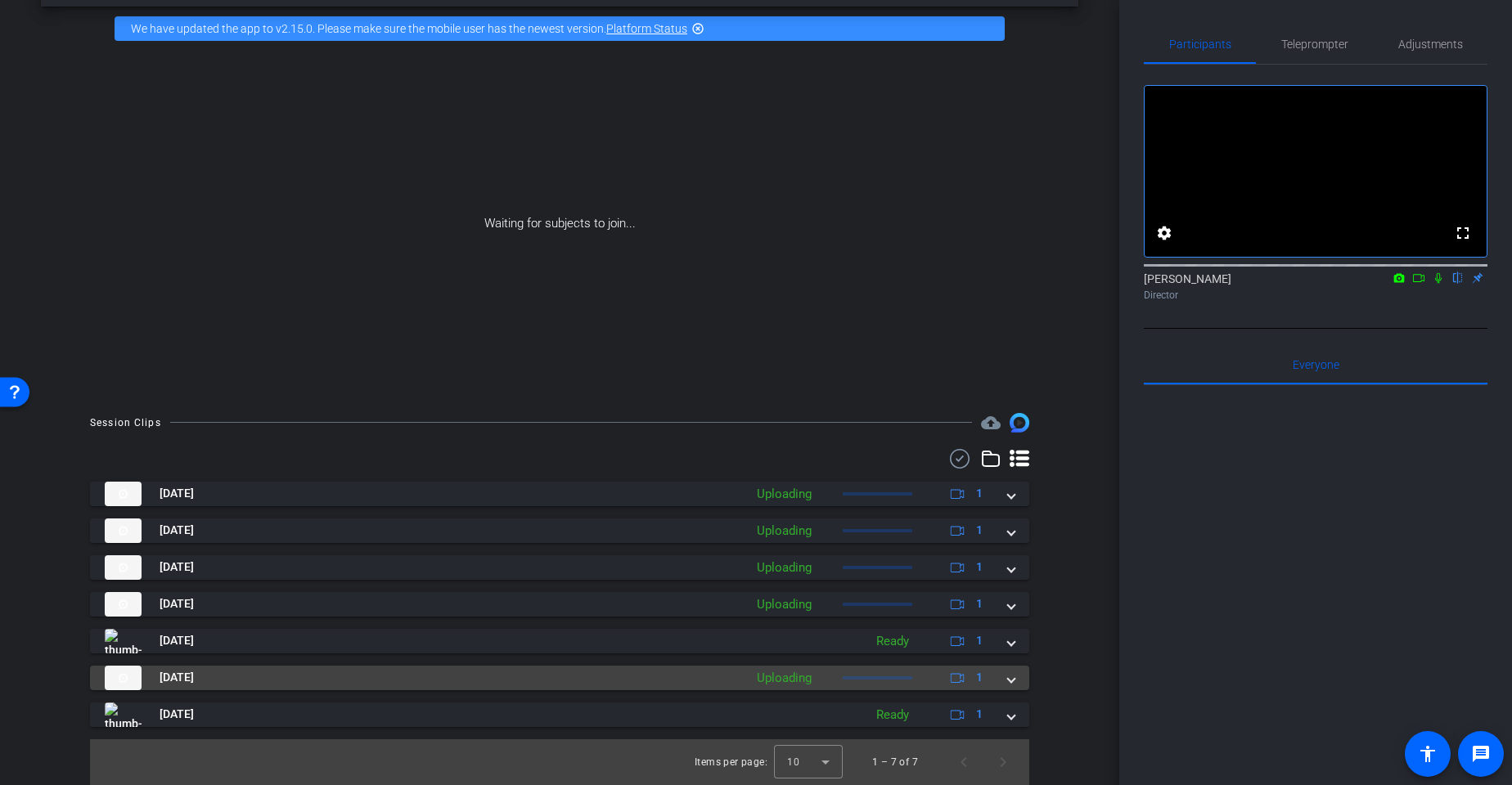
click at [1009, 674] on span at bounding box center [1010, 677] width 6 height 17
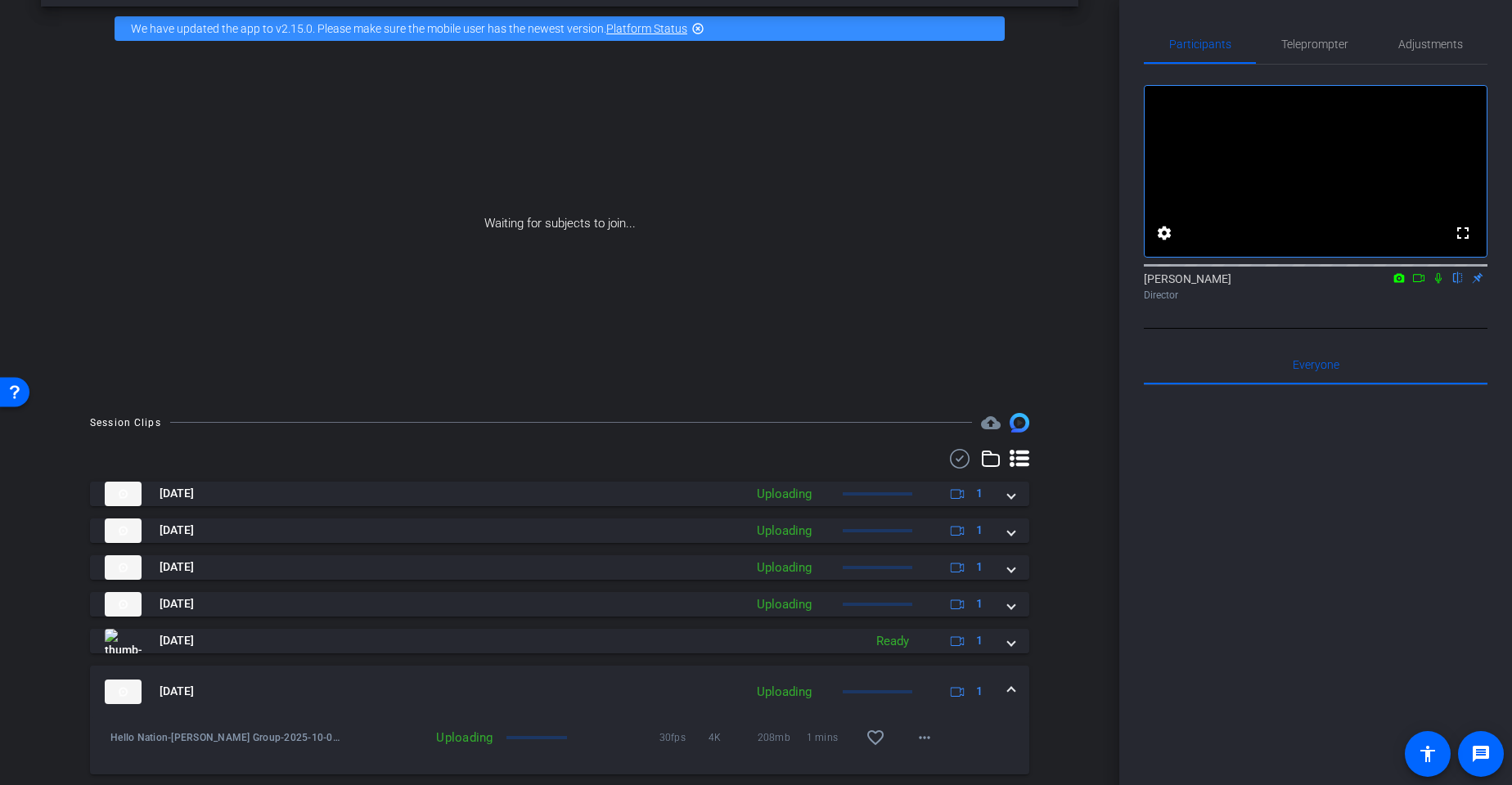
scroll to position [72, 0]
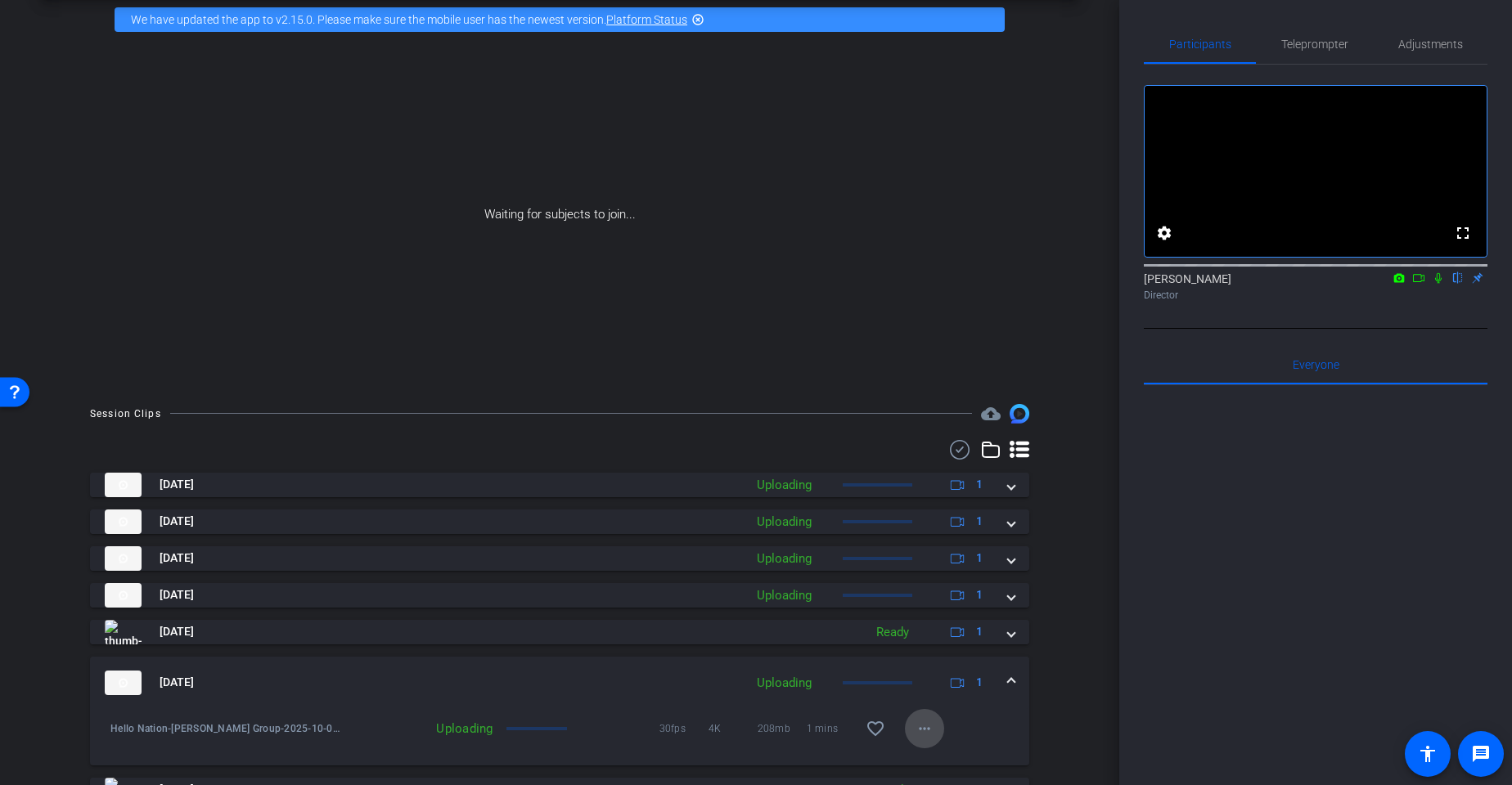
click at [921, 727] on mat-icon "more_horiz" at bounding box center [925, 729] width 20 height 20
click at [943, 765] on span "Cancel Upload" at bounding box center [952, 763] width 69 height 20
click at [922, 727] on mat-icon "more_horiz" at bounding box center [925, 729] width 20 height 20
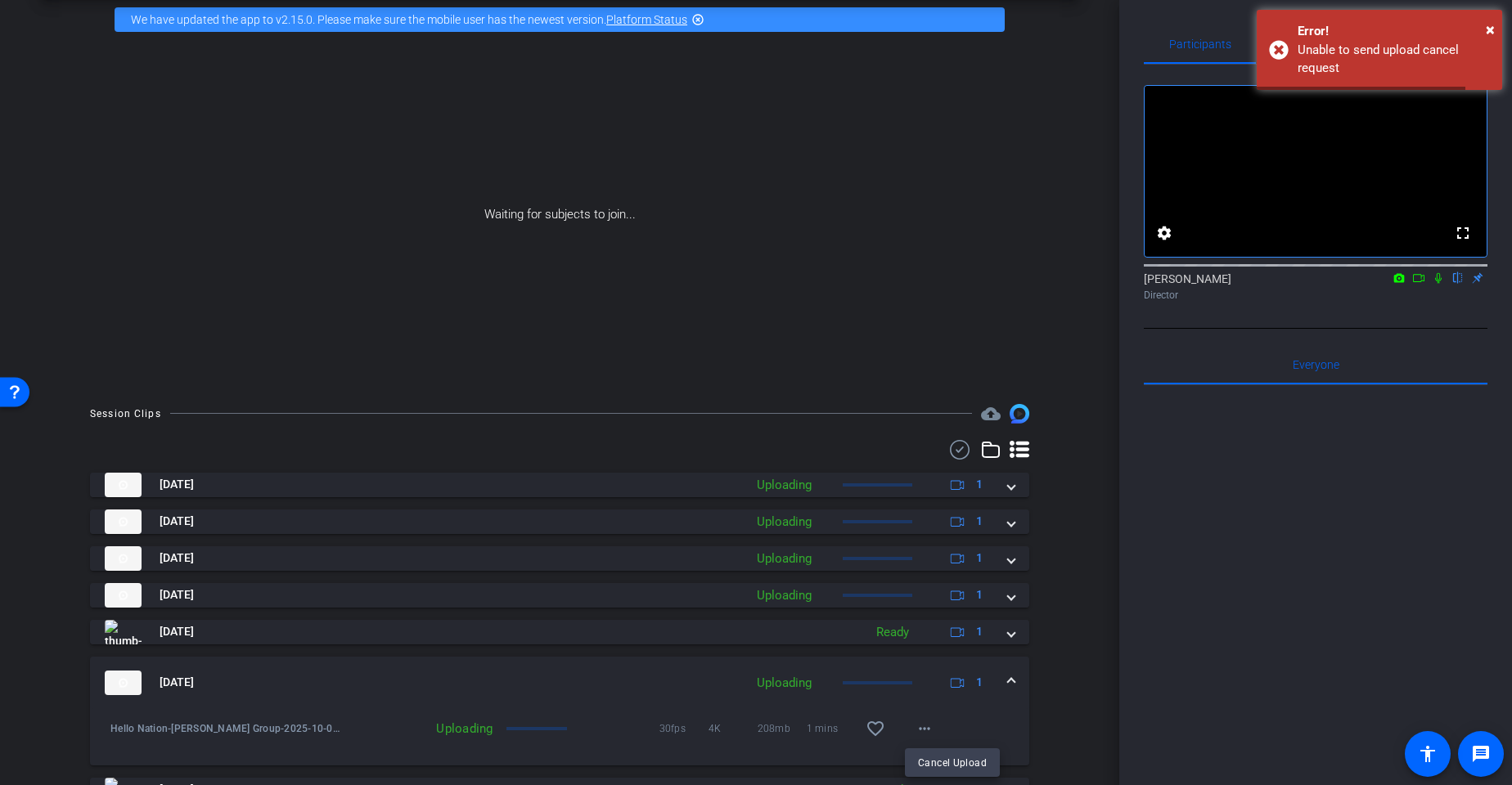
click at [1083, 662] on div at bounding box center [756, 392] width 1512 height 785
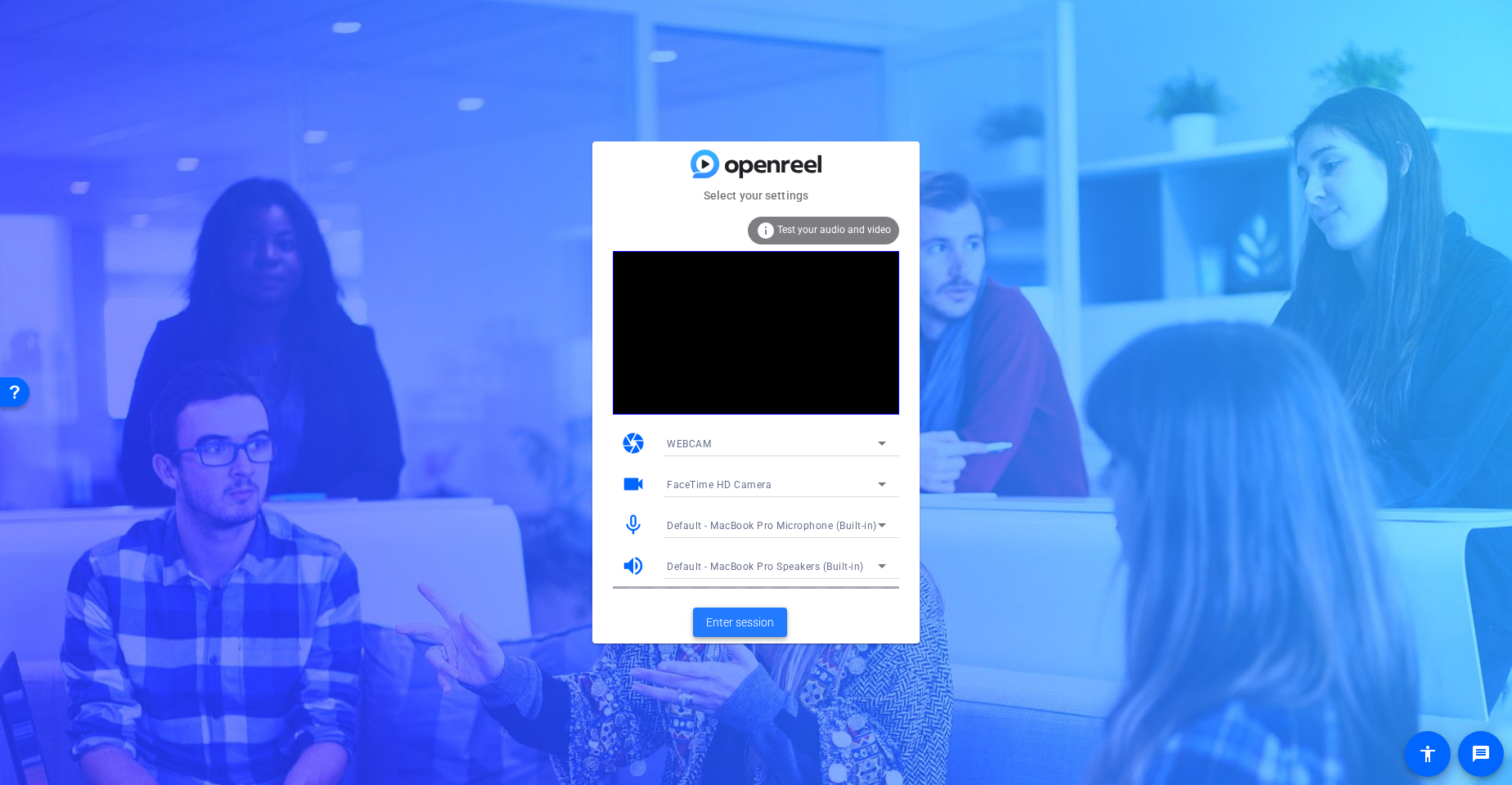
click at [741, 623] on span "Enter session" at bounding box center [740, 622] width 68 height 17
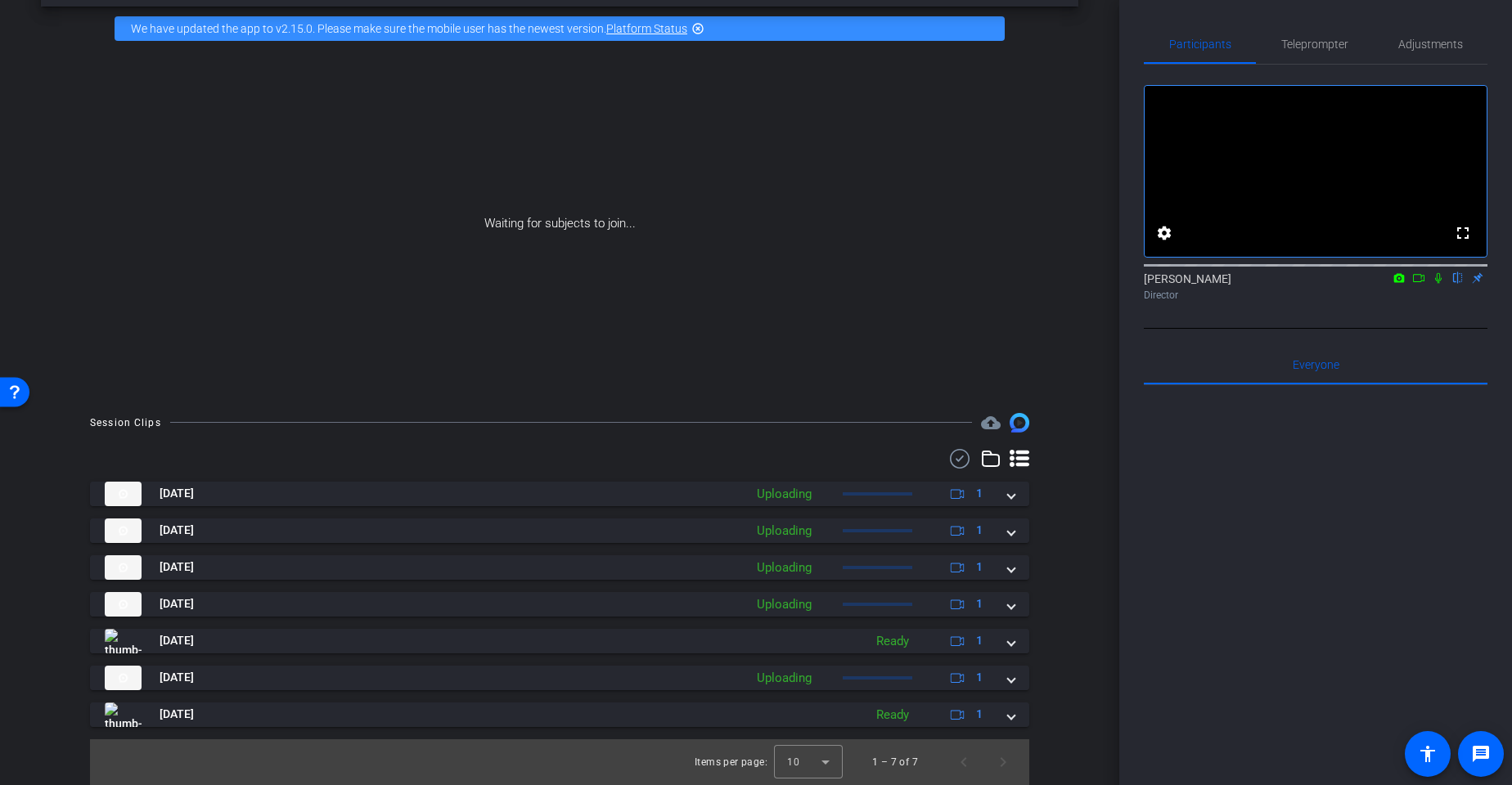
scroll to position [63, 0]
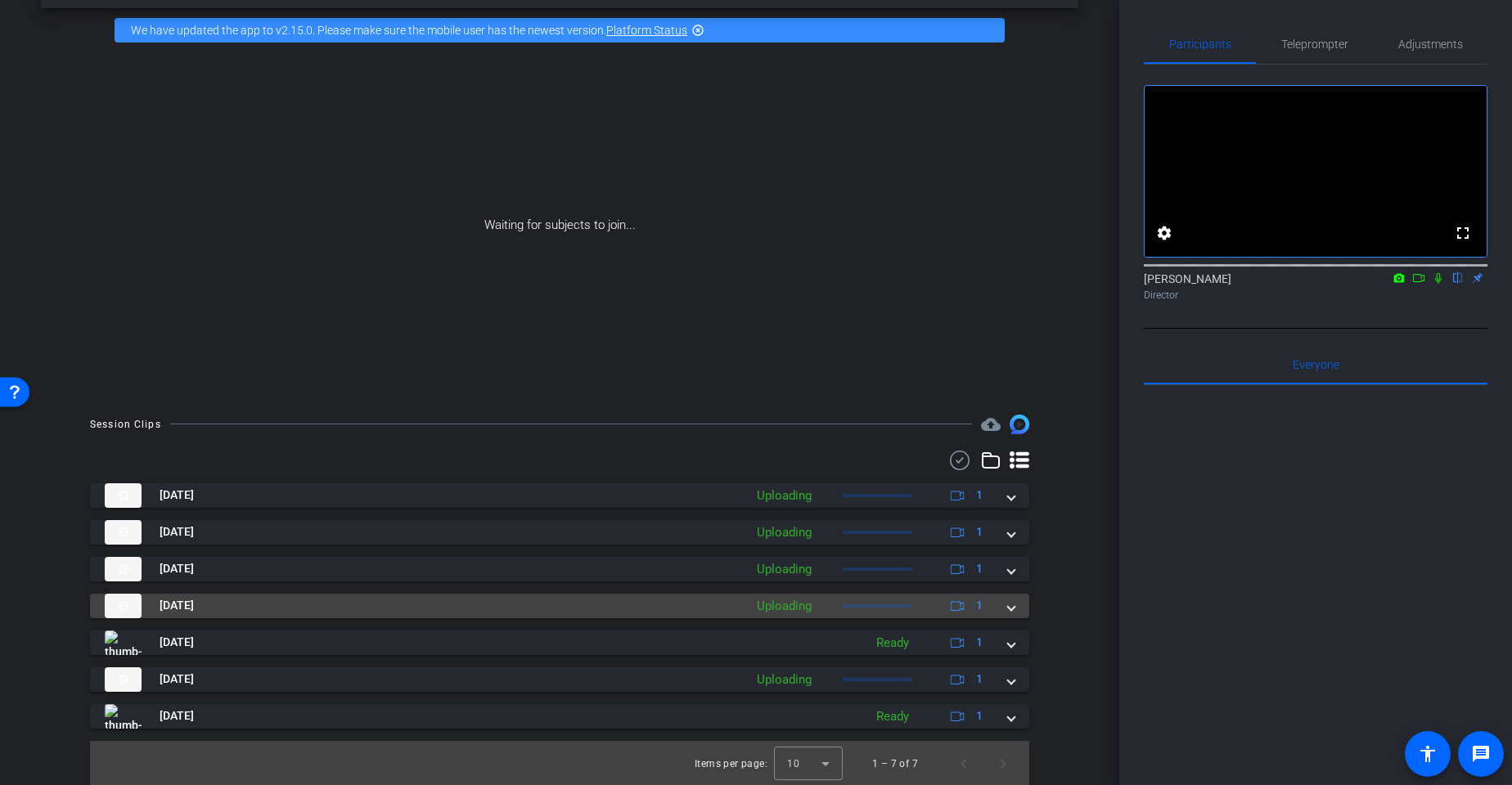
click at [1019, 609] on mat-expansion-panel-header "[DATE] Uploading 1" at bounding box center [560, 605] width 939 height 24
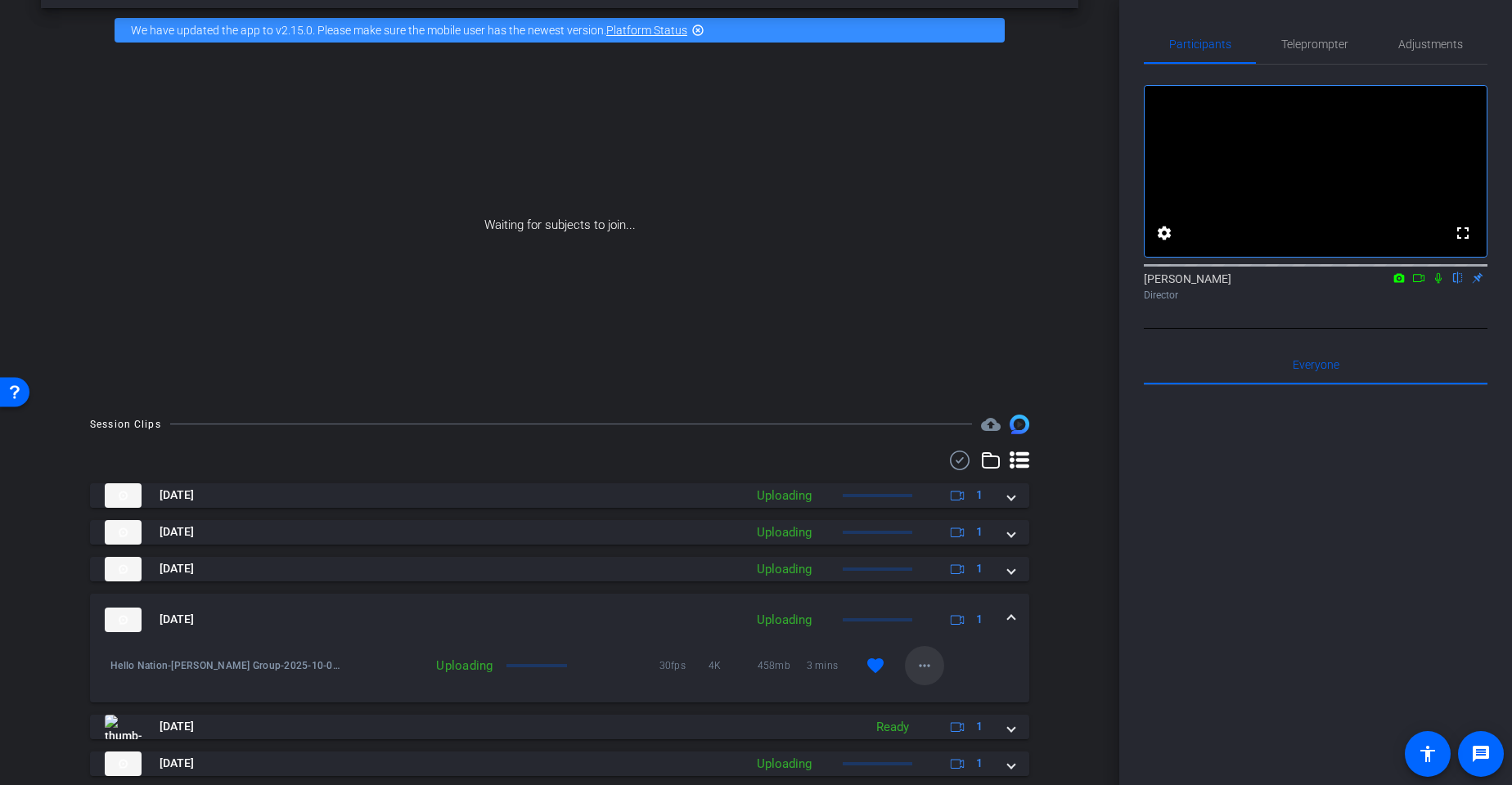
click at [926, 668] on mat-icon "more_horiz" at bounding box center [925, 666] width 20 height 20
click at [937, 694] on span "Cancel Upload" at bounding box center [952, 699] width 69 height 20
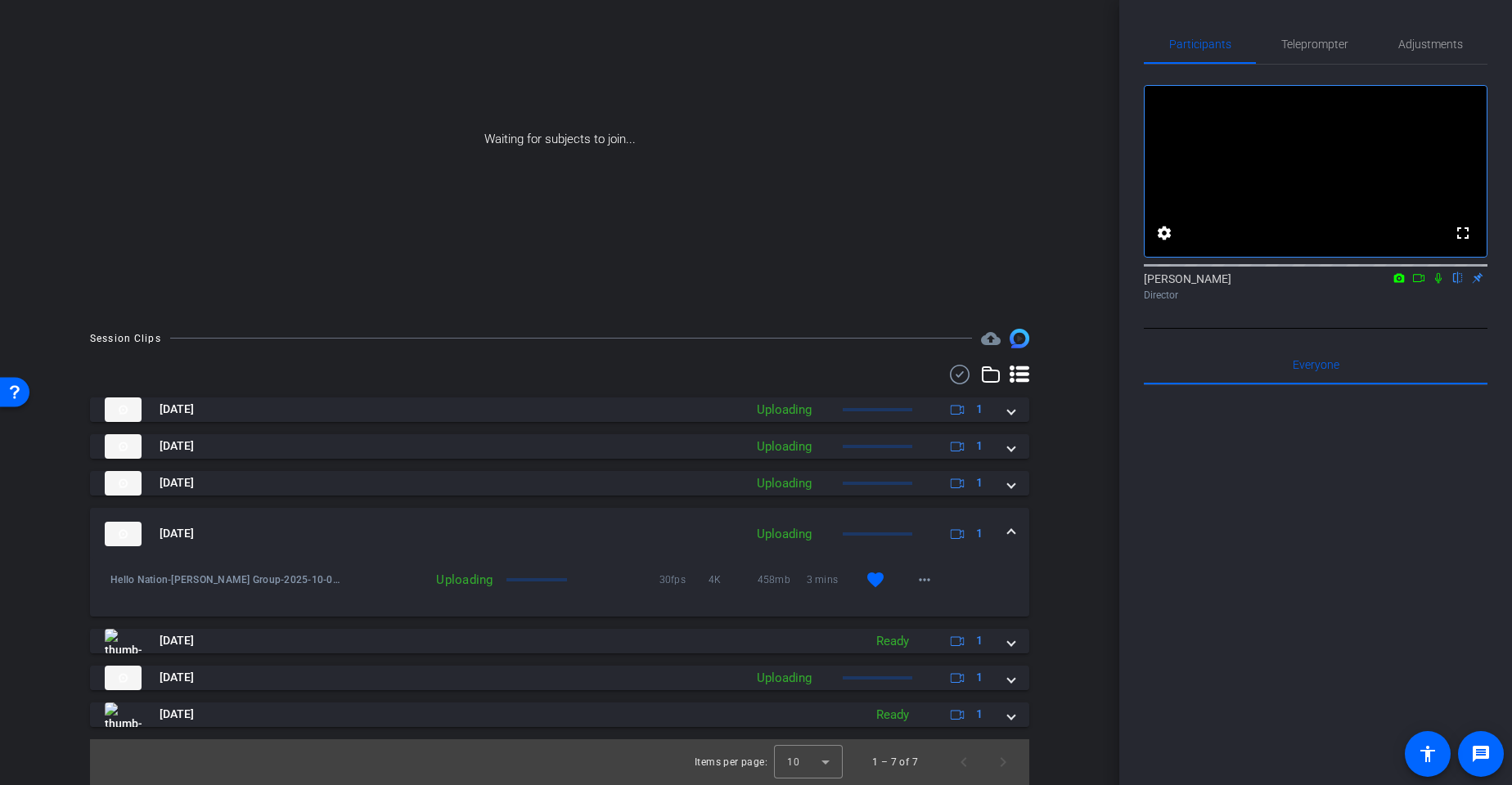
scroll to position [0, 0]
